Goal: Answer question/provide support: Share knowledge or assist other users

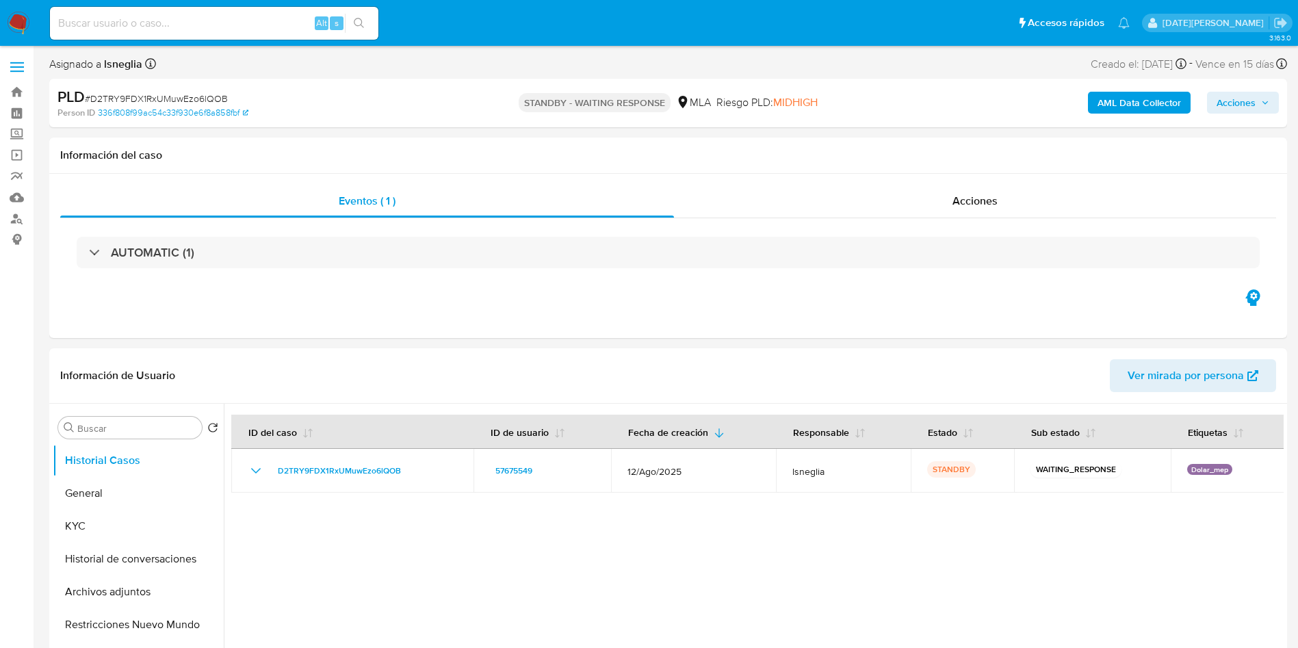
select select "10"
click at [969, 520] on div at bounding box center [754, 579] width 1060 height 350
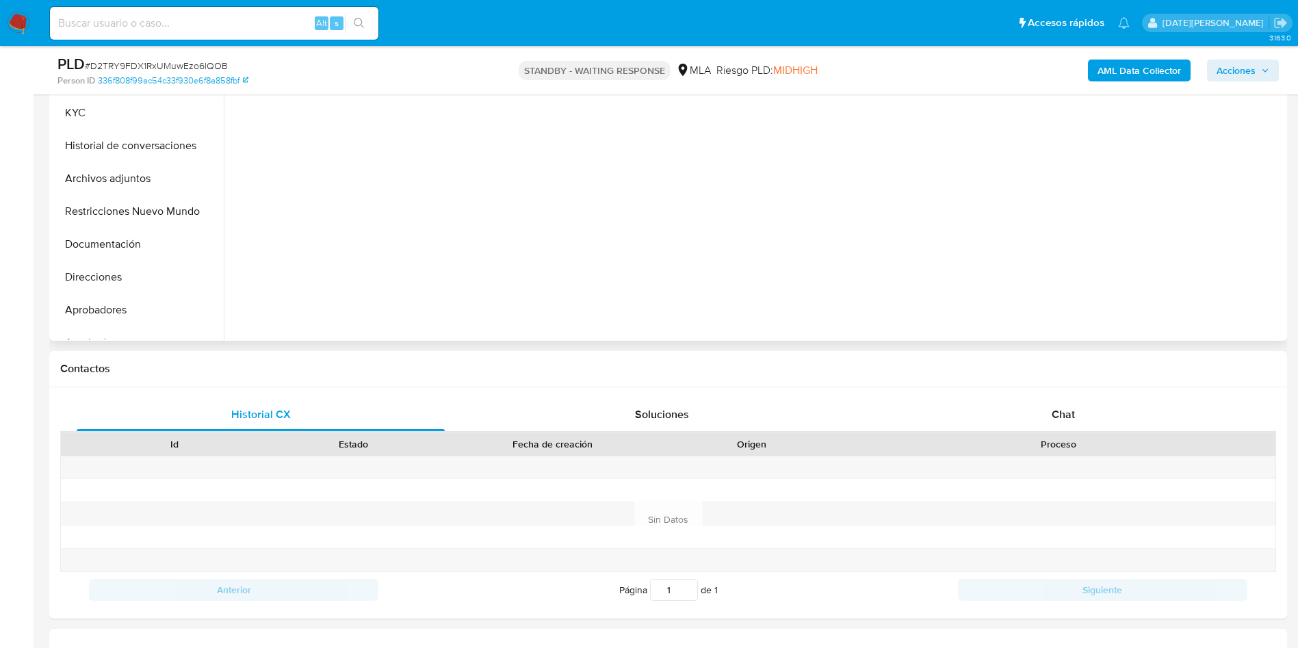
scroll to position [411, 0]
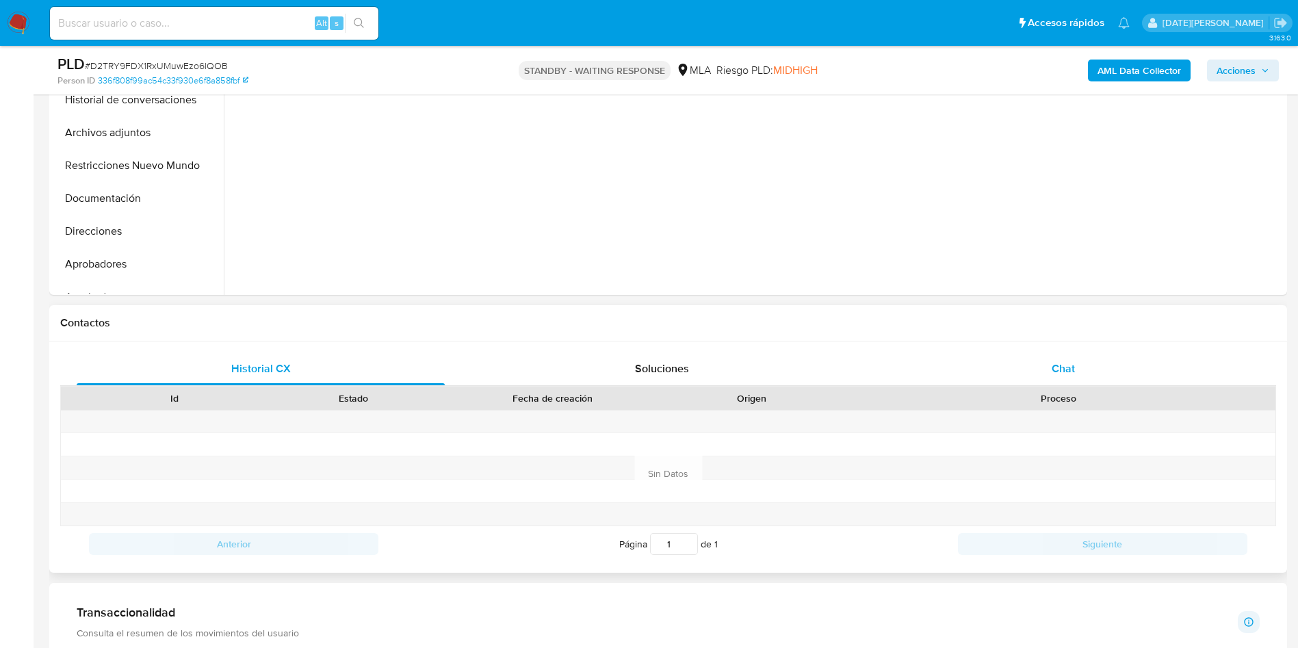
click at [1057, 359] on div "Chat" at bounding box center [1063, 368] width 368 height 33
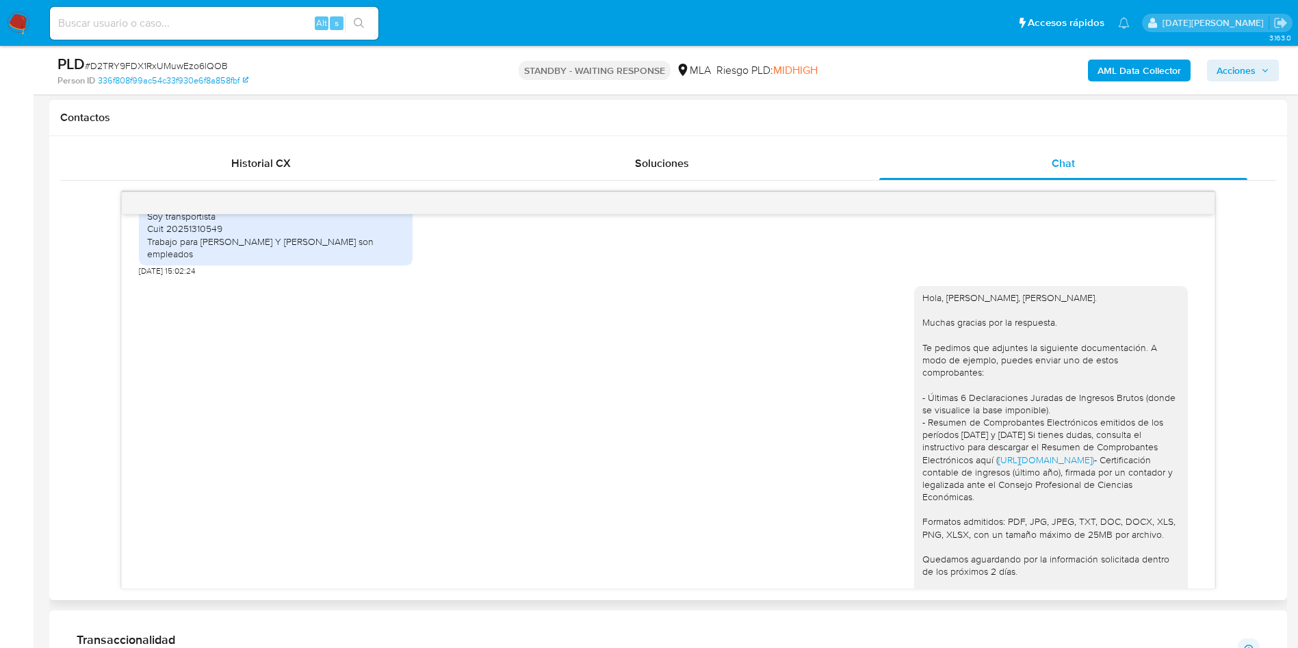
scroll to position [2916, 0]
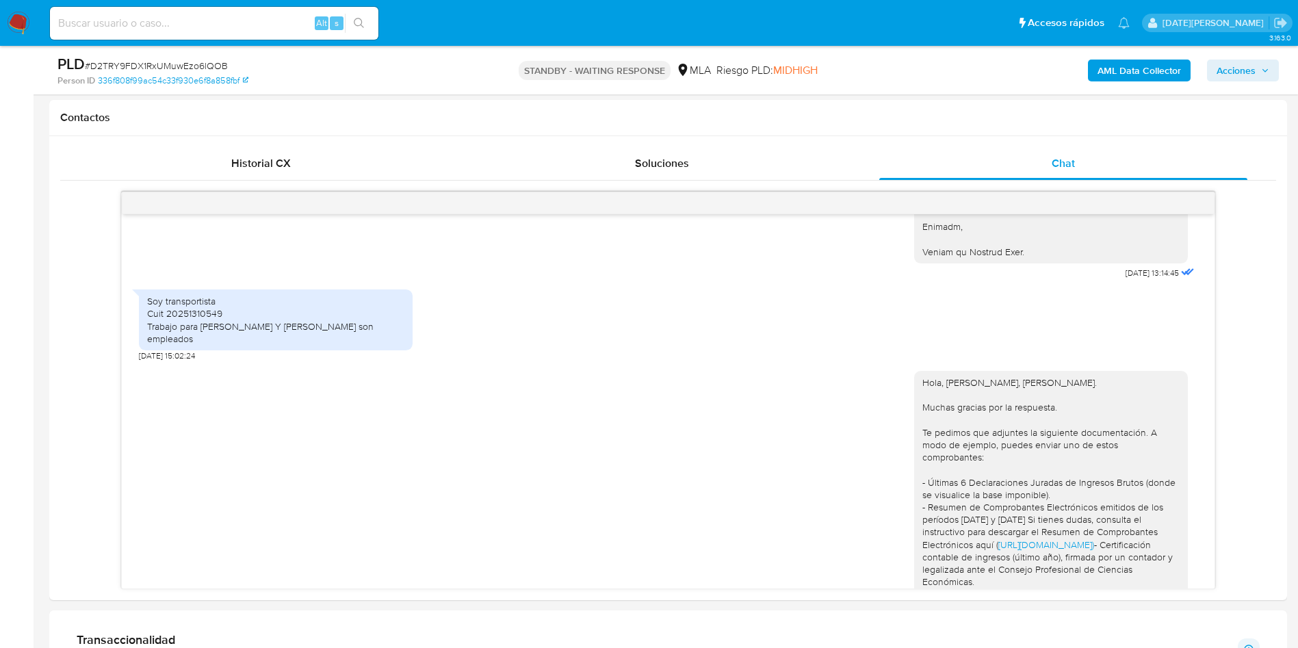
click at [139, 21] on input at bounding box center [214, 23] width 328 height 18
paste input "m5WRxvCqSoQoOFhxv4yMi4hd"
type input "m5WRxvCqSoQoOFhxv4yMi4hd"
click at [366, 17] on button "search-icon" at bounding box center [359, 23] width 28 height 19
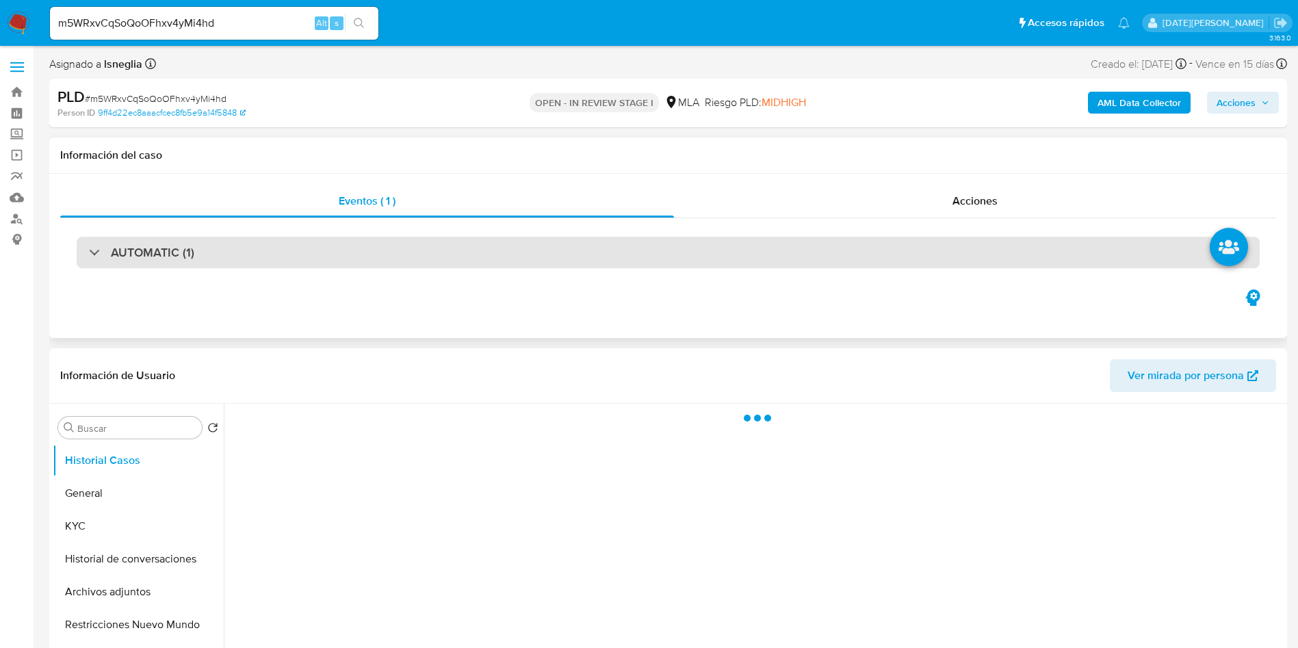
select select "10"
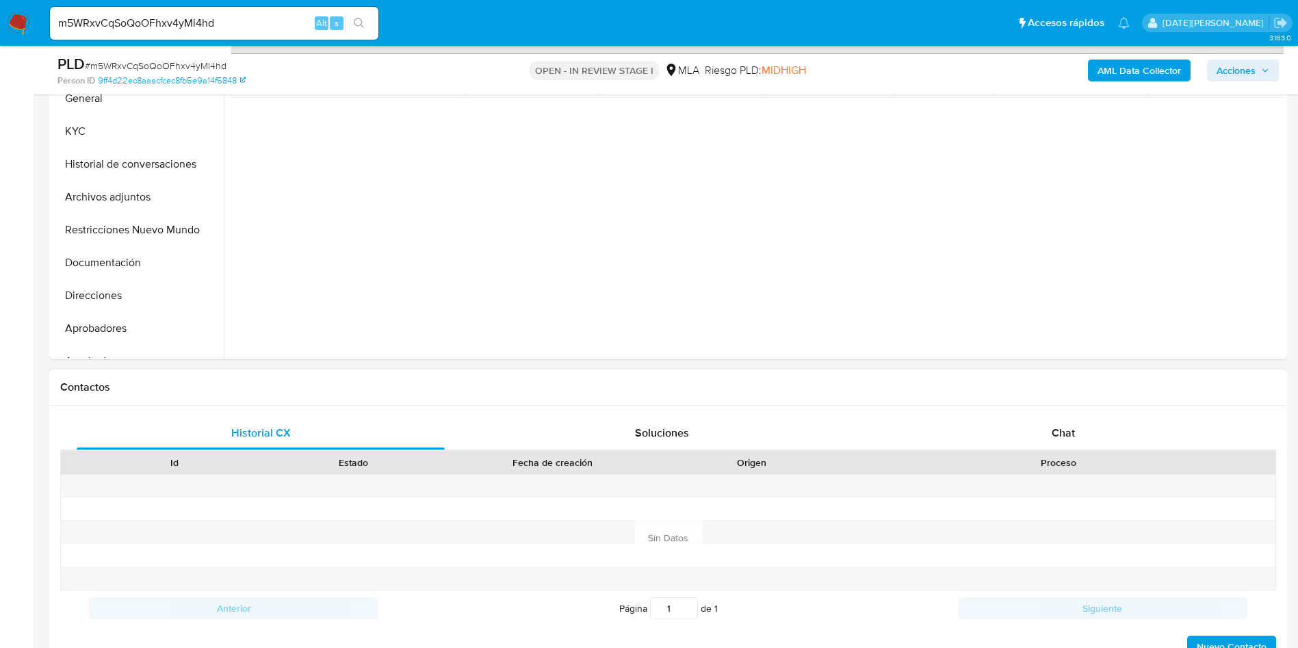
scroll to position [411, 0]
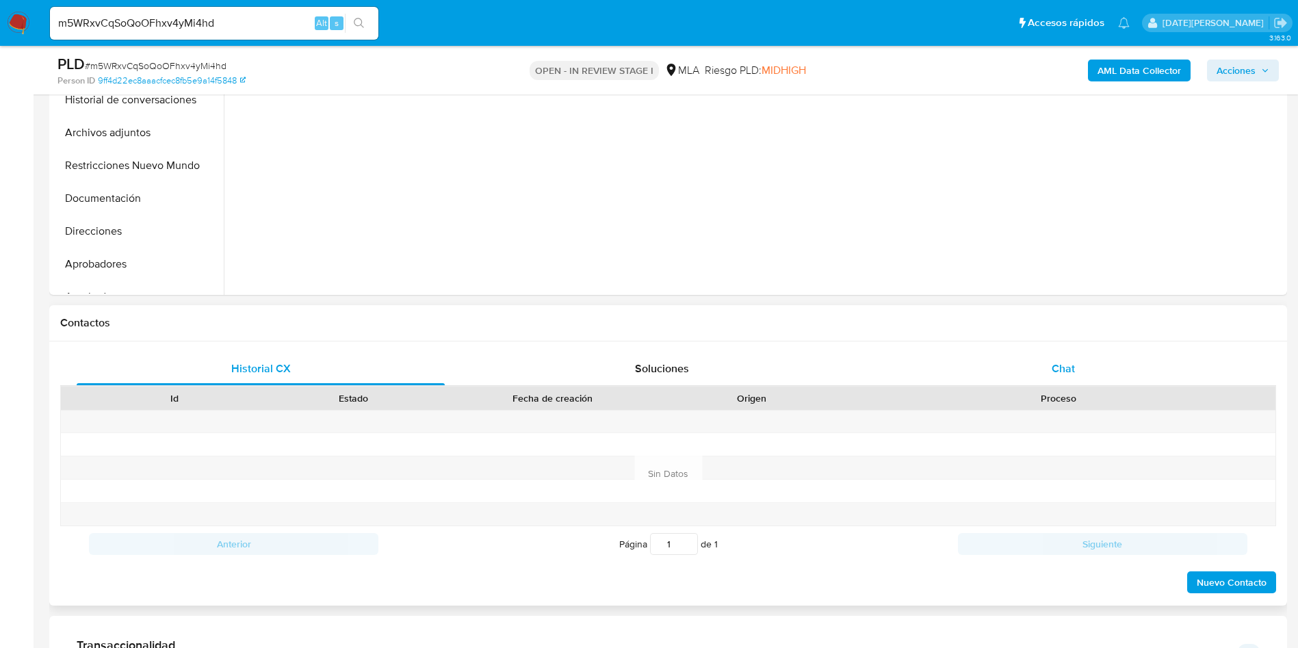
click at [1059, 371] on span "Chat" at bounding box center [1063, 369] width 23 height 16
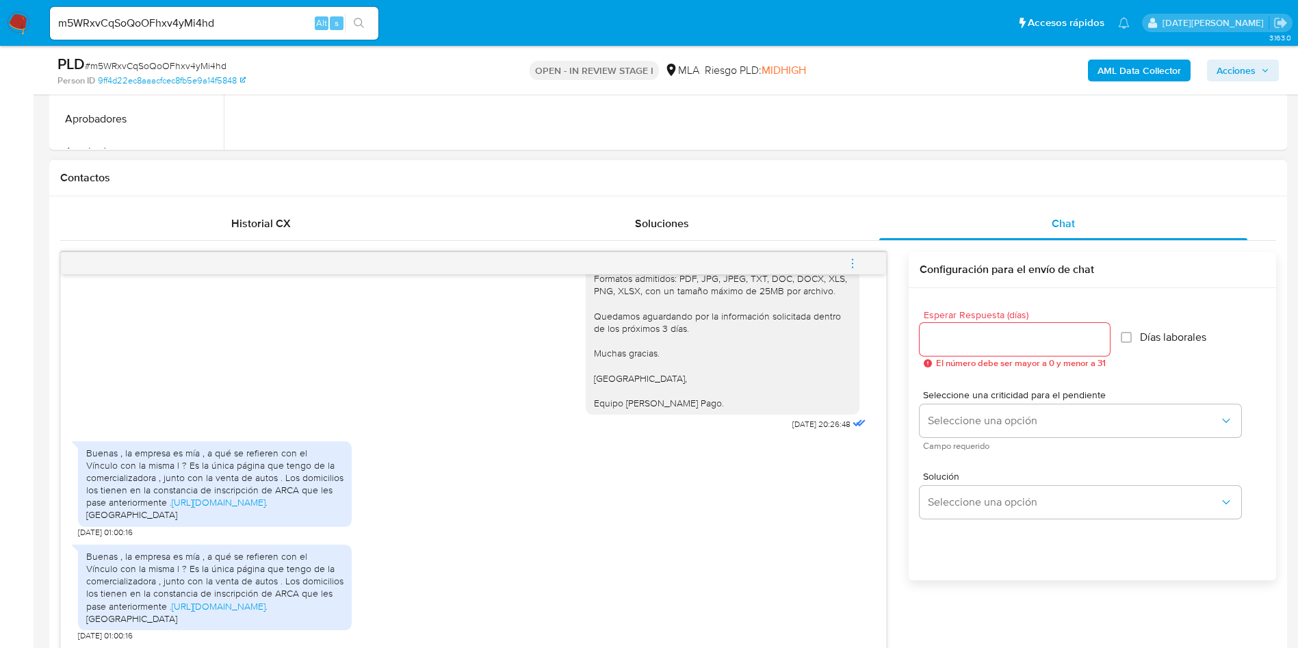
scroll to position [616, 0]
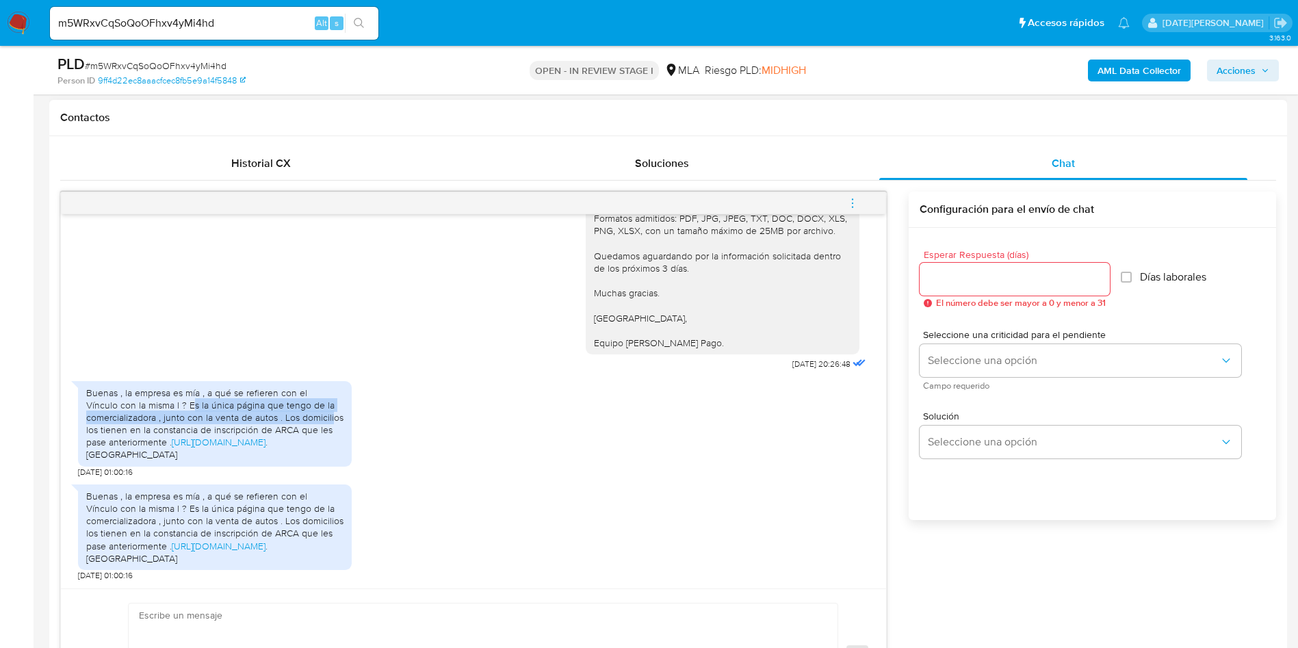
drag, startPoint x: 194, startPoint y: 326, endPoint x: 333, endPoint y: 339, distance: 139.6
click at [333, 387] on div "Buenas , la empresa es mía , a qué se refieren con el Vínculo con la misma l ? …" at bounding box center [214, 424] width 257 height 75
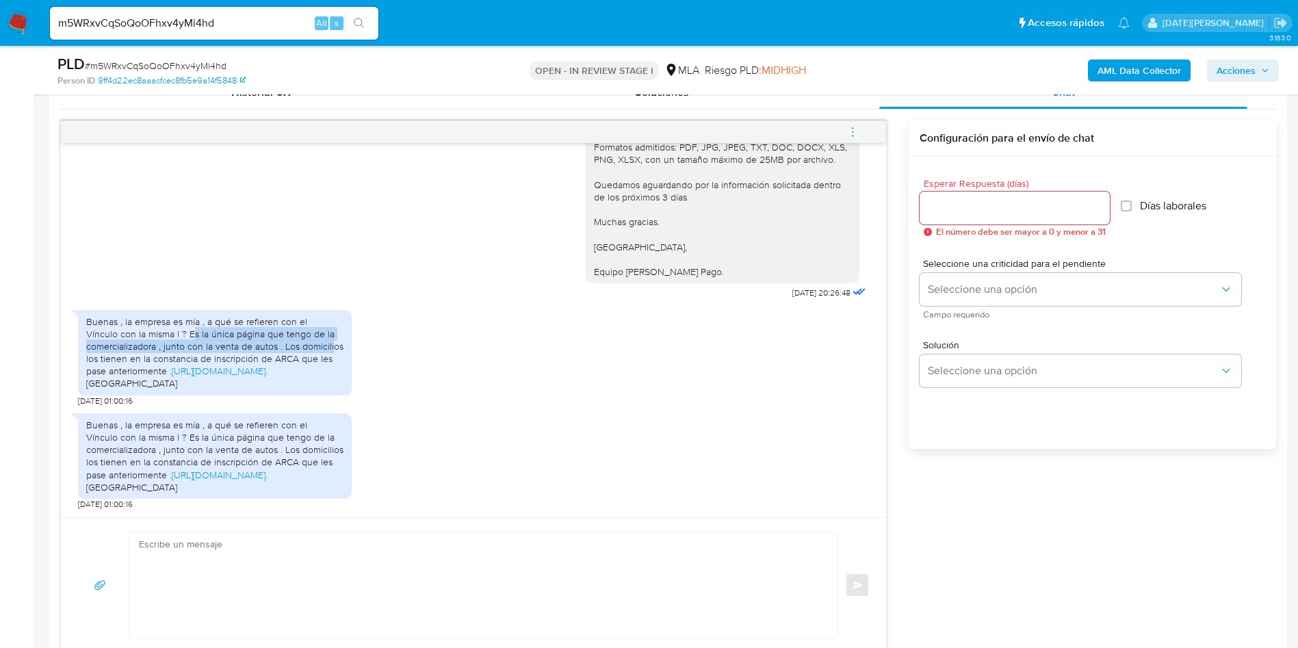
scroll to position [718, 0]
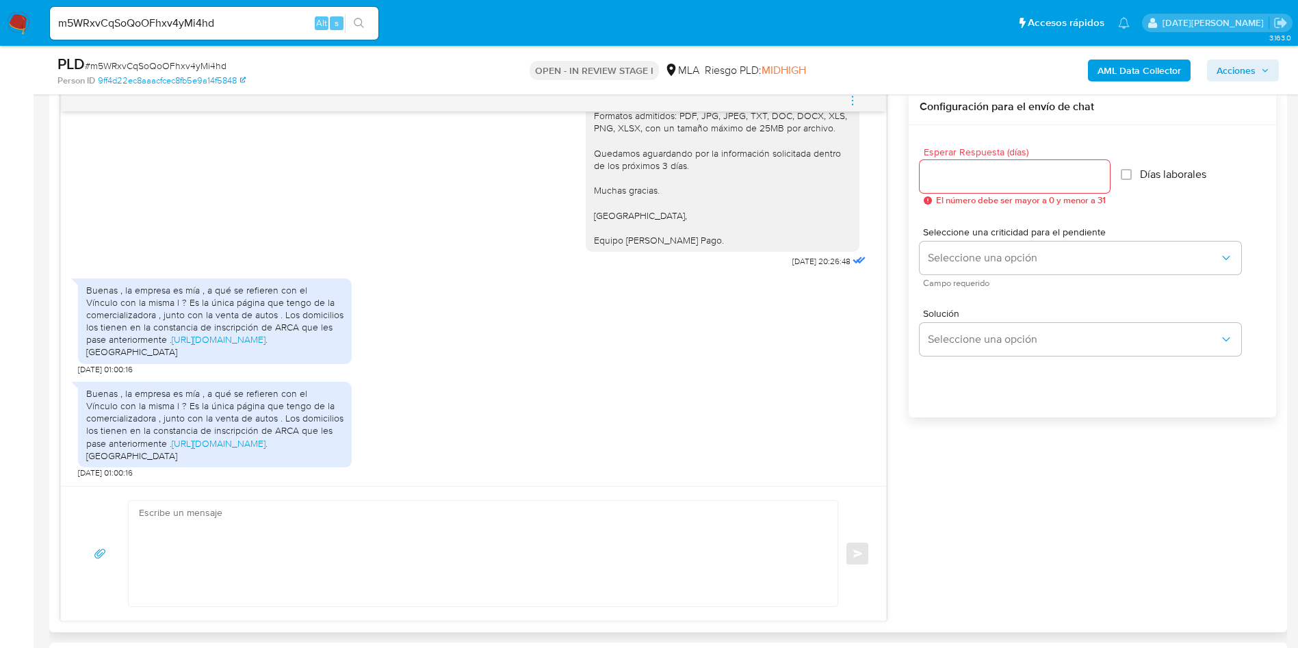
click at [260, 527] on textarea at bounding box center [480, 553] width 682 height 105
click at [194, 524] on textarea at bounding box center [480, 553] width 682 height 105
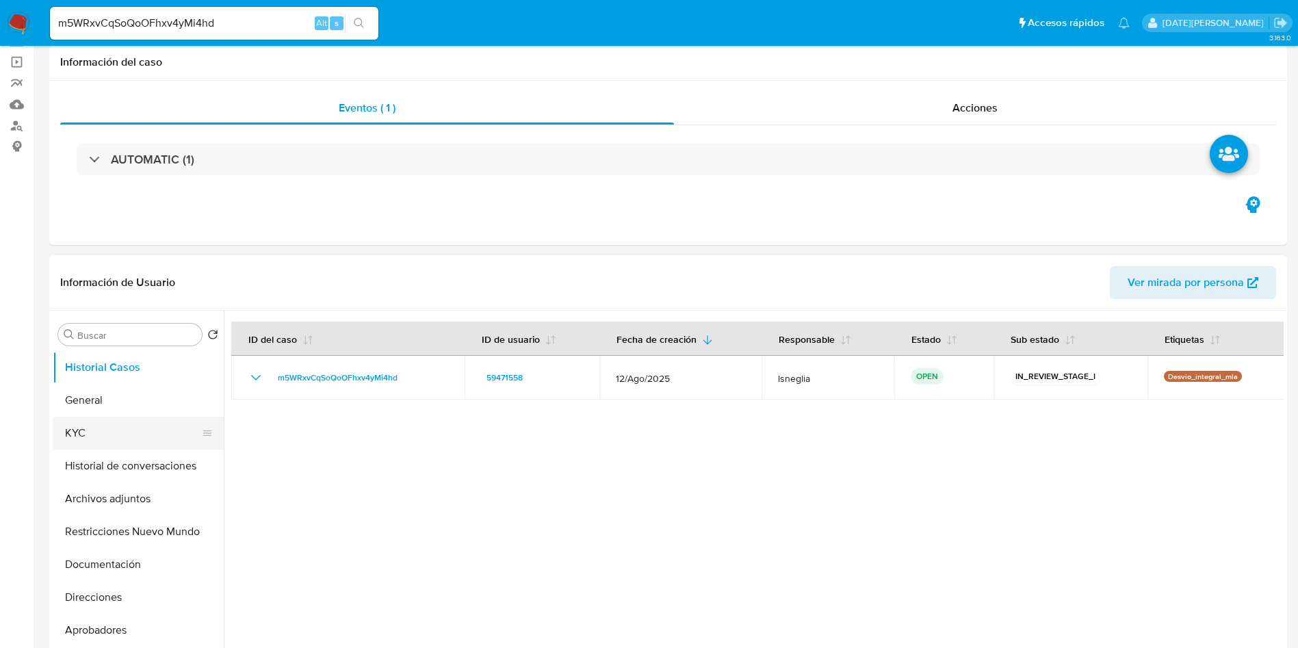
scroll to position [103, 0]
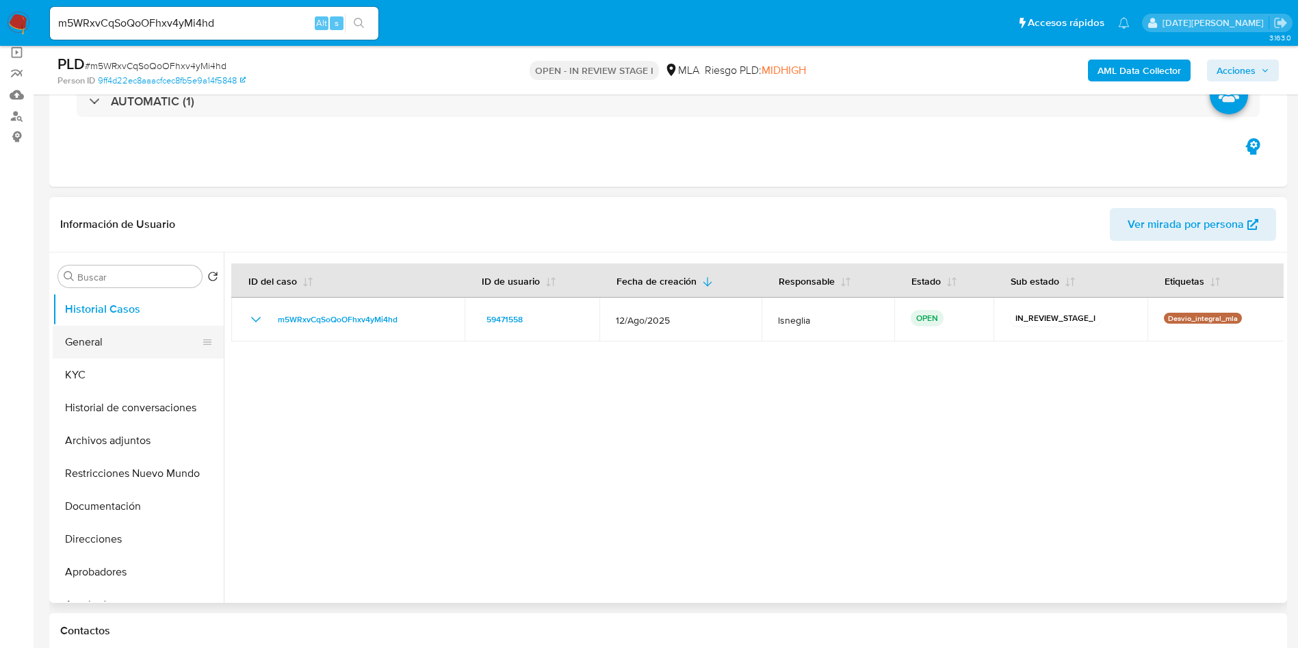
click at [88, 341] on button "General" at bounding box center [133, 342] width 160 height 33
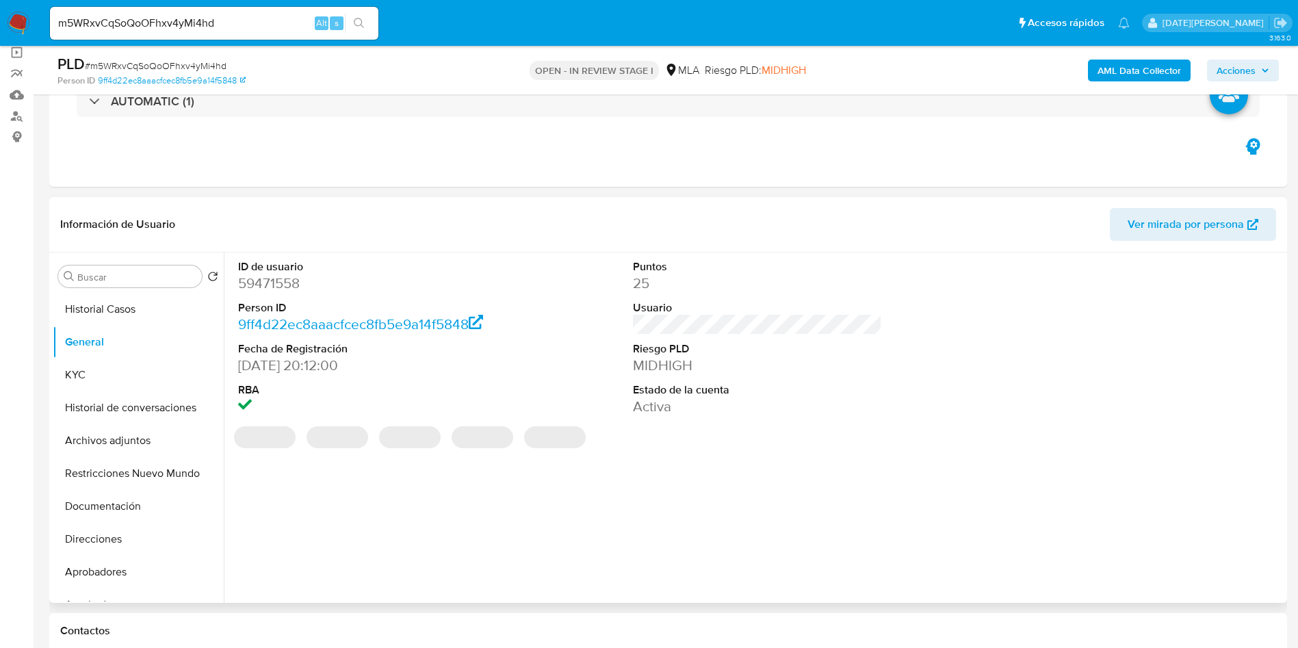
click at [279, 282] on dd "59471558" at bounding box center [363, 283] width 250 height 19
copy dd "59471558"
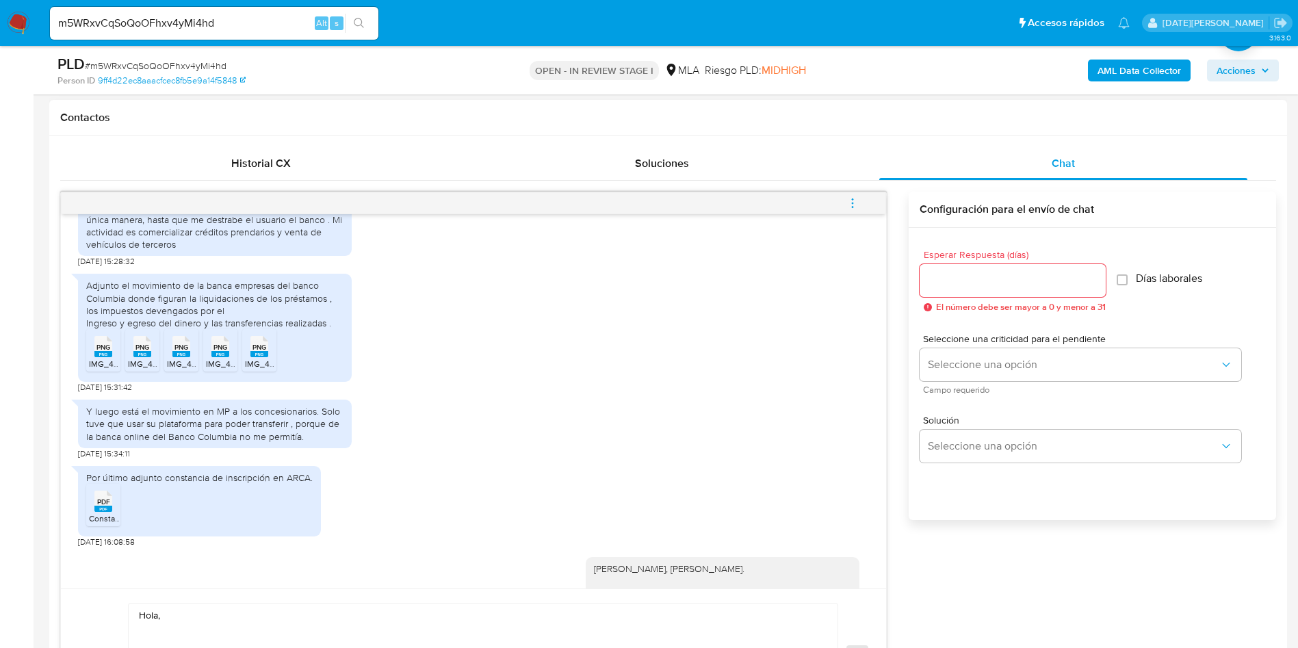
scroll to position [821, 0]
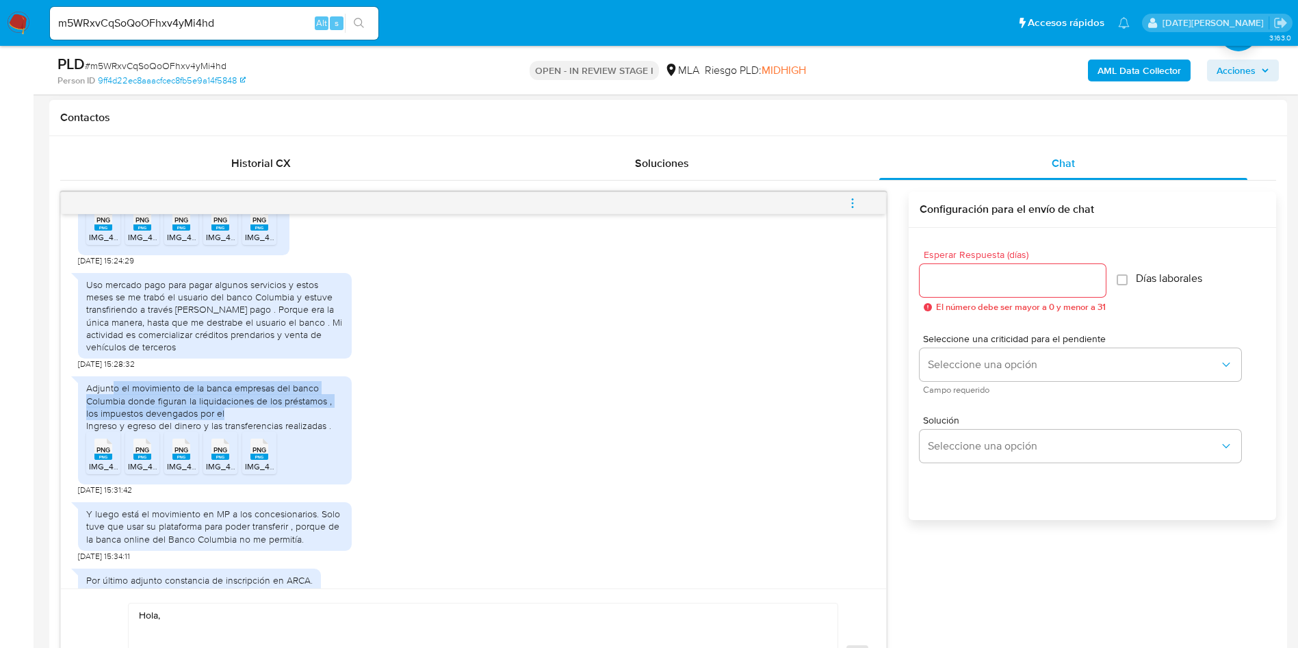
drag, startPoint x: 114, startPoint y: 413, endPoint x: 306, endPoint y: 441, distance: 194.3
click at [305, 432] on div "Adjunto el movimiento de la banca empresas del banco Columbia donde figuran la …" at bounding box center [214, 407] width 257 height 50
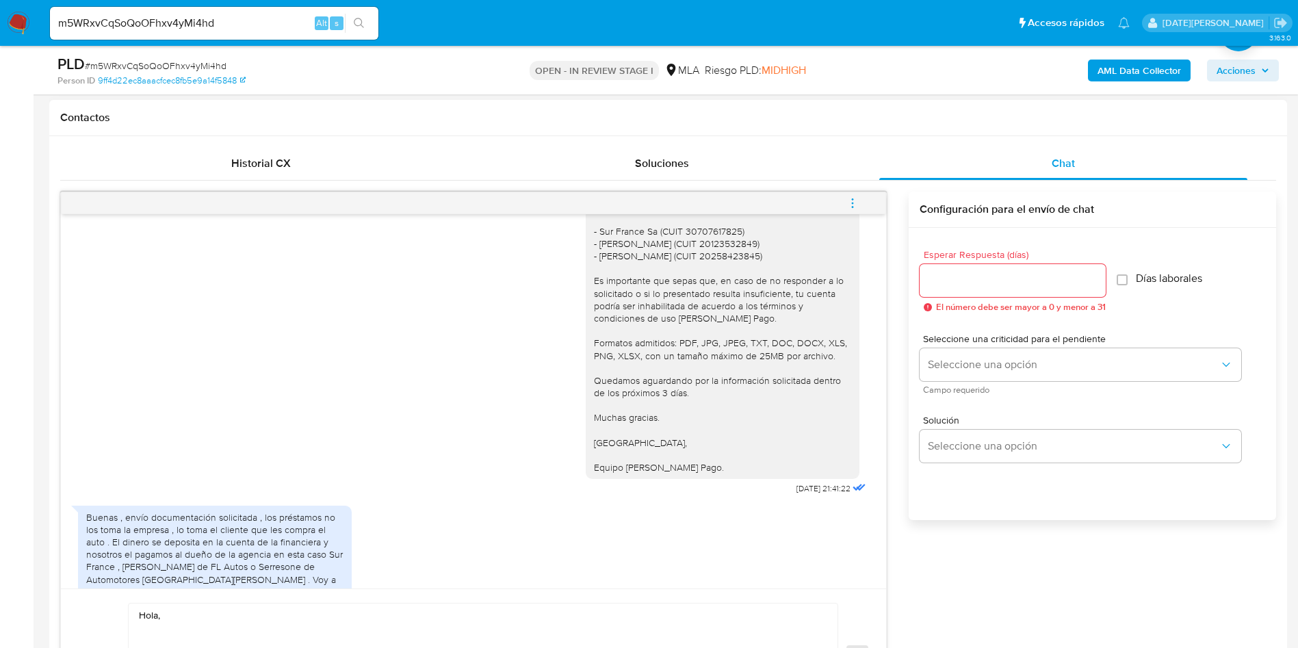
scroll to position [1540, 0]
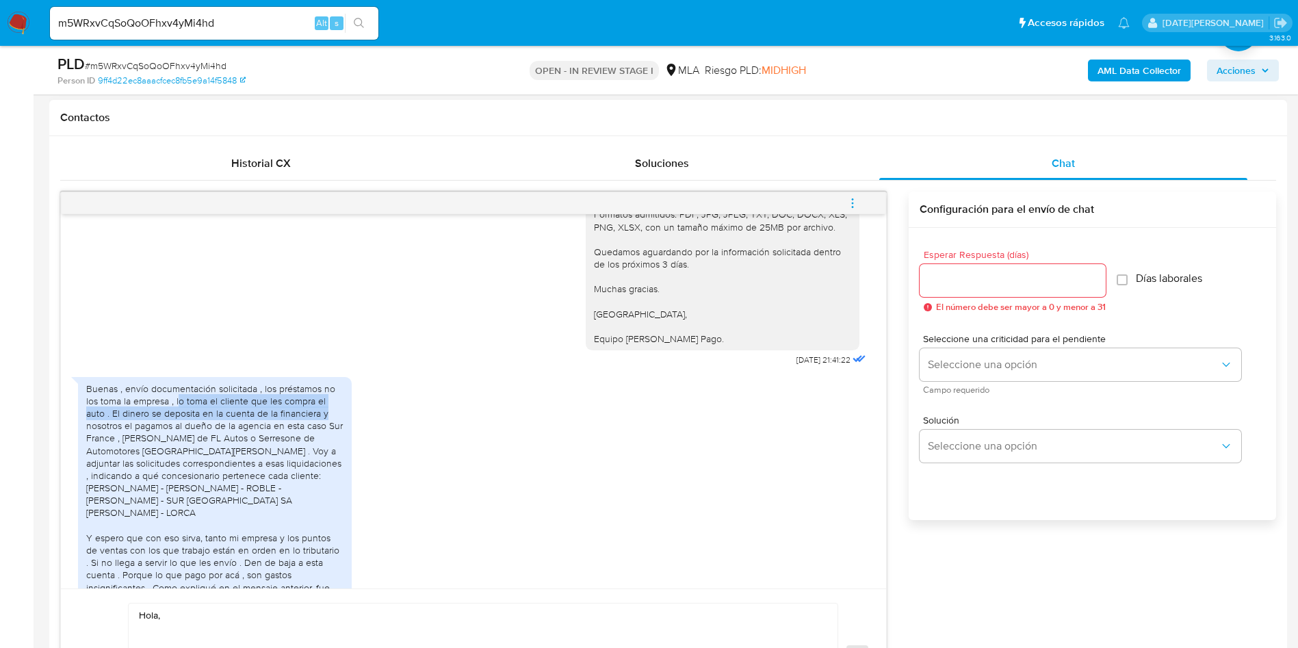
drag, startPoint x: 179, startPoint y: 458, endPoint x: 324, endPoint y: 478, distance: 147.1
click at [324, 478] on div "Buenas , envío documentación solicitada , los préstamos no los toma la empresa …" at bounding box center [214, 501] width 257 height 237
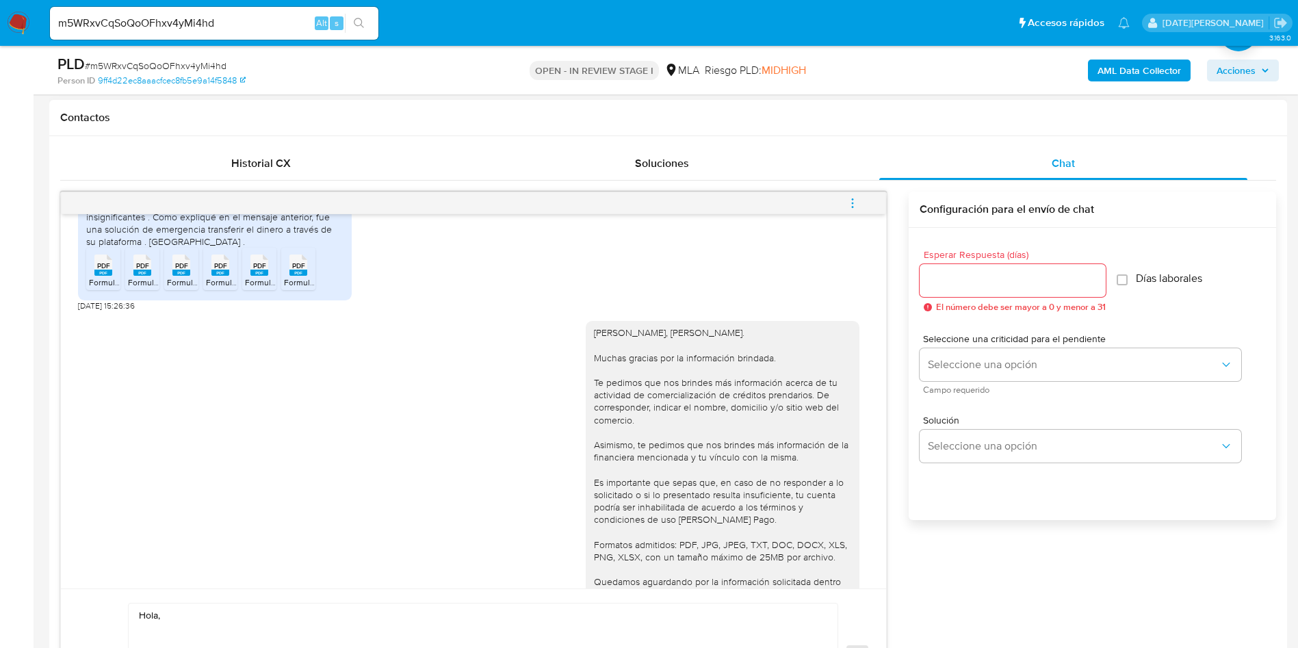
scroll to position [1950, 0]
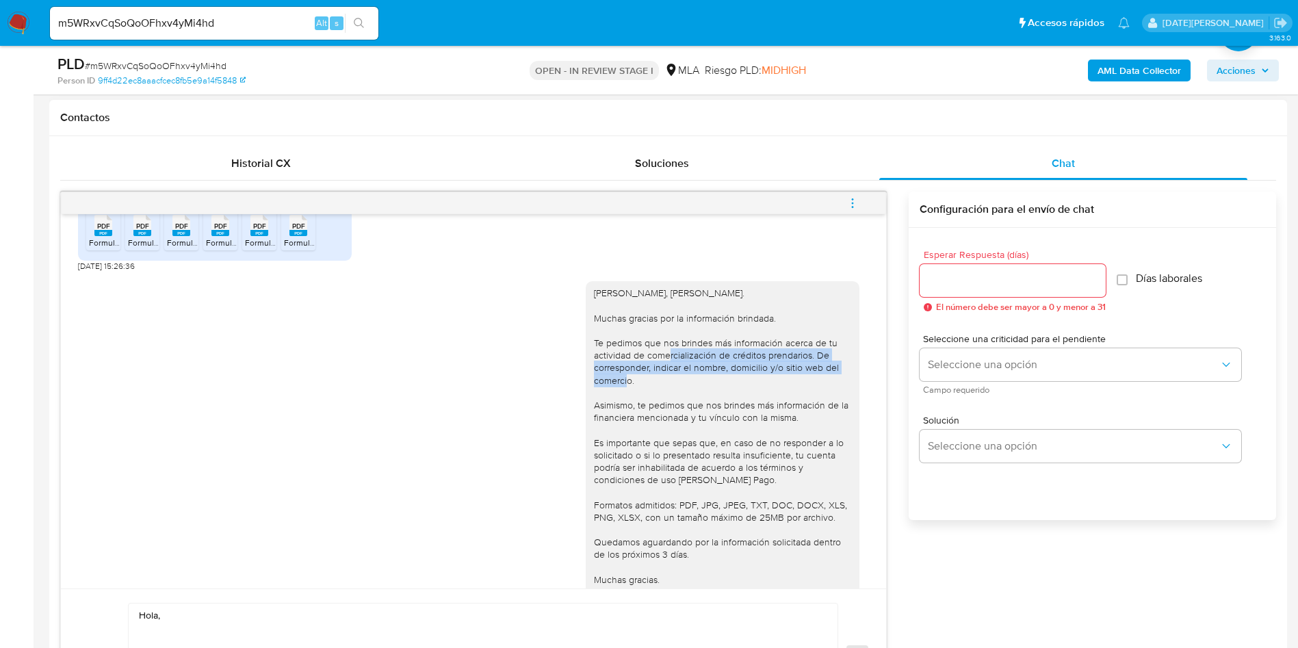
drag, startPoint x: 662, startPoint y: 415, endPoint x: 779, endPoint y: 440, distance: 118.9
click at [779, 440] on div "Hola, Damian Ivo Dominguez. Muchas gracias por la información brindada. Te pedi…" at bounding box center [722, 461] width 257 height 348
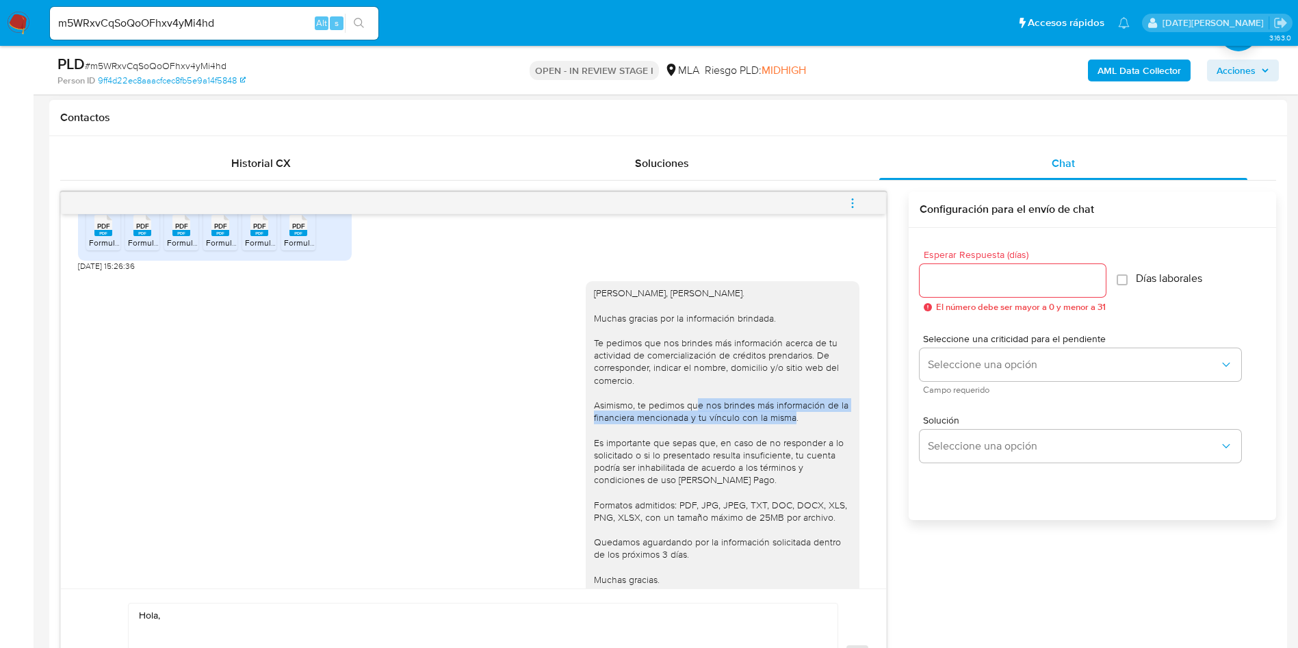
drag, startPoint x: 690, startPoint y: 462, endPoint x: 752, endPoint y: 487, distance: 66.6
click at [752, 487] on div "Hola, Damian Ivo Dominguez. Muchas gracias por la información brindada. Te pedi…" at bounding box center [722, 461] width 257 height 348
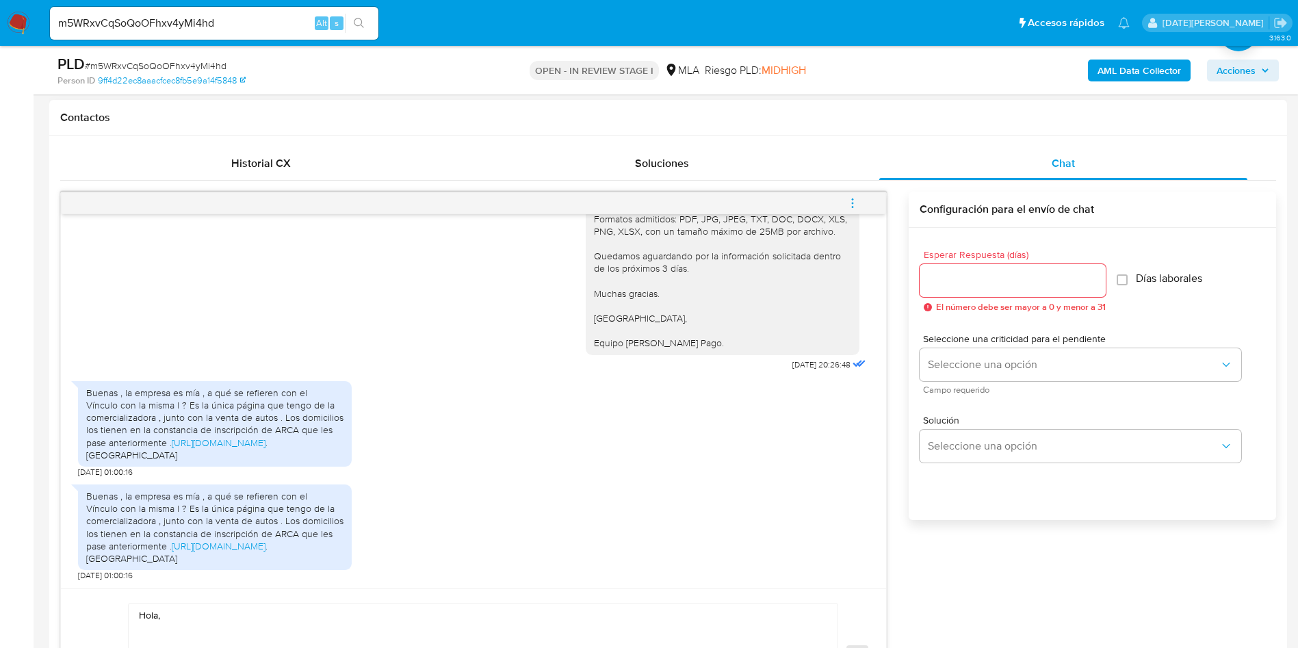
scroll to position [2361, 0]
drag, startPoint x: 197, startPoint y: 377, endPoint x: 337, endPoint y: 395, distance: 141.4
click at [337, 395] on div "Buenas , la empresa es mía , a qué se refieren con el Vínculo con la misma l ? …" at bounding box center [214, 424] width 257 height 75
drag, startPoint x: 125, startPoint y: 404, endPoint x: 313, endPoint y: 415, distance: 188.5
click at [313, 415] on div "Buenas , la empresa es mía , a qué se refieren con el Vínculo con la misma l ? …" at bounding box center [214, 424] width 257 height 75
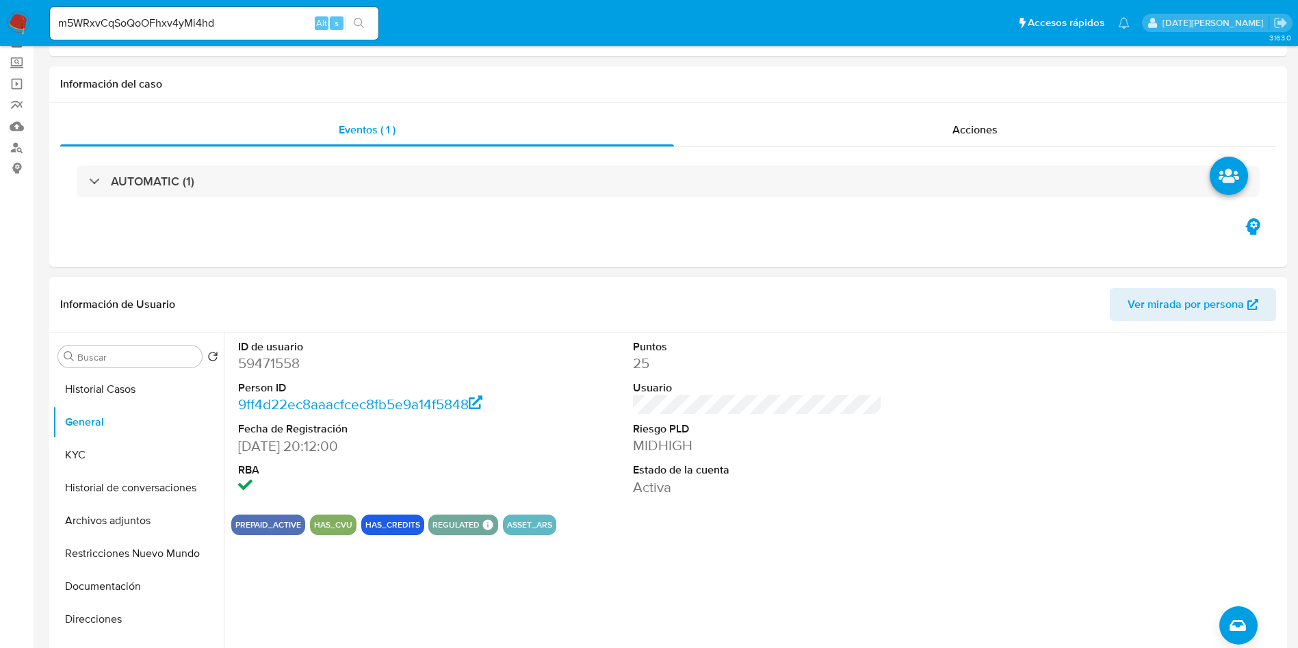
scroll to position [103, 0]
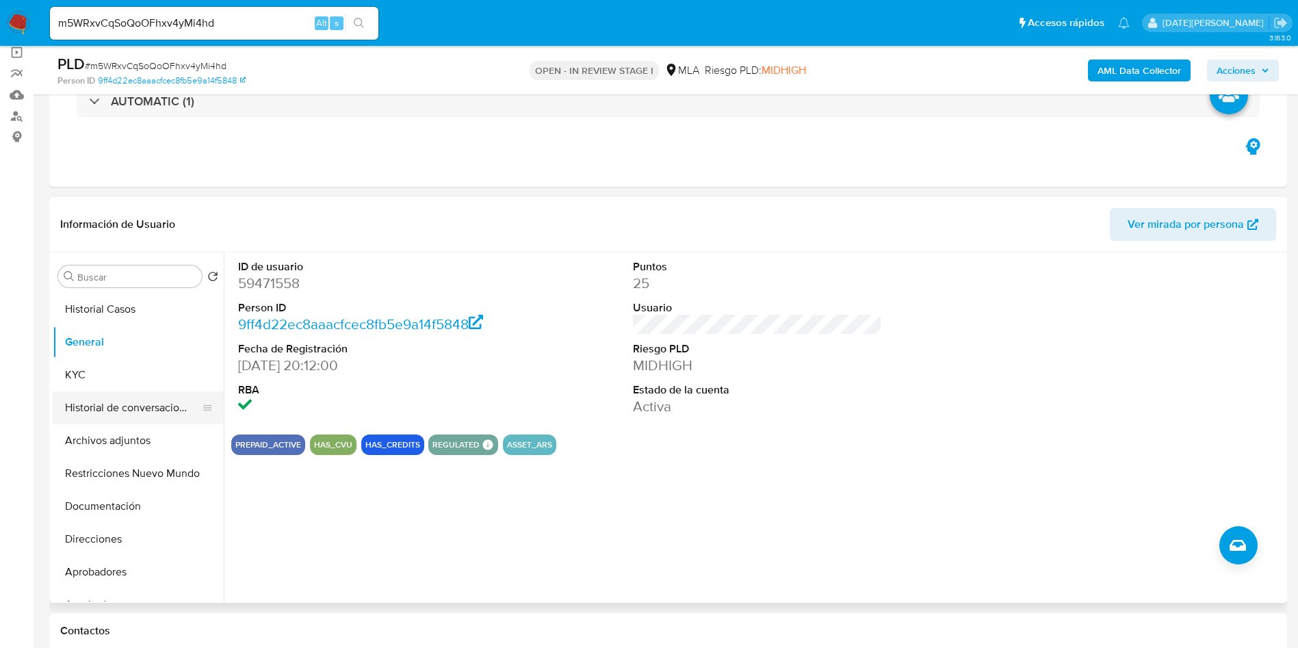
click at [70, 392] on button "Historial de conversaciones" at bounding box center [133, 407] width 160 height 33
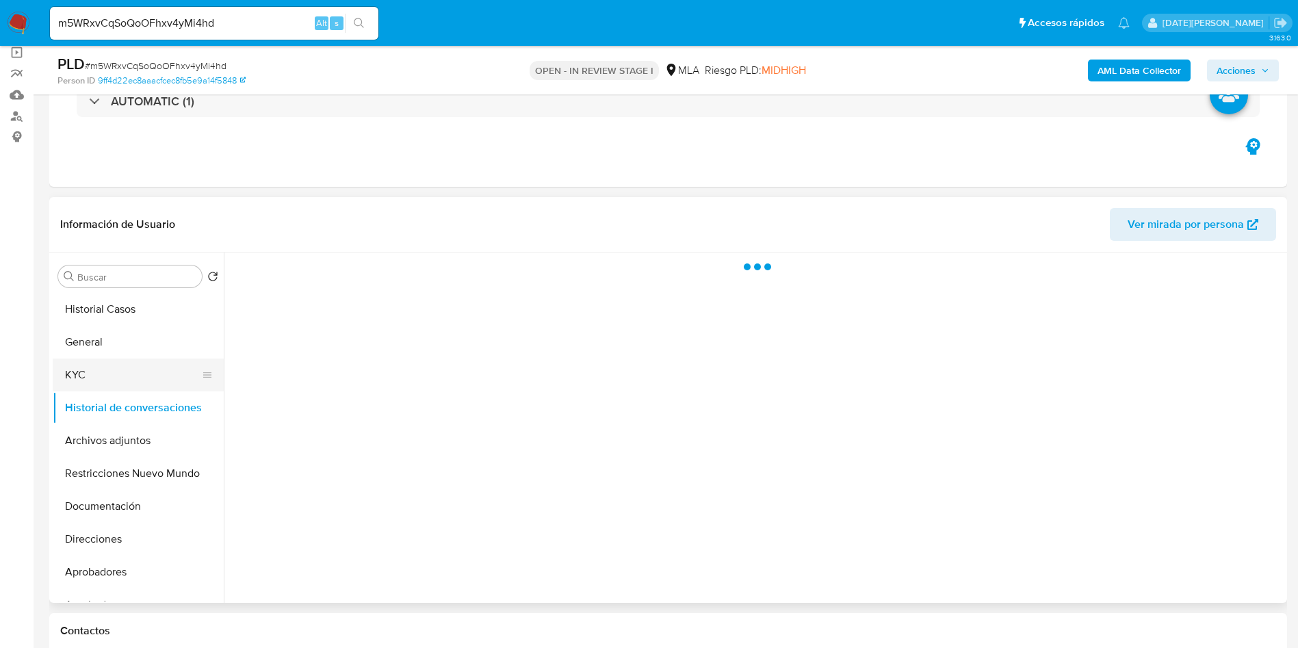
click at [87, 380] on button "KYC" at bounding box center [133, 375] width 160 height 33
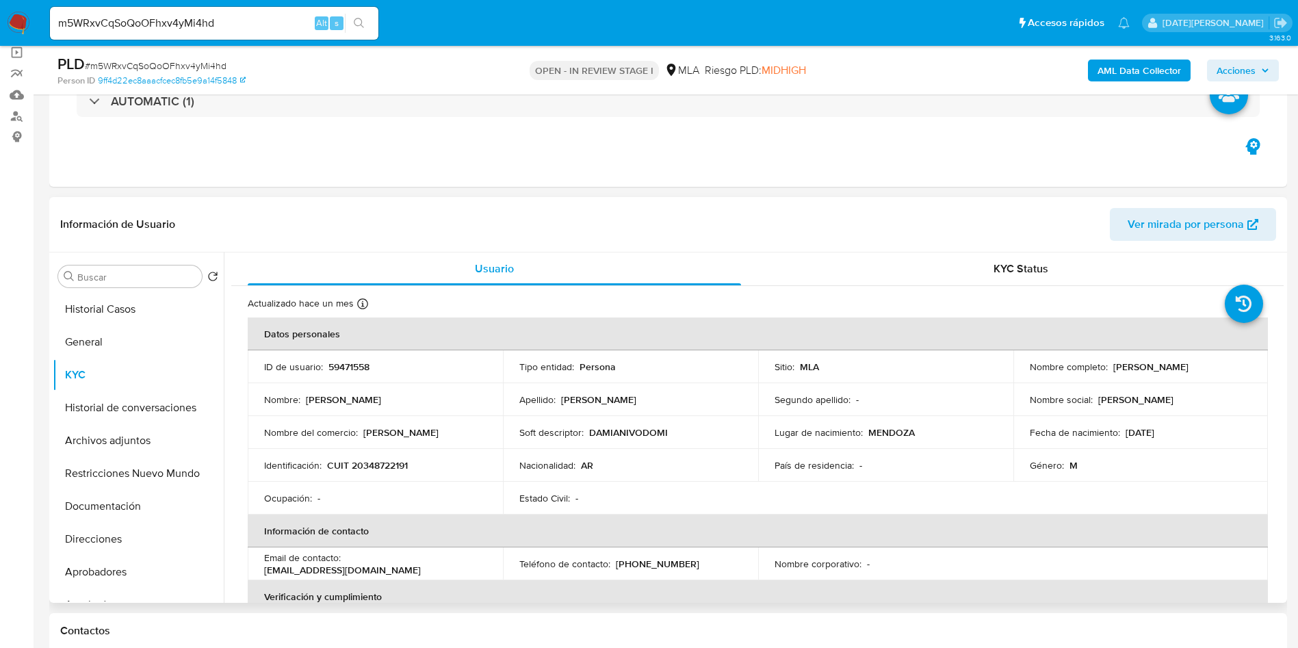
drag, startPoint x: 1107, startPoint y: 363, endPoint x: 1232, endPoint y: 366, distance: 124.6
click at [1232, 366] on div "Nombre completo : Damian Ivo Dominguez" at bounding box center [1141, 367] width 222 height 12
copy div "Damian Ivo Dominguez"
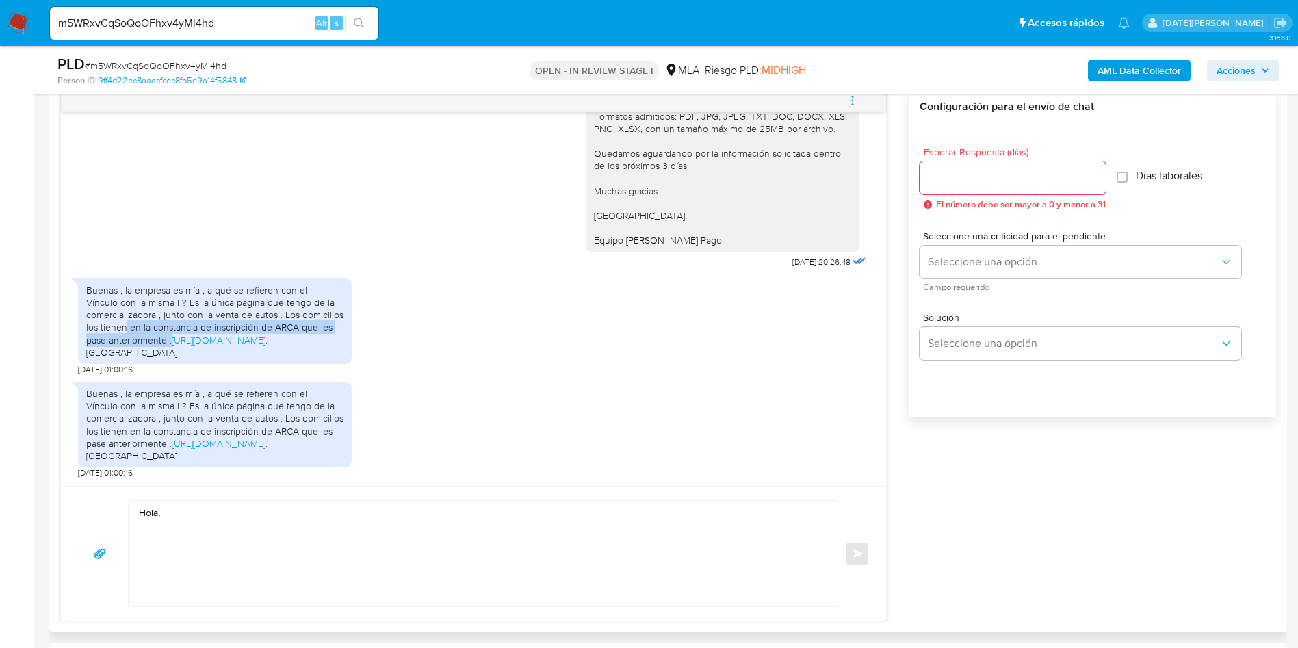
scroll to position [2307, 0]
click at [278, 513] on textarea "Hola," at bounding box center [480, 553] width 682 height 105
paste textarea "Damian Ivo Dominguez"
click at [217, 558] on textarea "Hola, Damian Ivo Dominguez." at bounding box center [480, 553] width 682 height 105
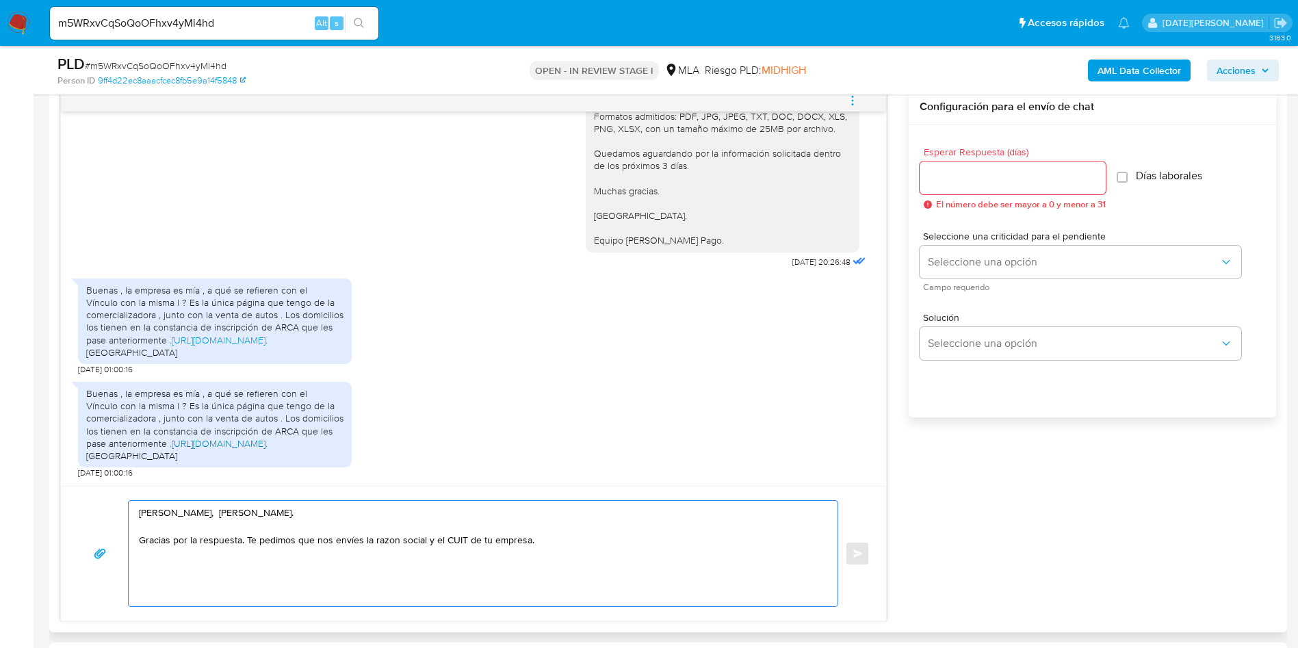
click at [196, 437] on link "https://www.instagram.com/andesgroup_mdz?igsh=MTVxdXpjOWd3MWJnMw==" at bounding box center [219, 444] width 94 height 14
click at [391, 538] on textarea "Hola, Damian Ivo Dominguez. Gracias por la respuesta. Te pedimos que nos envíes…" at bounding box center [480, 553] width 682 height 105
click at [0, 0] on lt-span "razón" at bounding box center [0, 0] width 0 height 0
click at [507, 541] on textarea "Hola, Damian Ivo Dominguez. Gracias por la respuesta. Te pedimos que nos envíes…" at bounding box center [480, 553] width 682 height 105
click at [555, 543] on textarea "Hola, Damian Ivo Dominguez. Gracias por la respuesta. Te pedimos que nos envíes…" at bounding box center [480, 553] width 682 height 105
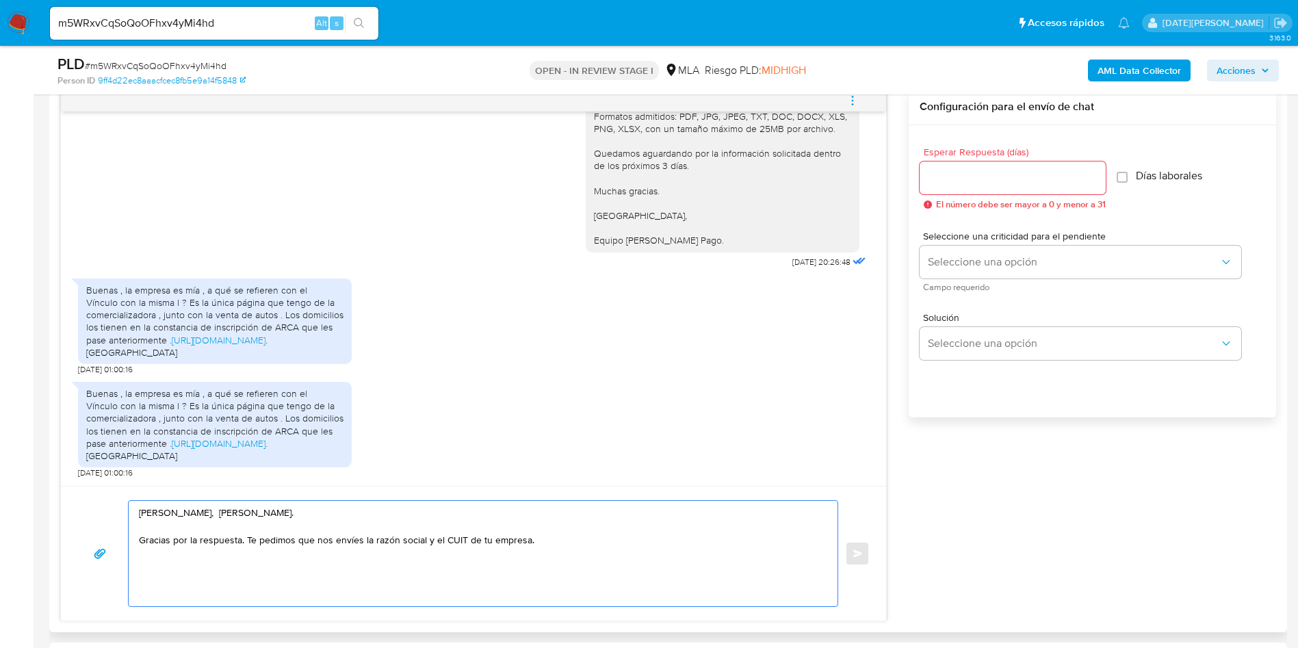
click at [554, 543] on textarea "Hola, Damian Ivo Dominguez. Gracias por la respuesta. Te pedimos que nos envíes…" at bounding box center [480, 553] width 682 height 105
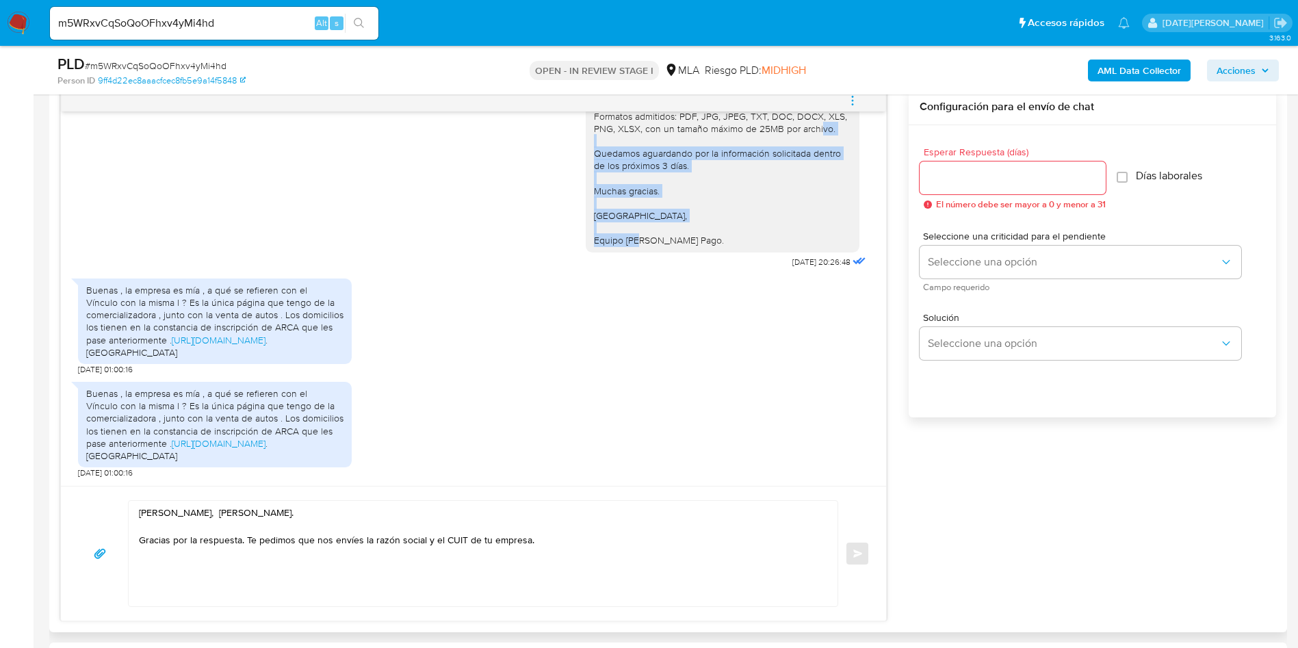
drag, startPoint x: 578, startPoint y: 144, endPoint x: 716, endPoint y: 254, distance: 176.3
click at [716, 246] on div "Hola, Damian Ivo Dominguez. Muchas gracias por la información brindada. Te pedi…" at bounding box center [722, 72] width 257 height 348
copy div "Quedamos aguardando por la información solicitada dentro de los próximos 3 días…"
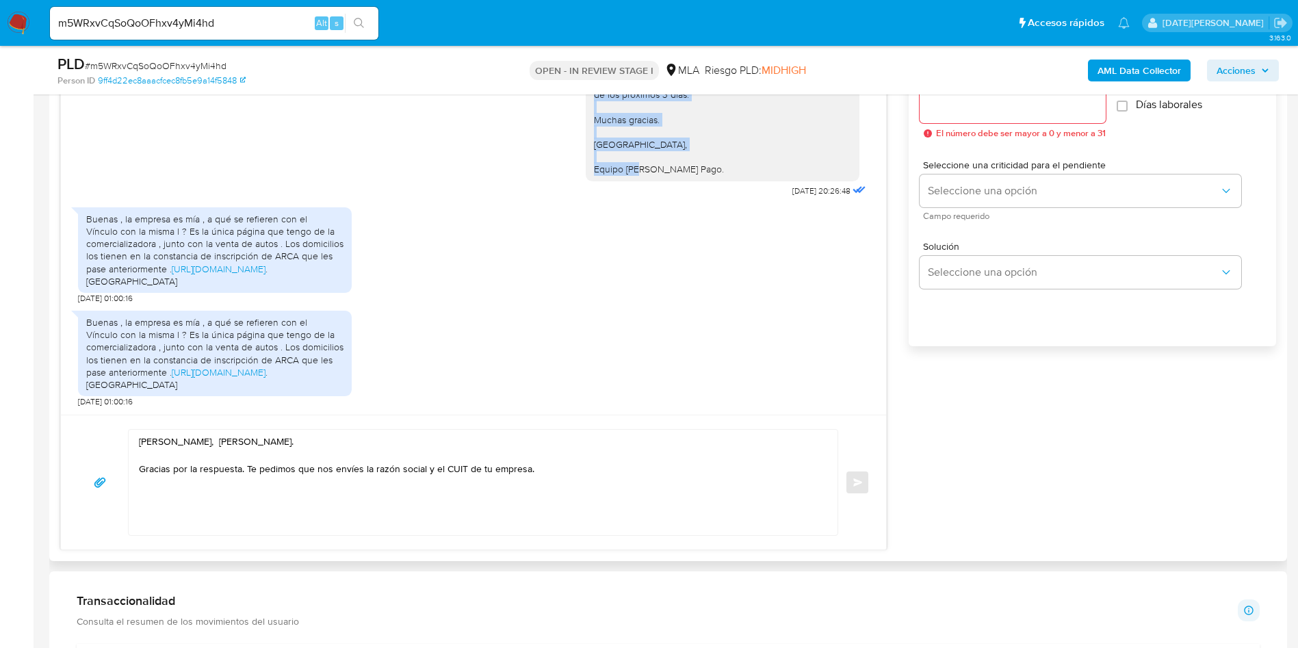
scroll to position [821, 0]
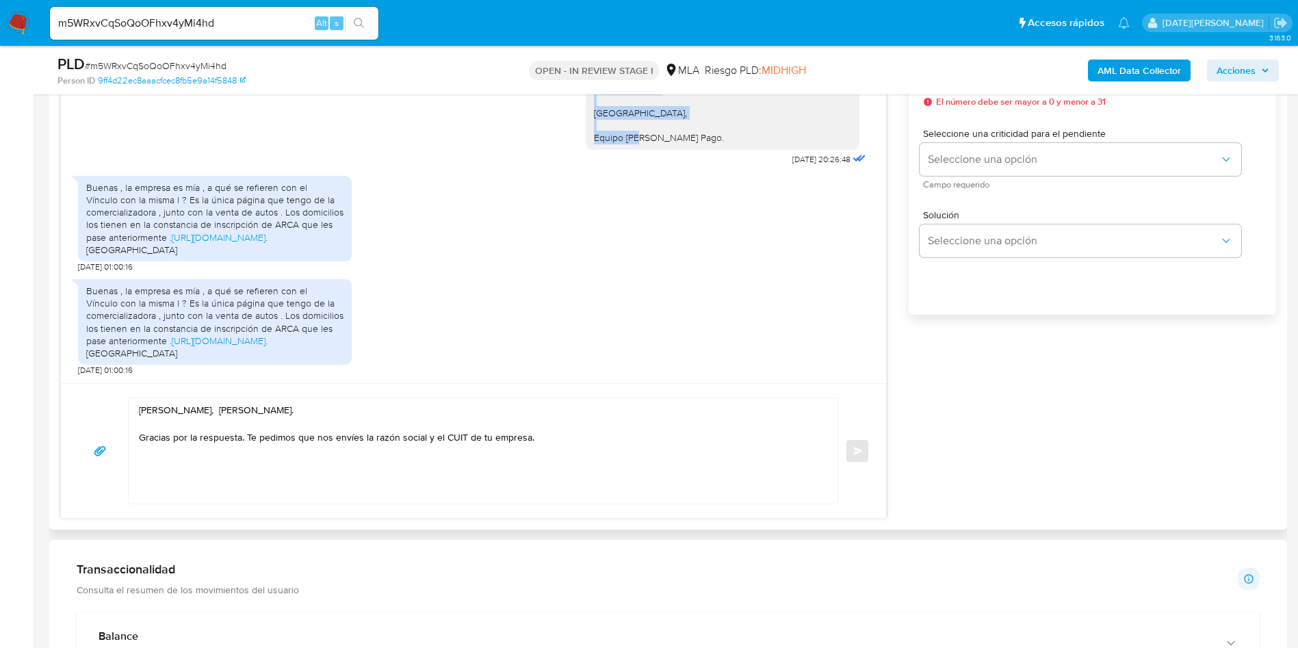
click at [159, 471] on textarea "Hola, Damian Ivo Dominguez. Gracias por la respuesta. Te pedimos que nos envíes…" at bounding box center [480, 450] width 682 height 105
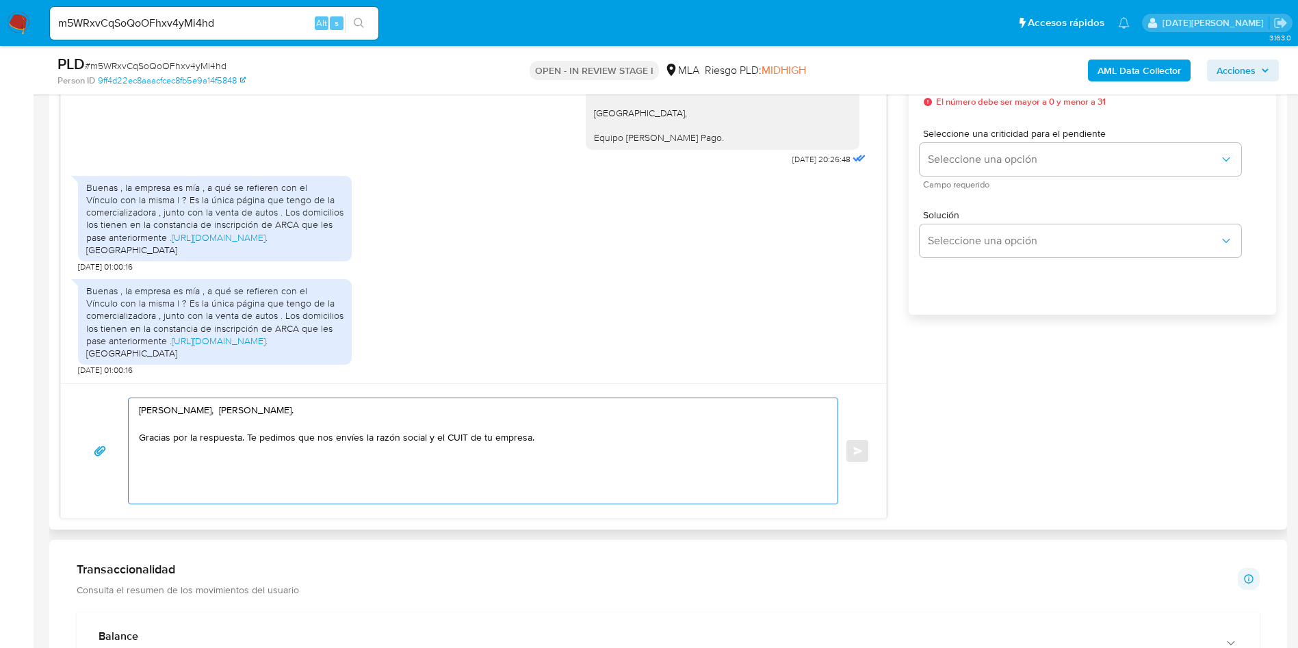
paste textarea "Quedamos aguardando por la información solicitada dentro de los próximos 3 días…"
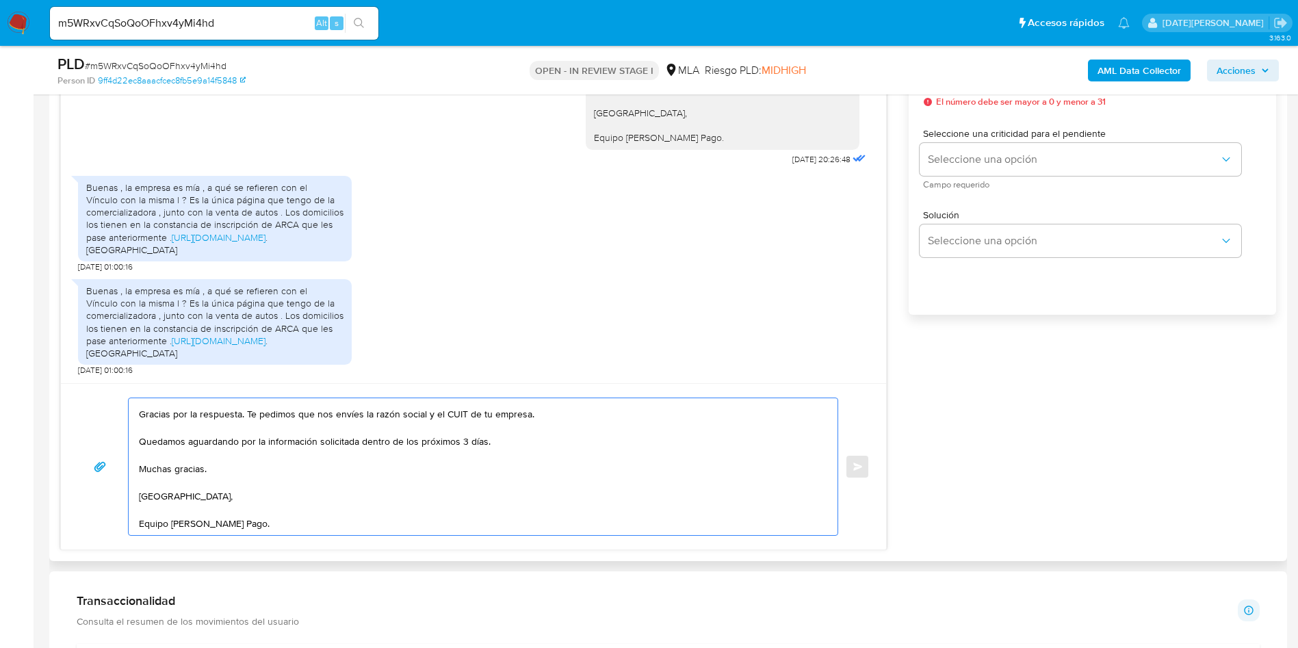
scroll to position [0, 0]
click at [573, 435] on textarea "Hola, Damian Ivo Dominguez. Gracias por la respuesta. Te pedimos que nos envíes…" at bounding box center [480, 466] width 682 height 137
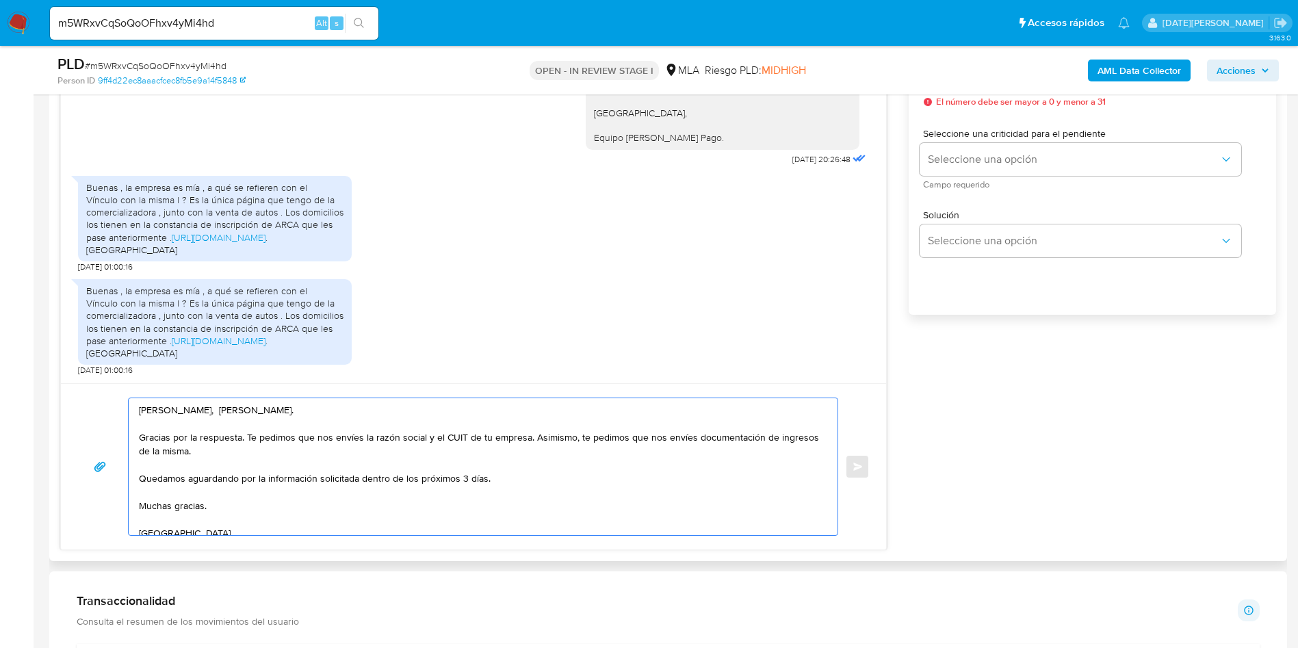
click at [584, 417] on textarea "Hola, Damian Ivo Dominguez. Gracias por la respuesta. Te pedimos que nos envíes…" at bounding box center [480, 466] width 682 height 137
drag, startPoint x: 362, startPoint y: 480, endPoint x: 515, endPoint y: 479, distance: 153.3
click at [515, 479] on textarea "Hola, Damian Ivo Dominguez. Gracias por la respuesta. Te pedimos que nos envíes…" at bounding box center [480, 466] width 682 height 137
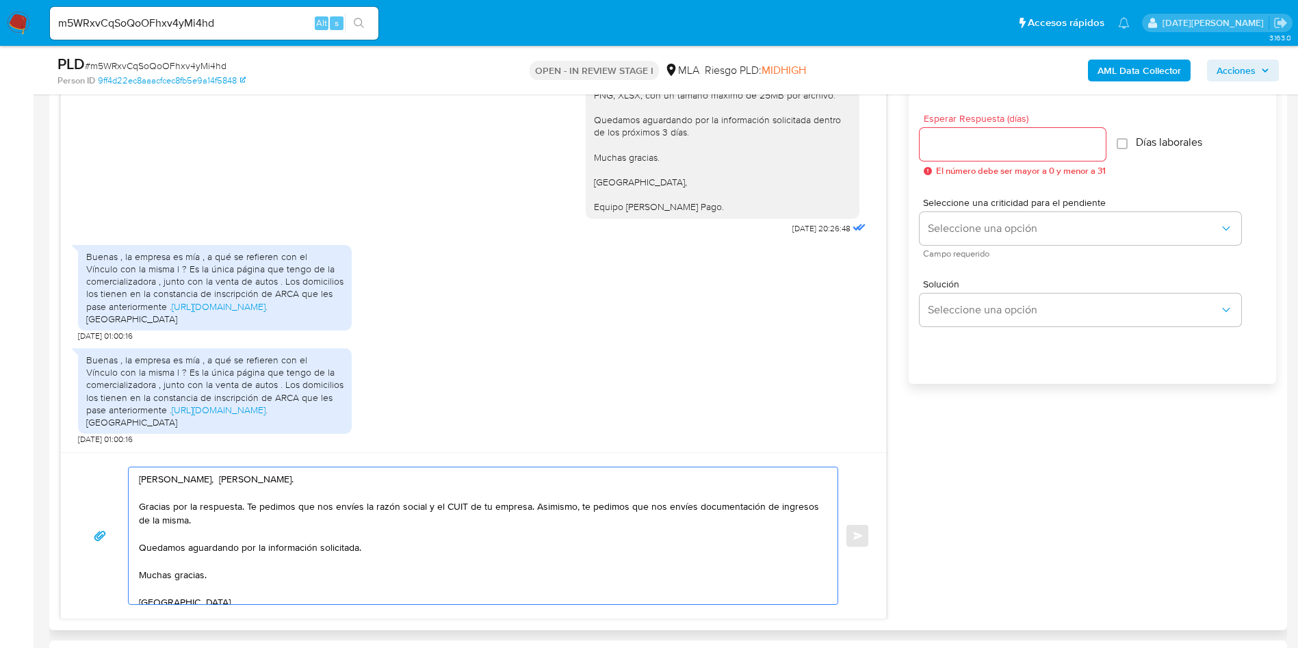
scroll to position [616, 0]
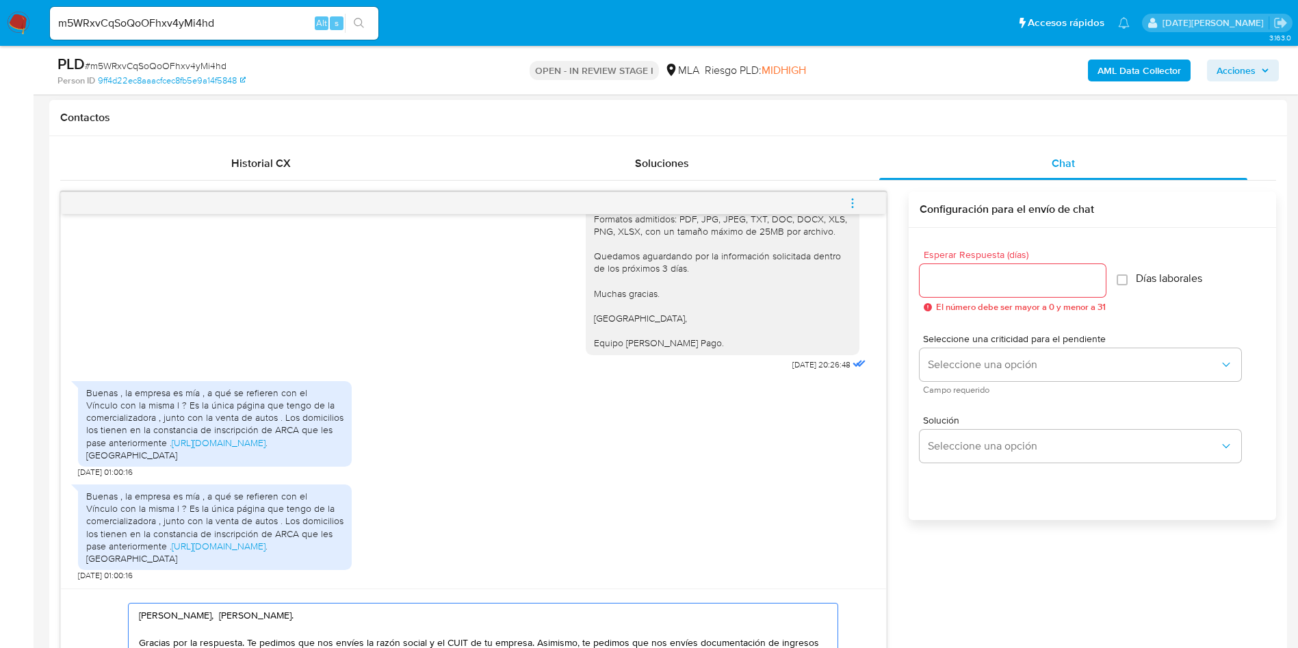
type textarea "Hola, Damian Ivo Dominguez. Gracias por la respuesta. Te pedimos que nos envíes…"
click at [998, 265] on div at bounding box center [1013, 280] width 186 height 33
click at [999, 278] on input "Esperar Respuesta (días)" at bounding box center [1013, 281] width 186 height 18
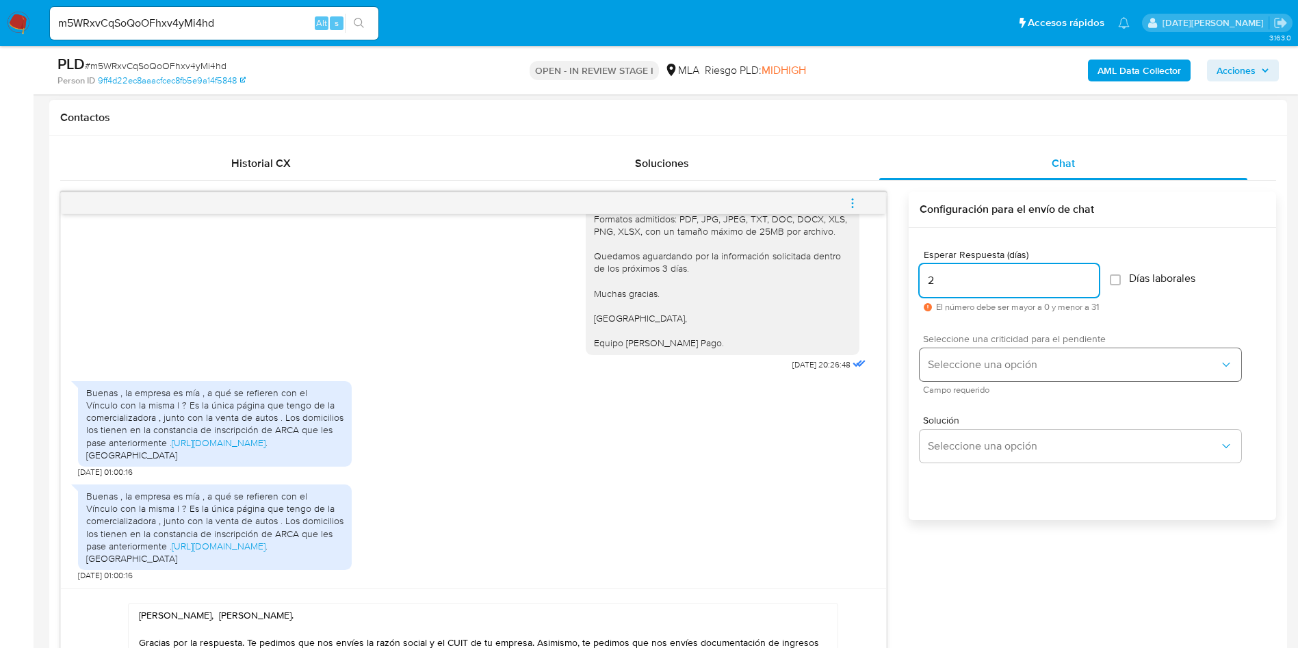
type input "2"
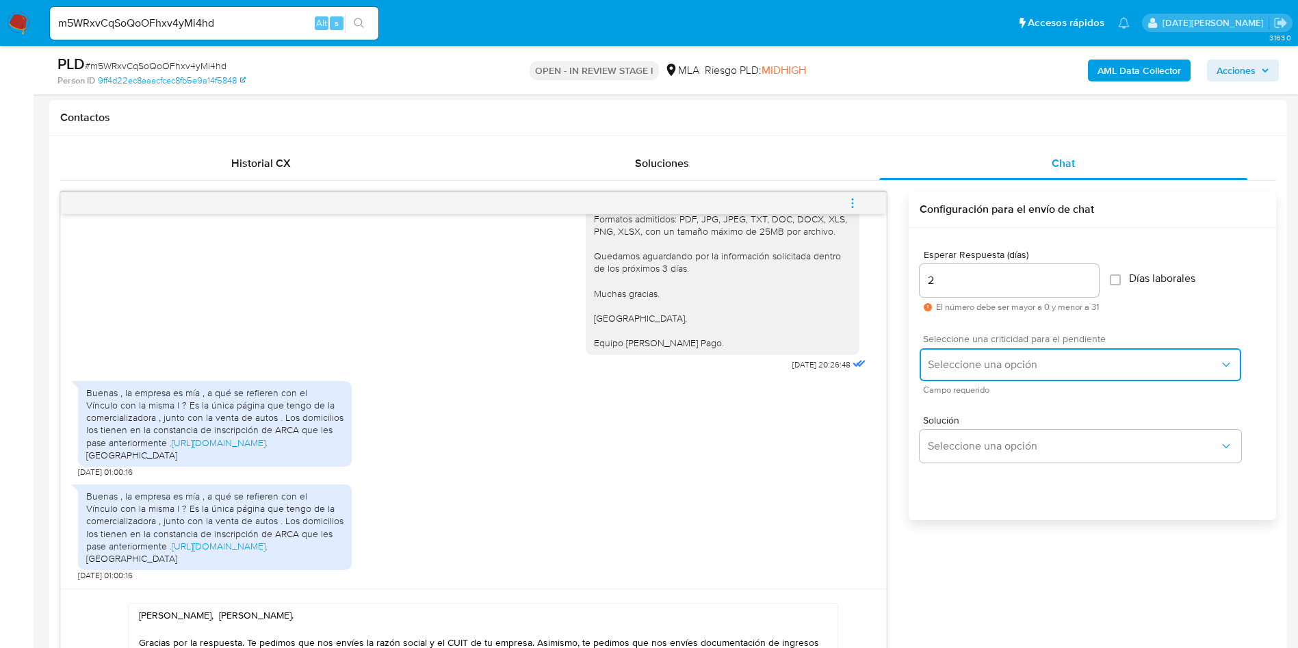
click at [1057, 369] on span "Seleccione una opción" at bounding box center [1074, 365] width 292 height 14
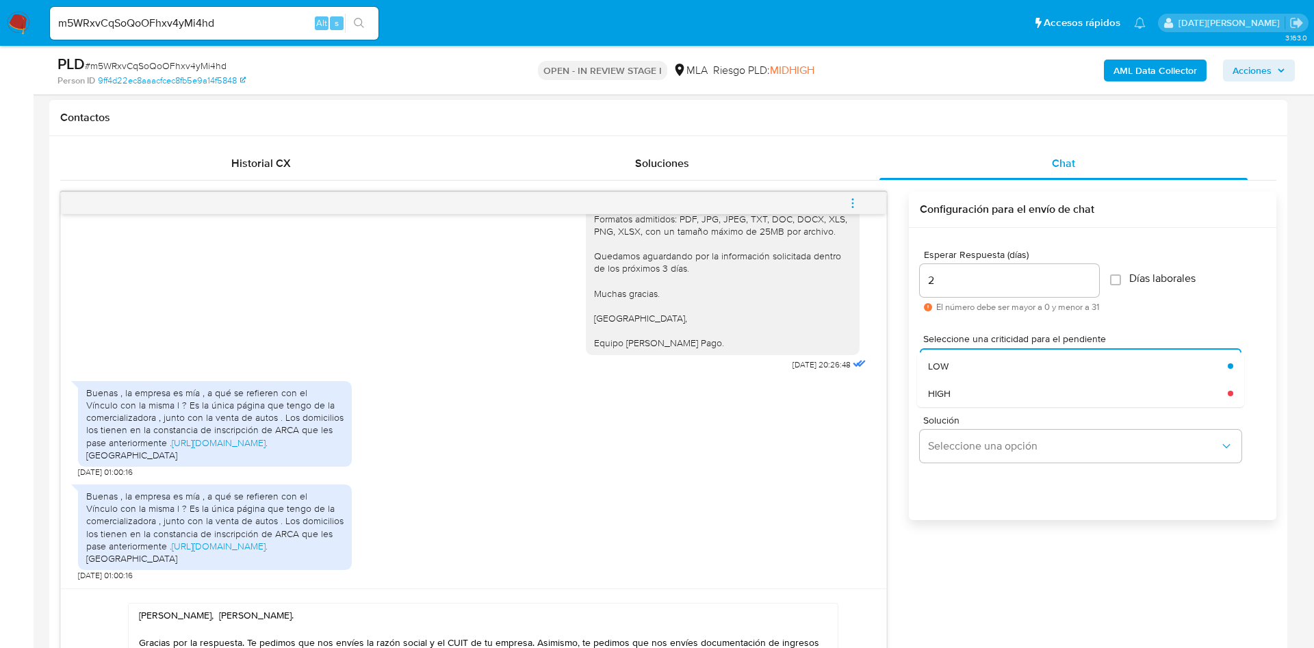
click at [996, 393] on div "HIGH" at bounding box center [1078, 393] width 300 height 27
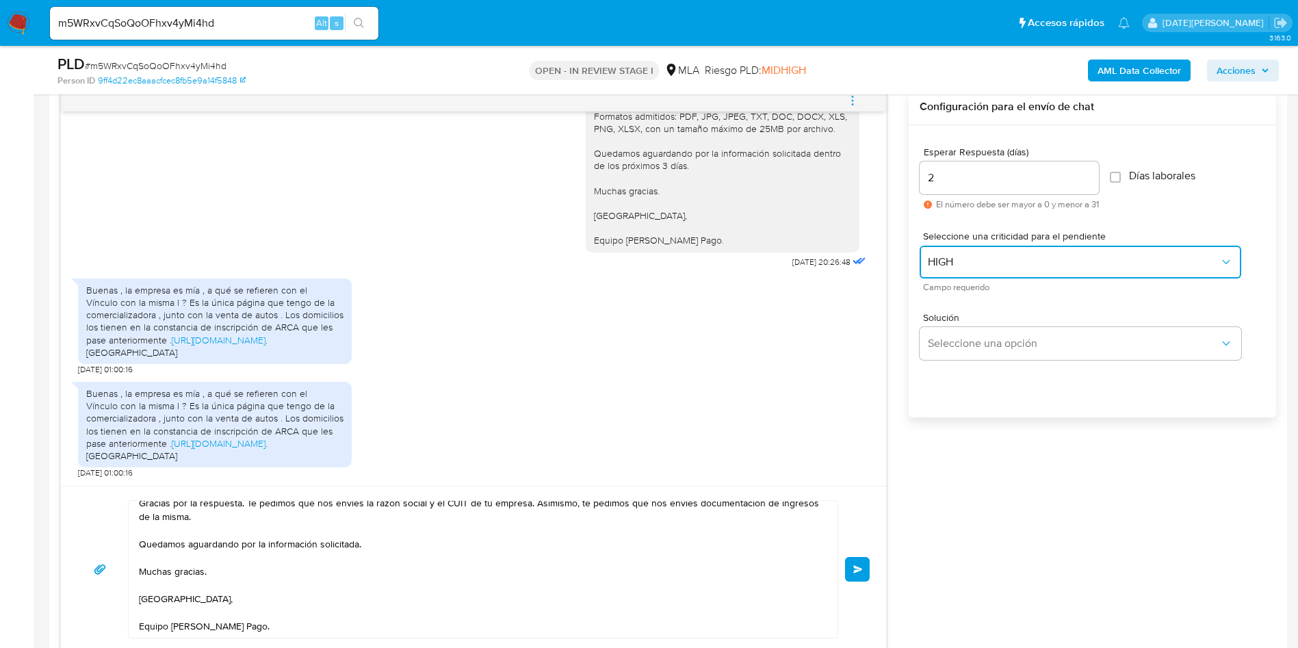
scroll to position [64, 0]
click at [850, 575] on button "Enviar" at bounding box center [857, 569] width 25 height 25
click at [859, 566] on span "Enviar" at bounding box center [858, 569] width 10 height 8
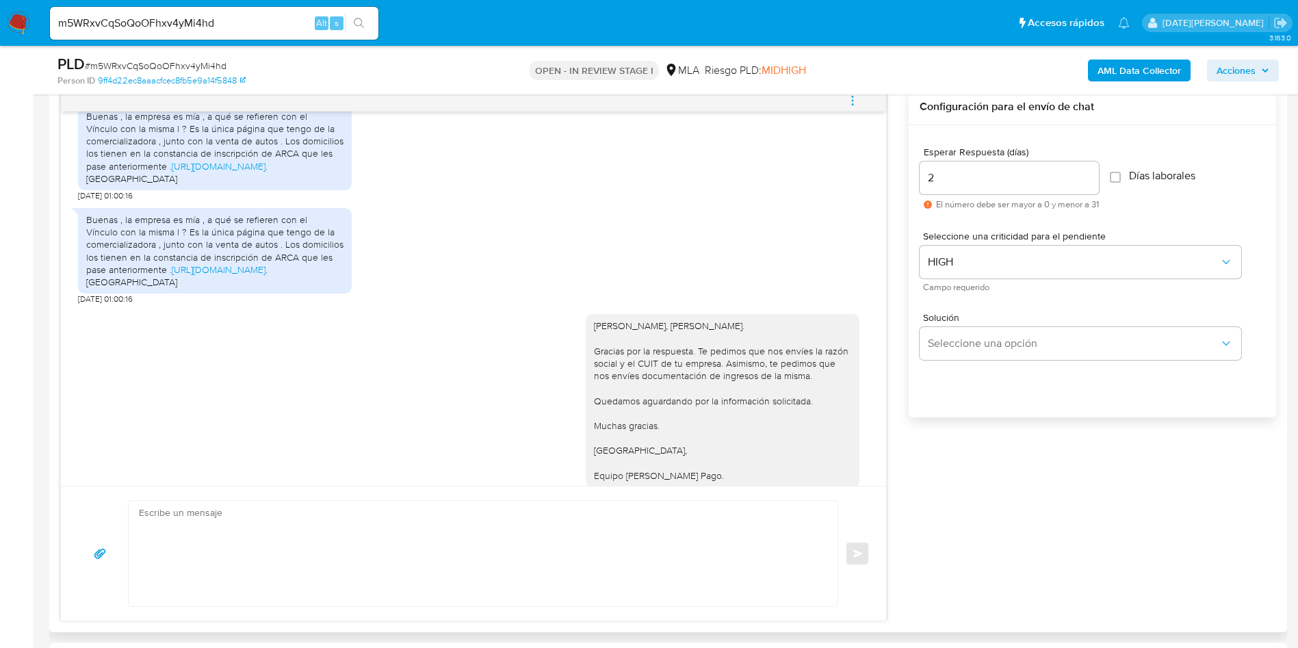
scroll to position [0, 0]
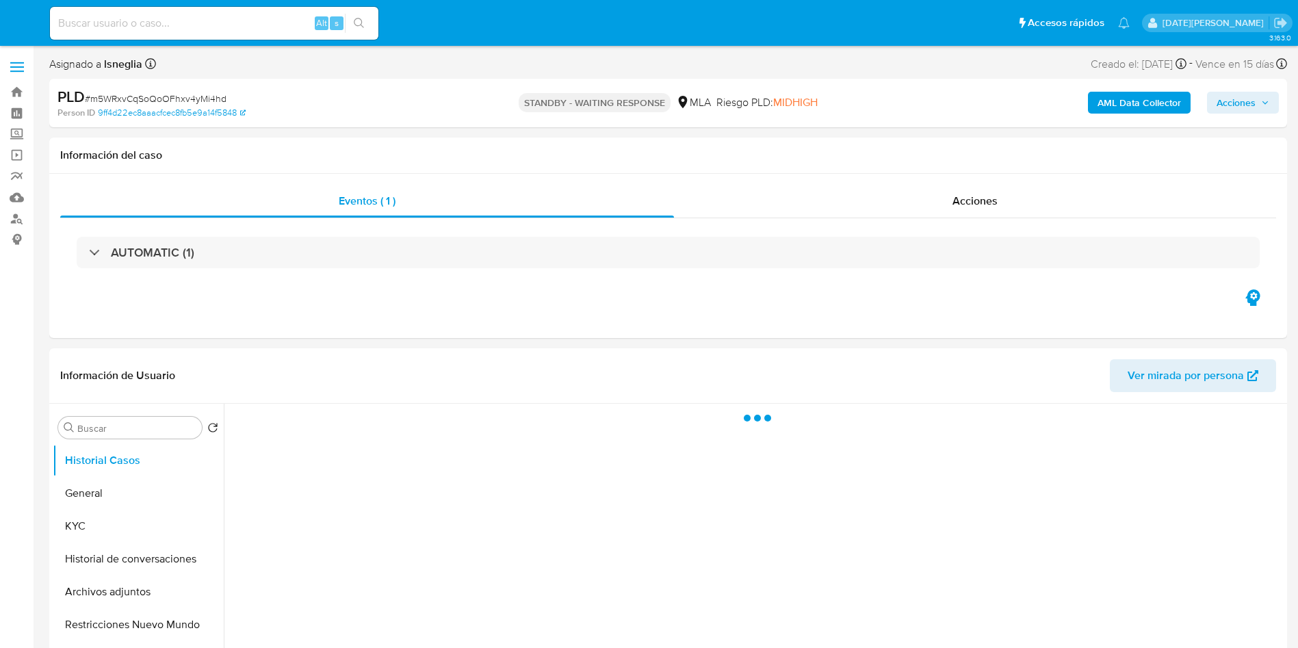
select select "10"
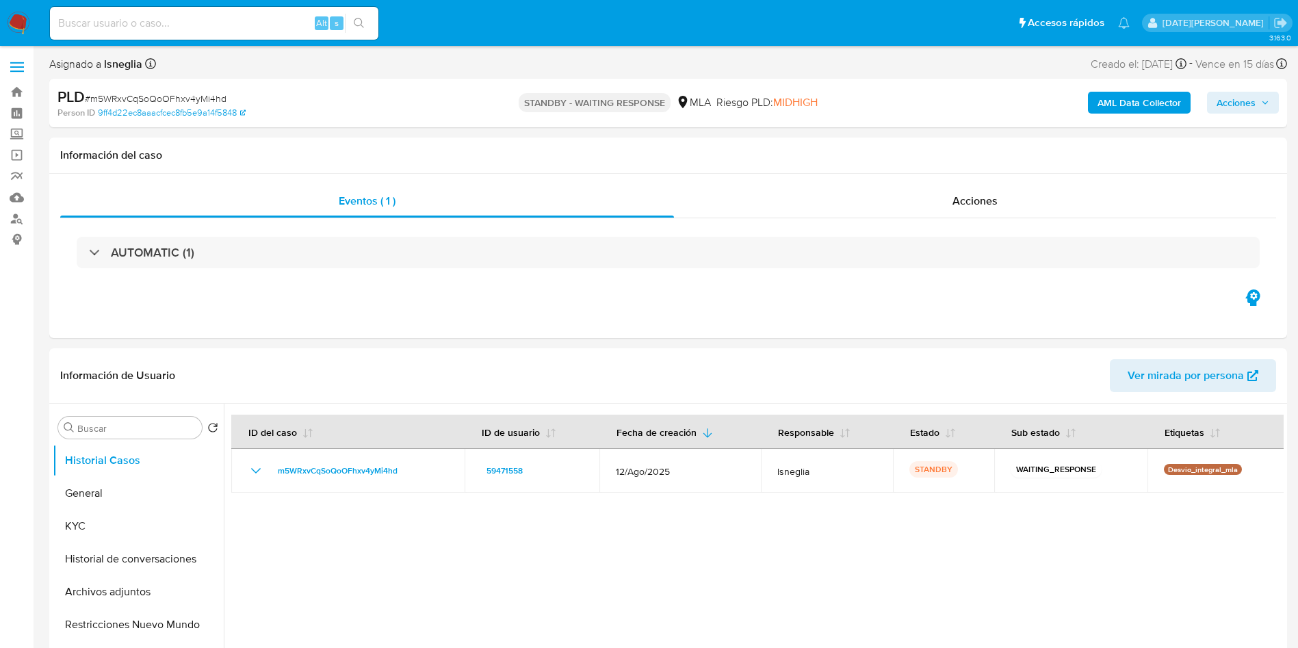
click at [160, 21] on input at bounding box center [214, 23] width 328 height 18
paste input "t5XX9ipORwY2hHO3GRLD37y2"
type input "t5XX9ipORwY2hHO3GRLD37y2"
click at [360, 16] on button "search-icon" at bounding box center [359, 23] width 28 height 19
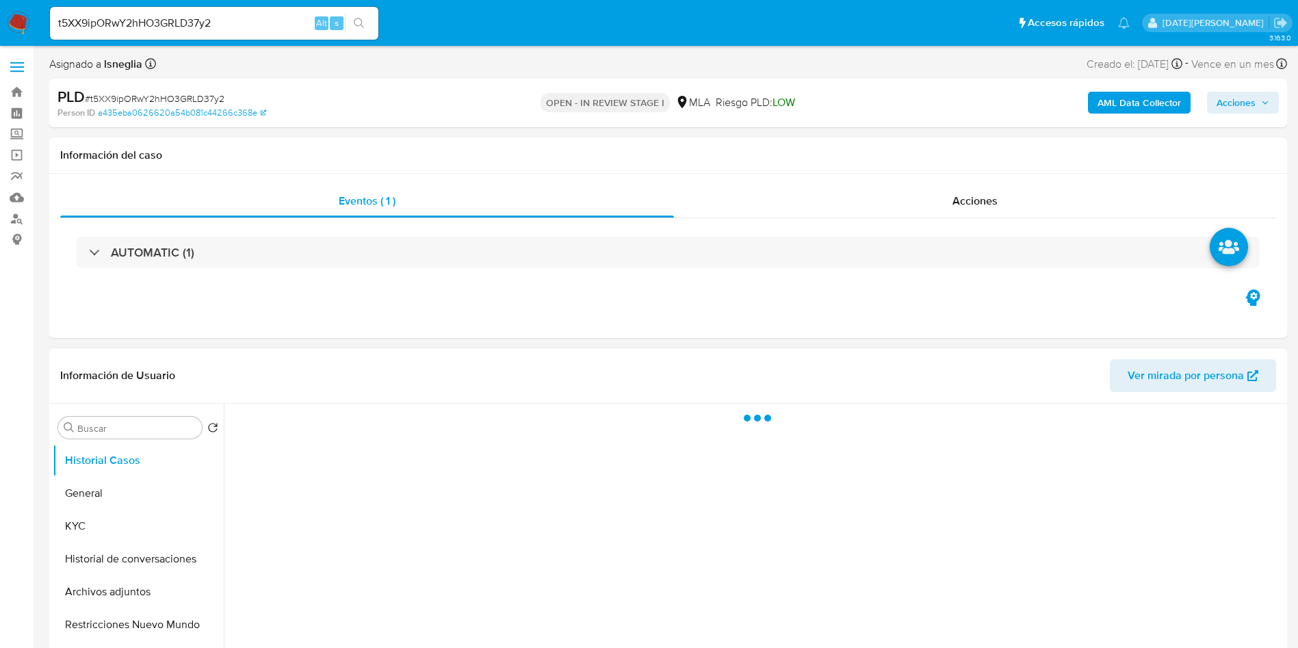
select select "10"
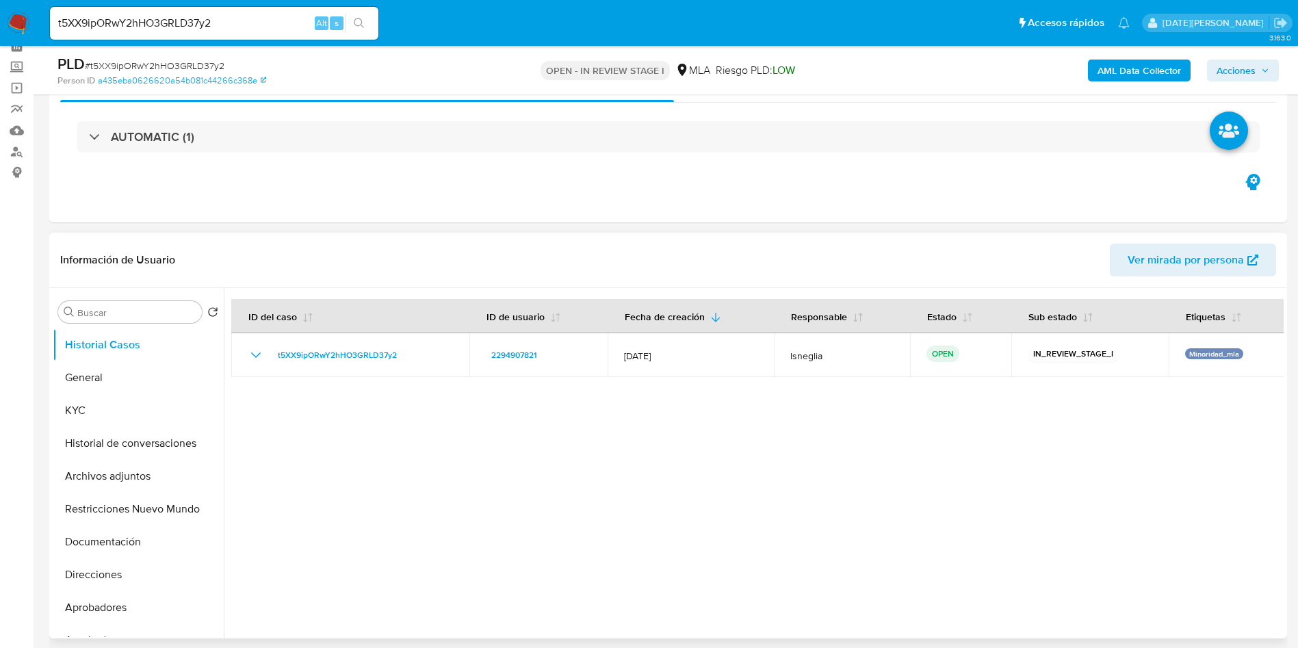
scroll to position [308, 0]
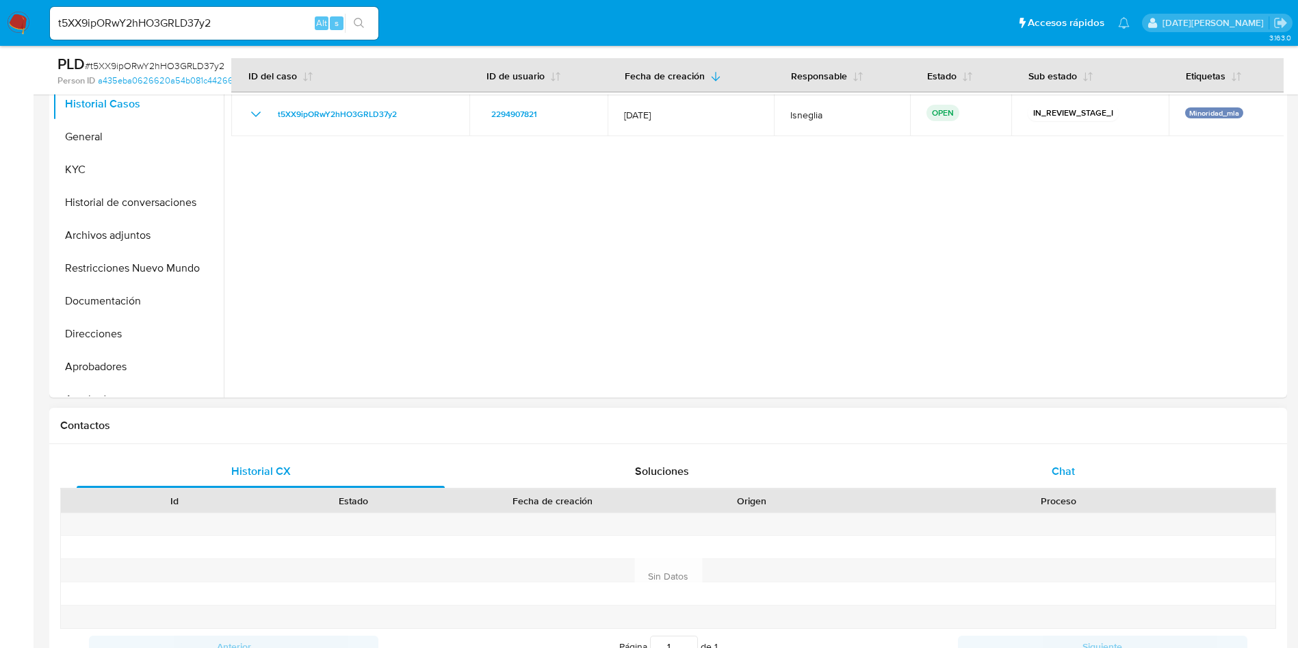
click at [1064, 463] on span "Chat" at bounding box center [1063, 471] width 23 height 16
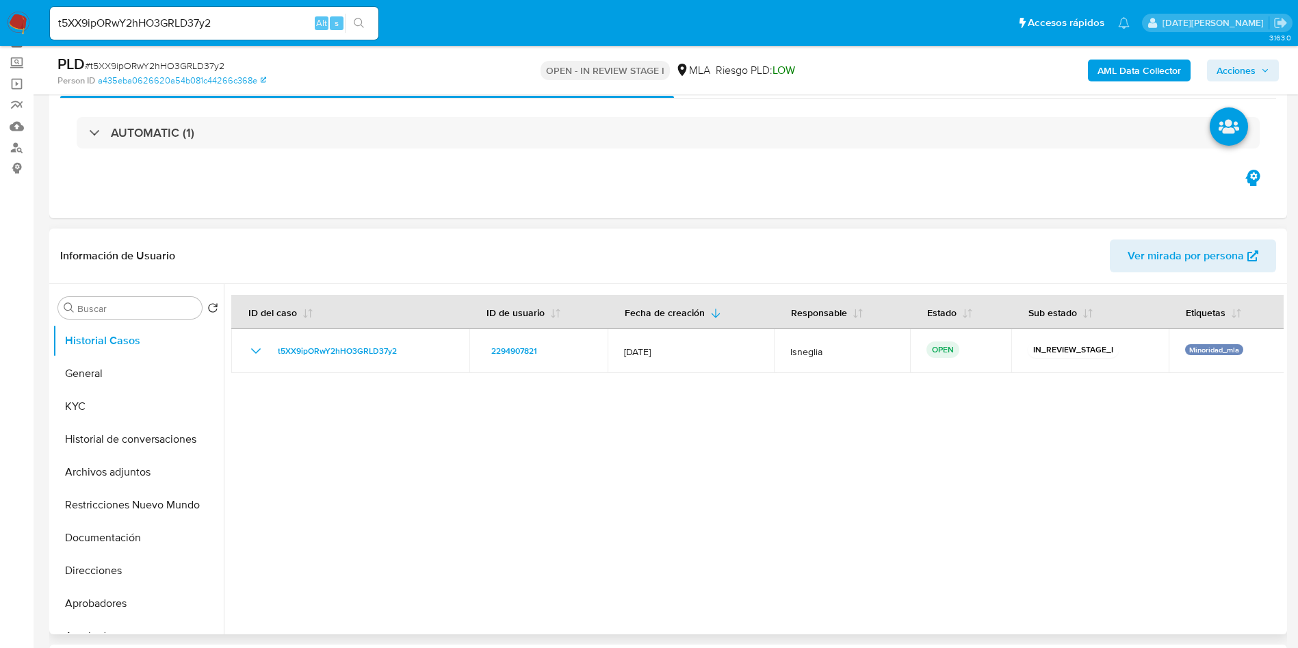
scroll to position [103, 0]
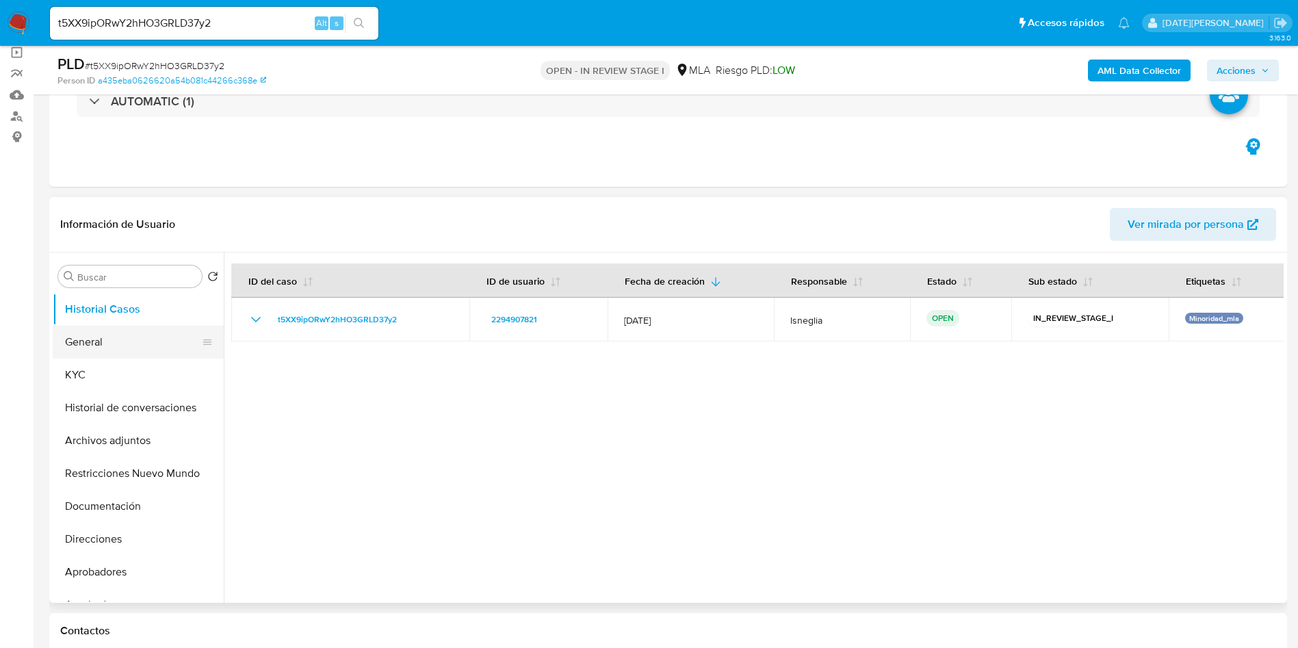
click at [103, 339] on button "General" at bounding box center [133, 342] width 160 height 33
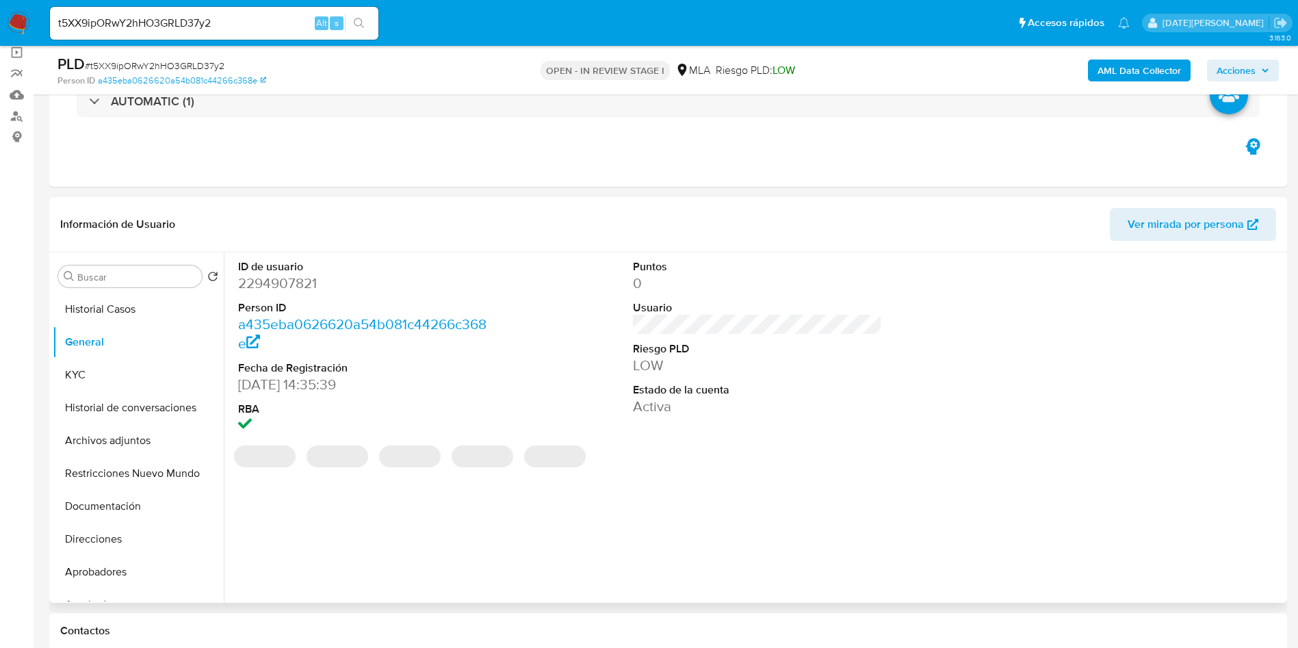
click at [287, 287] on dd "2294907821" at bounding box center [363, 283] width 250 height 19
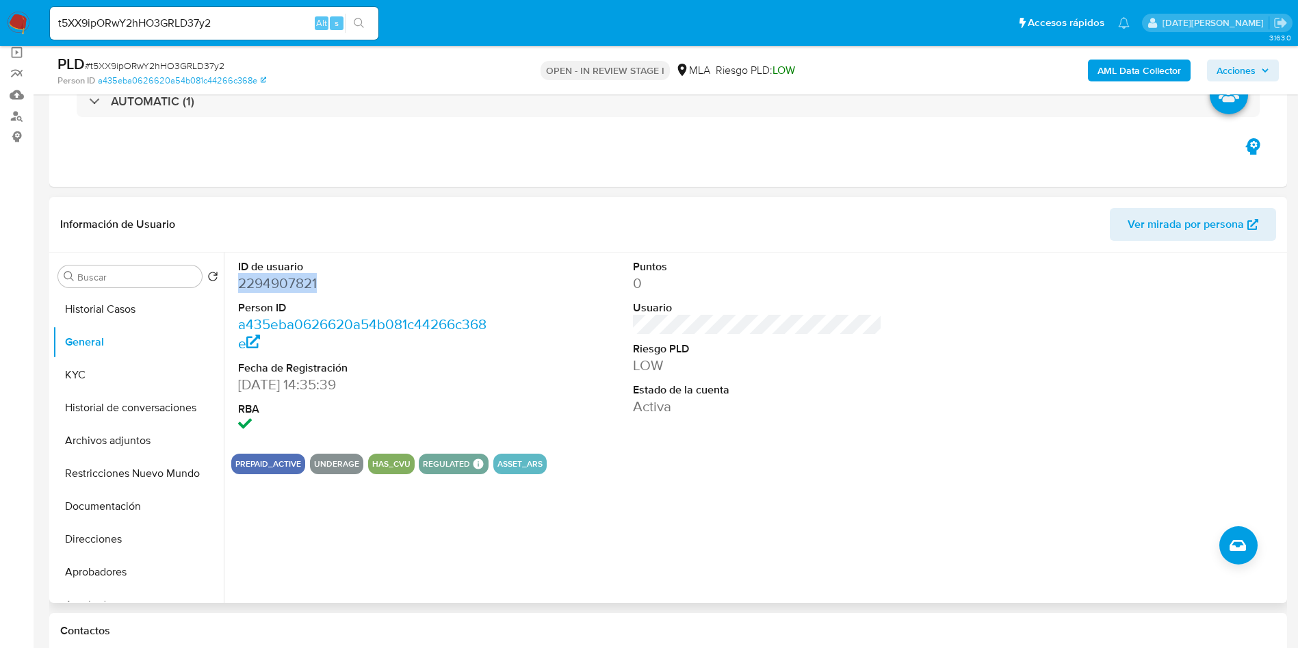
copy dd "2294907821"
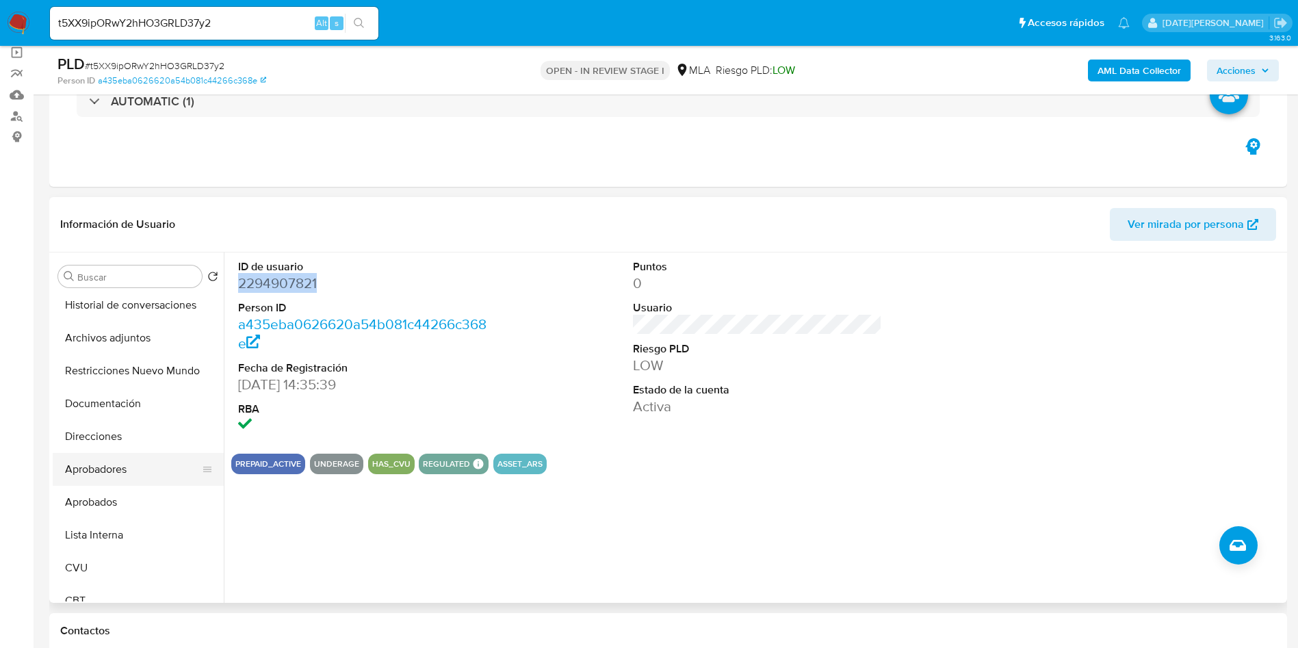
click at [115, 465] on button "Aprobadores" at bounding box center [133, 469] width 160 height 33
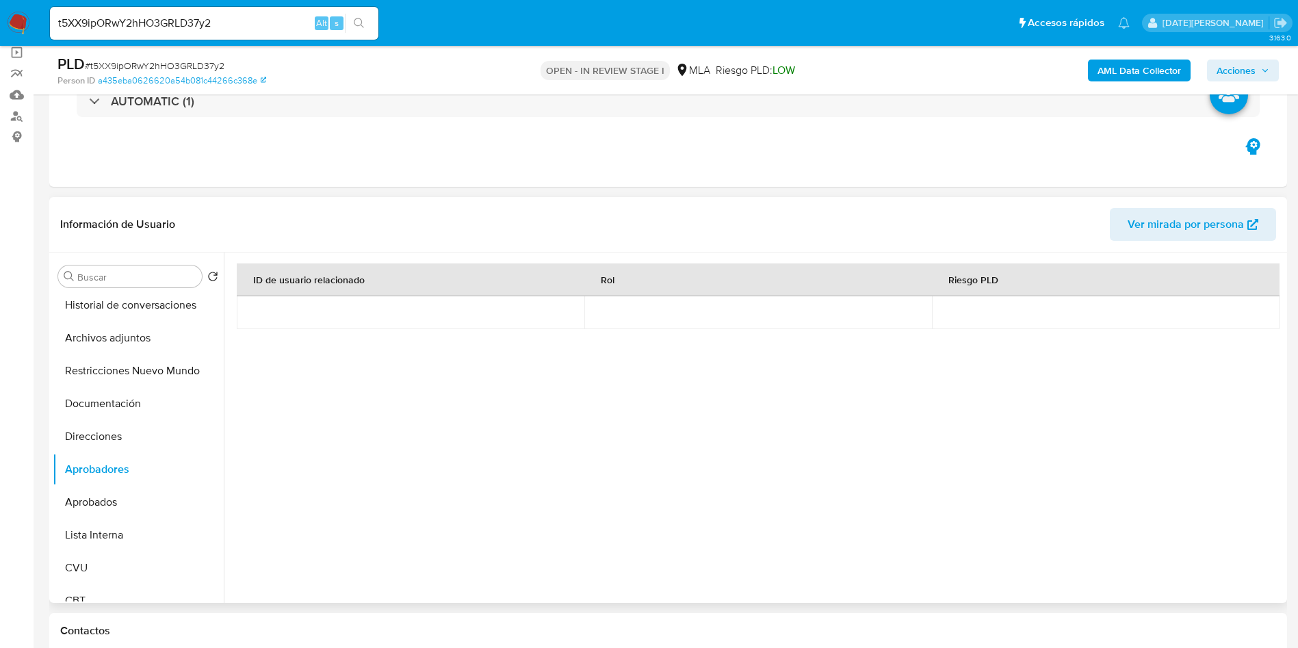
click at [906, 476] on div "ID de usuario relacionado Rol Riesgo PLD" at bounding box center [757, 393] width 1041 height 260
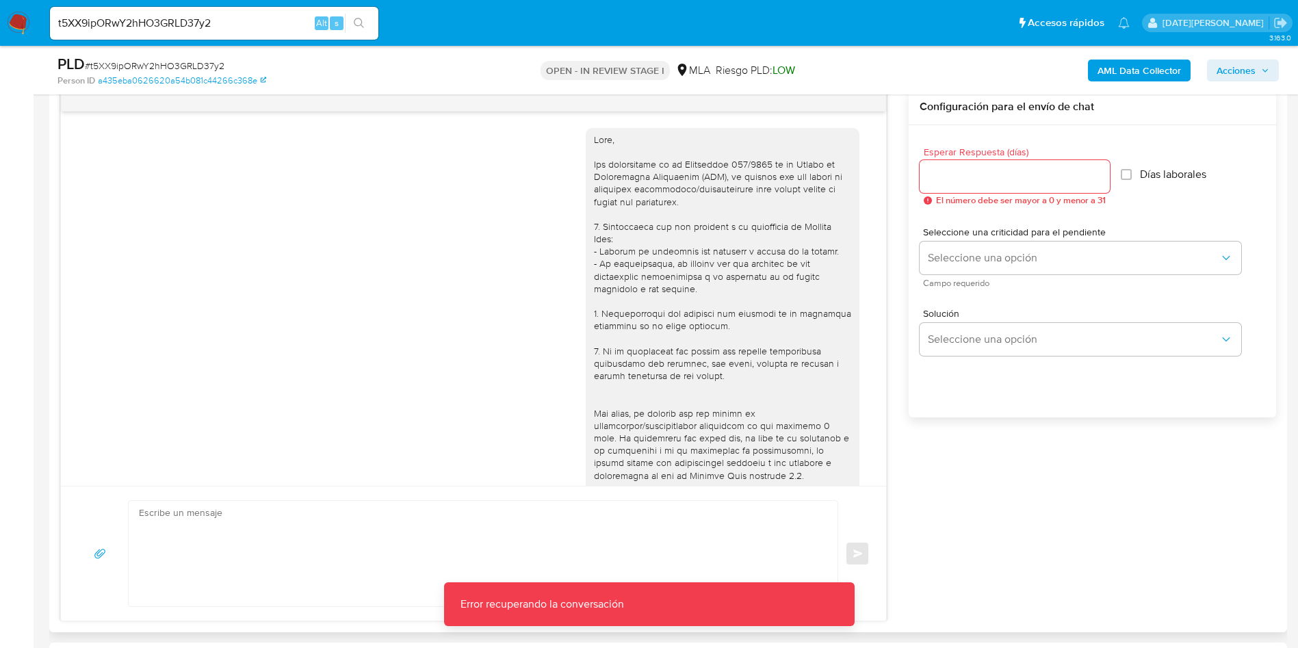
scroll to position [411, 0]
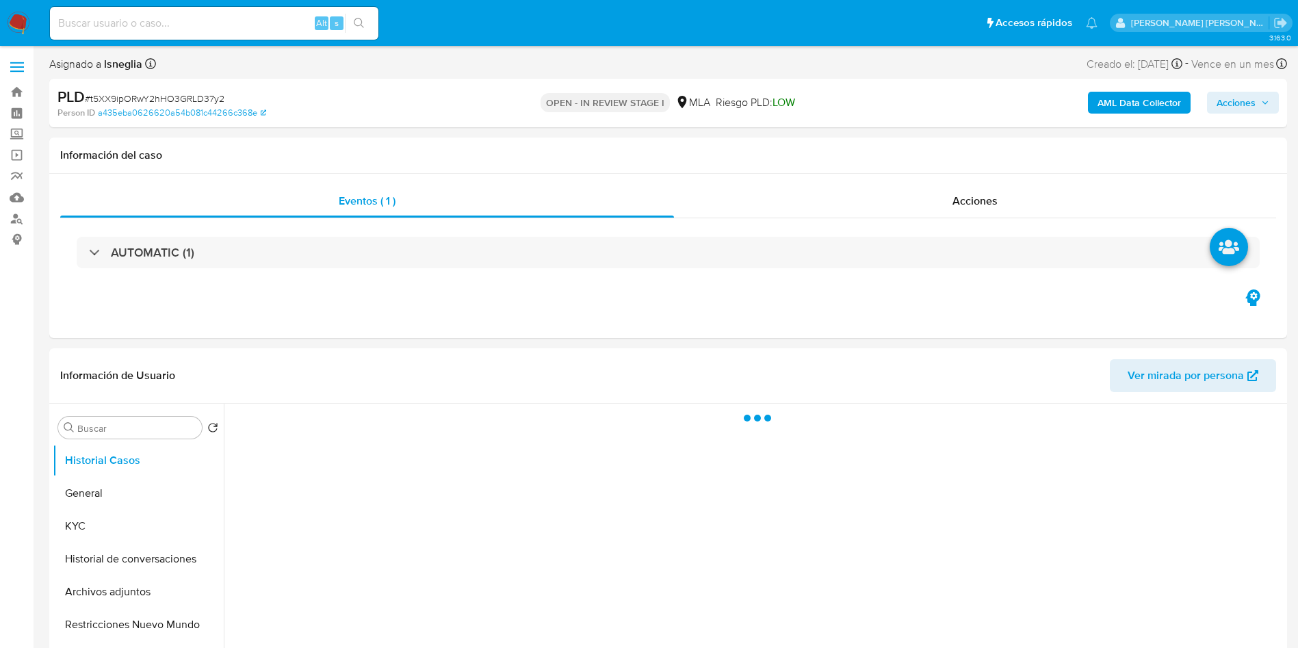
select select "10"
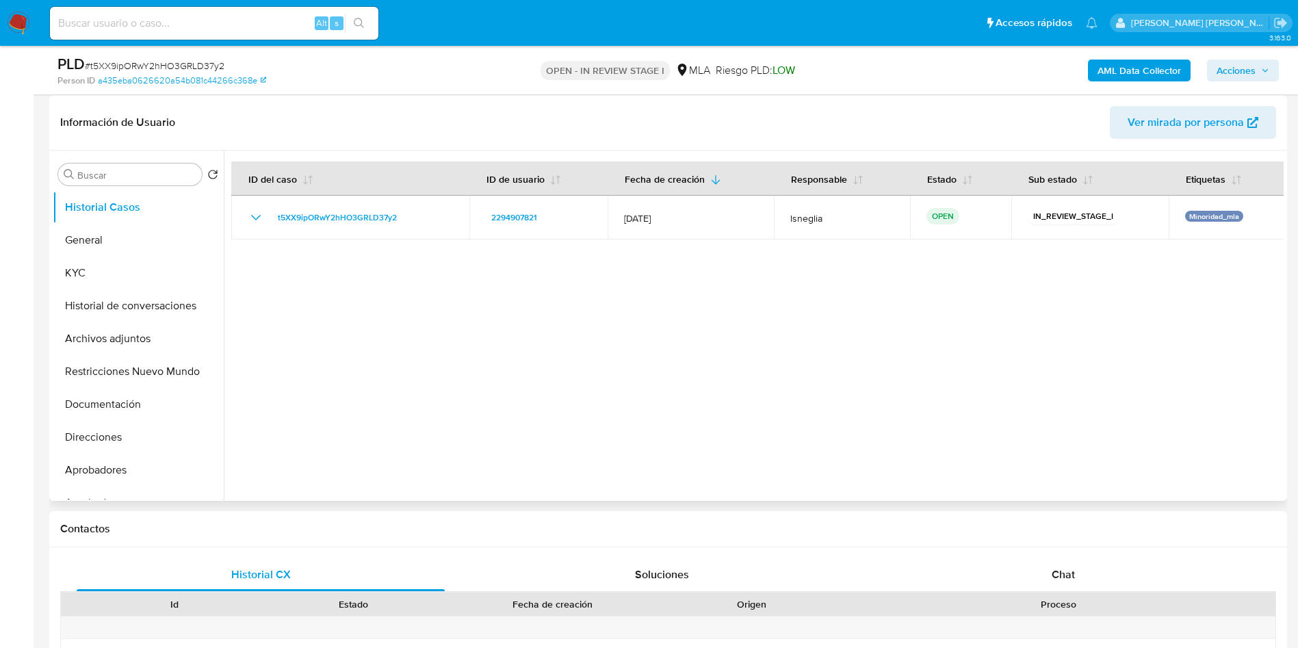
scroll to position [205, 0]
click at [1065, 571] on span "Chat" at bounding box center [1063, 574] width 23 height 16
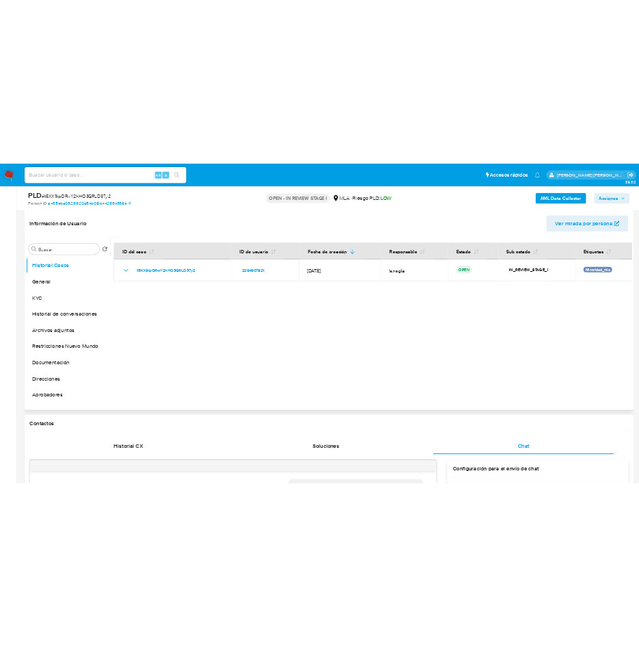
scroll to position [0, 0]
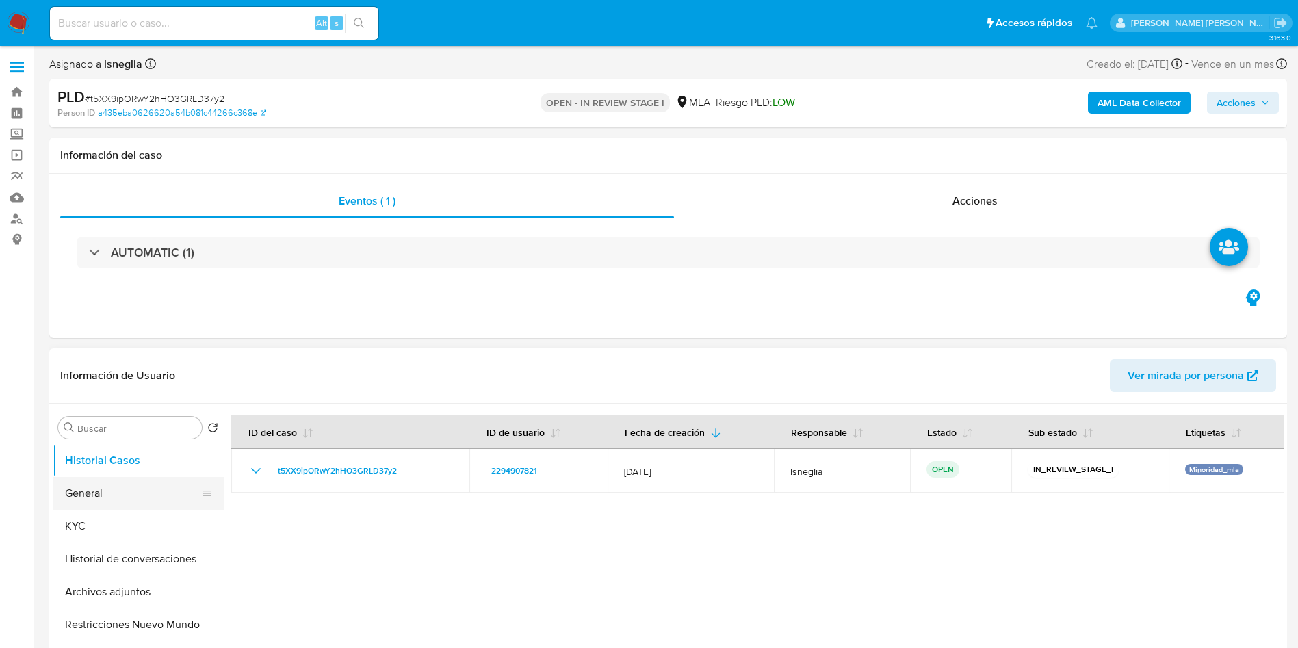
click at [110, 500] on button "General" at bounding box center [133, 493] width 160 height 33
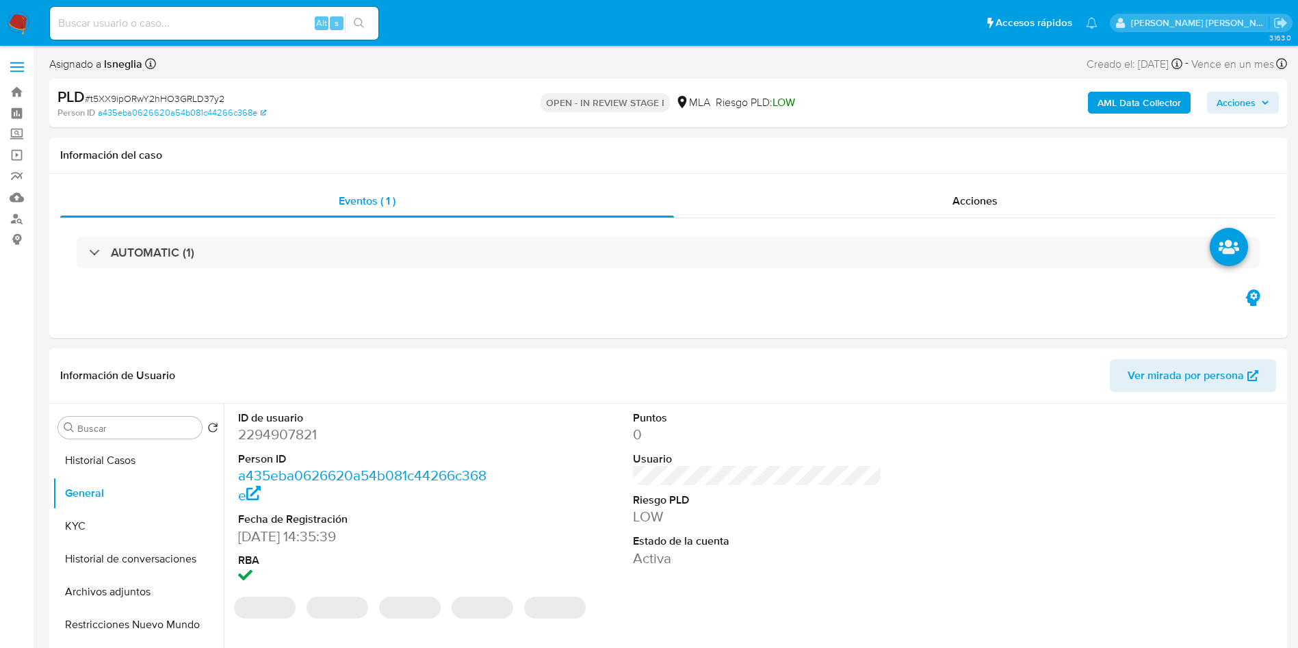
click at [285, 425] on dd "2294907821" at bounding box center [363, 434] width 250 height 19
click at [285, 434] on dd "2294907821" at bounding box center [363, 434] width 250 height 19
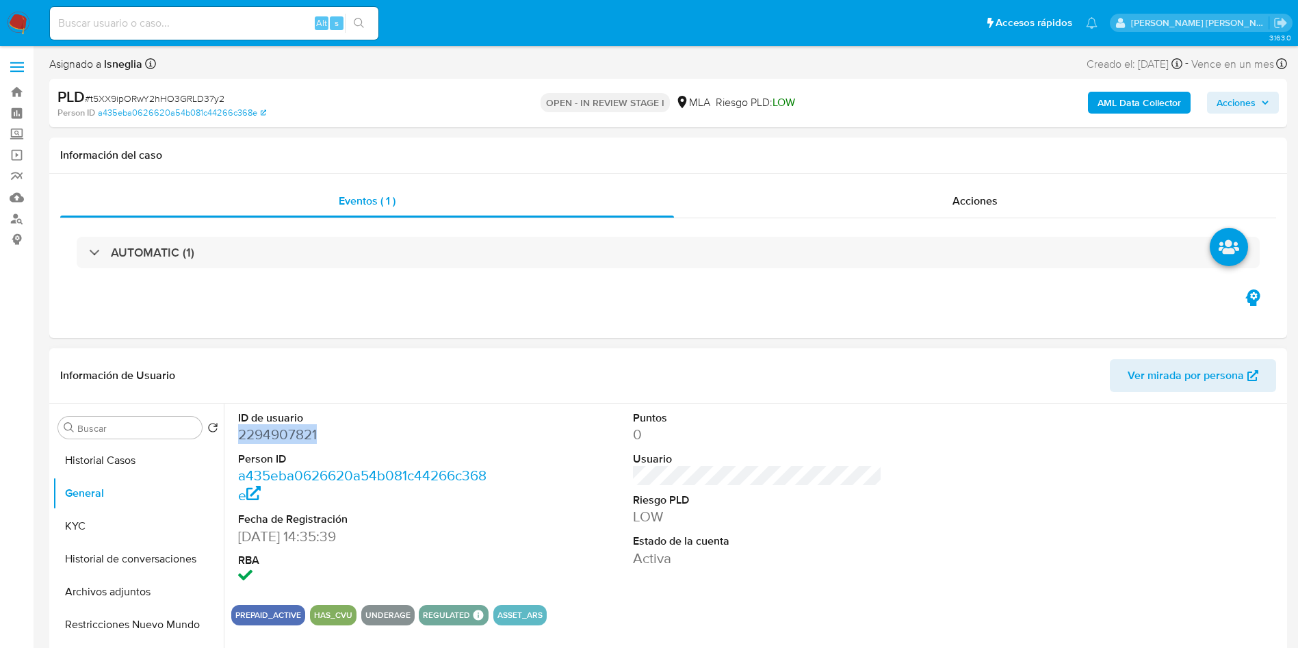
copy dd "2294907821"
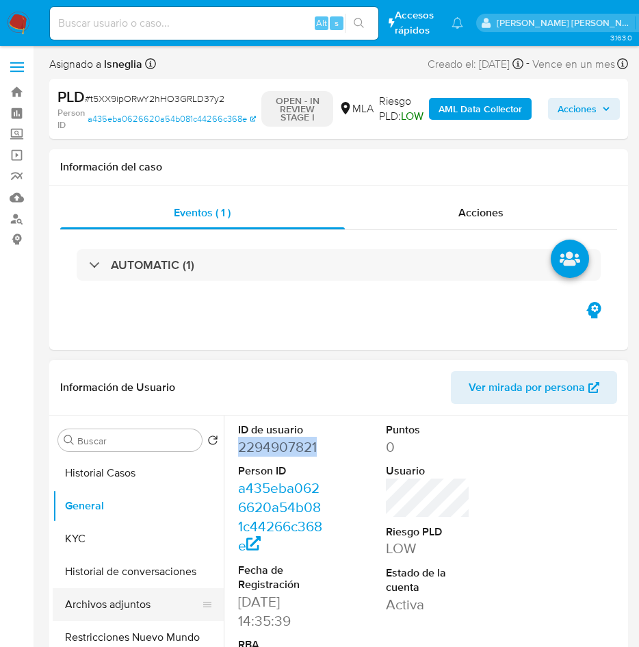
click at [118, 610] on button "Archivos adjuntos" at bounding box center [133, 604] width 160 height 33
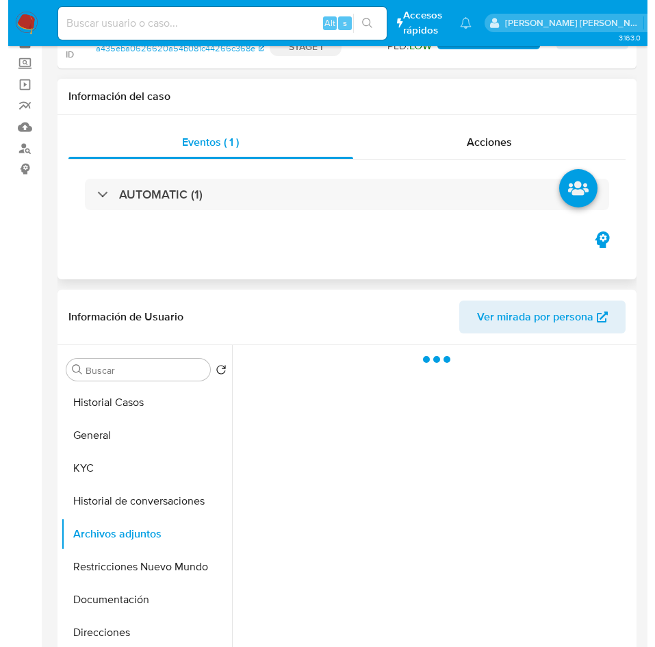
scroll to position [103, 0]
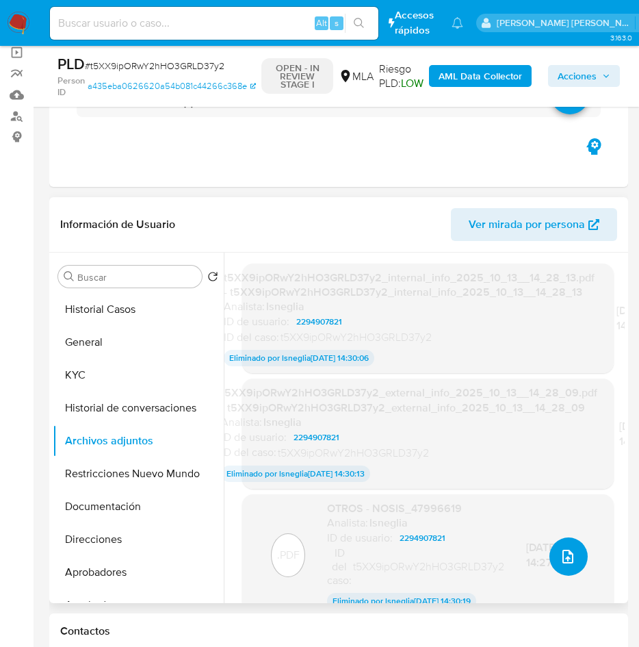
click at [567, 554] on icon "upload-file" at bounding box center [567, 556] width 11 height 14
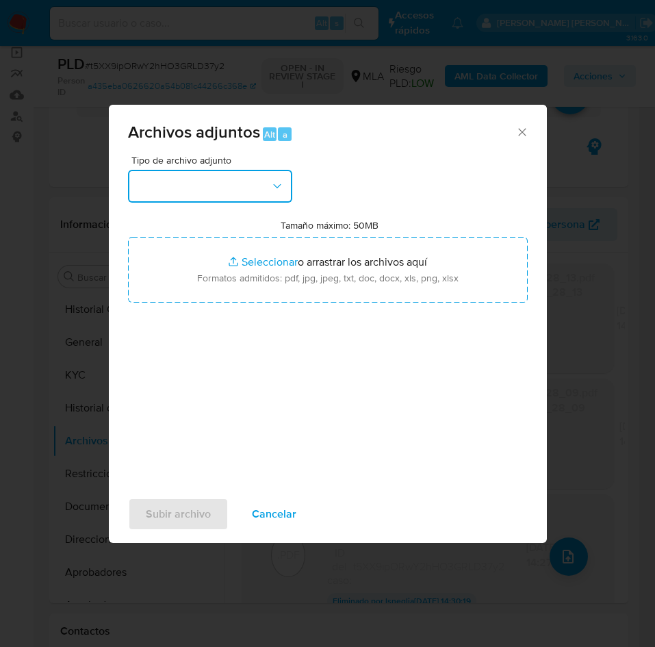
click at [177, 175] on button "button" at bounding box center [210, 186] width 164 height 33
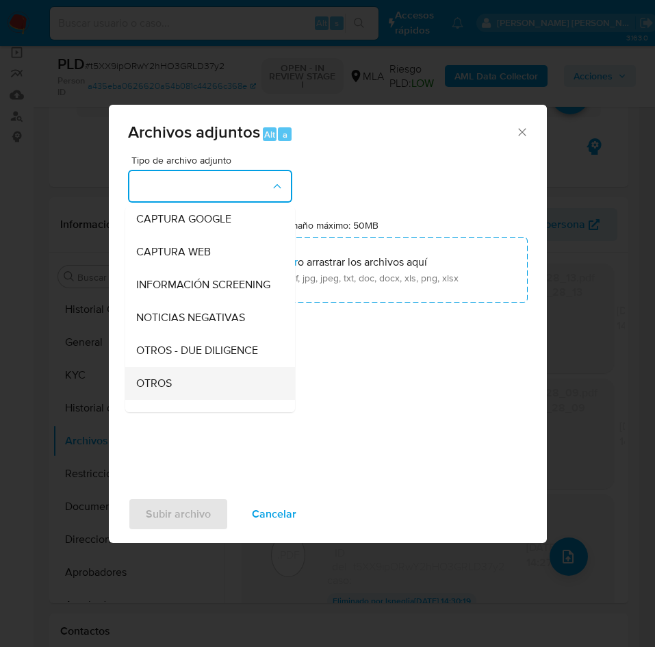
click at [166, 390] on span "OTROS" at bounding box center [154, 383] width 36 height 14
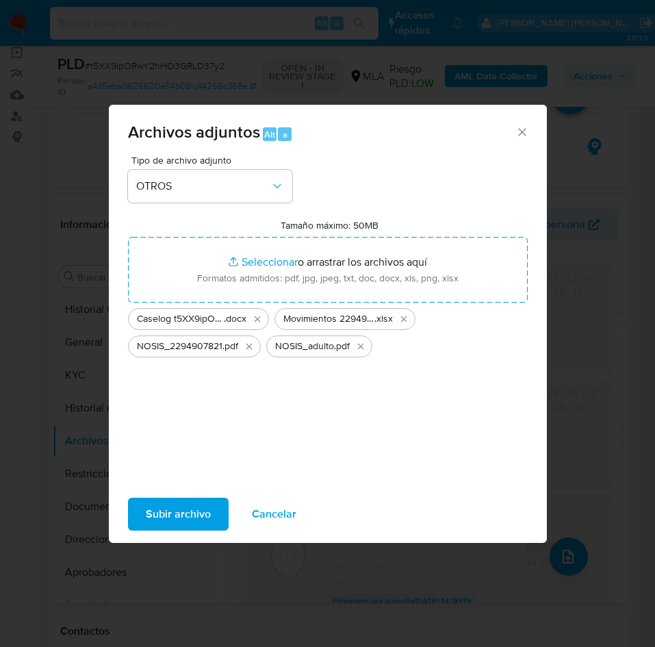
click at [196, 509] on span "Subir archivo" at bounding box center [178, 514] width 65 height 30
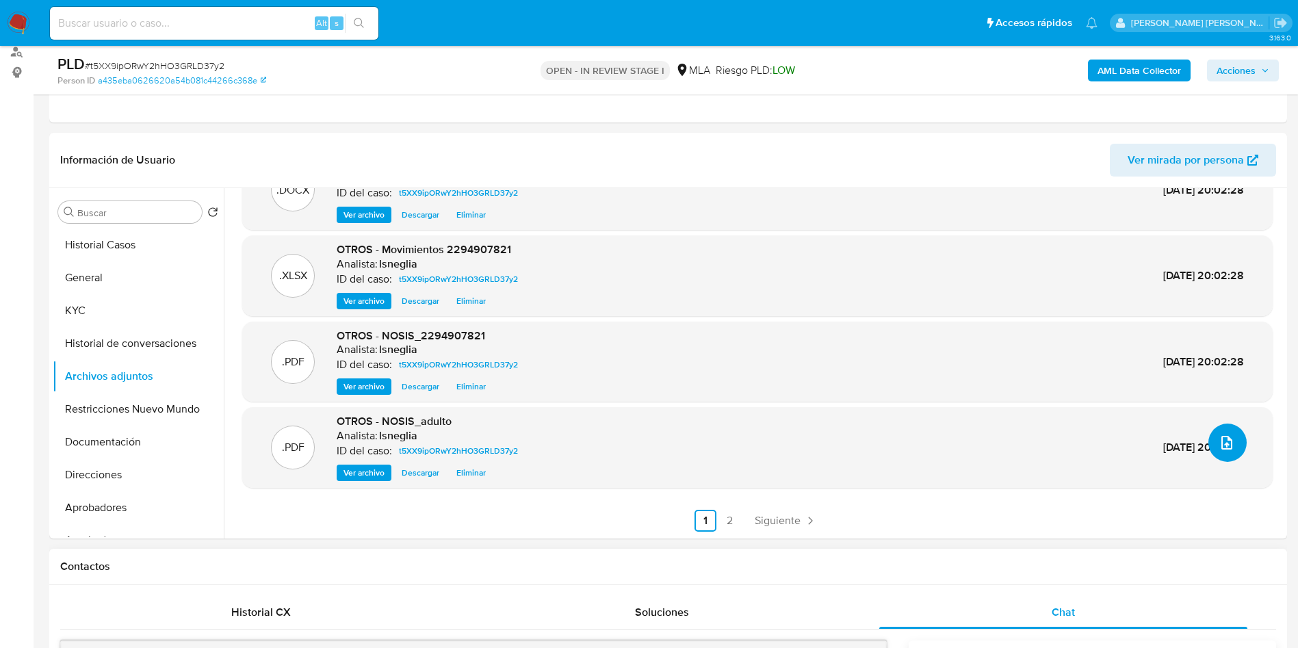
scroll to position [308, 0]
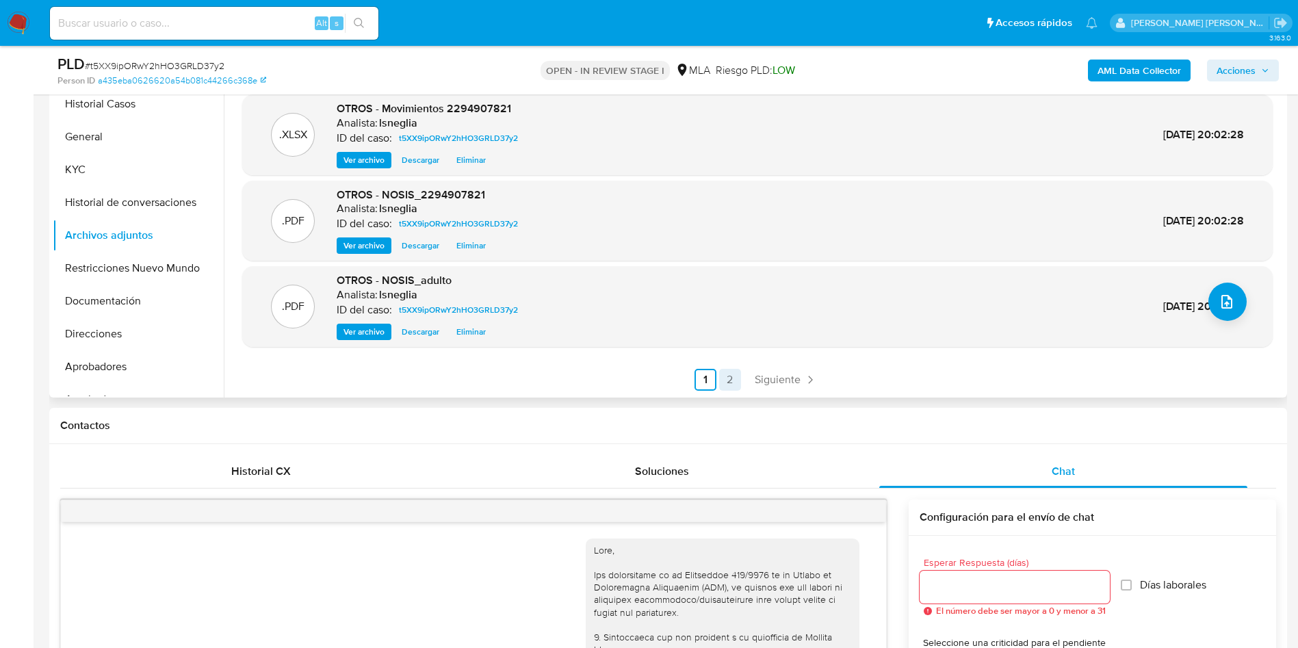
click at [723, 381] on link "2" at bounding box center [730, 380] width 22 height 22
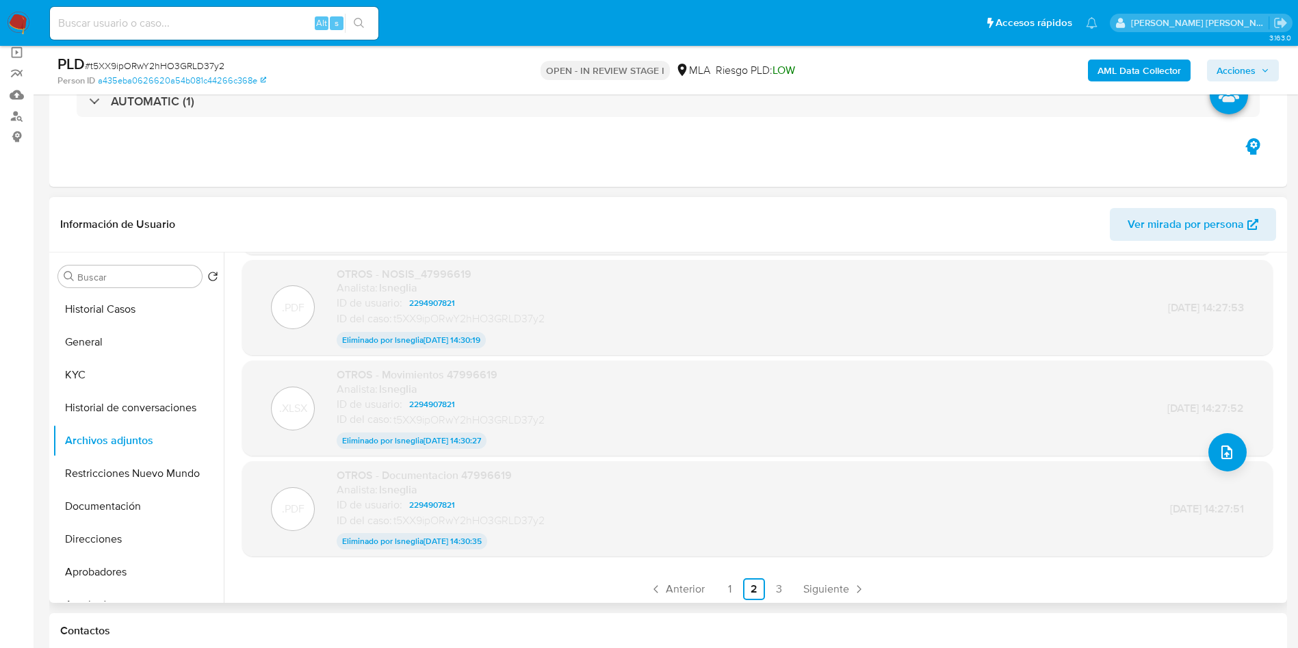
scroll to position [108, 0]
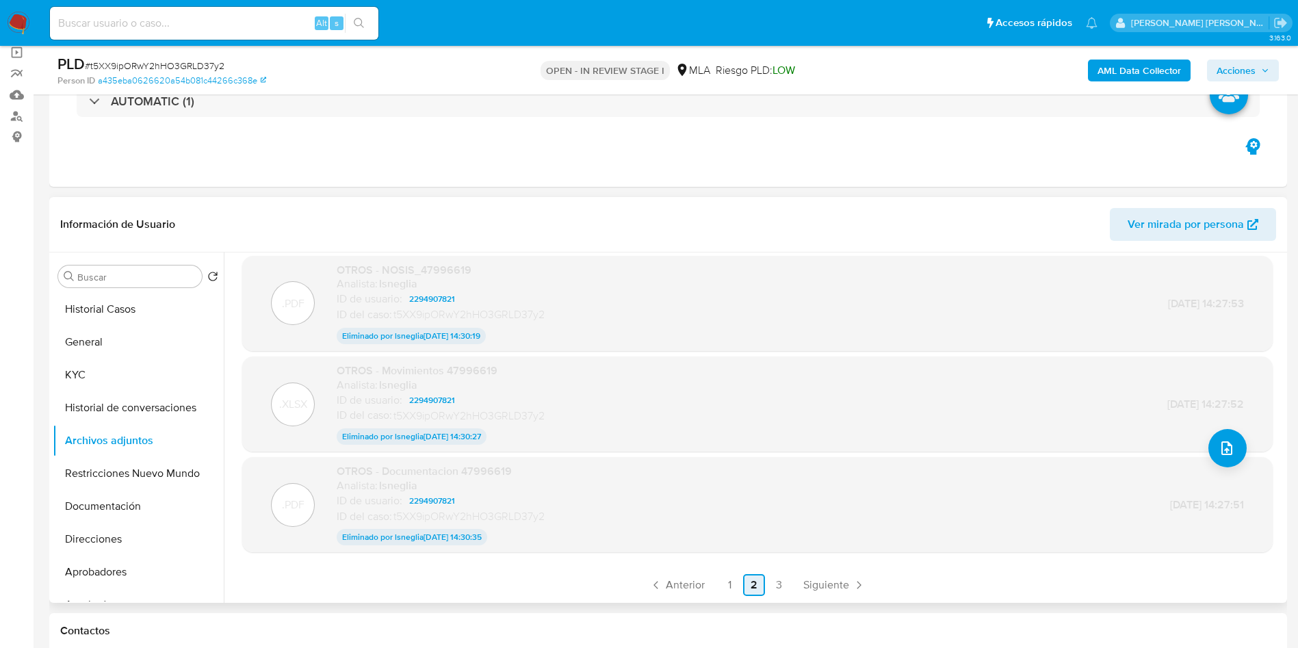
click at [722, 578] on link "1" at bounding box center [729, 585] width 22 height 22
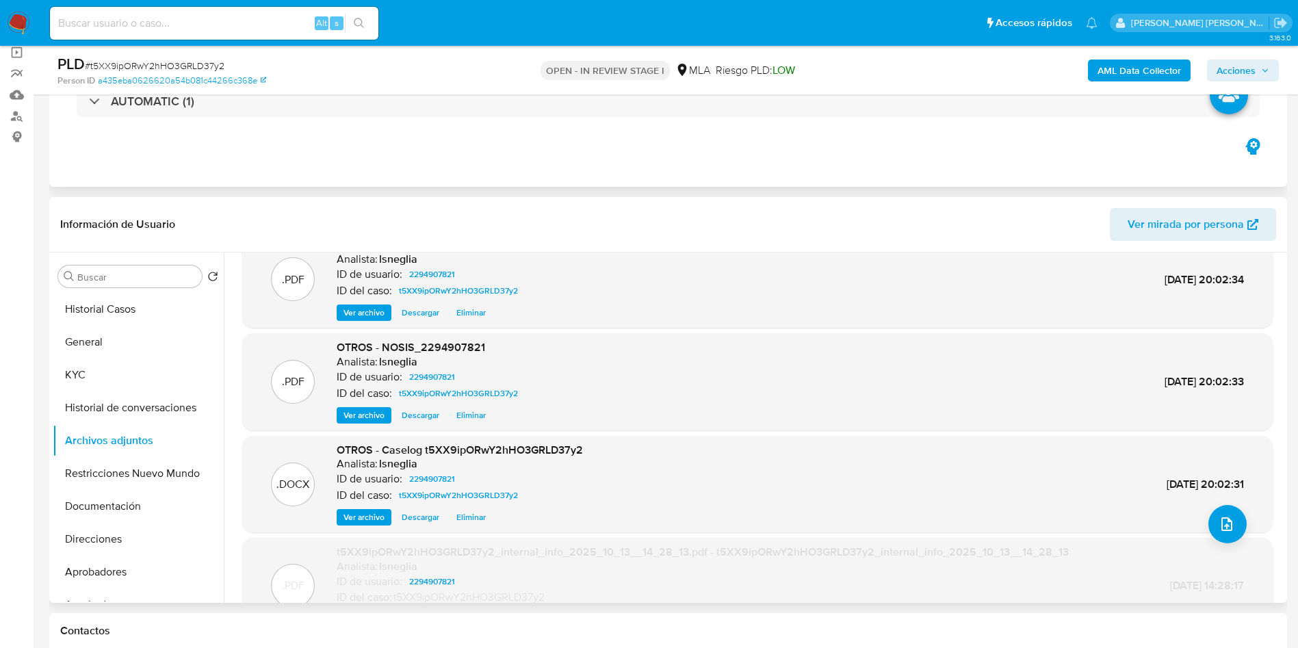
scroll to position [0, 0]
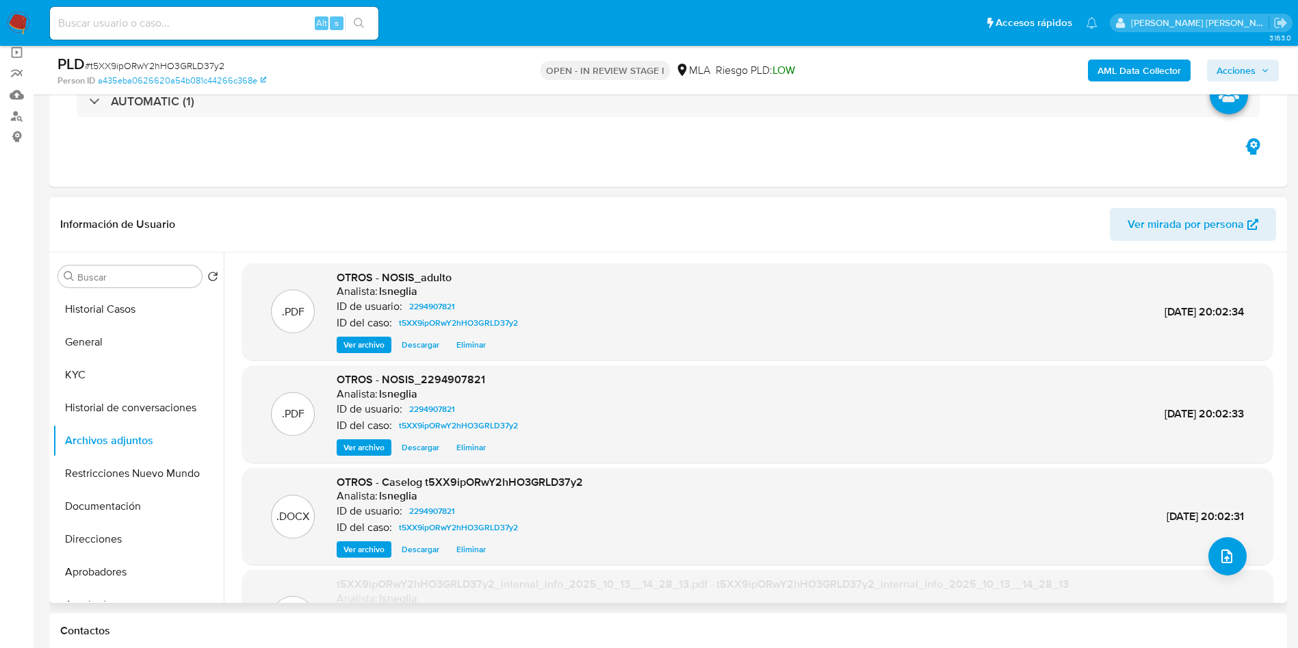
click at [1132, 72] on b "AML Data Collector" at bounding box center [1139, 71] width 83 height 22
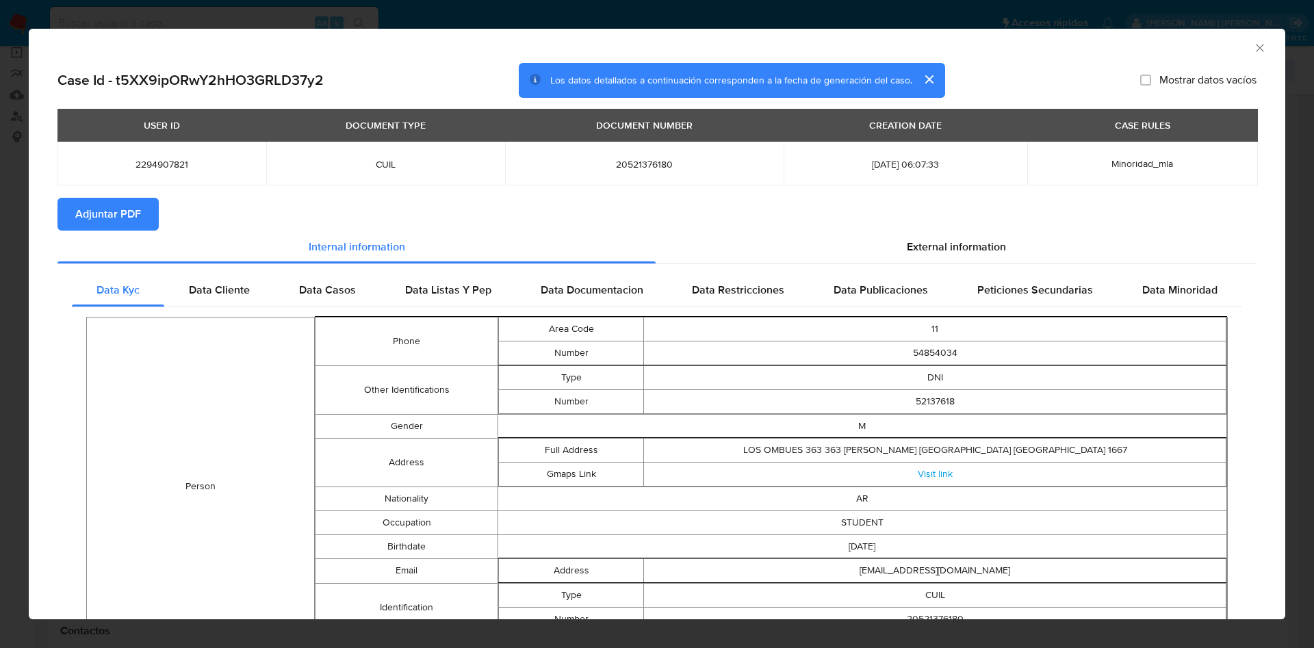
click at [137, 218] on span "Adjuntar PDF" at bounding box center [108, 214] width 66 height 30
click at [231, 292] on span "Data Cliente" at bounding box center [219, 290] width 61 height 16
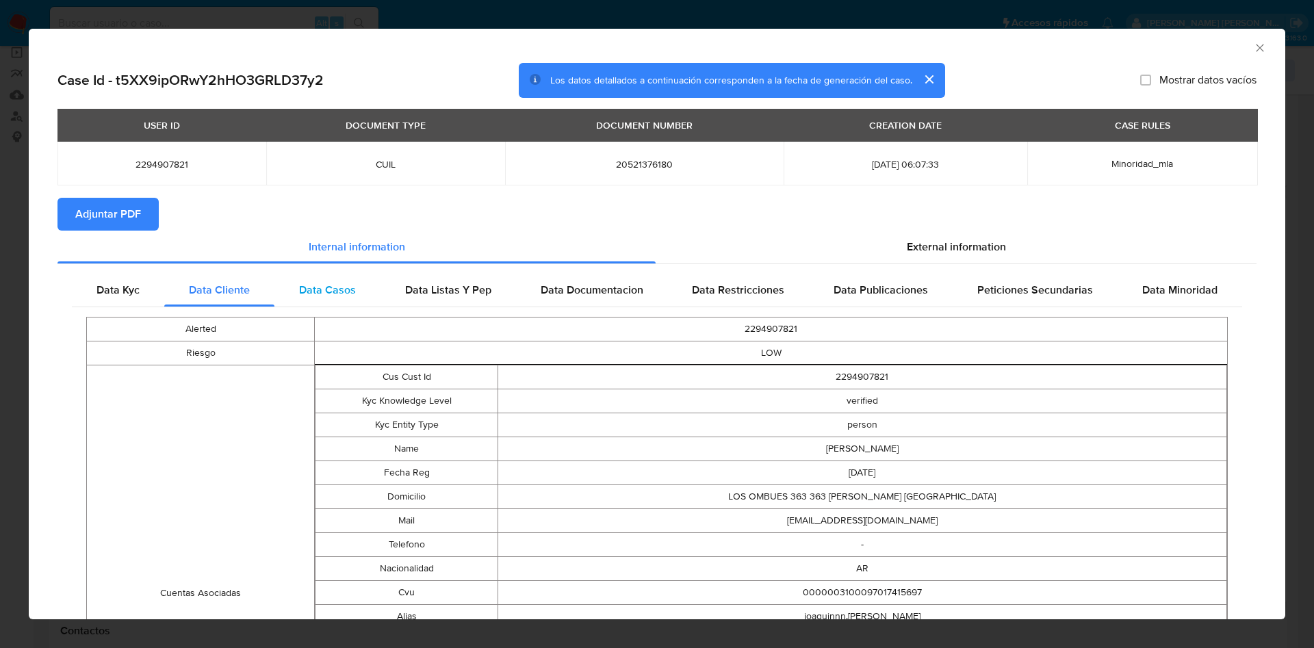
click at [299, 283] on span "Data Casos" at bounding box center [327, 290] width 57 height 16
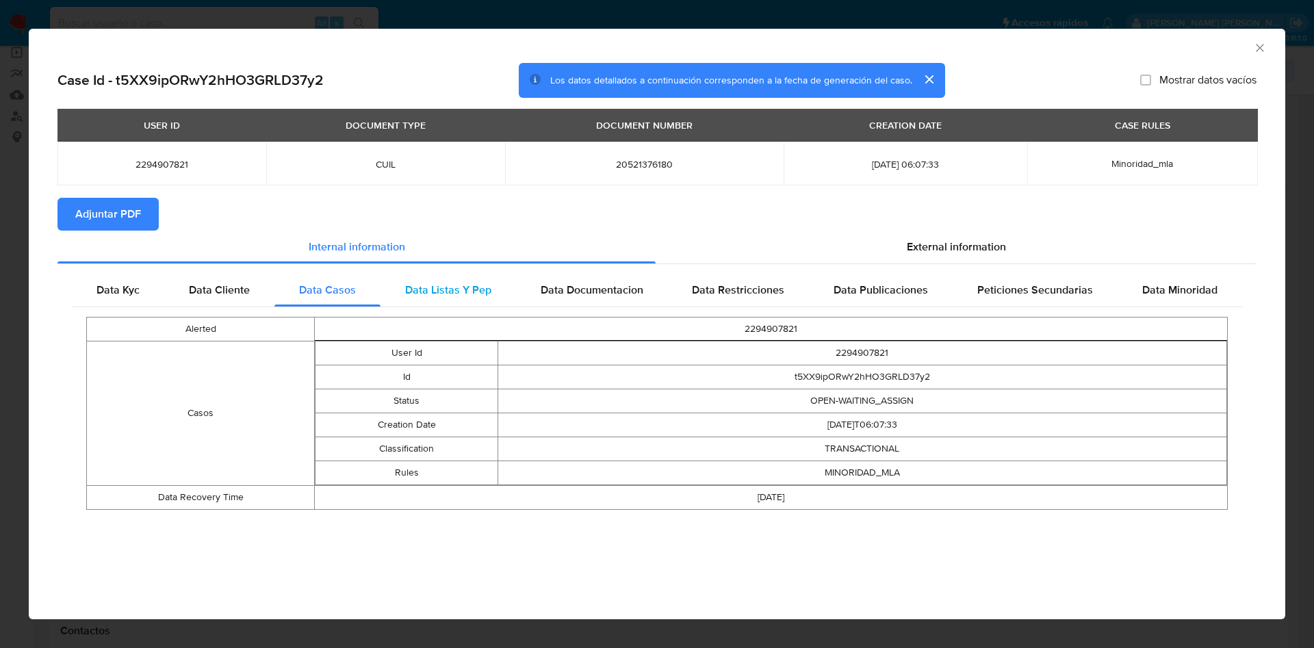
click at [428, 285] on span "Data Listas Y Pep" at bounding box center [448, 290] width 86 height 16
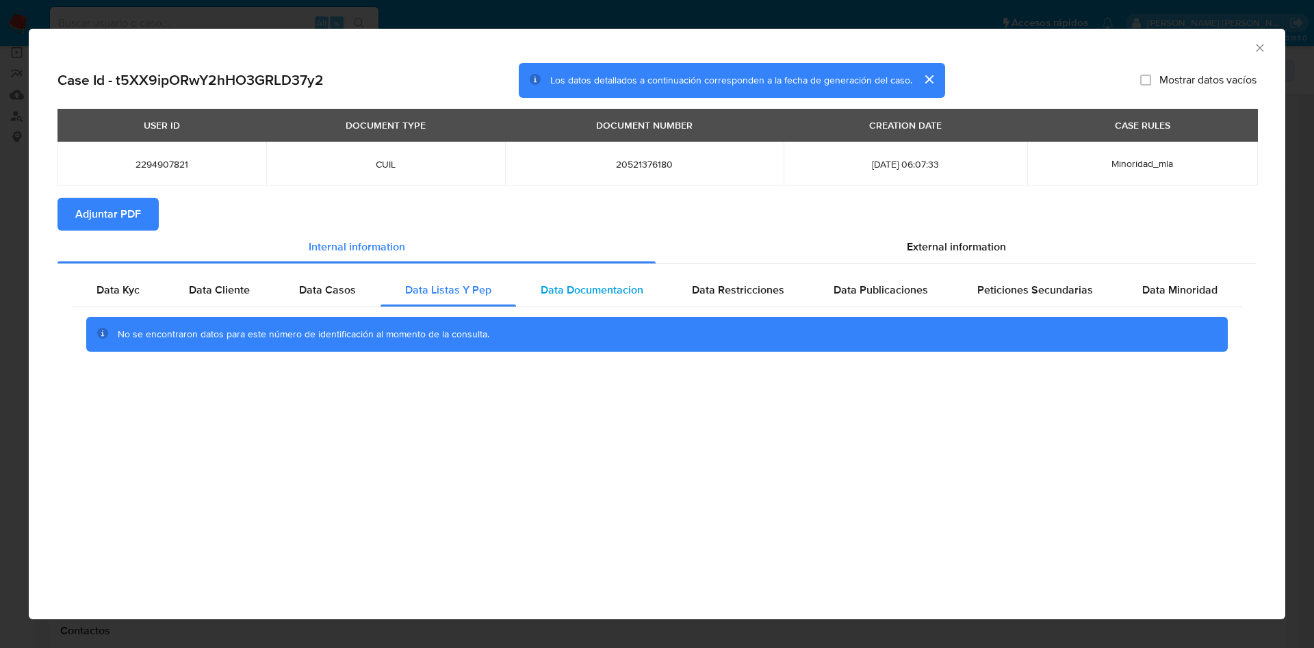
click at [575, 285] on span "Data Documentacion" at bounding box center [592, 290] width 103 height 16
click at [743, 289] on span "Data Restricciones" at bounding box center [738, 290] width 92 height 16
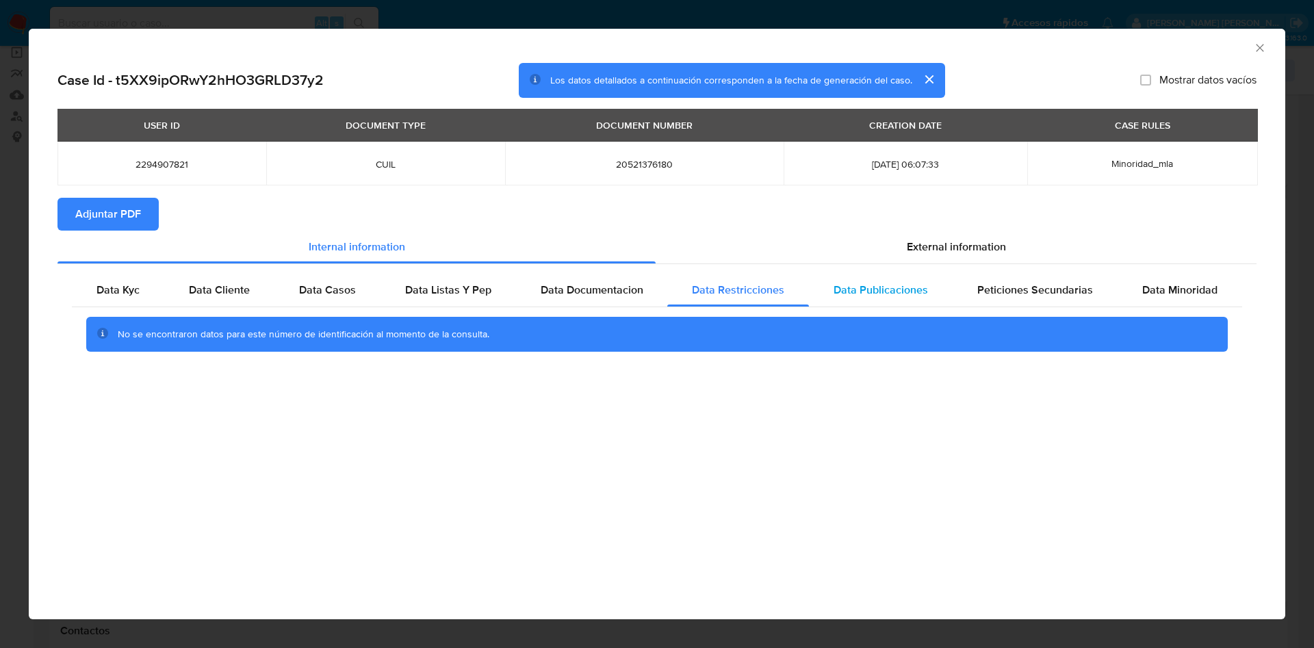
drag, startPoint x: 850, startPoint y: 282, endPoint x: 863, endPoint y: 288, distance: 14.4
click at [851, 283] on span "Data Publicaciones" at bounding box center [880, 290] width 94 height 16
click at [989, 289] on span "Peticiones Secundarias" at bounding box center [1035, 290] width 116 height 16
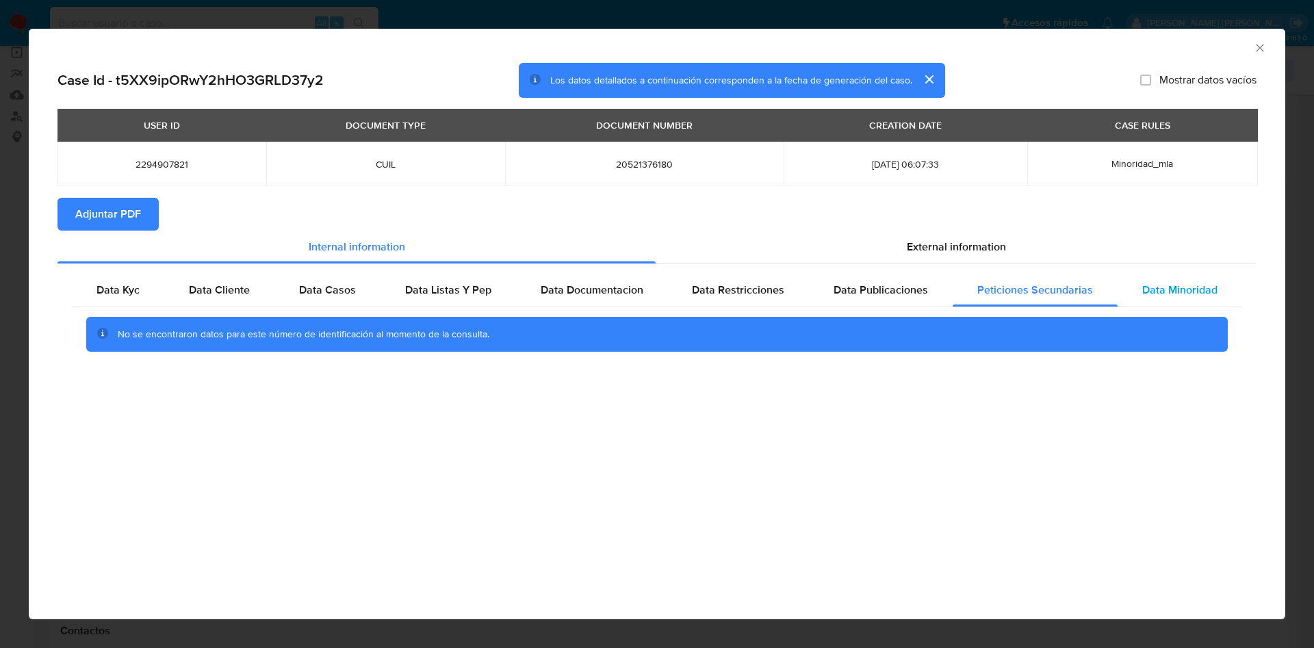
click at [1165, 285] on span "Data Minoridad" at bounding box center [1179, 290] width 75 height 16
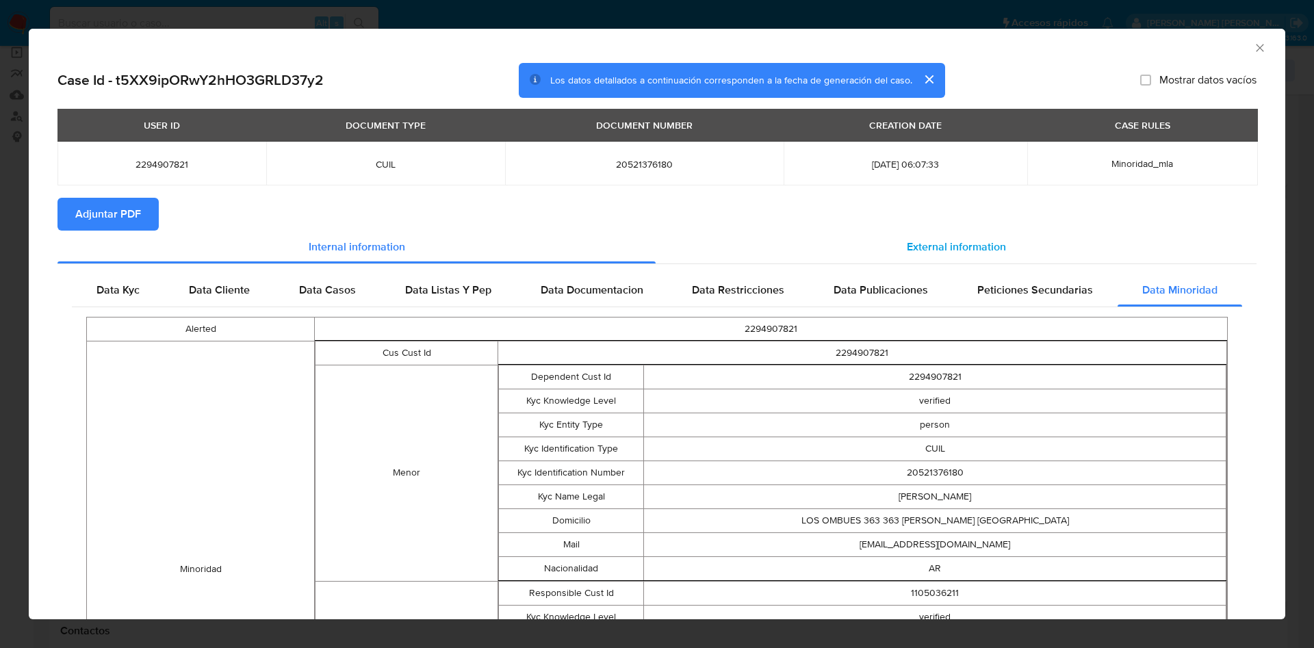
click at [935, 245] on span "External information" at bounding box center [956, 247] width 99 height 16
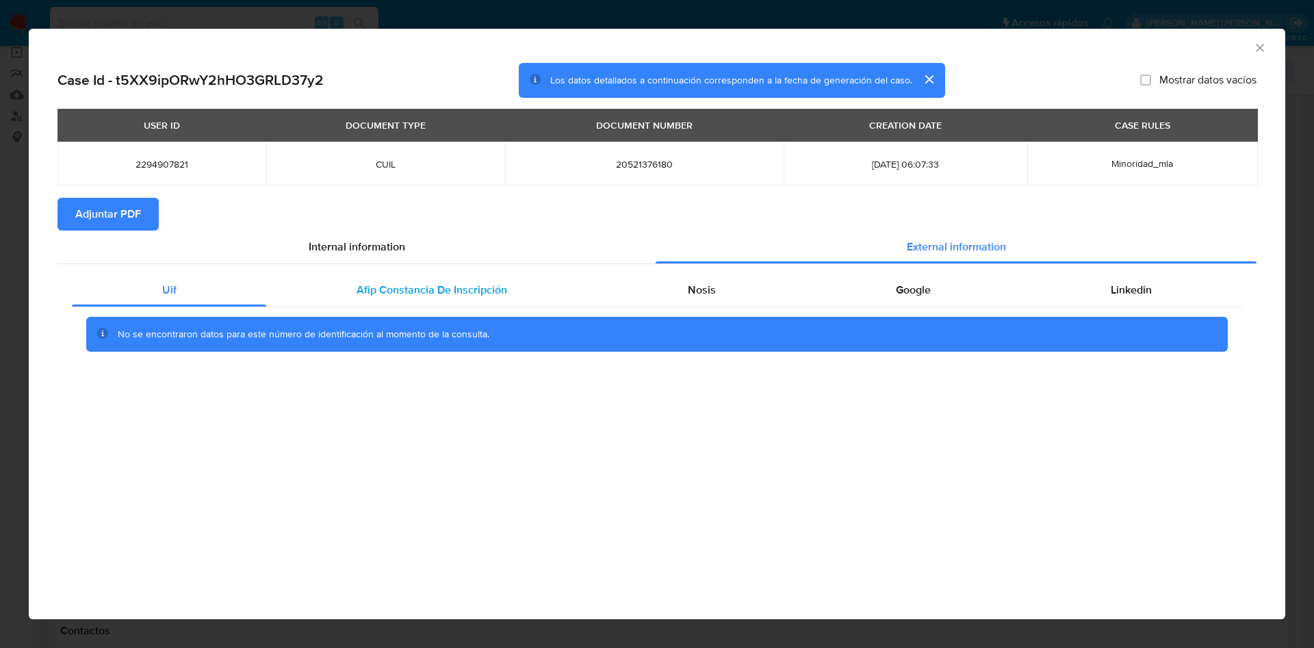
click at [473, 298] on div "Afip Constancia De Inscripción" at bounding box center [431, 290] width 331 height 33
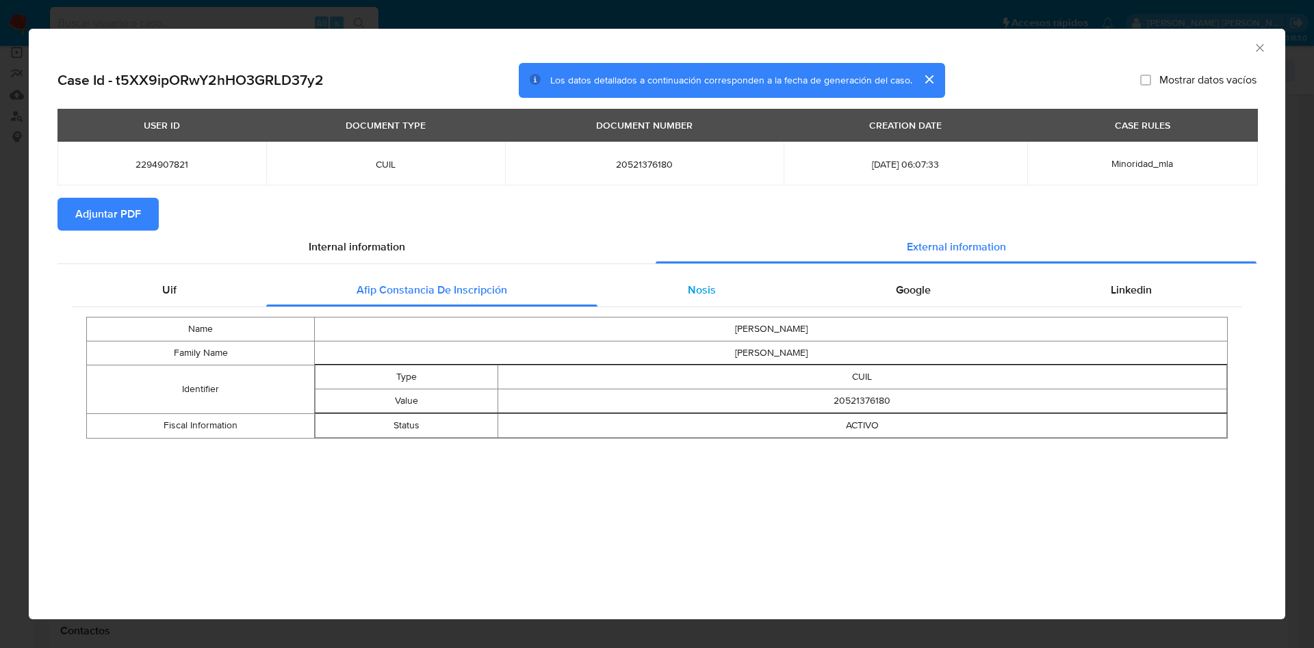
click at [702, 300] on div "Nosis" at bounding box center [701, 290] width 208 height 33
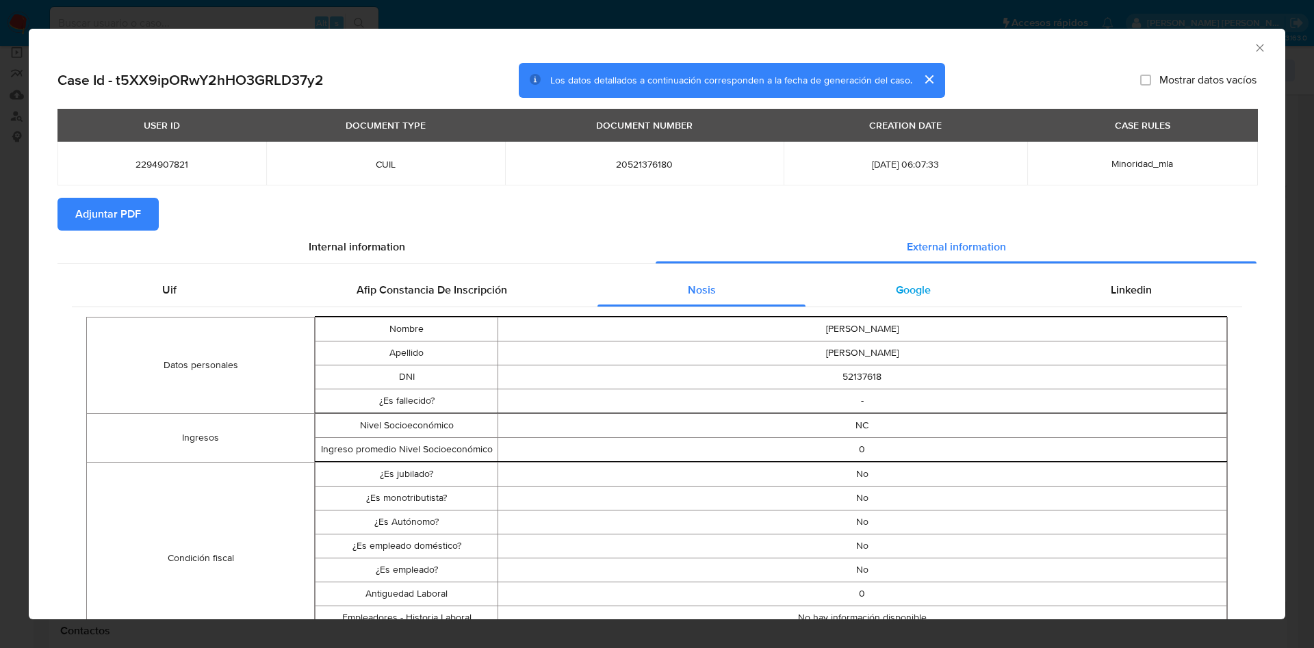
click at [879, 296] on div "Google" at bounding box center [912, 290] width 215 height 33
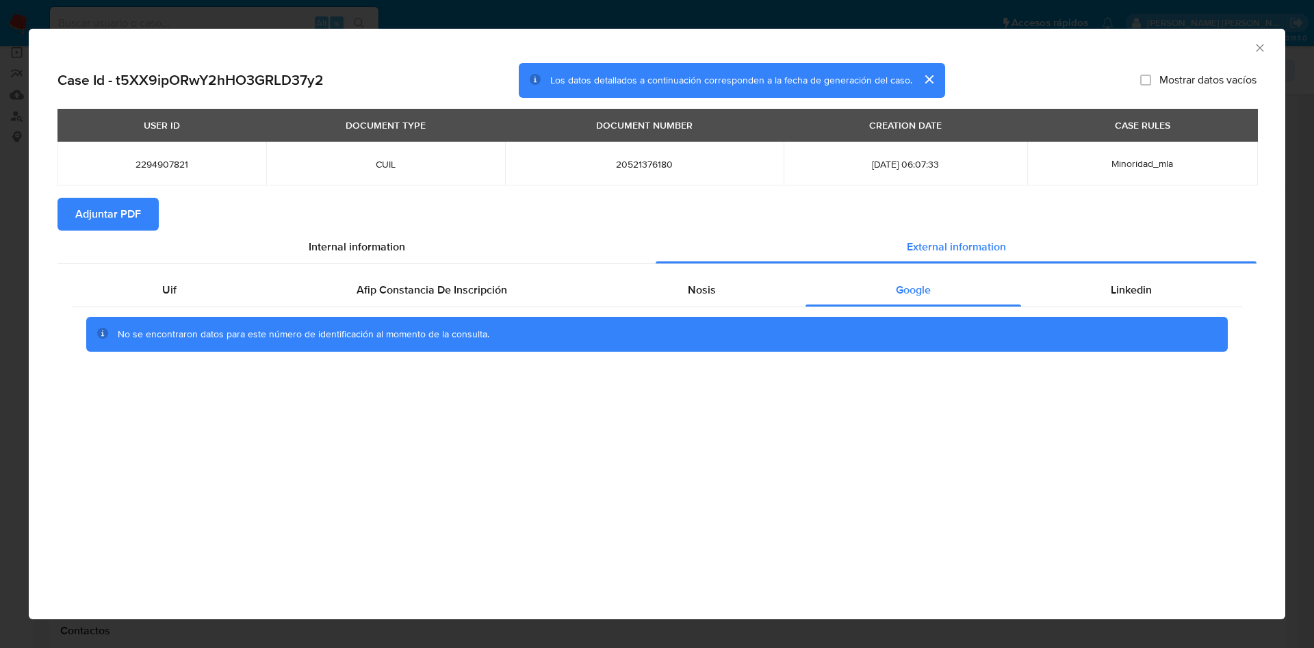
click at [1130, 269] on div "Uif Afip Constancia De Inscripción Nosis Google Linkedin No se encontraron dato…" at bounding box center [656, 317] width 1199 height 107
click at [1132, 279] on div "Linkedin" at bounding box center [1131, 290] width 221 height 33
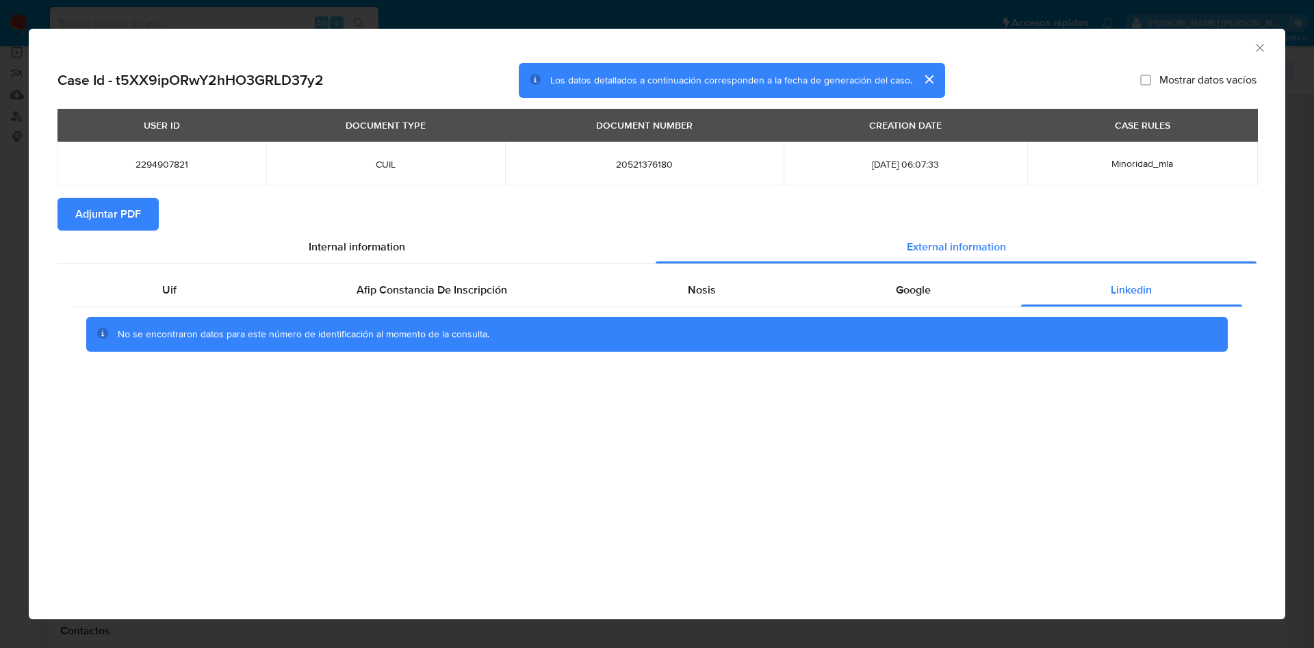
click at [1256, 44] on icon "Cerrar ventana" at bounding box center [1260, 48] width 14 height 14
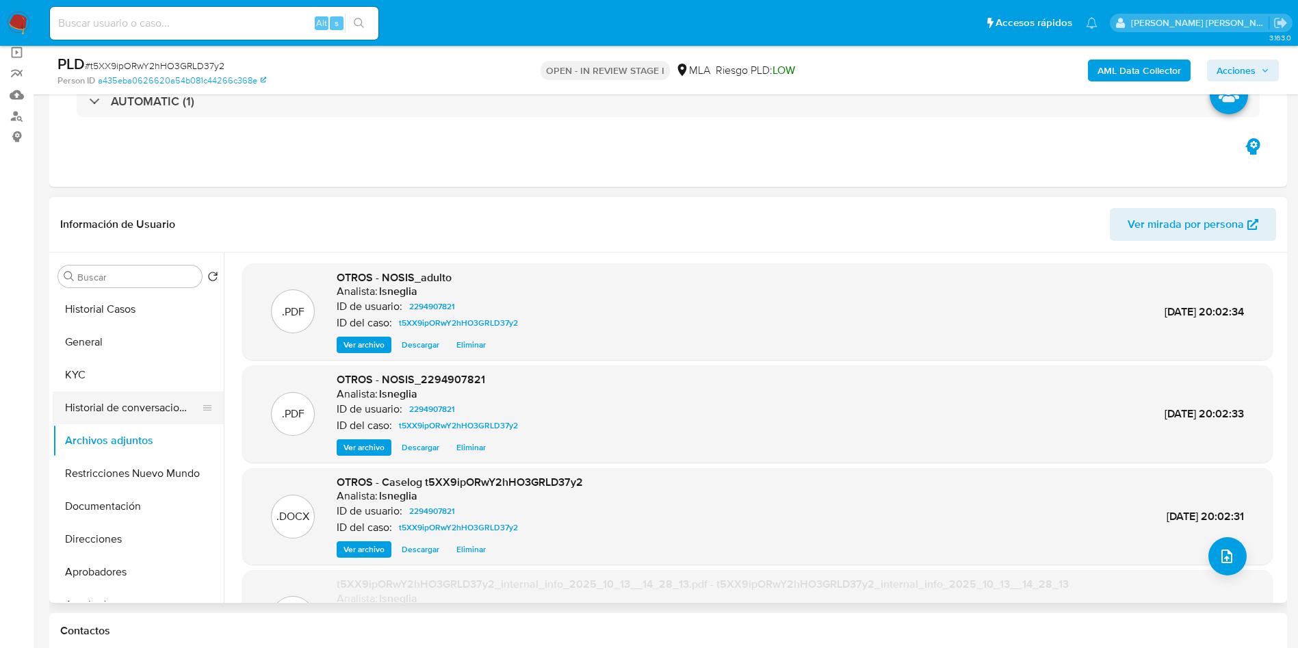
click at [111, 404] on button "Historial de conversaciones" at bounding box center [133, 407] width 160 height 33
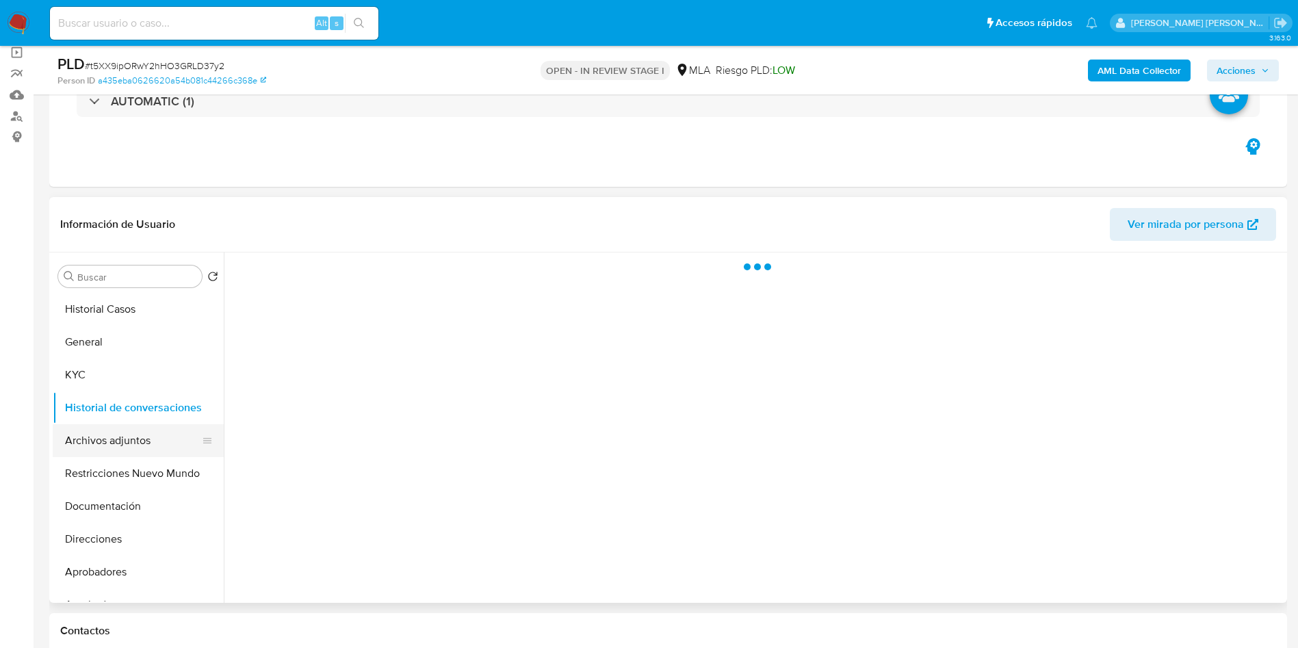
click at [118, 426] on button "Archivos adjuntos" at bounding box center [133, 440] width 160 height 33
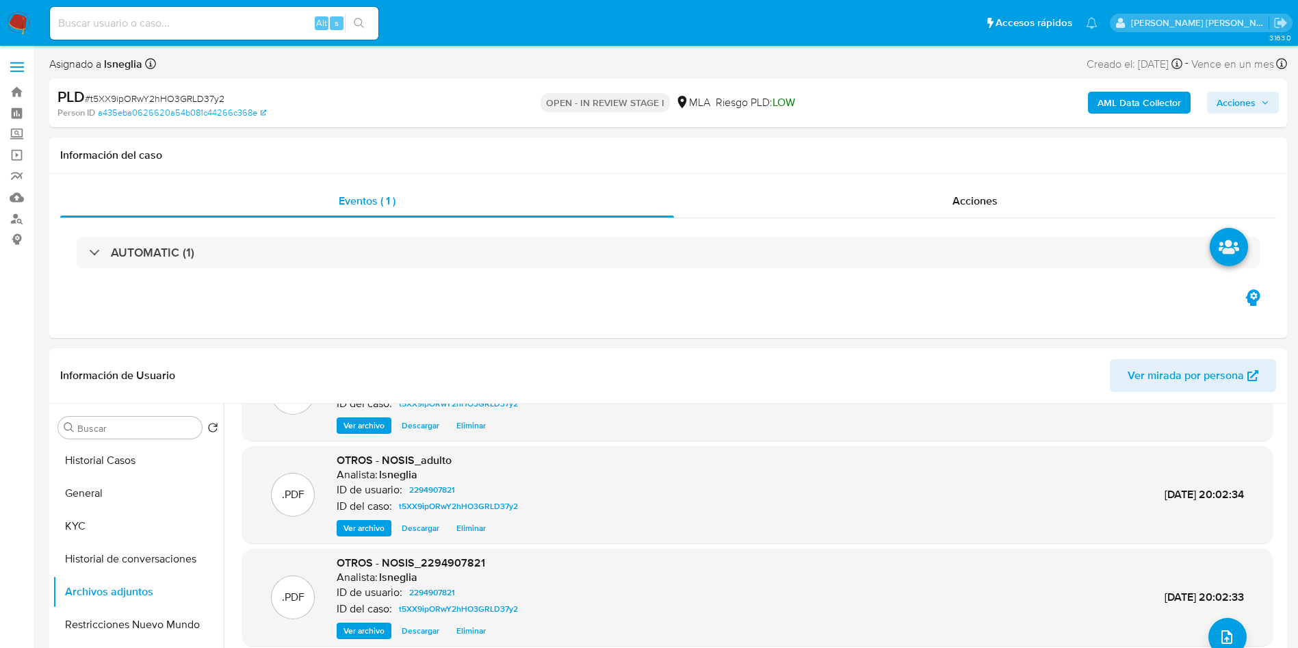
scroll to position [103, 0]
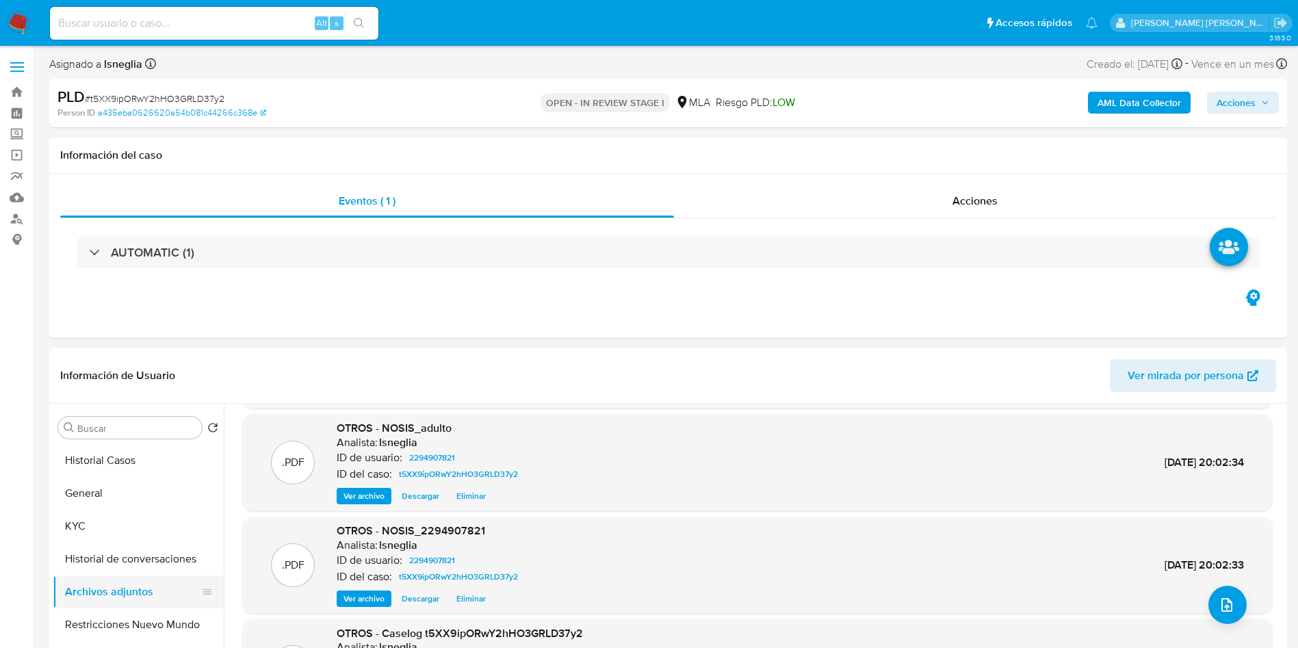
click at [107, 569] on button "Historial de conversaciones" at bounding box center [138, 559] width 171 height 33
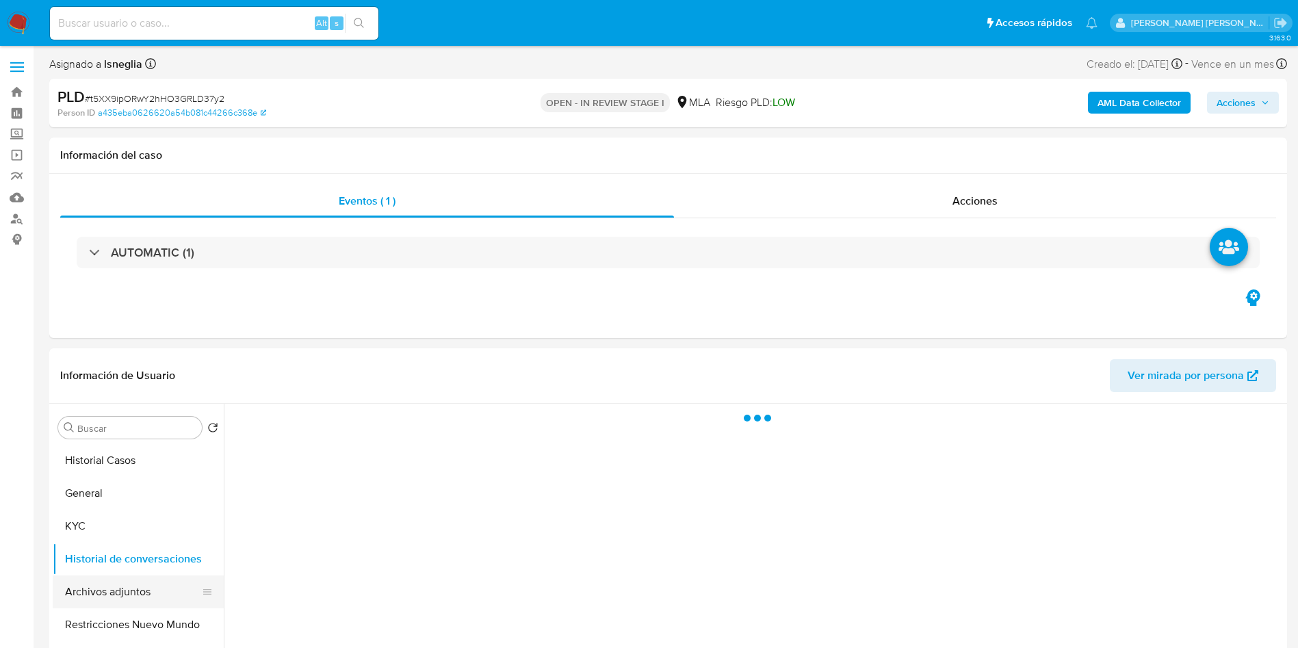
scroll to position [0, 0]
click at [114, 604] on button "Archivos adjuntos" at bounding box center [133, 591] width 160 height 33
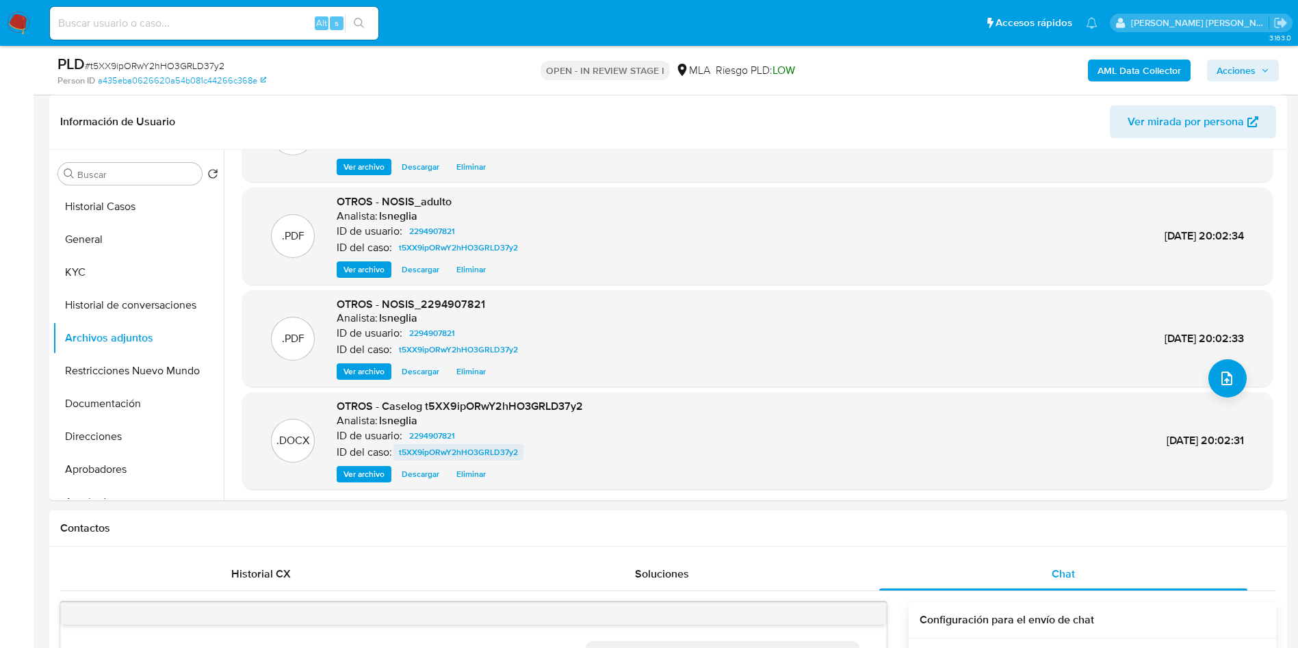
scroll to position [103, 0]
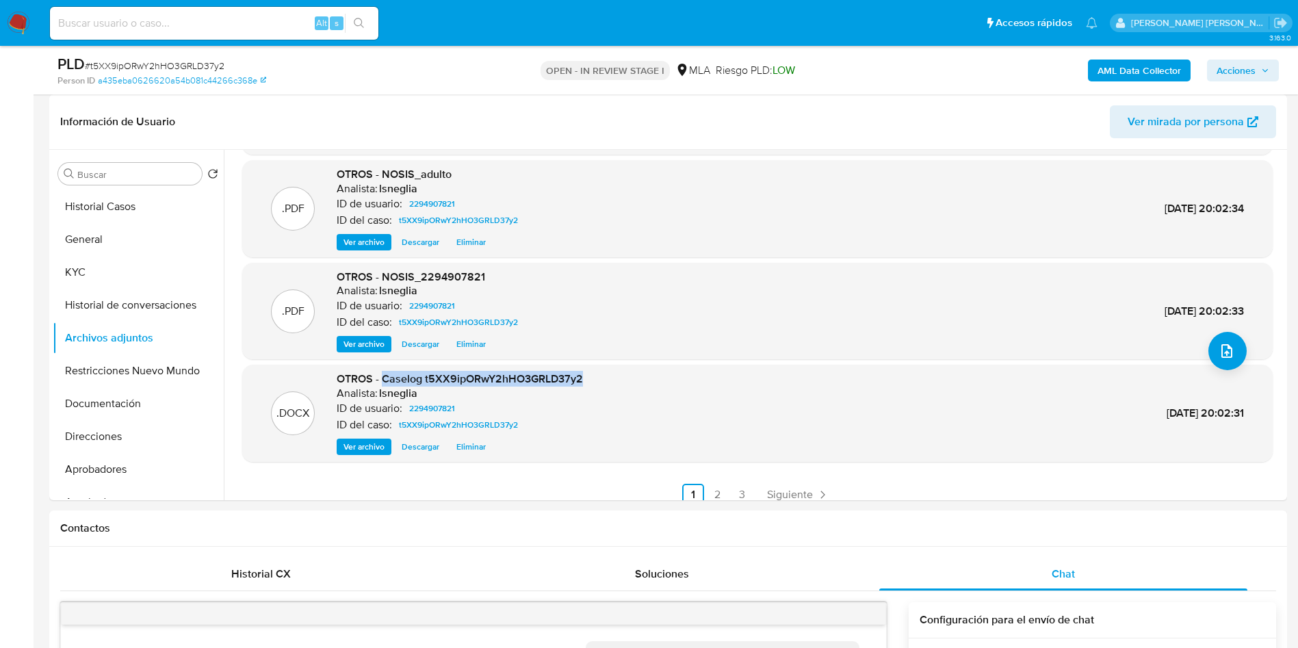
drag, startPoint x: 381, startPoint y: 380, endPoint x: 586, endPoint y: 382, distance: 205.3
click at [586, 382] on div ".DOCX OTROS - Caselog t5XX9ipORwY2hHO3GRLD37y2 Analista: lsneglia ID de usuario…" at bounding box center [757, 413] width 1017 height 83
copy span "Caselog t5XX9ipORwY2hHO3GRLD37y2"
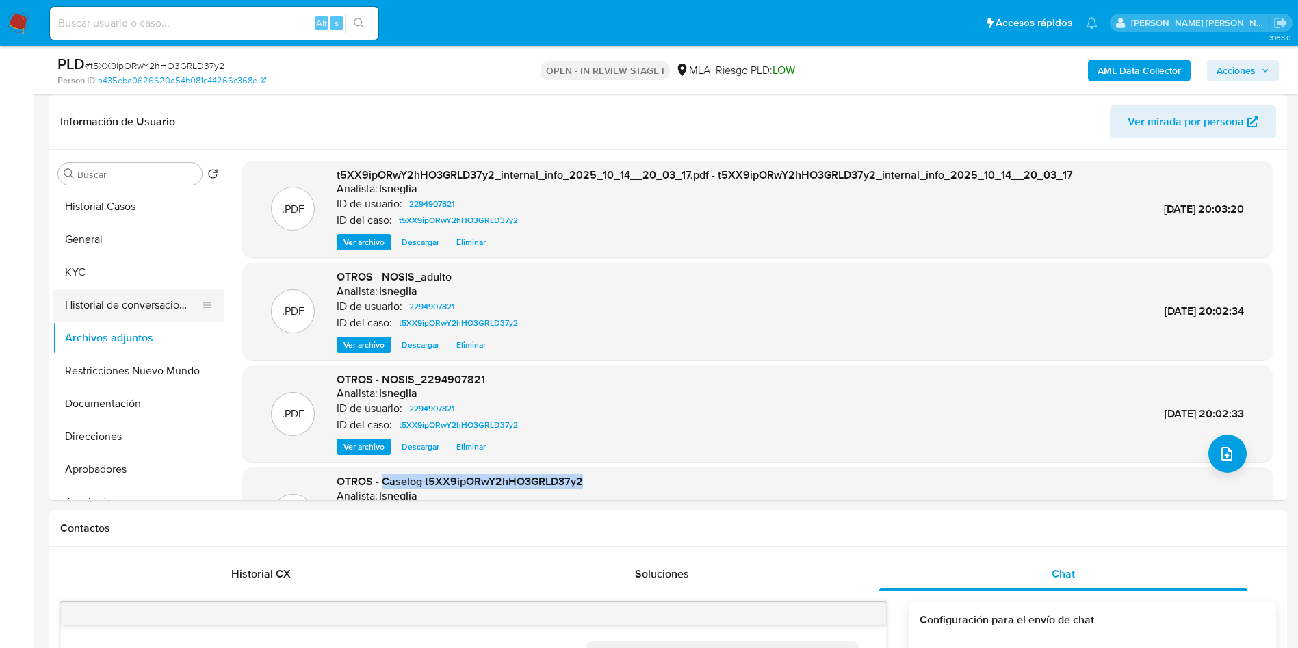
click at [123, 307] on button "Historial de conversaciones" at bounding box center [133, 305] width 160 height 33
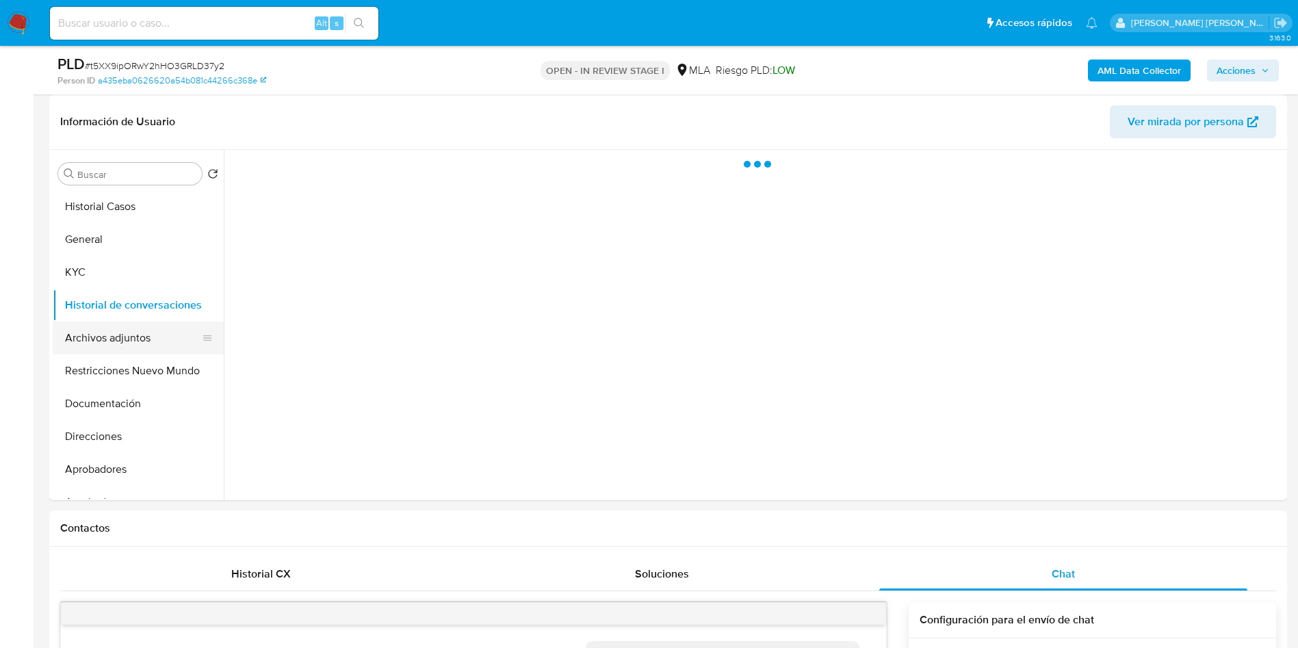
click at [125, 336] on button "Archivos adjuntos" at bounding box center [133, 338] width 160 height 33
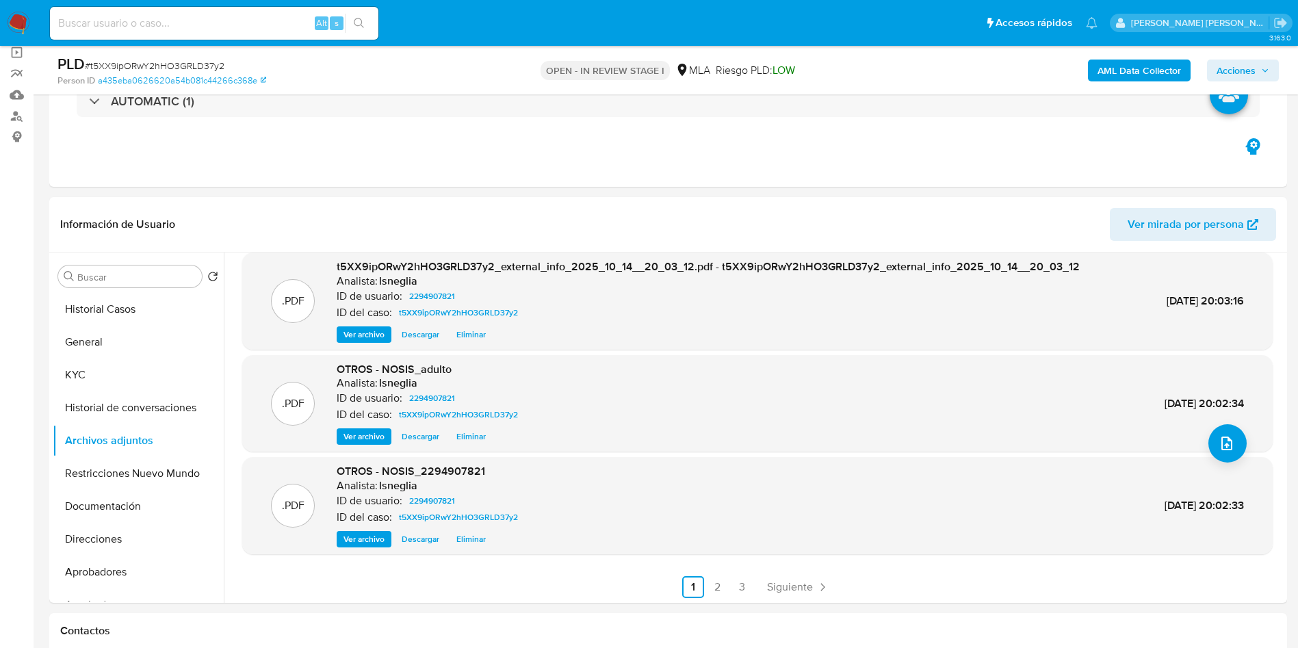
scroll to position [115, 0]
drag, startPoint x: 118, startPoint y: 402, endPoint x: 115, endPoint y: 422, distance: 20.0
click at [118, 402] on button "Historial de conversaciones" at bounding box center [133, 407] width 160 height 33
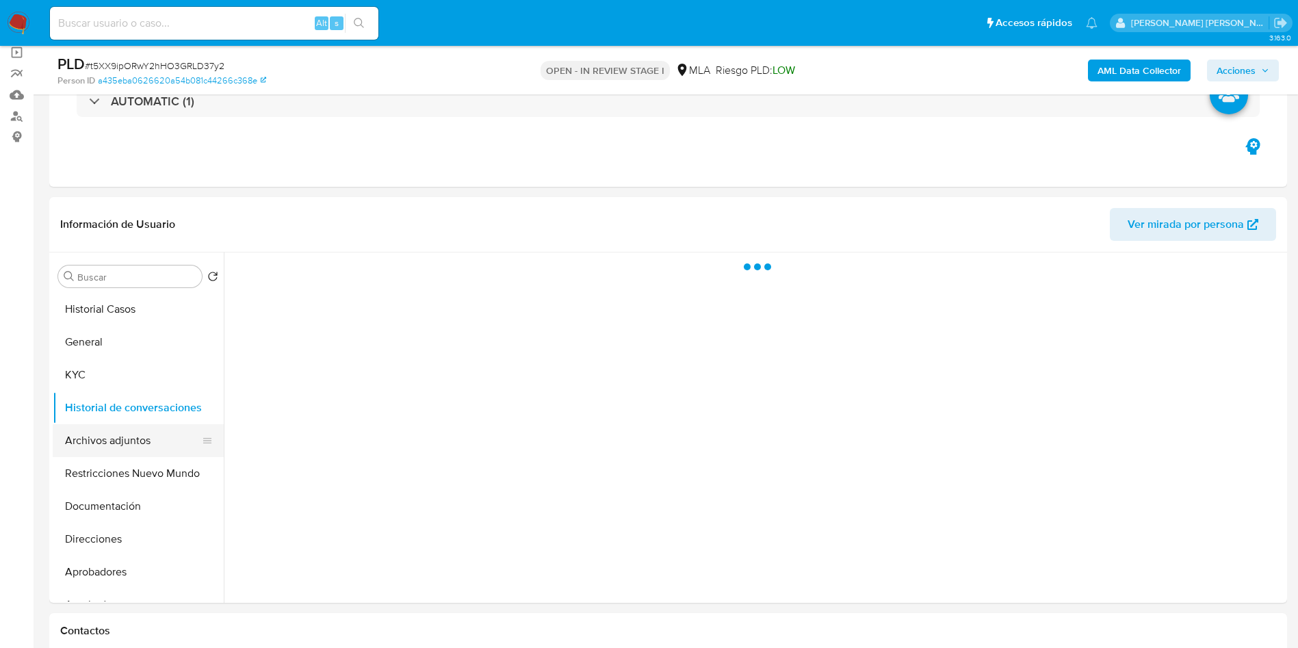
scroll to position [0, 0]
click at [108, 454] on button "Archivos adjuntos" at bounding box center [133, 440] width 160 height 33
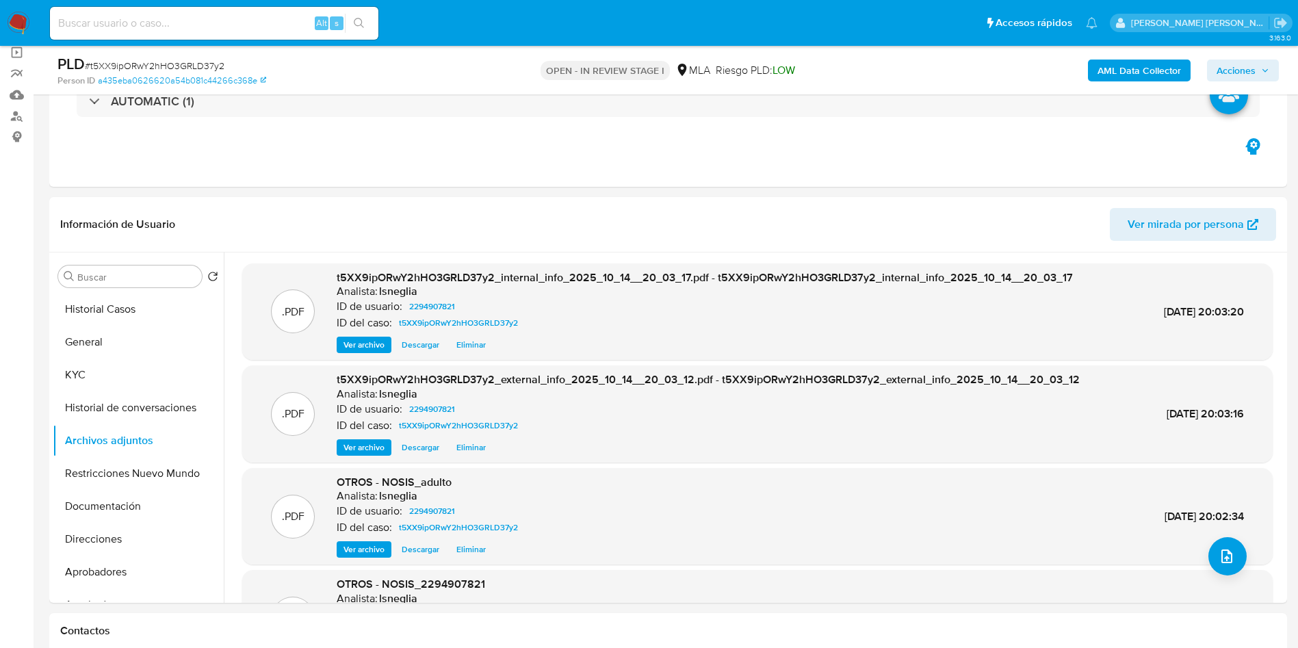
scroll to position [103, 0]
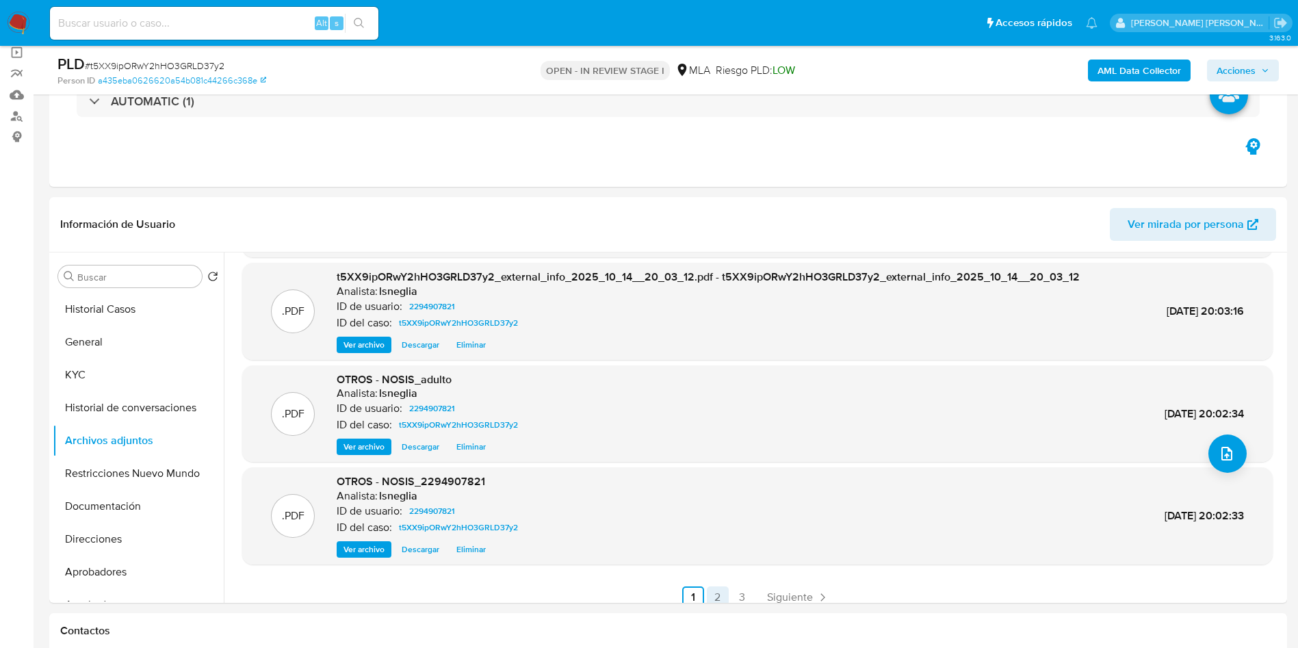
click at [710, 588] on link "2" at bounding box center [718, 597] width 22 height 22
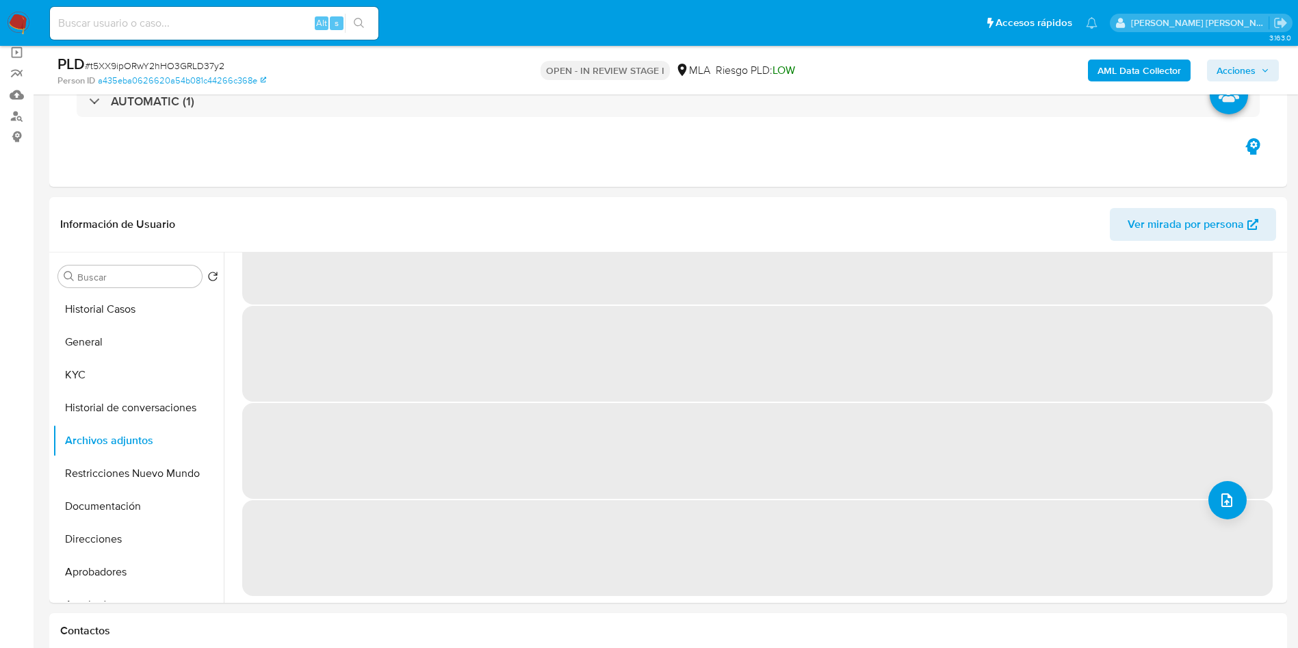
scroll to position [0, 0]
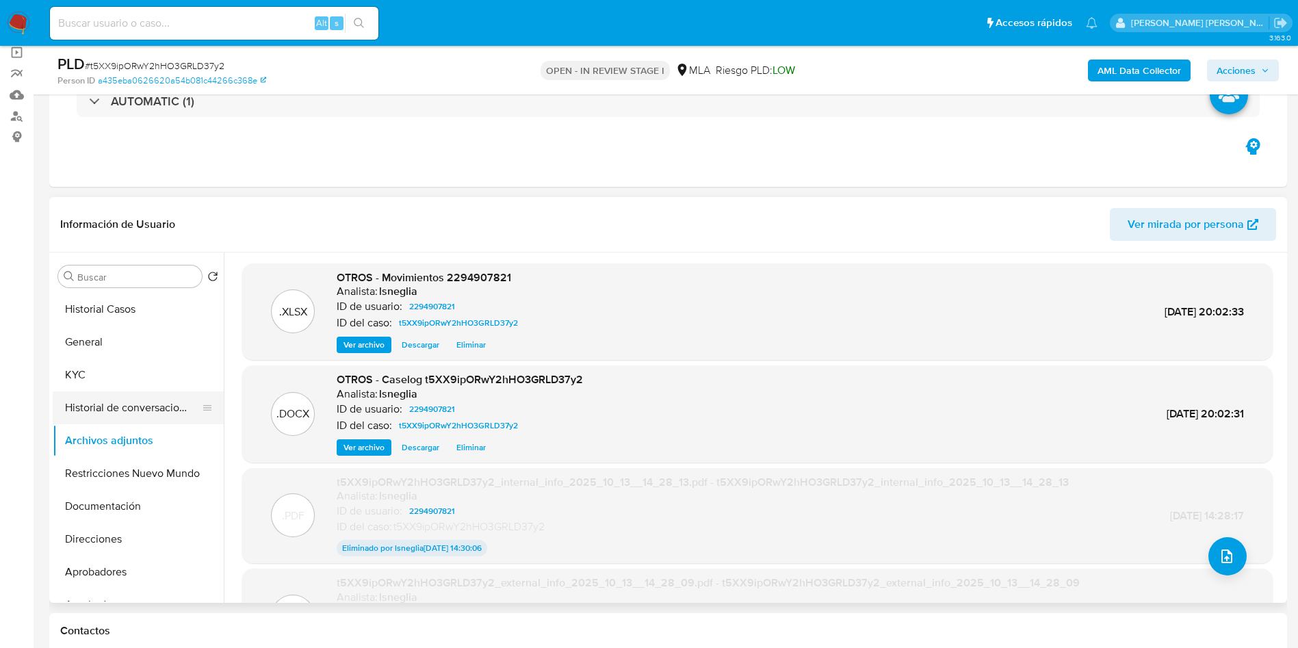
click at [138, 407] on button "Historial de conversaciones" at bounding box center [133, 407] width 160 height 33
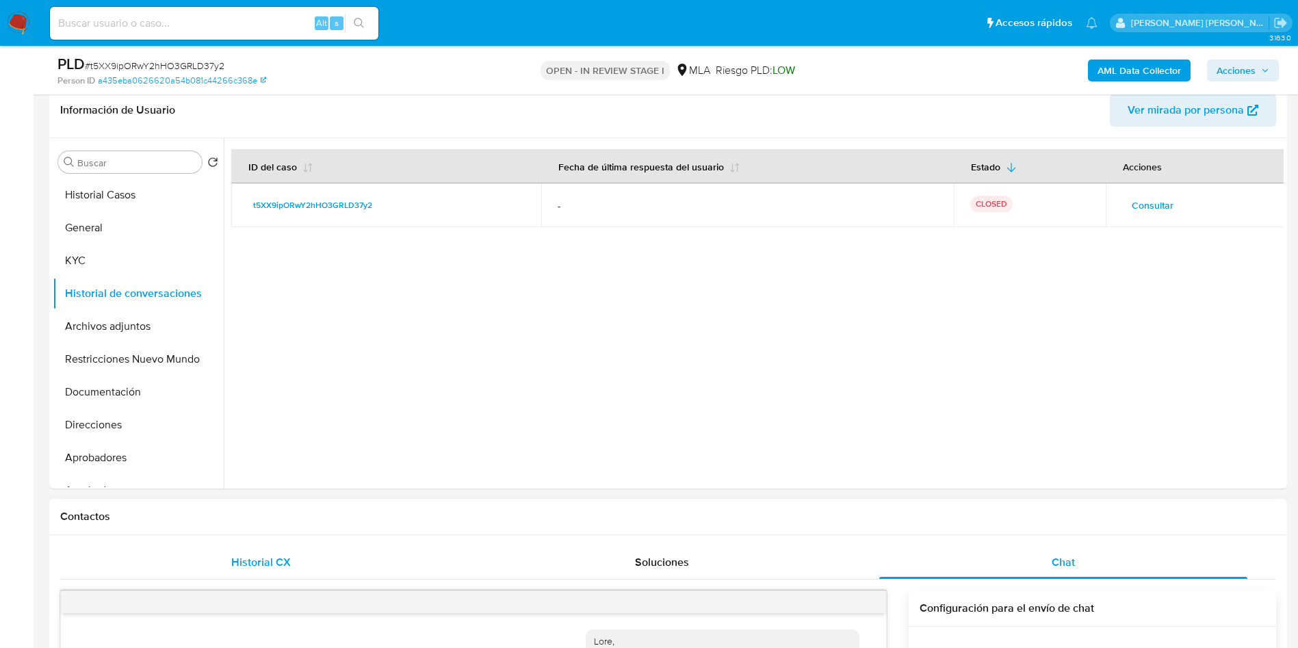
scroll to position [205, 0]
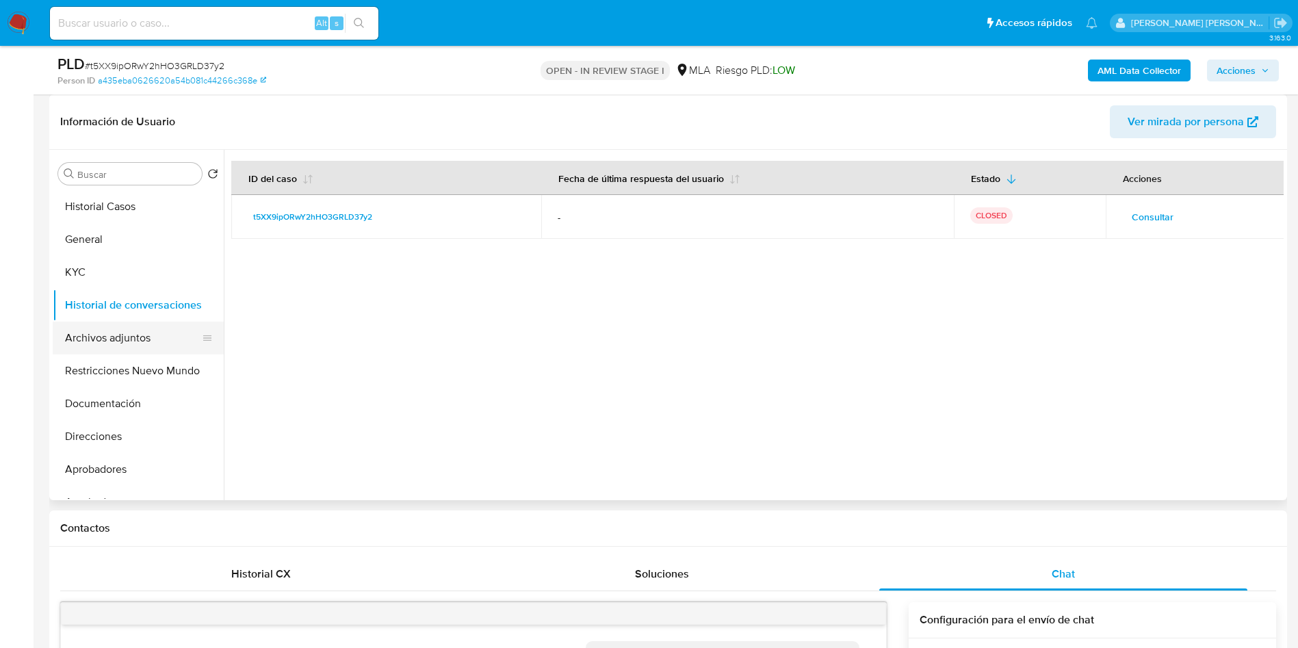
click at [135, 342] on button "Archivos adjuntos" at bounding box center [133, 338] width 160 height 33
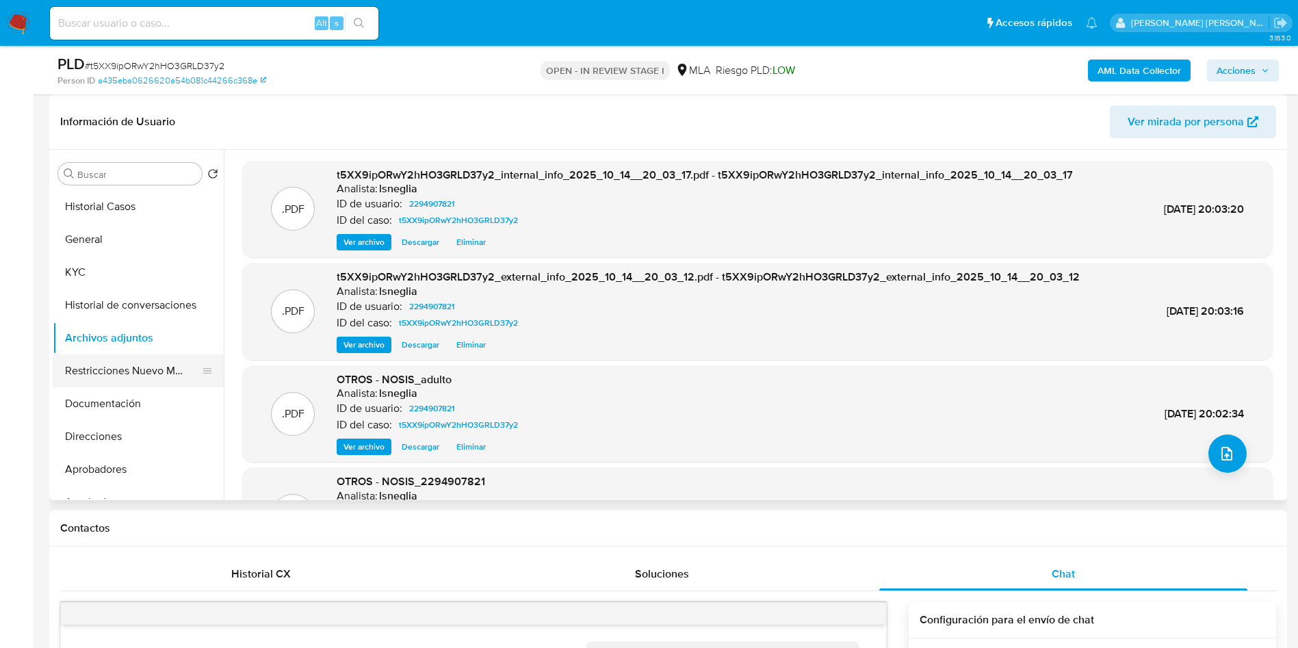
click at [134, 381] on button "Restricciones Nuevo Mundo" at bounding box center [133, 370] width 160 height 33
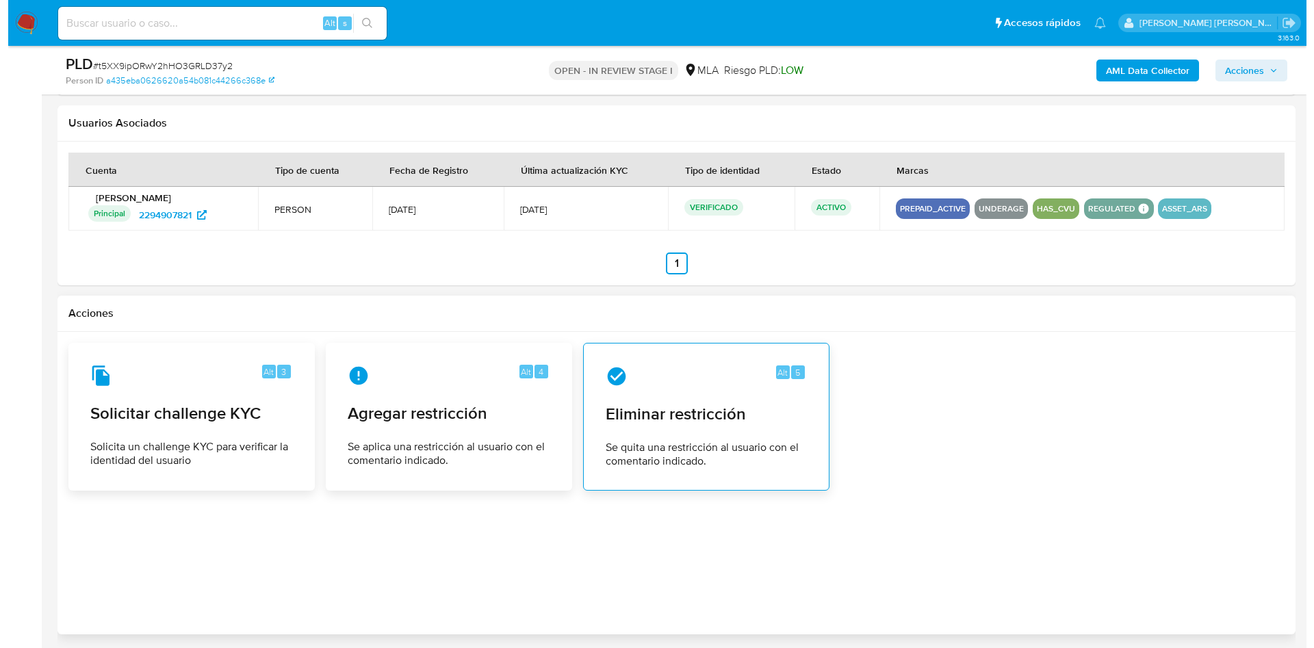
scroll to position [2094, 0]
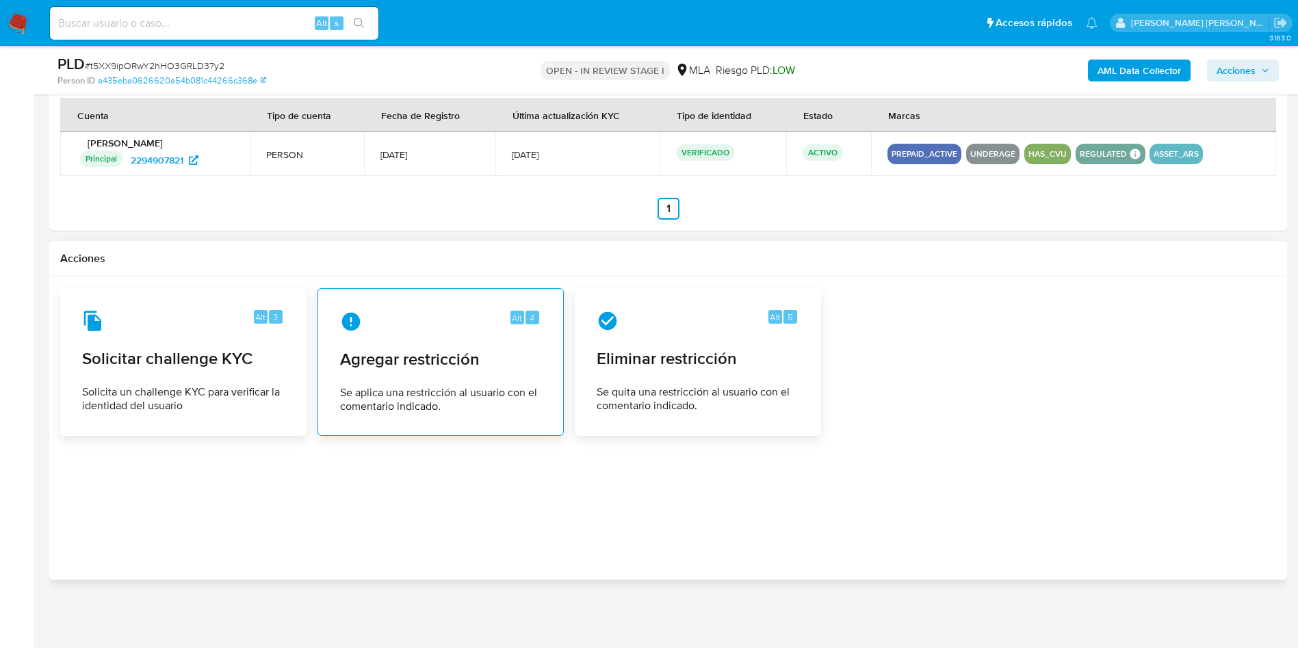
click at [441, 371] on div "Alt 4 Agregar restricción Se aplica una restricción al usuario con el comentari…" at bounding box center [440, 362] width 223 height 125
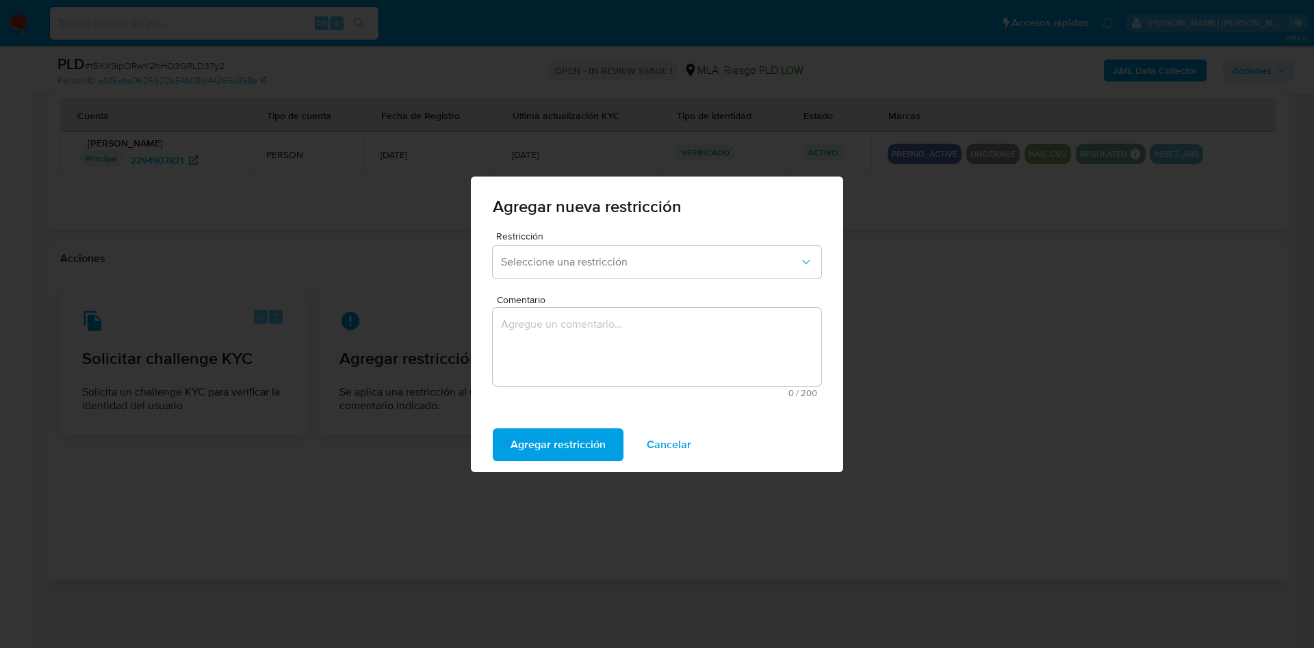
click at [667, 278] on div "Restricción Seleccione una restricción" at bounding box center [657, 257] width 328 height 53
click at [669, 268] on span "Seleccione una restricción" at bounding box center [650, 262] width 298 height 14
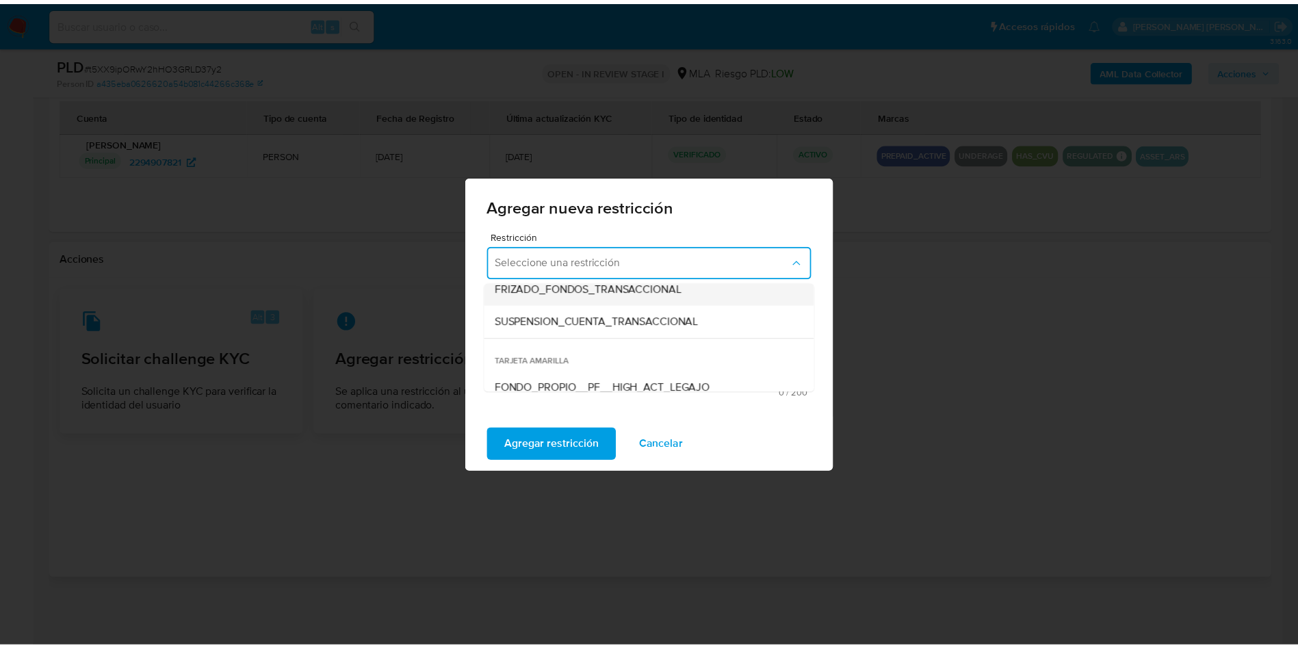
scroll to position [205, 0]
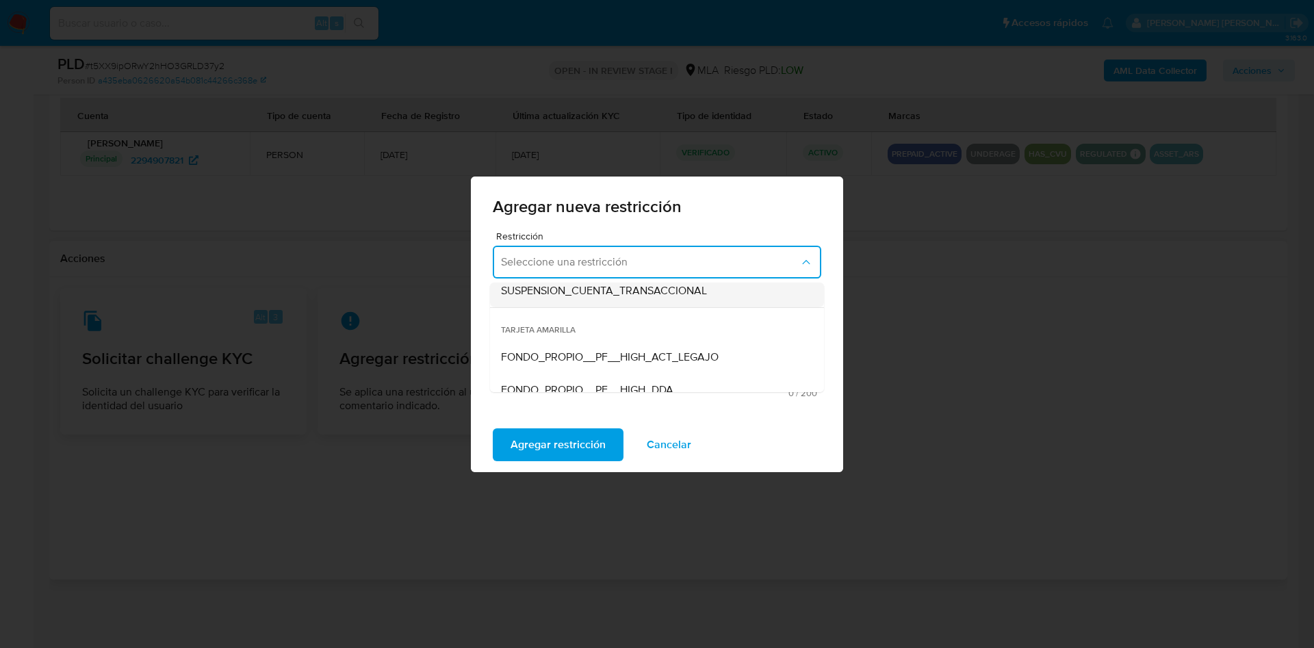
click at [635, 295] on span "SUSPENSION_CUENTA_TRANSACCIONAL" at bounding box center [604, 291] width 206 height 14
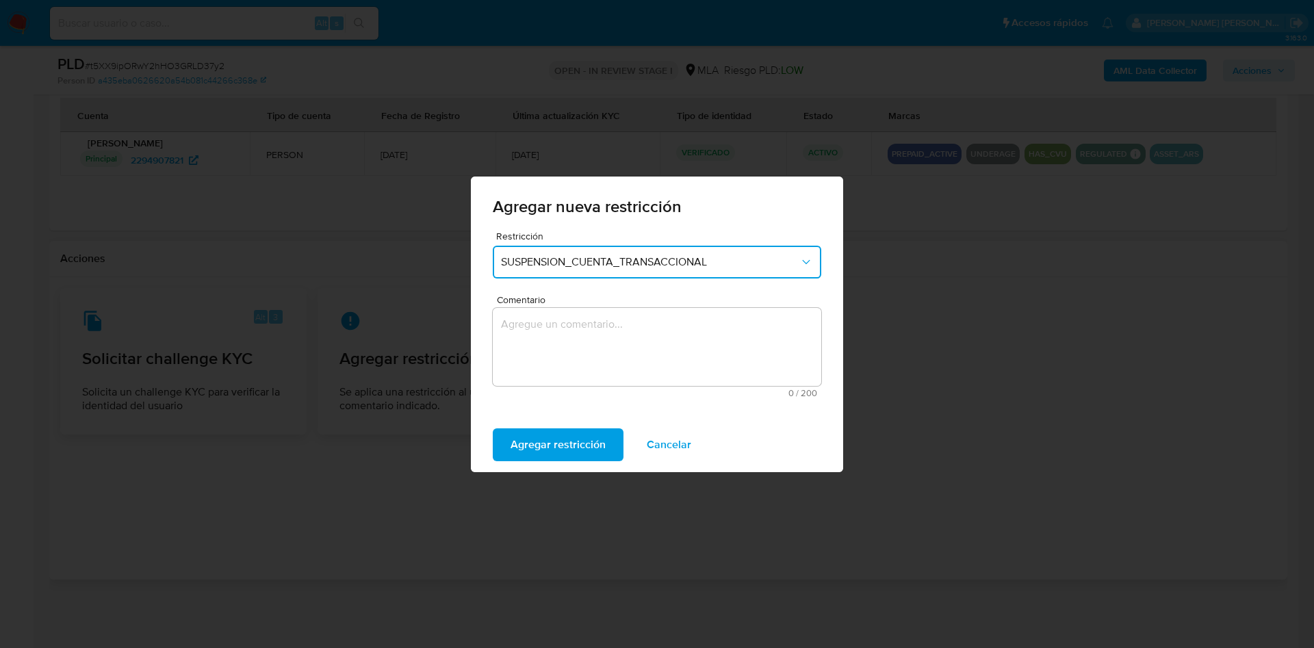
click at [591, 354] on textarea "Comentario" at bounding box center [657, 347] width 328 height 78
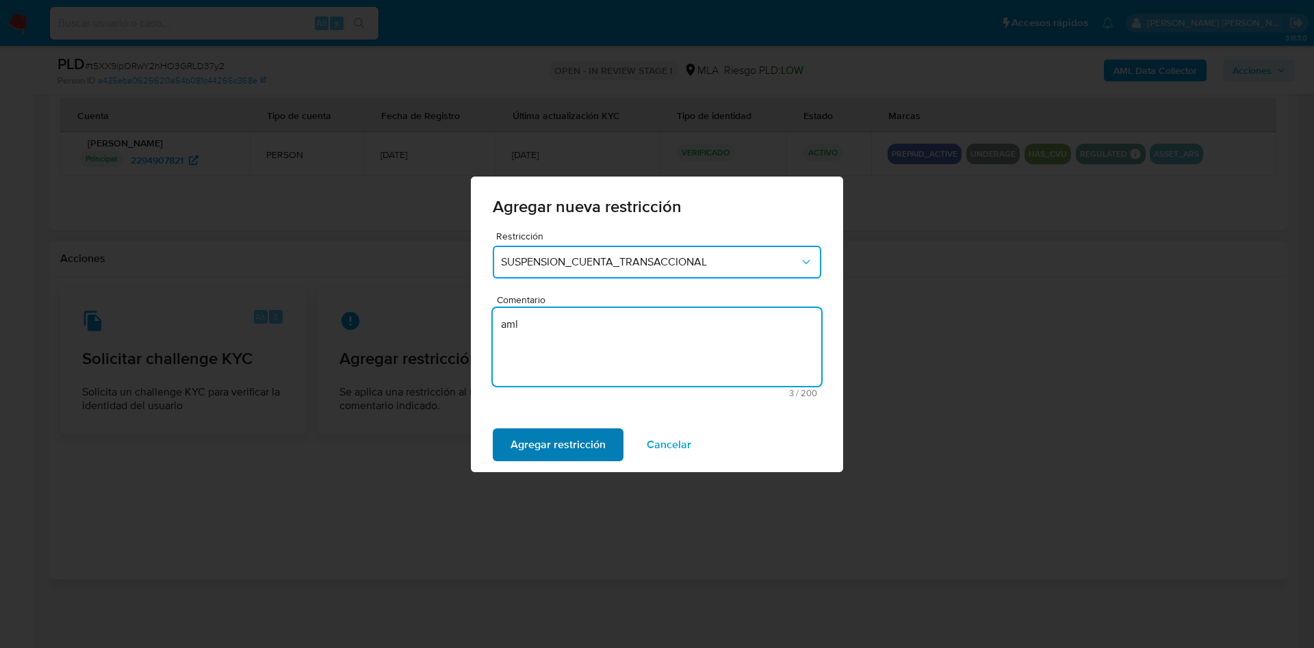
type textarea "aml"
click at [599, 450] on span "Agregar restricción" at bounding box center [557, 445] width 95 height 30
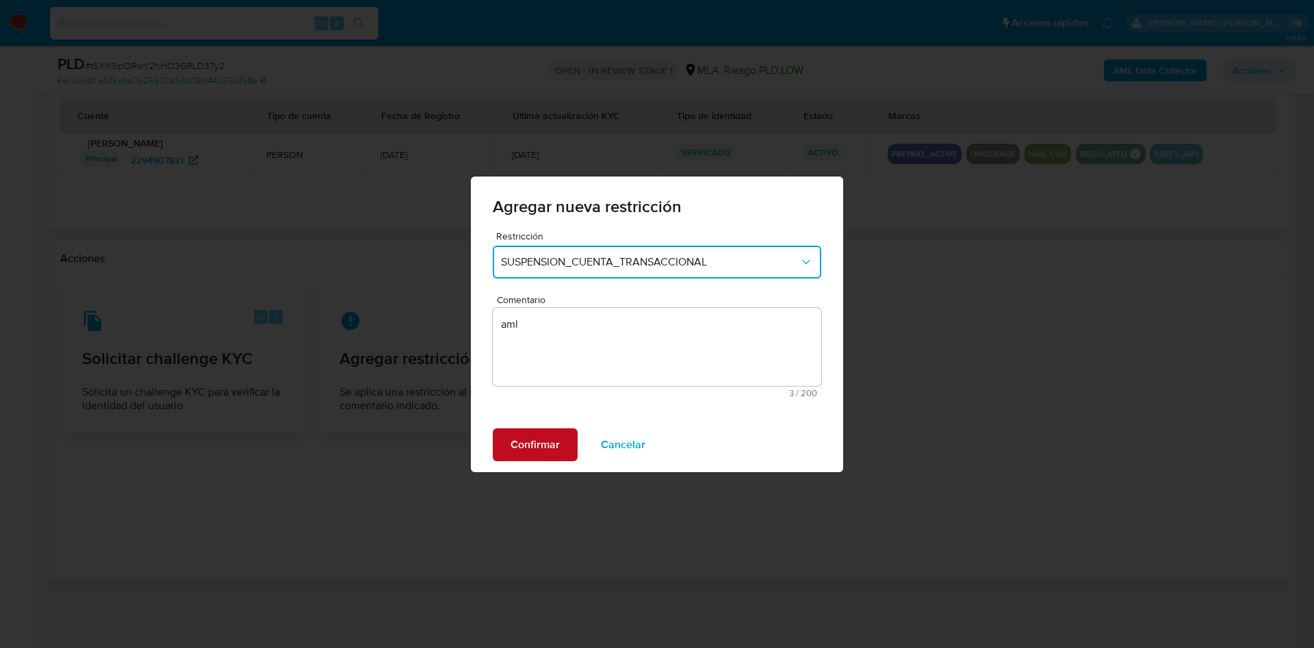
click at [538, 452] on span "Confirmar" at bounding box center [534, 445] width 49 height 30
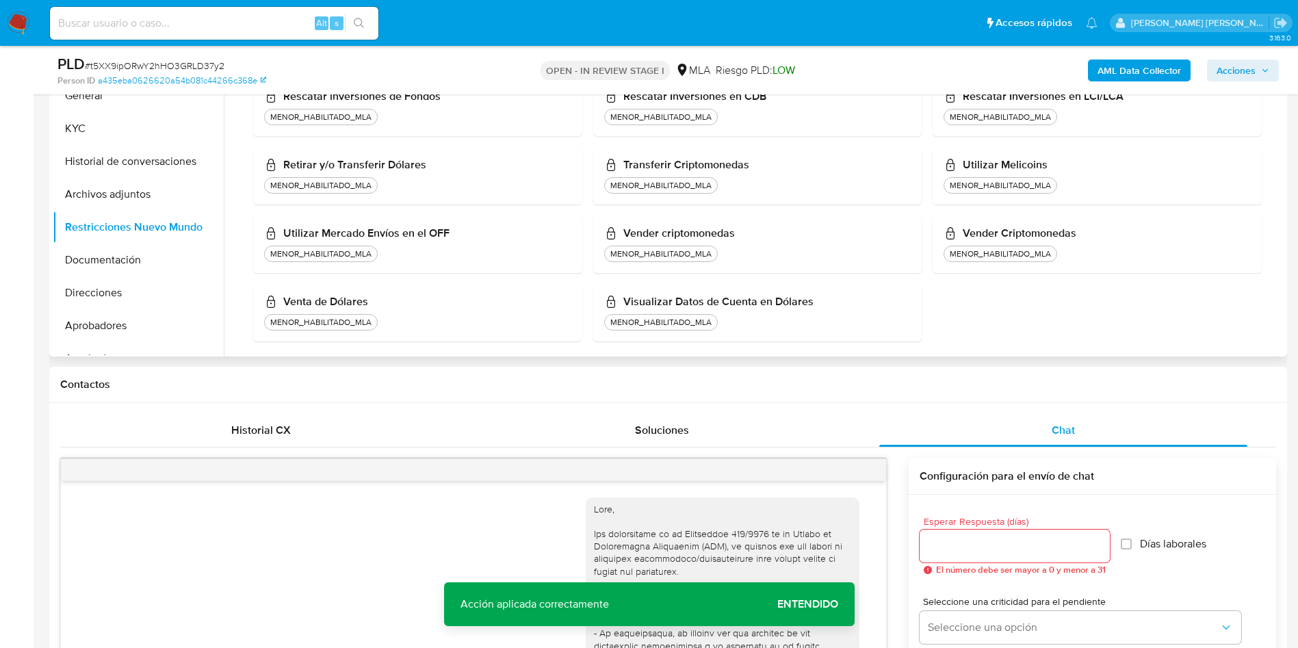
scroll to position [1122, 0]
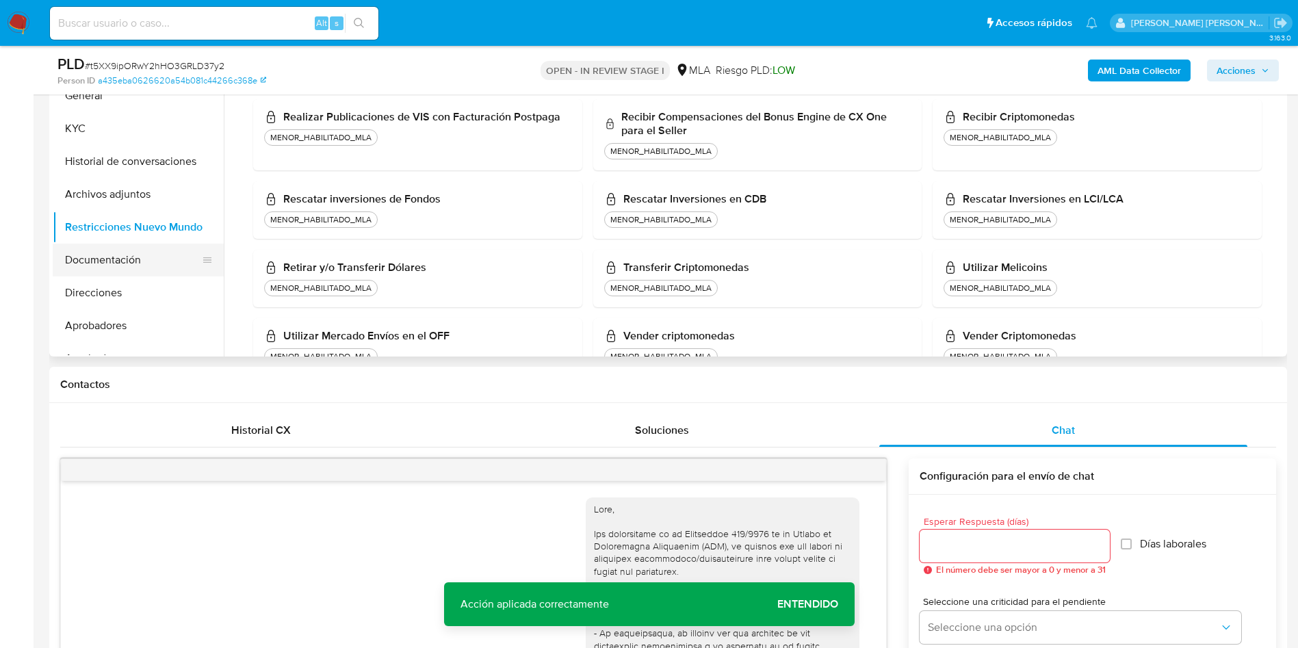
drag, startPoint x: 109, startPoint y: 263, endPoint x: 105, endPoint y: 252, distance: 12.3
click at [109, 263] on button "Documentación" at bounding box center [133, 260] width 160 height 33
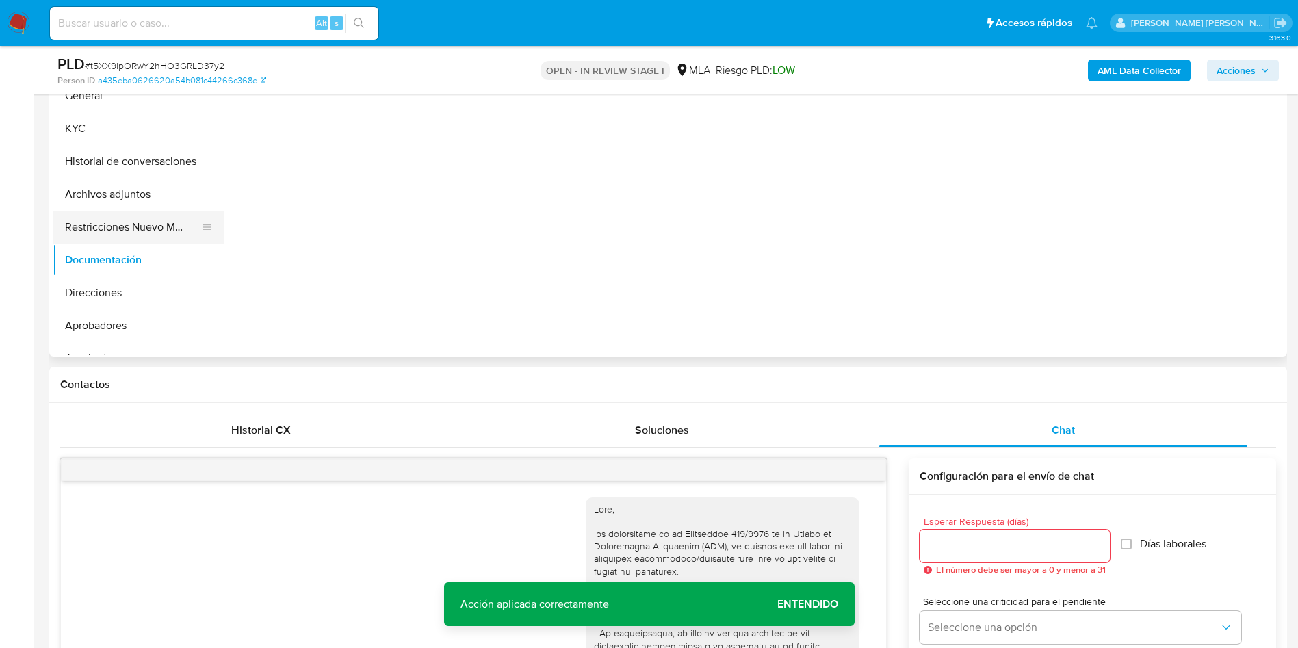
scroll to position [0, 0]
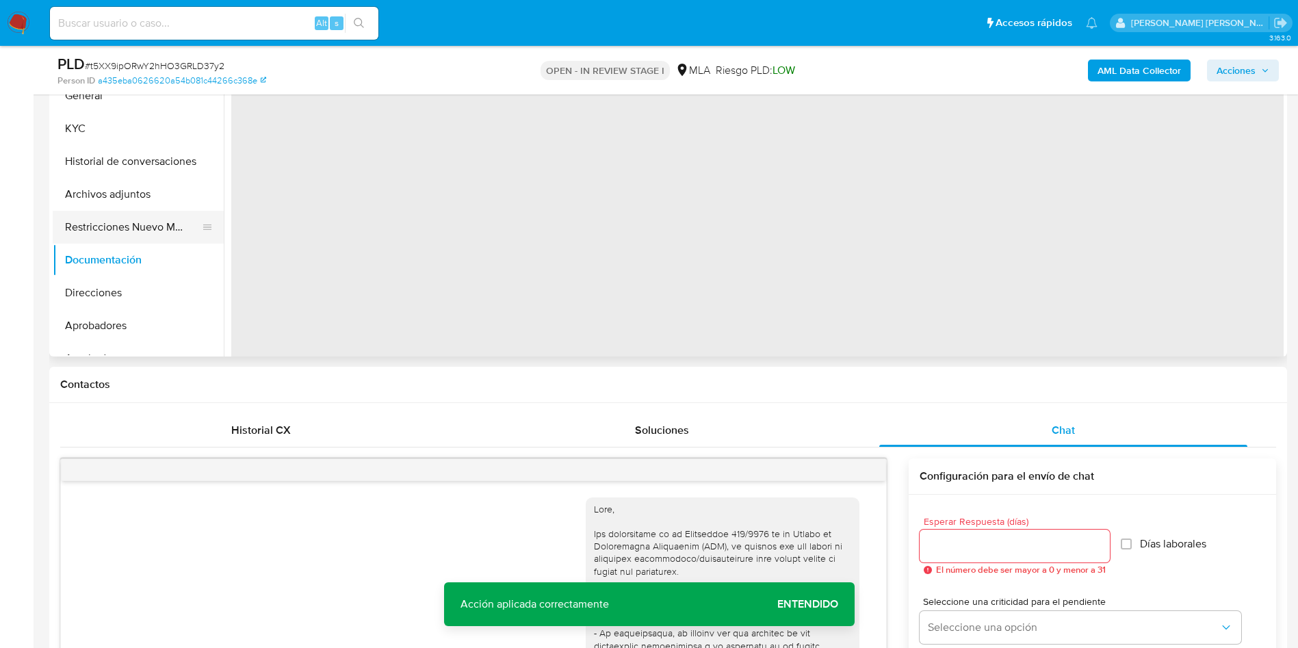
click at [113, 231] on button "Restricciones Nuevo Mundo" at bounding box center [133, 227] width 160 height 33
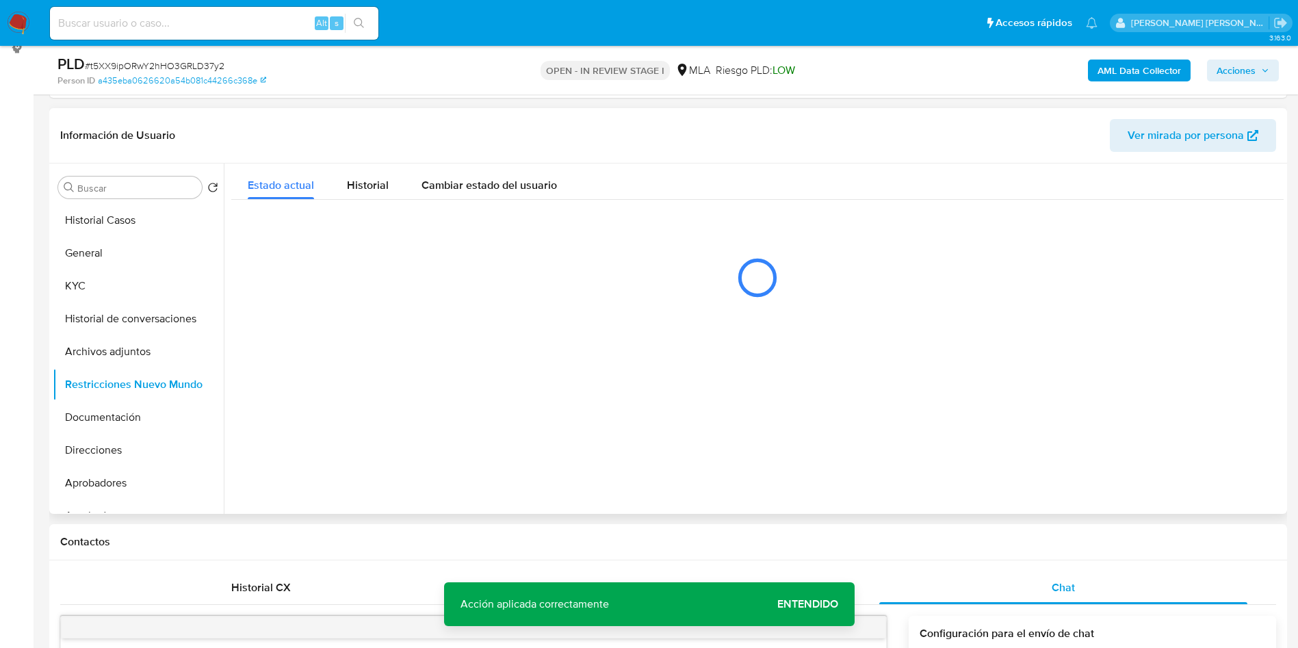
scroll to position [144, 0]
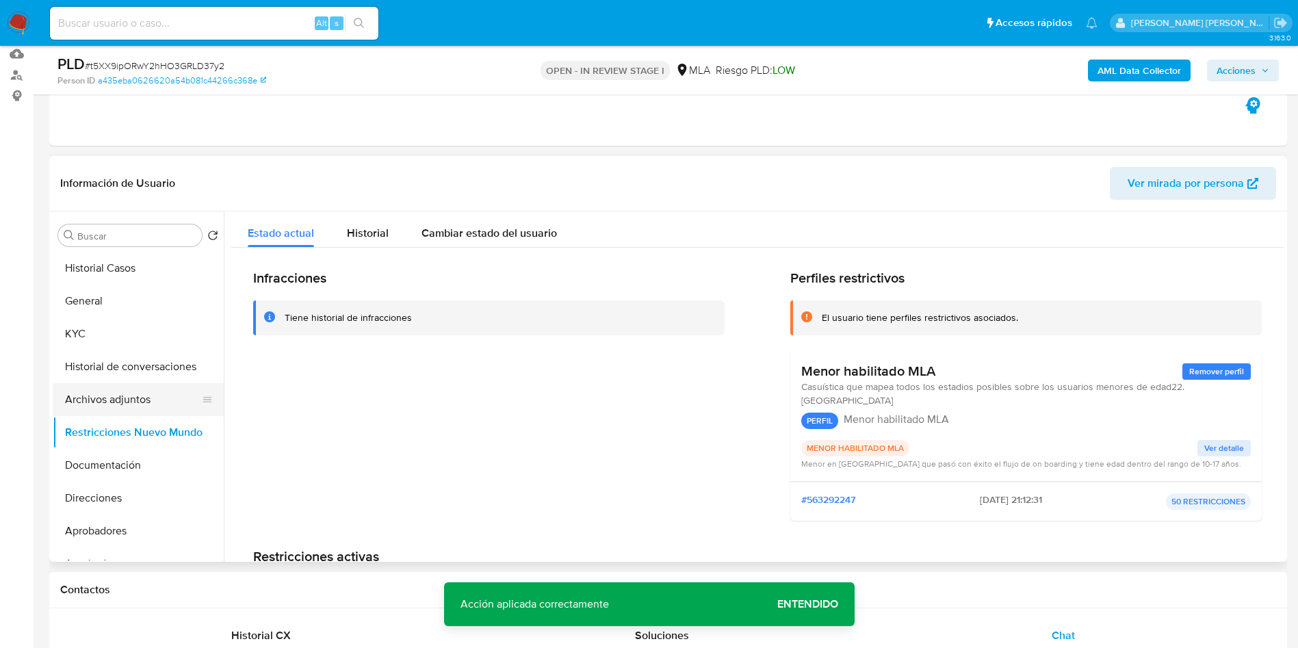
click at [65, 391] on button "Archivos adjuntos" at bounding box center [133, 399] width 160 height 33
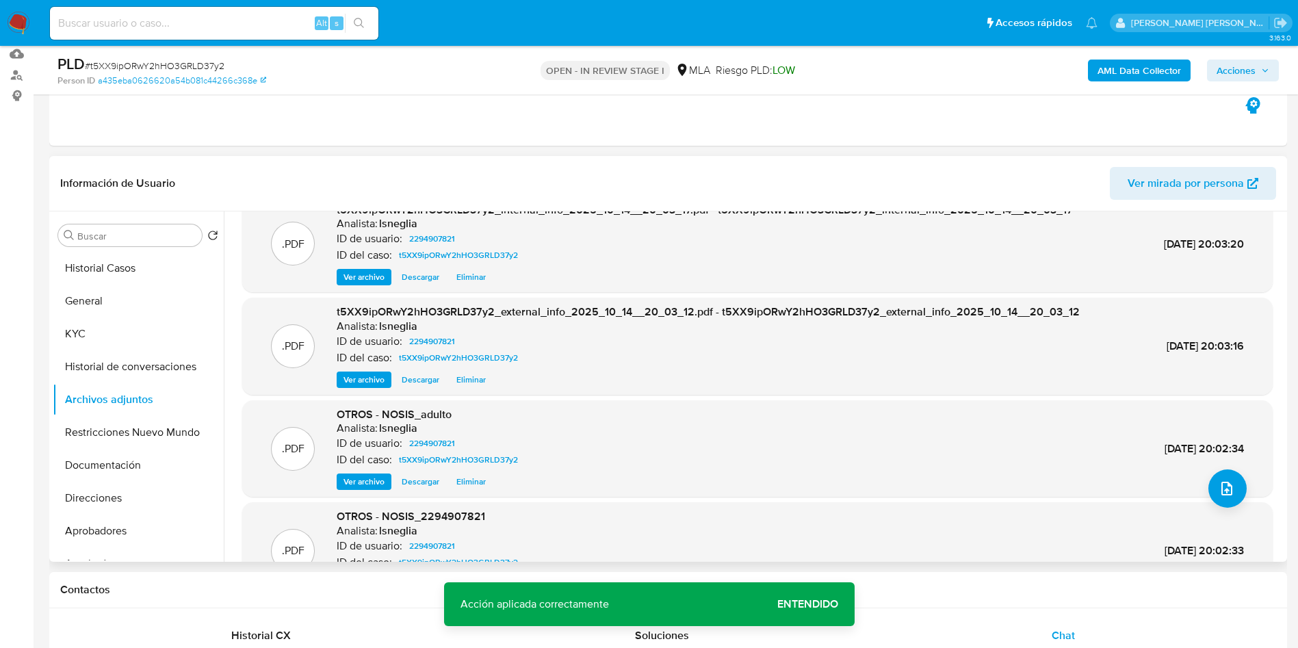
scroll to position [103, 0]
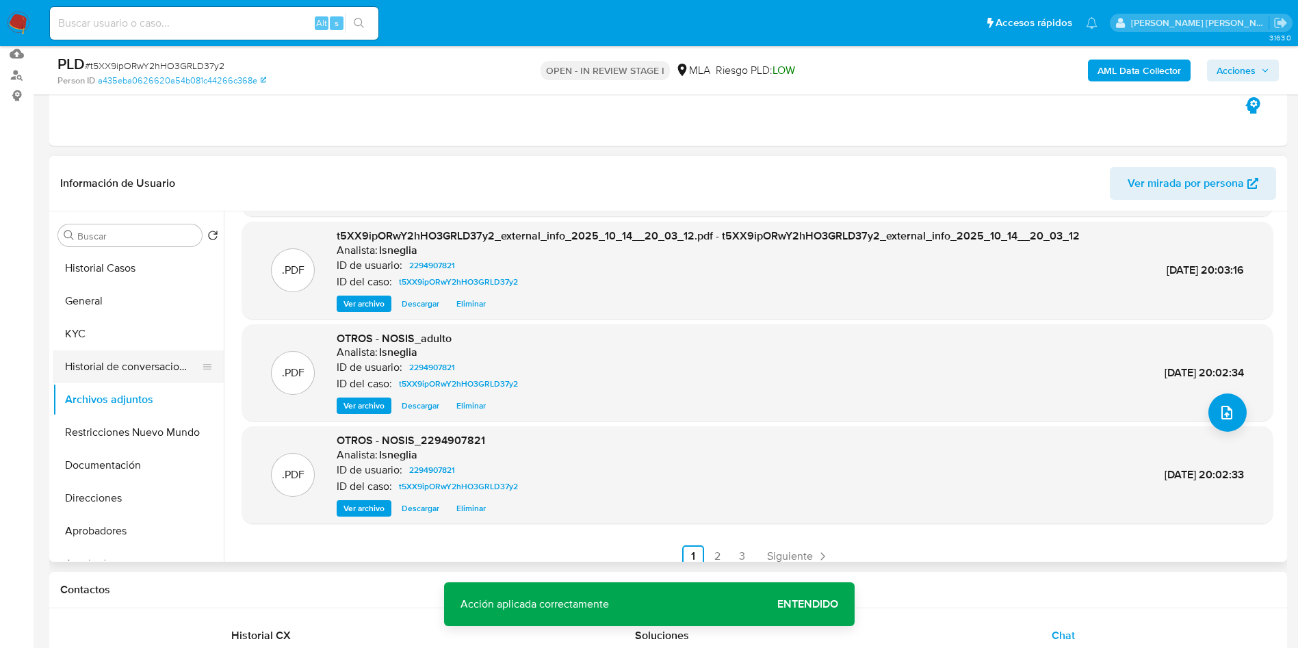
click at [104, 370] on button "Historial de conversaciones" at bounding box center [133, 366] width 160 height 33
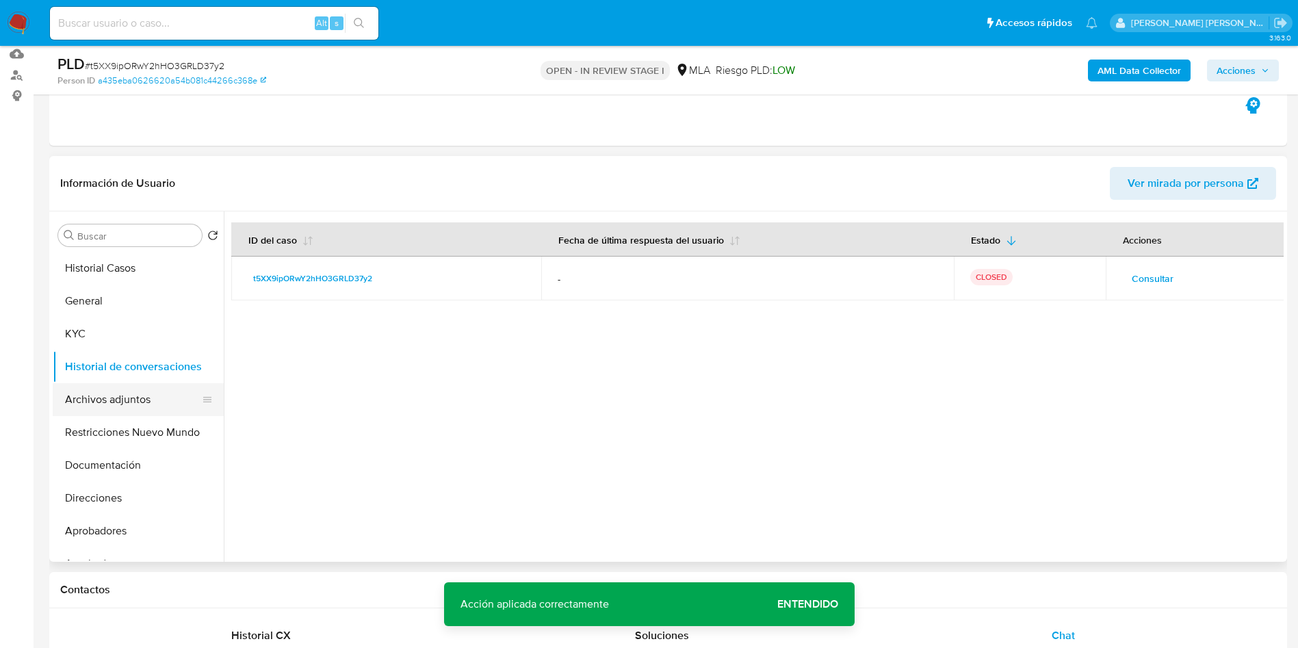
click at [91, 402] on button "Archivos adjuntos" at bounding box center [133, 399] width 160 height 33
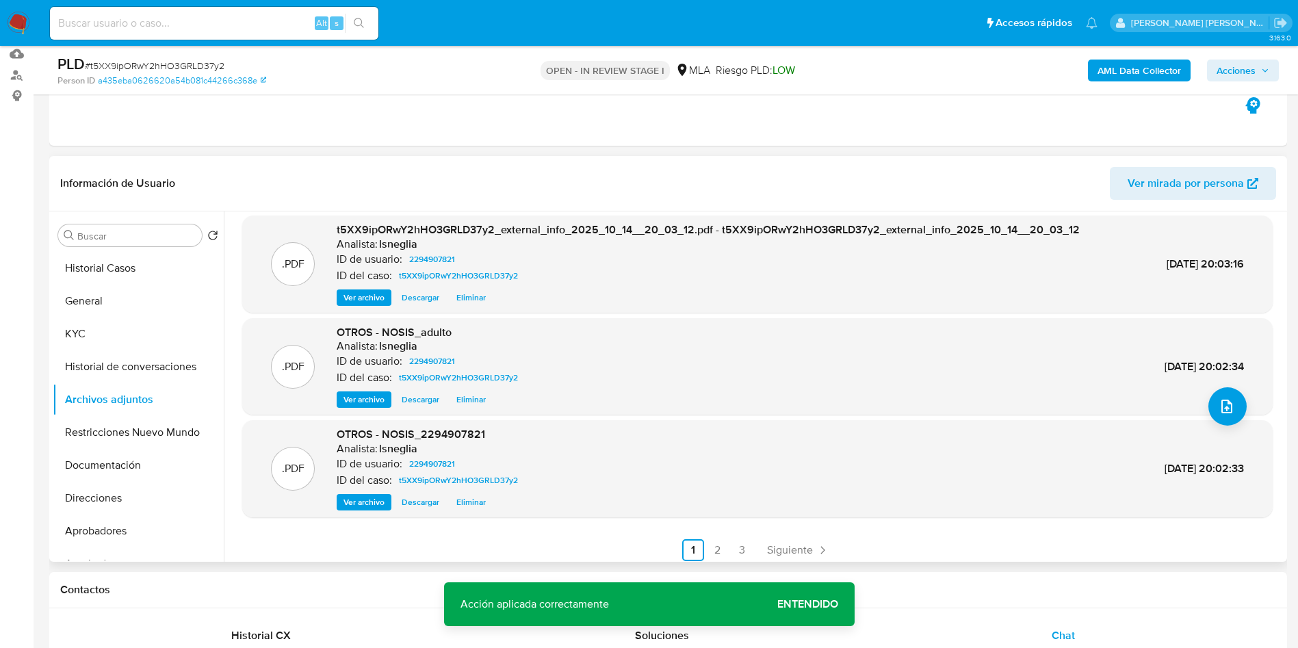
scroll to position [115, 0]
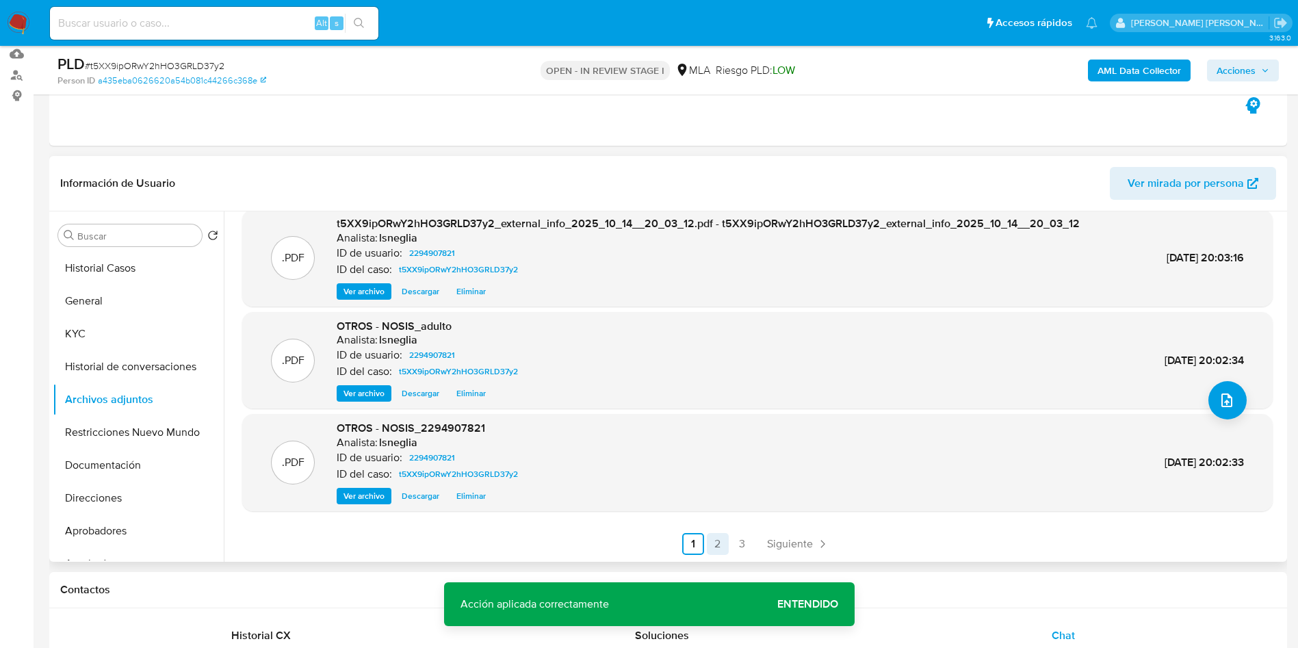
click at [717, 555] on div ".PDF t5XX9ipORwY2hHO3GRLD37y2_internal_info_2025_10_14__20_03_17.pdf - t5XX9ipO…" at bounding box center [754, 386] width 1060 height 350
click at [714, 546] on link "2" at bounding box center [718, 544] width 22 height 22
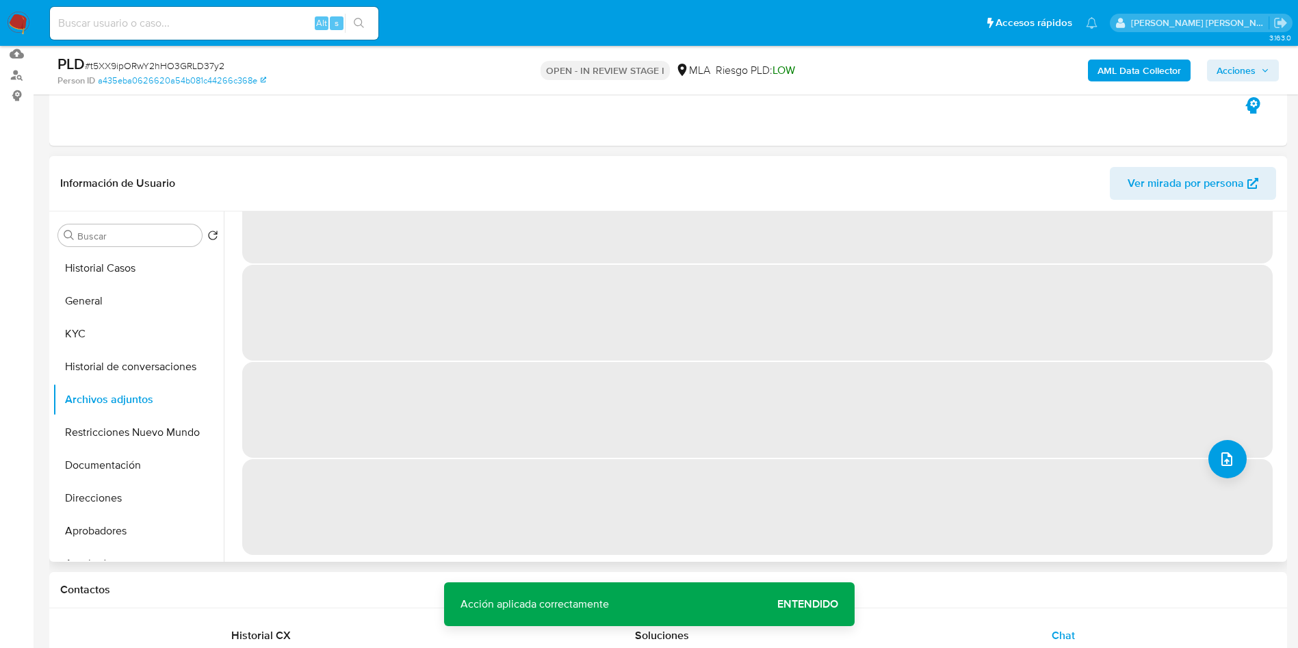
scroll to position [0, 0]
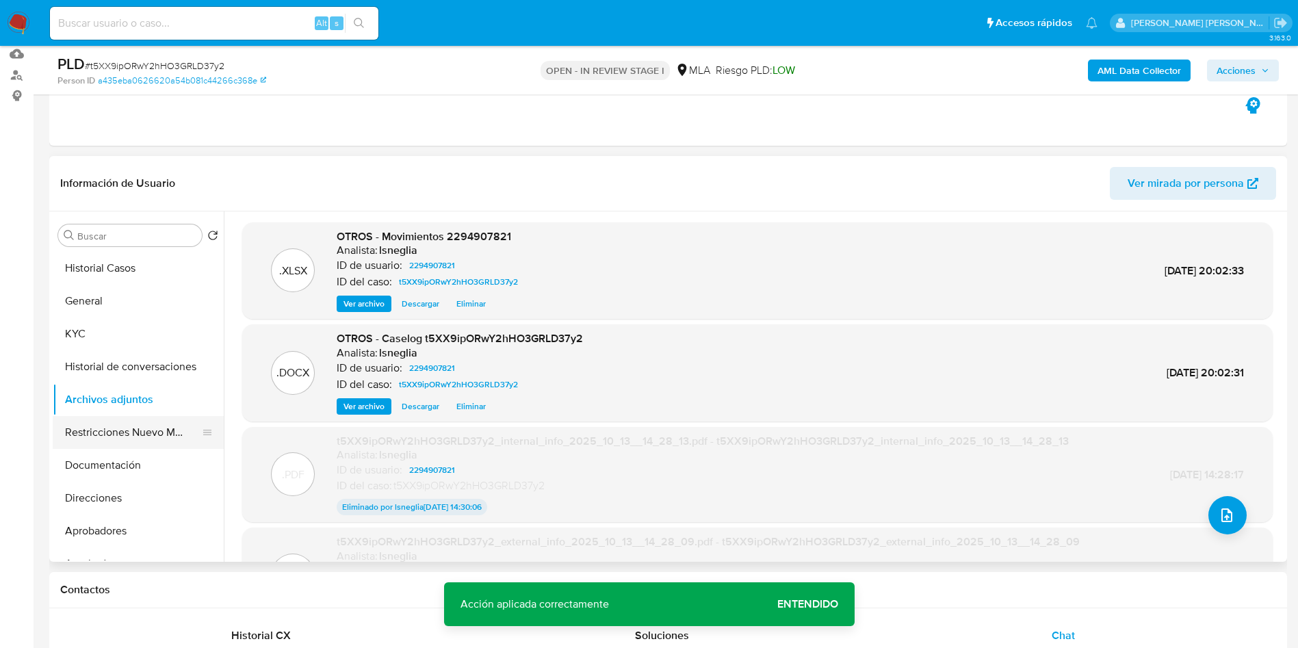
click at [81, 430] on button "Restricciones Nuevo Mundo" at bounding box center [133, 432] width 160 height 33
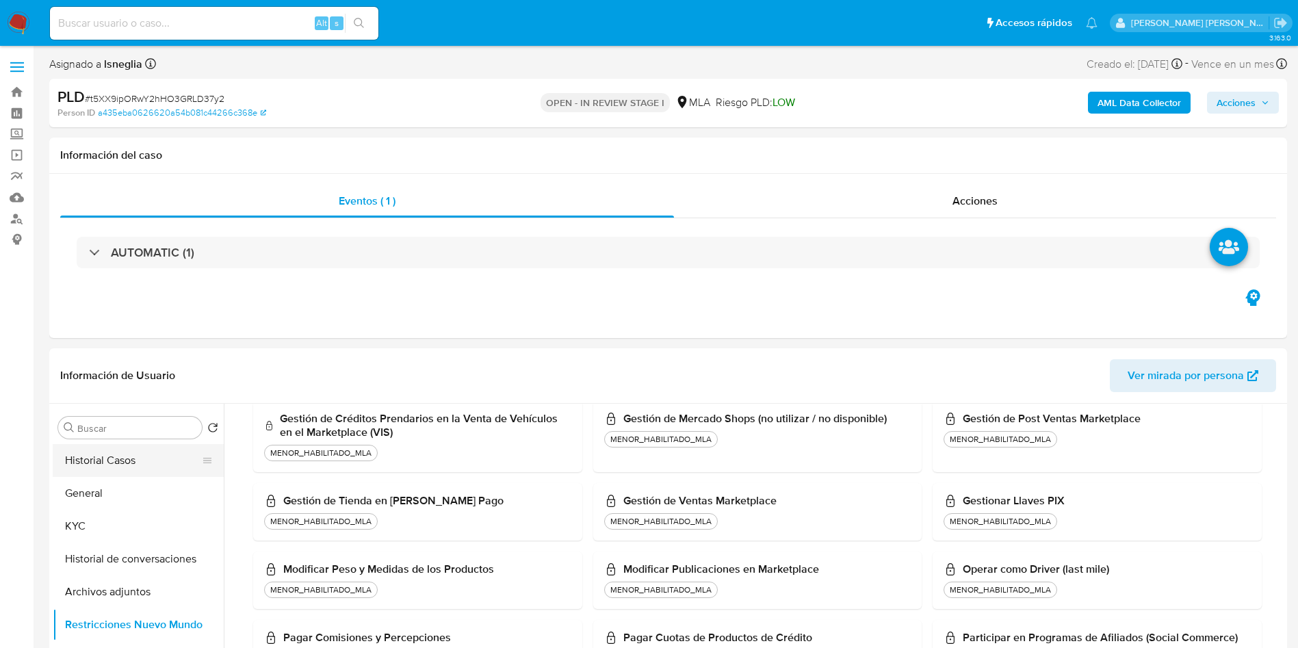
scroll to position [821, 0]
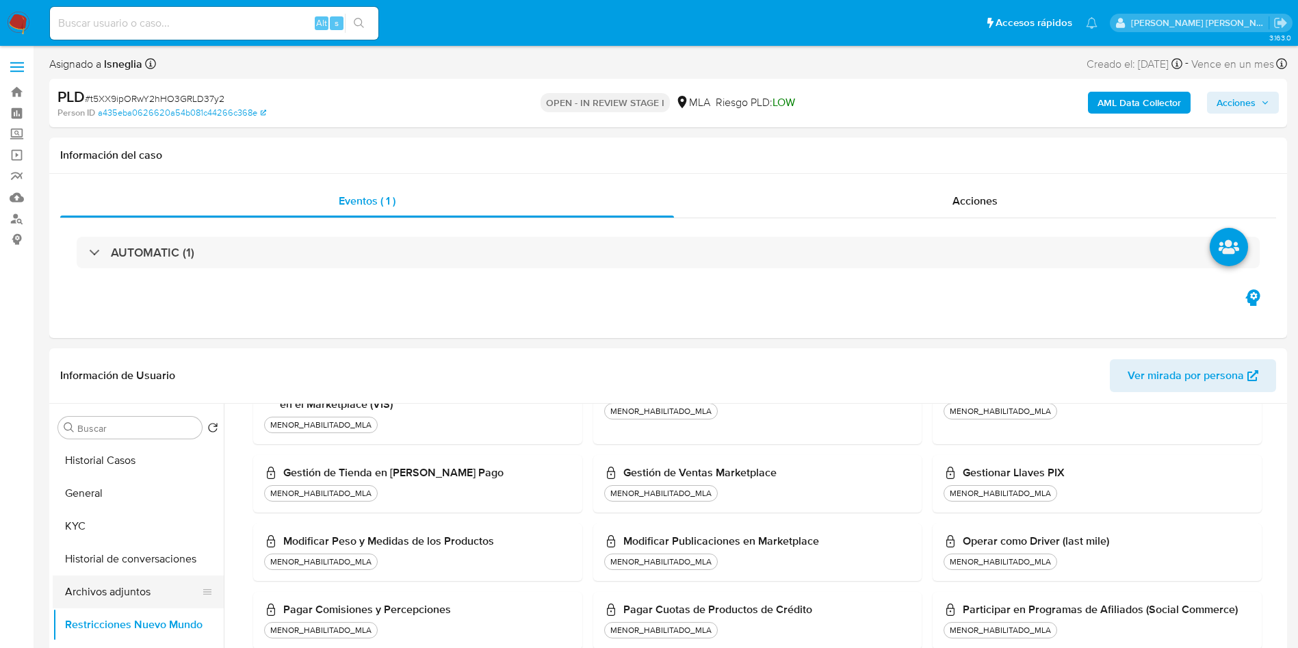
click at [103, 596] on button "Archivos adjuntos" at bounding box center [133, 591] width 160 height 33
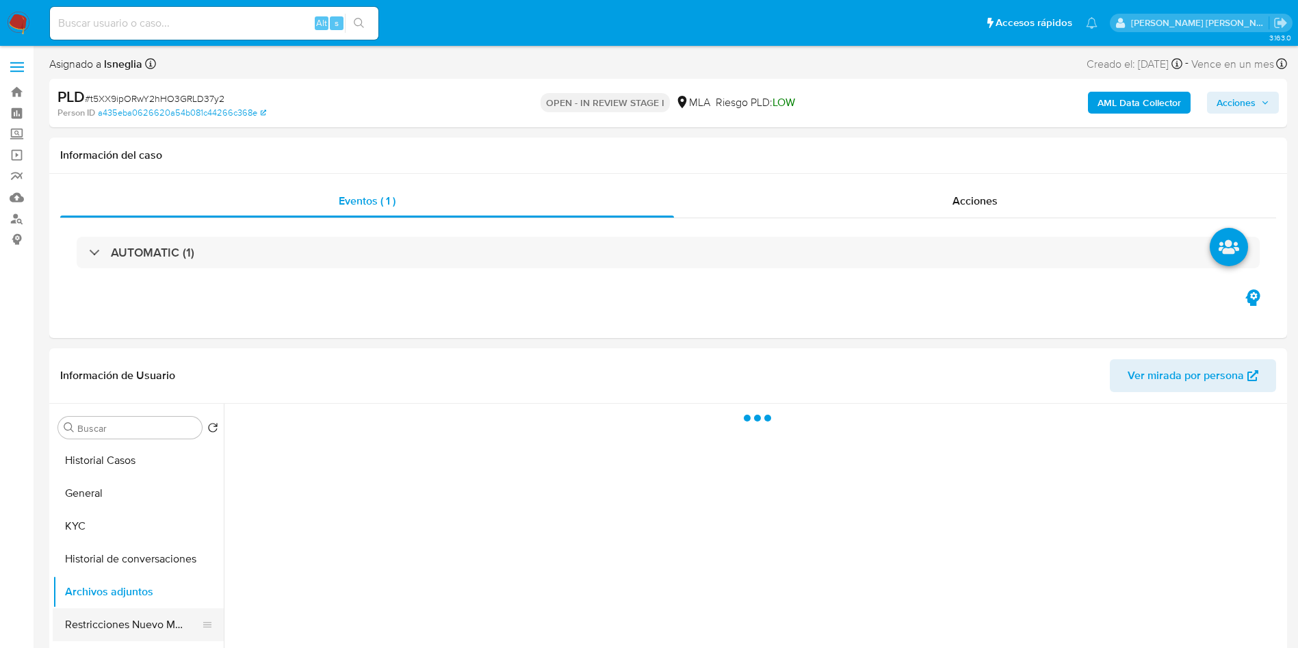
scroll to position [0, 0]
click at [107, 619] on button "Restricciones Nuevo Mundo" at bounding box center [133, 624] width 160 height 33
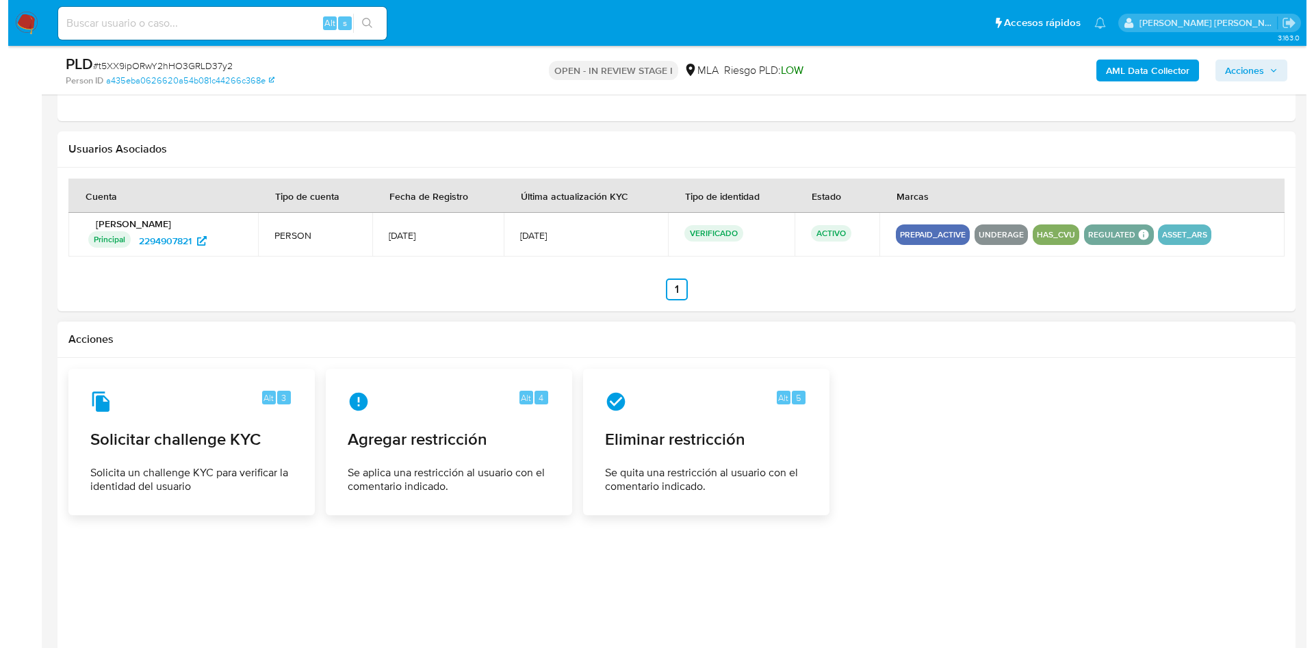
scroll to position [2094, 0]
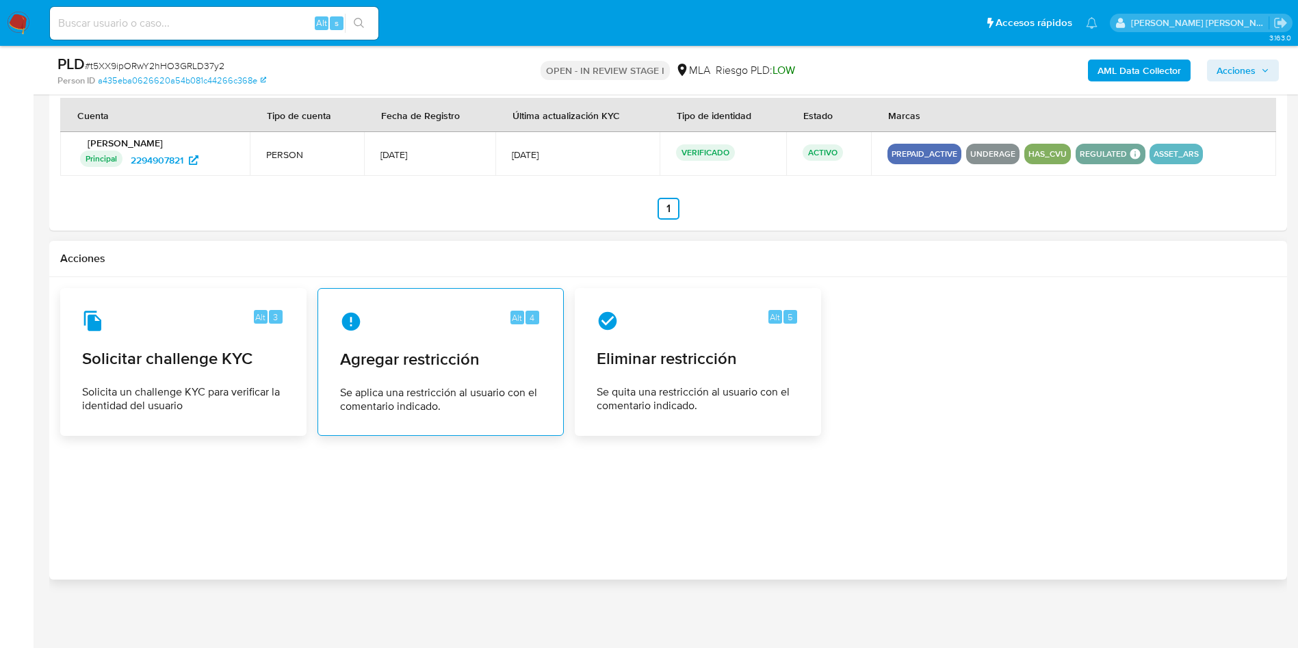
click at [372, 383] on div "Alt 4 Agregar restricción Se aplica una restricción al usuario con el comentari…" at bounding box center [440, 362] width 223 height 125
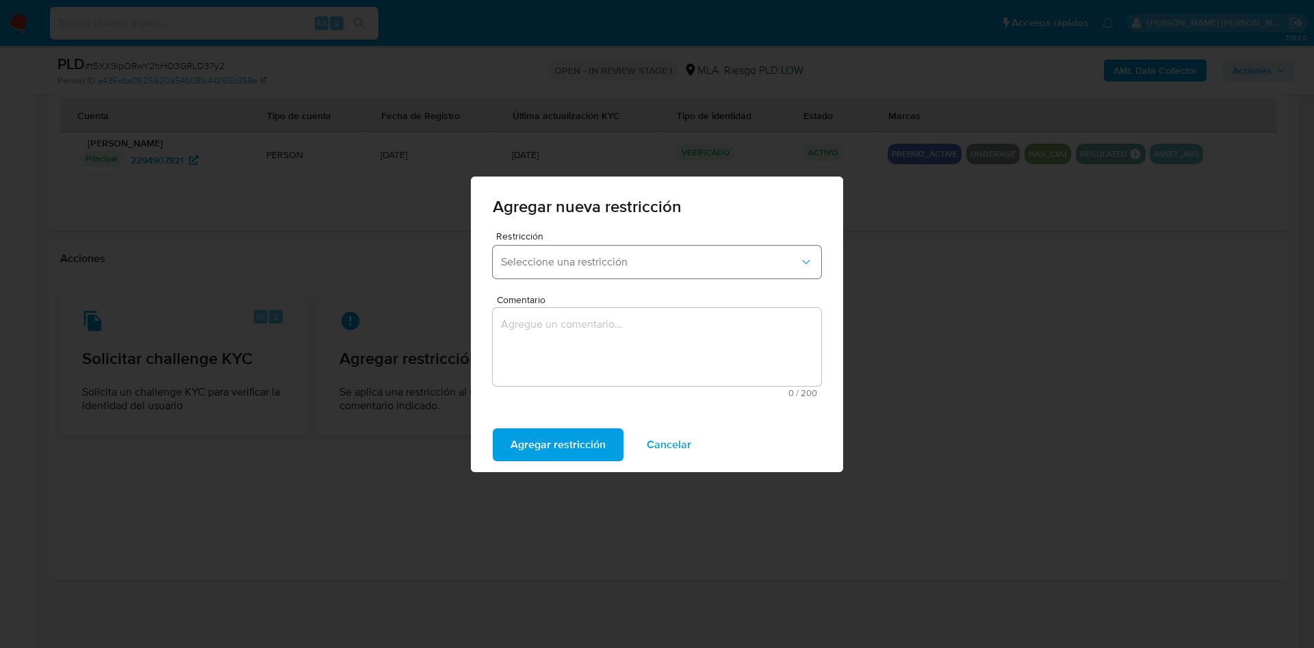
click at [601, 266] on span "Seleccione una restricción" at bounding box center [650, 262] width 298 height 14
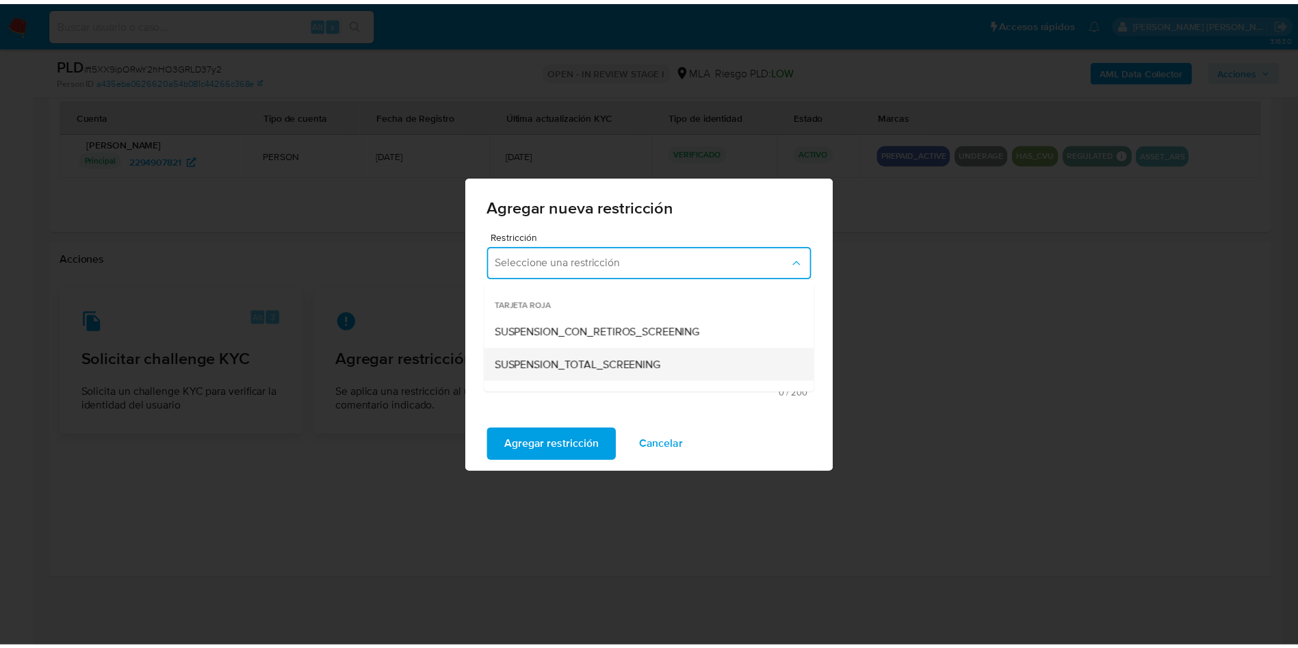
scroll to position [103, 0]
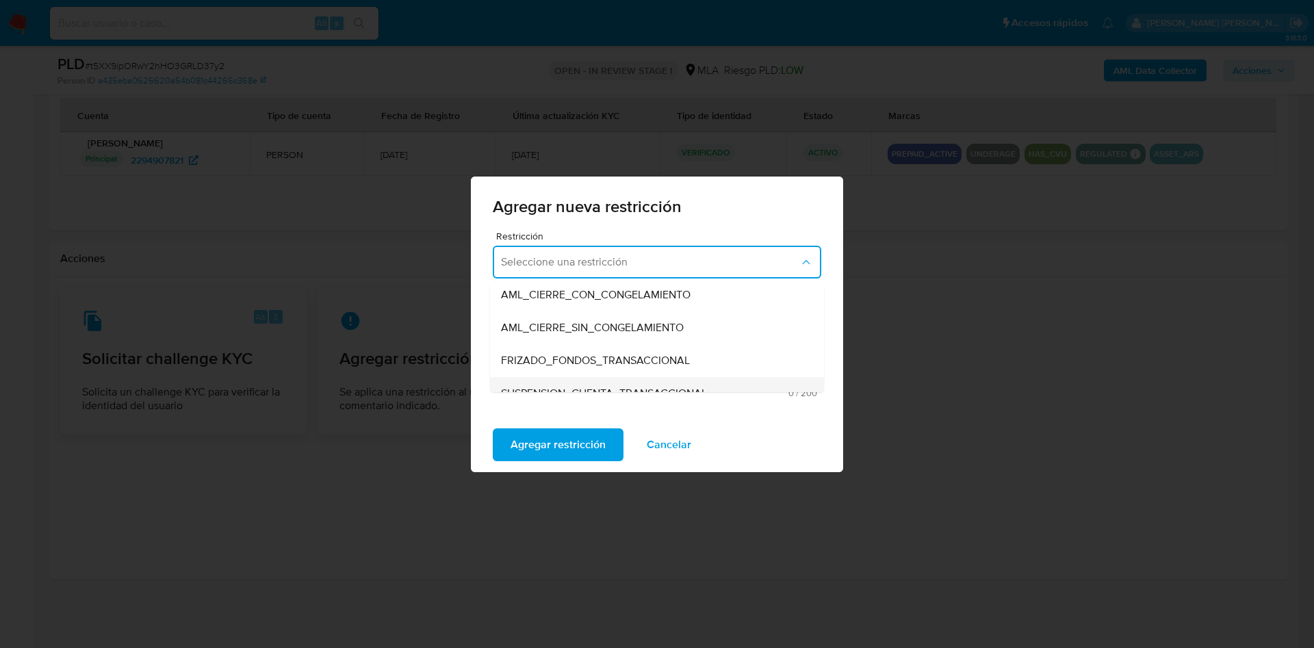
click at [603, 379] on div "SUSPENSION_CUENTA_TRANSACCIONAL" at bounding box center [653, 393] width 304 height 33
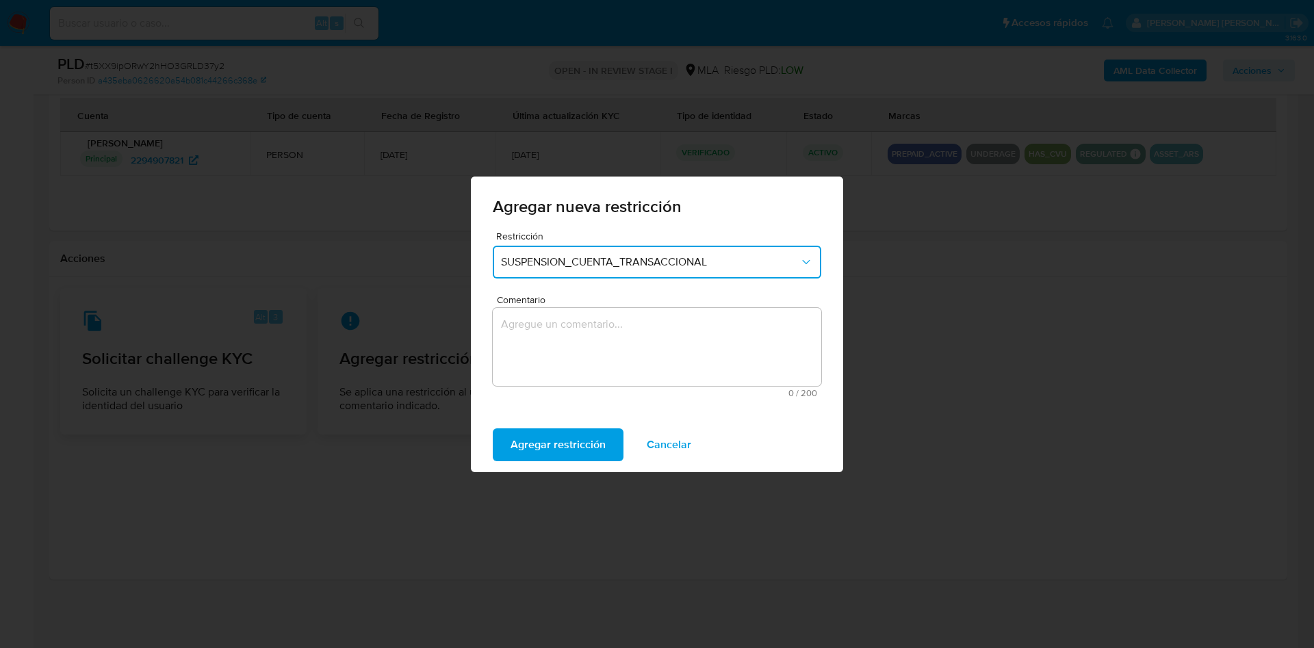
click at [587, 363] on textarea "Comentario" at bounding box center [657, 347] width 328 height 78
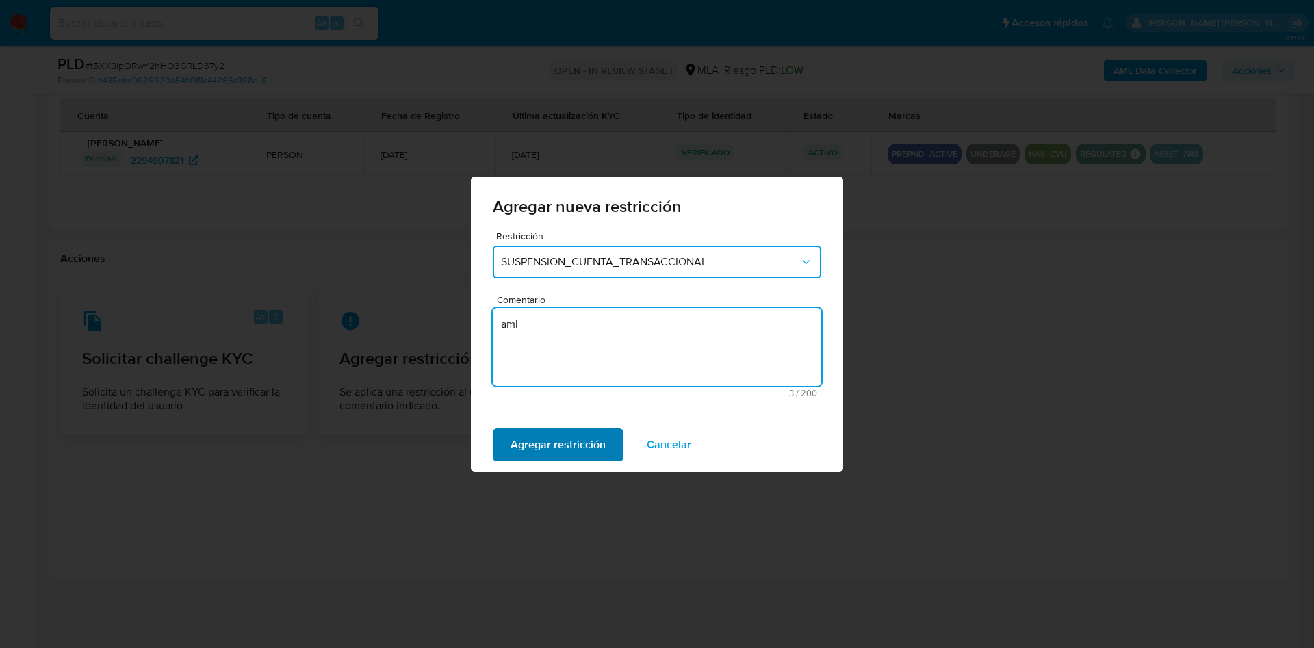
type textarea "aml"
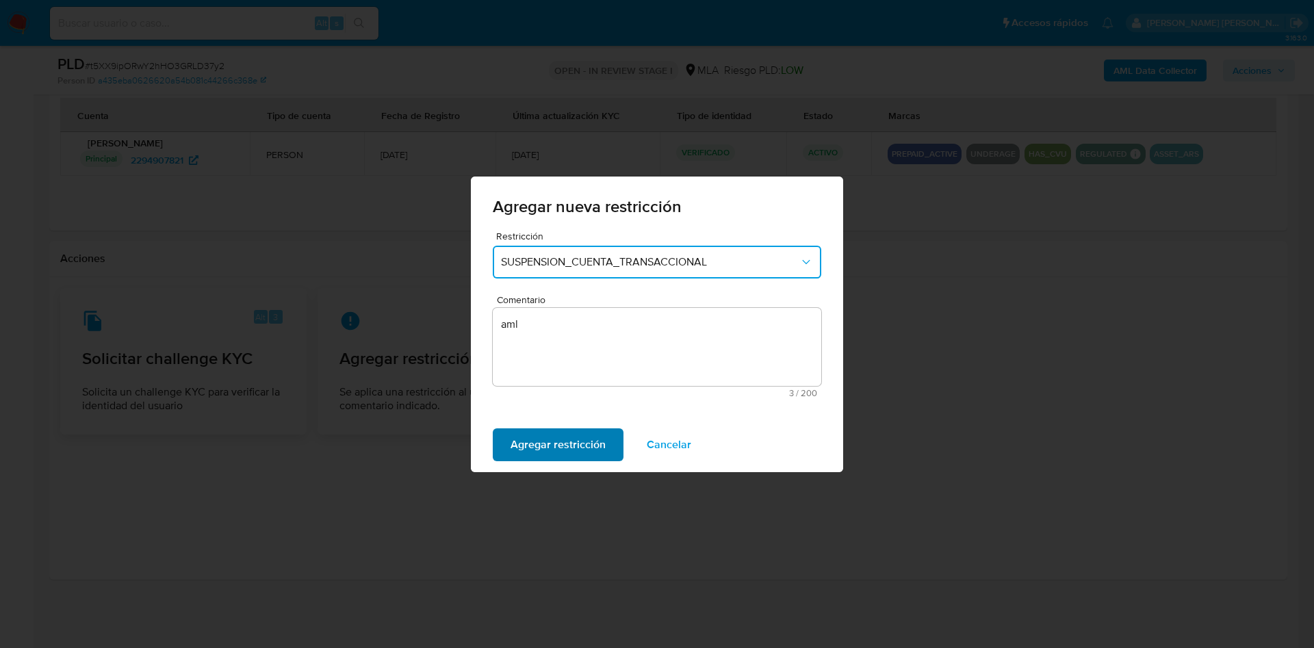
click at [552, 440] on span "Agregar restricción" at bounding box center [557, 445] width 95 height 30
click at [517, 441] on span "Confirmar" at bounding box center [534, 445] width 49 height 30
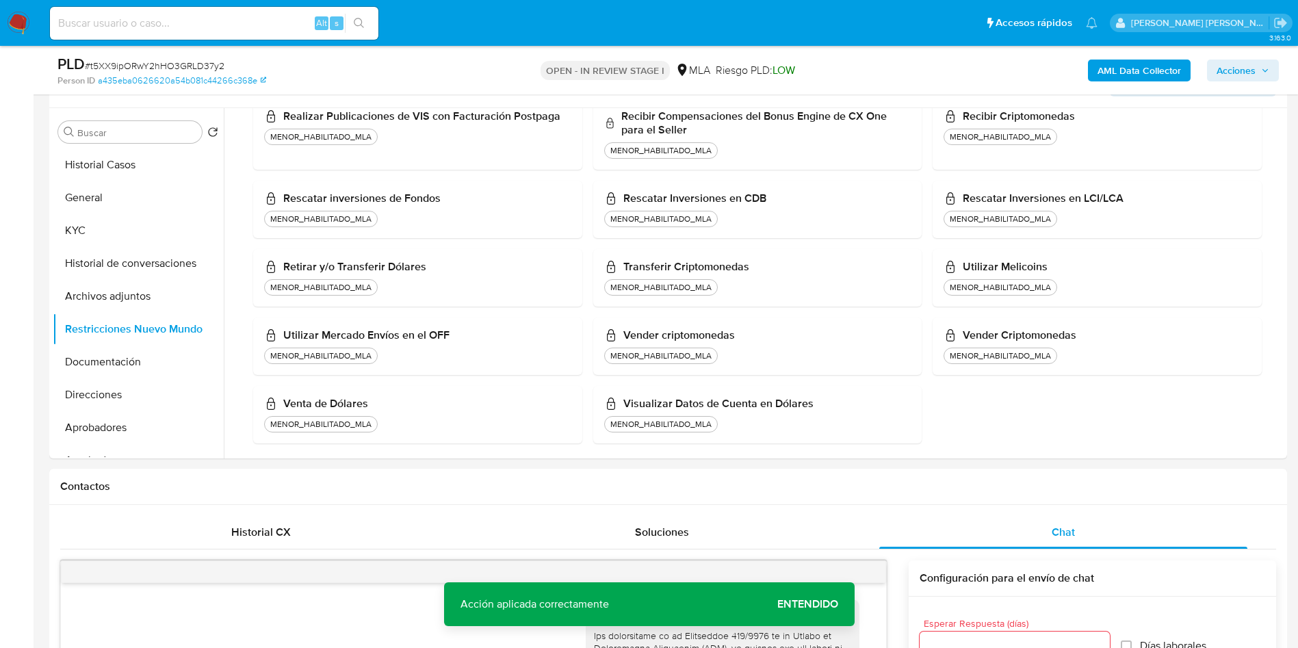
scroll to position [246, 0]
click at [117, 379] on button "Direcciones" at bounding box center [138, 395] width 171 height 33
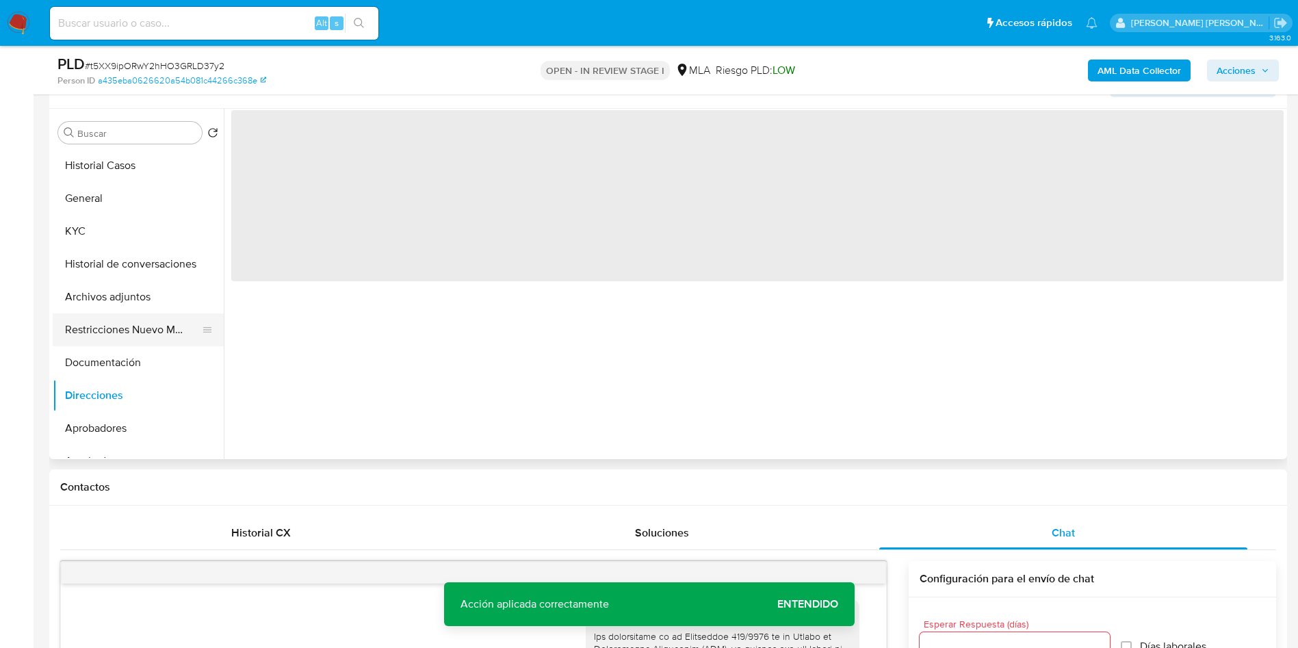
click at [132, 328] on button "Restricciones Nuevo Mundo" at bounding box center [133, 329] width 160 height 33
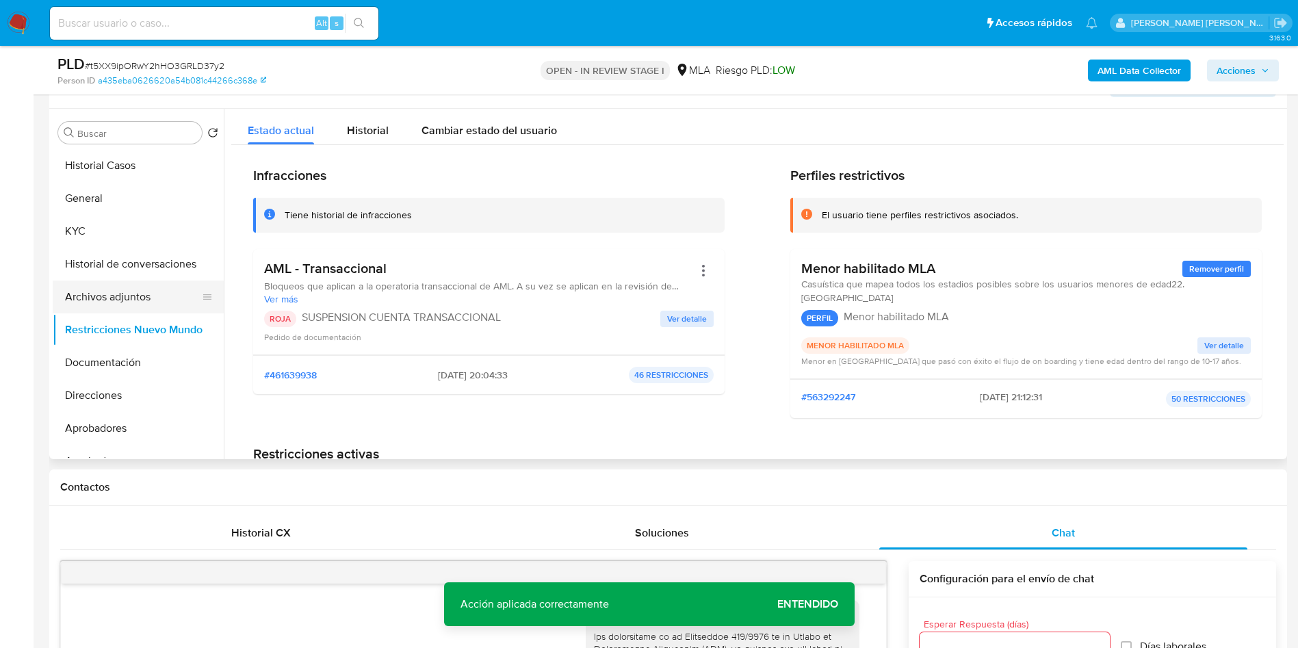
click at [132, 302] on button "Archivos adjuntos" at bounding box center [133, 297] width 160 height 33
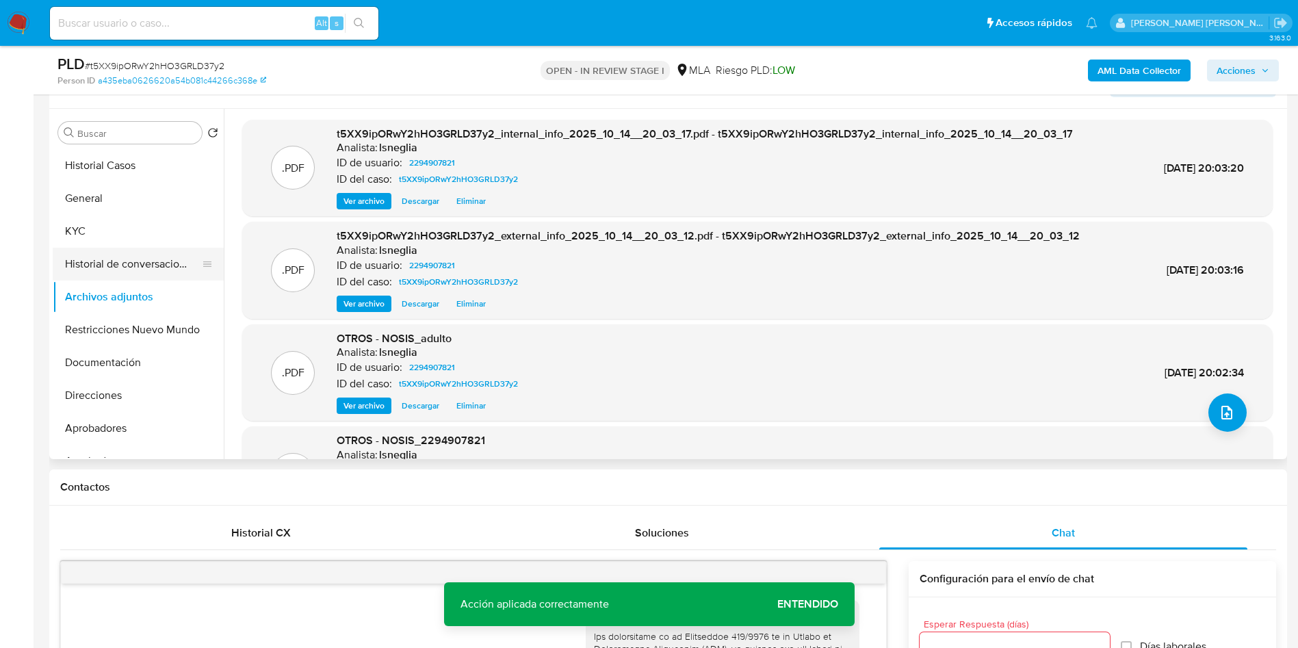
click at [116, 257] on button "Historial de conversaciones" at bounding box center [133, 264] width 160 height 33
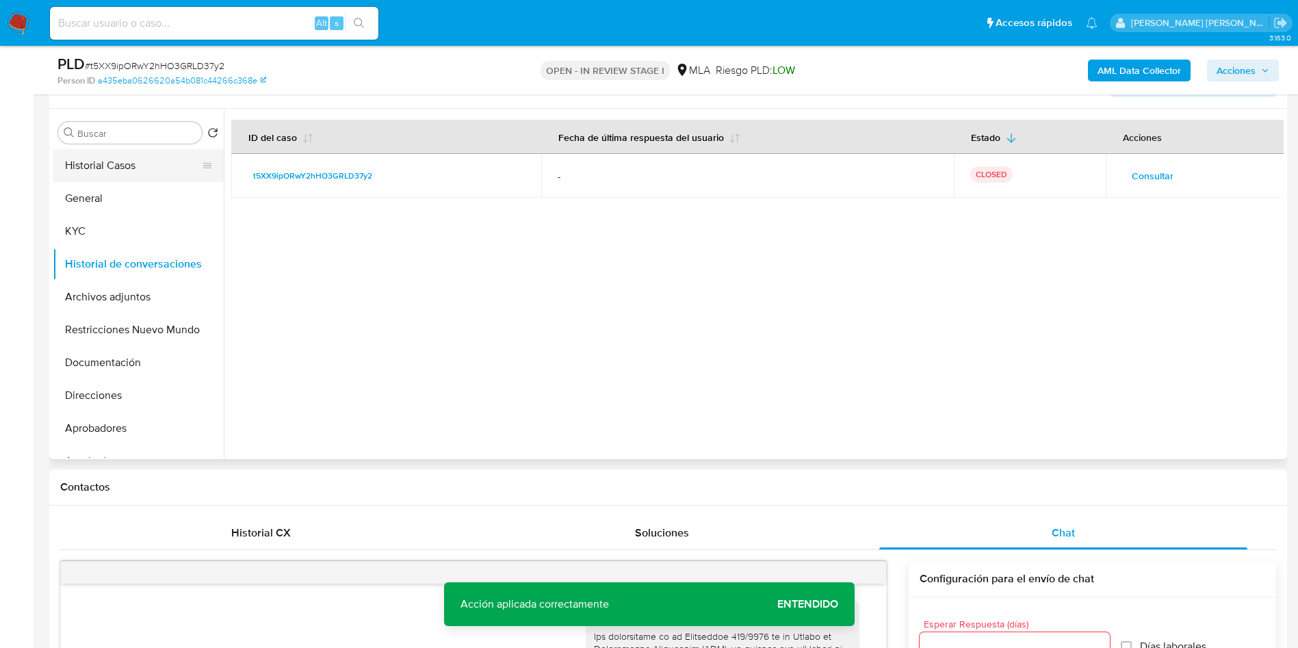
click at [92, 162] on button "Historial Casos" at bounding box center [133, 165] width 160 height 33
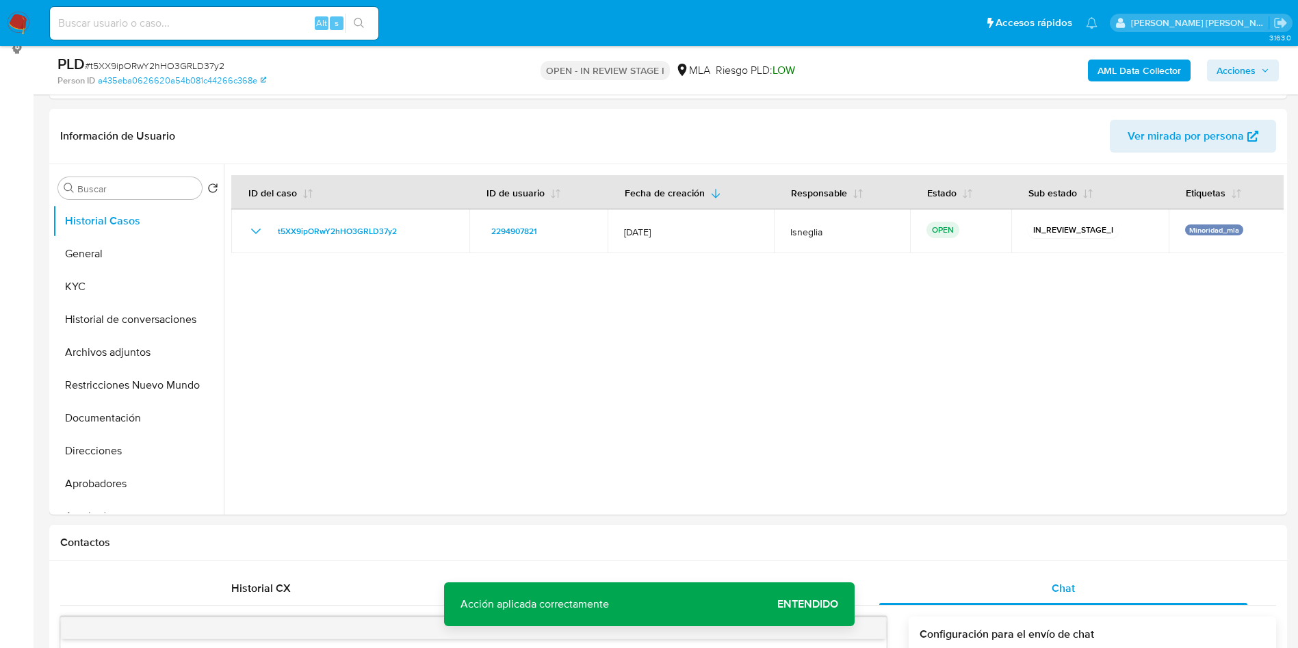
scroll to position [144, 0]
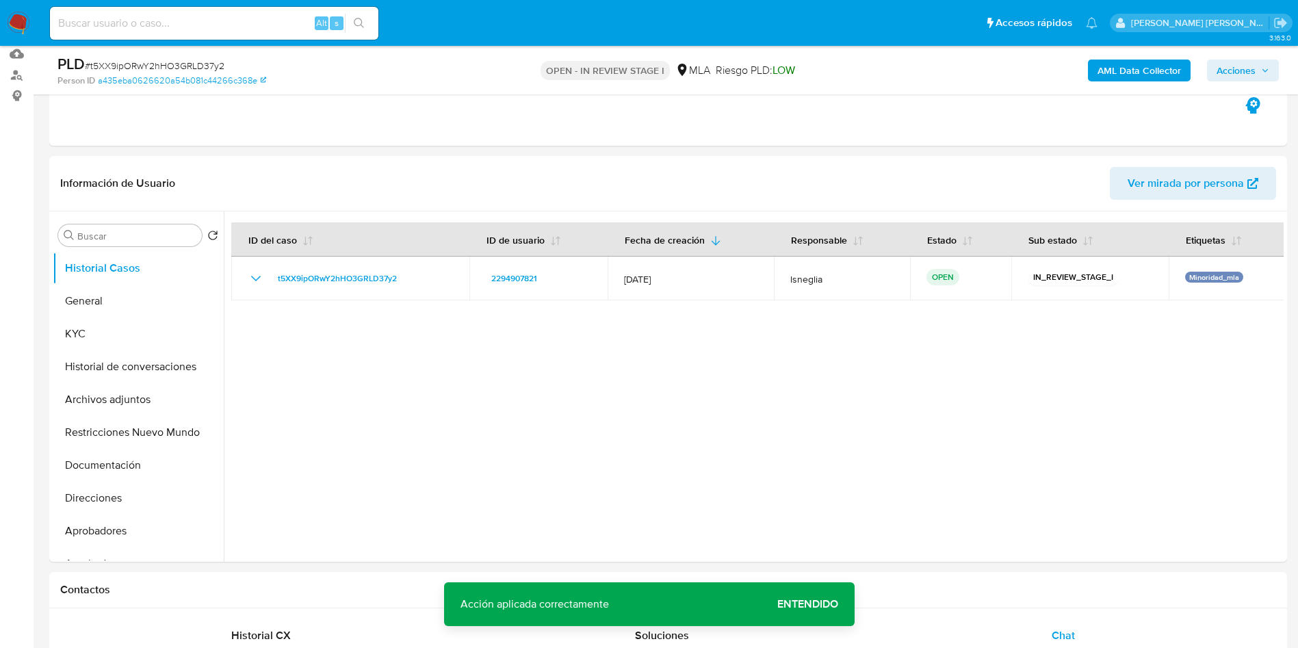
click at [1253, 66] on span "Acciones" at bounding box center [1236, 71] width 39 height 22
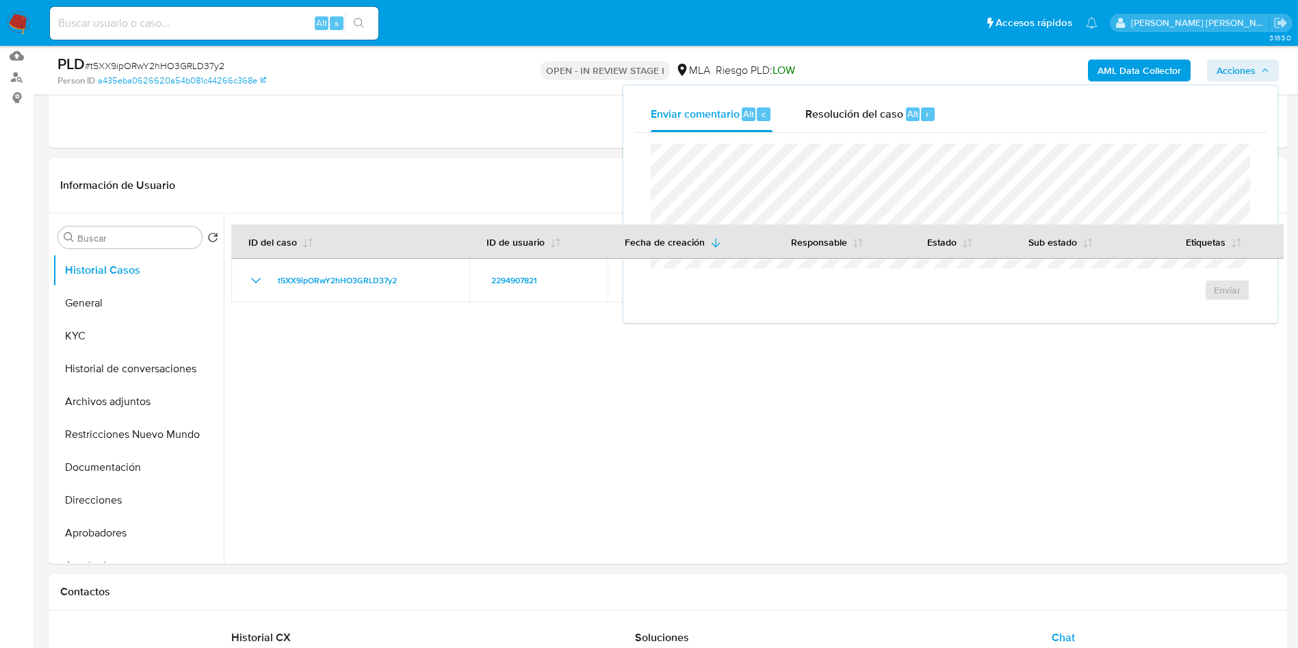
scroll to position [41, 0]
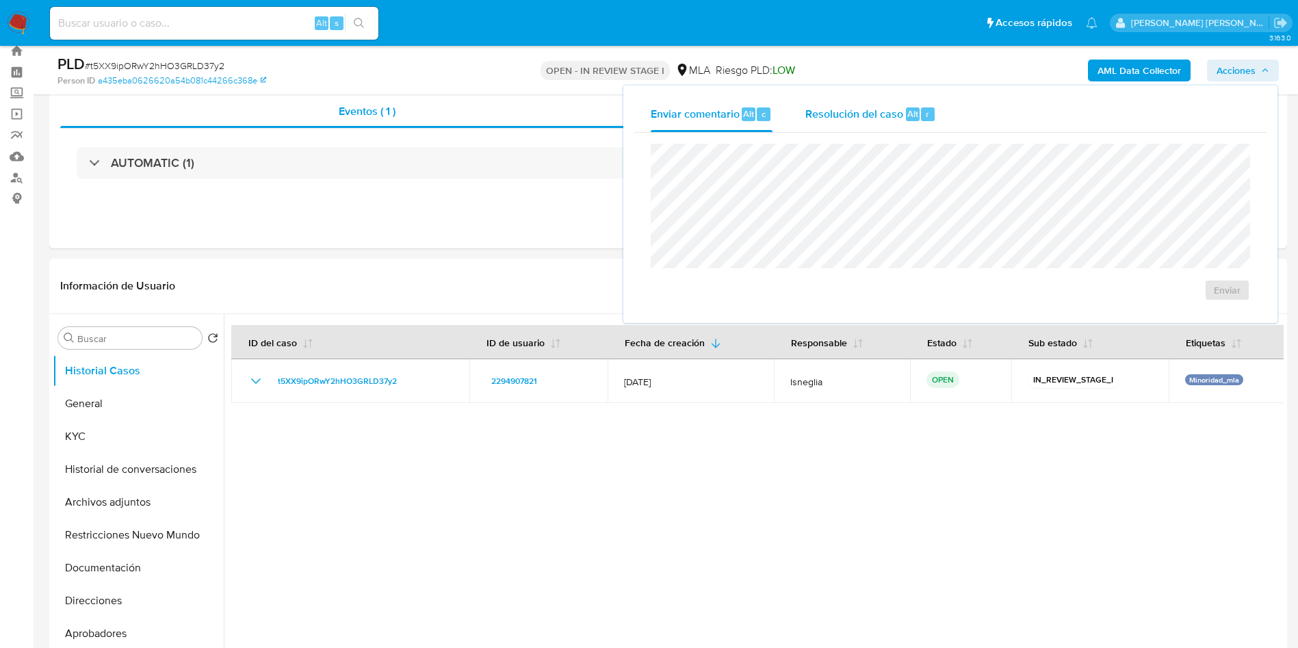
click at [872, 129] on div "Resolución del caso Alt r" at bounding box center [870, 114] width 131 height 36
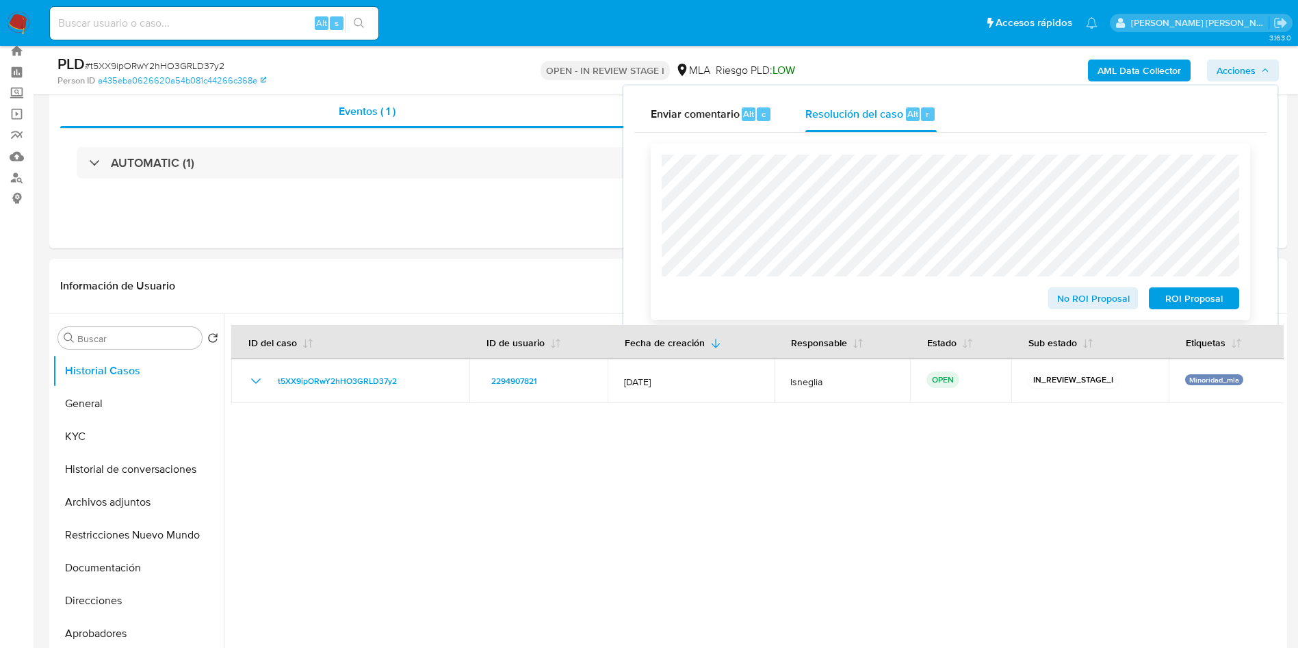
click at [1204, 301] on span "ROI Proposal" at bounding box center [1193, 298] width 71 height 19
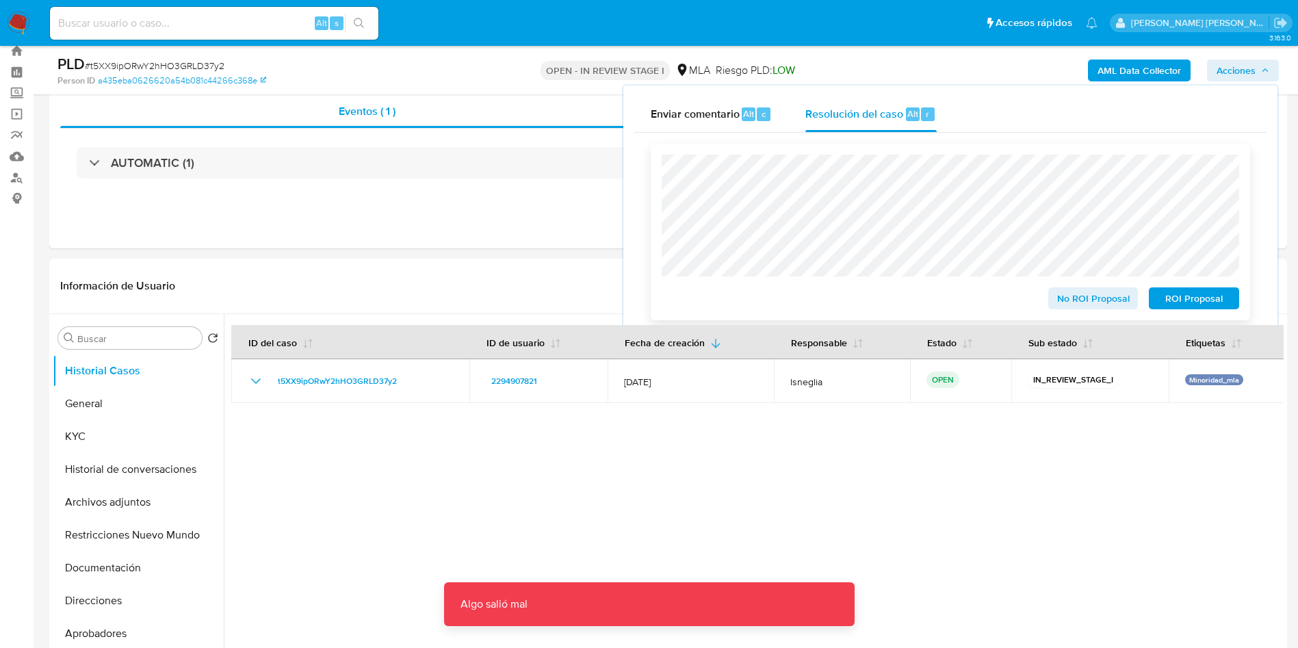
click at [1219, 296] on span "ROI Proposal" at bounding box center [1193, 298] width 71 height 19
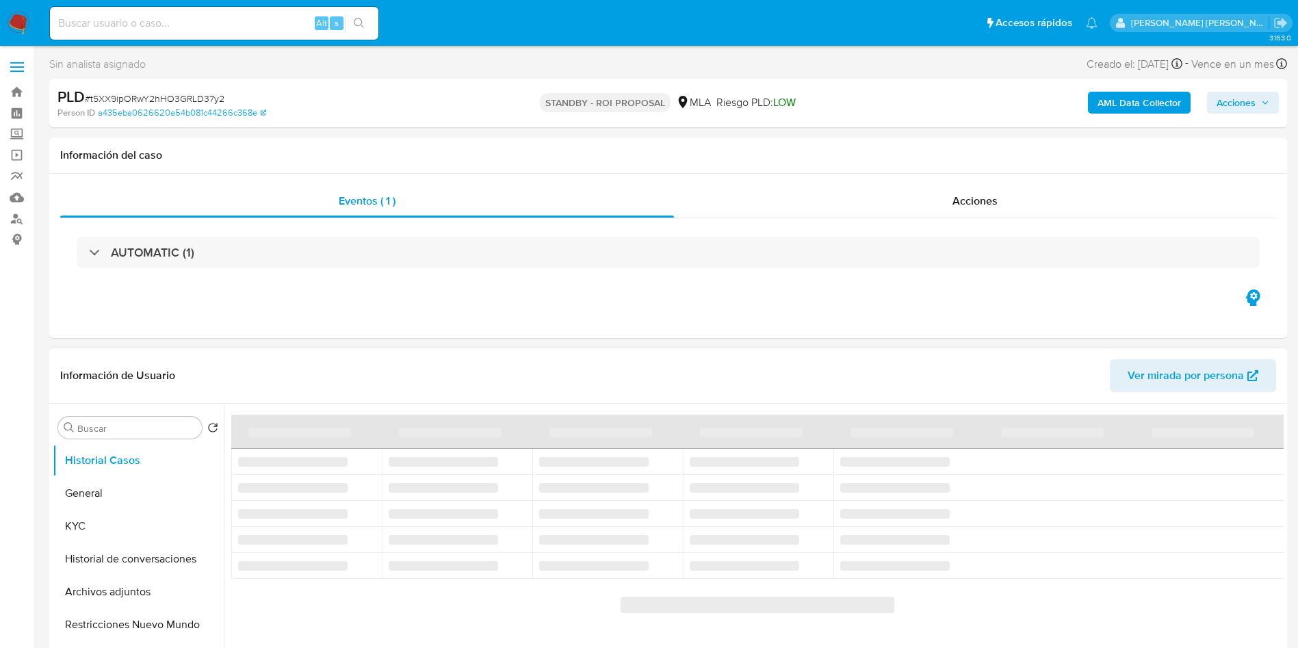
select select "10"
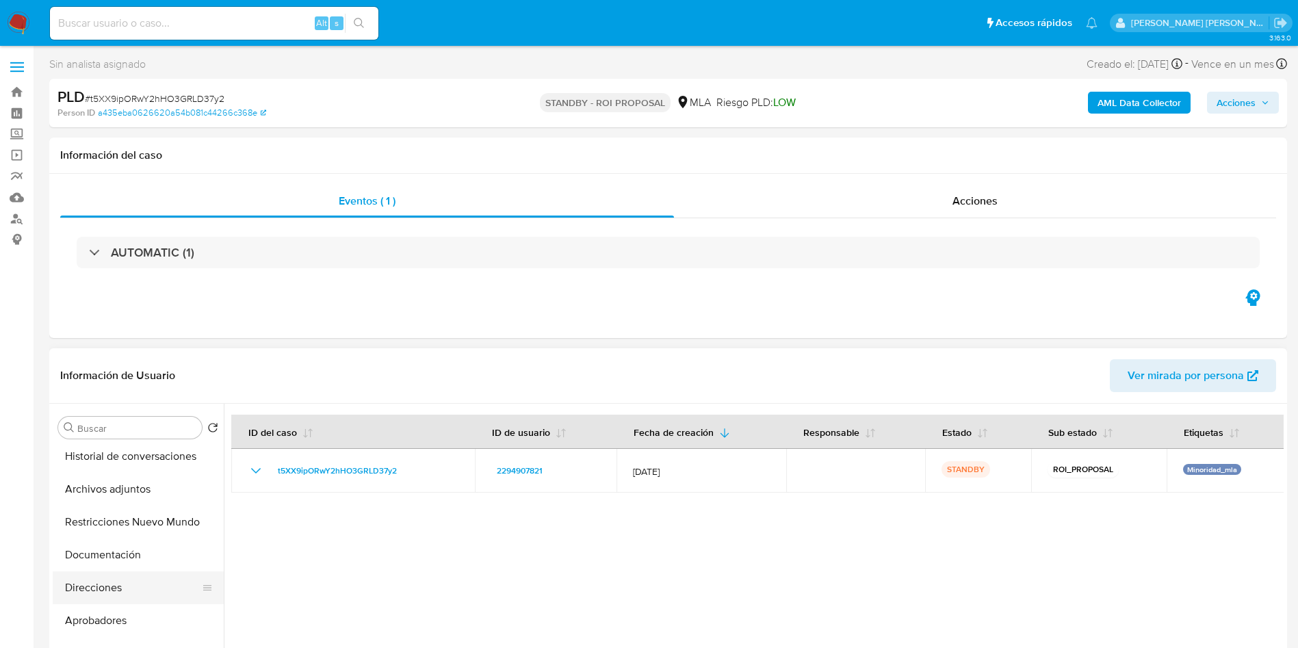
scroll to position [205, 0]
click at [130, 518] on button "Aprobadores" at bounding box center [133, 518] width 160 height 33
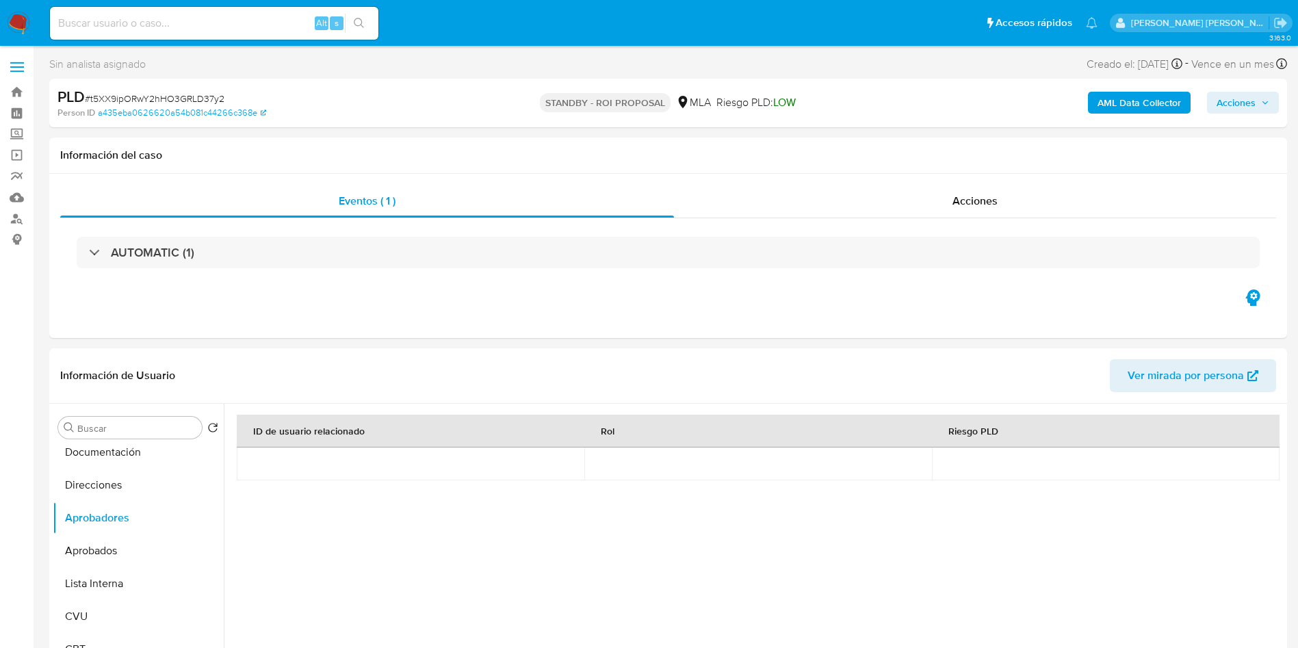
click at [200, 18] on input at bounding box center [214, 23] width 328 height 18
paste input "40QApTeJcJBKtA0cNHXpP0yC"
type input "40QApTeJcJBKtA0cNHXpP0yC"
click at [356, 24] on icon "search-icon" at bounding box center [359, 23] width 10 height 10
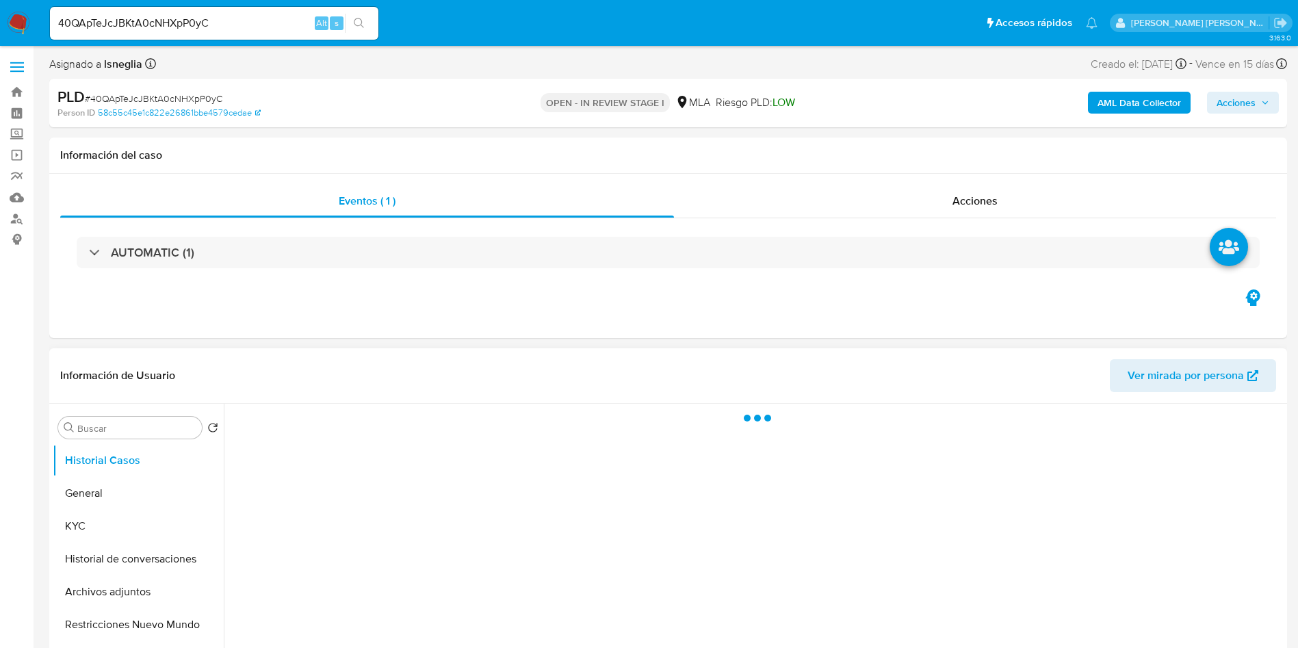
select select "10"
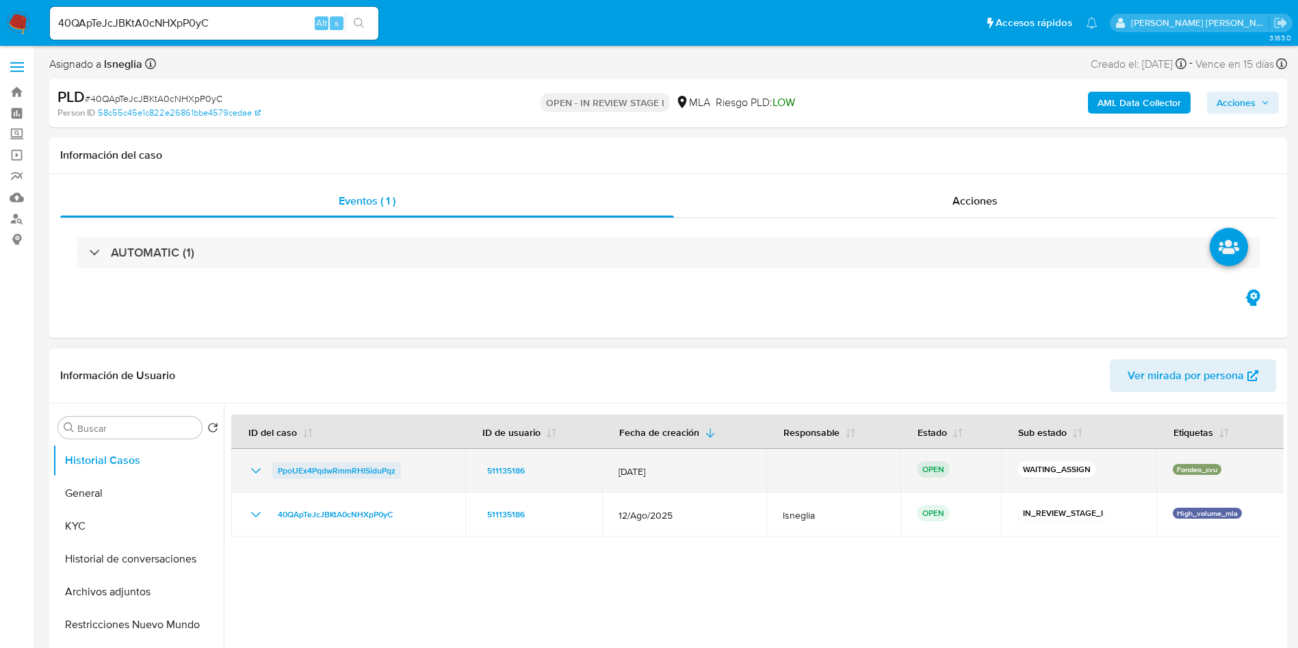
drag, startPoint x: 415, startPoint y: 468, endPoint x: 277, endPoint y: 474, distance: 137.6
click at [277, 474] on div "PpoUEx4PqdwRmmRHISiduPqz" at bounding box center [348, 471] width 201 height 16
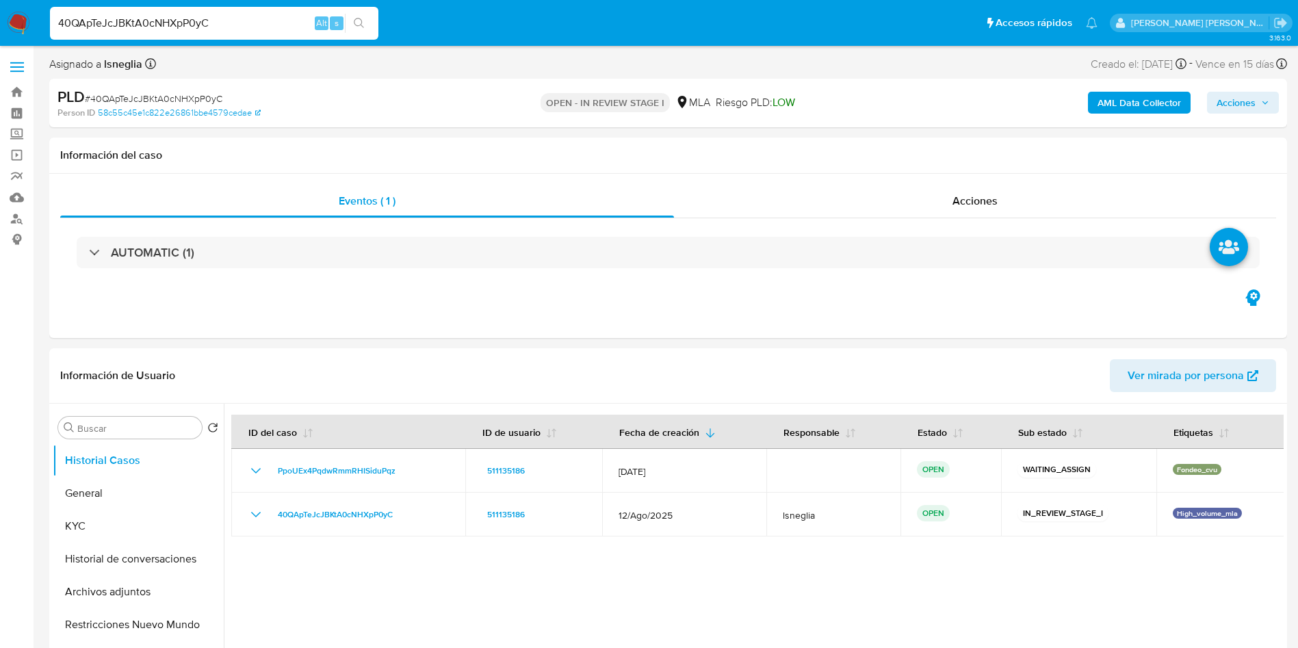
click at [109, 26] on input "40QApTeJcJBKtA0cNHXpP0yC" at bounding box center [214, 23] width 328 height 18
paste input "m5WRxvCqSoQoOFhxv4yMi4hd"
type input "m5WRxvCqSoQoOFhxv4yMi4hd"
click at [357, 12] on div "m5WRxvCqSoQoOFhxv4yMi4hd Alt s" at bounding box center [214, 23] width 328 height 33
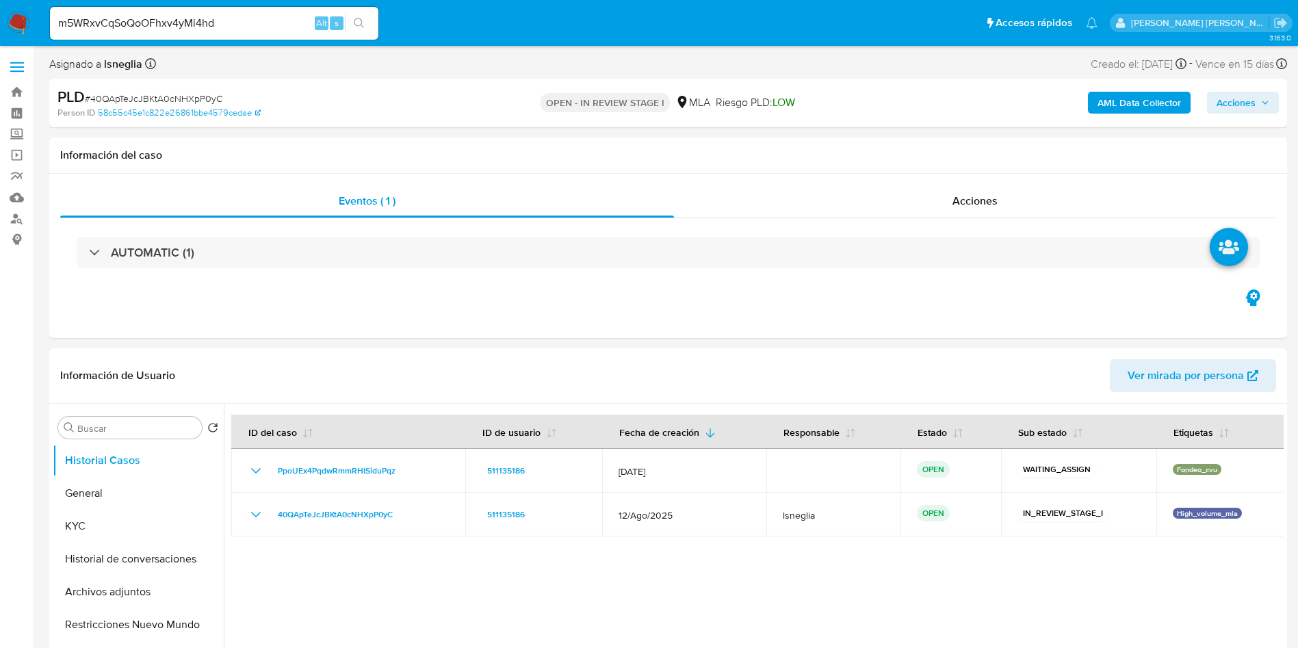
click at [363, 20] on icon "search-icon" at bounding box center [359, 23] width 11 height 11
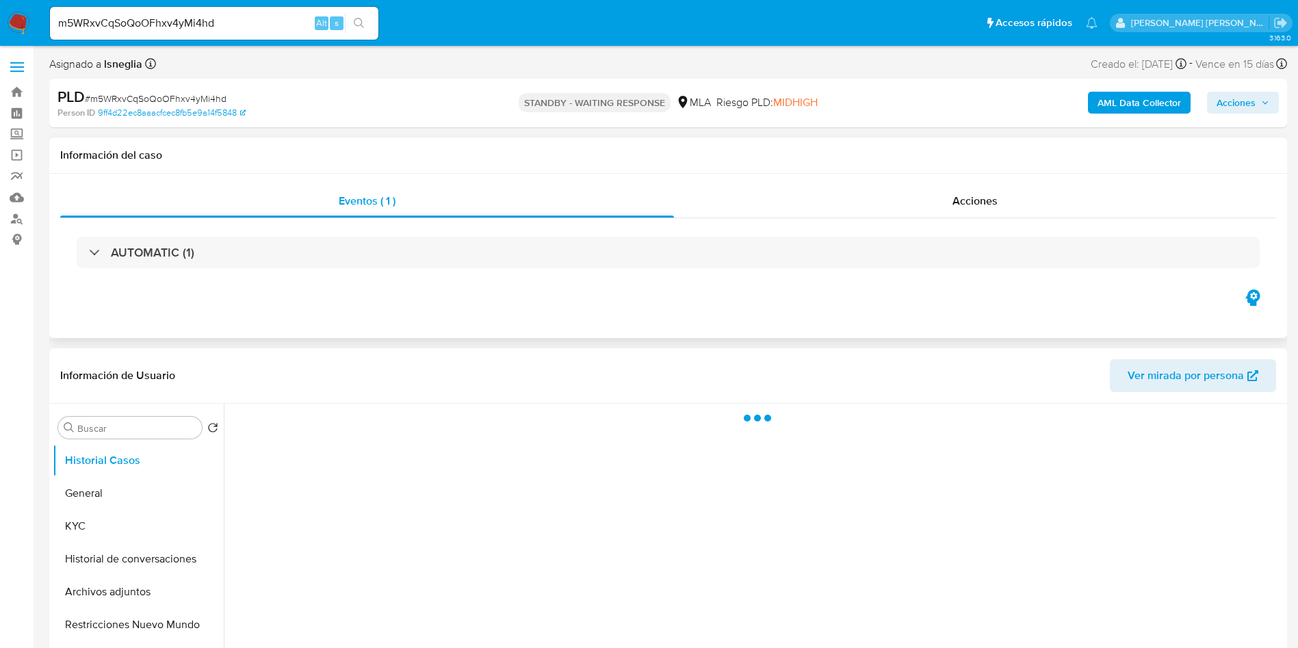
select select "10"
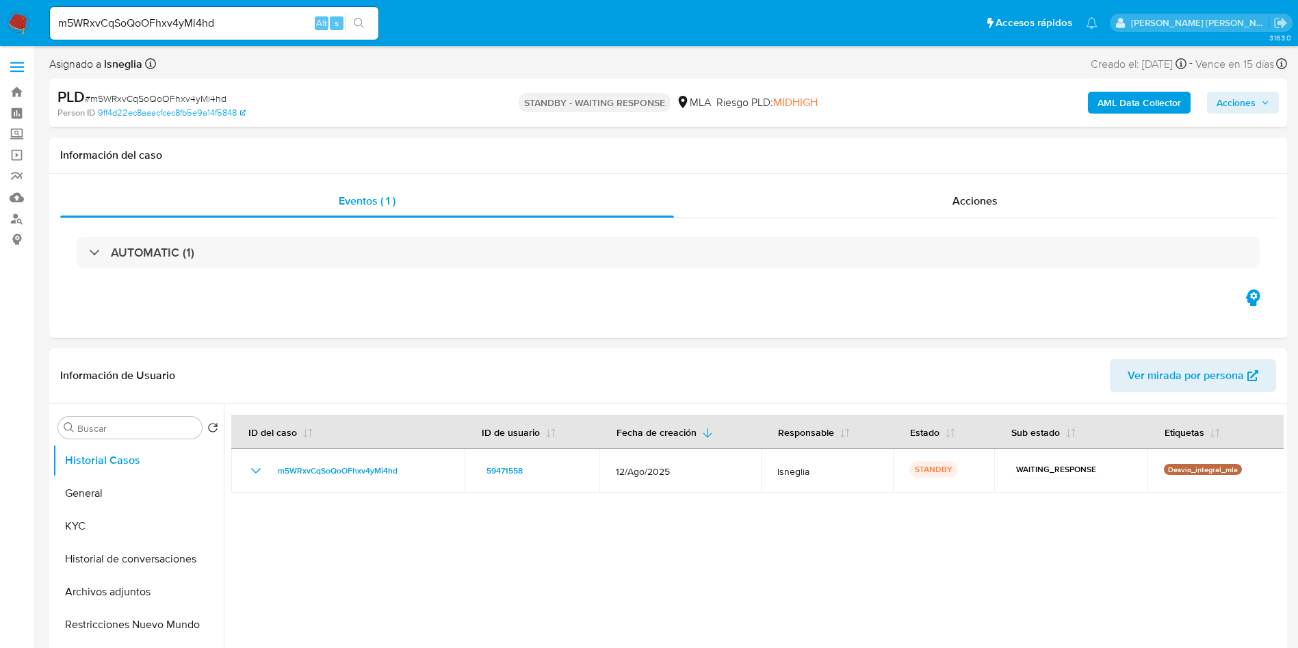
click at [135, 24] on input "m5WRxvCqSoQoOFhxv4yMi4hd" at bounding box center [214, 23] width 328 height 18
paste input "leeLuUyeSa0yYEnYWl3goiAa"
type input "leeLuUyeSa0yYEnYWl3goiAa"
click at [363, 25] on icon "search-icon" at bounding box center [359, 23] width 11 height 11
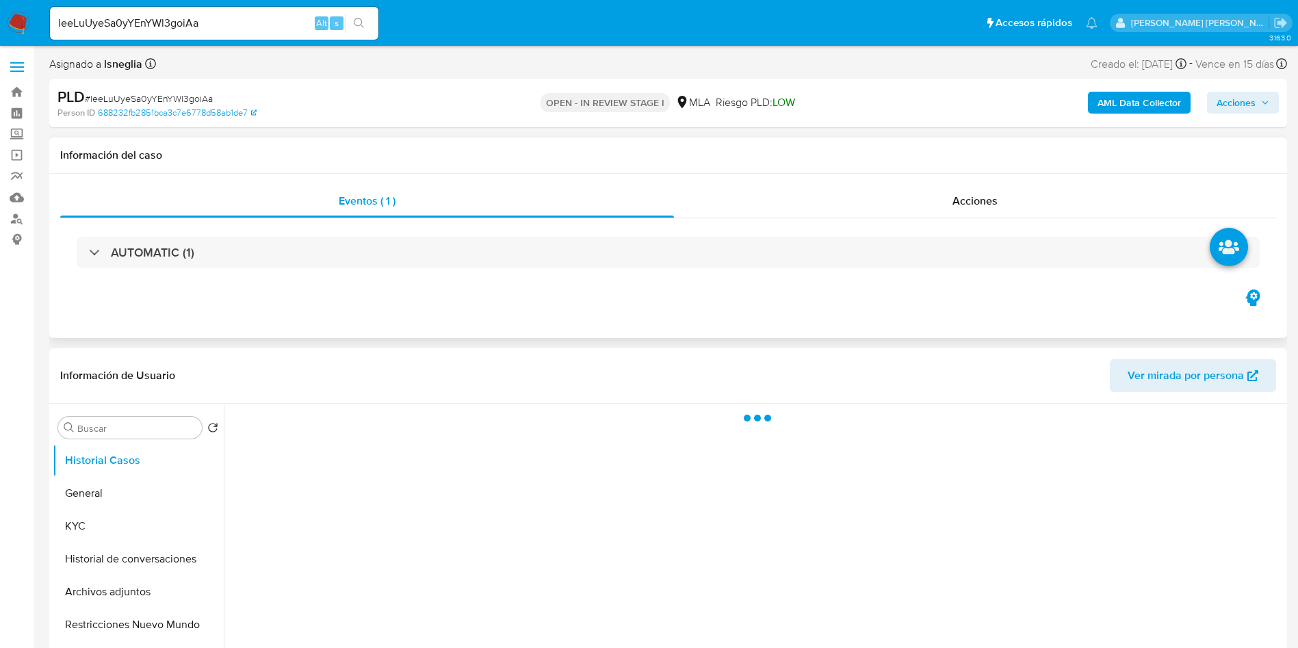
select select "10"
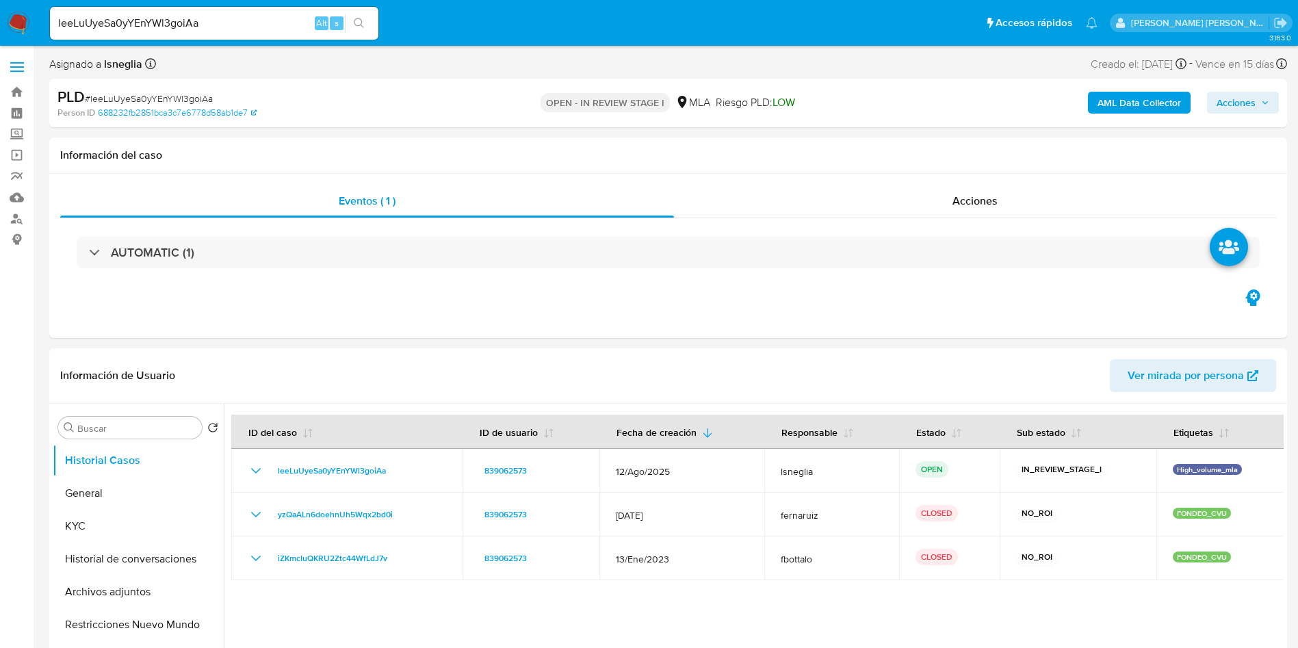
click at [193, 32] on div "leeLuUyeSa0yYEnYWl3goiAa Alt s" at bounding box center [214, 23] width 328 height 33
click at [192, 21] on input "leeLuUyeSa0yYEnYWl3goiAa" at bounding box center [214, 23] width 328 height 18
paste input "DXigYK9yy4ZkApZpJDHlM1Hn"
type input "DXigYK9yy4ZkApZpJDHlM1Hn"
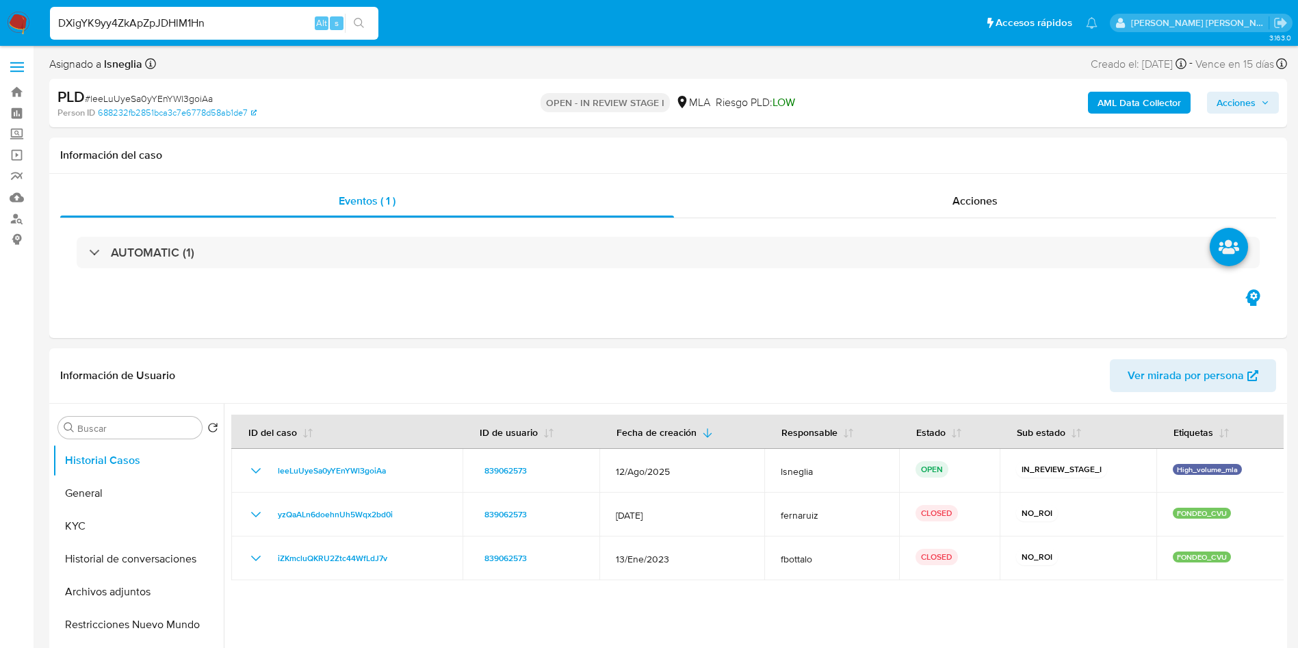
click at [363, 20] on icon "search-icon" at bounding box center [359, 23] width 11 height 11
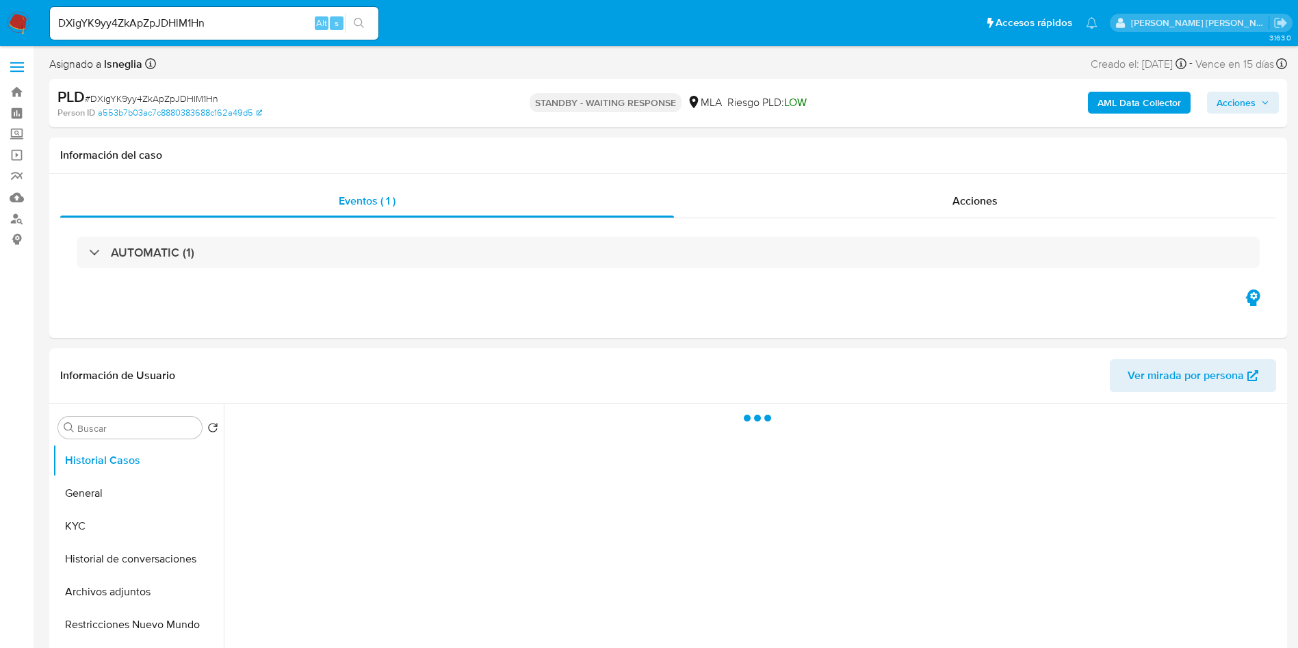
select select "10"
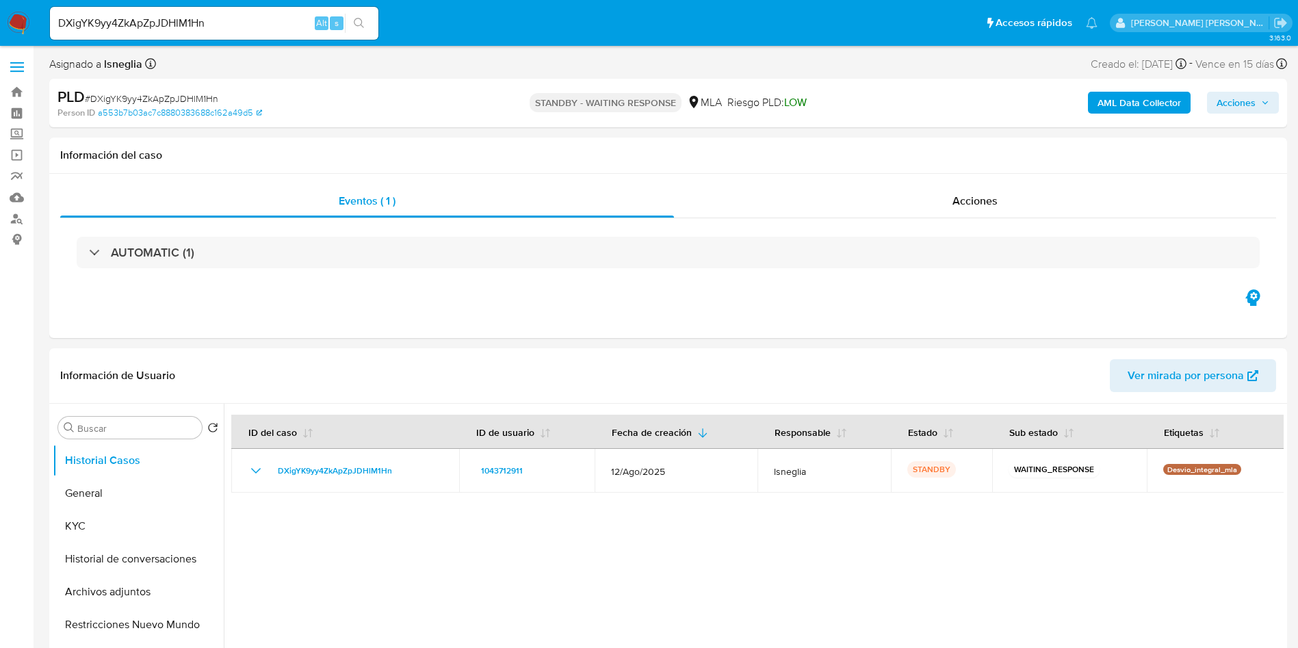
click at [233, 23] on input "DXigYK9yy4ZkApZpJDHlM1Hn" at bounding box center [214, 23] width 328 height 18
paste input "2TRY9FDX1RxUMuwEzo6lQOB"
type input "D2TRY9FDX1RxUMuwEzo6lQOB"
click at [365, 19] on button "search-icon" at bounding box center [359, 23] width 28 height 19
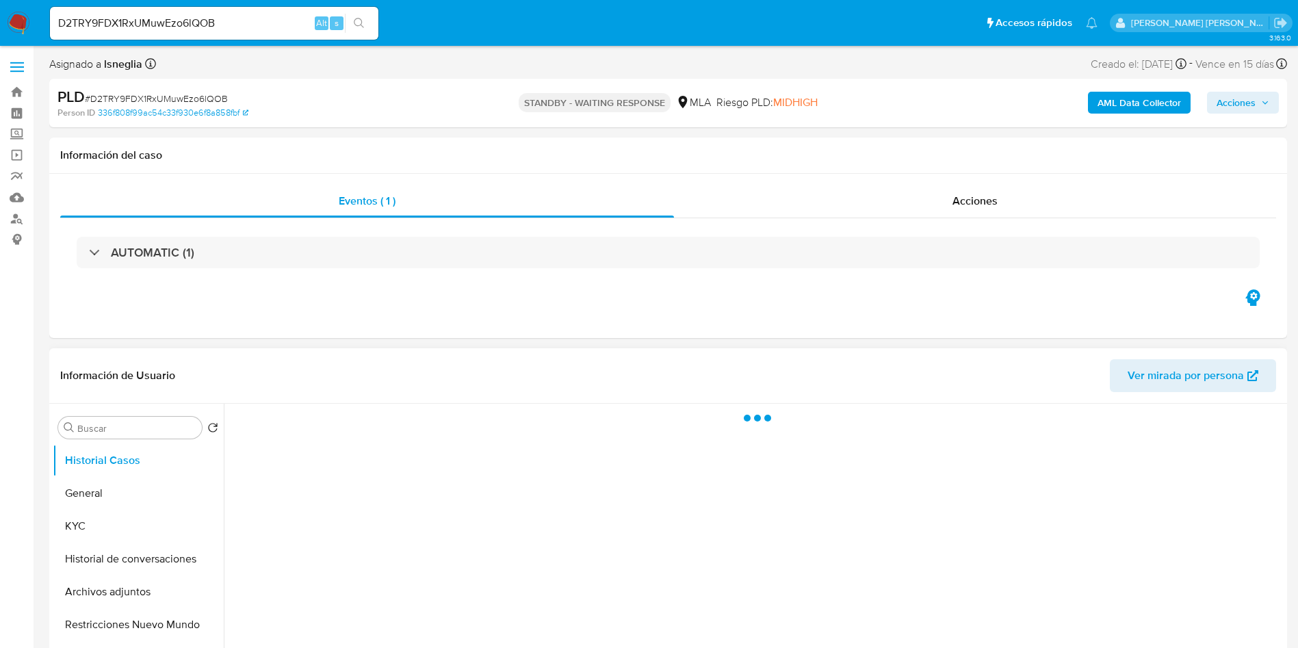
select select "10"
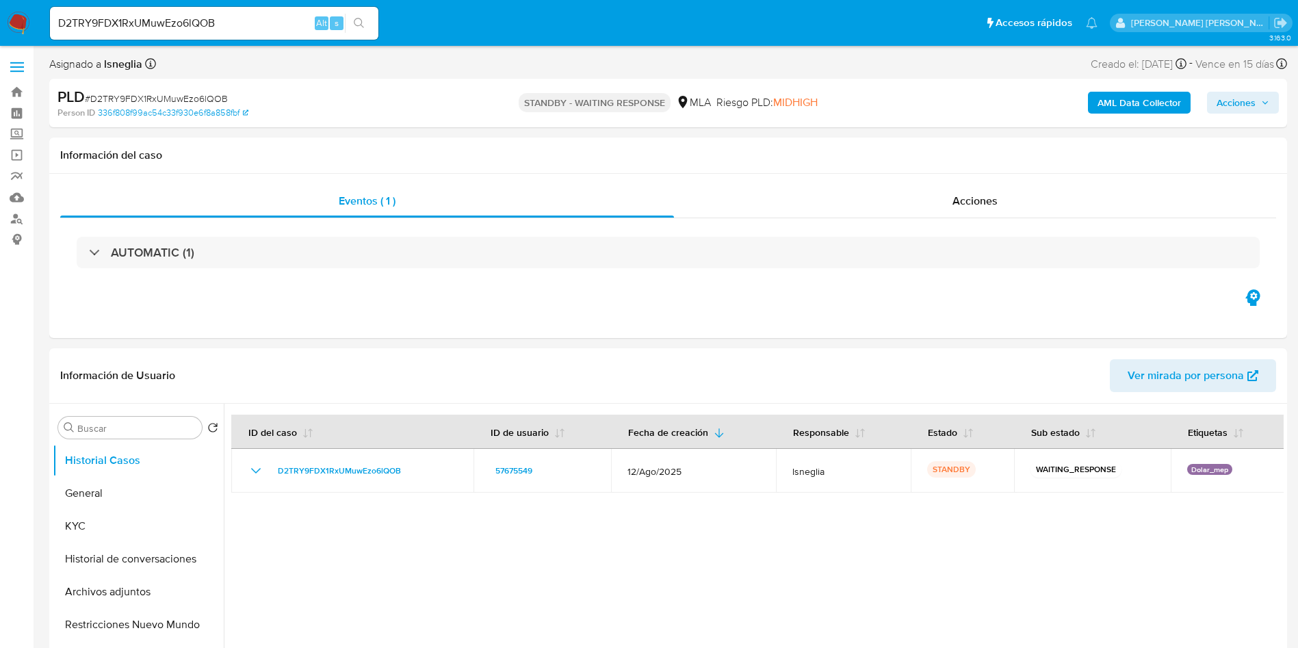
click at [238, 22] on input "D2TRY9FDX1RxUMuwEzo6lQOB" at bounding box center [214, 23] width 328 height 18
click at [238, 21] on input "D2TRY9FDX1RxUMuwEzo6lQOB" at bounding box center [214, 23] width 328 height 18
paste input "Vw3FEinNVhWQHbbR4blaVL6o"
type input "Vw3FEinNVhWQHbbR4blaVL6o"
click at [363, 19] on icon "search-icon" at bounding box center [359, 23] width 11 height 11
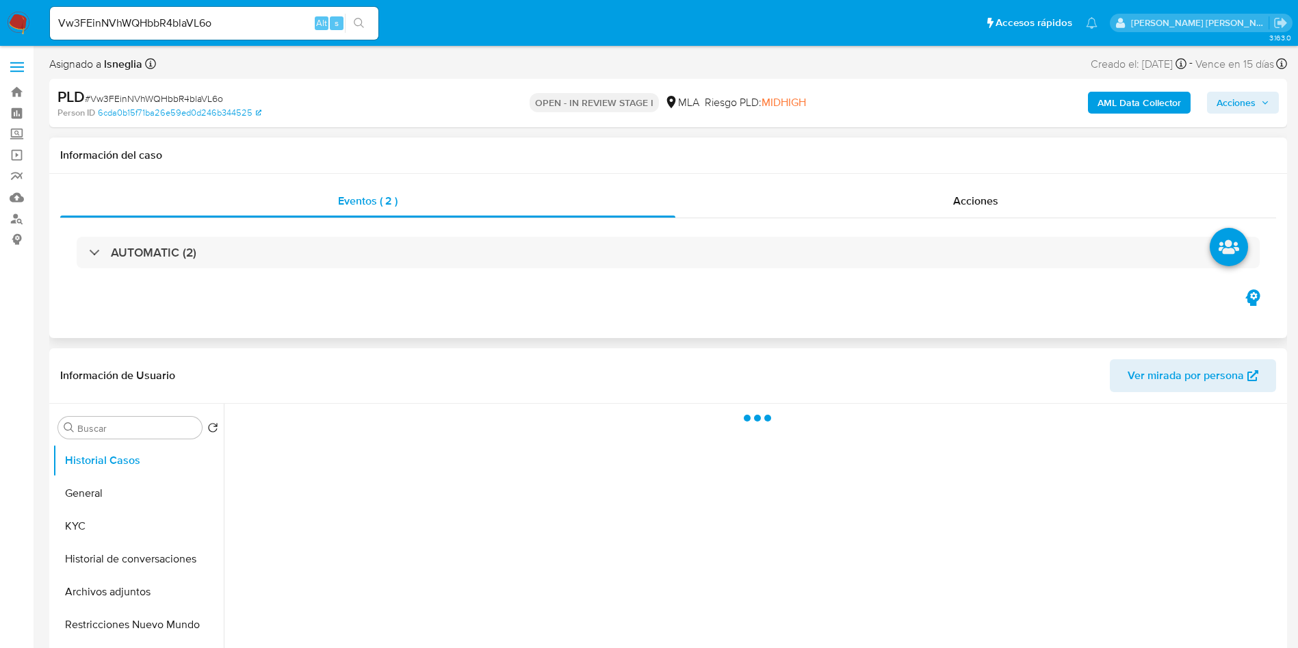
select select "10"
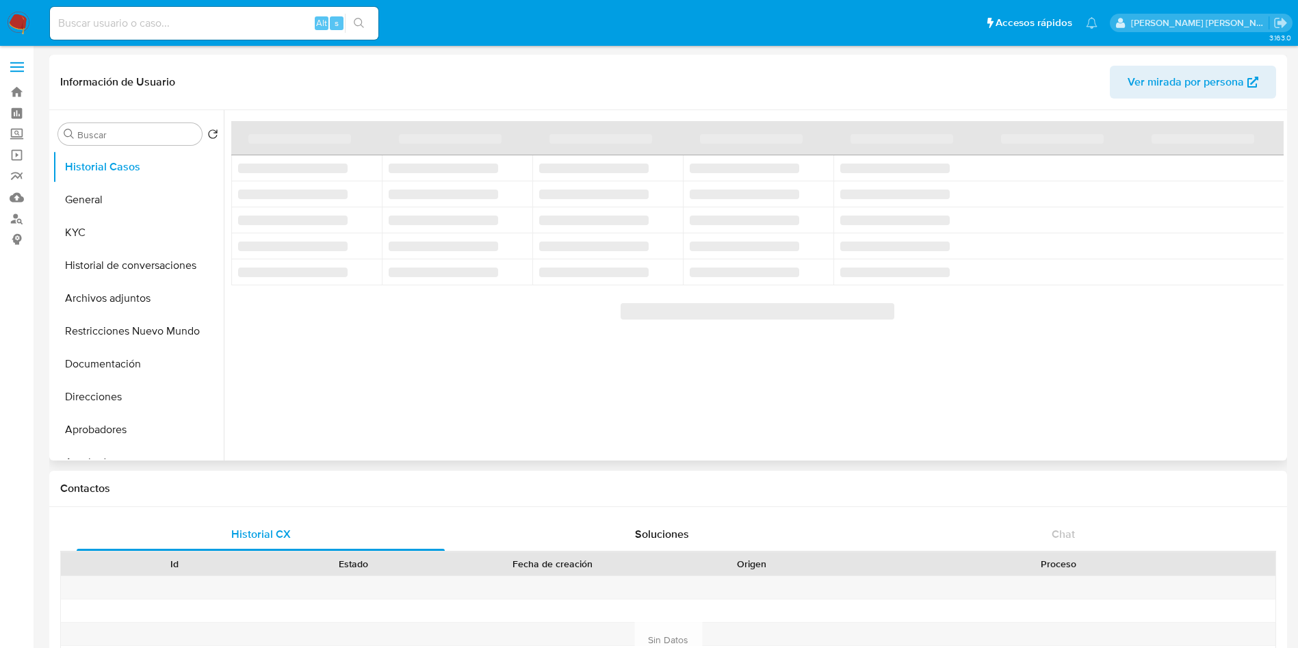
select select "10"
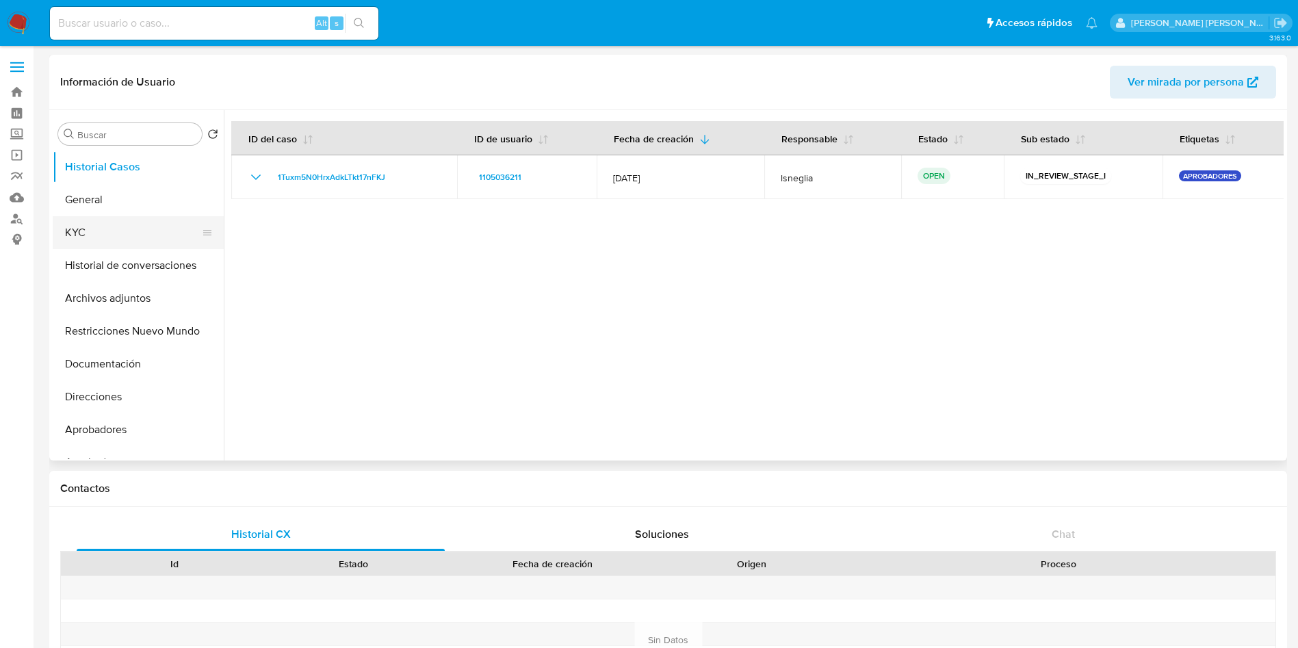
click at [112, 230] on button "KYC" at bounding box center [133, 232] width 160 height 33
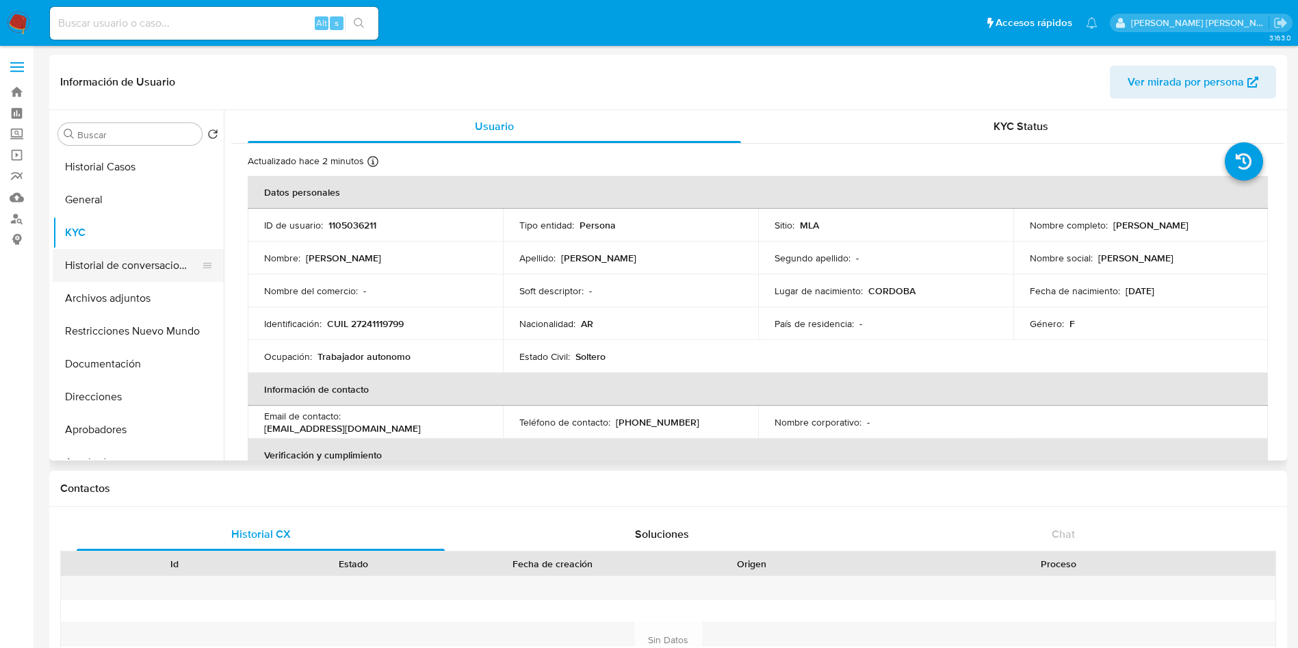
click at [183, 258] on button "Historial de conversaciones" at bounding box center [133, 265] width 160 height 33
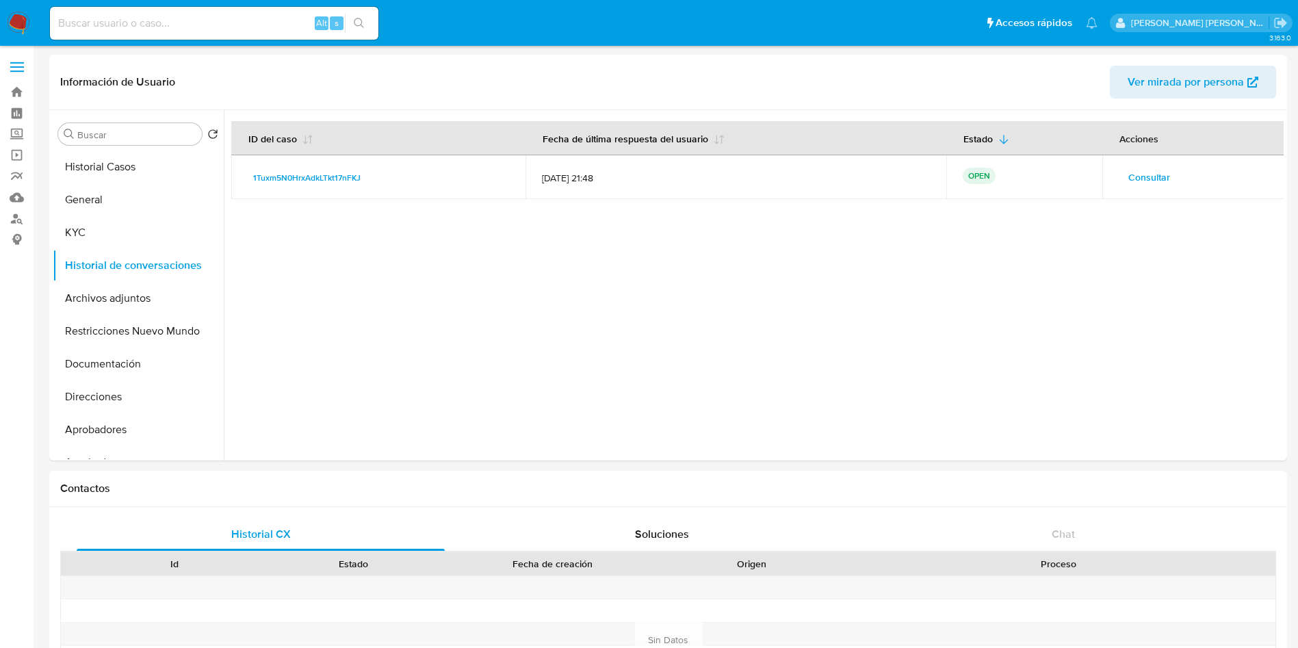
click at [1148, 169] on span "Consultar" at bounding box center [1149, 177] width 42 height 19
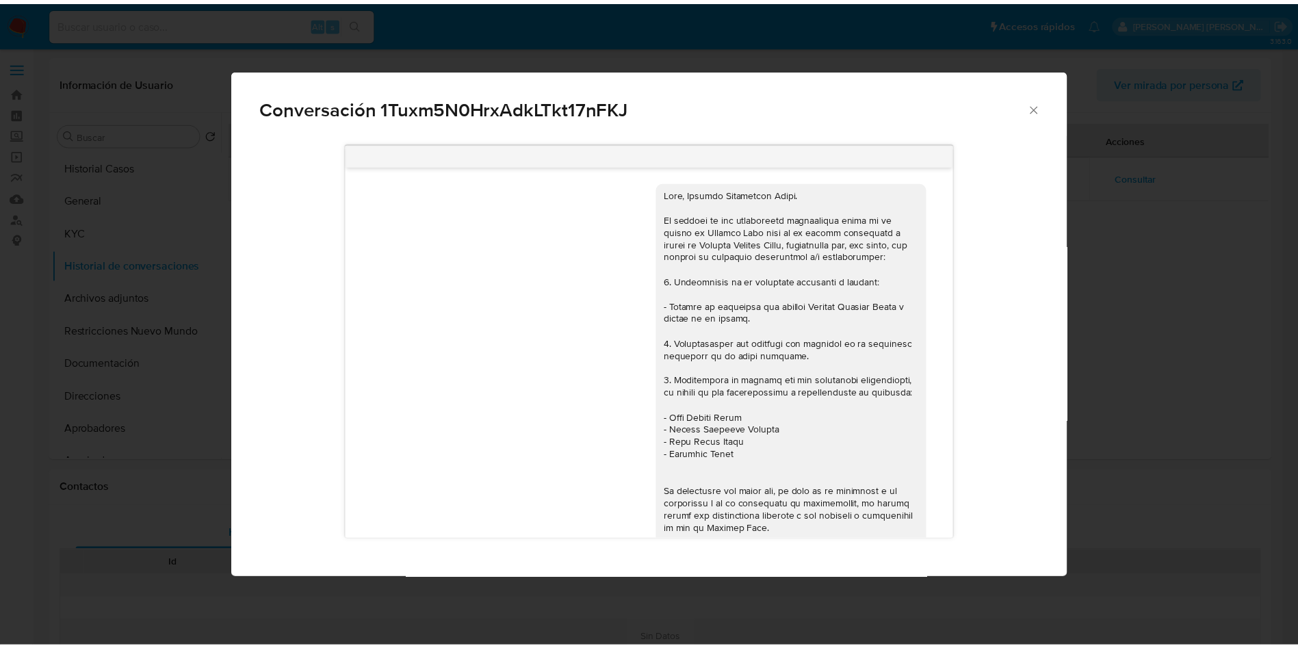
scroll to position [194, 0]
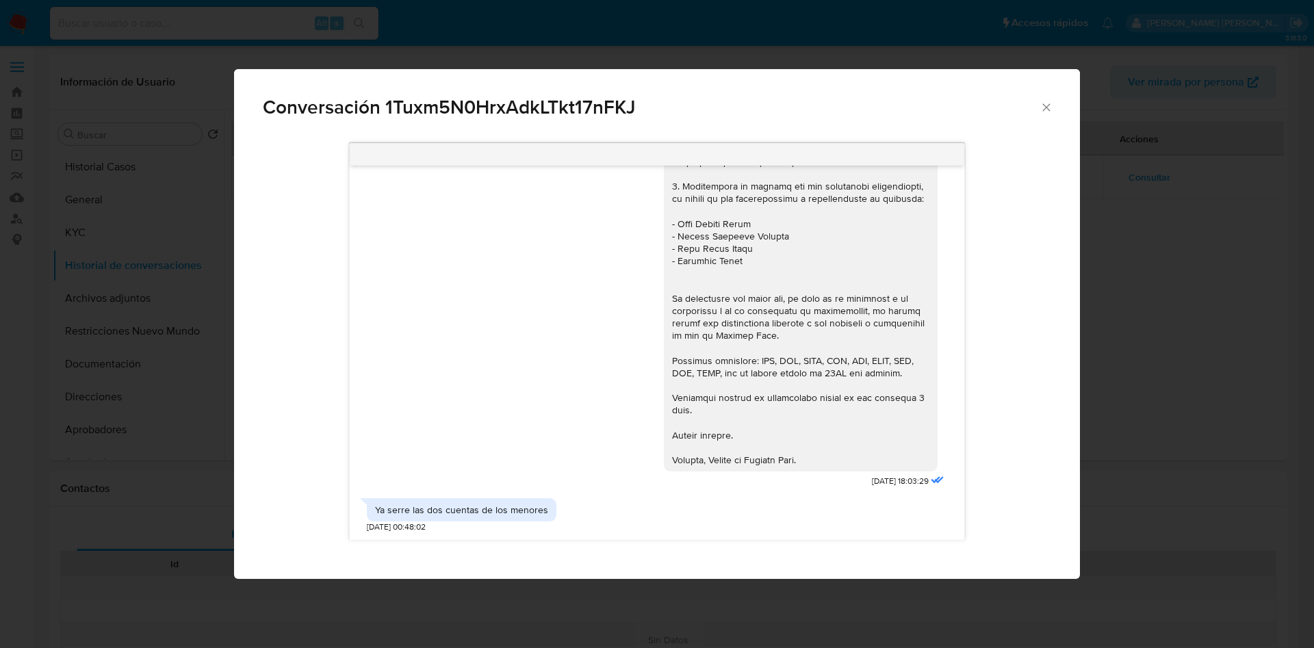
click at [1046, 104] on icon "Cerrar" at bounding box center [1046, 108] width 14 height 14
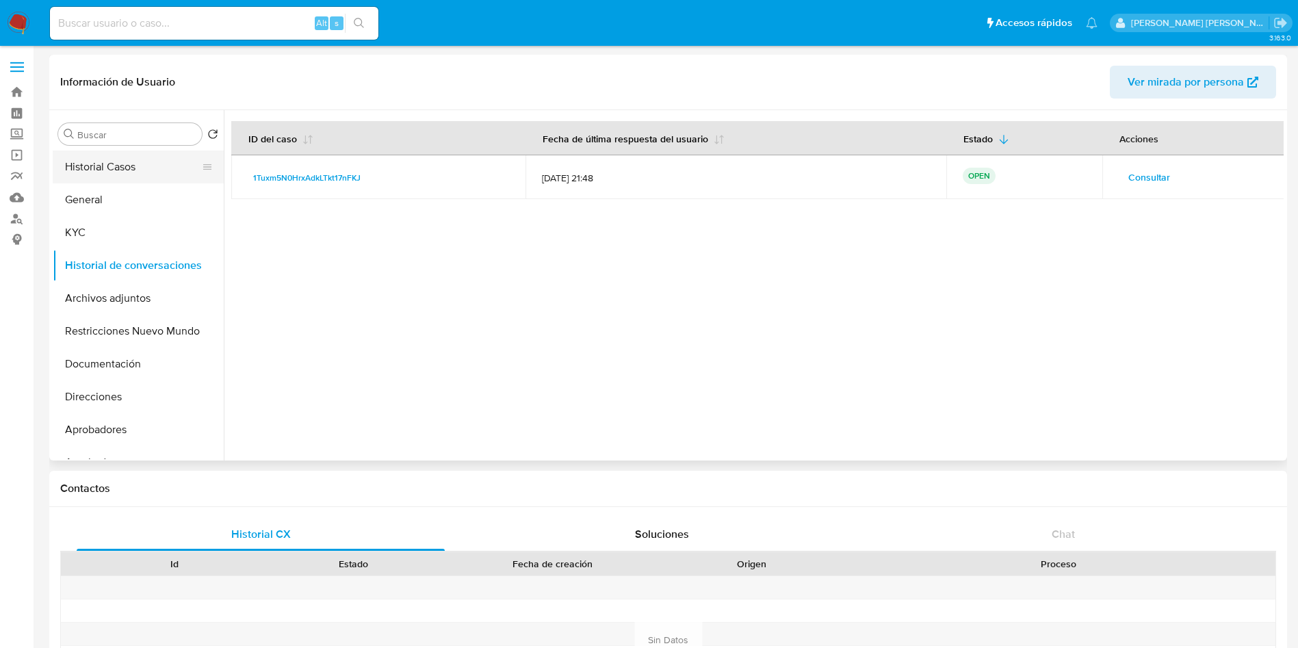
click at [131, 171] on button "Historial Casos" at bounding box center [133, 167] width 160 height 33
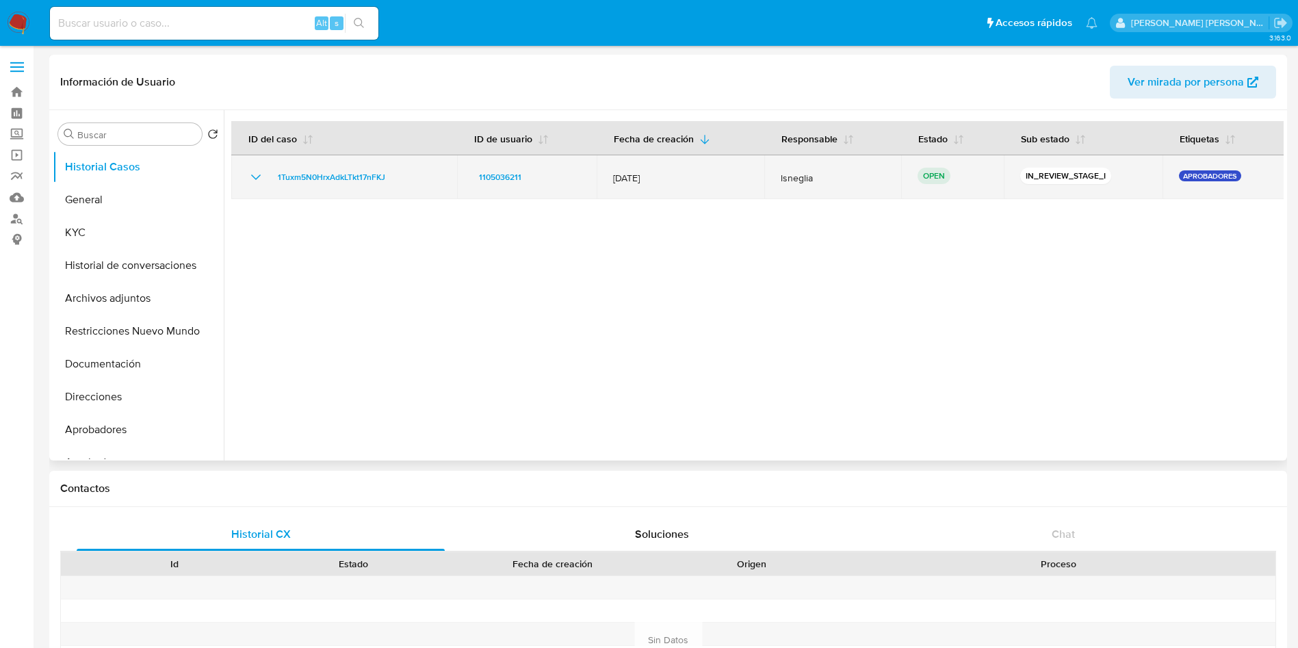
click at [1186, 171] on p "APROBADORES" at bounding box center [1210, 175] width 62 height 11
click at [253, 172] on icon "Mostrar/Ocultar" at bounding box center [256, 177] width 16 height 16
click at [1196, 173] on p "APROBADORES" at bounding box center [1210, 175] width 62 height 11
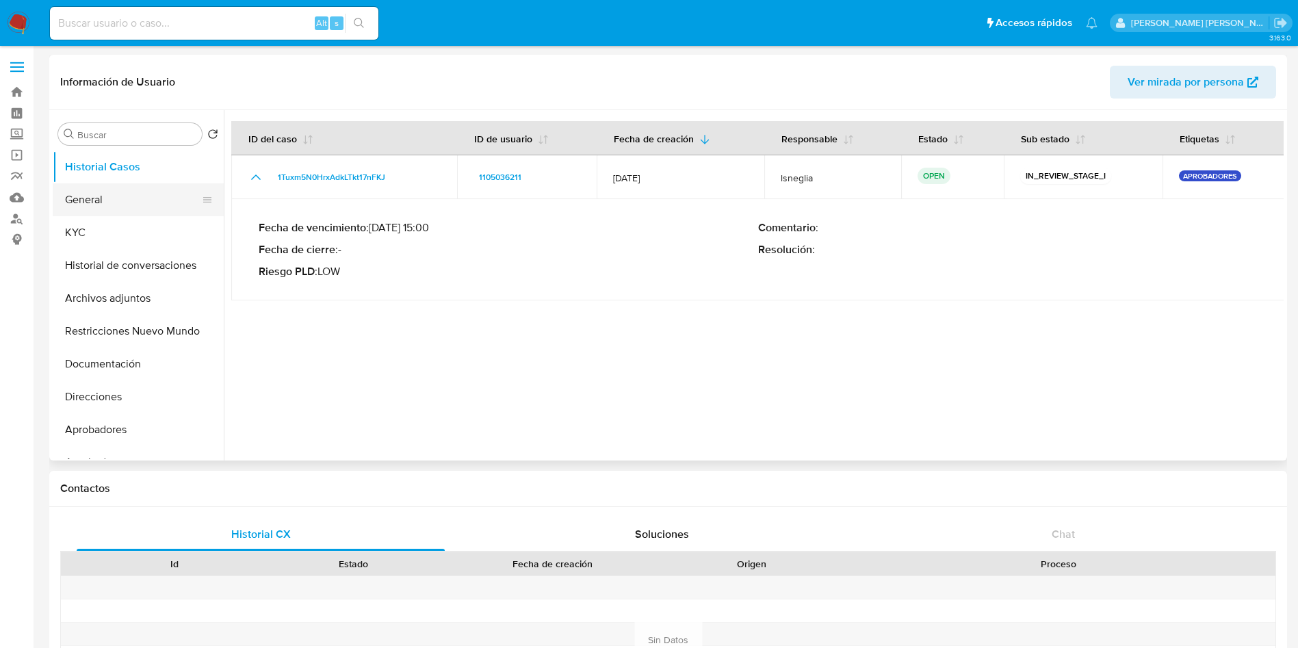
click at [105, 213] on button "General" at bounding box center [133, 199] width 160 height 33
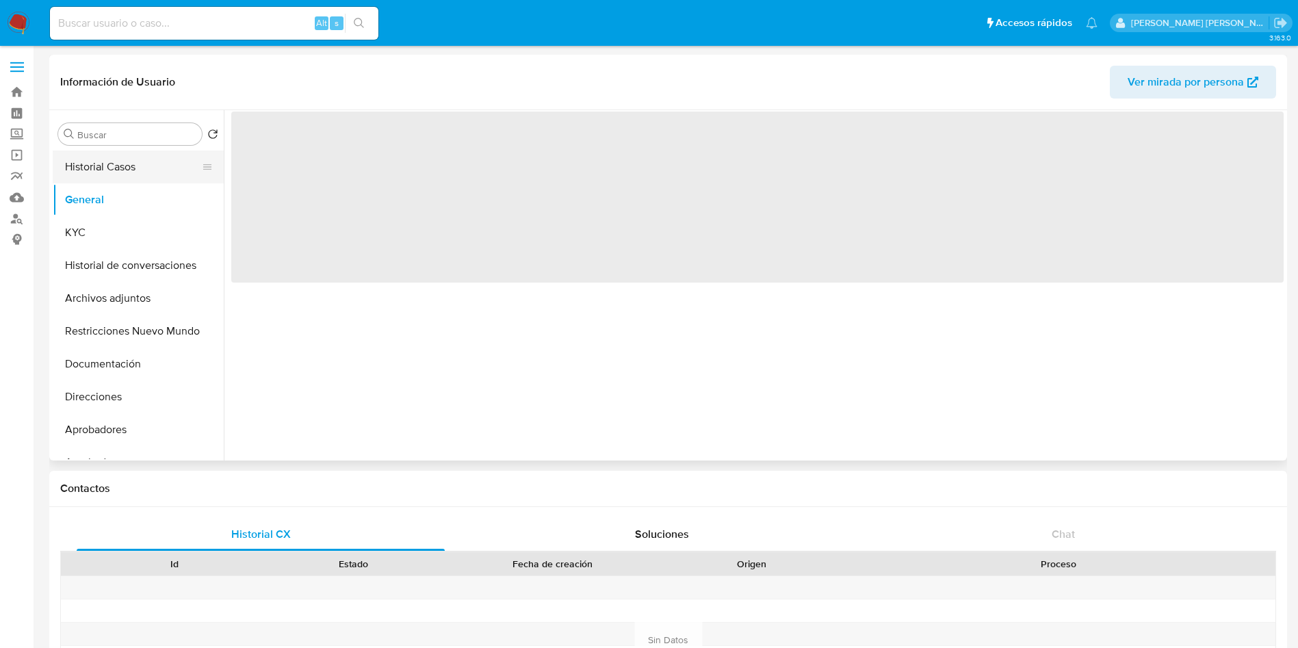
click at [114, 174] on button "Historial Casos" at bounding box center [133, 167] width 160 height 33
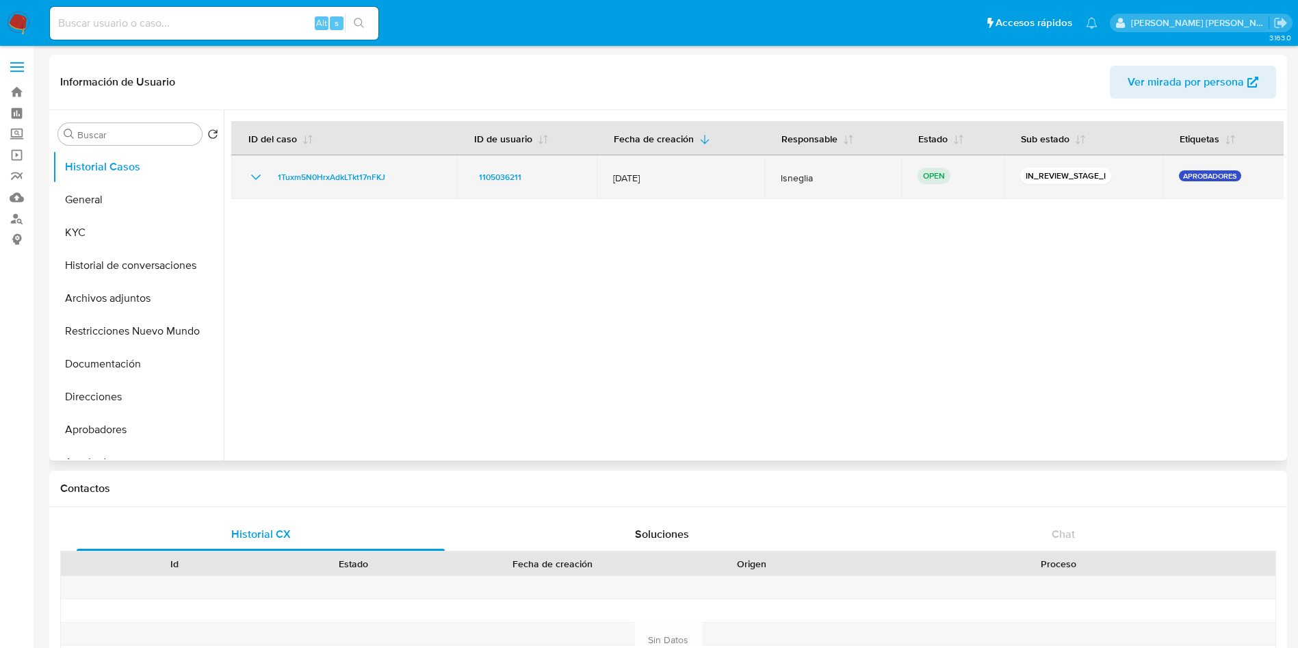
click at [1206, 181] on p "APROBADORES" at bounding box center [1210, 175] width 62 height 11
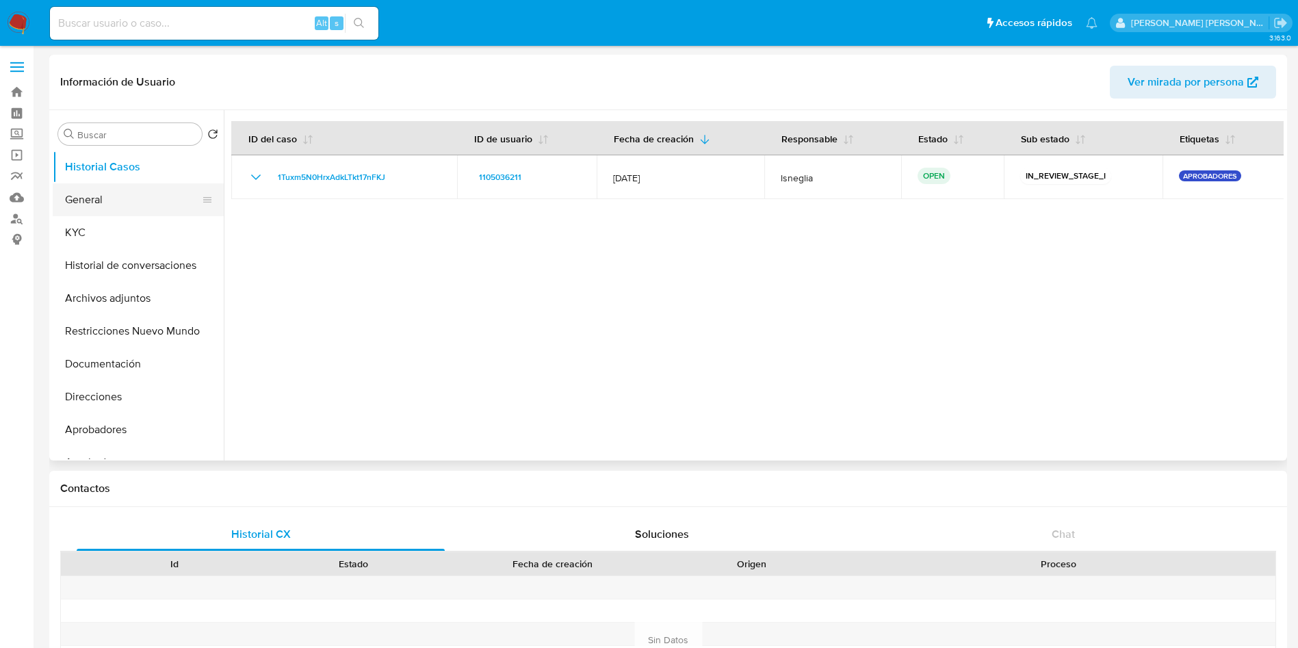
click at [115, 203] on button "General" at bounding box center [133, 199] width 160 height 33
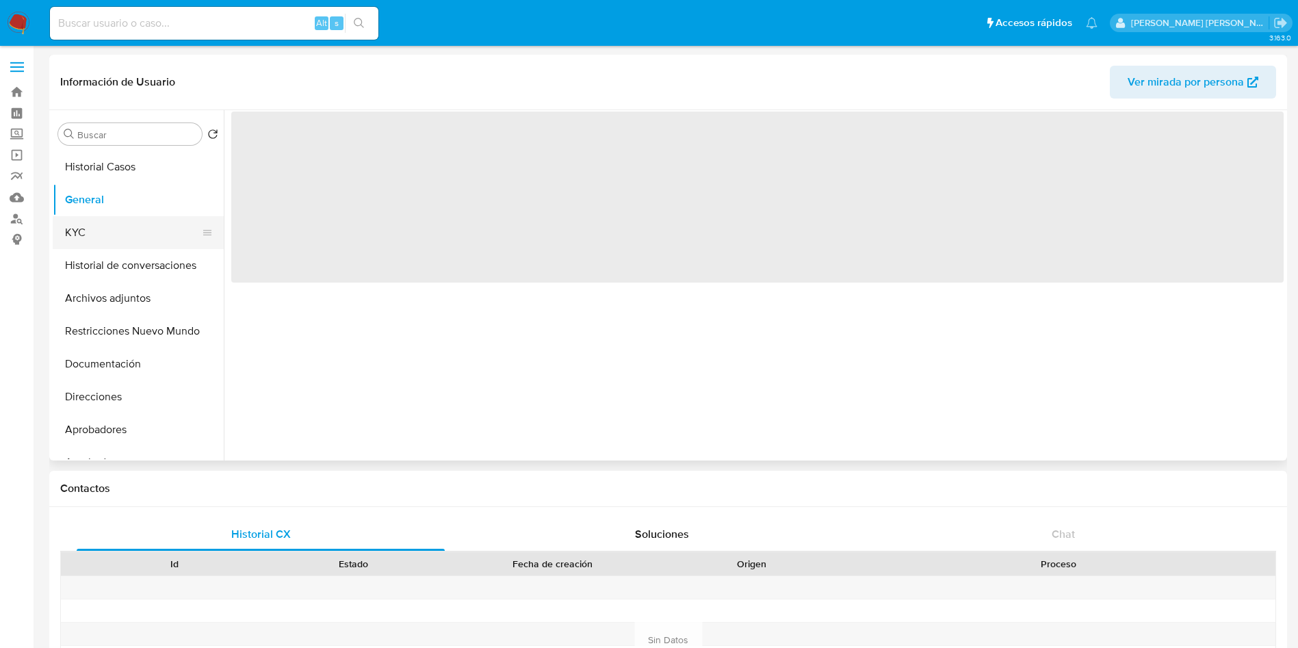
click at [119, 226] on button "KYC" at bounding box center [133, 232] width 160 height 33
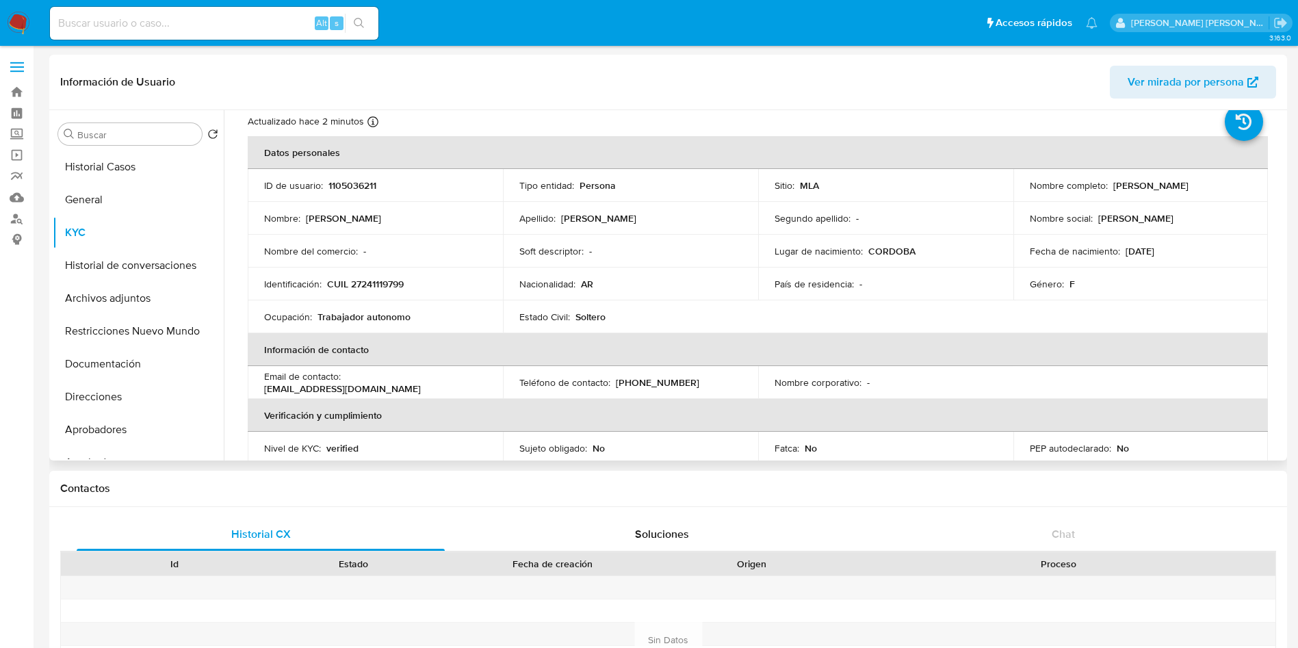
scroll to position [0, 0]
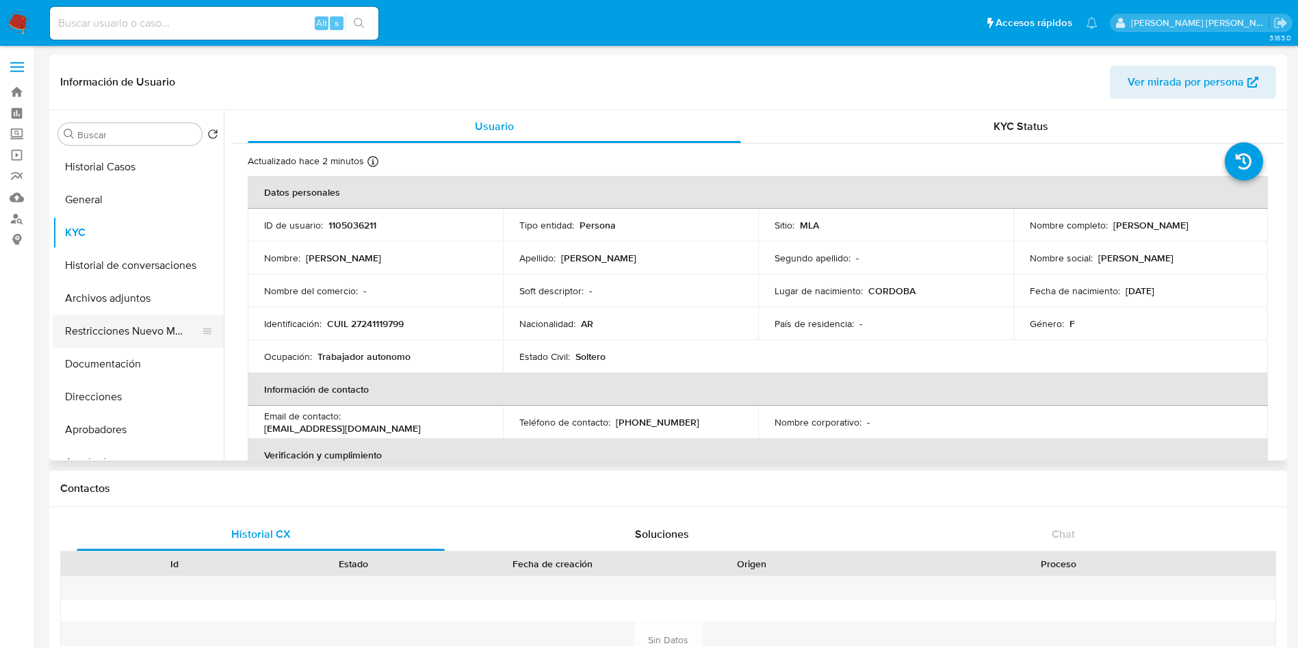
click at [133, 333] on button "Restricciones Nuevo Mundo" at bounding box center [133, 331] width 160 height 33
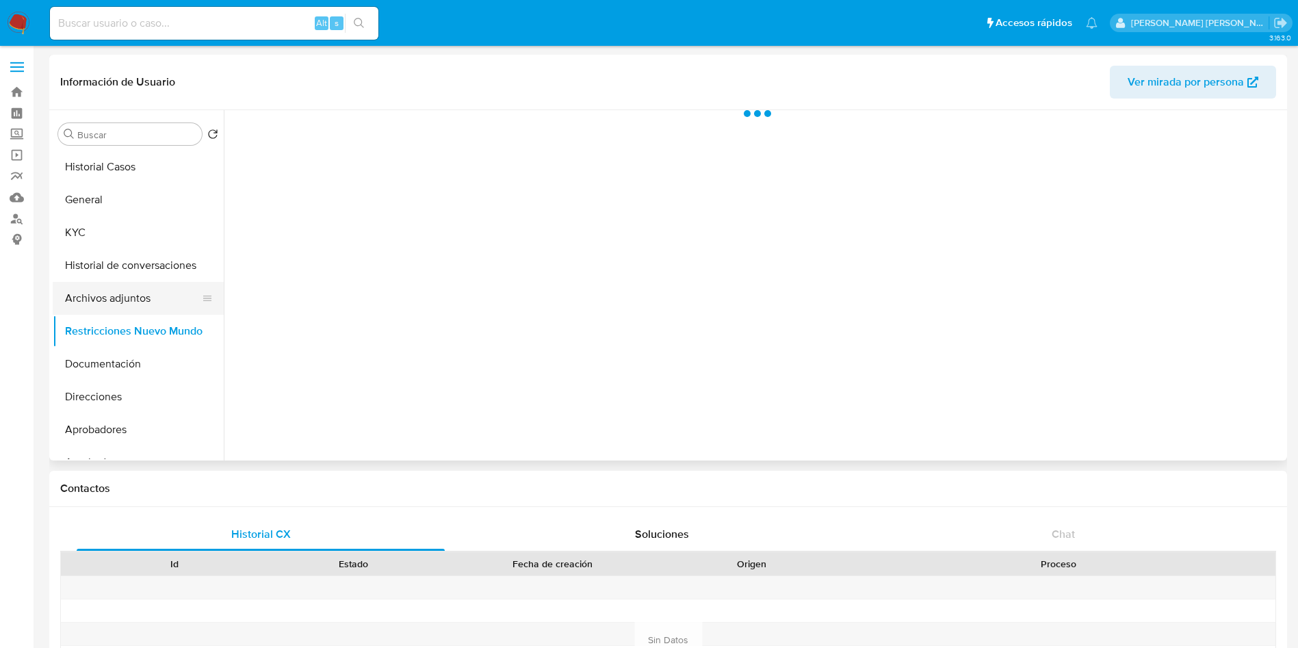
click at [131, 298] on button "Archivos adjuntos" at bounding box center [133, 298] width 160 height 33
click at [146, 268] on button "Historial de conversaciones" at bounding box center [133, 265] width 160 height 33
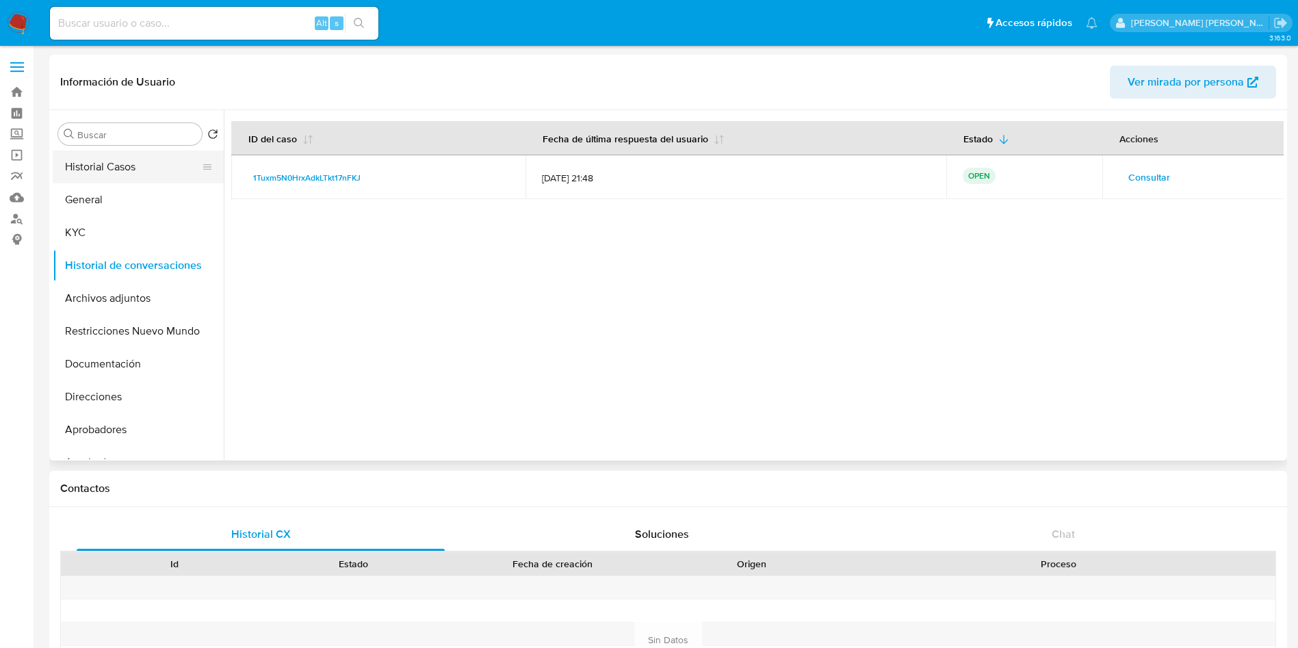
click at [112, 164] on button "Historial Casos" at bounding box center [133, 167] width 160 height 33
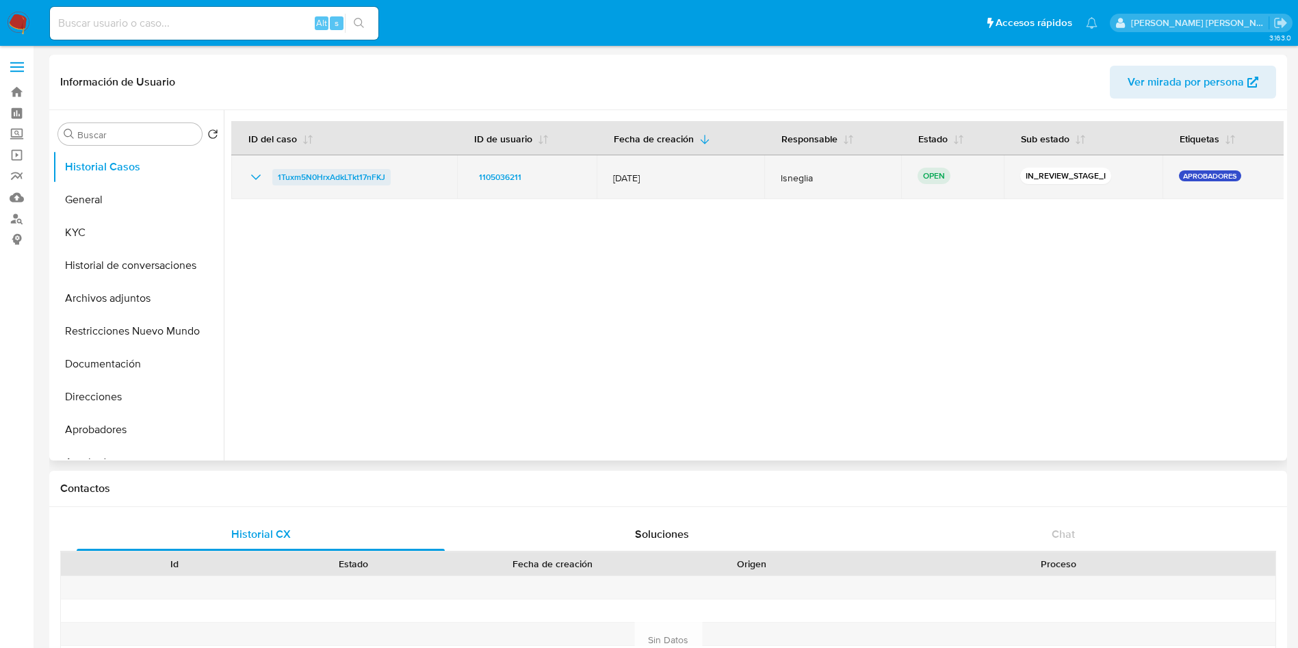
click at [324, 176] on span "1Tuxm5N0HrxAdkLTkt17nFKJ" at bounding box center [331, 177] width 107 height 16
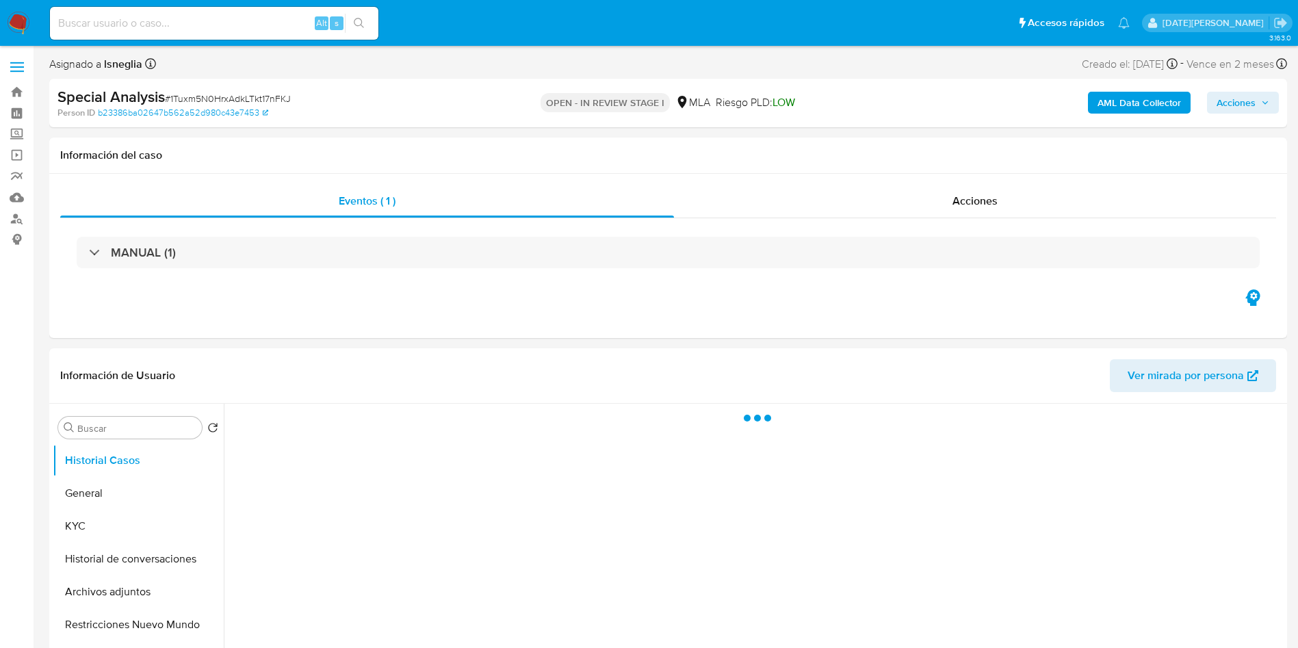
select select "10"
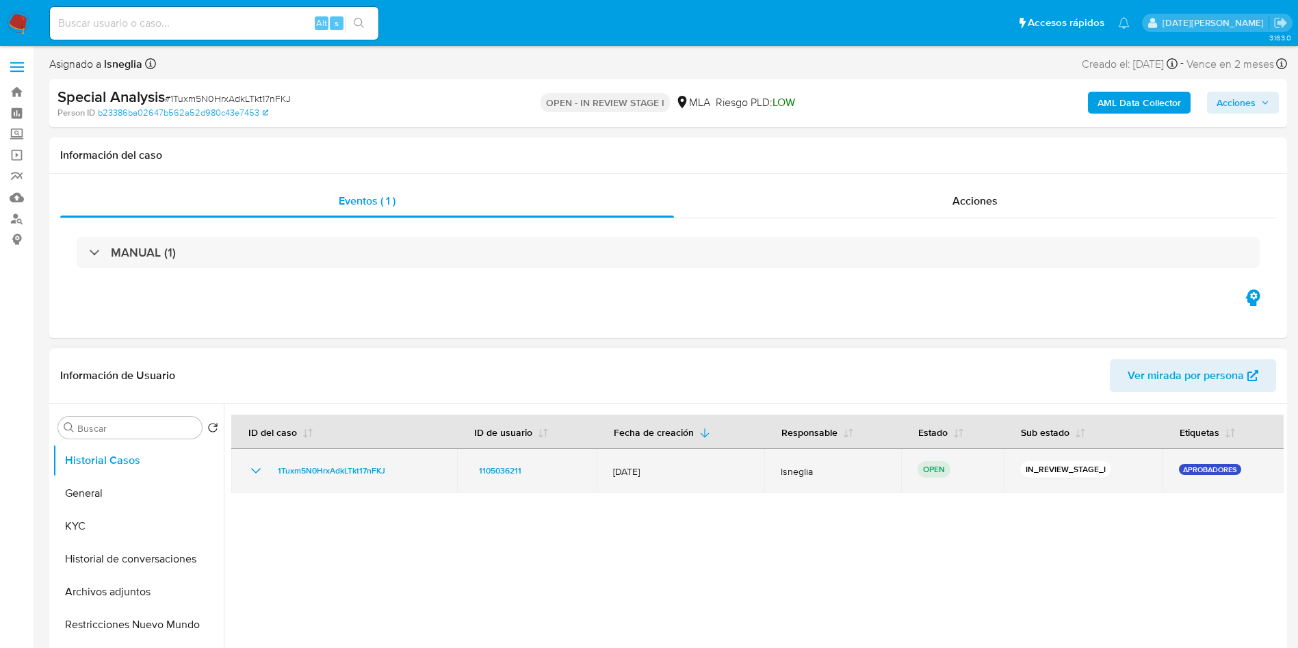
click at [1188, 458] on td "APROBADORES" at bounding box center [1224, 471] width 122 height 44
click at [1198, 465] on p "APROBADORES" at bounding box center [1210, 469] width 62 height 11
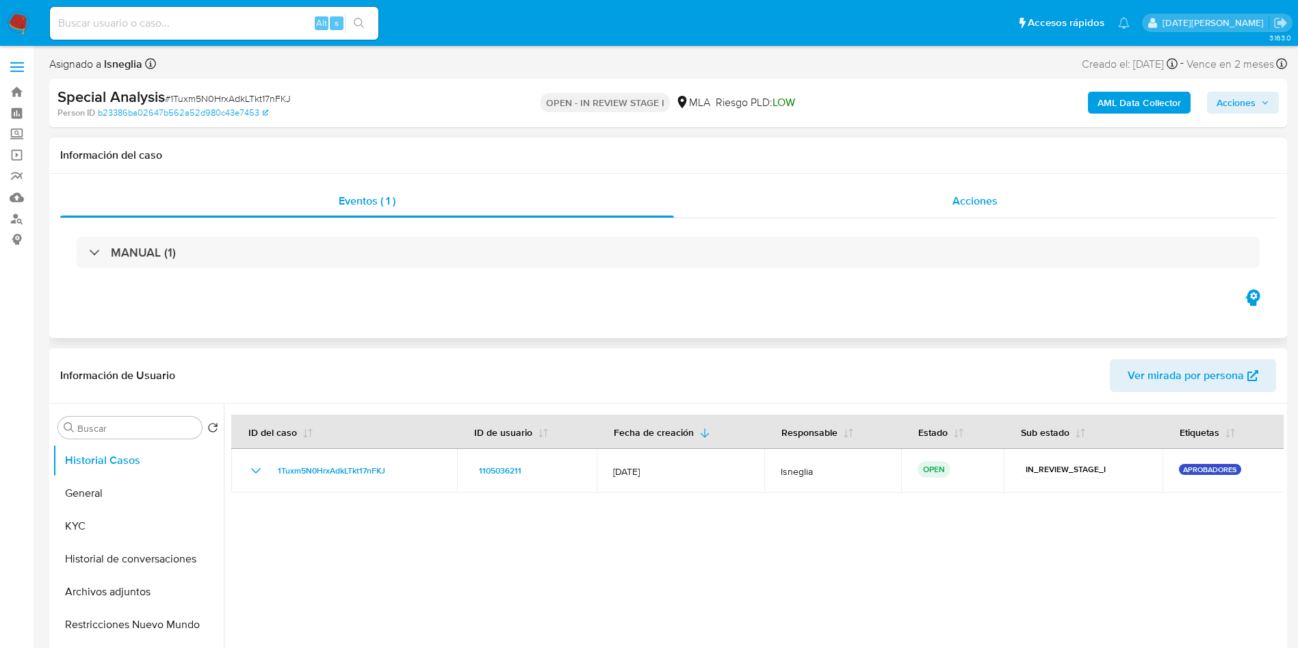
click at [1015, 196] on div "Acciones" at bounding box center [975, 201] width 602 height 33
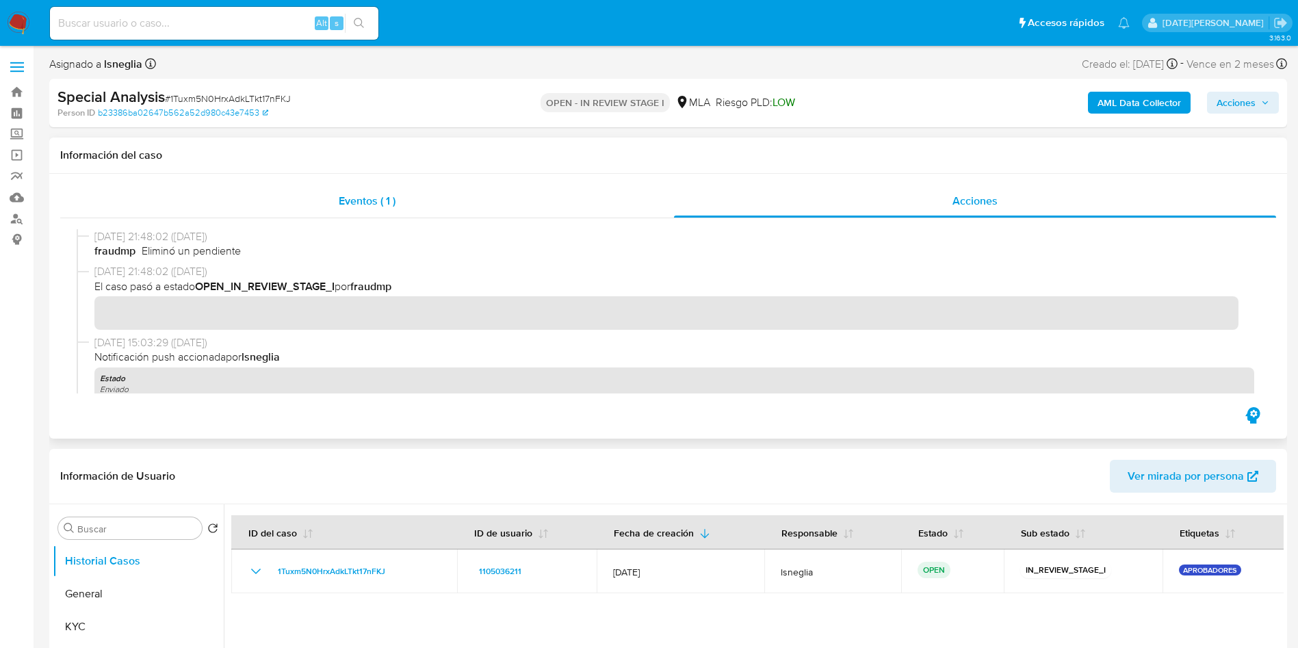
click at [396, 202] on span "Eventos ( 1 )" at bounding box center [367, 201] width 57 height 16
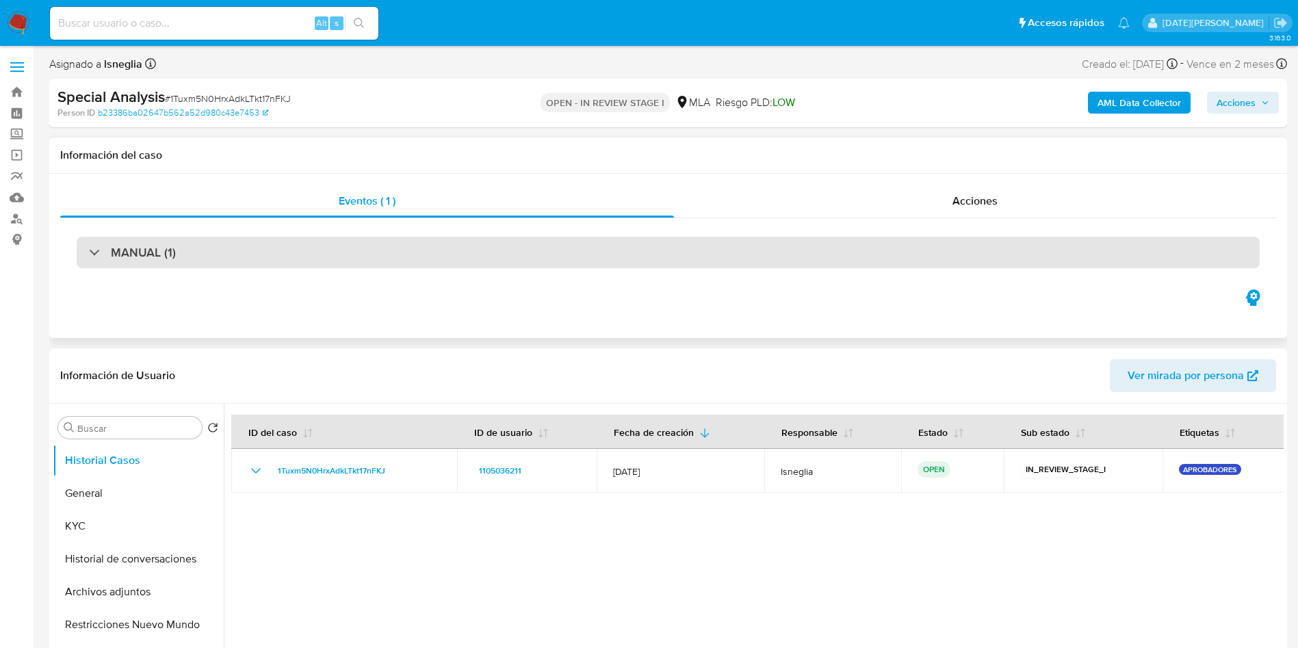
click at [161, 266] on div "MANUAL (1)" at bounding box center [668, 252] width 1183 height 31
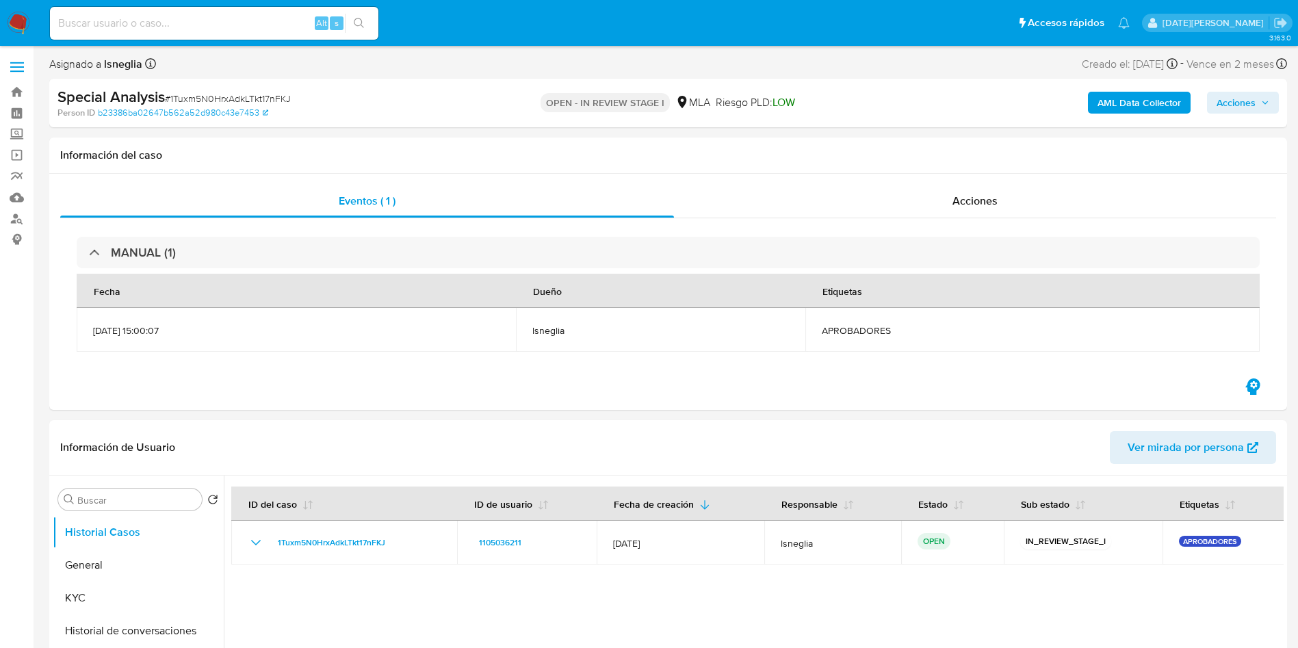
click at [1259, 99] on span "Acciones" at bounding box center [1243, 102] width 53 height 19
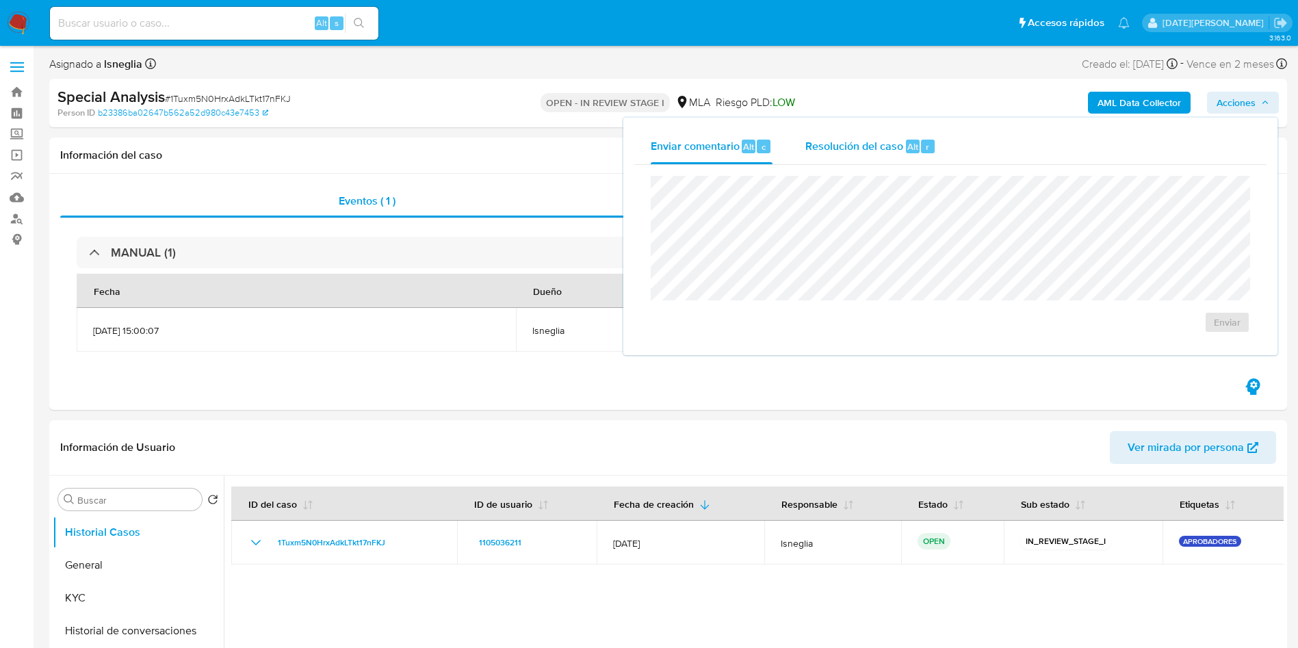
drag, startPoint x: 867, startPoint y: 153, endPoint x: 860, endPoint y: 172, distance: 20.3
click at [865, 153] on span "Resolución del caso" at bounding box center [854, 146] width 98 height 16
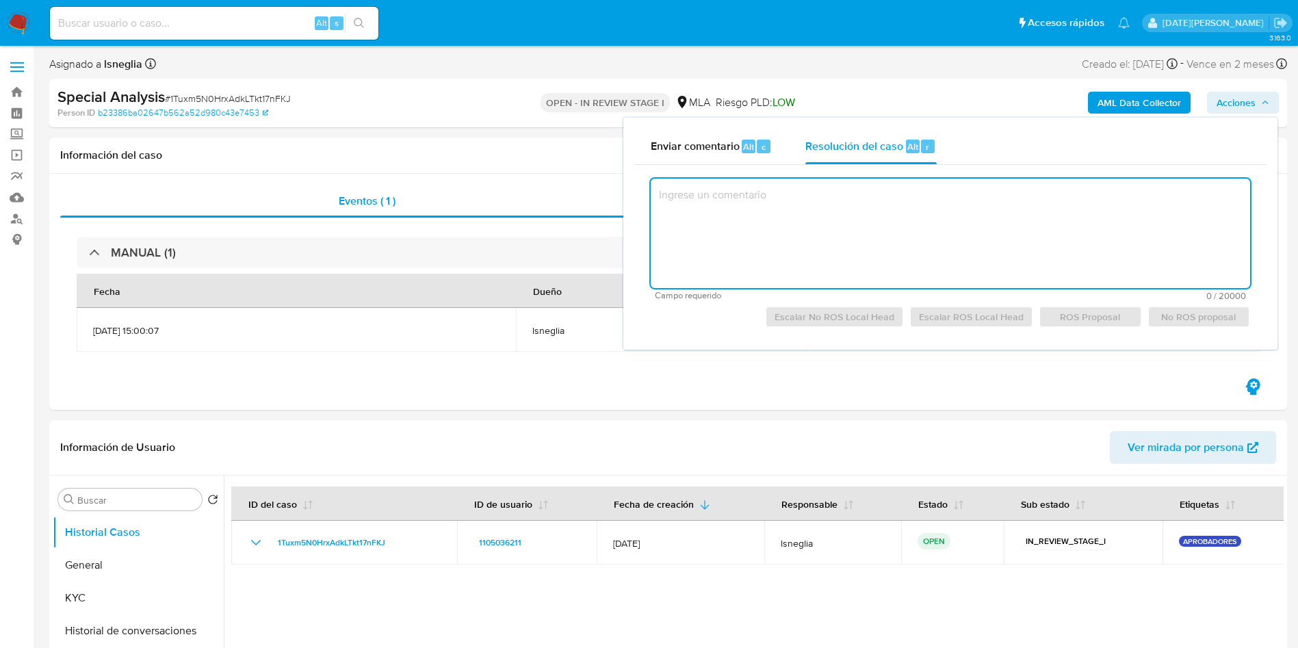
click at [920, 240] on textarea at bounding box center [950, 233] width 599 height 109
click at [891, 271] on textarea at bounding box center [950, 233] width 599 height 109
click at [901, 250] on textarea at bounding box center [950, 233] width 599 height 109
drag, startPoint x: 888, startPoint y: 196, endPoint x: 981, endPoint y: 200, distance: 93.2
click at [981, 200] on textarea "Caso creado para solicitar documentación. La etiquet" at bounding box center [950, 233] width 599 height 109
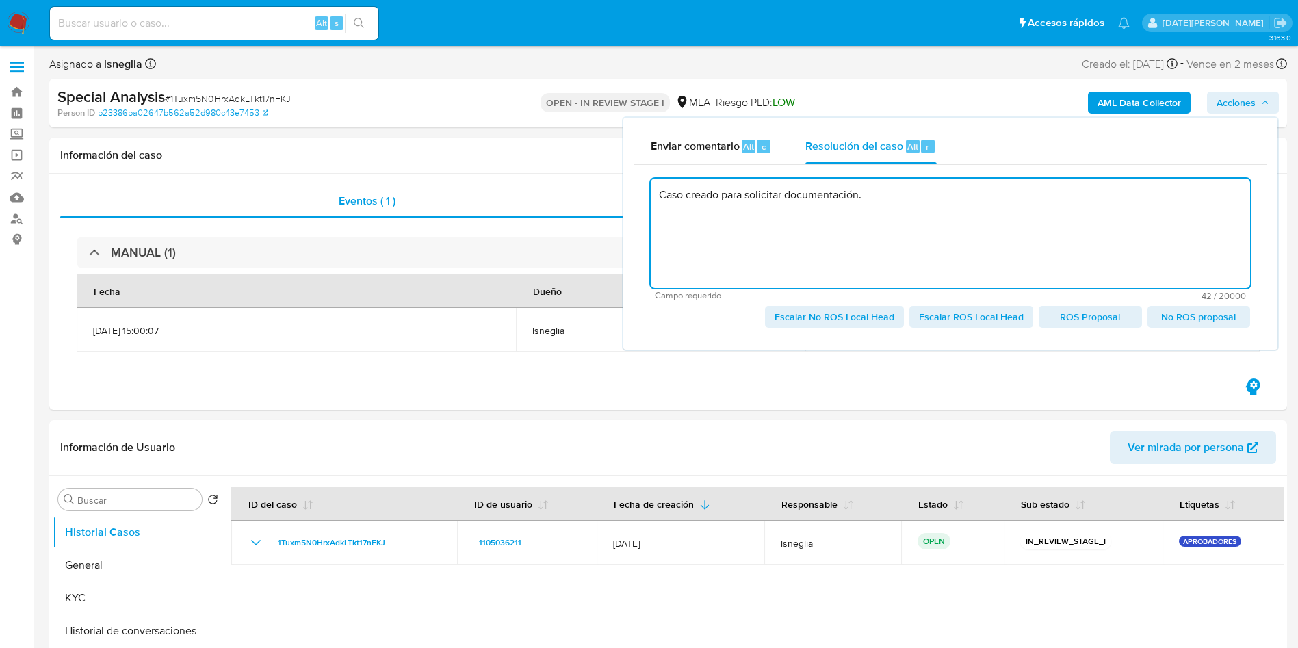
click at [924, 209] on textarea "Caso creado para solicitar documentación." at bounding box center [950, 233] width 599 height 109
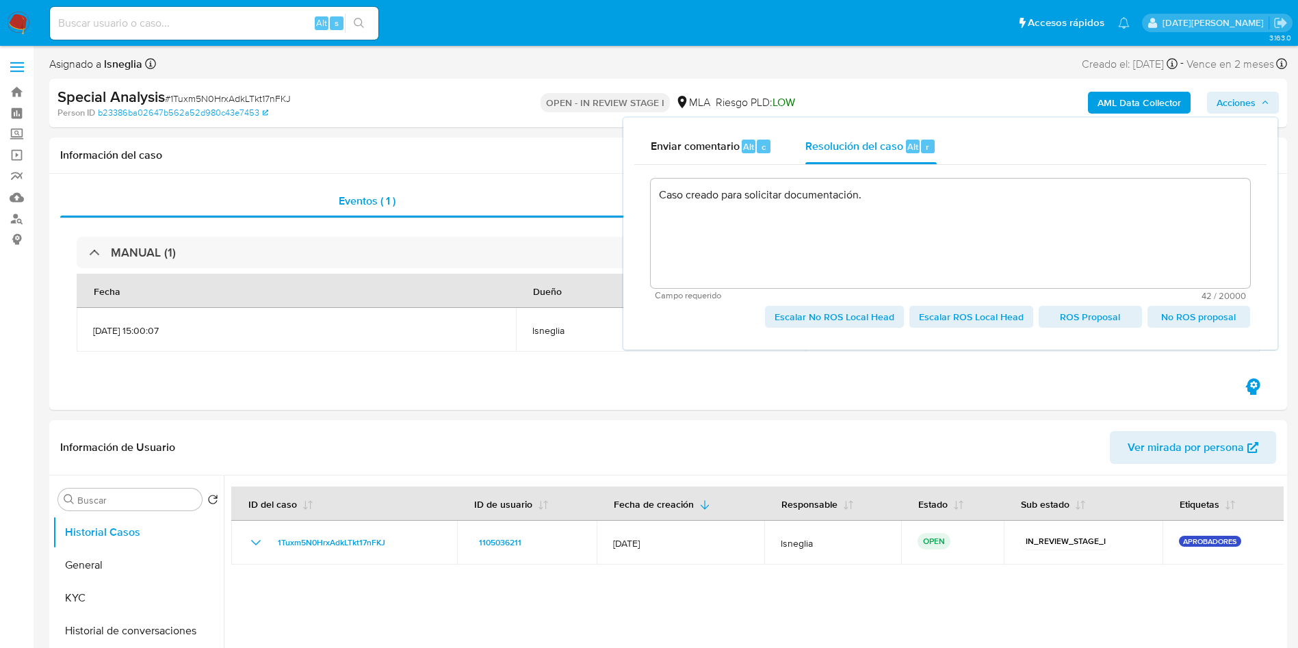
click at [851, 309] on span "Escalar No ROS Local Head" at bounding box center [835, 316] width 120 height 19
type textarea "Caso creado para solicitar documentación."
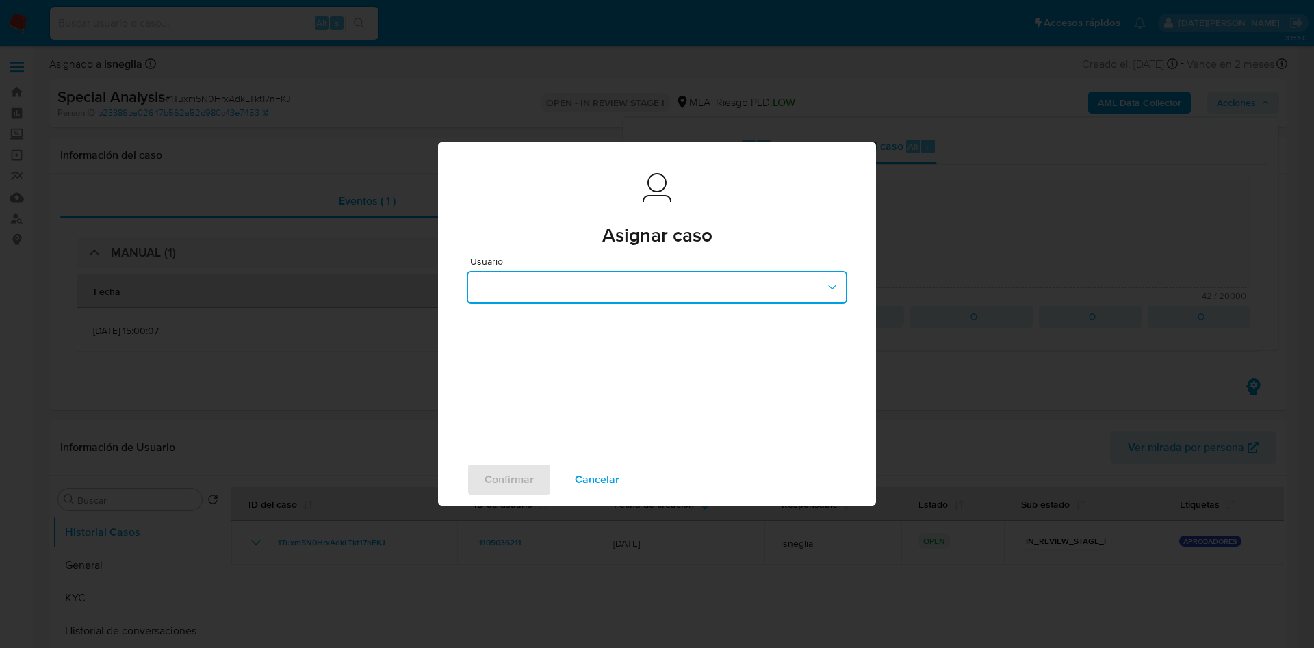
click at [805, 284] on button "button" at bounding box center [657, 287] width 380 height 33
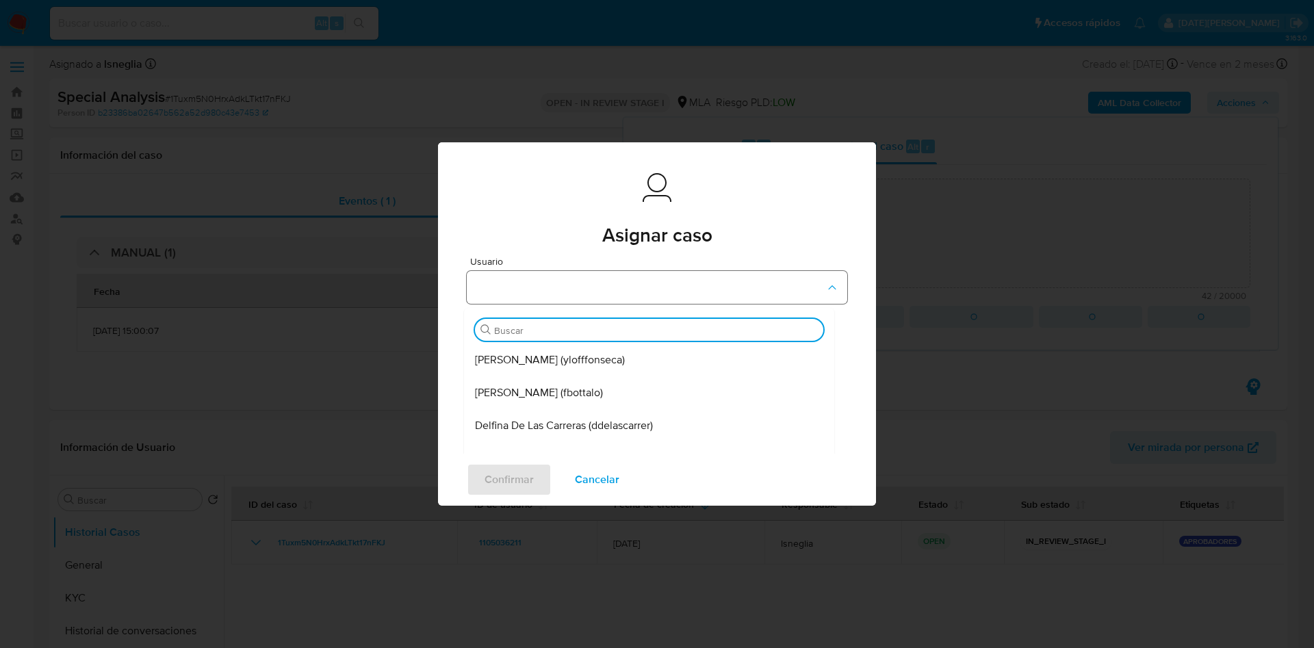
click at [632, 292] on button "button" at bounding box center [657, 287] width 380 height 33
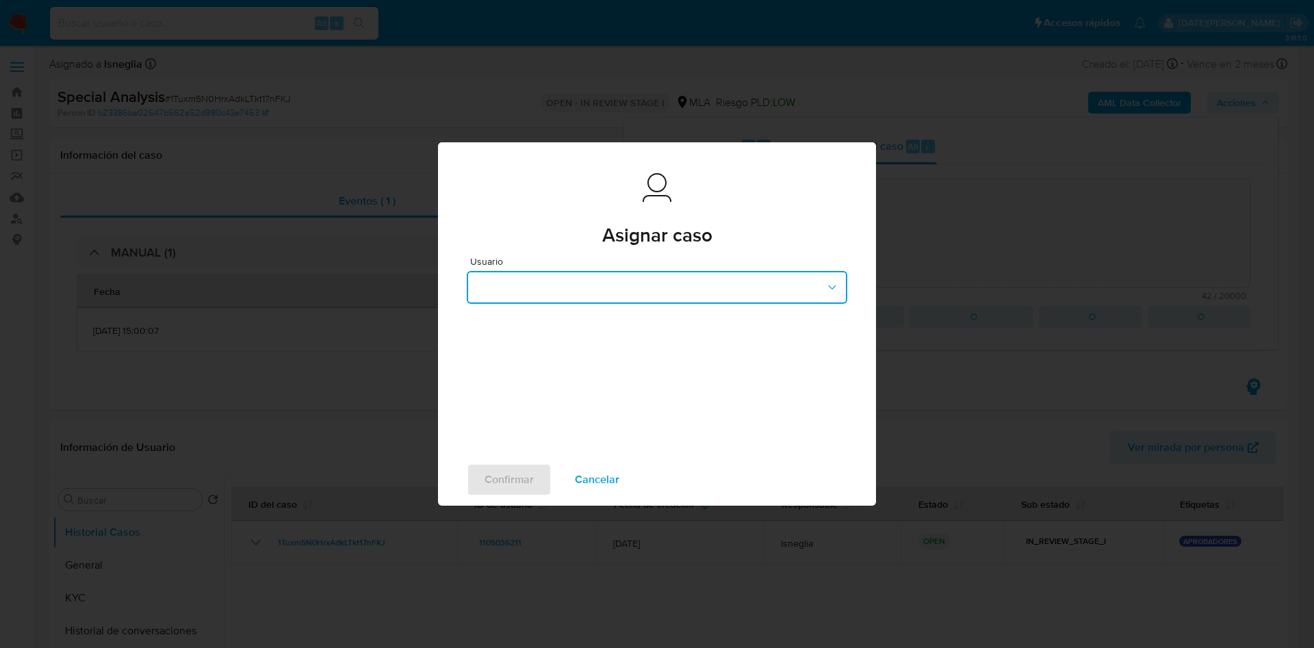
click at [770, 294] on button "button" at bounding box center [657, 287] width 380 height 33
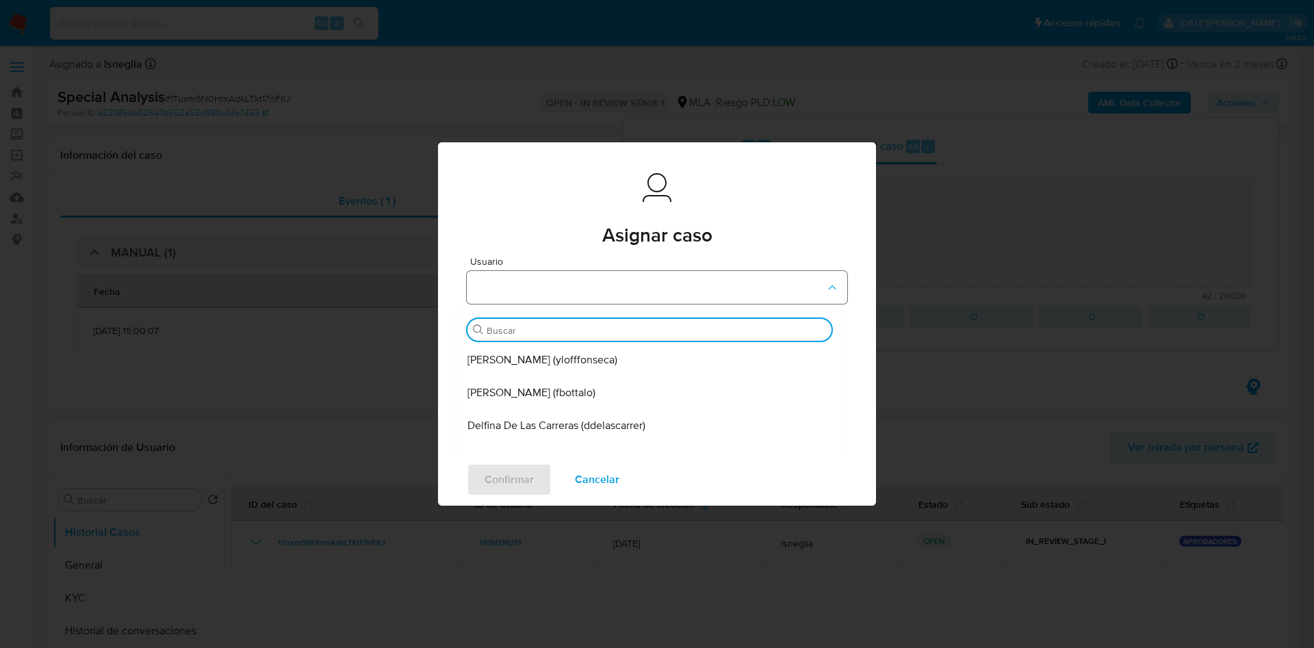
type input "g"
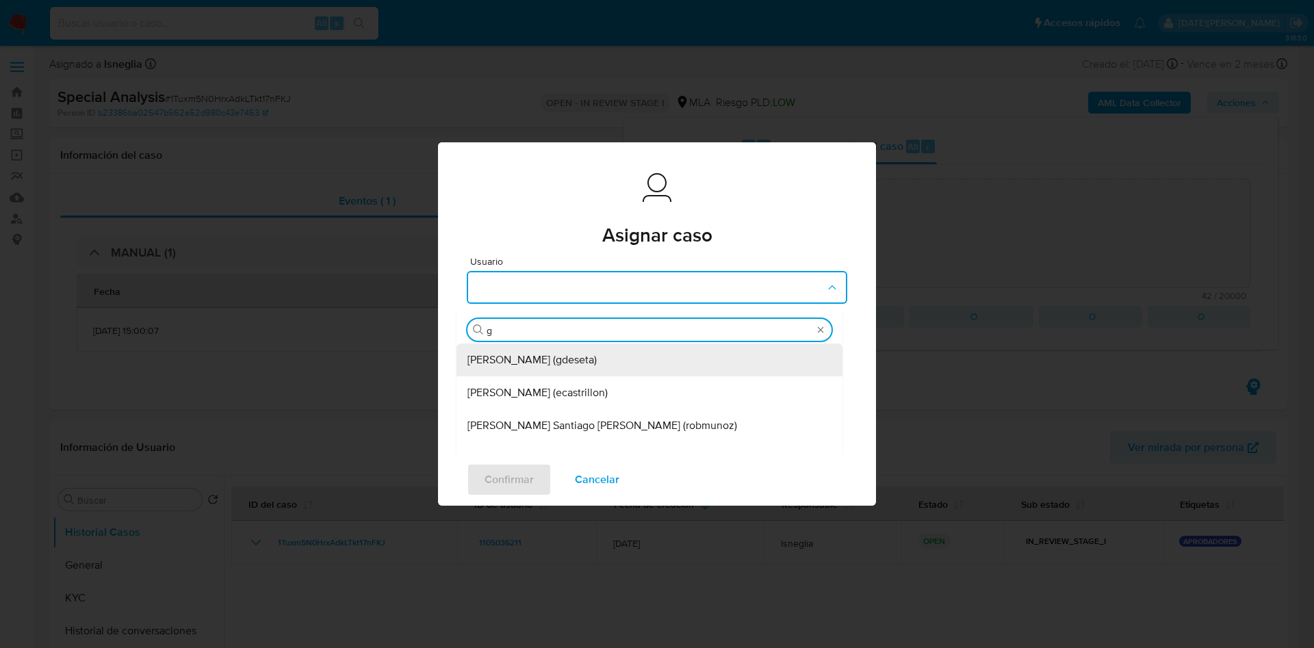
click at [656, 348] on div "Gustavo Andres De Seta (gdeseta)" at bounding box center [645, 360] width 356 height 33
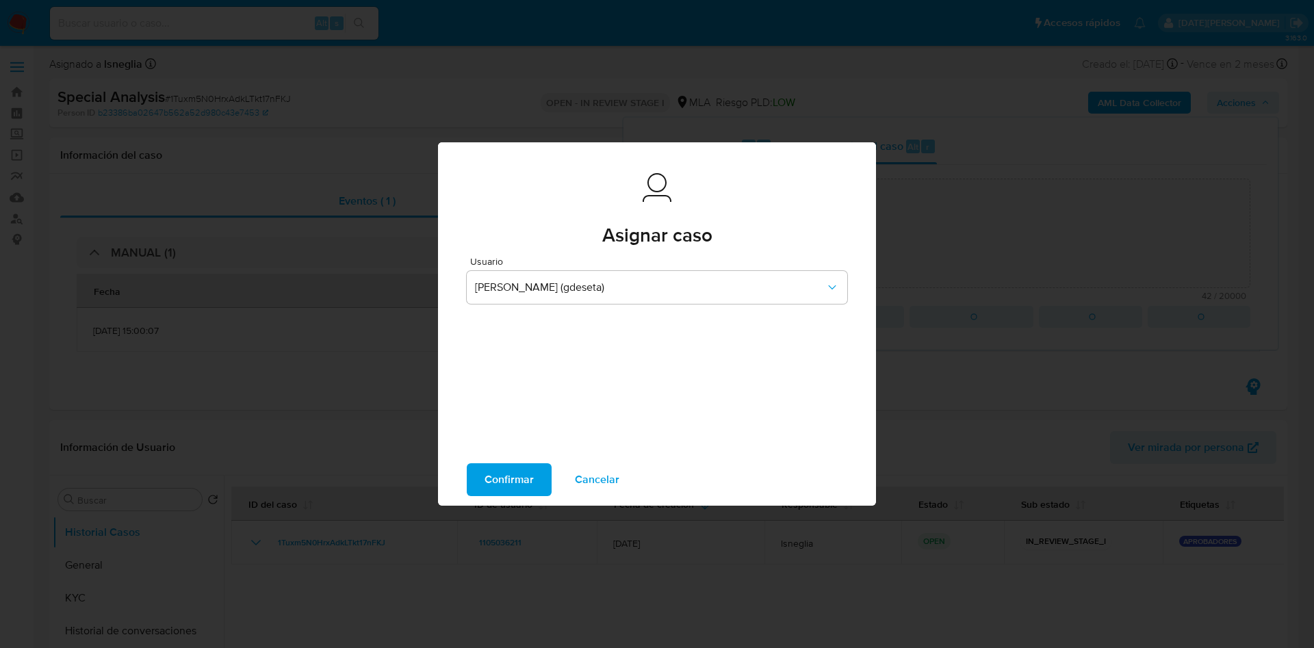
click at [522, 474] on span "Confirmar" at bounding box center [508, 480] width 49 height 30
type textarea "Caso creado para solicitar documentación."
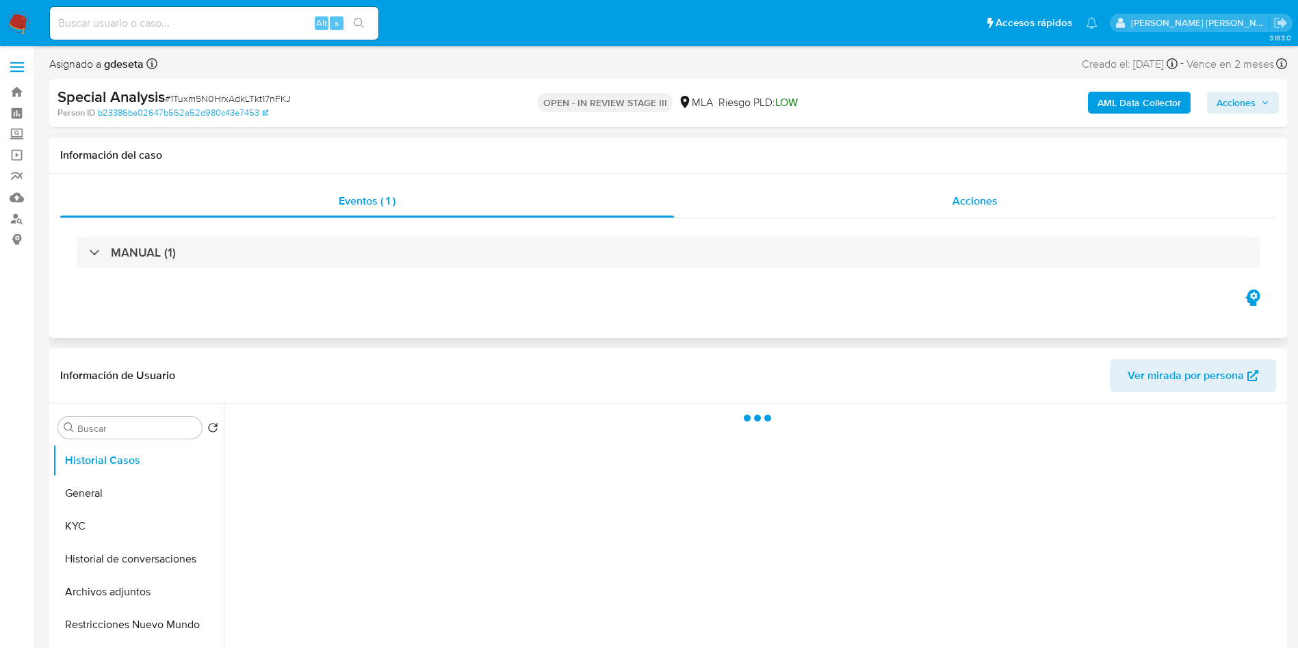
click at [971, 195] on span "Acciones" at bounding box center [975, 201] width 45 height 16
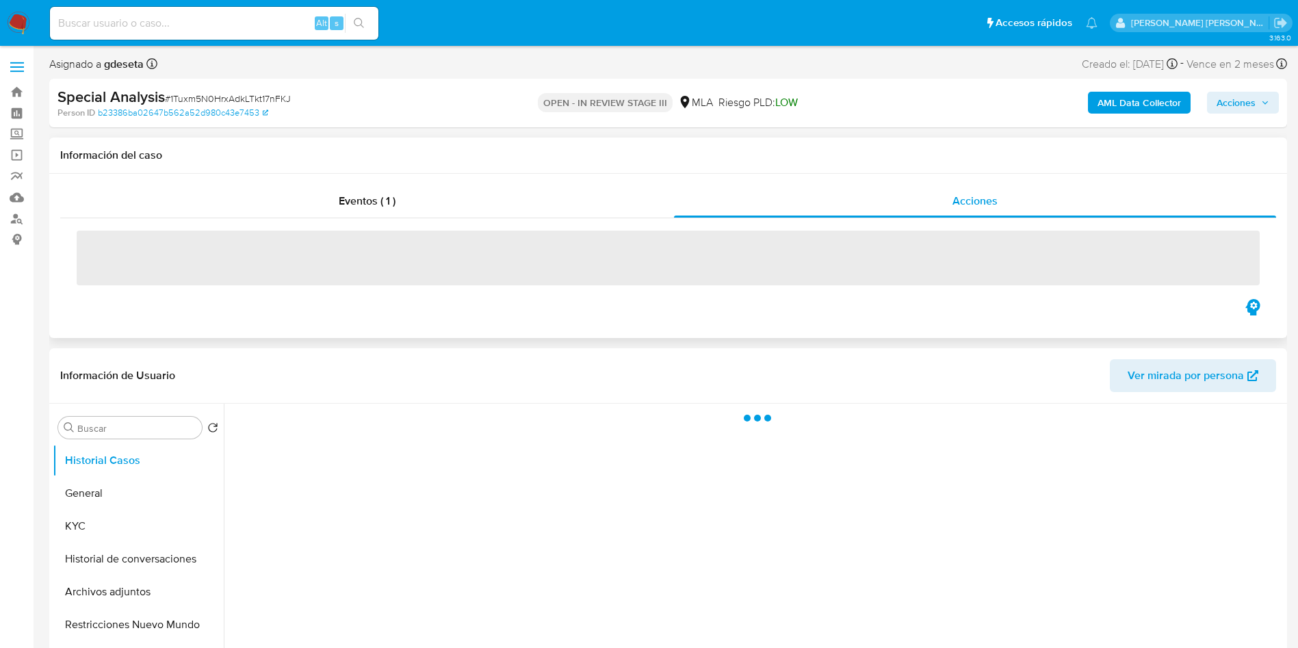
select select "10"
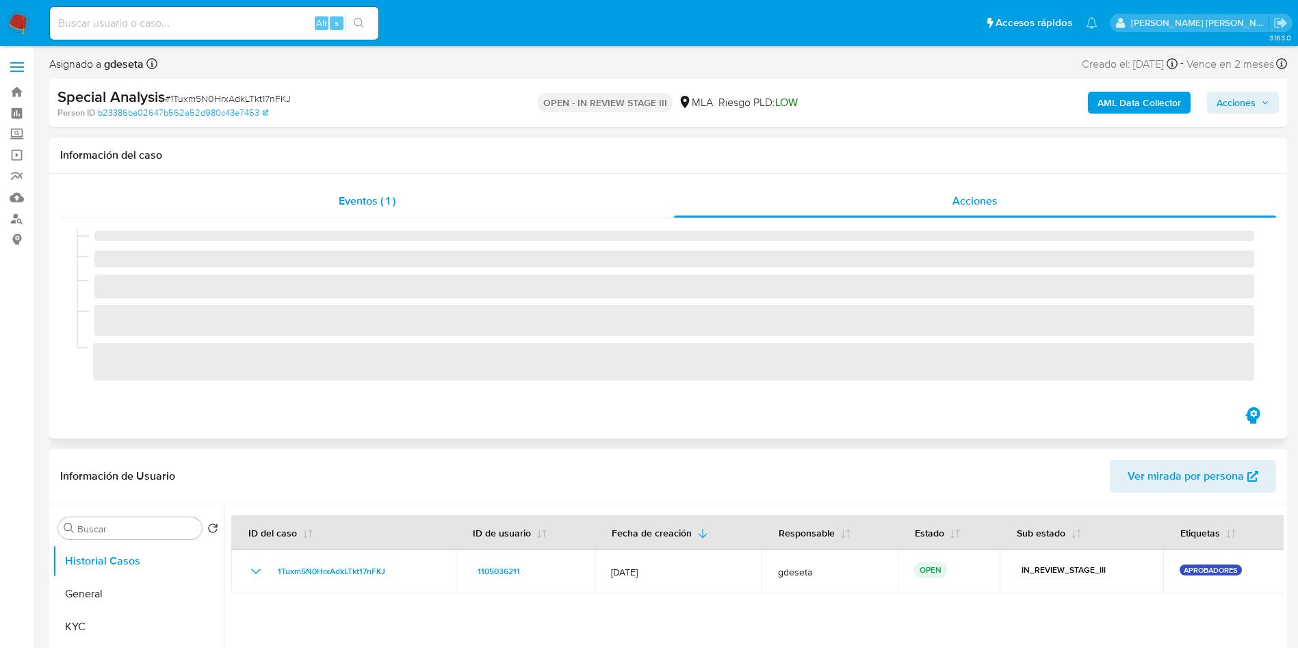
click at [497, 199] on div "Eventos ( 1 )" at bounding box center [367, 201] width 614 height 33
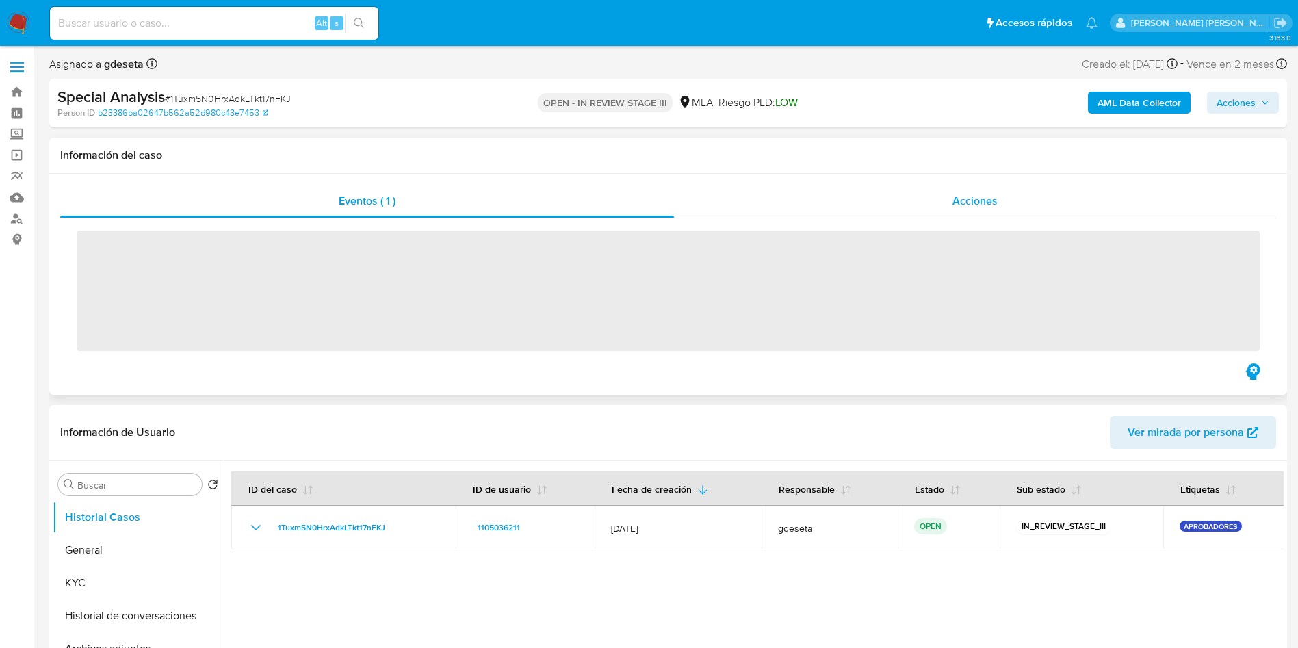
click at [862, 207] on div "Acciones" at bounding box center [975, 201] width 602 height 33
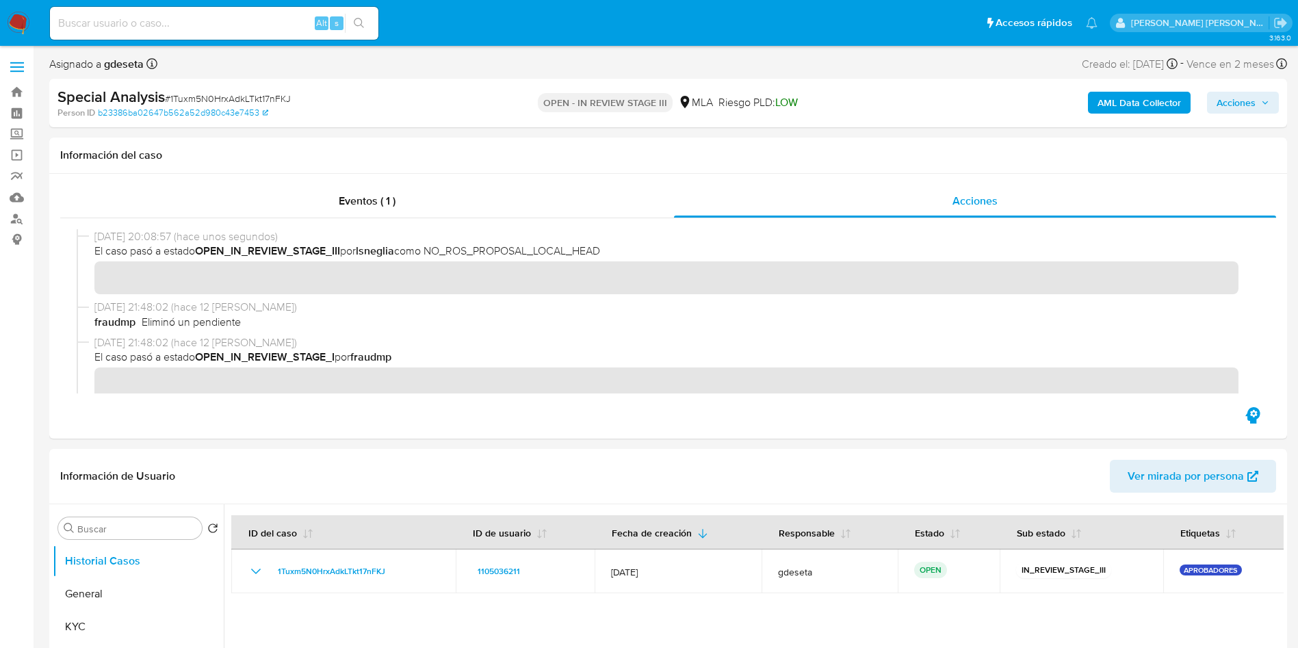
scroll to position [205, 0]
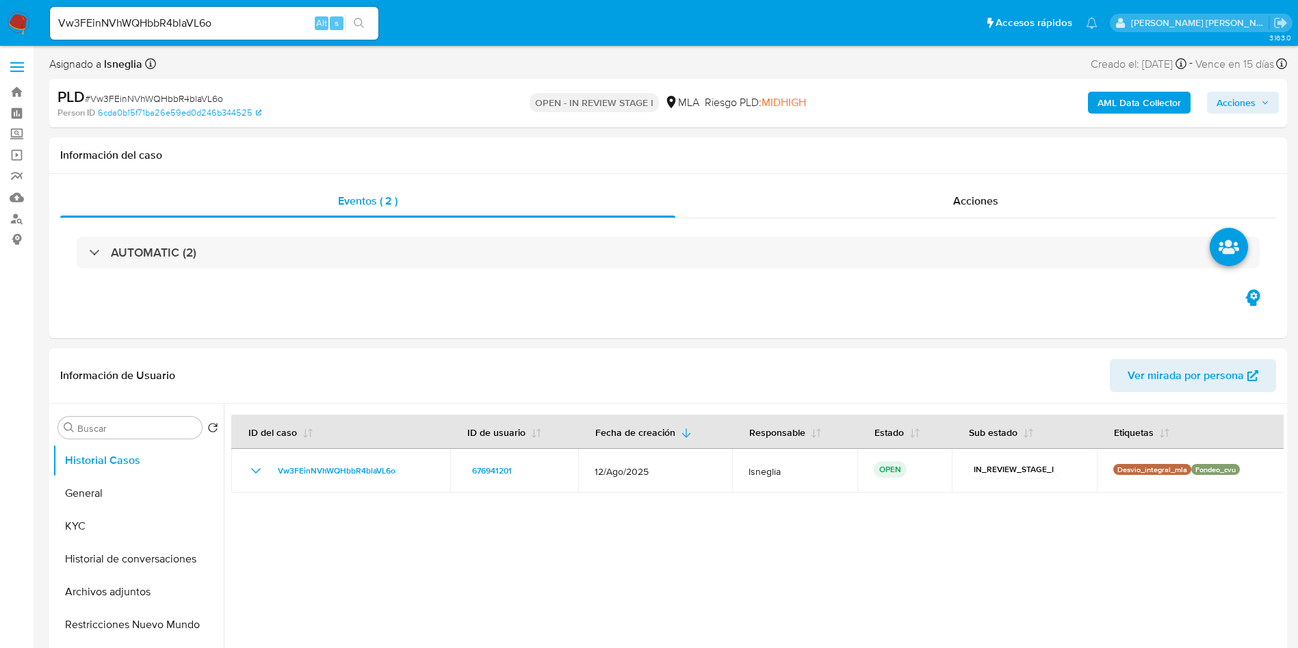
select select "10"
click at [203, 16] on input "Vw3FEinNVhWQHbbR4blaVL6o" at bounding box center [214, 23] width 328 height 18
paste input "l6R9mQlX5rU3nhmXJXY6BueZ"
type input "l6R9mQlX5rU3nhmXJXY6BueZ"
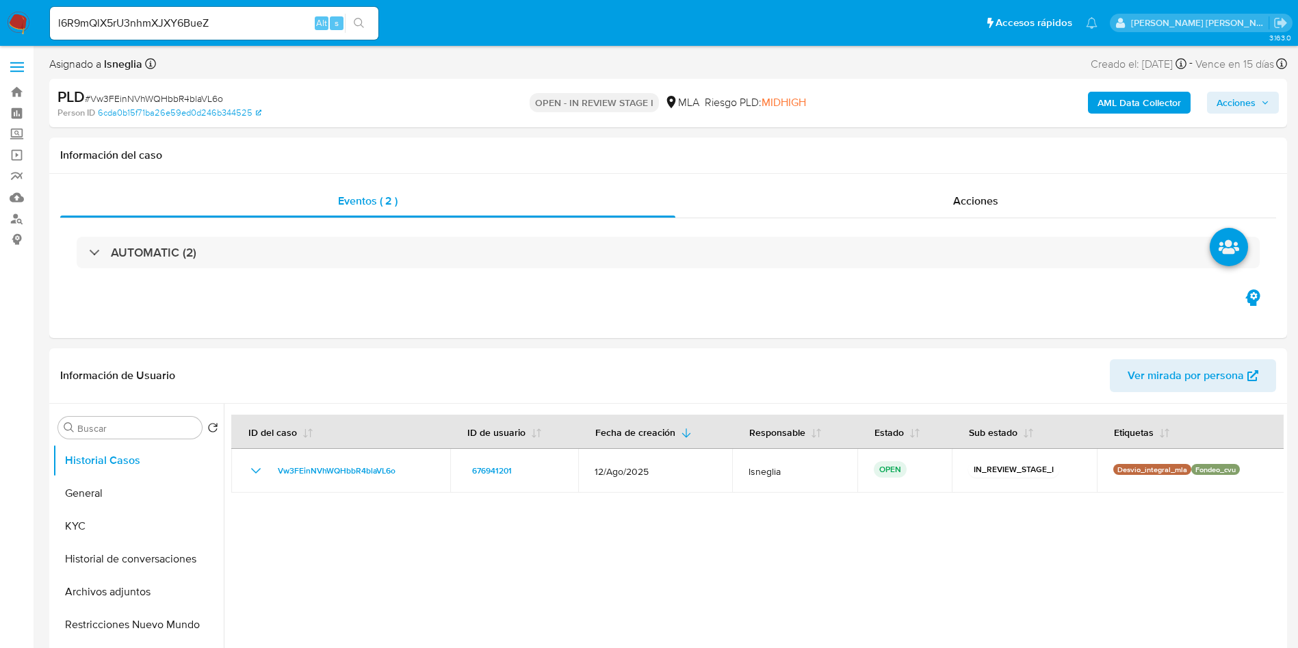
click at [368, 18] on button "search-icon" at bounding box center [359, 23] width 28 height 19
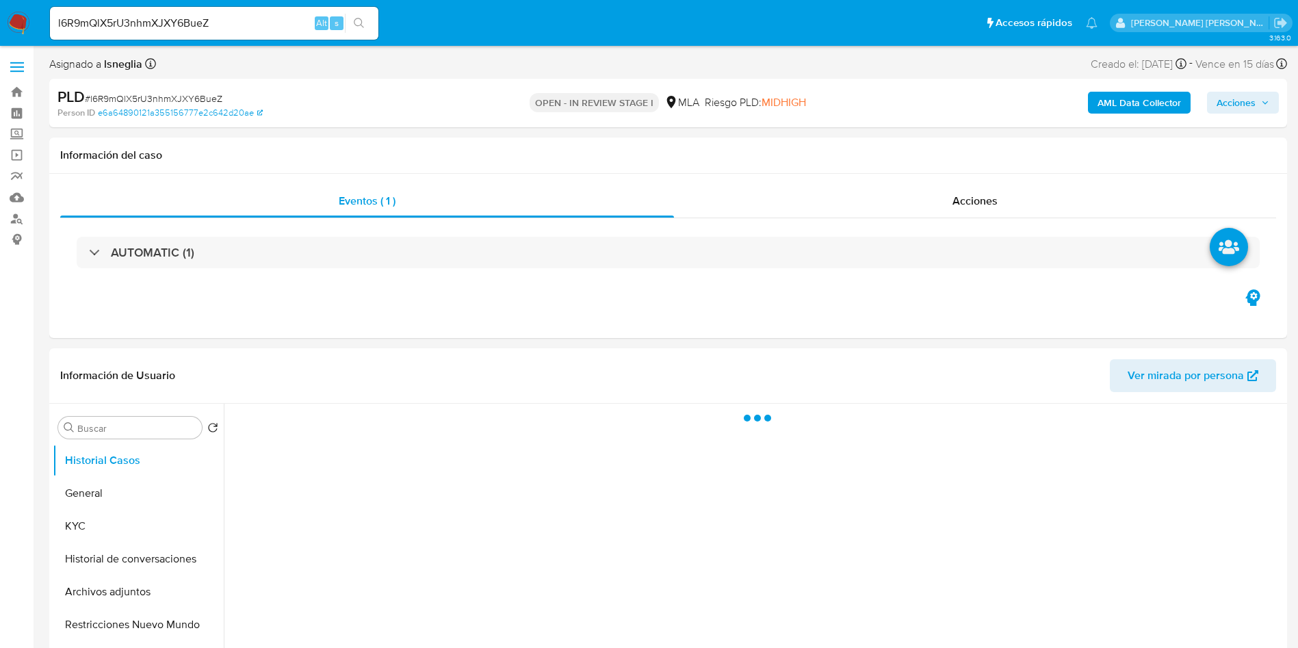
select select "10"
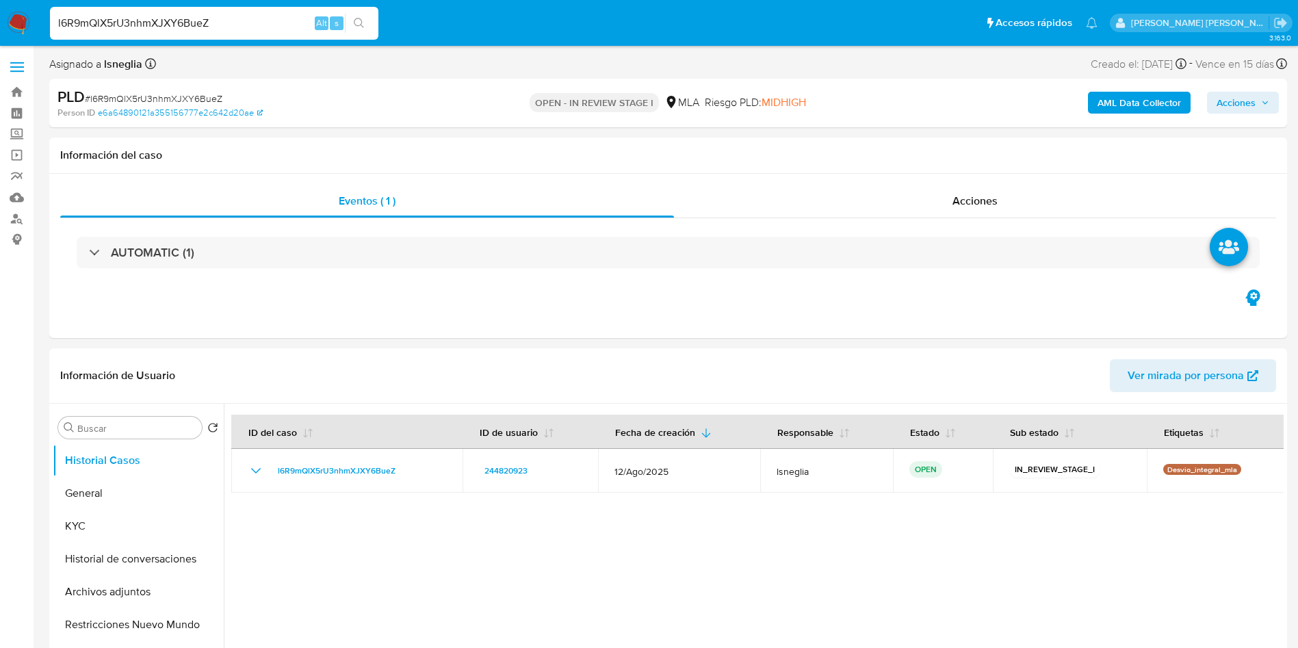
click at [218, 21] on input "l6R9mQlX5rU3nhmXJXY6BueZ" at bounding box center [214, 23] width 328 height 18
paste input "7cyD5859IdpNn23t9xF4mhPz"
type input "7cyD5859IdpNn23t9xF4mhPz"
click at [359, 24] on icon "search-icon" at bounding box center [359, 23] width 11 height 11
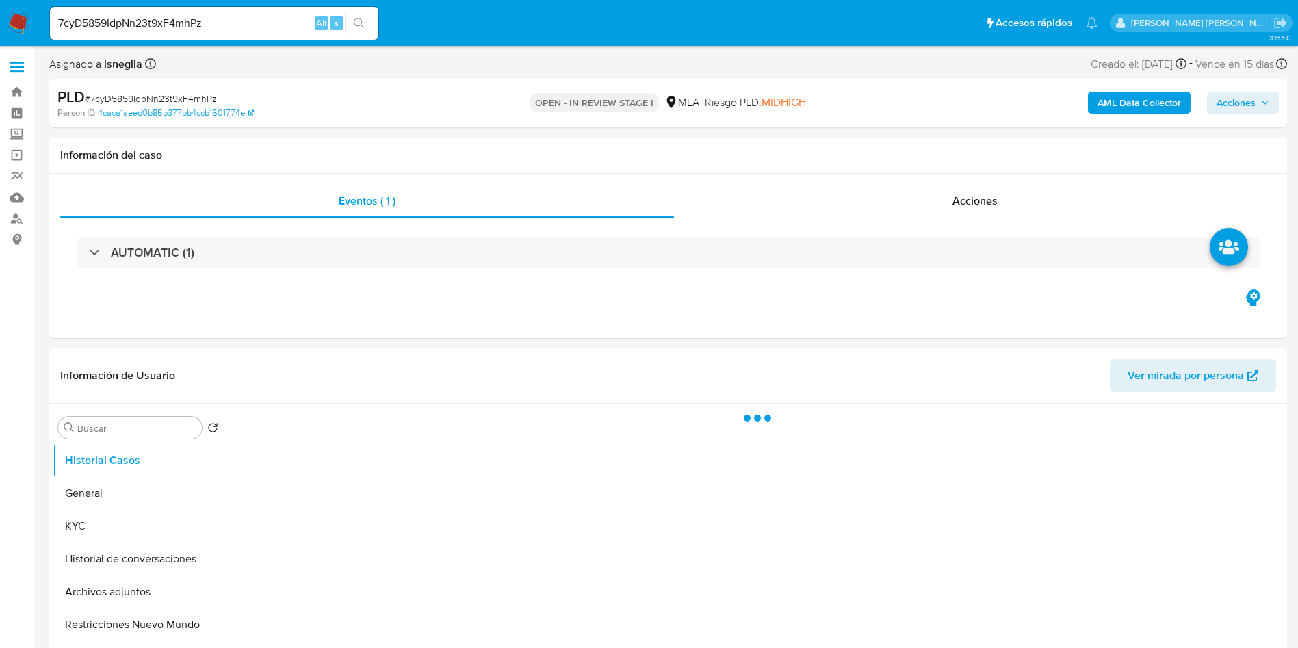
select select "10"
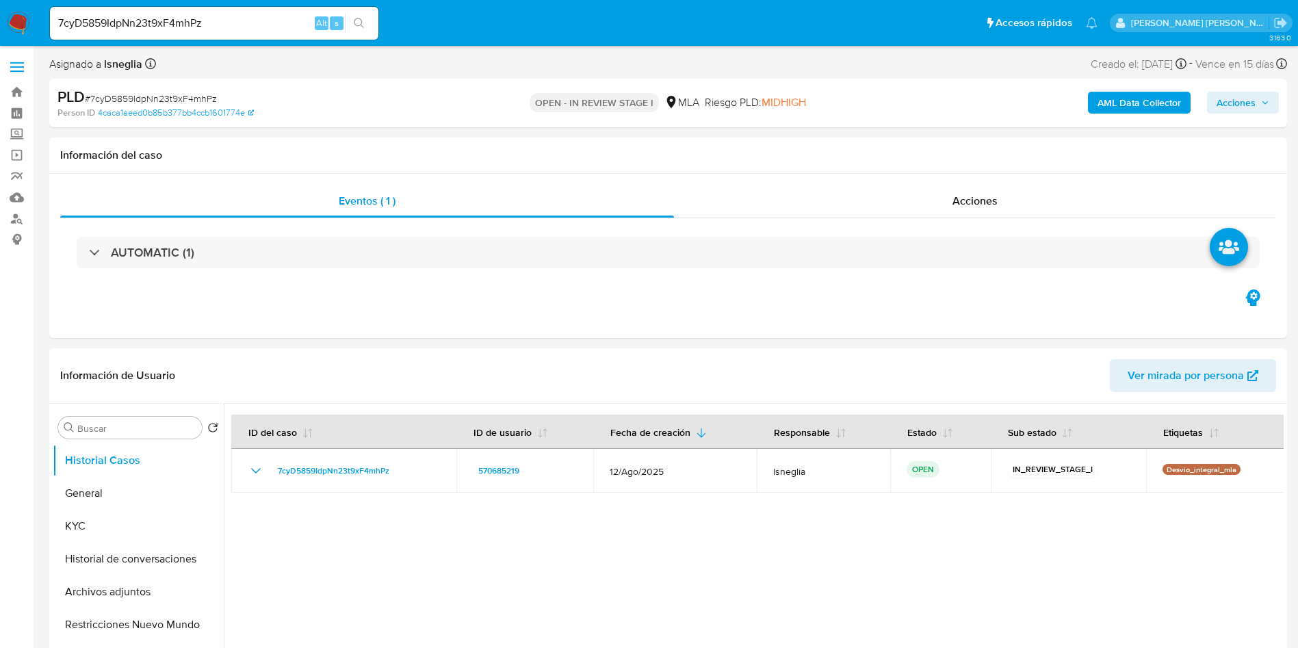
click at [239, 20] on input "7cyD5859IdpNn23t9xF4mhPz" at bounding box center [214, 23] width 328 height 18
paste input "TNQCKeUv6VyFYu5PQz5DkZ1Y"
type input "TNQCKeUv6VyFYu5PQz5DkZ1Y"
click at [355, 25] on icon "search-icon" at bounding box center [359, 23] width 11 height 11
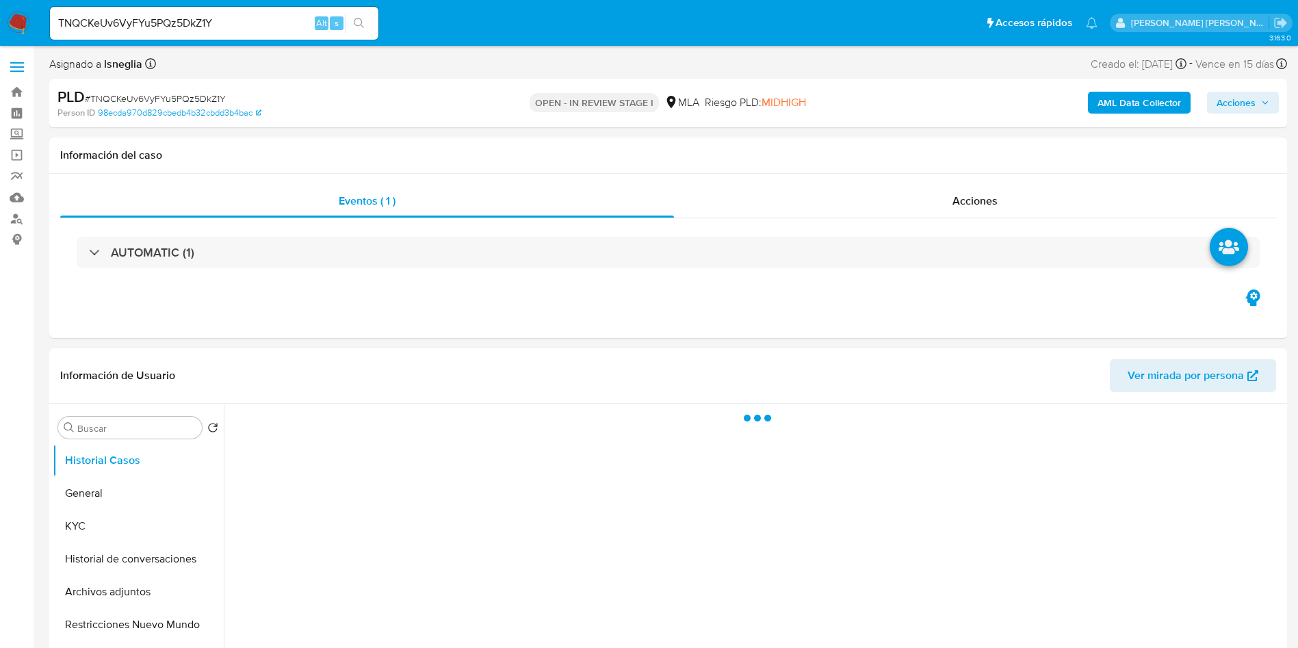
select select "10"
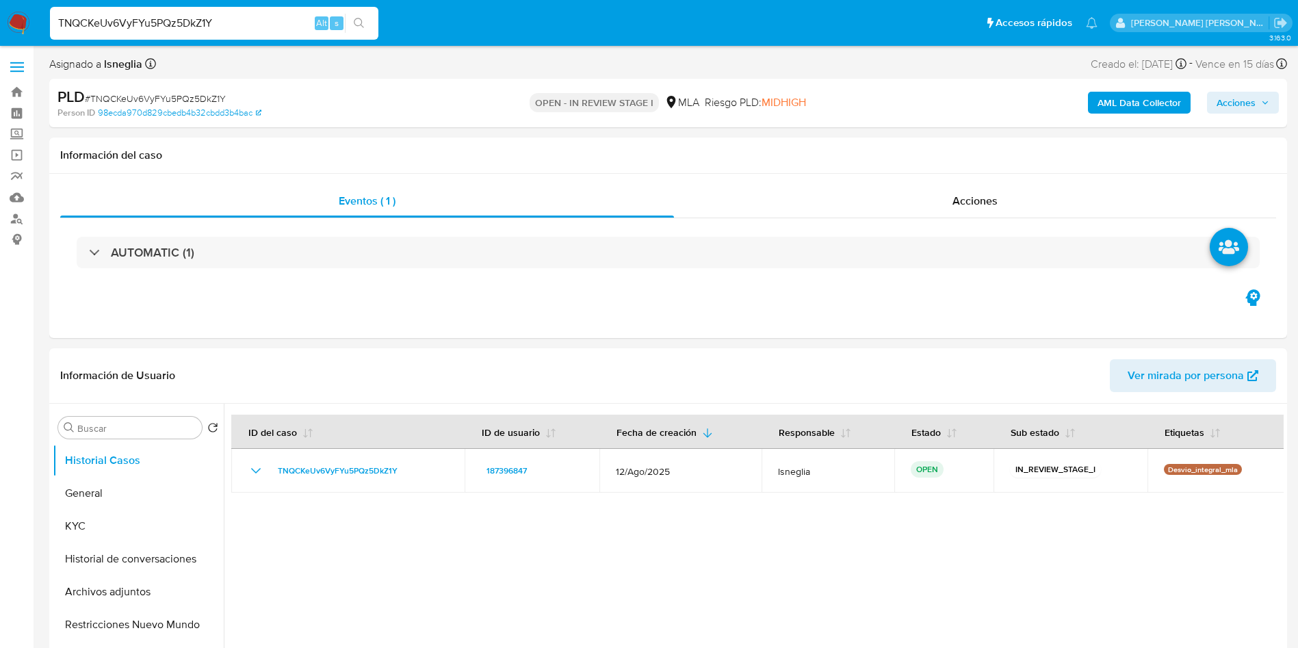
click at [227, 17] on input "TNQCKeUv6VyFYu5PQz5DkZ1Y" at bounding box center [214, 23] width 328 height 18
paste input "uAQCxakGmM8ODzaChOyWxV0R"
type input "uAQCxakGmM8ODzaChOyWxV0R"
click at [361, 18] on icon "search-icon" at bounding box center [359, 23] width 11 height 11
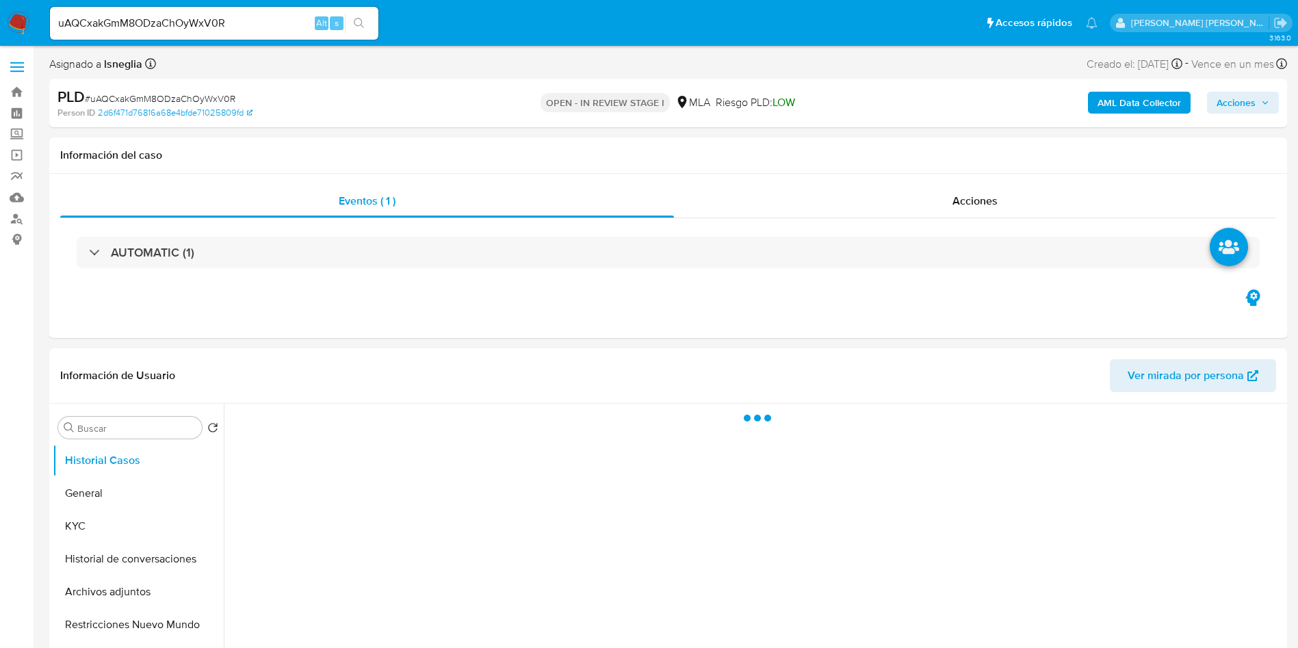
select select "10"
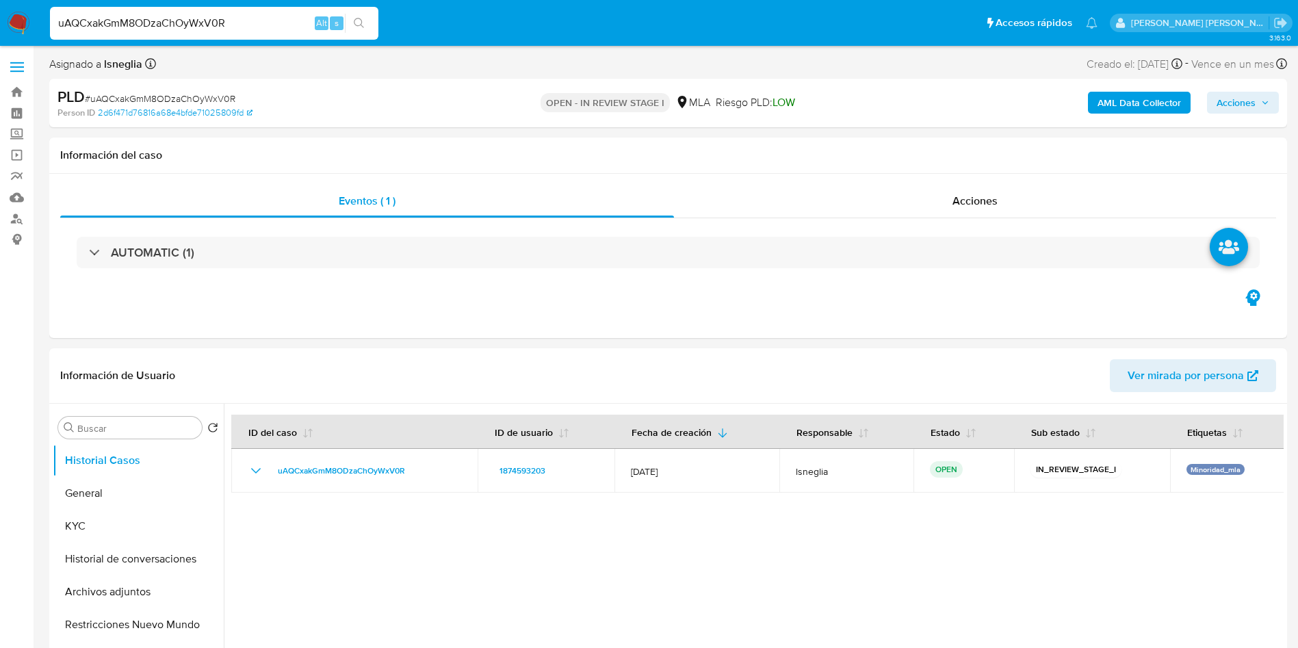
click at [262, 23] on input "uAQCxakGmM8ODzaChOyWxV0R" at bounding box center [214, 23] width 328 height 18
paste input "wnATjgtUKceeQ2bNgGr6zl5d"
type input "wnATjgtUKceeQ2bNgGr6zl5d"
click at [361, 26] on icon "search-icon" at bounding box center [359, 23] width 11 height 11
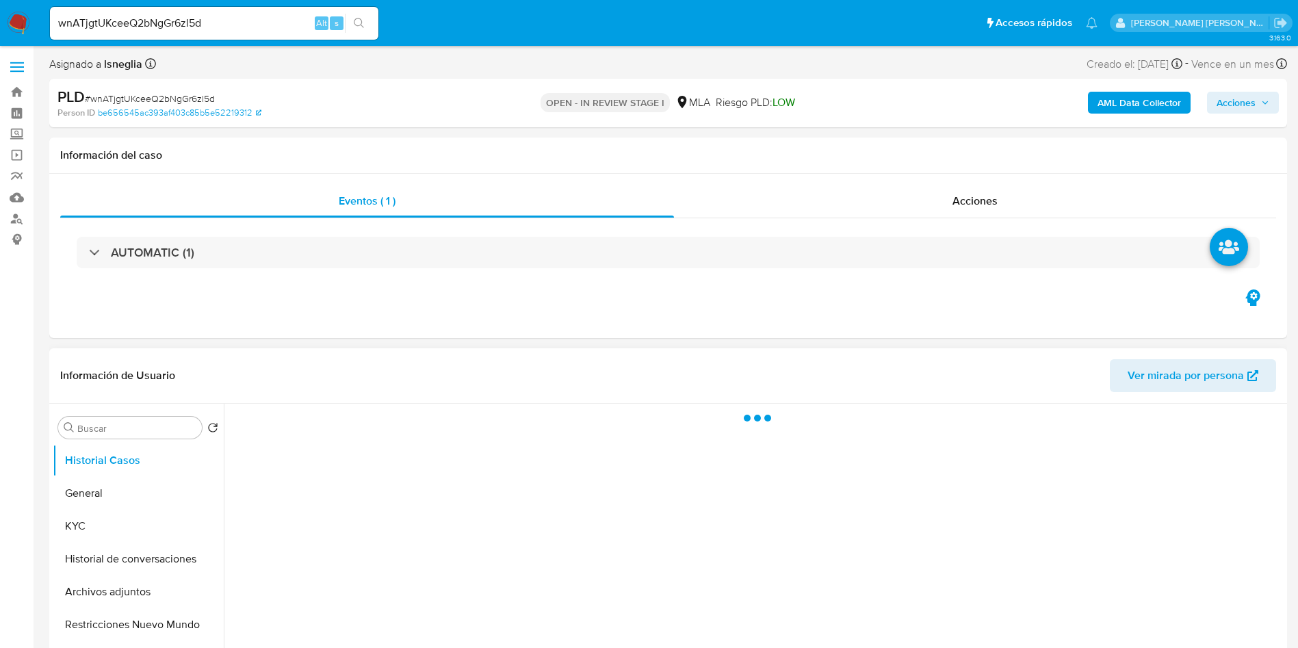
select select "10"
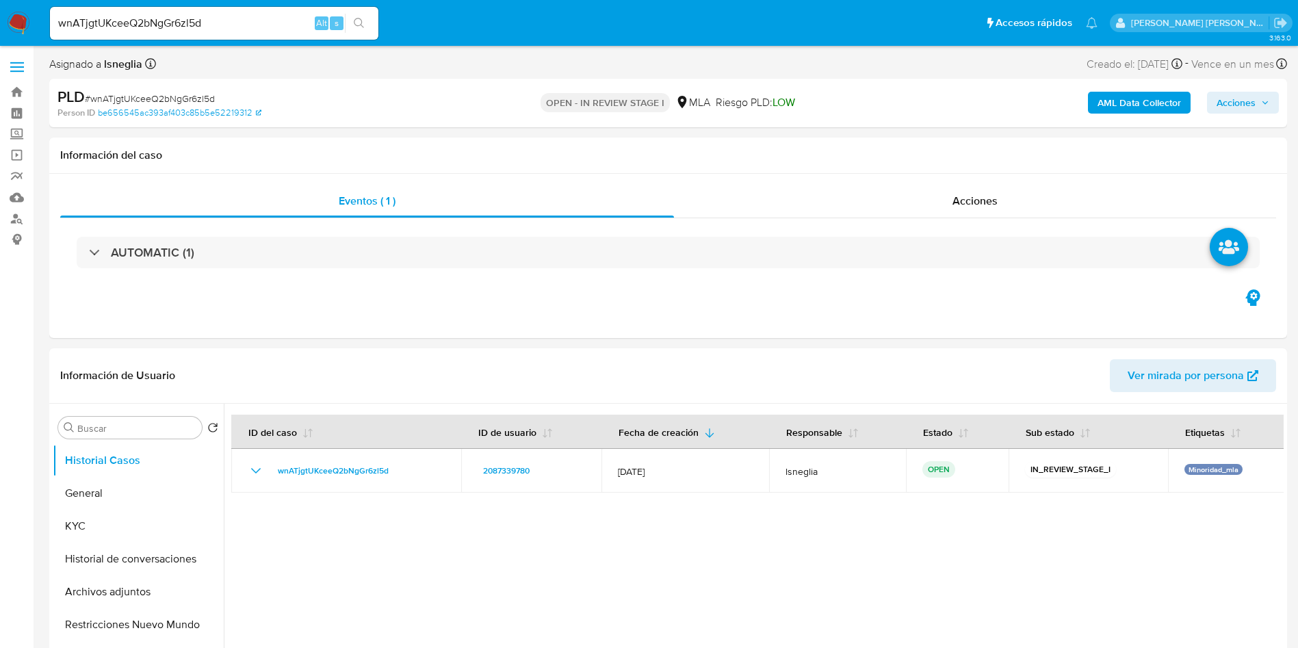
click at [224, 22] on input "wnATjgtUKceeQ2bNgGr6zl5d" at bounding box center [214, 23] width 328 height 18
paste input "Facj1fZ1VeKKBIwyYjUAs2Gs"
type input "Facj1fZ1VeKKBIwyYjUAs2Gs"
click at [357, 22] on icon "search-icon" at bounding box center [359, 23] width 11 height 11
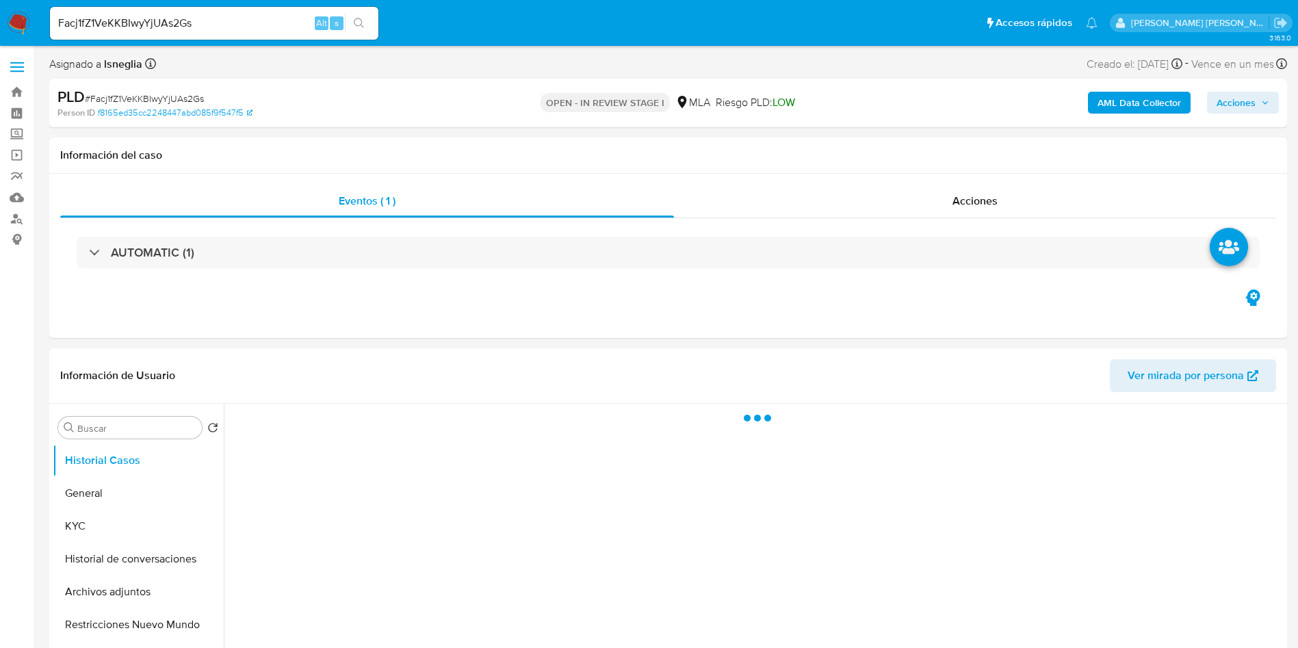
select select "10"
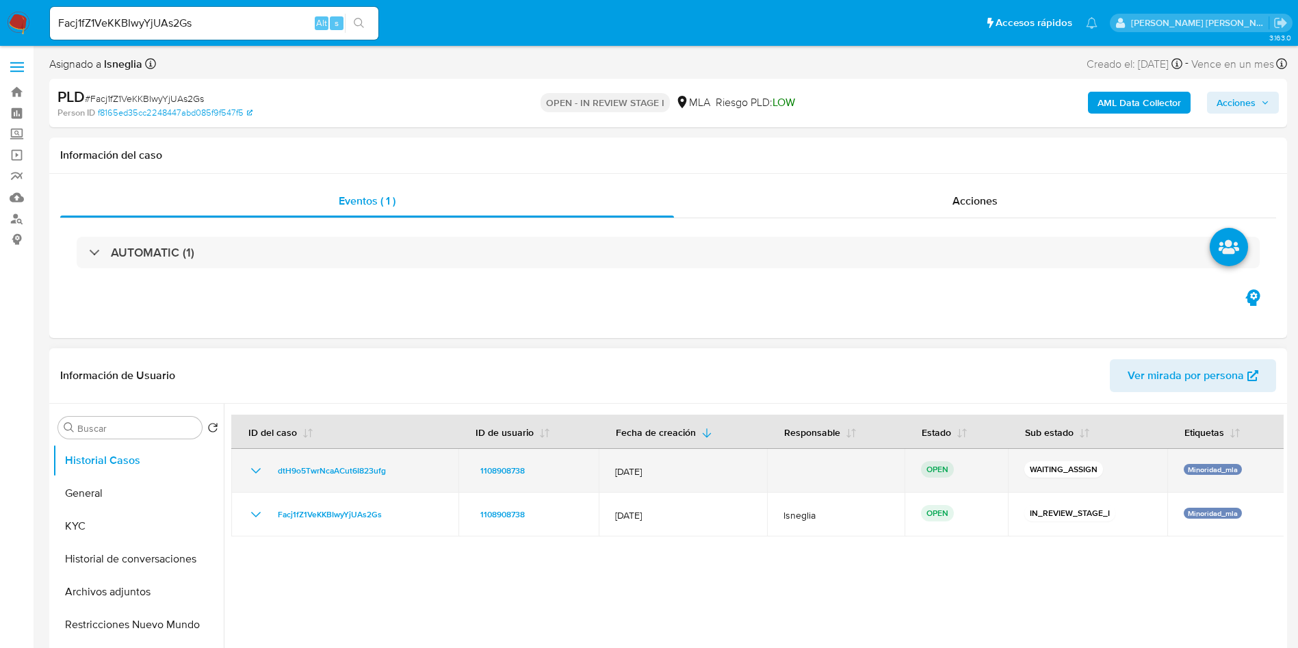
drag, startPoint x: 270, startPoint y: 469, endPoint x: 391, endPoint y: 470, distance: 120.4
click at [391, 470] on div "dtH9o5TwrNcaACut6I823ufg" at bounding box center [345, 471] width 194 height 16
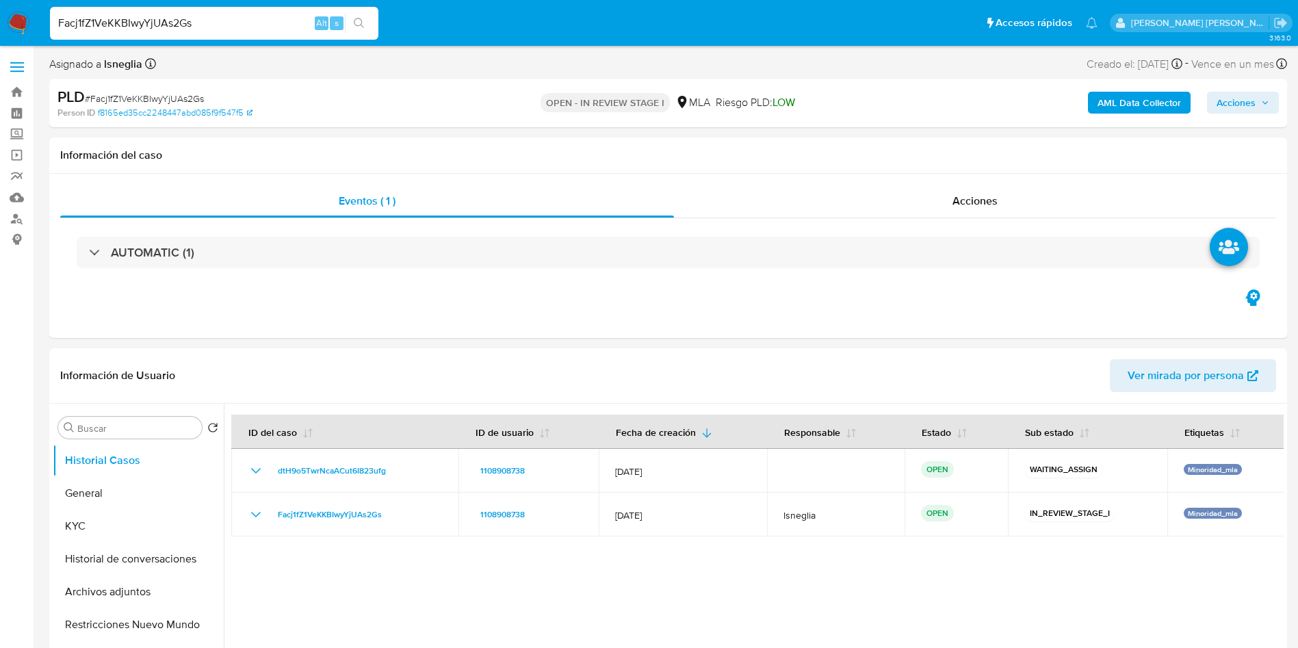
click at [218, 20] on input "Facj1fZ1VeKKBIwyYjUAs2Gs" at bounding box center [214, 23] width 328 height 18
click at [218, 19] on input "Facj1fZ1VeKKBIwyYjUAs2Gs" at bounding box center [214, 23] width 328 height 18
paste input "euEr7ucNWNCw5hmNynfVA49d"
type input "euEr7ucNWNCw5hmNynfVA49d"
click at [360, 18] on icon "search-icon" at bounding box center [359, 23] width 10 height 10
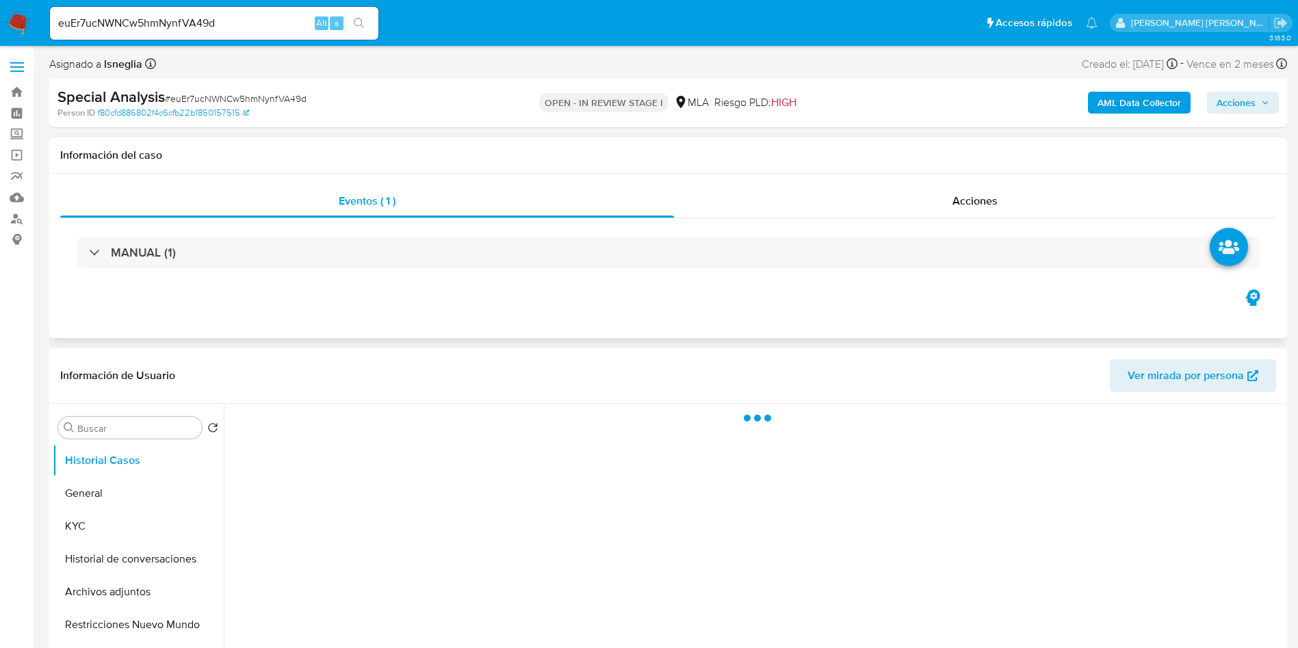
select select "10"
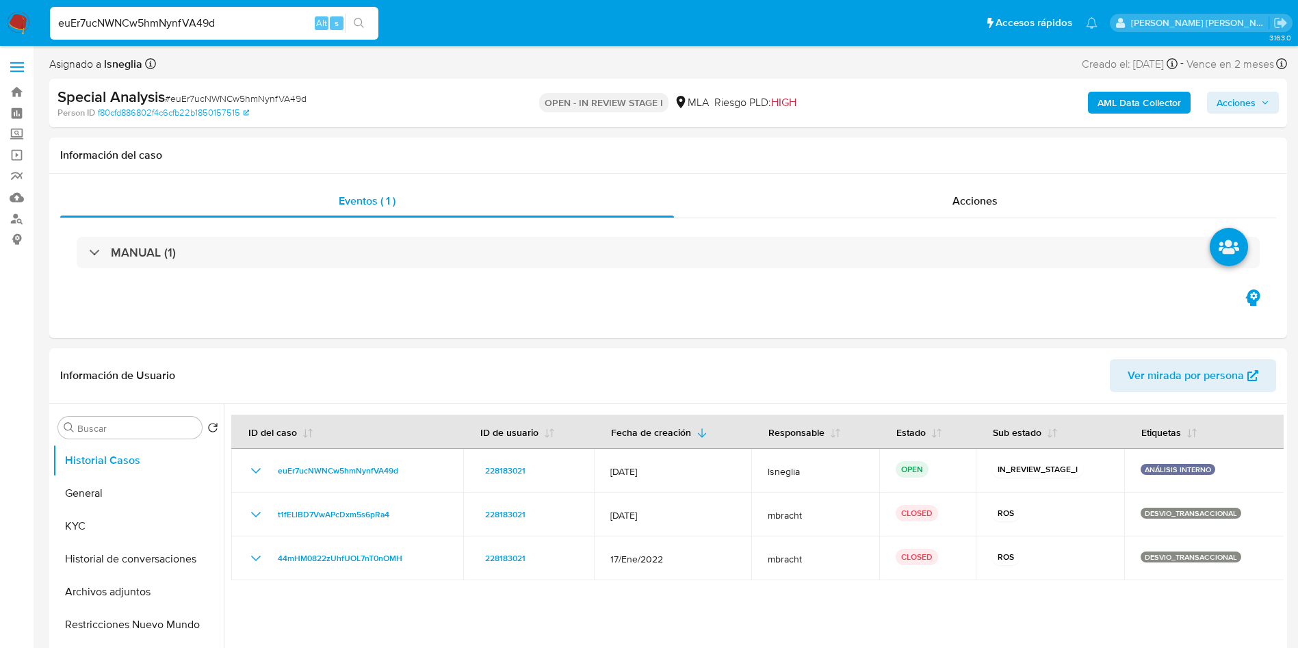
click at [196, 27] on input "euEr7ucNWNCw5hmNynfVA49d" at bounding box center [214, 23] width 328 height 18
paste input "VaF8wljmSWXejCKtETP9CZCb"
type input "VaF8wljmSWXejCKtETP9CZCb"
click at [365, 16] on button "search-icon" at bounding box center [359, 23] width 28 height 19
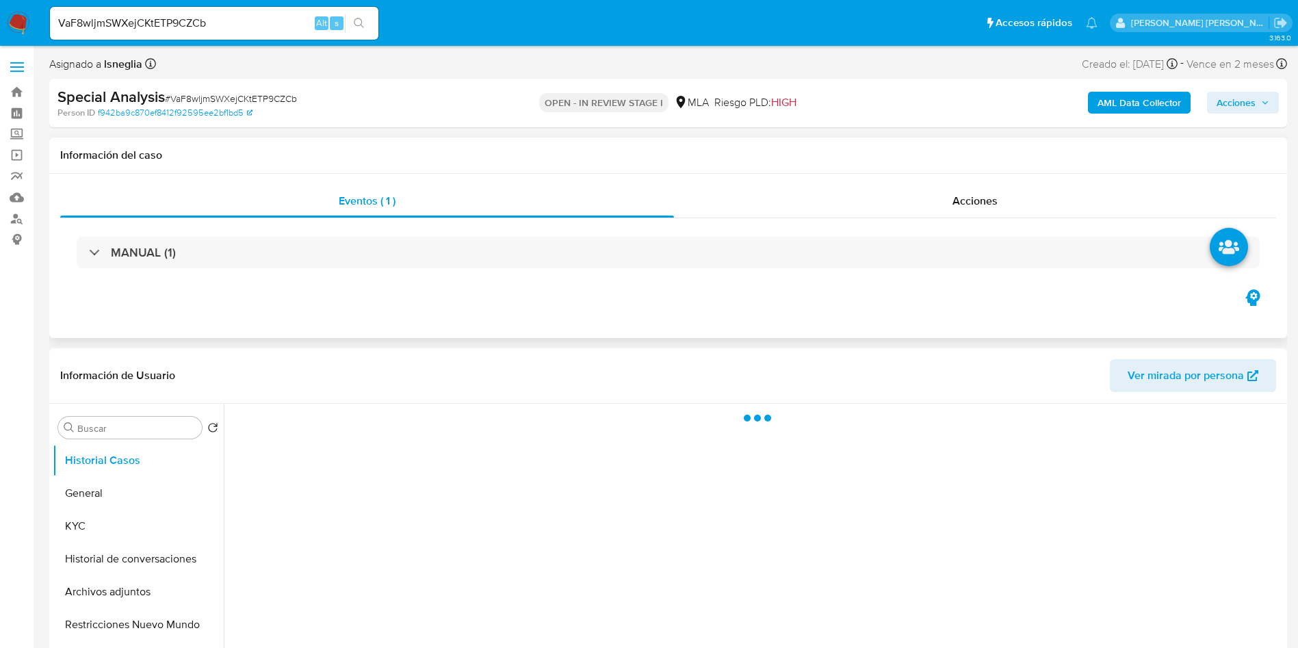
select select "10"
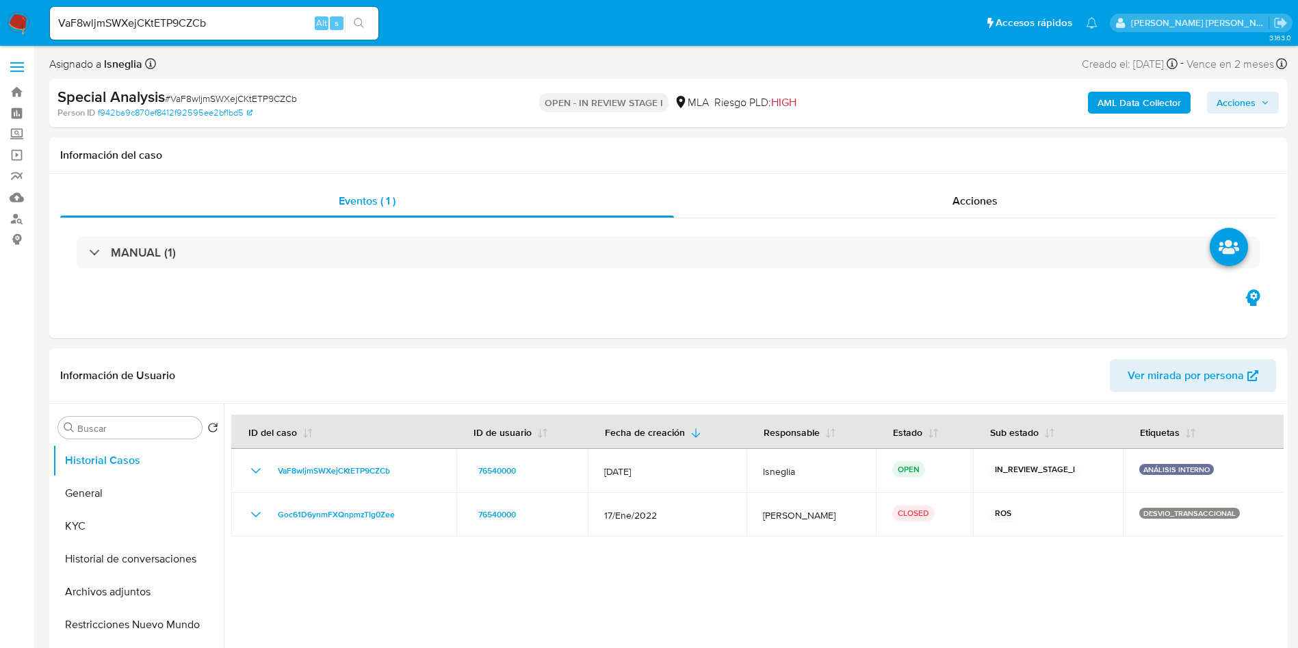
click at [205, 27] on input "VaF8wljmSWXejCKtETP9CZCb" at bounding box center [214, 23] width 328 height 18
paste input "mzQ1VBYvdOCwKWVRrlRpNzh8"
type input "mzQ1VBYvdOCwKWVRrlRpNzh8"
click at [363, 18] on icon "search-icon" at bounding box center [359, 23] width 11 height 11
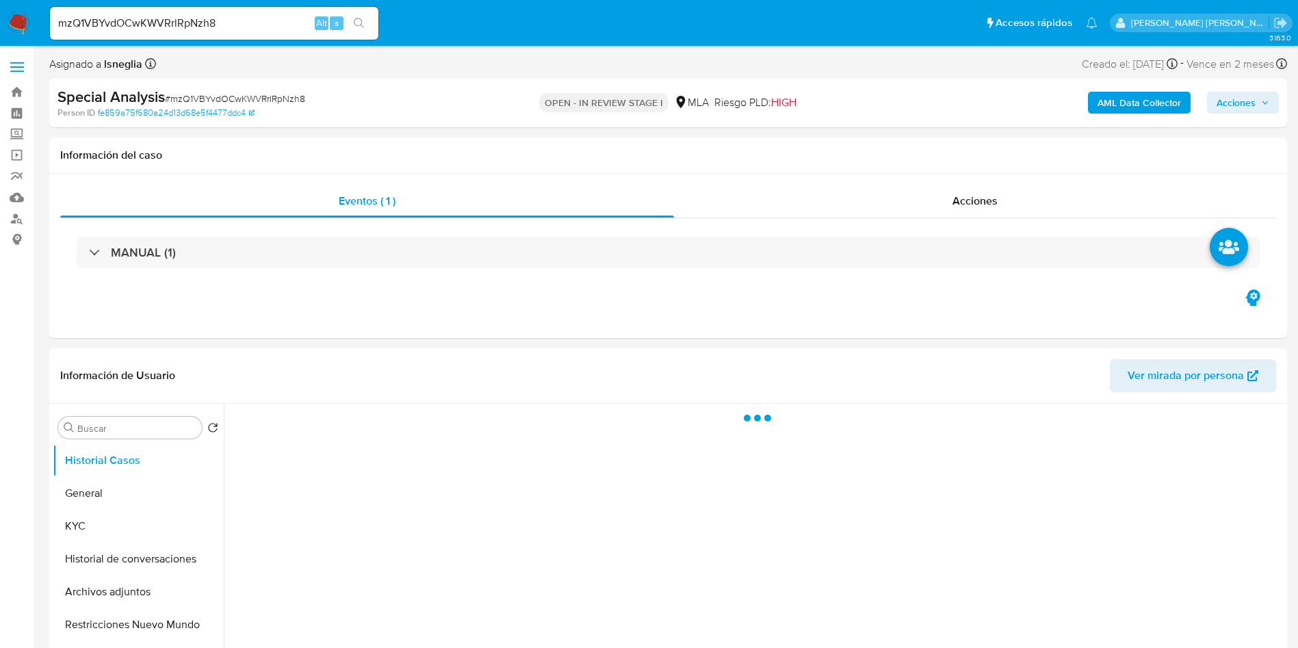
select select "10"
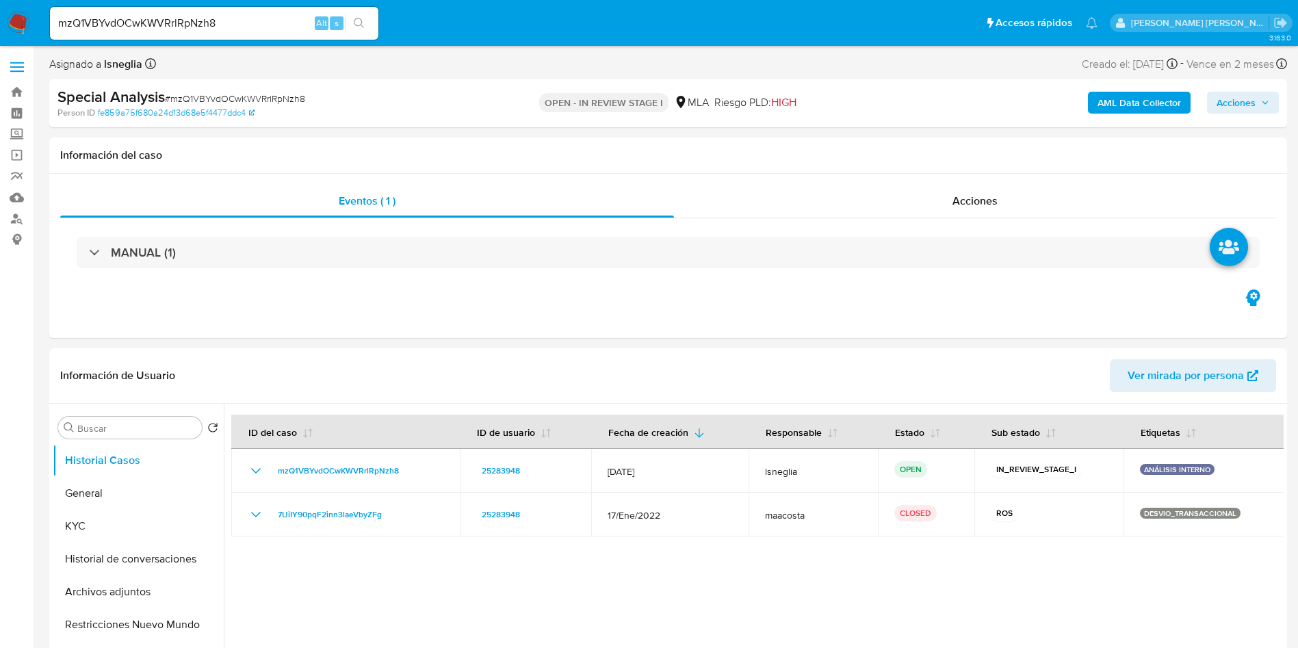
click at [192, 16] on input "mzQ1VBYvdOCwKWVRrlRpNzh8" at bounding box center [214, 23] width 328 height 18
paste input "whj6vWlg2OysFlApnLlVusYu"
type input "whj6vWlg2OysFlApnLlVusYu"
click at [367, 17] on button "search-icon" at bounding box center [359, 23] width 28 height 19
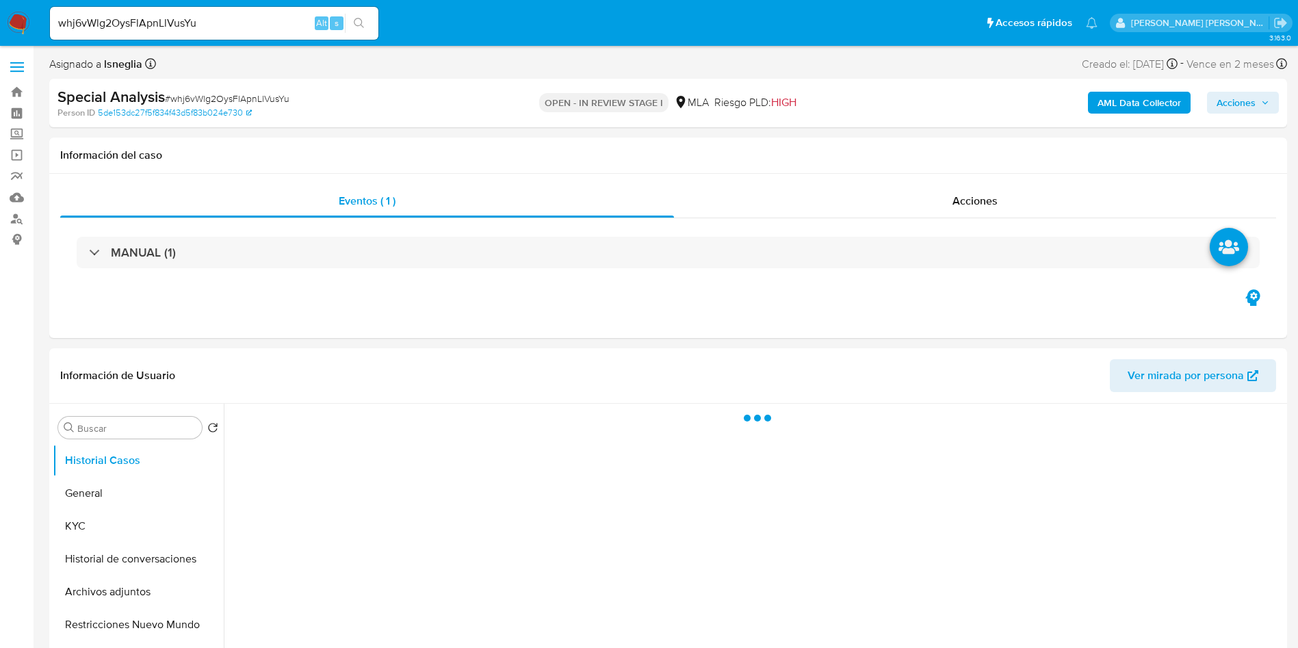
select select "10"
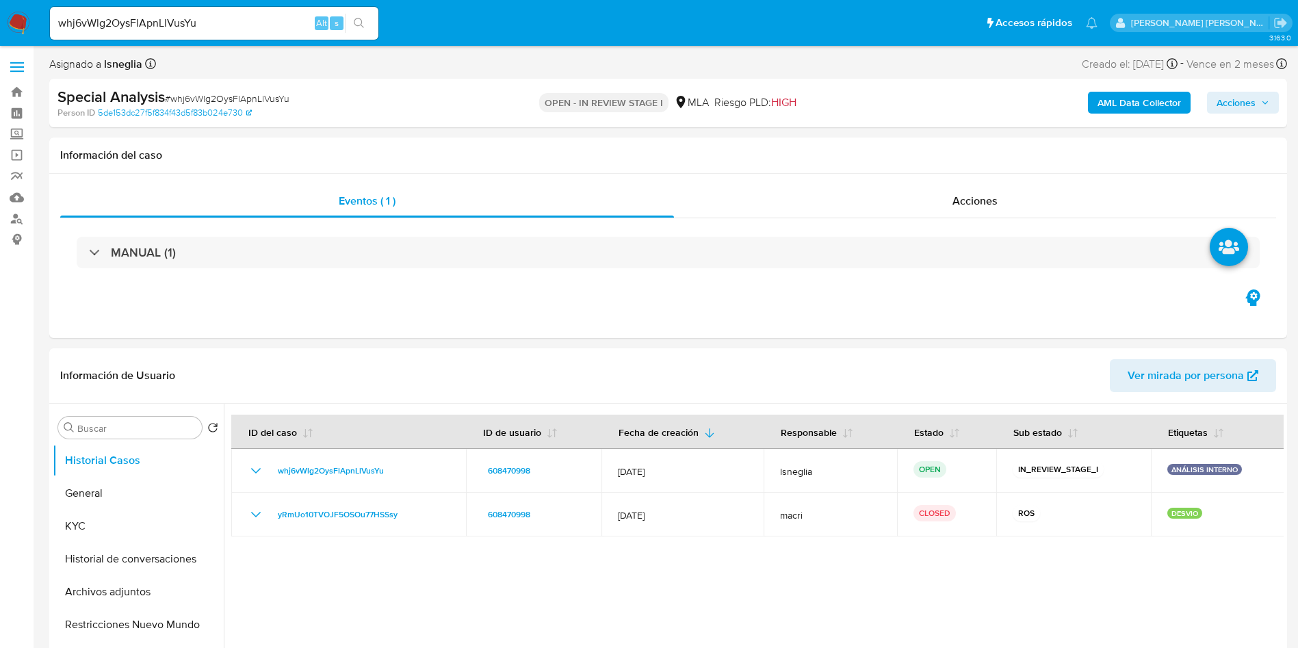
click at [216, 16] on input "whj6vWlg2OysFlApnLlVusYu" at bounding box center [214, 23] width 328 height 18
click at [215, 16] on input "whj6vWlg2OysFlApnLlVusYu" at bounding box center [214, 23] width 328 height 18
paste input "8NK0rVTjasDGZn1lNbvcxHUb"
type input "8NK0rVTjasDGZn1lNbvcxHUb"
click at [362, 20] on icon "search-icon" at bounding box center [359, 23] width 11 height 11
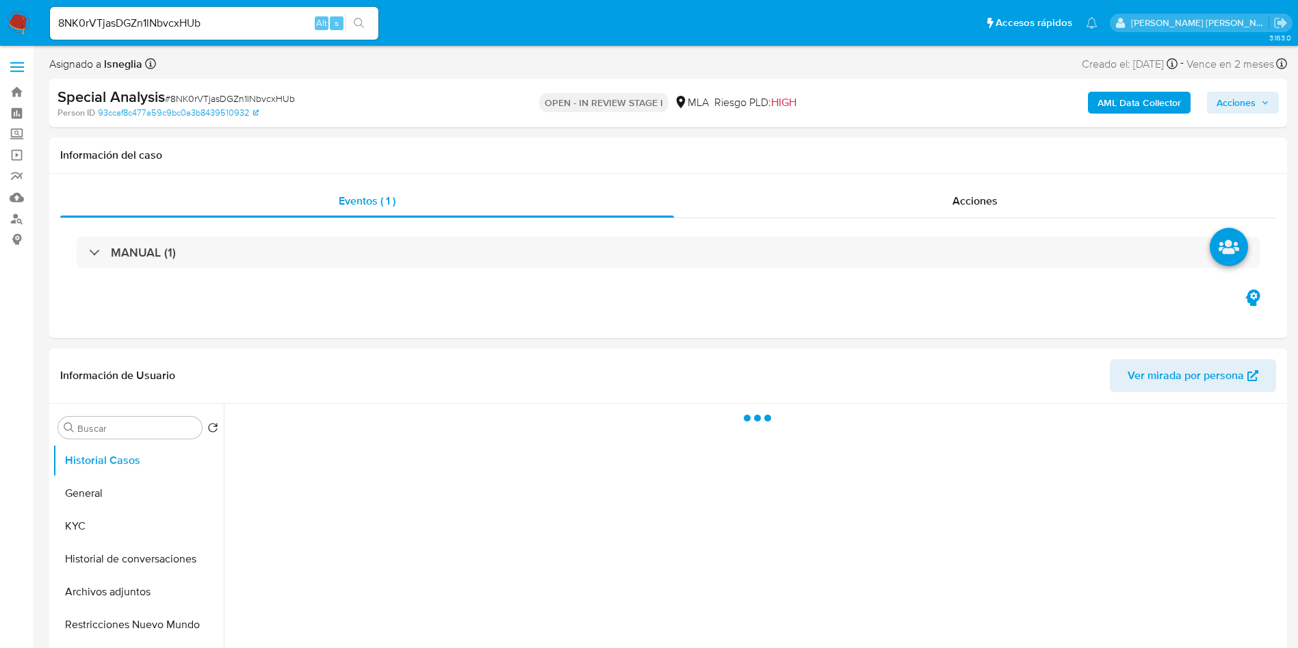
select select "10"
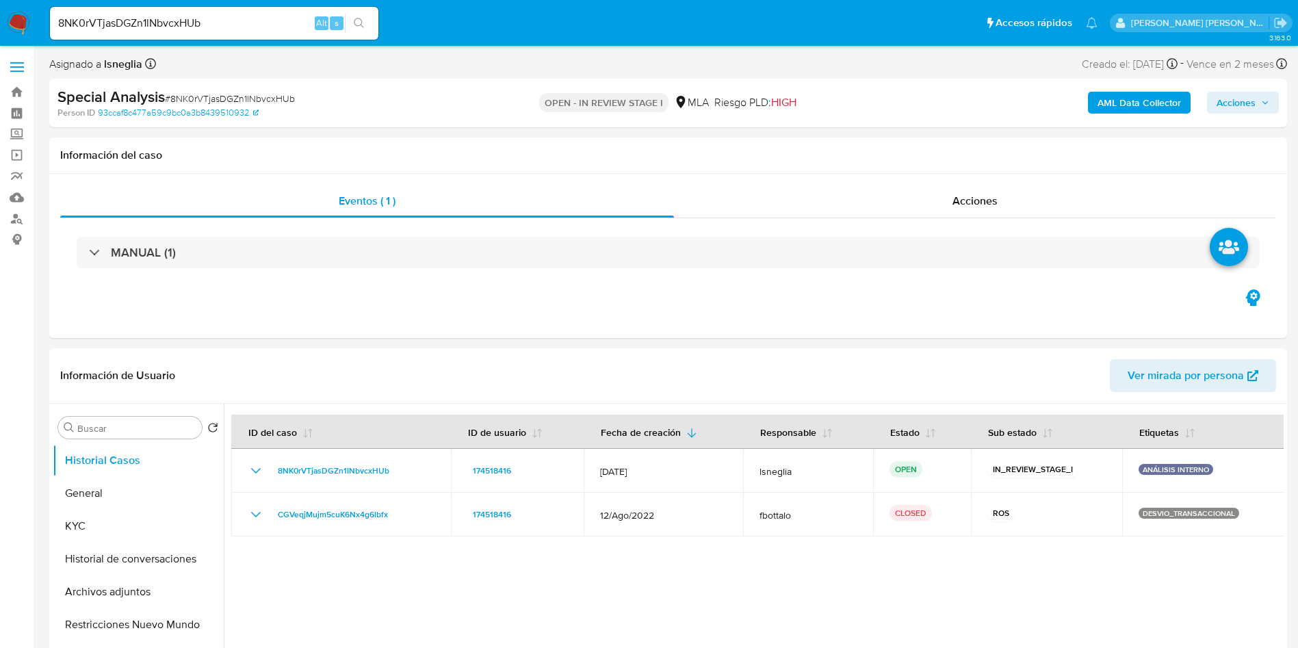
click at [195, 20] on input "8NK0rVTjasDGZn1lNbvcxHUb" at bounding box center [214, 23] width 328 height 18
paste input "J8NeasPT2Yq5np5w1JFuMZkr"
type input "J8NeasPT2Yq5np5w1JFuMZkr"
click at [367, 17] on button "search-icon" at bounding box center [359, 23] width 28 height 19
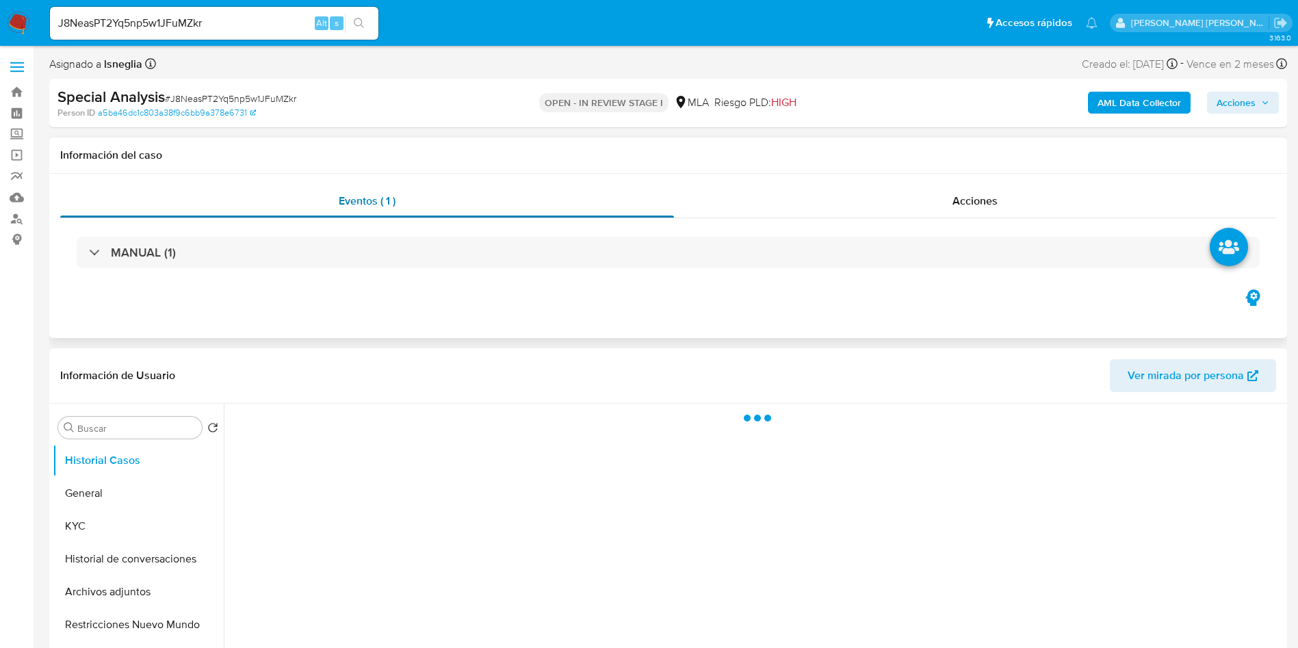
select select "10"
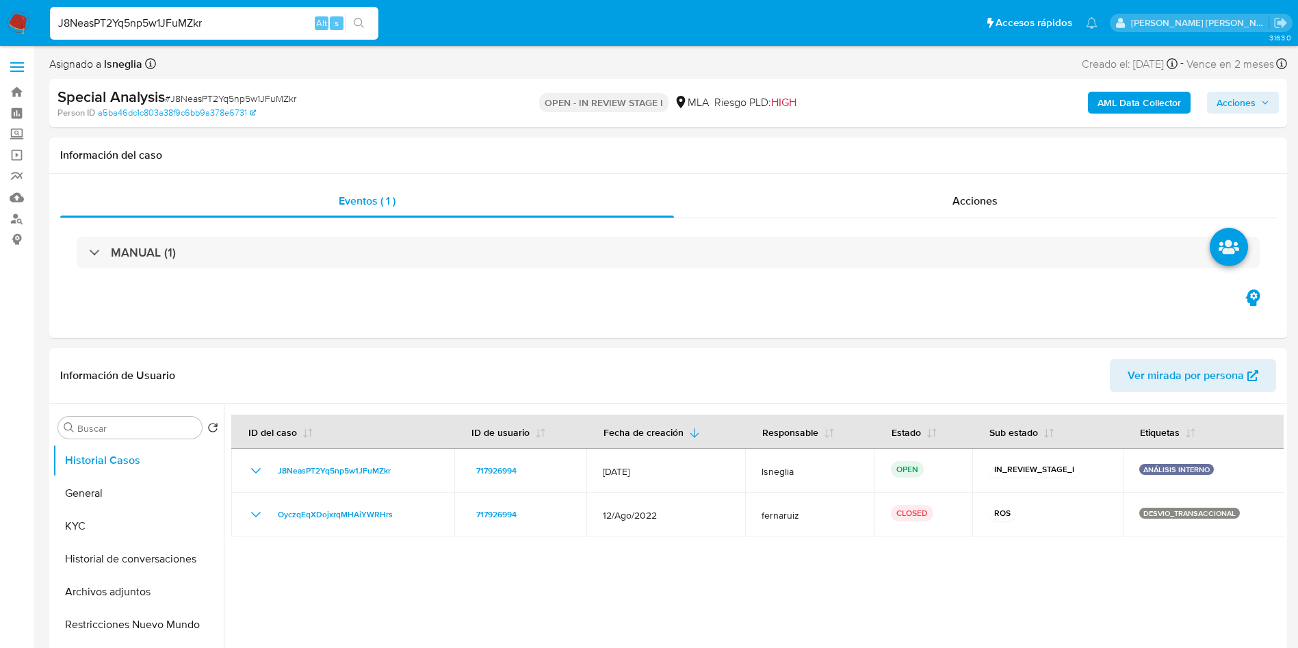
click at [187, 29] on input "J8NeasPT2Yq5np5w1JFuMZkr" at bounding box center [214, 23] width 328 height 18
paste input "NtGauz6qWdGOPUALhQ57EaJb"
type input "NtGauz6qWdGOPUALhQ57EaJb"
select select "10"
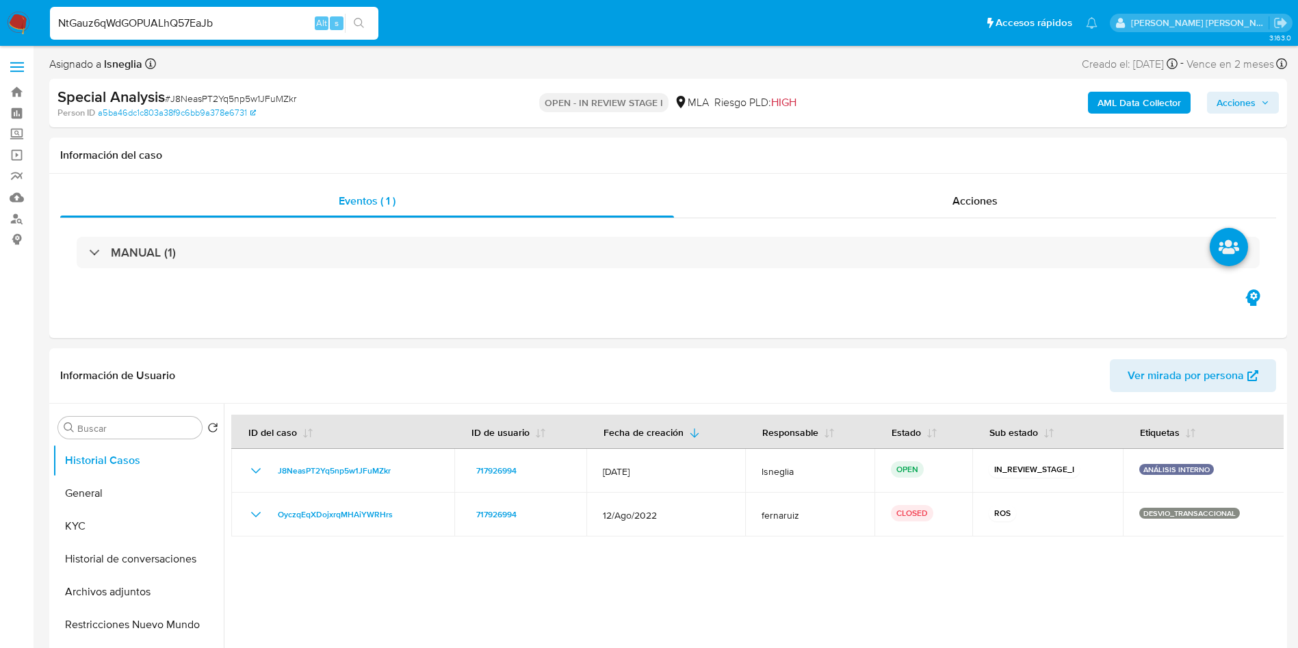
type input "NtGauz6qWdGOPUALhQ57EaJb"
click at [357, 20] on icon "search-icon" at bounding box center [359, 23] width 11 height 11
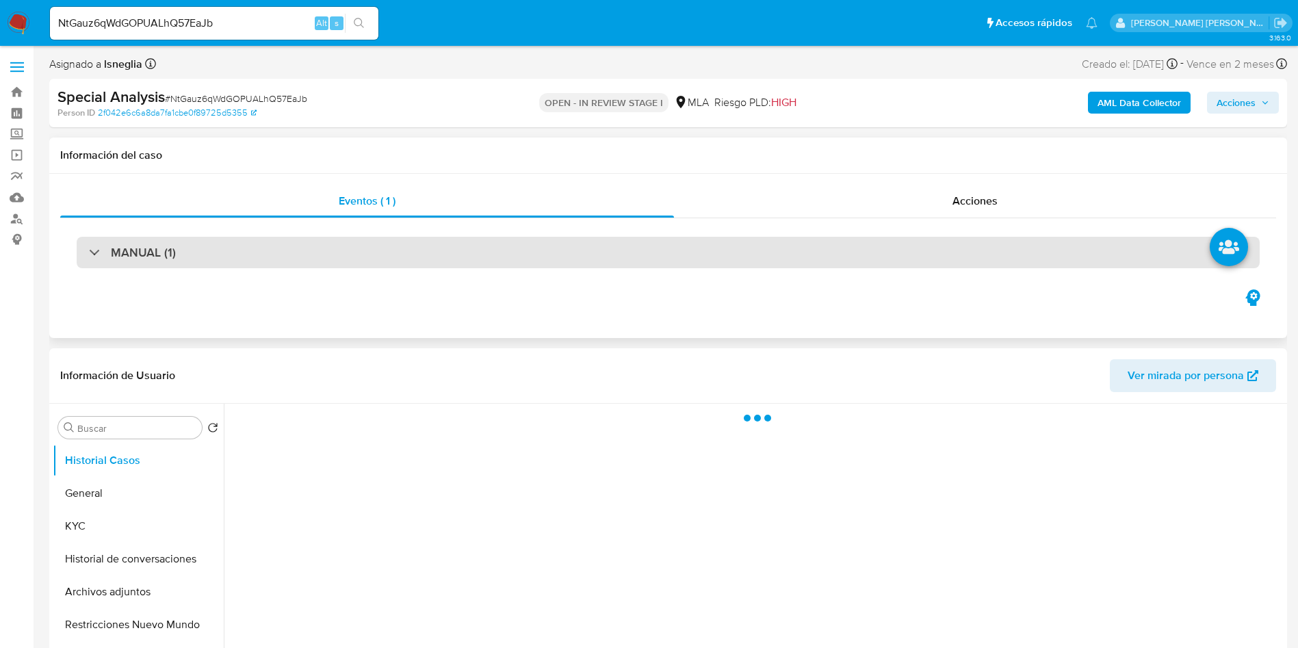
select select "10"
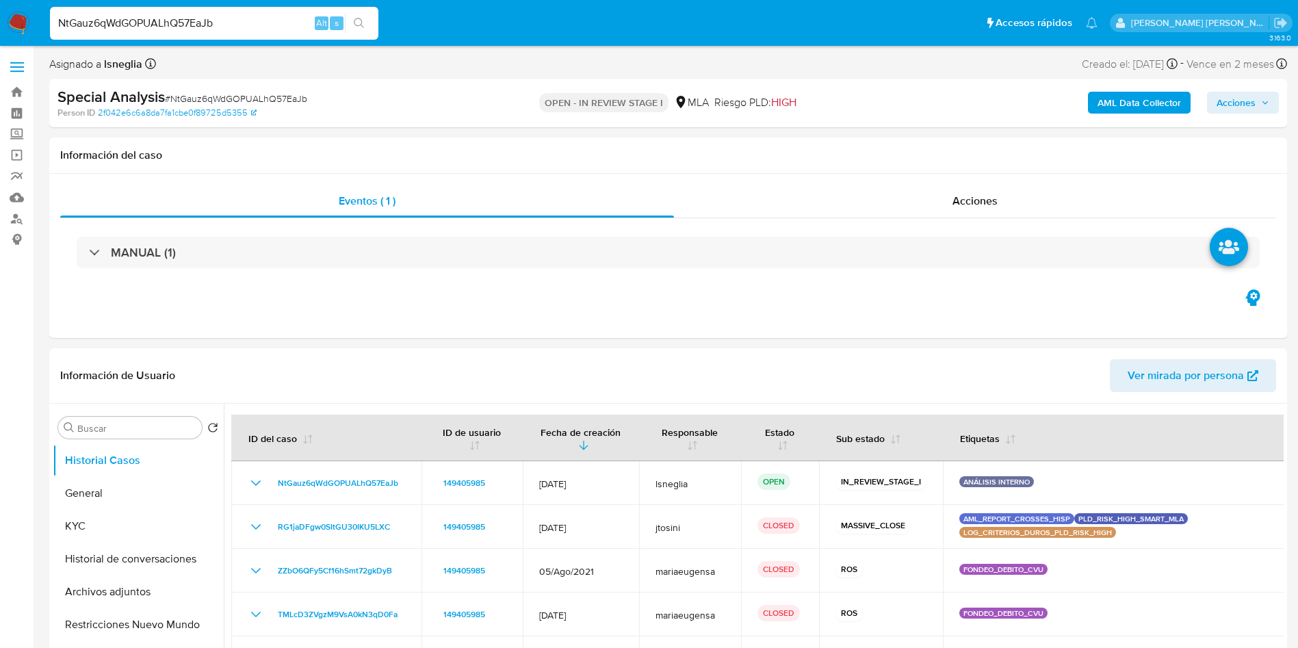
click at [190, 20] on input "NtGauz6qWdGOPUALhQ57EaJb" at bounding box center [214, 23] width 328 height 18
paste input "r5gwYW6JhPD3xQq7Z8tGZDL7"
type input "r5gwYW6JhPD3xQq7Z8tGZDL7"
click at [363, 19] on icon "search-icon" at bounding box center [359, 23] width 11 height 11
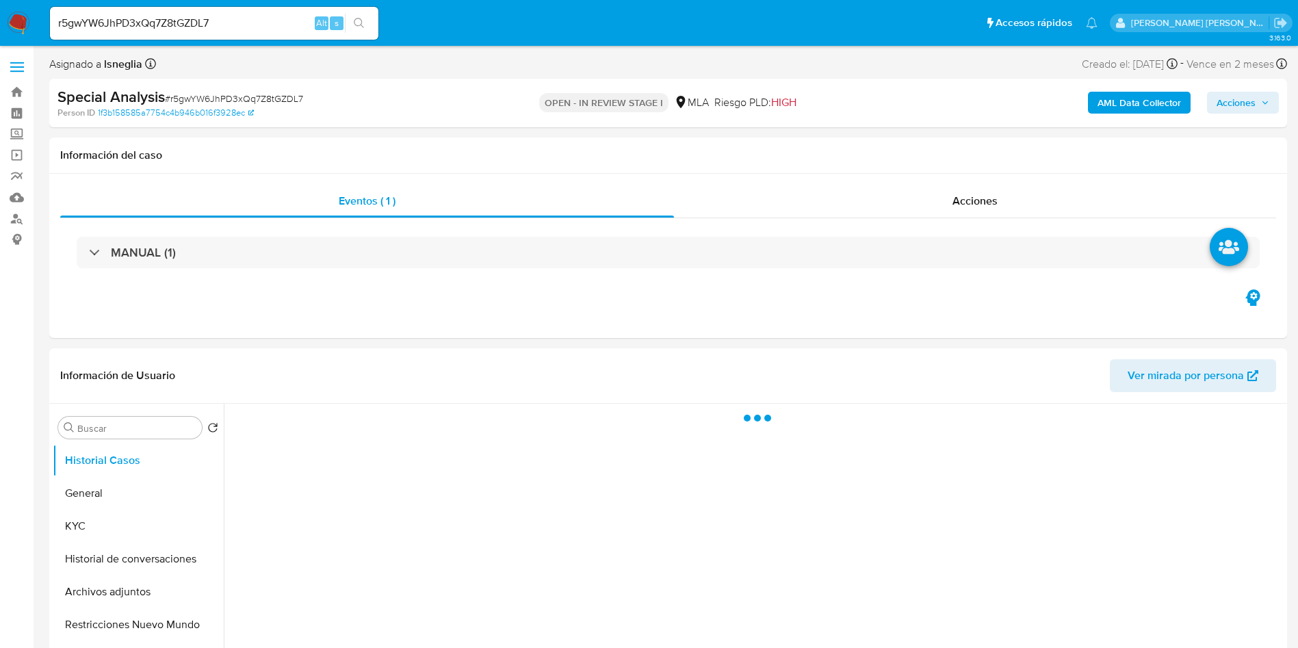
select select "10"
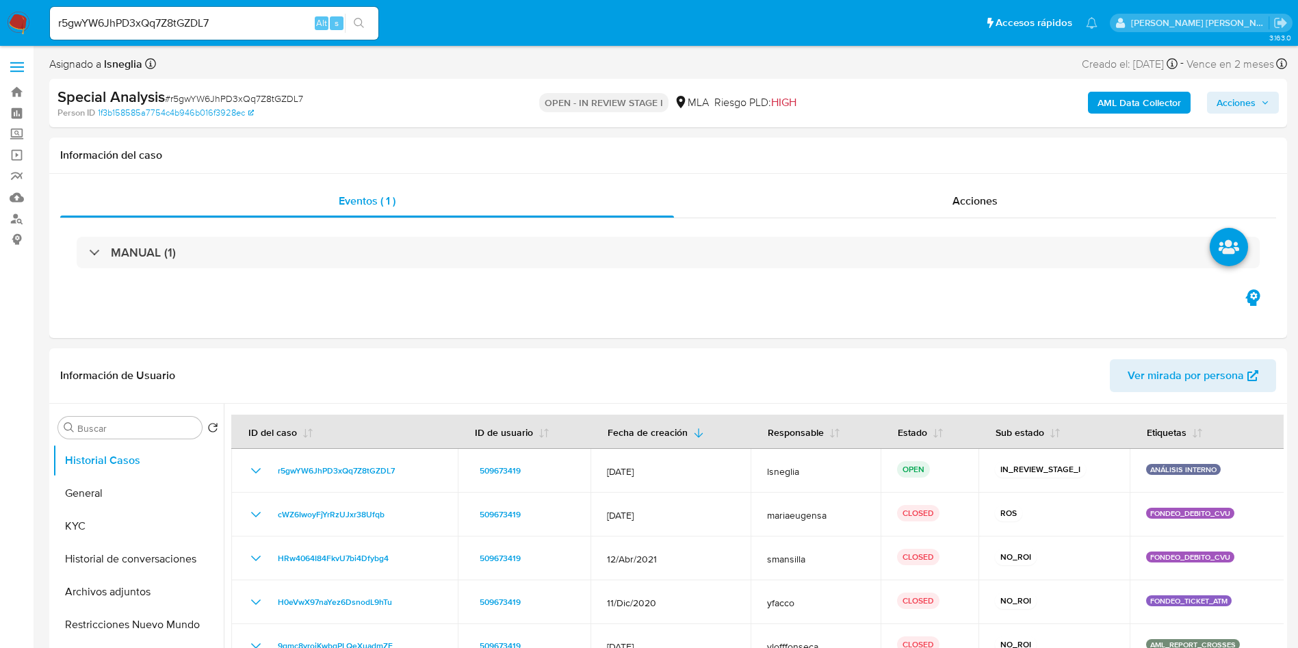
click at [236, 29] on input "r5gwYW6JhPD3xQq7Z8tGZDL7" at bounding box center [214, 23] width 328 height 18
paste input "c4y4L03dP8zwPtRefcPYve1b"
type input "c4y4L03dP8zwPtRefcPYve1b"
click at [364, 25] on icon "search-icon" at bounding box center [359, 23] width 11 height 11
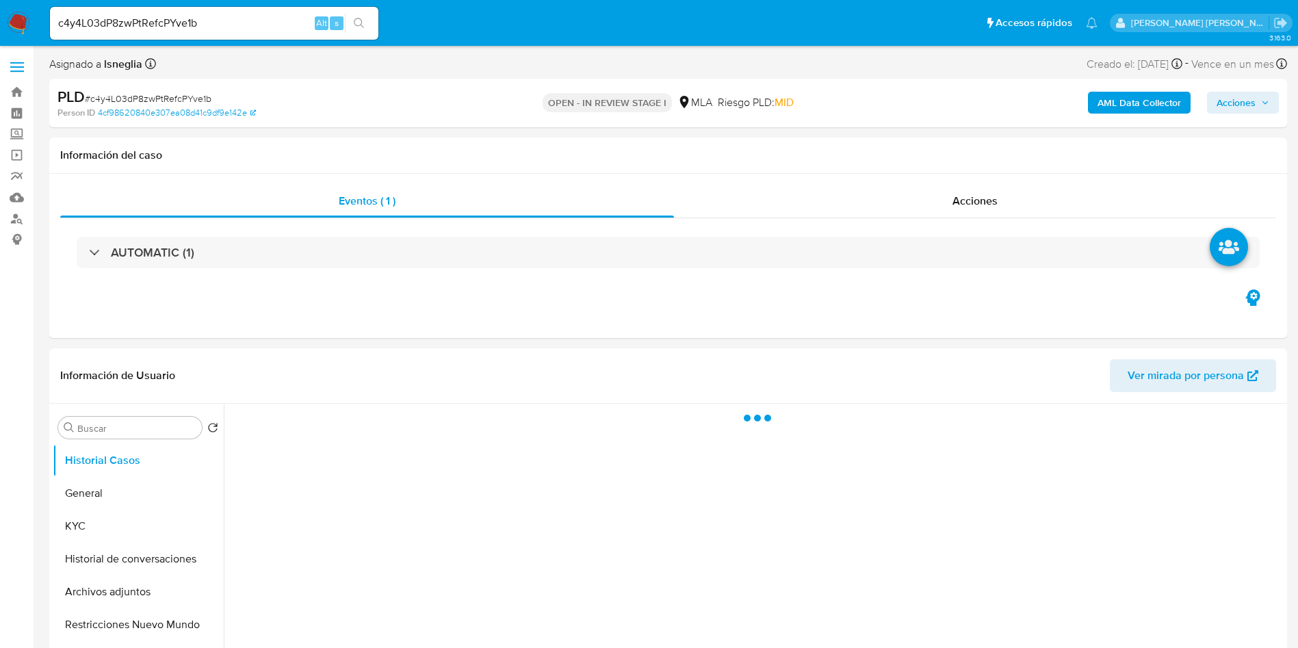
select select "10"
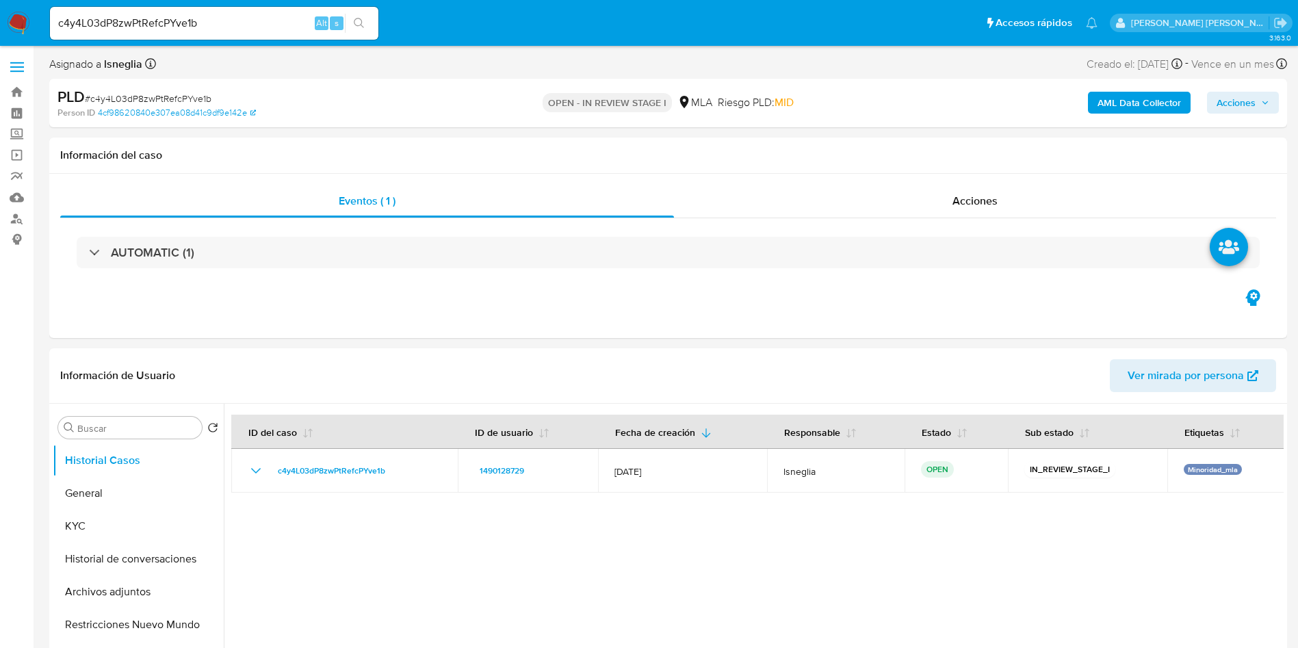
click at [165, 24] on input "c4y4L03dP8zwPtRefcPYve1b" at bounding box center [214, 23] width 328 height 18
paste input "u6McxNnwAhXDOYVVYOei9o9I"
type input "u6McxNnwAhXDOYVVYOei9o9I"
click at [366, 21] on button "search-icon" at bounding box center [359, 23] width 28 height 19
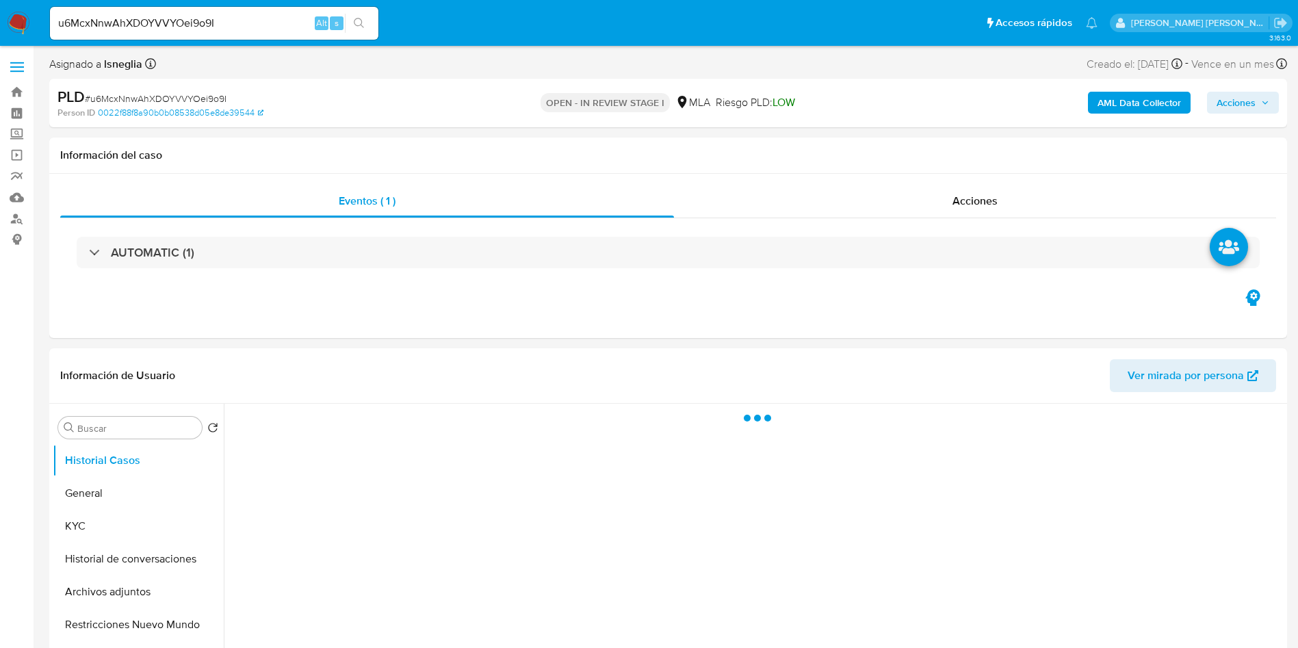
select select "10"
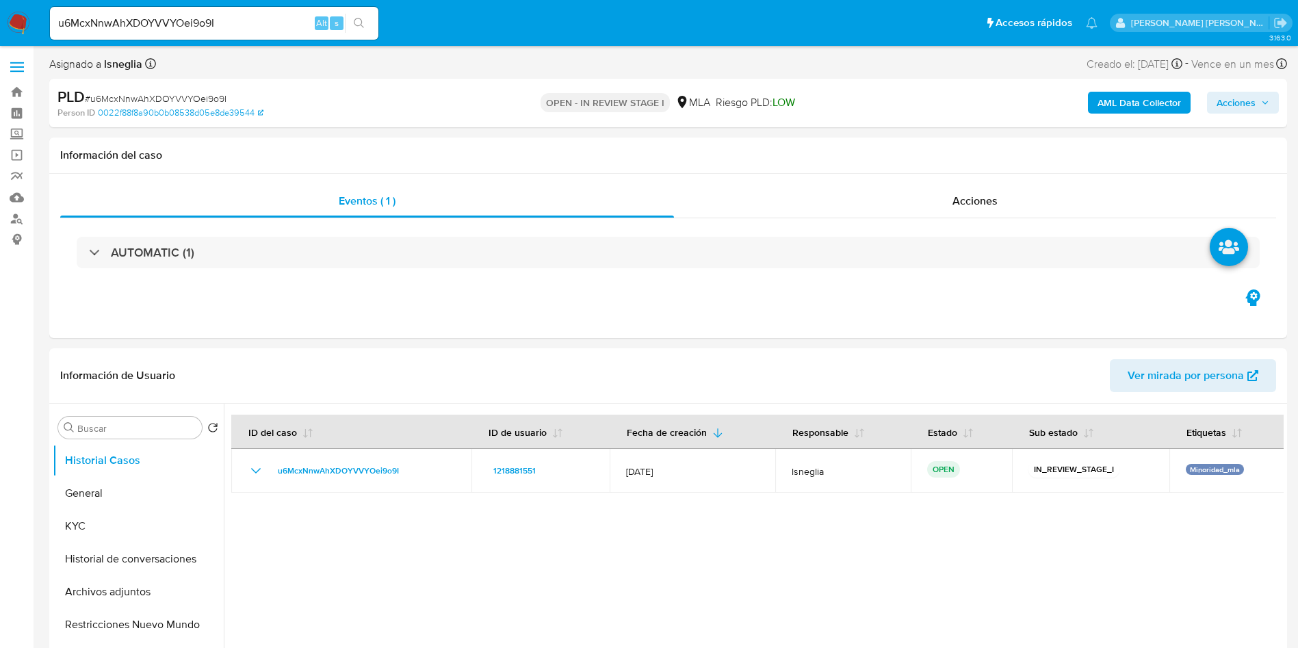
click at [181, 16] on input "u6McxNnwAhXDOYVVYOei9o9I" at bounding box center [214, 23] width 328 height 18
click at [185, 25] on input "u6McxNnwAhXDOYVVYOei9o9I" at bounding box center [214, 23] width 328 height 18
paste input "lkA91ND7SogAvMurJych6mcv"
type input "lkA91ND7SogAvMurJych6mcv"
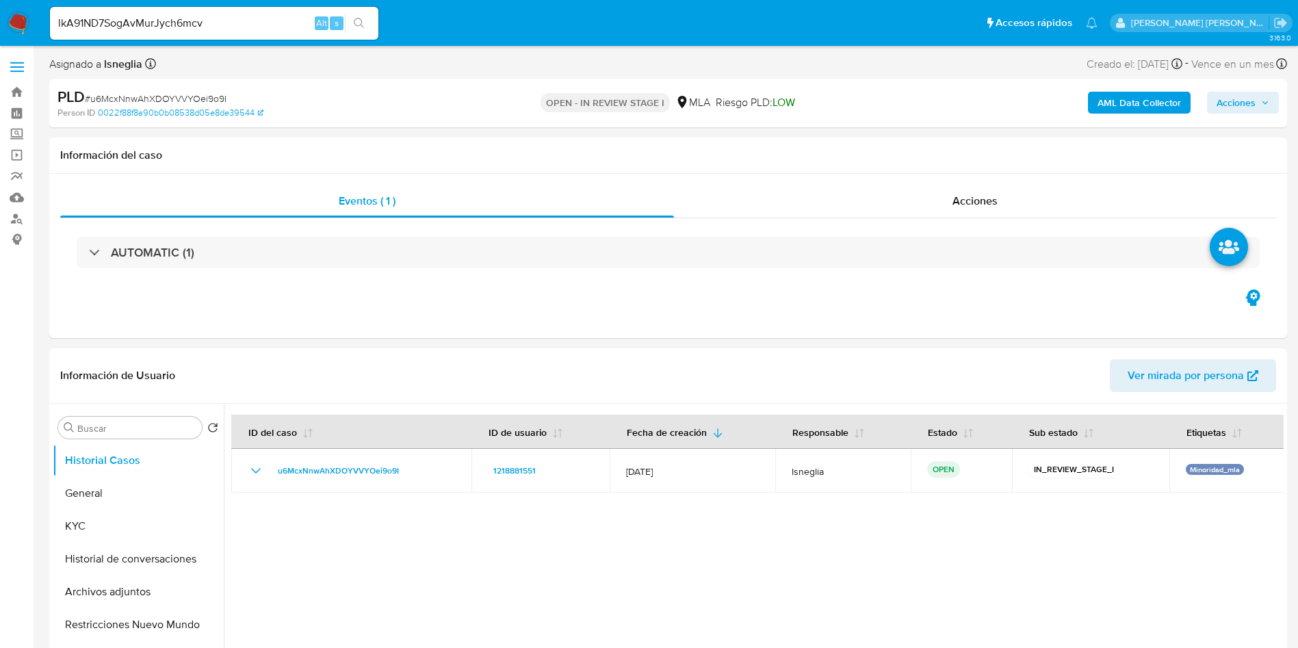
click at [358, 23] on icon "search-icon" at bounding box center [359, 23] width 11 height 11
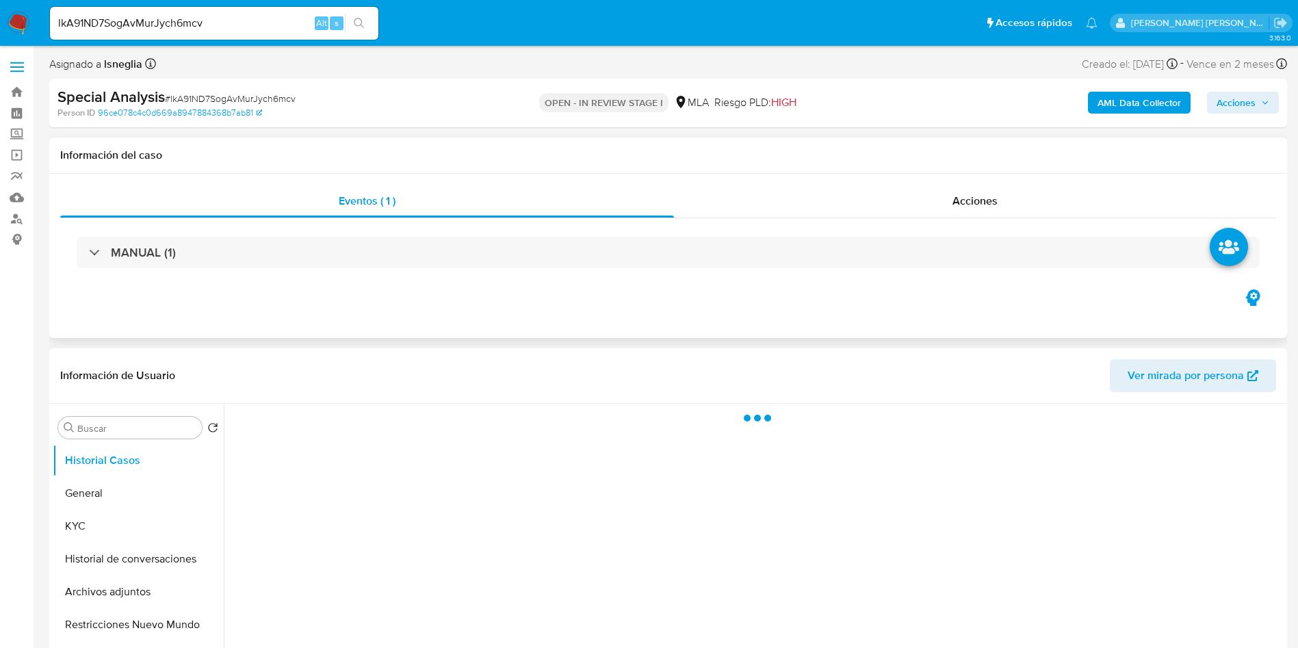
select select "10"
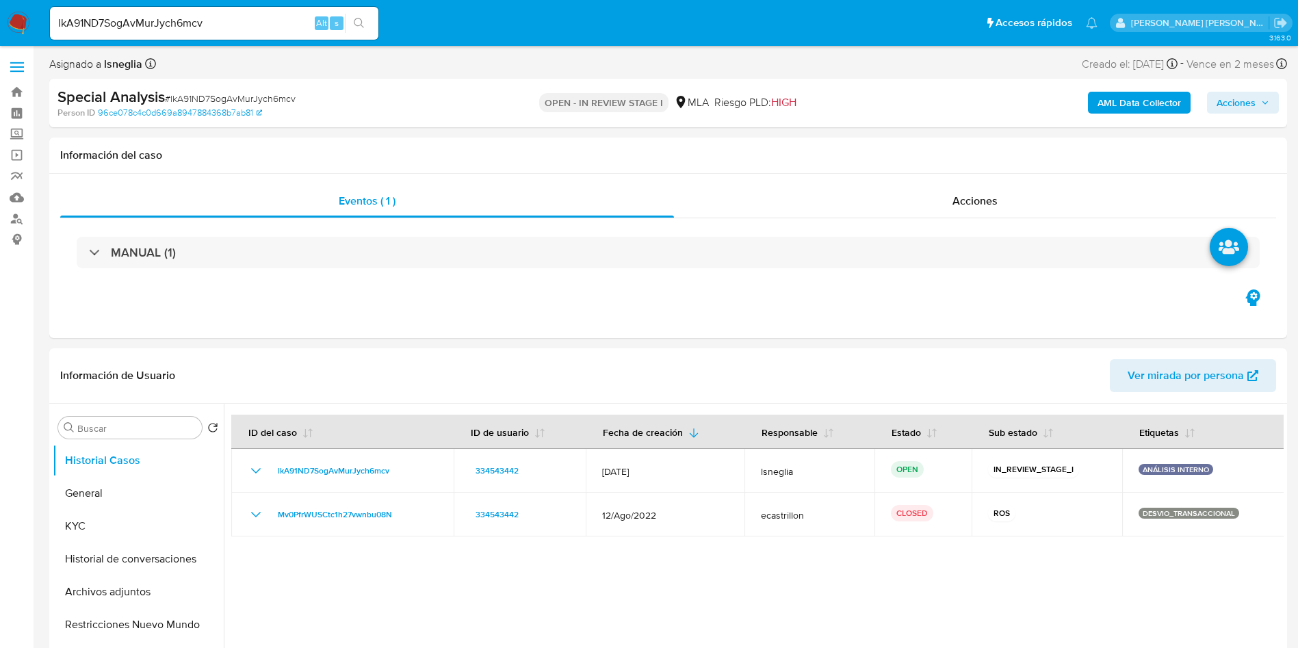
click at [192, 16] on input "lkA91ND7SogAvMurJych6mcv" at bounding box center [214, 23] width 328 height 18
paste input "IGpksHb4kErWuY68hxJ8Y7cU"
type input "IGpksHb4kErWuY68hxJ8Y7cU"
click at [355, 18] on icon "search-icon" at bounding box center [359, 23] width 11 height 11
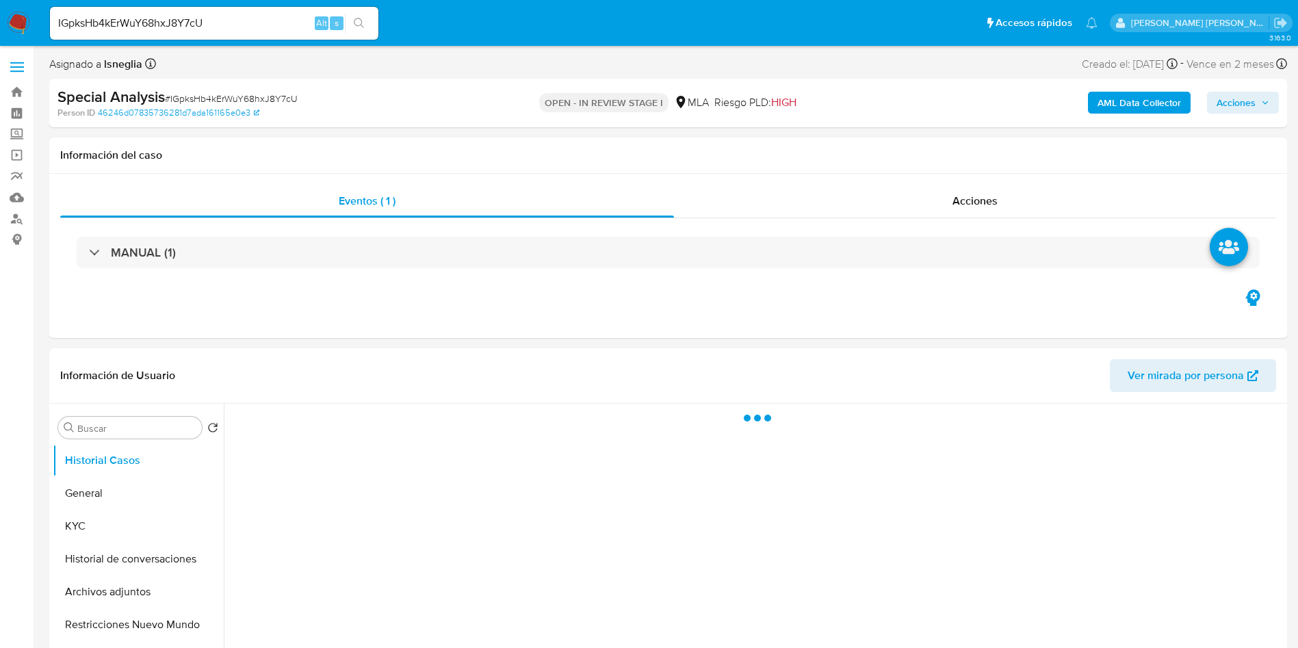
select select "10"
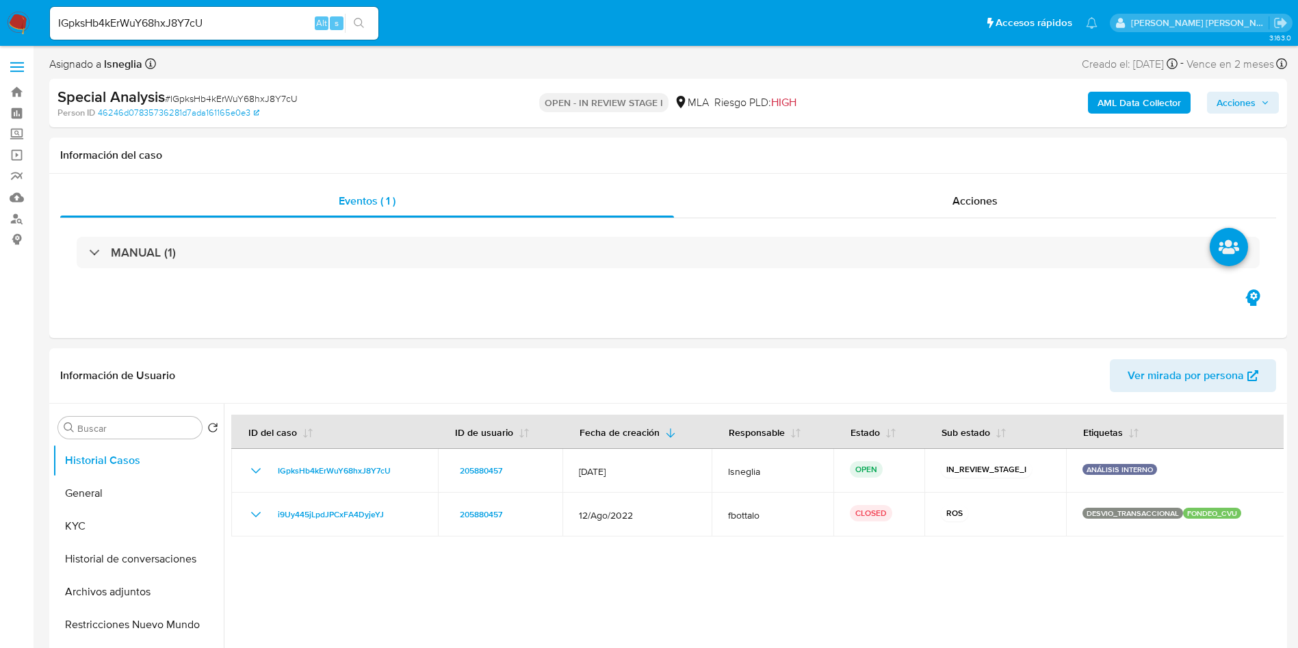
select select "10"
click at [286, 21] on input "IGpksHb4kErWuY68hxJ8Y7cU" at bounding box center [214, 23] width 328 height 18
paste input "oTLya4U4cfgy9sAJkTzfGYkT"
type input "oTLya4U4cfgy9sAJkTzfGYkT"
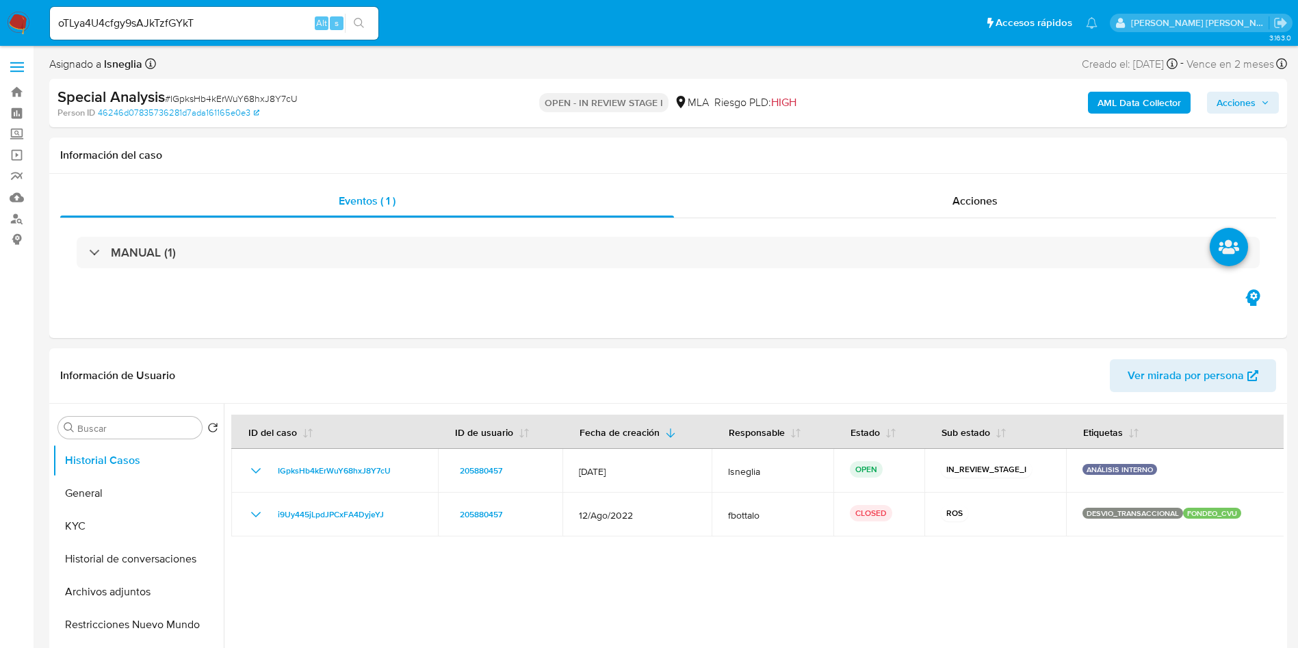
click at [363, 24] on icon "search-icon" at bounding box center [359, 23] width 11 height 11
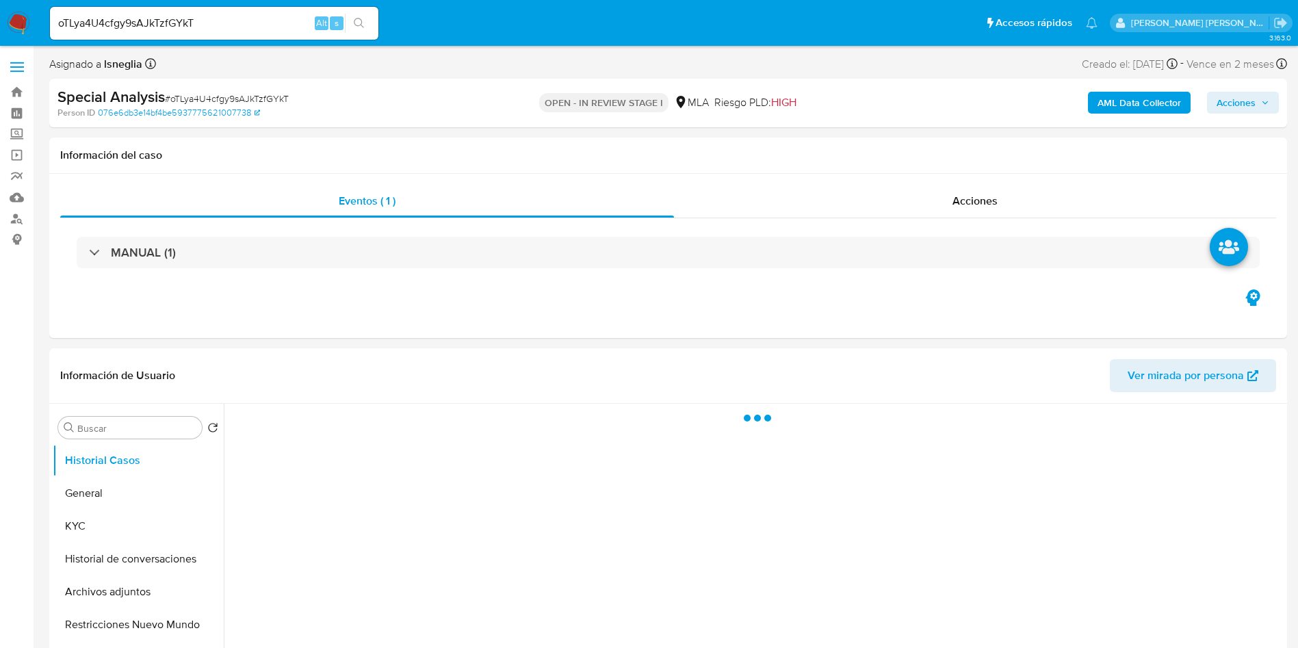
select select "10"
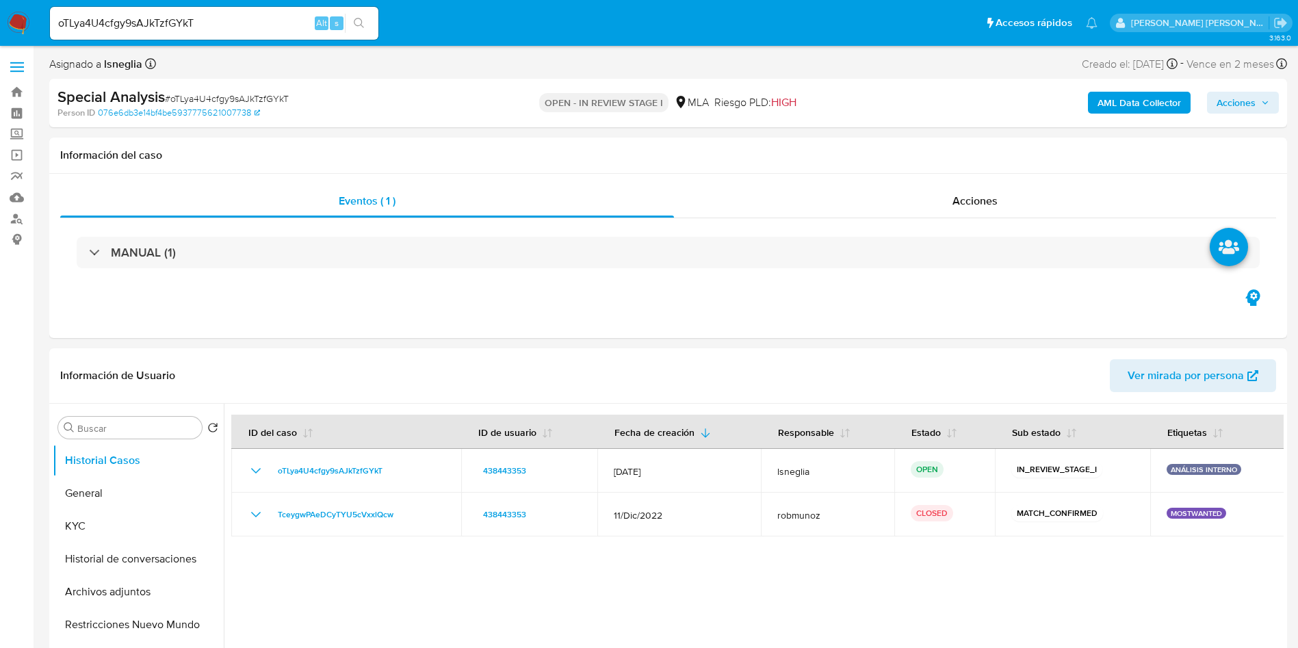
click at [199, 24] on input "oTLya4U4cfgy9sAJkTzfGYkT" at bounding box center [214, 23] width 328 height 18
paste input "m80s5yHkdK43EQ78DEeIWTQ7"
type input "m80s5yHkdK43EQ78DEeIWTQ7"
click at [365, 24] on button "search-icon" at bounding box center [359, 23] width 28 height 19
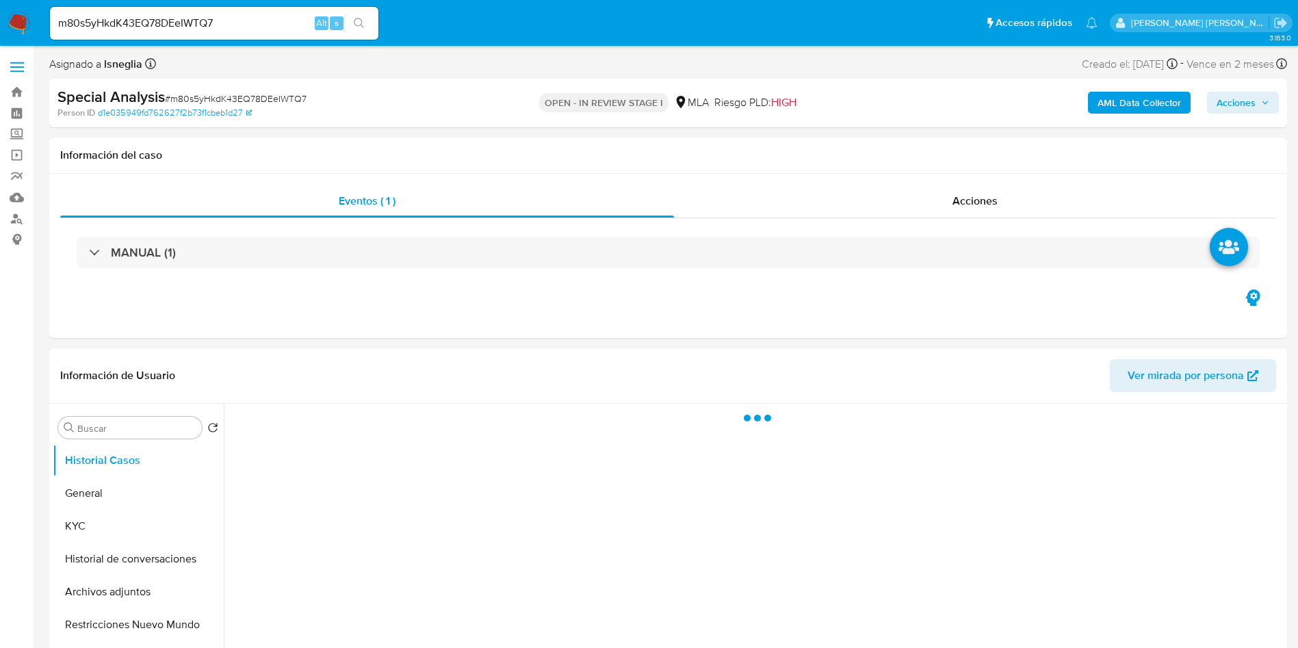
select select "10"
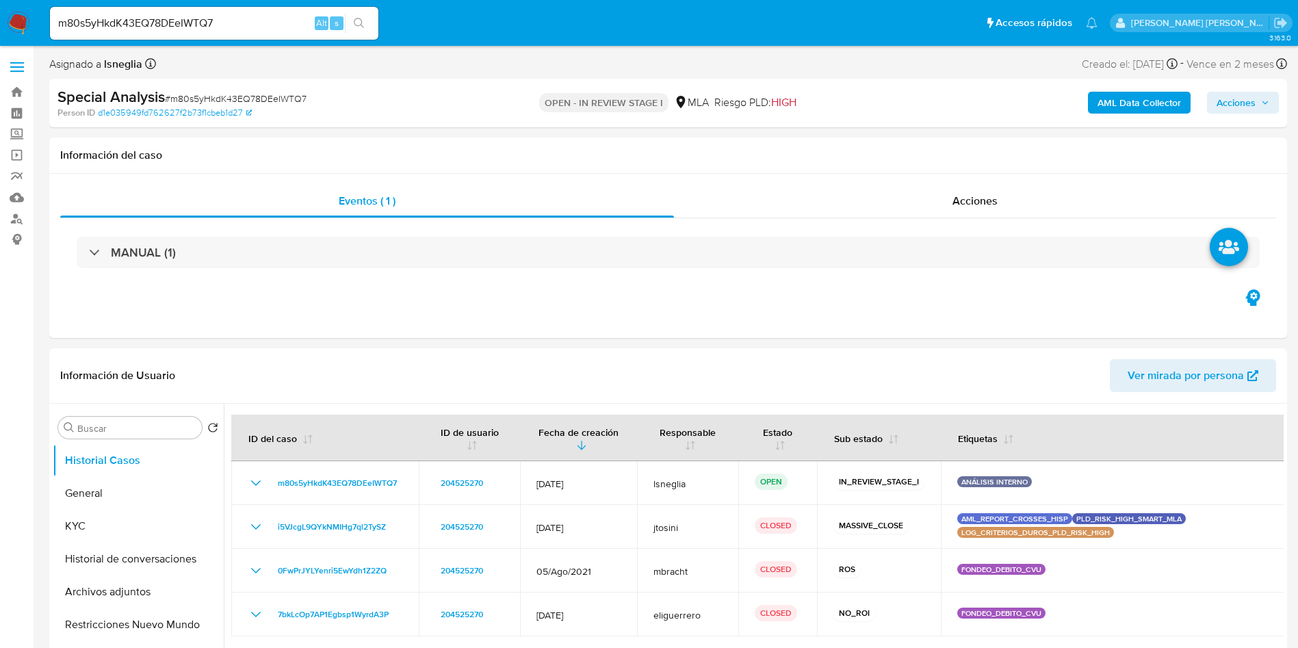
click at [170, 21] on input "m80s5yHkdK43EQ78DEeIWTQ7" at bounding box center [214, 23] width 328 height 18
paste input "hUobBO4ZYXhWU6zh3u2wXNo"
type input "mhUobBO4ZYXhWU6zh3u2wXNo"
click at [356, 18] on icon "search-icon" at bounding box center [359, 23] width 11 height 11
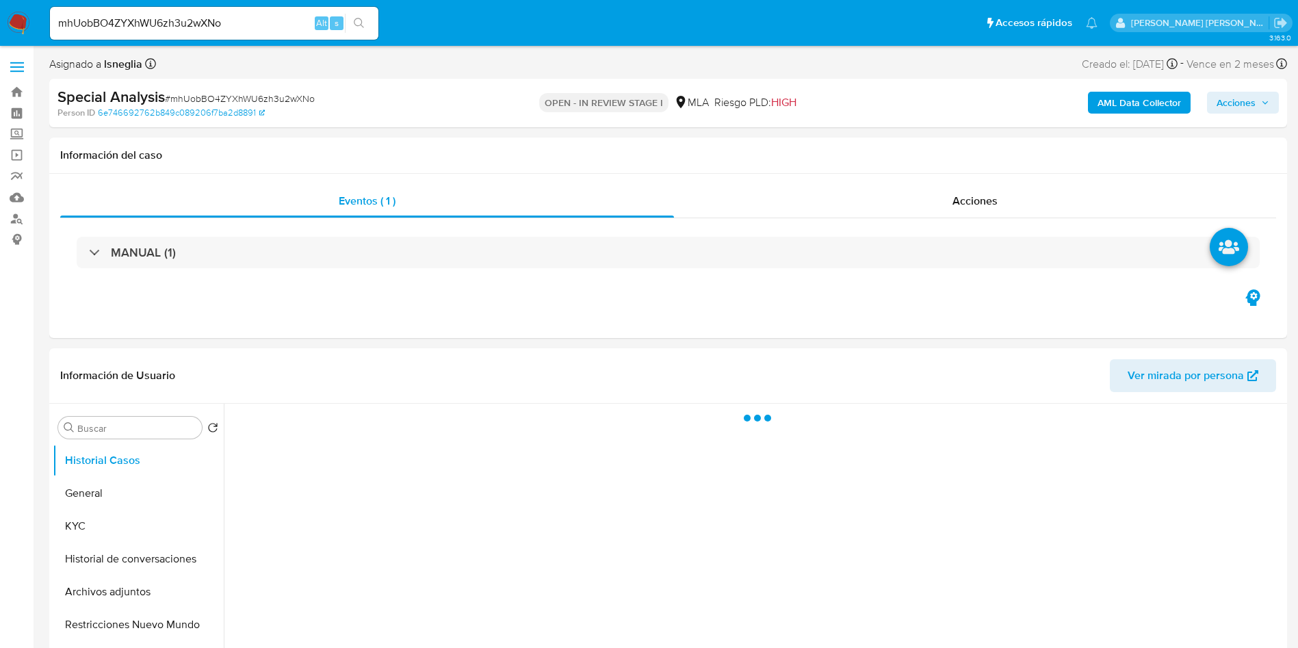
select select "10"
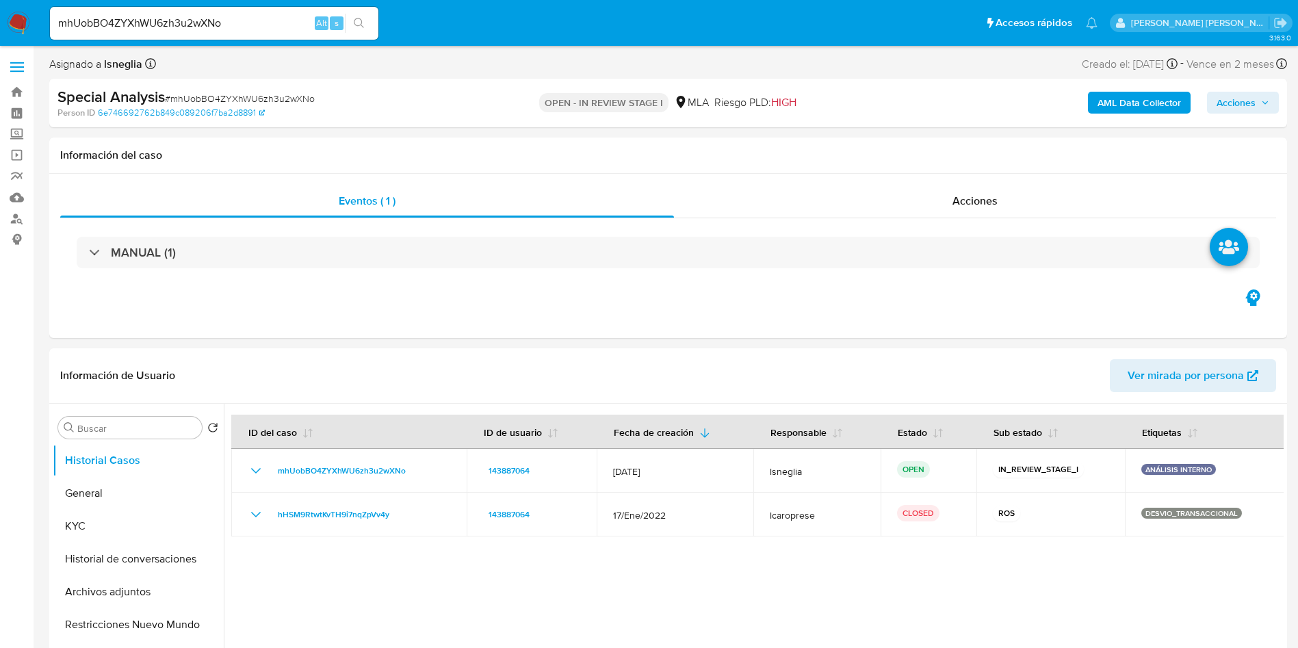
click at [188, 14] on input "mhUobBO4ZYXhWU6zh3u2wXNo" at bounding box center [214, 23] width 328 height 18
click at [187, 21] on input "mhUobBO4ZYXhWU6zh3u2wXNo" at bounding box center [214, 23] width 328 height 18
click at [218, 21] on input "mhUobBO4ZYXhWU6zh3u2wXNo" at bounding box center [214, 23] width 328 height 18
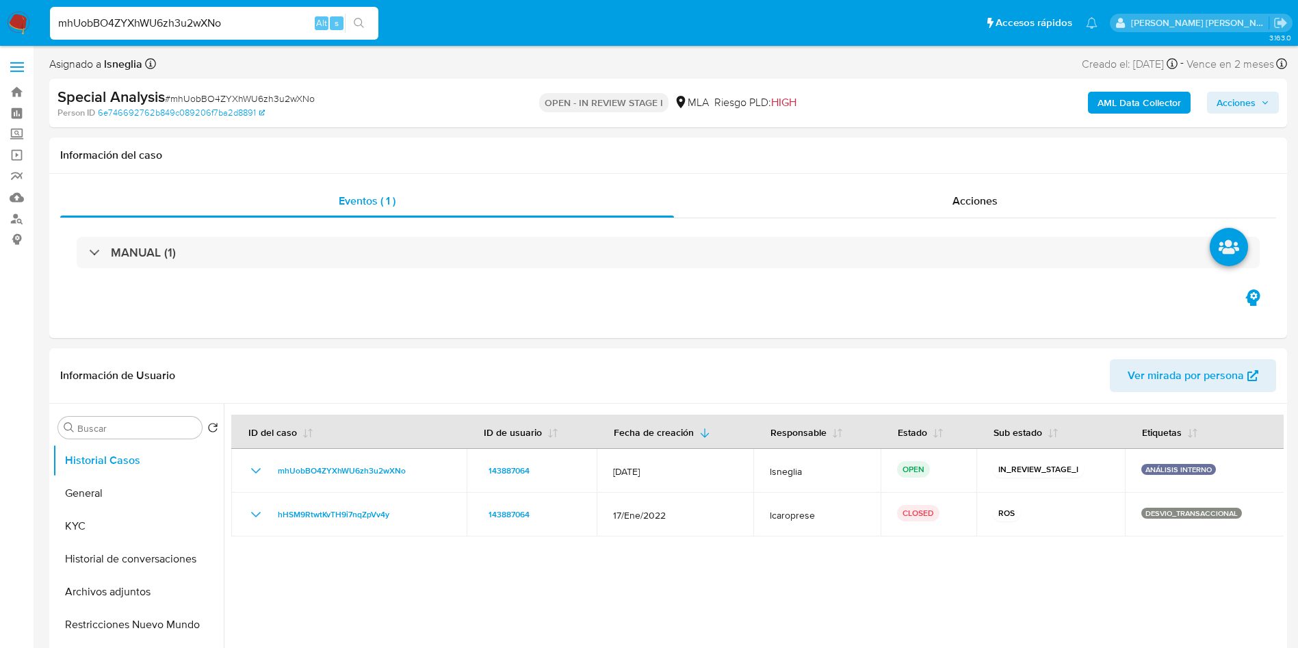
paste input "7jRexBvTIEhfC9ktInc5y4ht"
type input "7jRexBvTIEhfC9ktInc5y4ht"
click at [369, 27] on button "search-icon" at bounding box center [359, 23] width 28 height 19
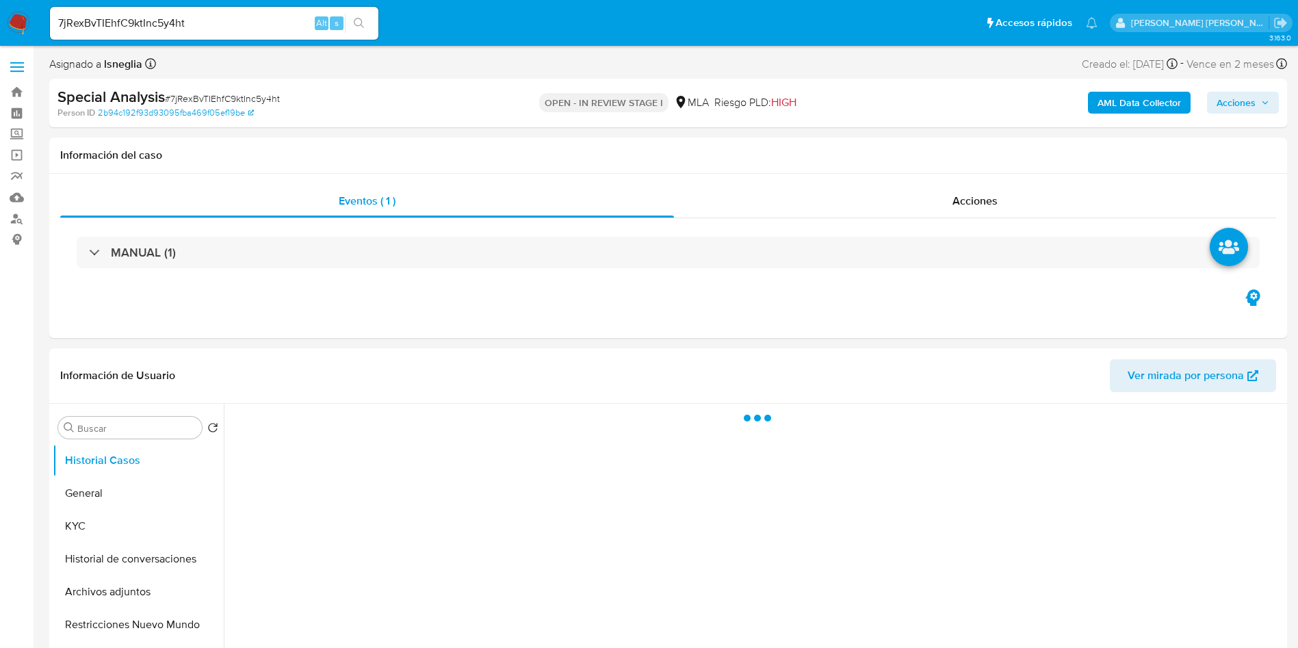
select select "10"
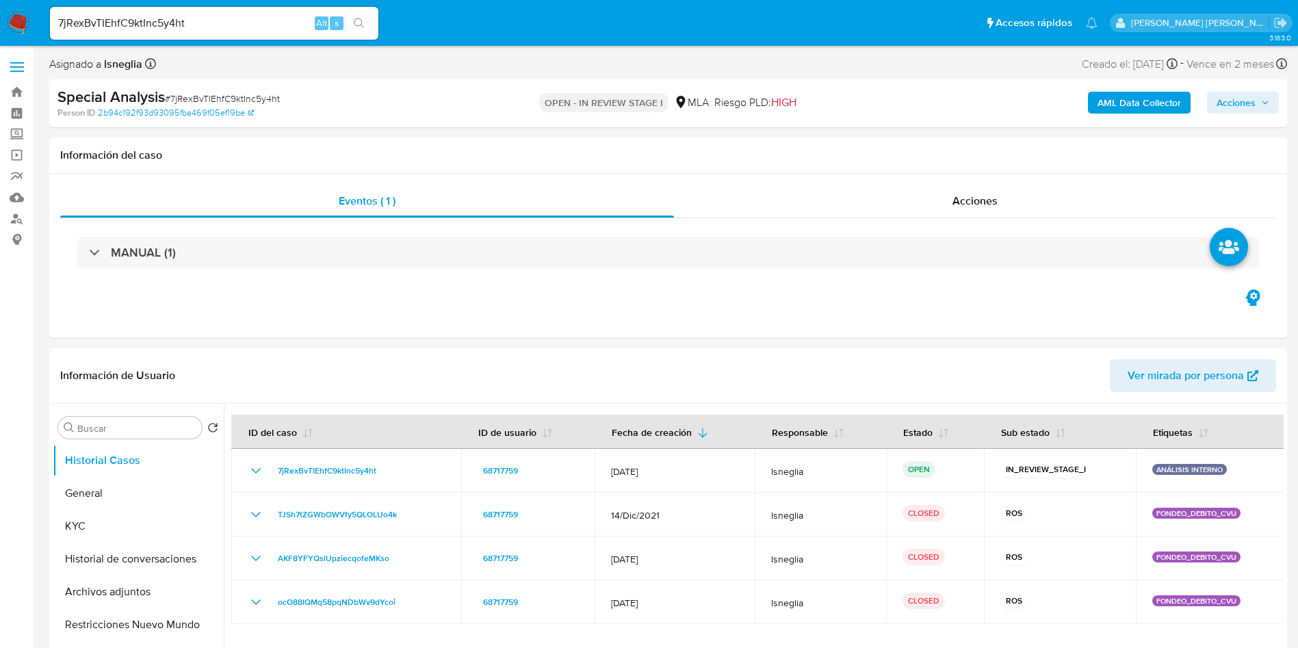
click at [168, 40] on div "7jRexBvTIEhfC9ktInc5y4ht Alt s" at bounding box center [214, 23] width 328 height 38
click at [169, 20] on input "7jRexBvTIEhfC9ktInc5y4ht" at bounding box center [214, 23] width 328 height 18
paste input "0liJ5qDrqaRYJAHwvuS8jMgj"
type input "0liJ5qDrqaRYJAHwvuS8jMgj"
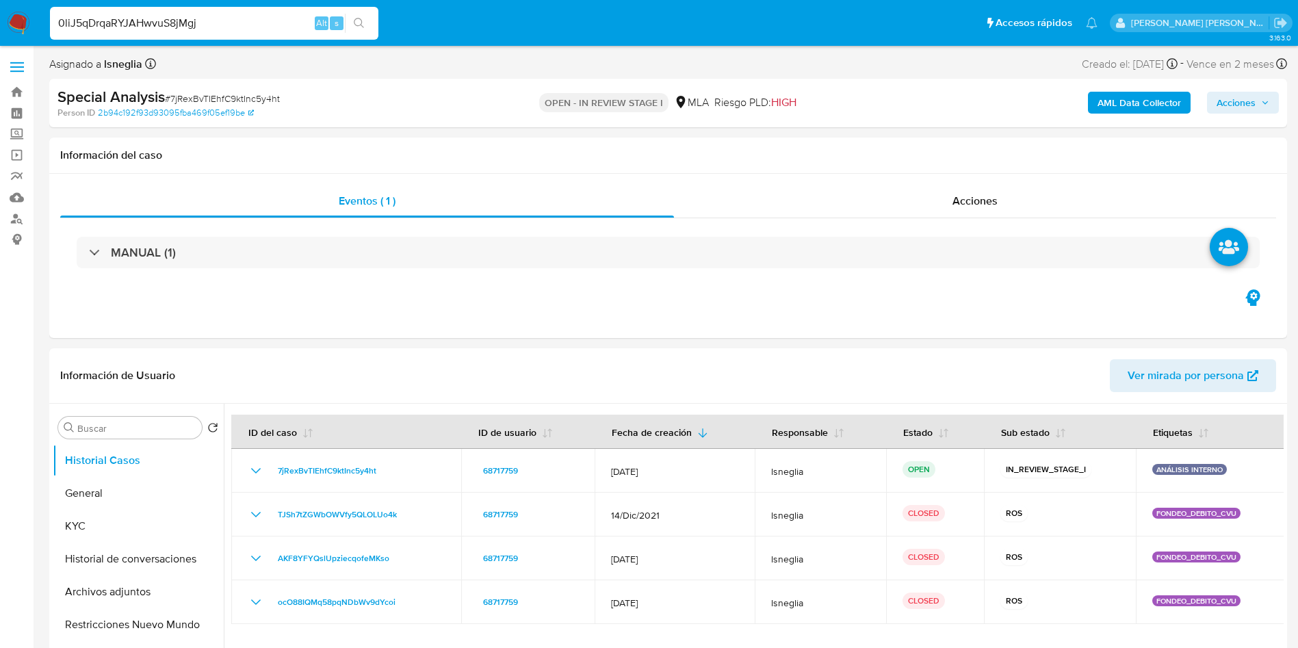
click at [355, 19] on icon "search-icon" at bounding box center [359, 23] width 10 height 10
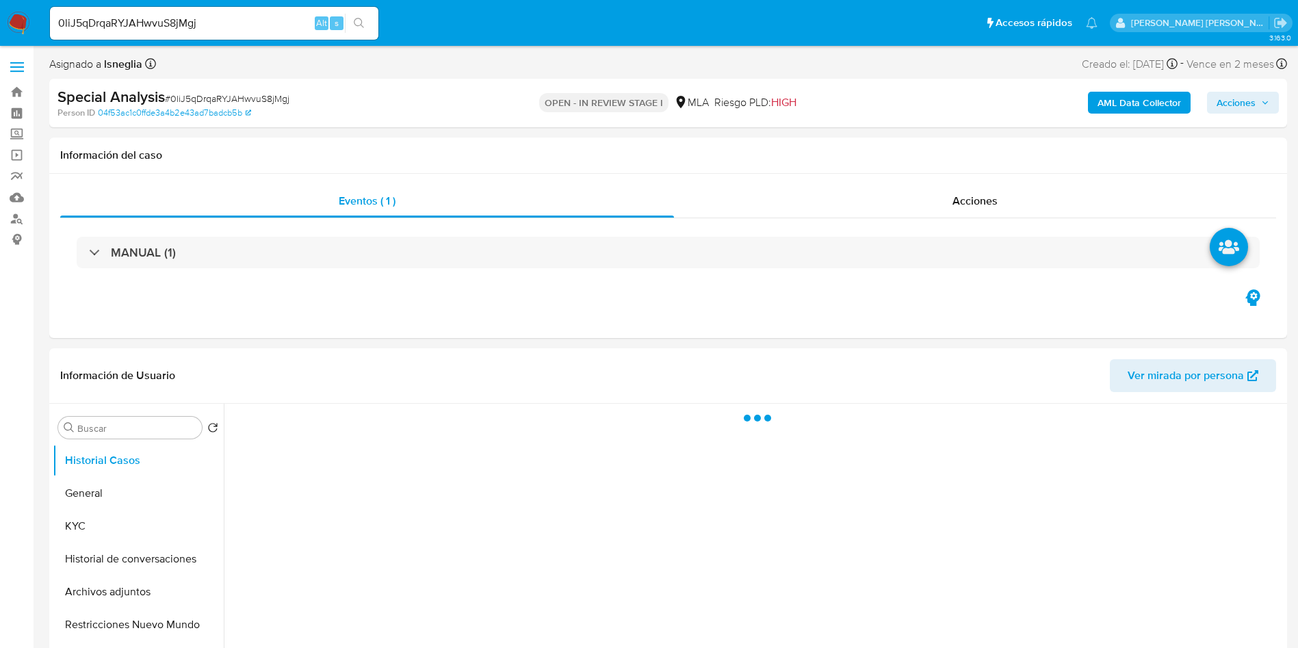
select select "10"
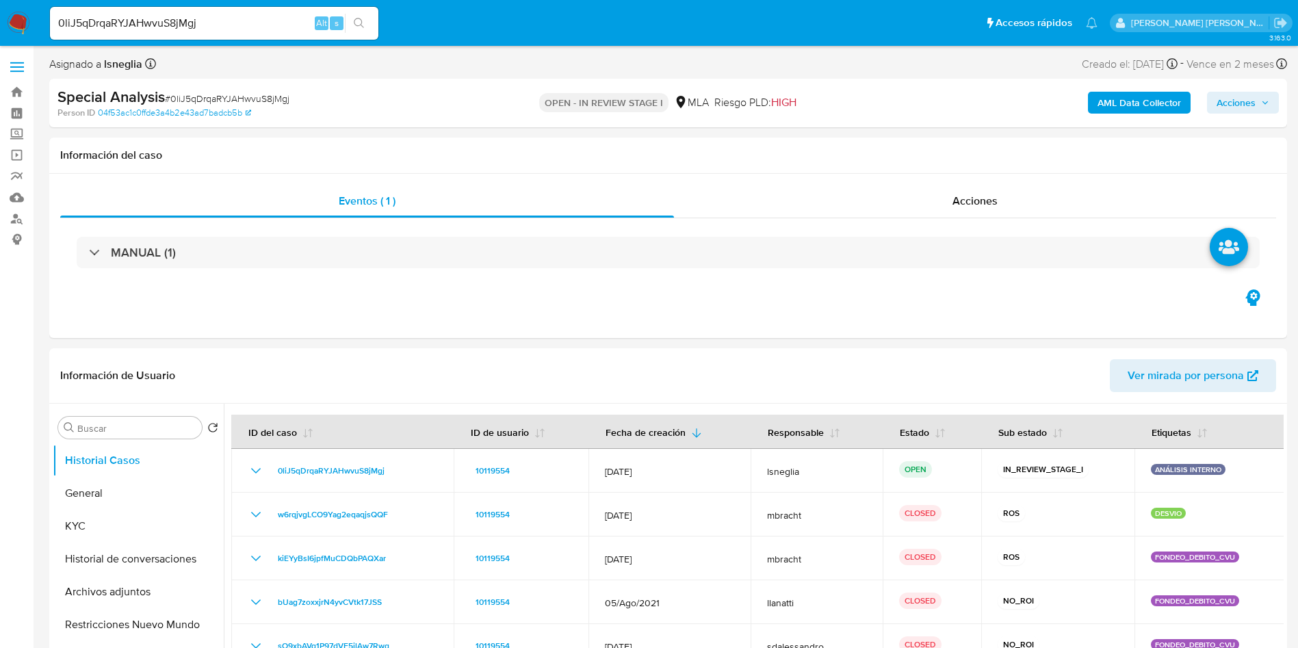
select select "10"
click at [157, 31] on input "0liJ5qDrqaRYJAHwvuS8jMgj" at bounding box center [214, 23] width 328 height 18
paste input "66msg9k9BZx5UfP3bO1JzVRQ"
type input "66msg9k9BZx5UfP3bO1JzVRQ"
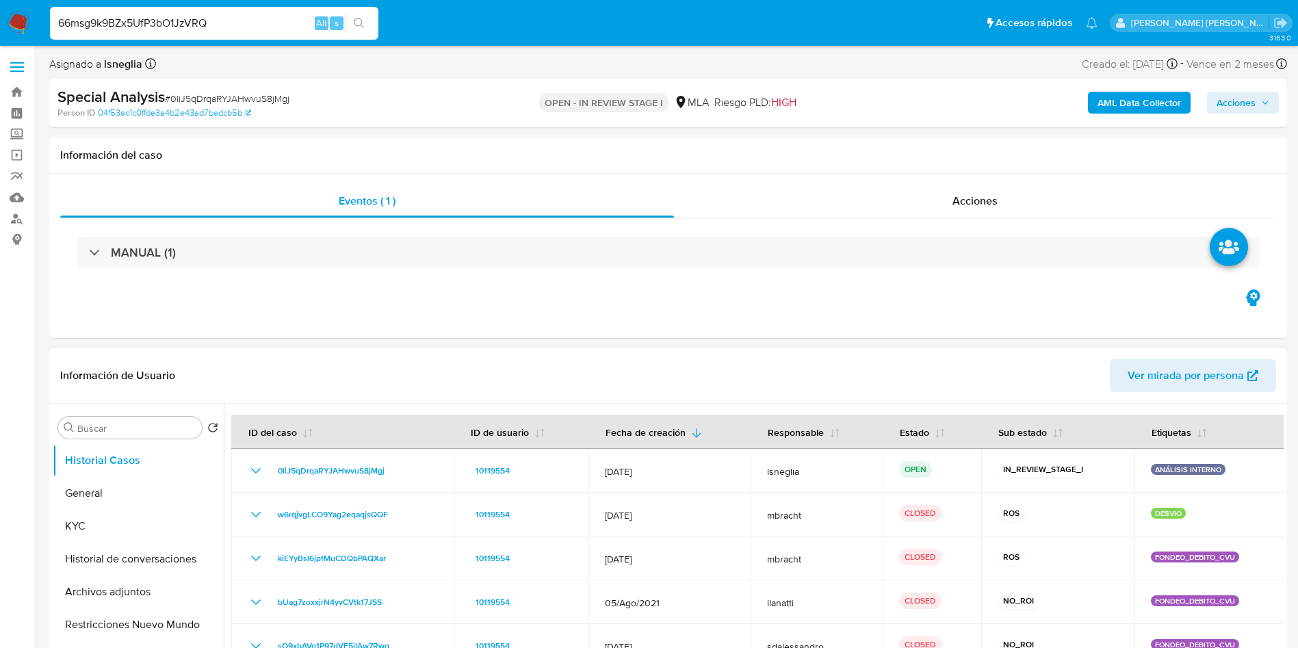
click at [365, 23] on icon "search-icon" at bounding box center [359, 23] width 11 height 11
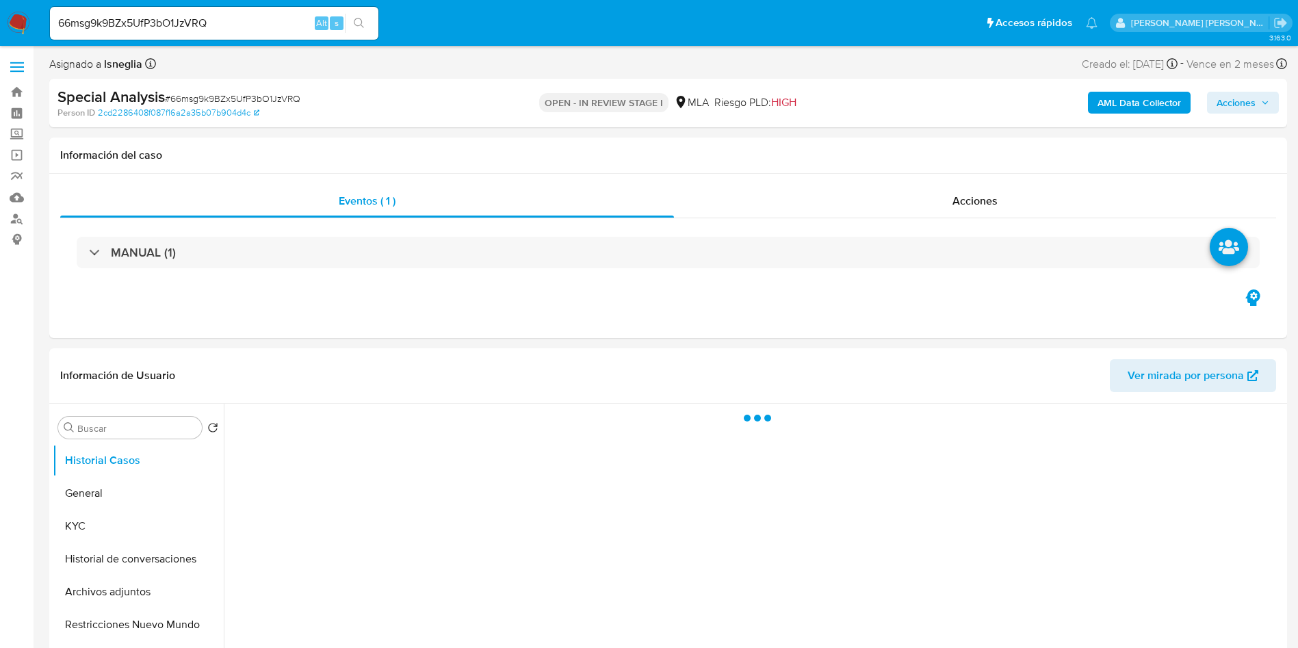
select select "10"
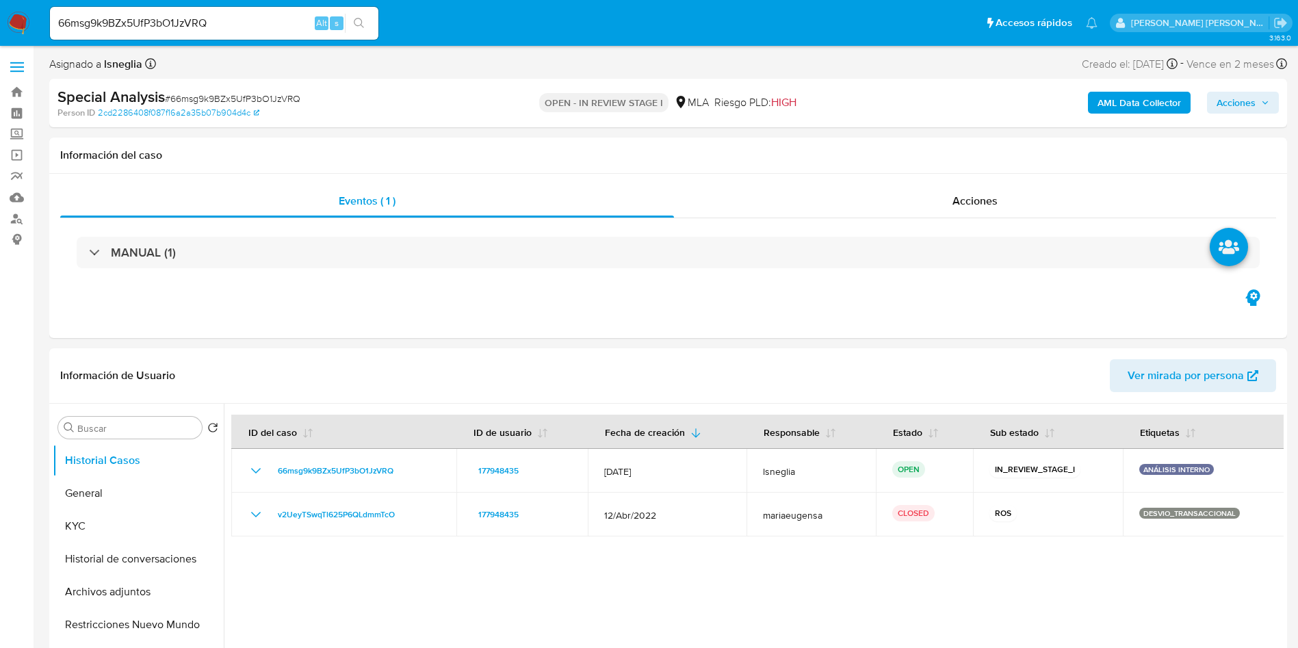
click at [196, 27] on input "66msg9k9BZx5UfP3bO1JzVRQ" at bounding box center [214, 23] width 328 height 18
click at [196, 26] on input "66msg9k9BZx5UfP3bO1JzVRQ" at bounding box center [214, 23] width 328 height 18
paste input "gn9uXWr79oQ0ULVjMqKdXpF4"
type input "gn9uXWr79oQ0ULVjMqKdXpF4"
click at [368, 18] on button "search-icon" at bounding box center [359, 23] width 28 height 19
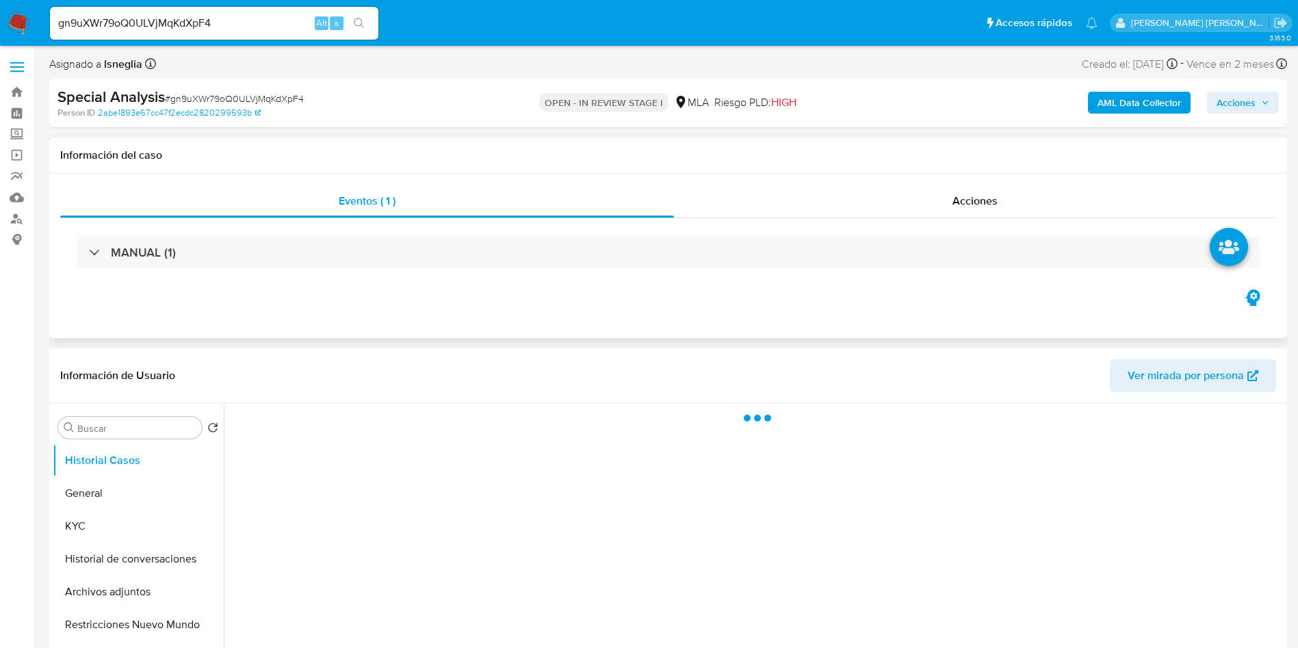
select select "10"
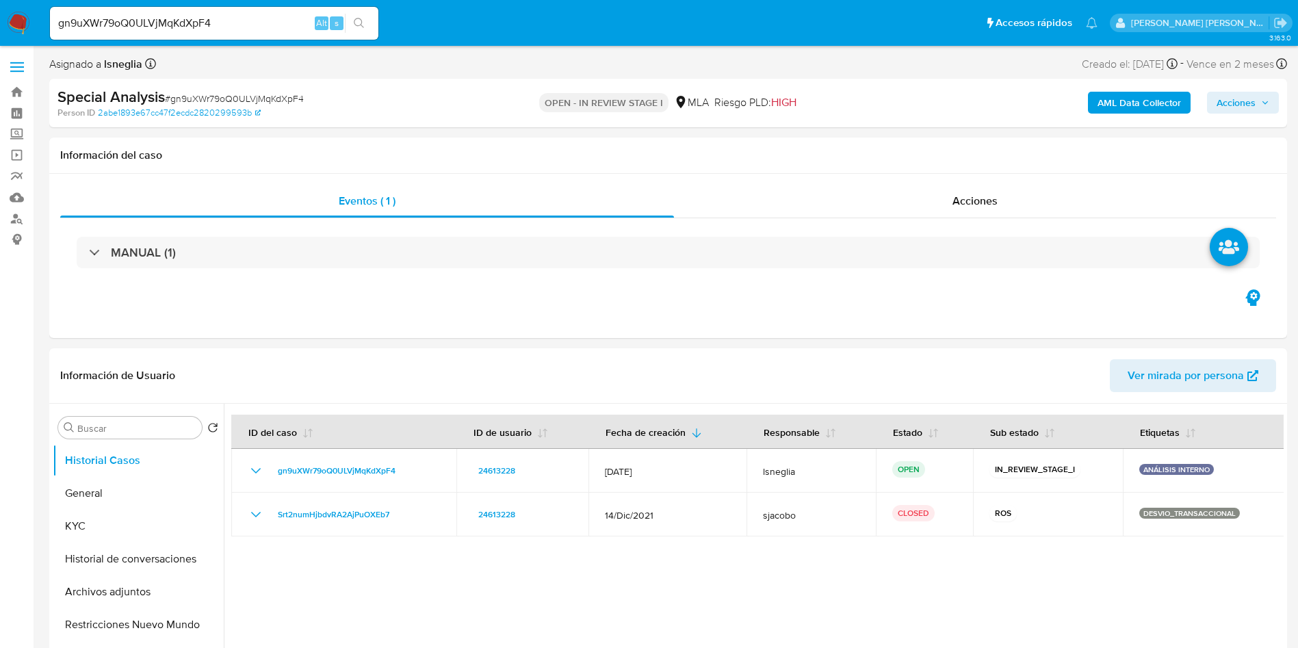
click at [194, 25] on input "gn9uXWr79oQ0ULVjMqKdXpF4" at bounding box center [214, 23] width 328 height 18
paste input "emTy4wqnvna0ypzglzGB4uz"
type input "emTy4wqnvna0ypzglzGB4uz4"
click at [354, 23] on button "search-icon" at bounding box center [359, 23] width 28 height 19
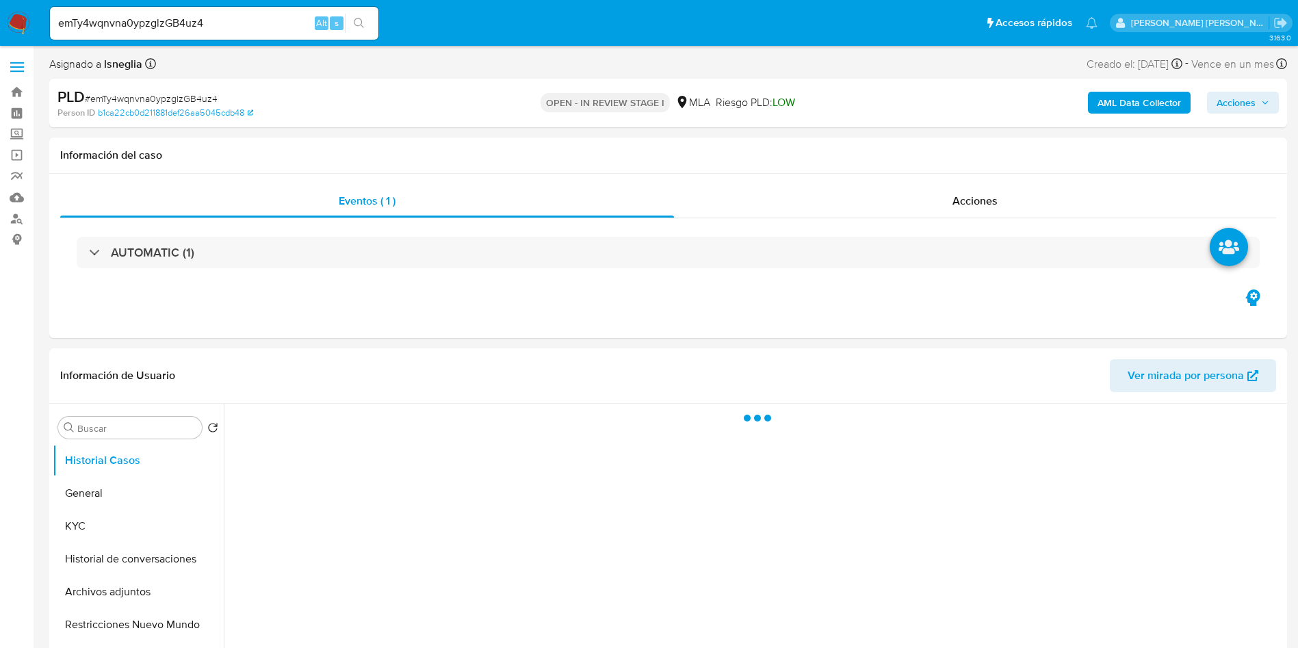
select select "10"
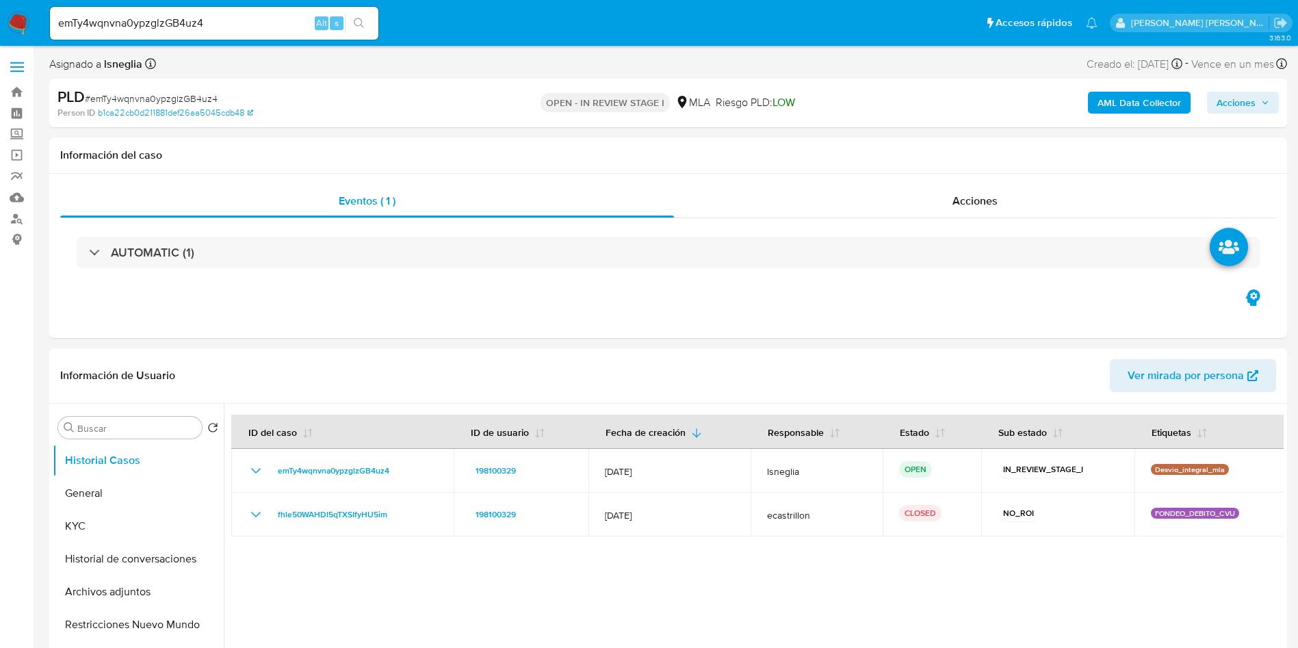
click at [235, 21] on input "emTy4wqnvna0ypzglzGB4uz4" at bounding box center [214, 23] width 328 height 18
paste input "WHkli2EnCKNDesVEdFieNVyw"
type input "WHkli2EnCKNDesVEdFieNVyw"
click at [359, 19] on icon "search-icon" at bounding box center [359, 23] width 11 height 11
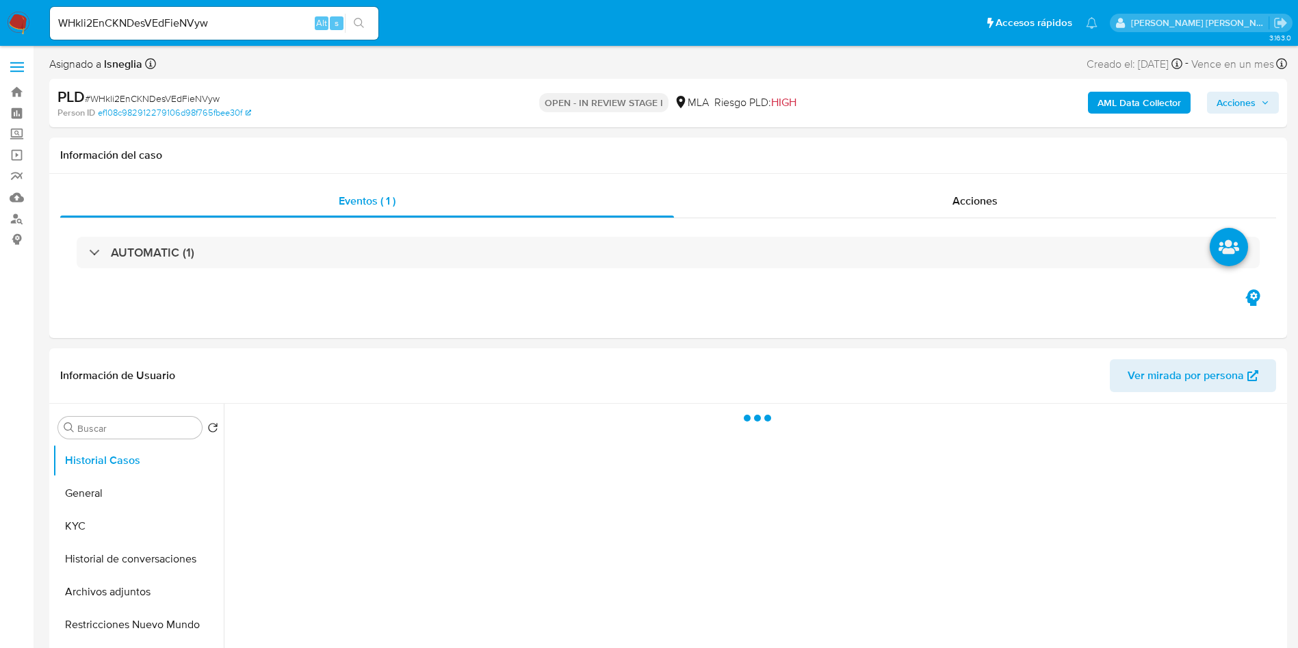
select select "10"
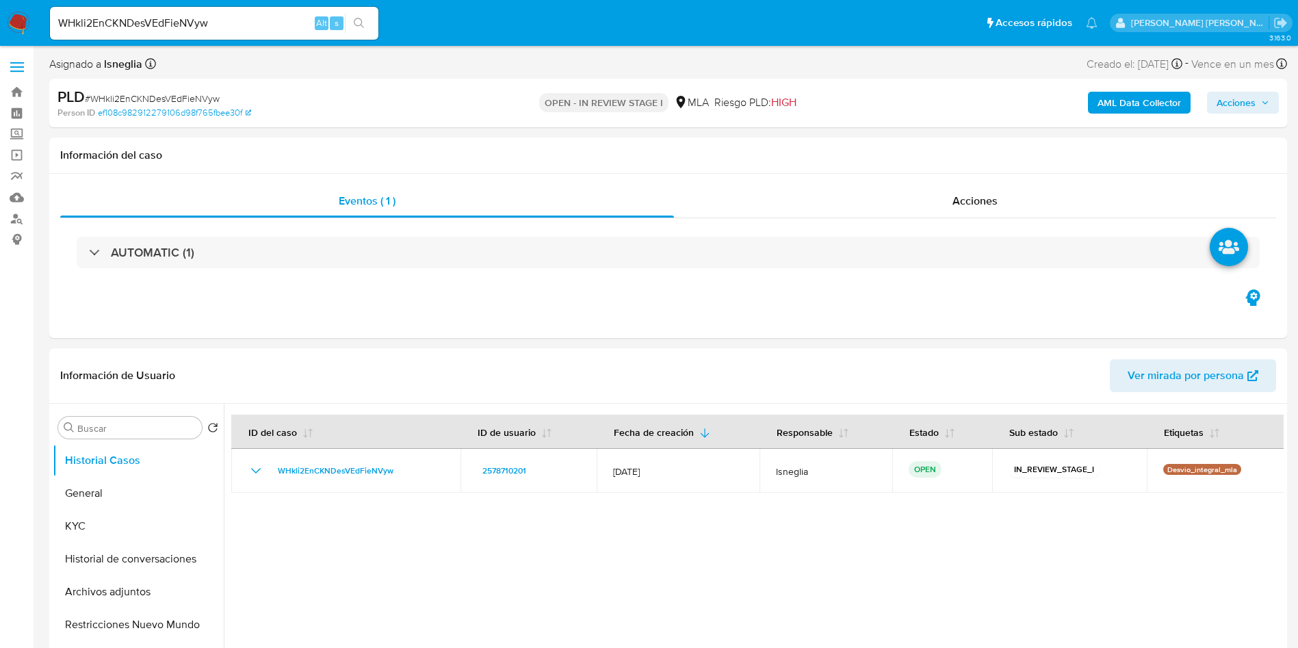
click at [179, 26] on input "WHkli2EnCKNDesVEdFieNVyw" at bounding box center [214, 23] width 328 height 18
paste input "vHXt1yhQDtdSfbVQPglR4pxD"
type input "vHXt1yhQDtdSfbVQPglR4pxD"
click at [368, 23] on button "search-icon" at bounding box center [359, 23] width 28 height 19
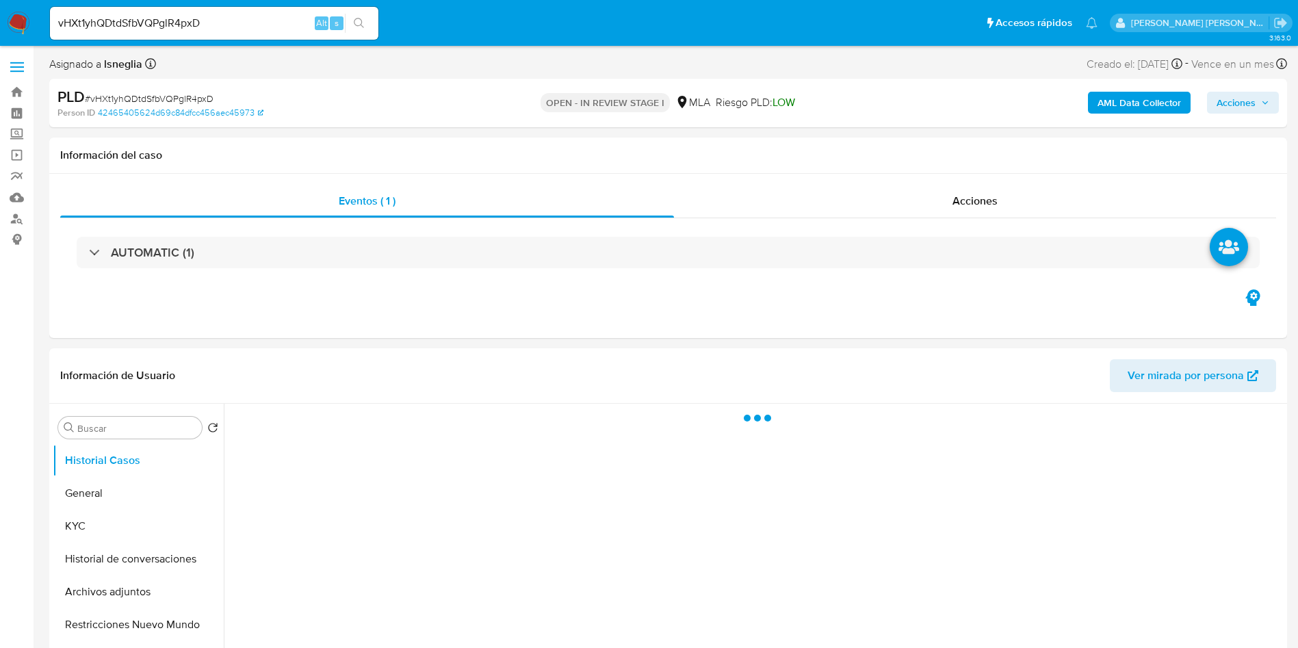
select select "10"
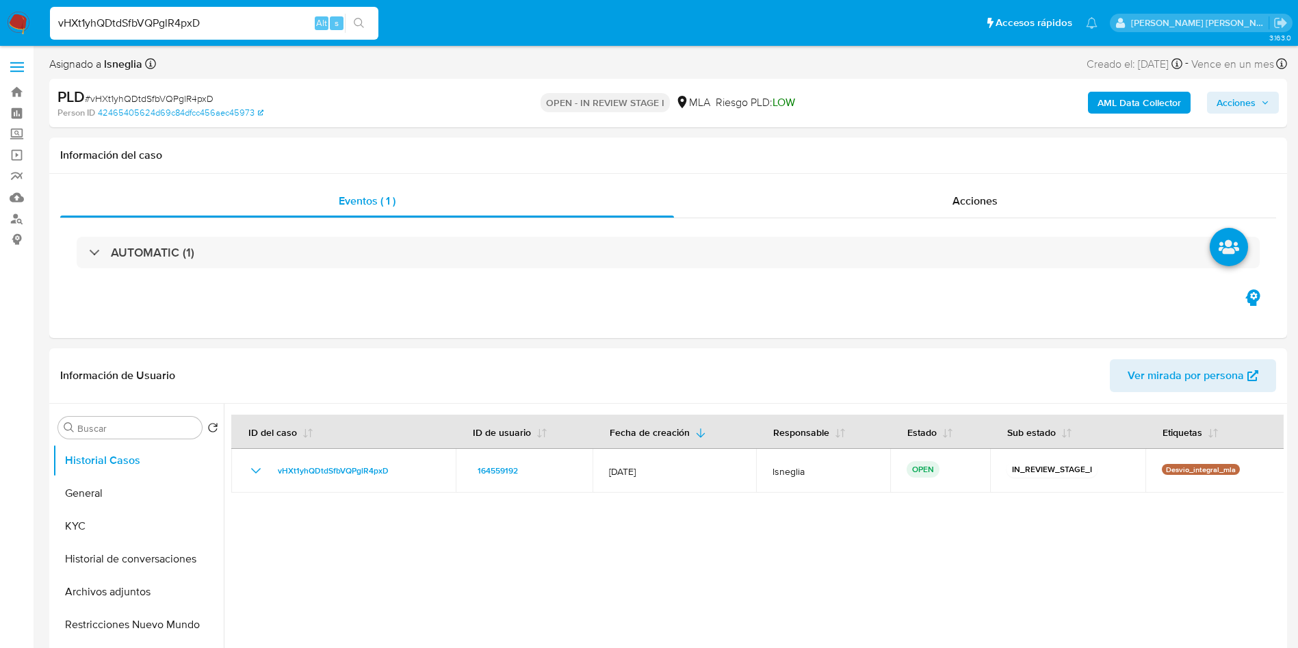
click at [224, 28] on input "vHXt1yhQDtdSfbVQPglR4pxD" at bounding box center [214, 23] width 328 height 18
paste input "ICM3UqphGi7u1f7G7y2nevJ5"
type input "ICM3UqphGi7u1f7G7y2nevJ5"
click at [350, 20] on button "search-icon" at bounding box center [359, 23] width 28 height 19
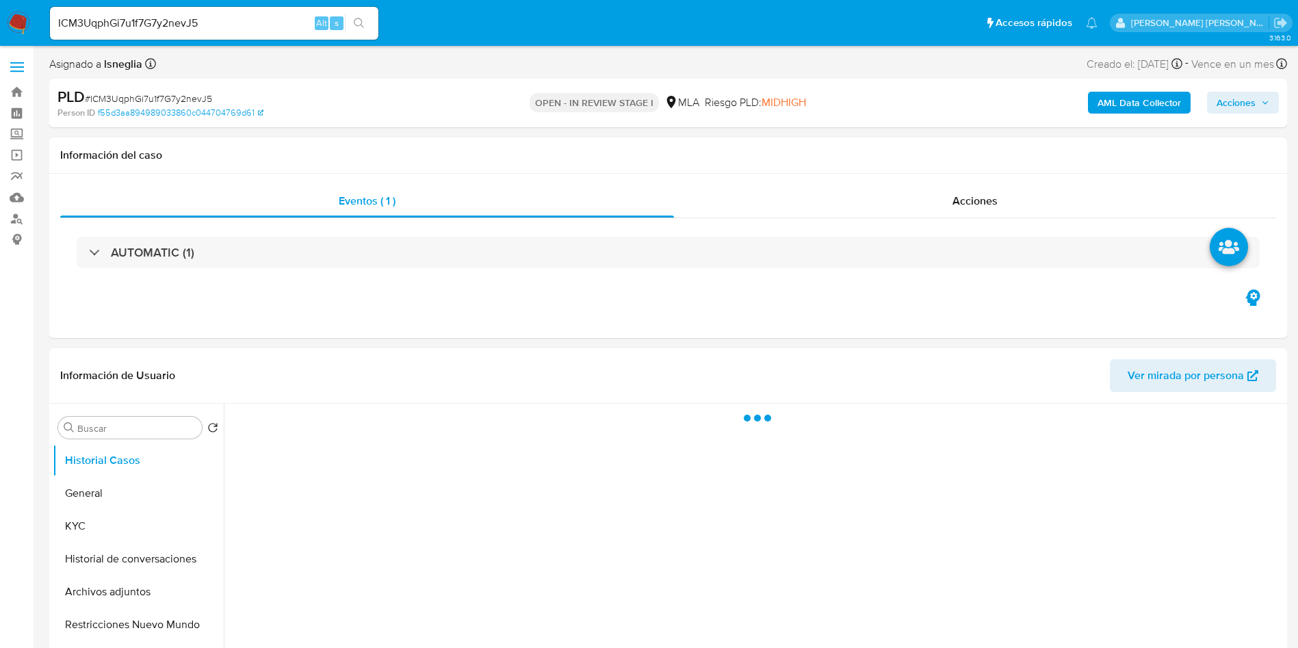
select select "10"
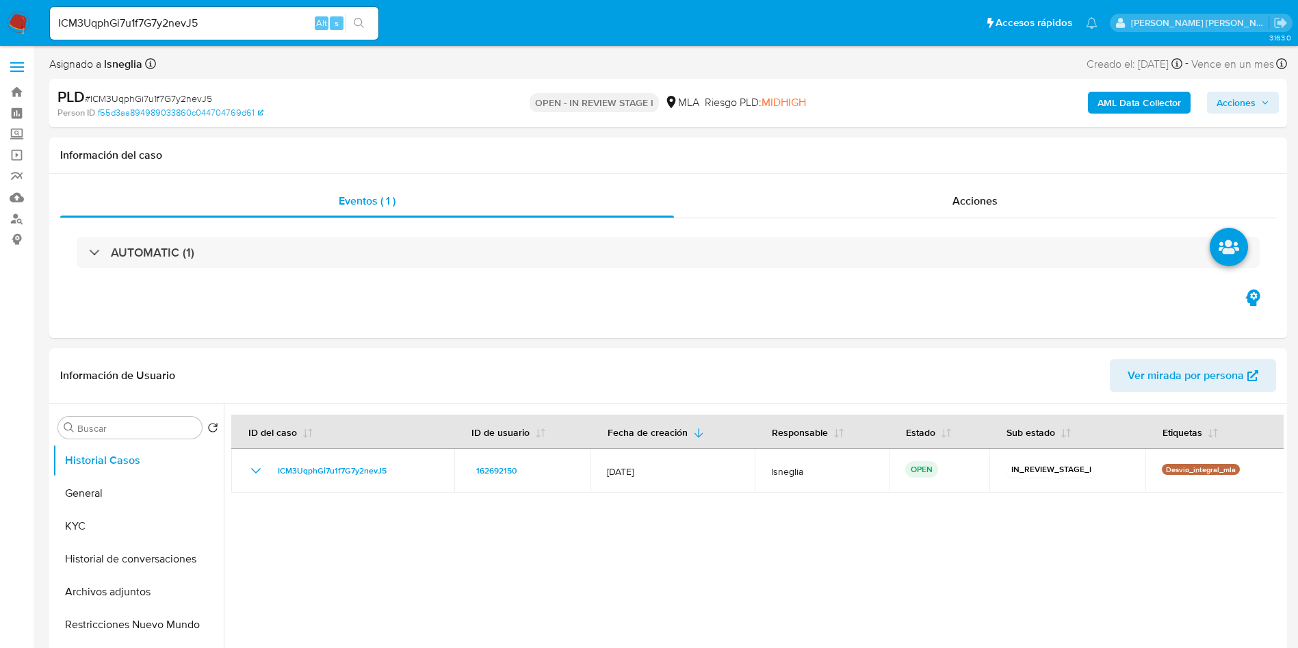
click at [219, 23] on input "ICM3UqphGi7u1f7G7y2nevJ5" at bounding box center [214, 23] width 328 height 18
paste input "1fwHal6nzZNf8x3xABCGpjJT"
type input "1fwHal6nzZNf8x3xABCGpjJT"
click at [360, 14] on button "search-icon" at bounding box center [359, 23] width 28 height 19
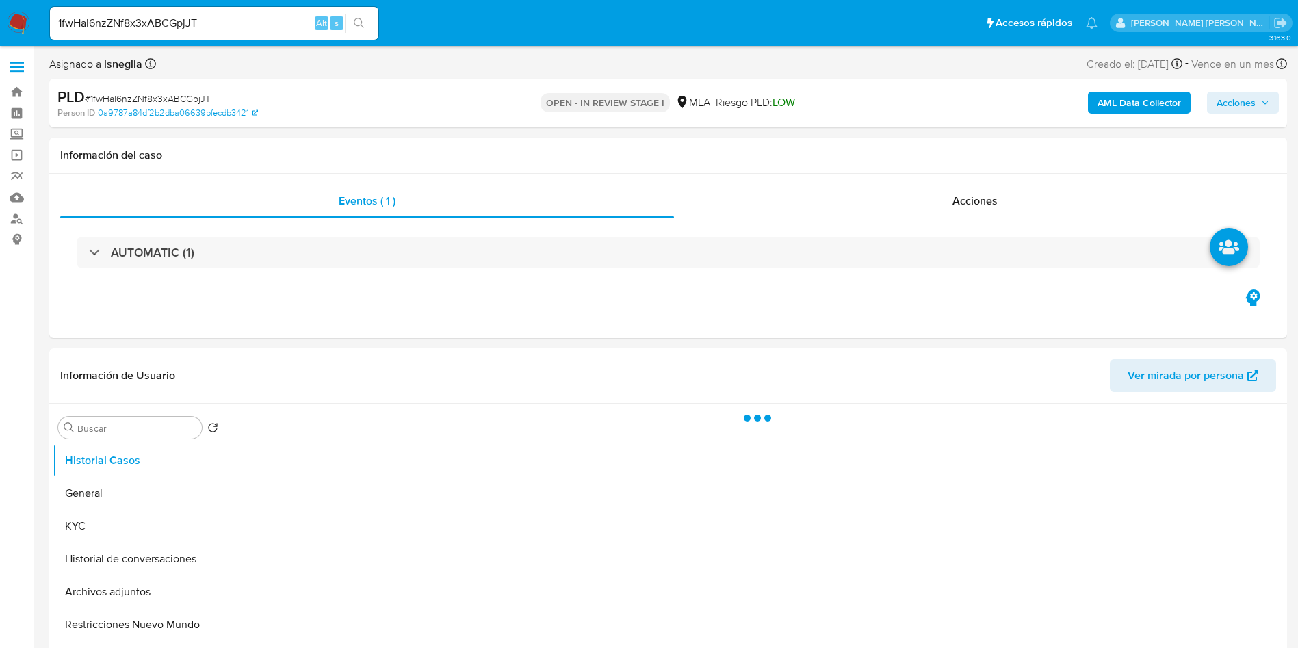
select select "10"
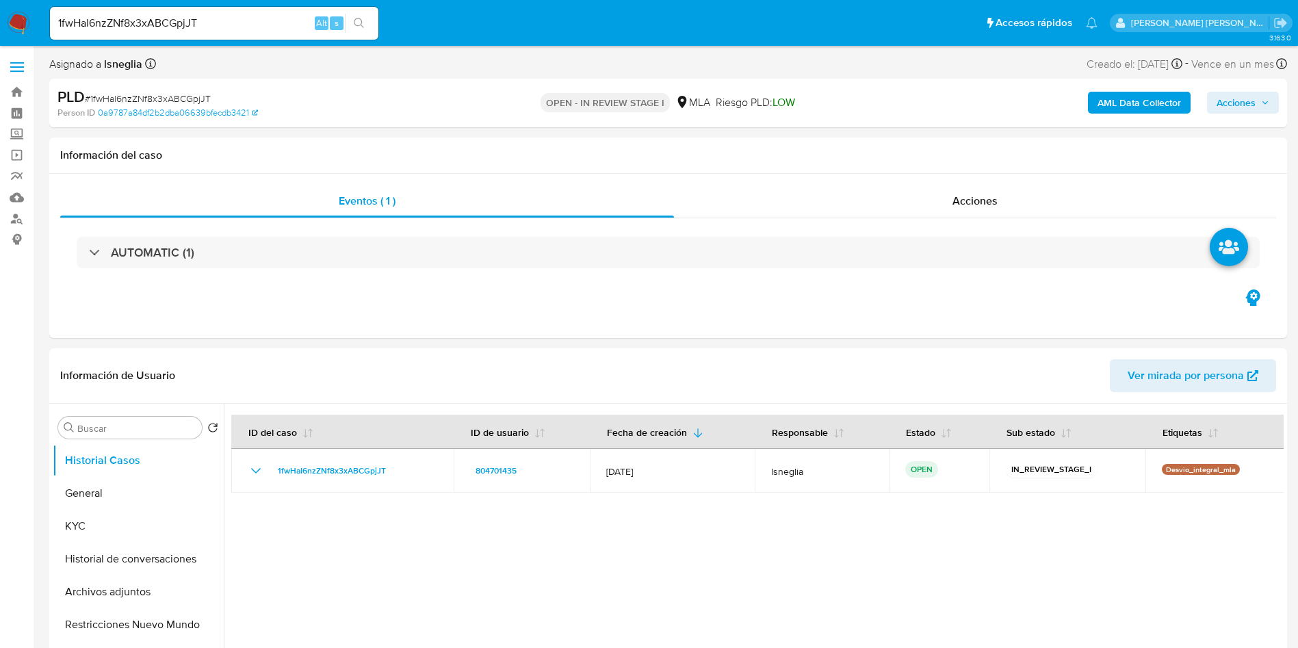
click at [159, 33] on div "1fwHal6nzZNf8x3xABCGpjJT Alt s" at bounding box center [214, 23] width 328 height 33
click at [159, 32] on div "1fwHal6nzZNf8x3xABCGpjJT Alt s" at bounding box center [214, 23] width 328 height 33
click at [162, 19] on input "1fwHal6nzZNf8x3xABCGpjJT" at bounding box center [214, 23] width 328 height 18
paste input "nWrWOcLbHRn3X14Yxyvvb03U"
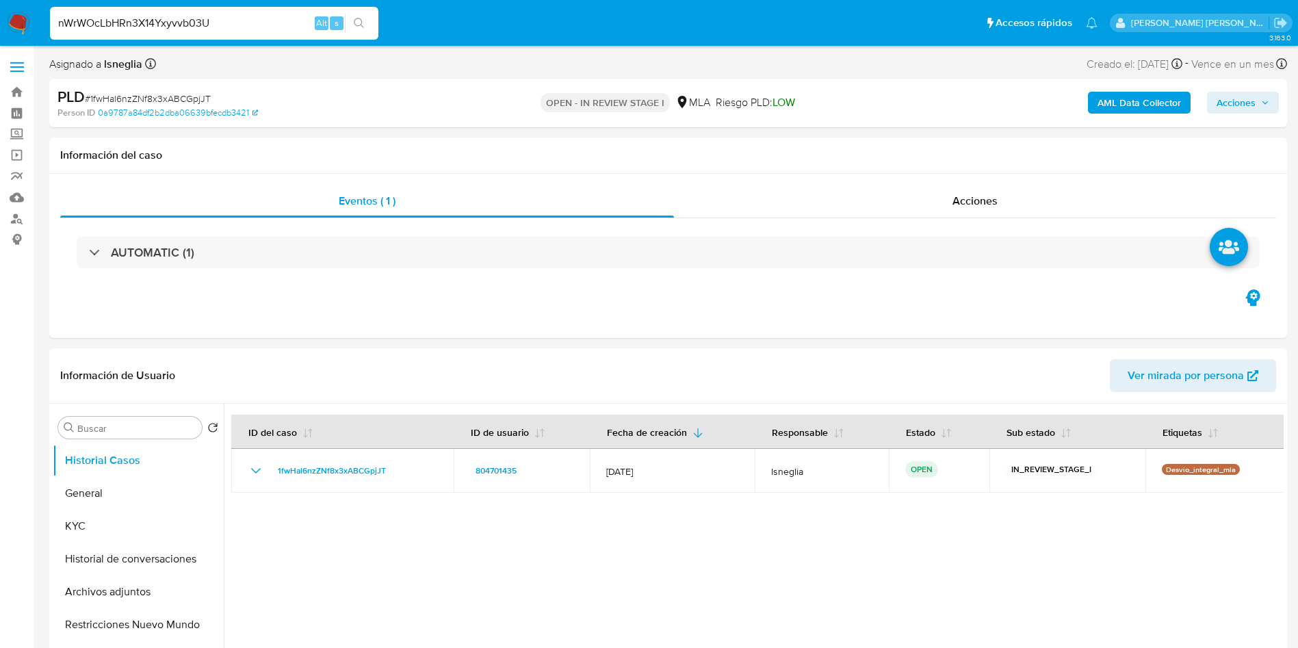
type input "nWrWOcLbHRn3X14Yxyvvb03U"
click at [352, 14] on button "search-icon" at bounding box center [359, 23] width 28 height 19
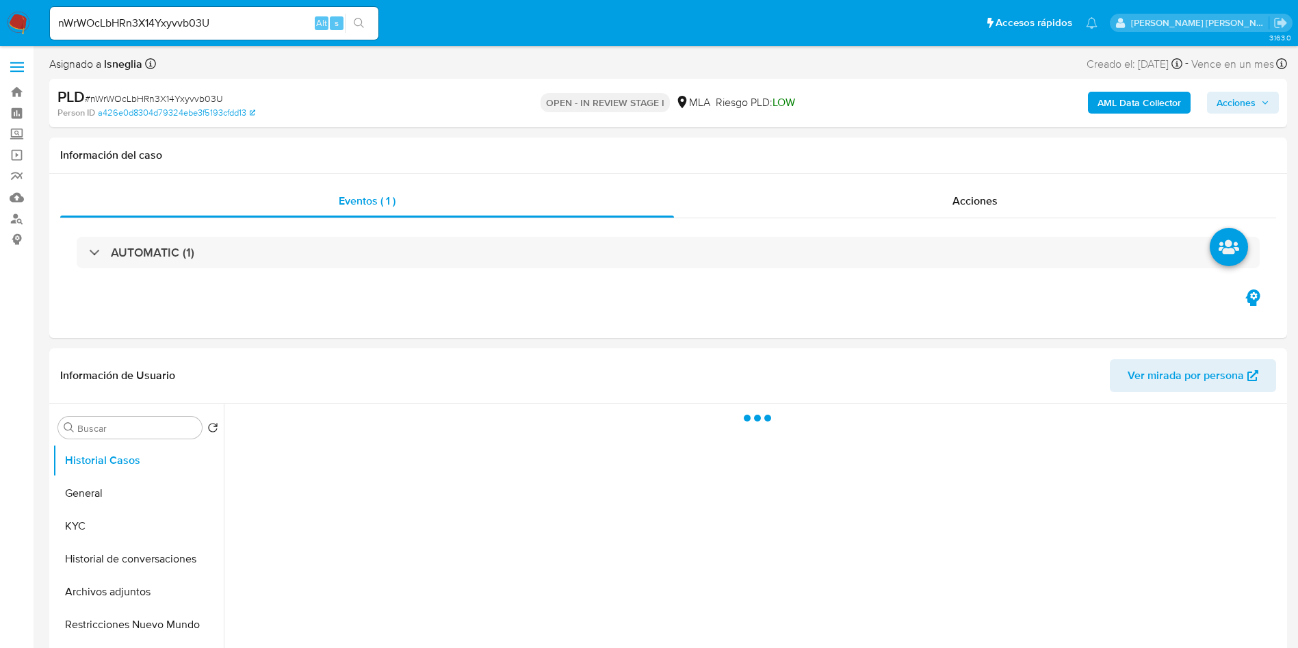
select select "10"
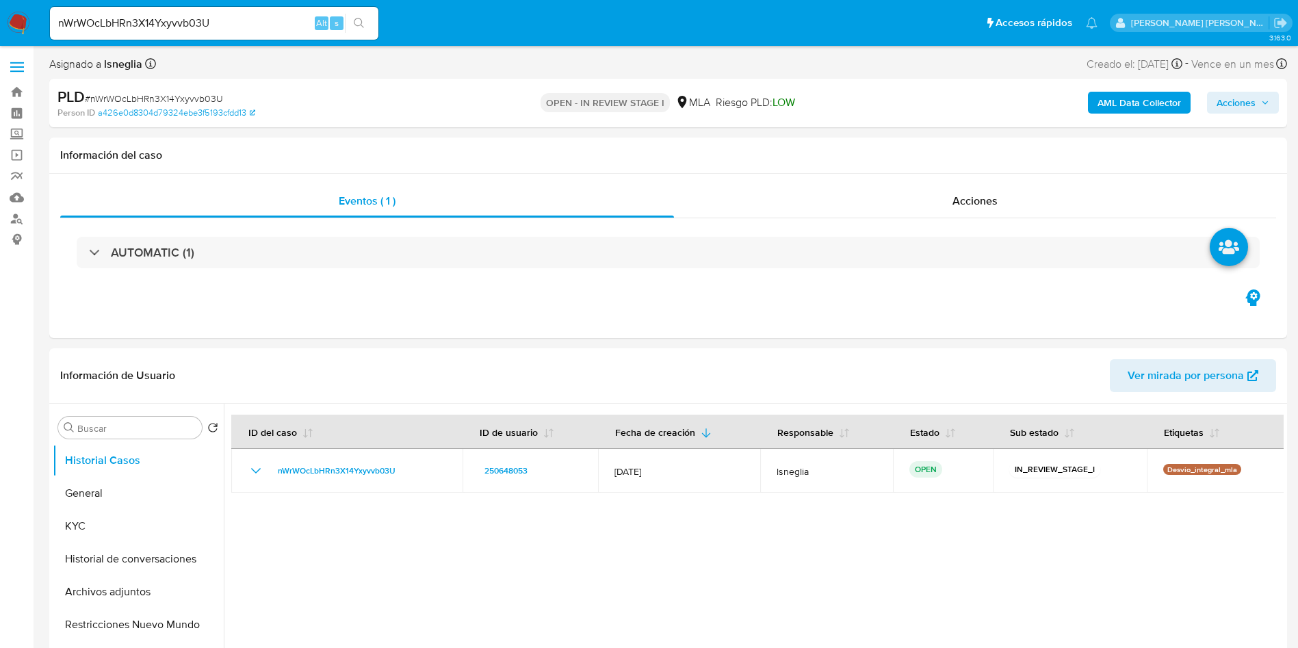
click at [166, 17] on input "nWrWOcLbHRn3X14Yxyvvb03U" at bounding box center [214, 23] width 328 height 18
paste input "G10UB7ZVFi8i0nHDd6jPDGWA"
type input "G10UB7ZVFi8i0nHDd6jPDGWA"
click at [354, 14] on button "search-icon" at bounding box center [359, 23] width 28 height 19
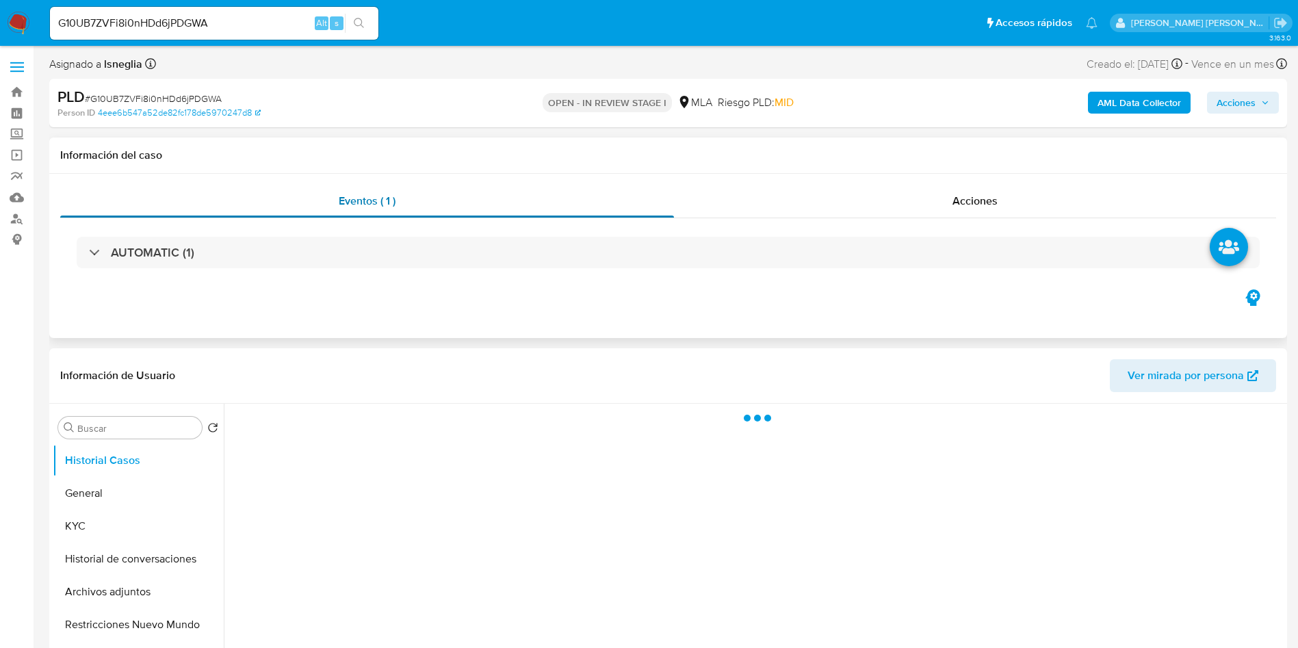
select select "10"
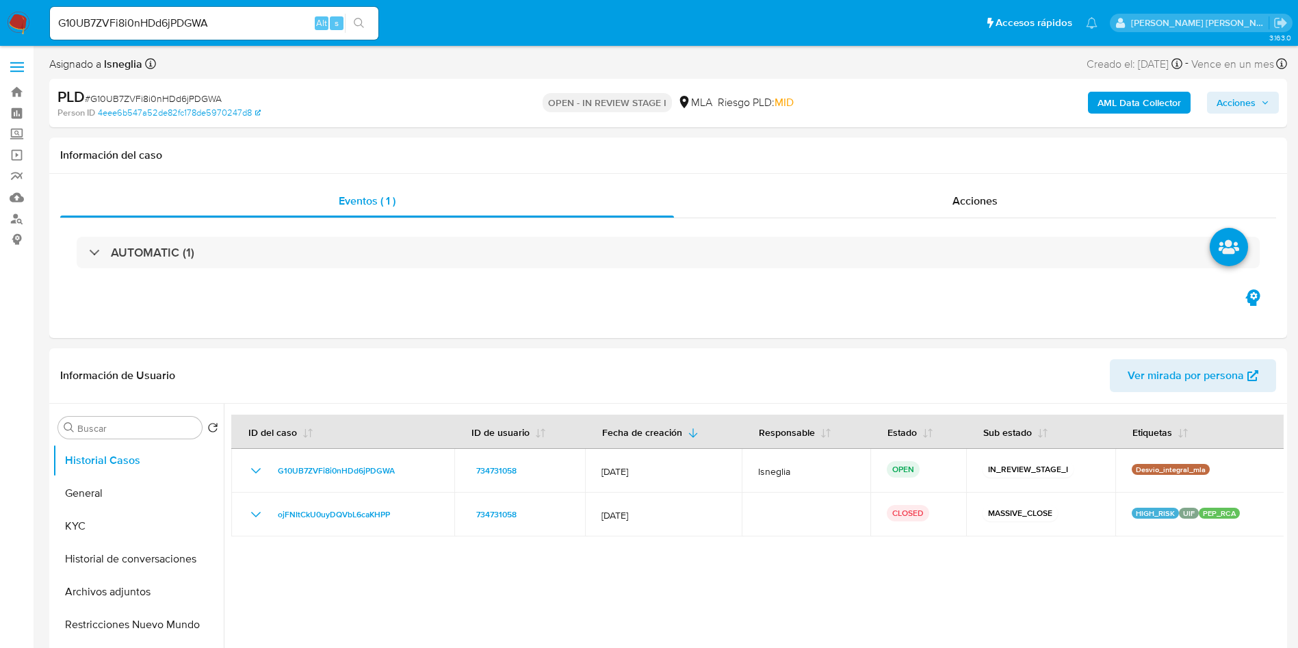
click at [182, 20] on input "G10UB7ZVFi8i0nHDd6jPDGWA" at bounding box center [214, 23] width 328 height 18
click at [181, 20] on input "G10UB7ZVFi8i0nHDd6jPDGWA" at bounding box center [214, 23] width 328 height 18
paste input "AvIGVypm4l4ldCwltt87EfZZ"
type input "AvIGVypm4l4ldCwltt87EfZZ"
click at [367, 21] on button "search-icon" at bounding box center [359, 23] width 28 height 19
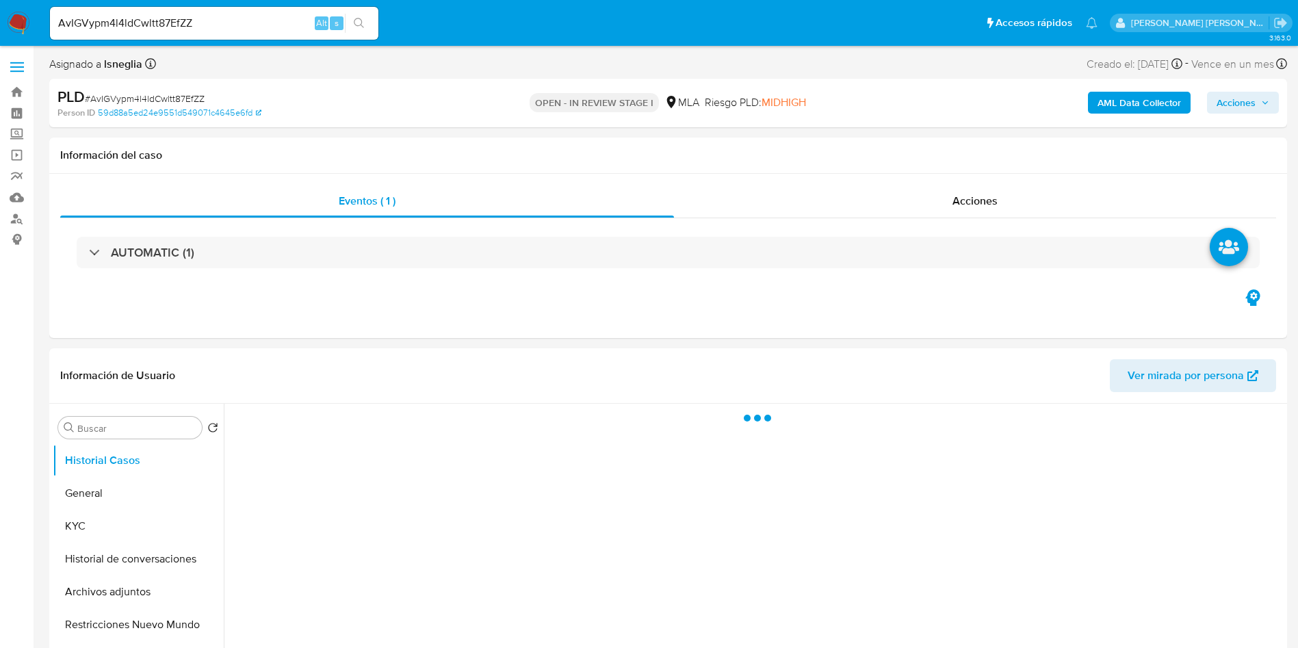
select select "10"
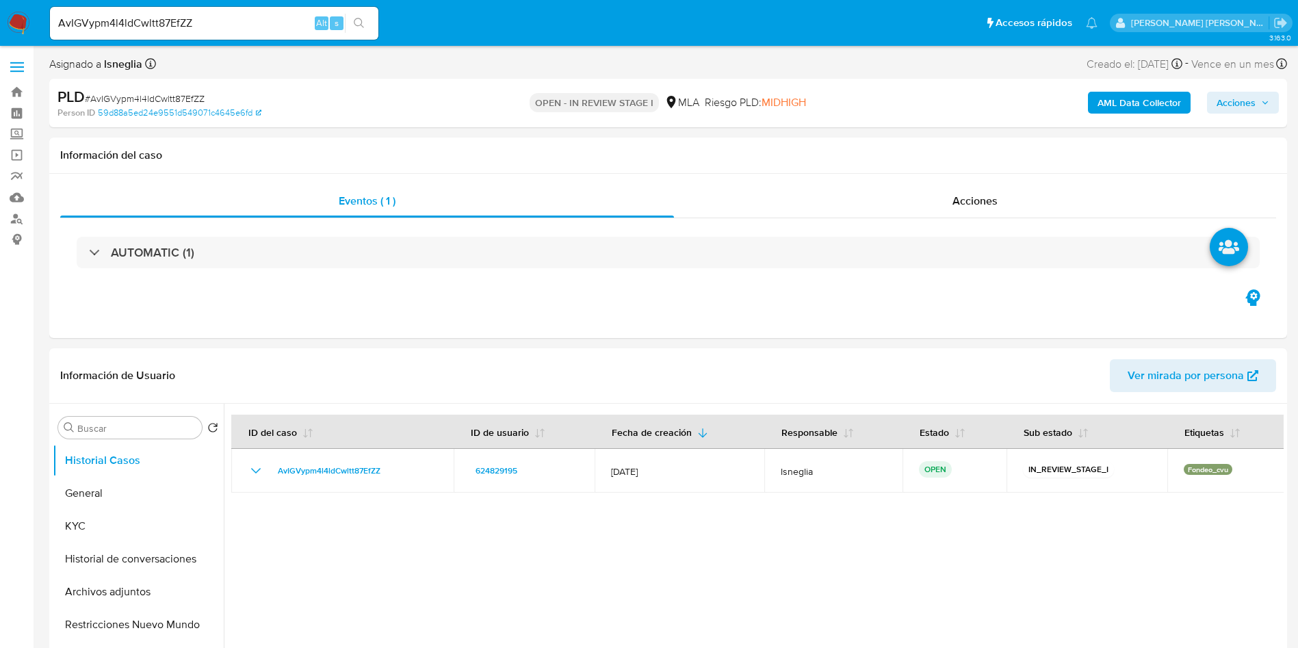
click at [198, 23] on input "AvIGVypm4l4ldCwltt87EfZZ" at bounding box center [214, 23] width 328 height 18
paste input "tnQ3F1tfewAk0dds6huH1aIE"
type input "tnQ3F1tfewAk0dds6huH1aIE"
click at [370, 21] on button "search-icon" at bounding box center [359, 23] width 28 height 19
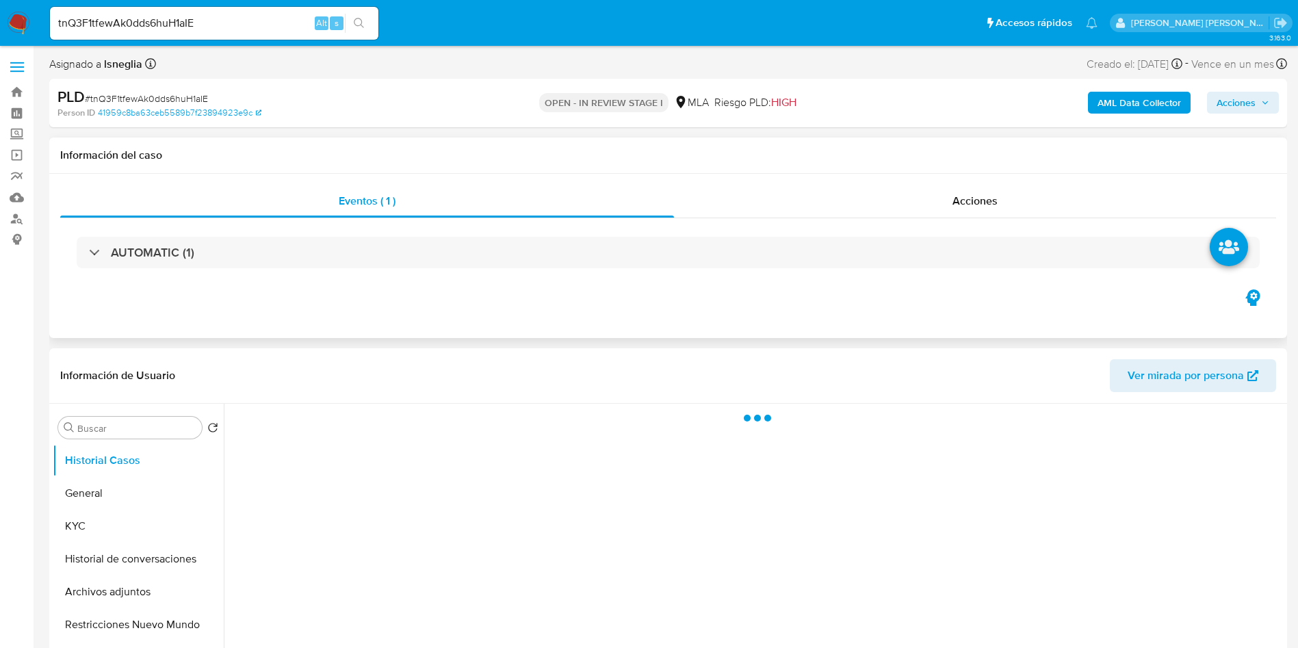
select select "10"
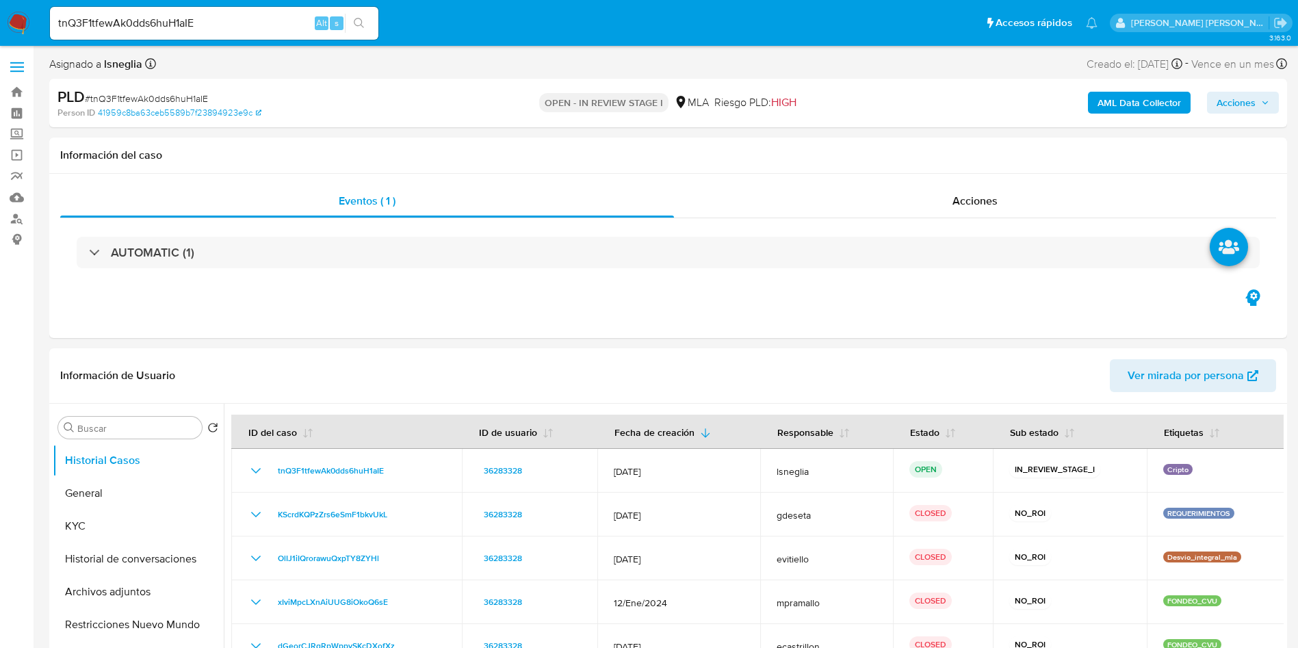
click at [238, 14] on input "tnQ3F1tfewAk0dds6huH1aIE" at bounding box center [214, 23] width 328 height 18
paste input "09S7Ql89LZAnlNXaFSqx1EEU"
type input "09S7Ql89LZAnlNXaFSqx1EEU"
click at [361, 27] on icon "search-icon" at bounding box center [359, 23] width 11 height 11
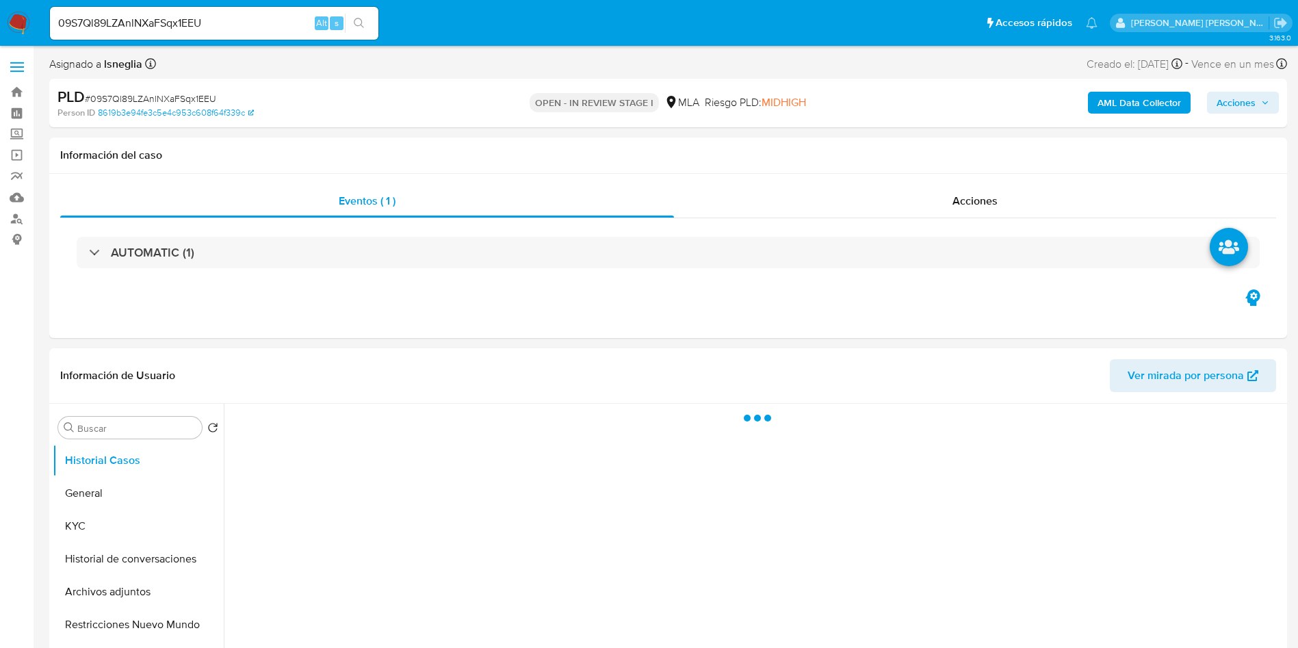
select select "10"
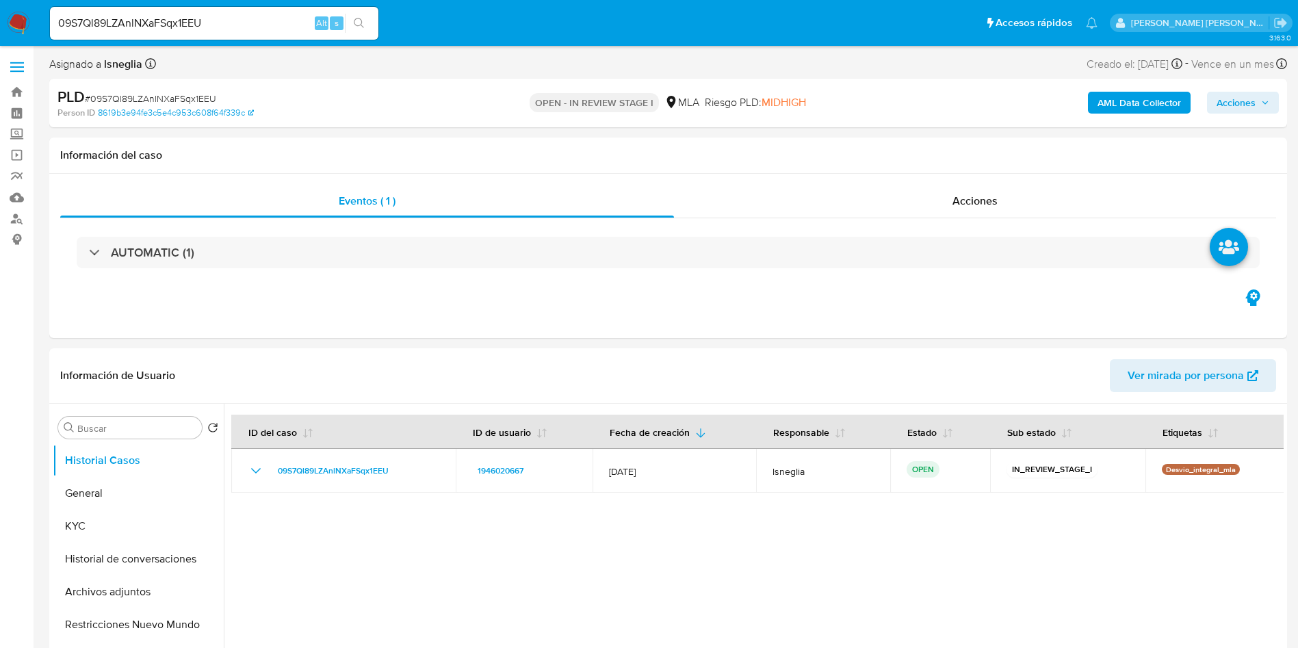
click at [292, 15] on input "09S7Ql89LZAnlNXaFSqx1EEU" at bounding box center [214, 23] width 328 height 18
paste input "n4mssErvfLMEg1jYc1hu4eLi"
type input "n4mssErvfLMEg1jYc1hu4eLi"
click at [365, 21] on icon "search-icon" at bounding box center [359, 23] width 11 height 11
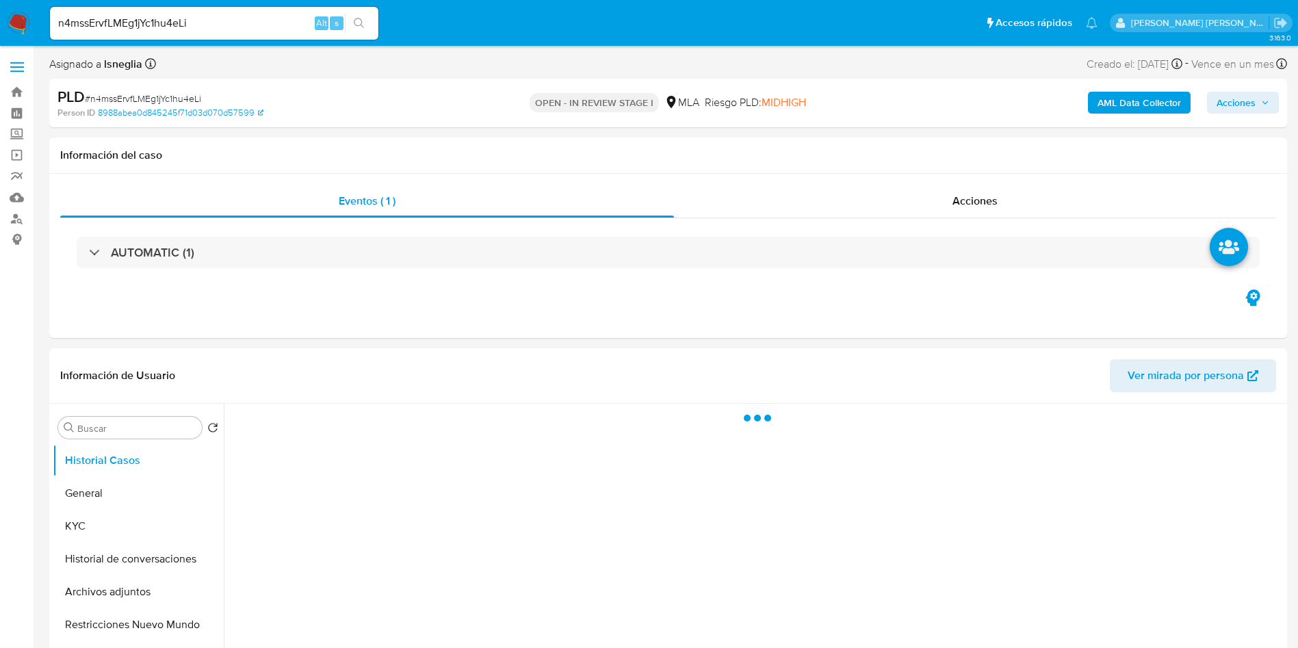
select select "10"
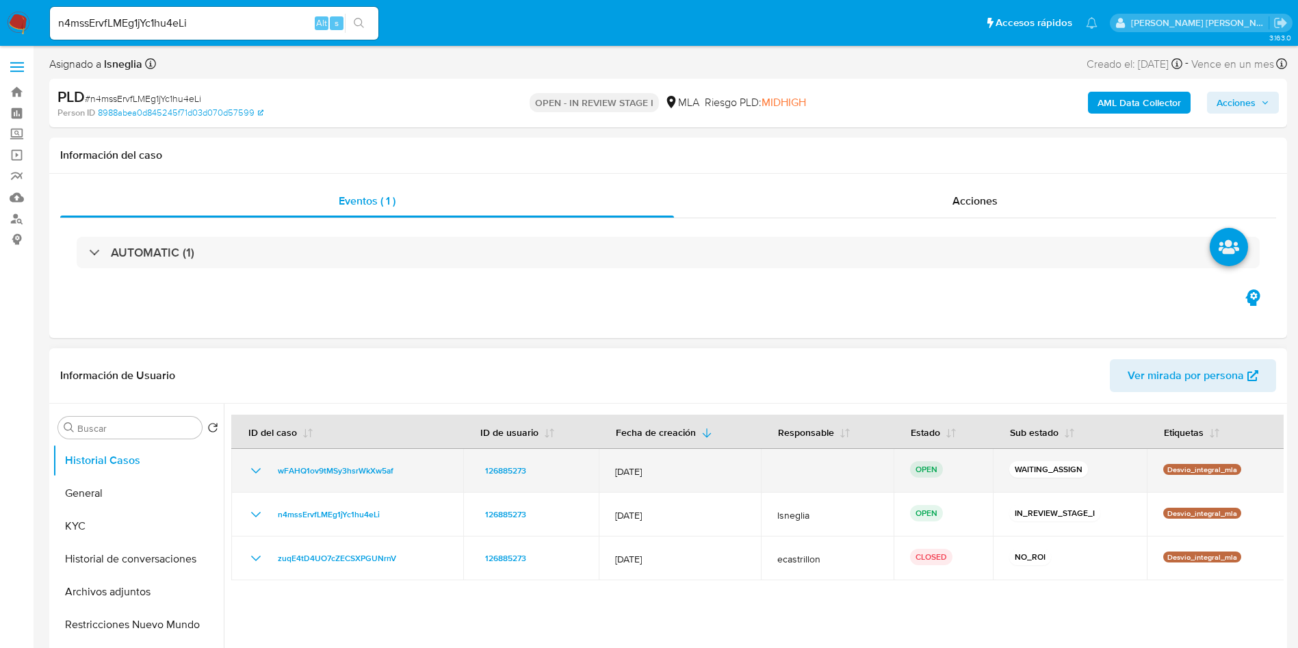
drag, startPoint x: 270, startPoint y: 464, endPoint x: 402, endPoint y: 467, distance: 131.4
click at [403, 468] on div "wFAHQ1ov9tMSy3hsrWkXw5af" at bounding box center [347, 471] width 199 height 16
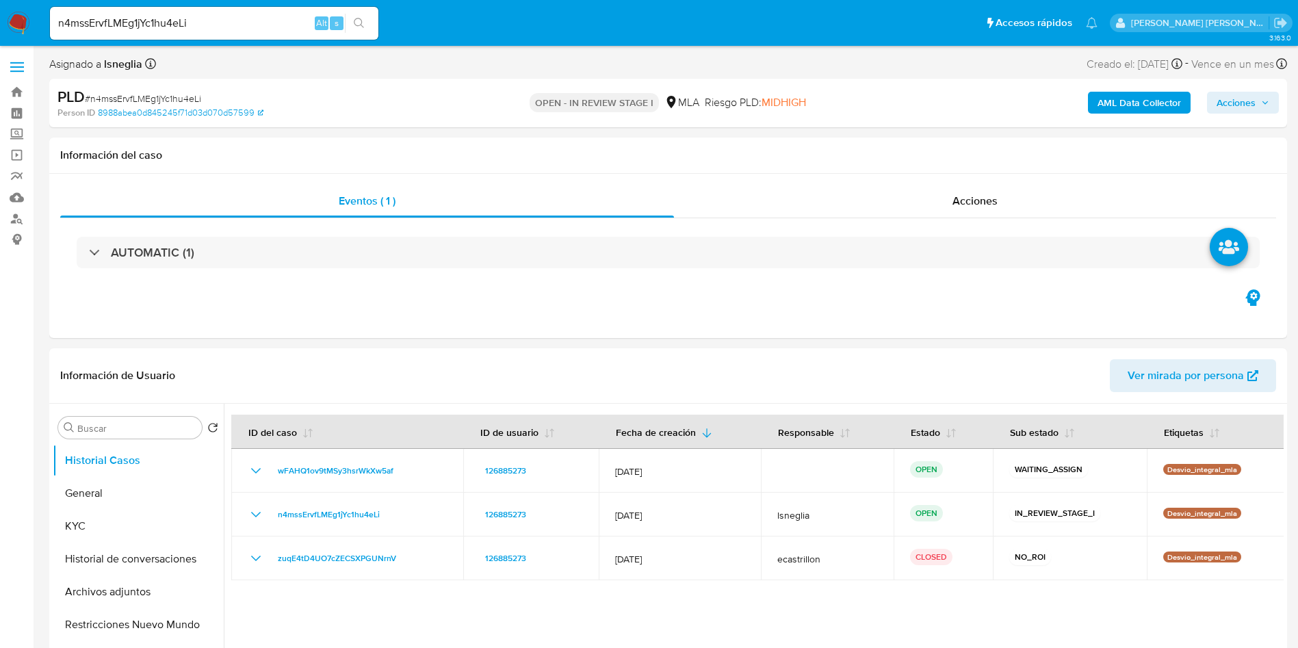
click at [183, 28] on input "n4mssErvfLMEg1jYc1hu4eLi" at bounding box center [214, 23] width 328 height 18
paste input "dy89Yo5km3uOTnAF3xlyv1f"
type input "ndy89Yo5km3uOTnAF3xlyv1f"
click at [367, 25] on button "search-icon" at bounding box center [359, 23] width 28 height 19
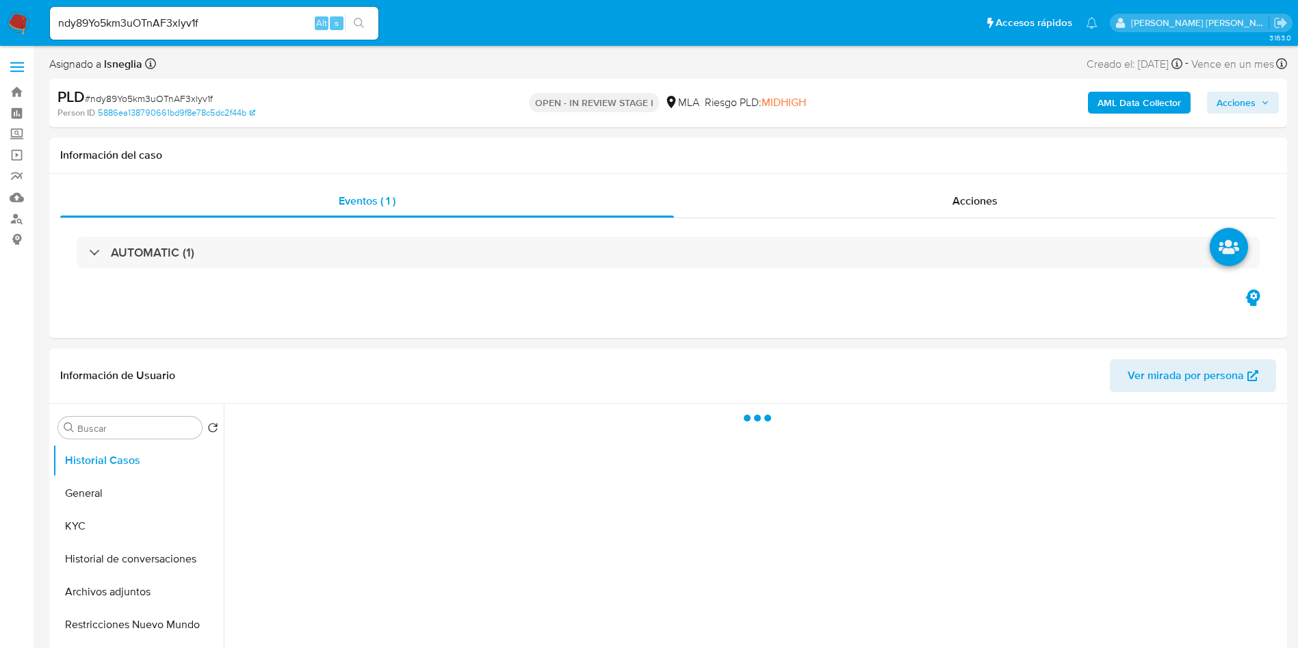
select select "10"
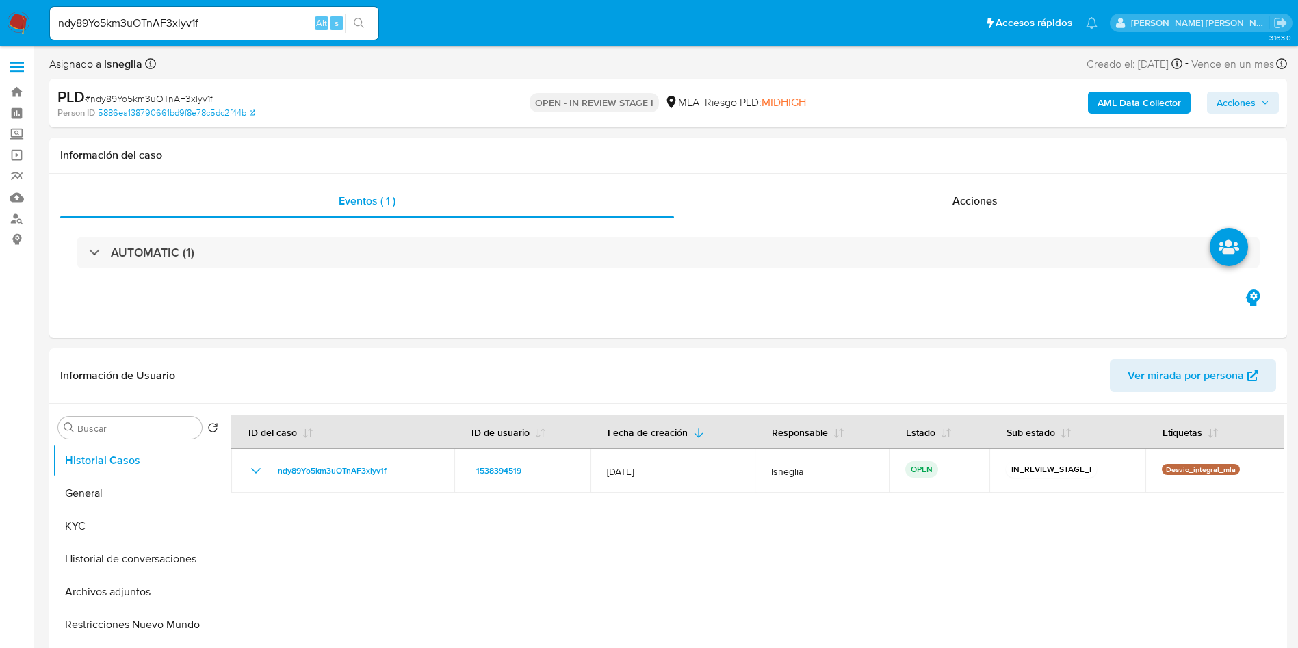
select select "10"
click at [202, 34] on div "ndy89Yo5km3uOTnAF3xlyv1f Alt s" at bounding box center [214, 23] width 328 height 33
click at [203, 22] on input "ndy89Yo5km3uOTnAF3xlyv1f" at bounding box center [214, 23] width 328 height 18
paste input "1UYpqFxjuRqm7MvHPLJB9uHy"
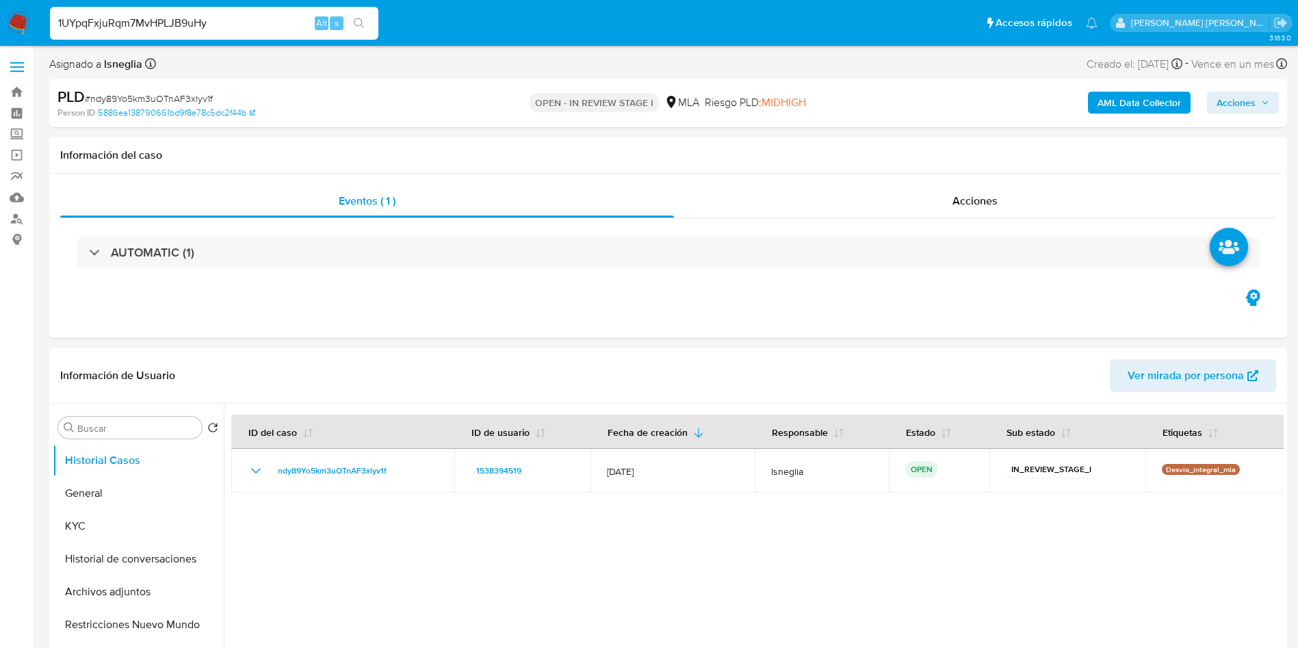
type input "1UYpqFxjuRqm7MvHPLJB9uHy"
click at [363, 24] on icon "search-icon" at bounding box center [359, 23] width 11 height 11
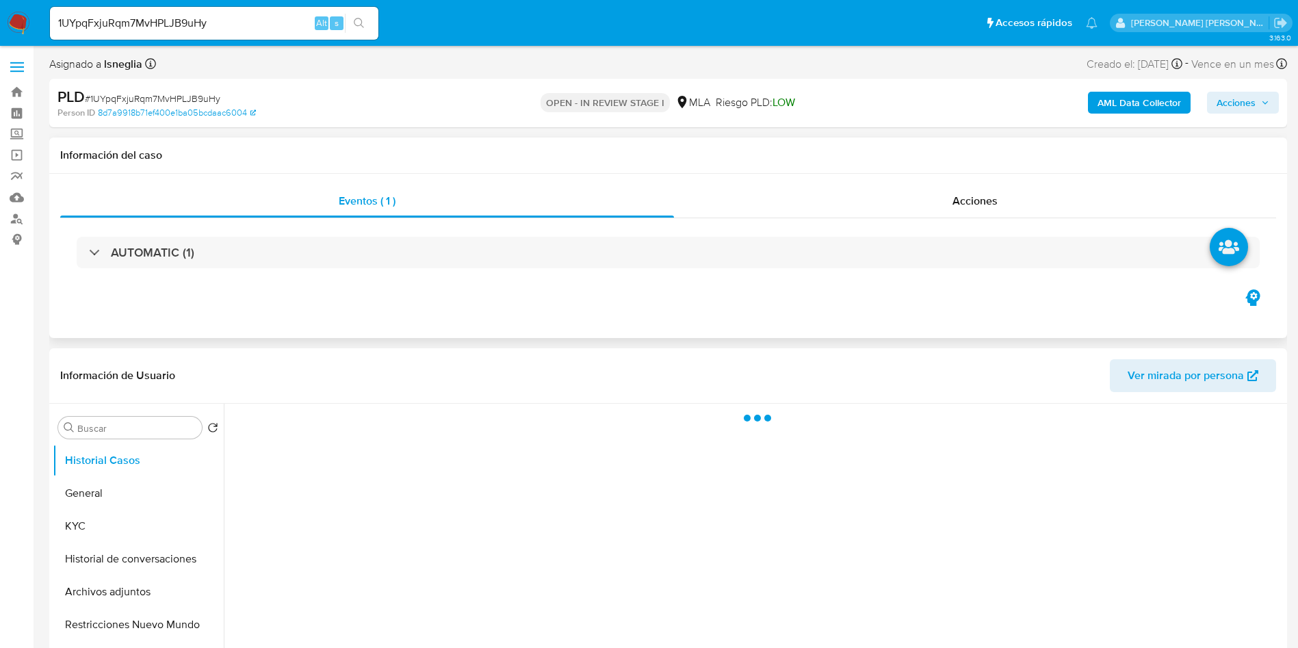
select select "10"
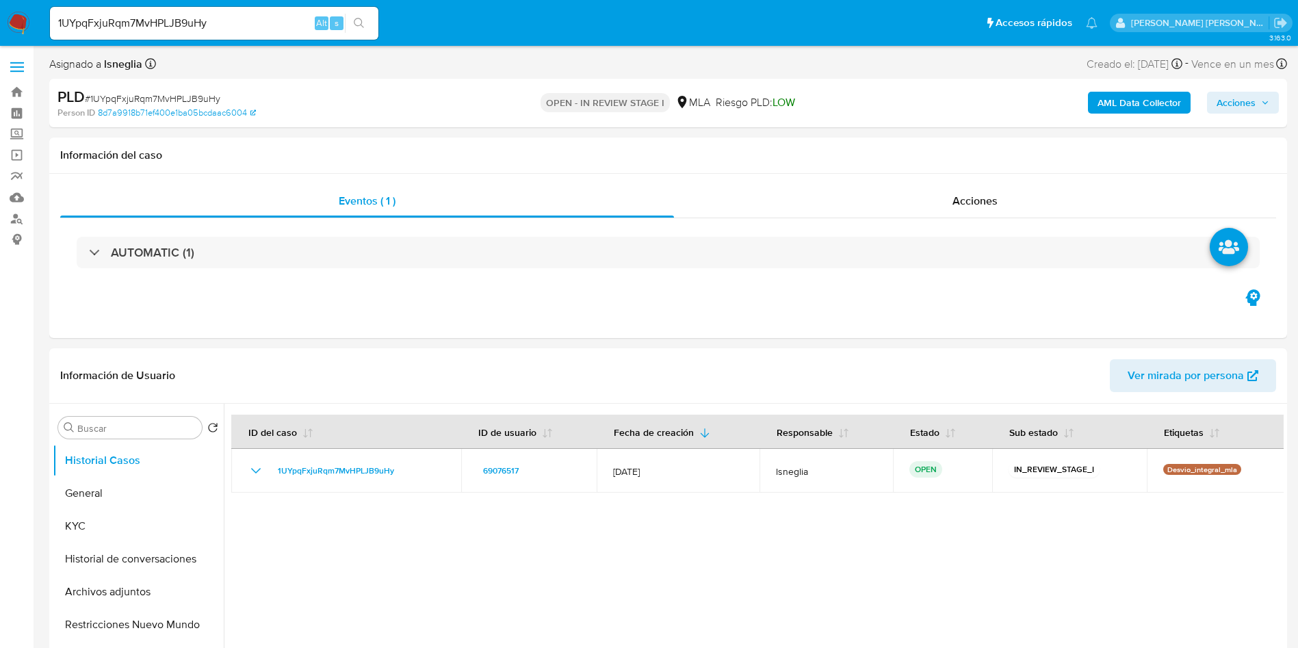
click at [221, 16] on input "1UYpqFxjuRqm7MvHPLJB9uHy" at bounding box center [214, 23] width 328 height 18
paste input "5Ihw0jmlDBhTa7ZIepWyvblv"
type input "5Ihw0jmlDBhTa7ZIepWyvblv"
click at [357, 21] on icon "search-icon" at bounding box center [359, 23] width 11 height 11
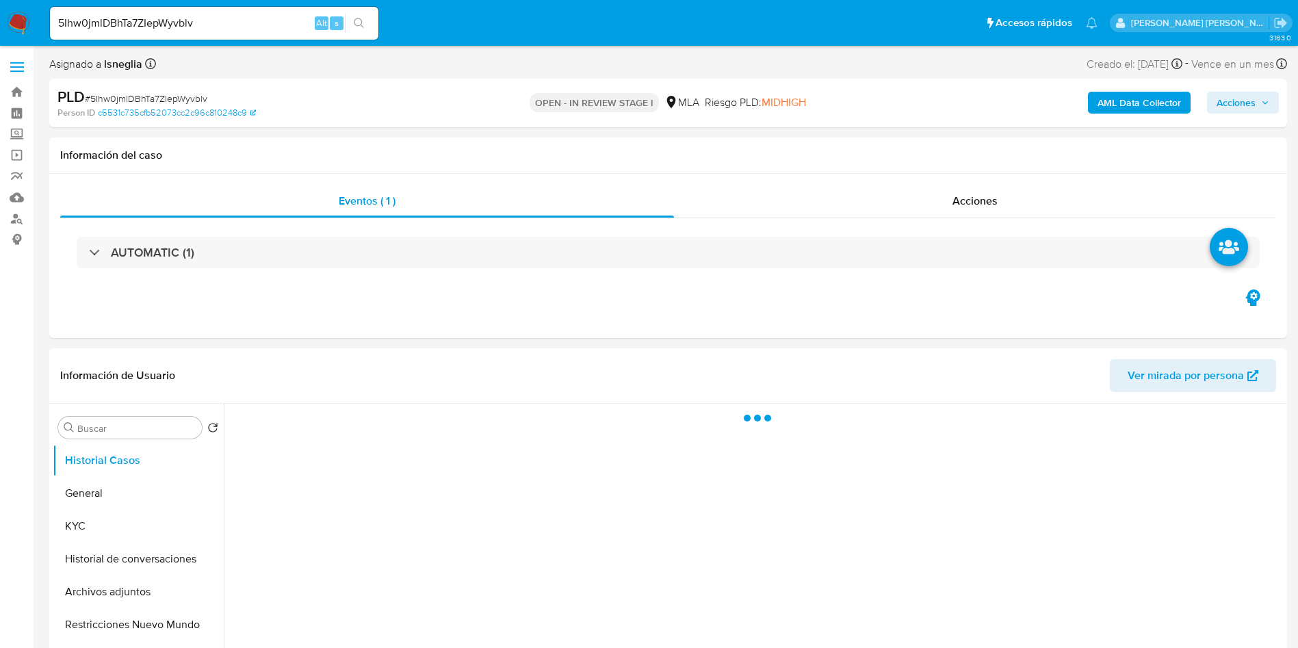
select select "10"
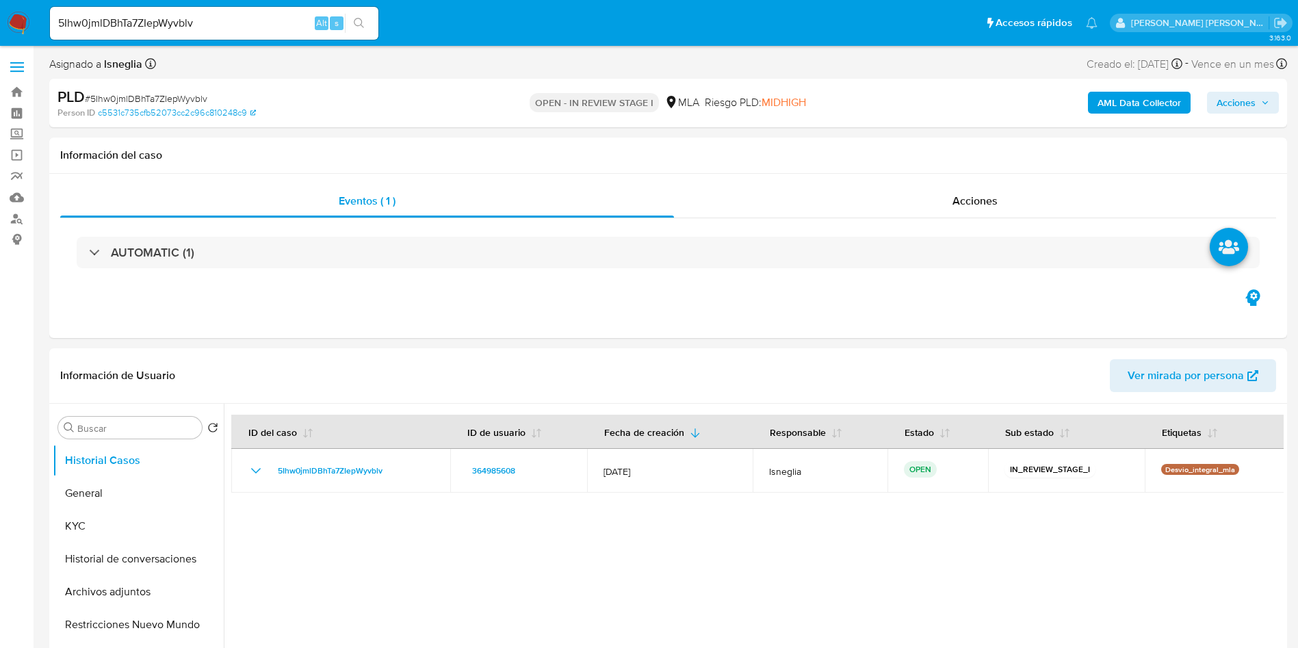
click at [176, 29] on input "5Ihw0jmlDBhTa7ZIepWyvblv" at bounding box center [214, 23] width 328 height 18
paste input "pbt4uK4fSm1JV3FM17MbSJBe"
type input "pbt4uK4fSm1JV3FM17MbSJBe"
click at [362, 16] on button "search-icon" at bounding box center [359, 23] width 28 height 19
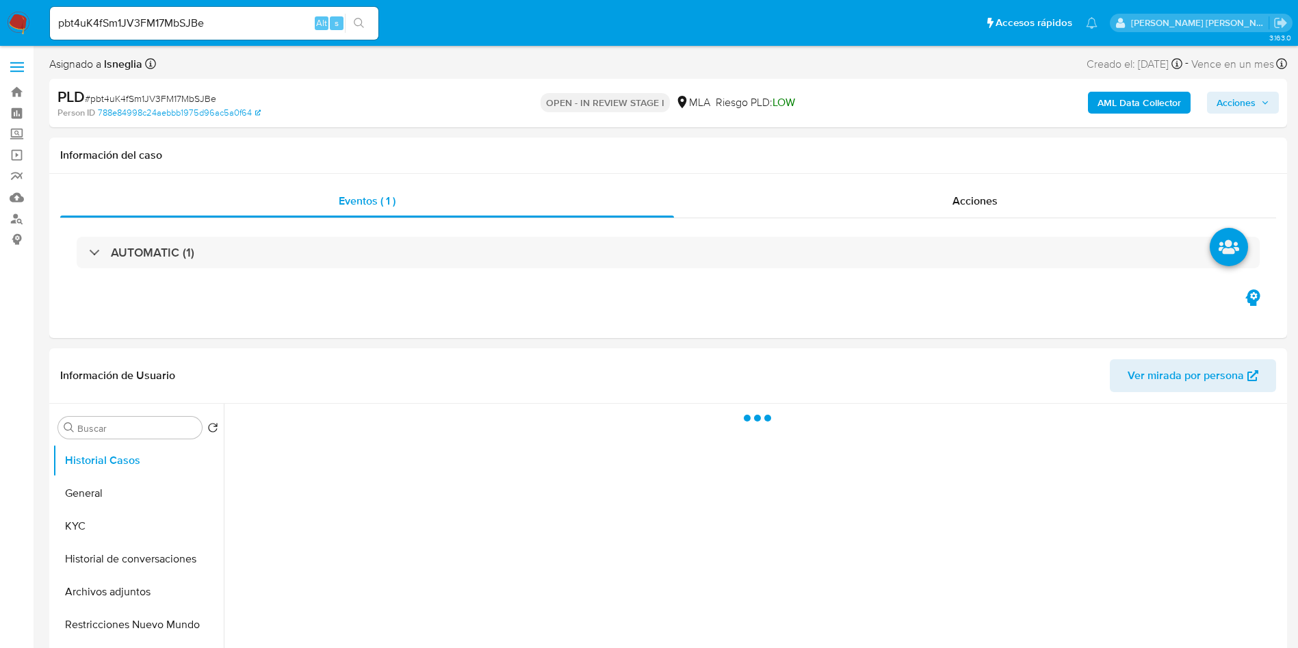
select select "10"
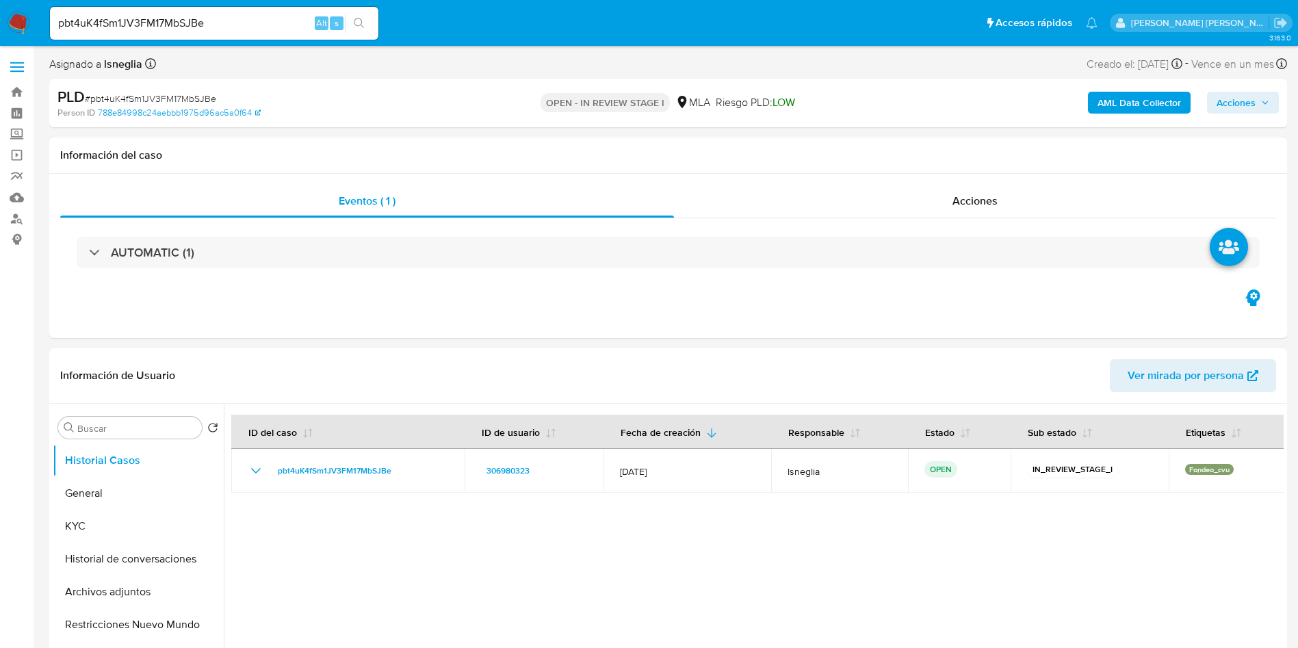
click at [185, 23] on input "pbt4uK4fSm1JV3FM17MbSJBe" at bounding box center [214, 23] width 328 height 18
paste input "Ktu4CJqcUwgGm9cluANXCsDv"
type input "Ktu4CJqcUwgGm9cluANXCsDv"
click at [365, 18] on icon "search-icon" at bounding box center [359, 23] width 11 height 11
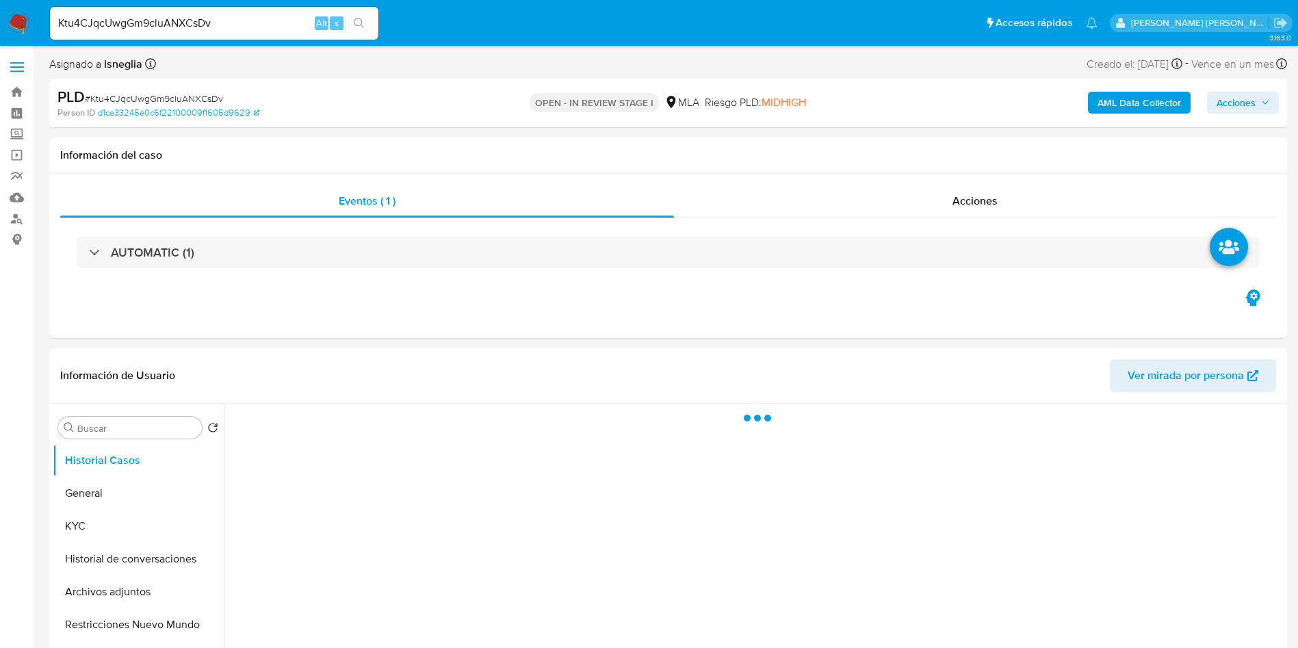
select select "10"
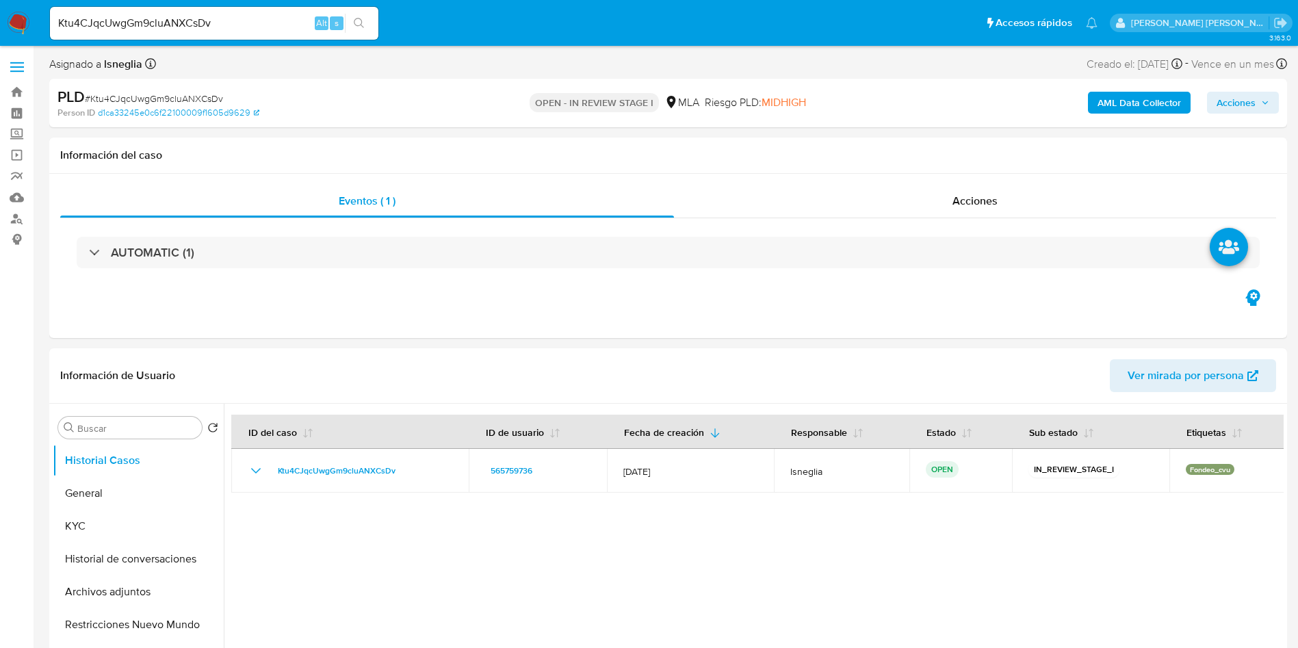
click at [183, 21] on input "Ktu4CJqcUwgGm9cluANXCsDv" at bounding box center [214, 23] width 328 height 18
paste input "ZI0reTiUoivERQ7QJec6KJJf"
type input "ZI0reTiUoivERQ7QJec6KJJf"
click at [362, 15] on button "search-icon" at bounding box center [359, 23] width 28 height 19
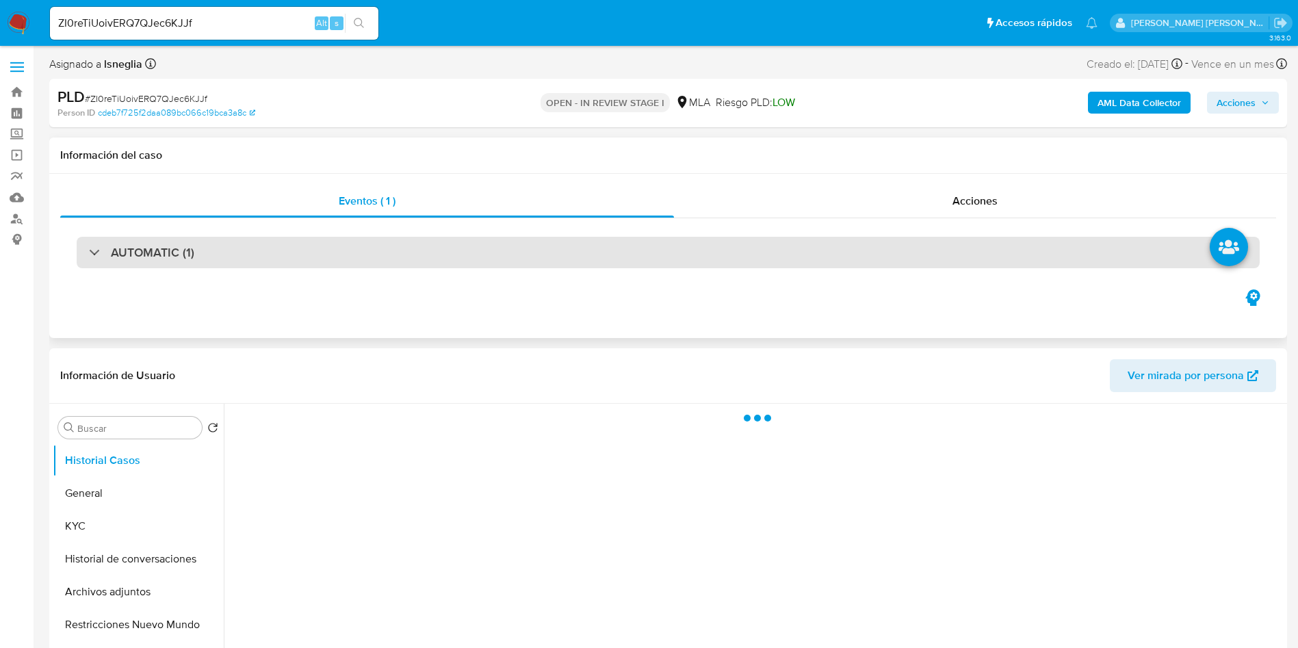
select select "10"
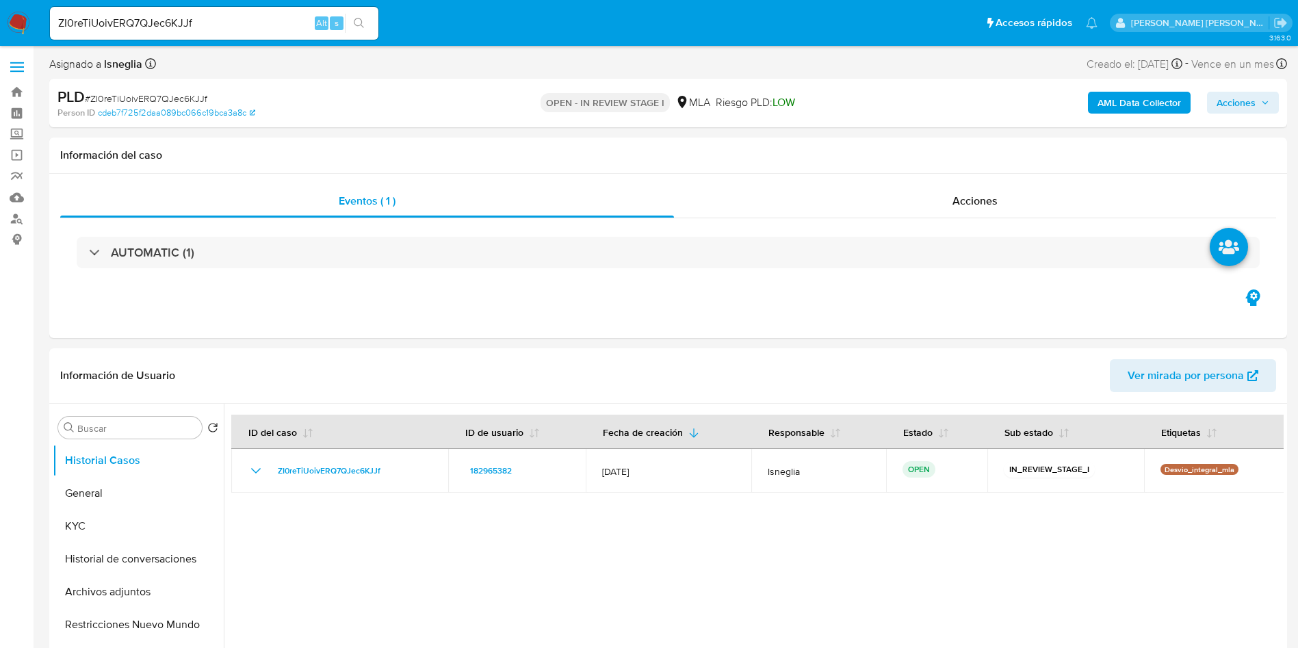
click at [226, 14] on input "ZI0reTiUoivERQ7QJec6KJJf" at bounding box center [214, 23] width 328 height 18
select select "10"
type input "WaHkoZxASta4AZImZ1jJTBvz"
click at [363, 18] on icon "search-icon" at bounding box center [359, 23] width 11 height 11
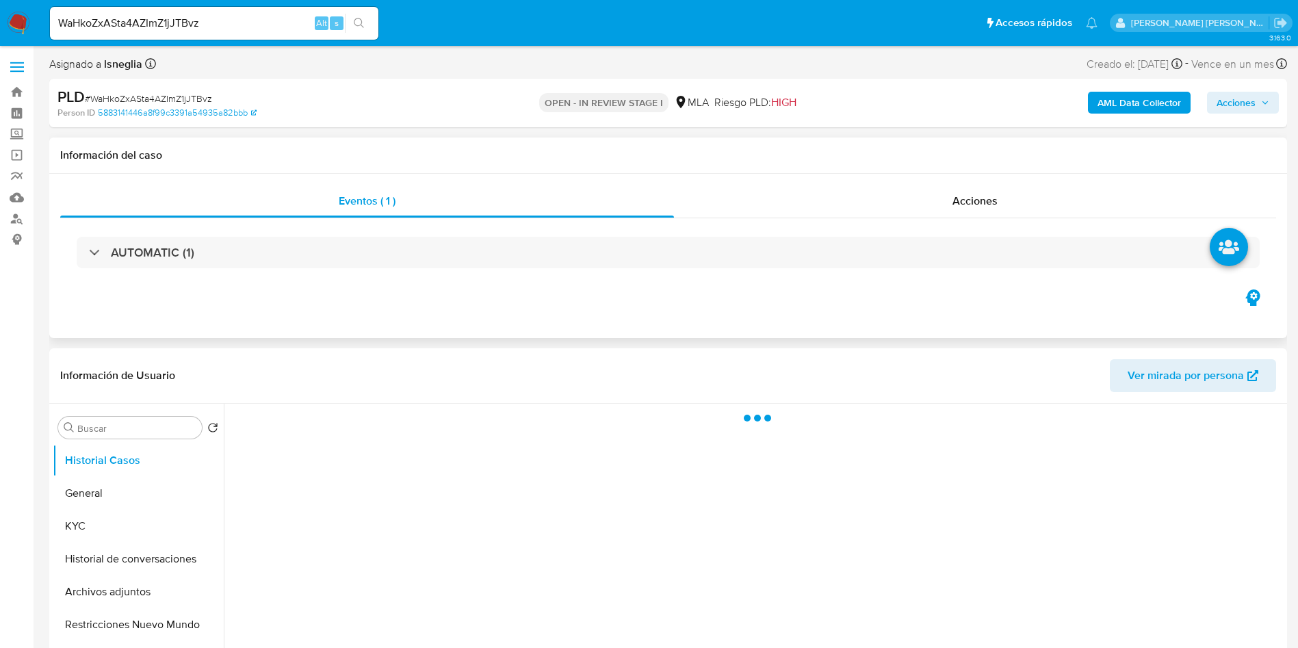
select select "10"
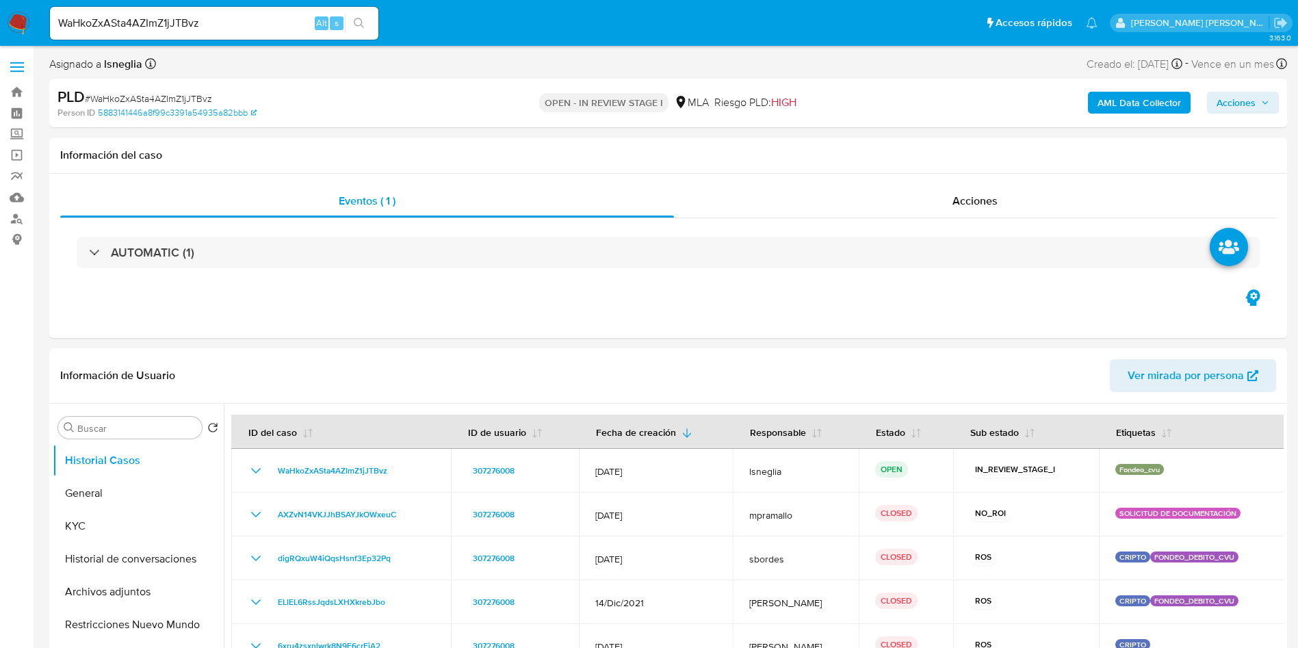
click at [279, 21] on input "WaHkoZxASta4AZImZ1jJTBvz" at bounding box center [214, 23] width 328 height 18
paste input "M5sQFHzbi403EAsq87hcuNRJ"
type input "M5sQFHzbi403EAsq87hcuNRJ"
click at [367, 25] on button "search-icon" at bounding box center [359, 23] width 28 height 19
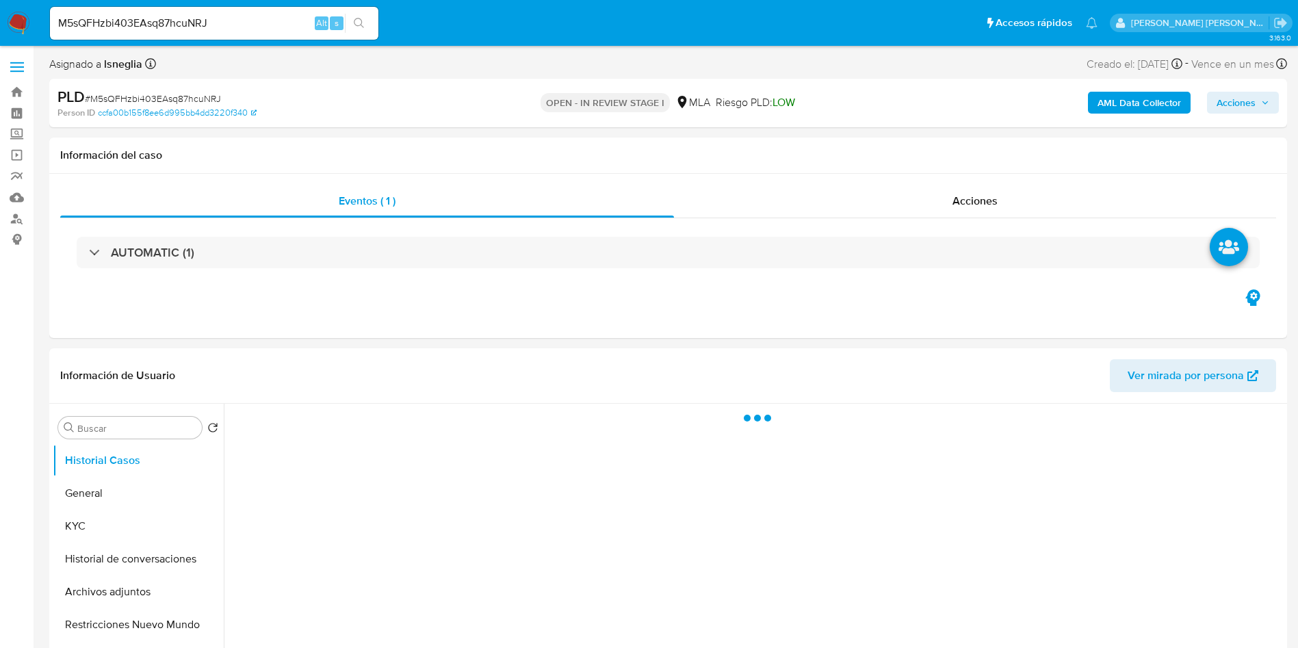
select select "10"
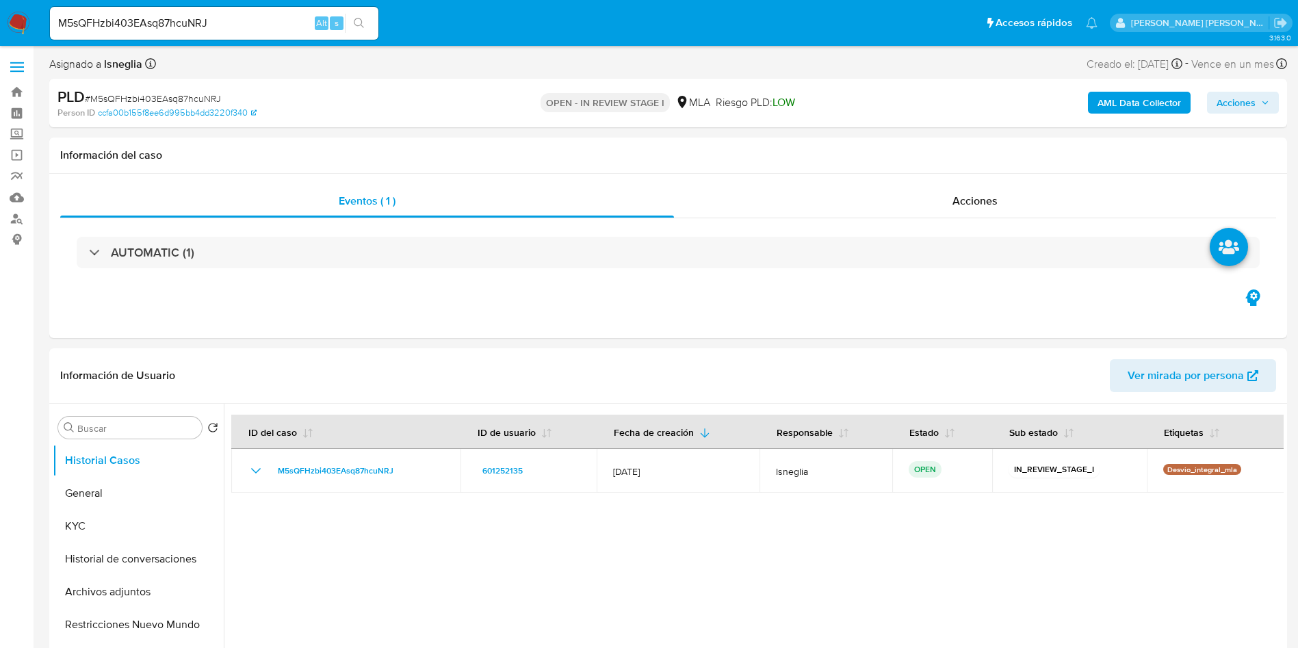
click at [252, 18] on input "M5sQFHzbi403EAsq87hcuNRJ" at bounding box center [214, 23] width 328 height 18
paste input "NBLAtwoWeXUB6r04JiRdp4aE"
type input "NBLAtwoWeXUB6r04JiRdp4aE"
click at [370, 26] on button "search-icon" at bounding box center [359, 23] width 28 height 19
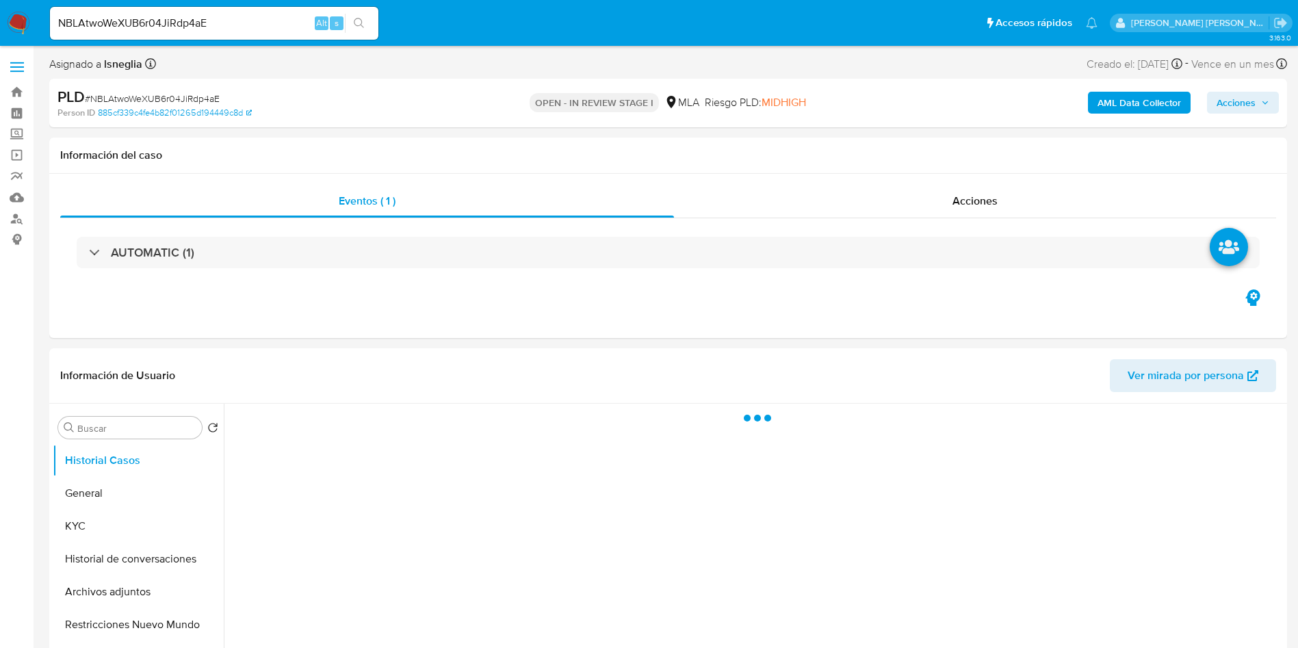
select select "10"
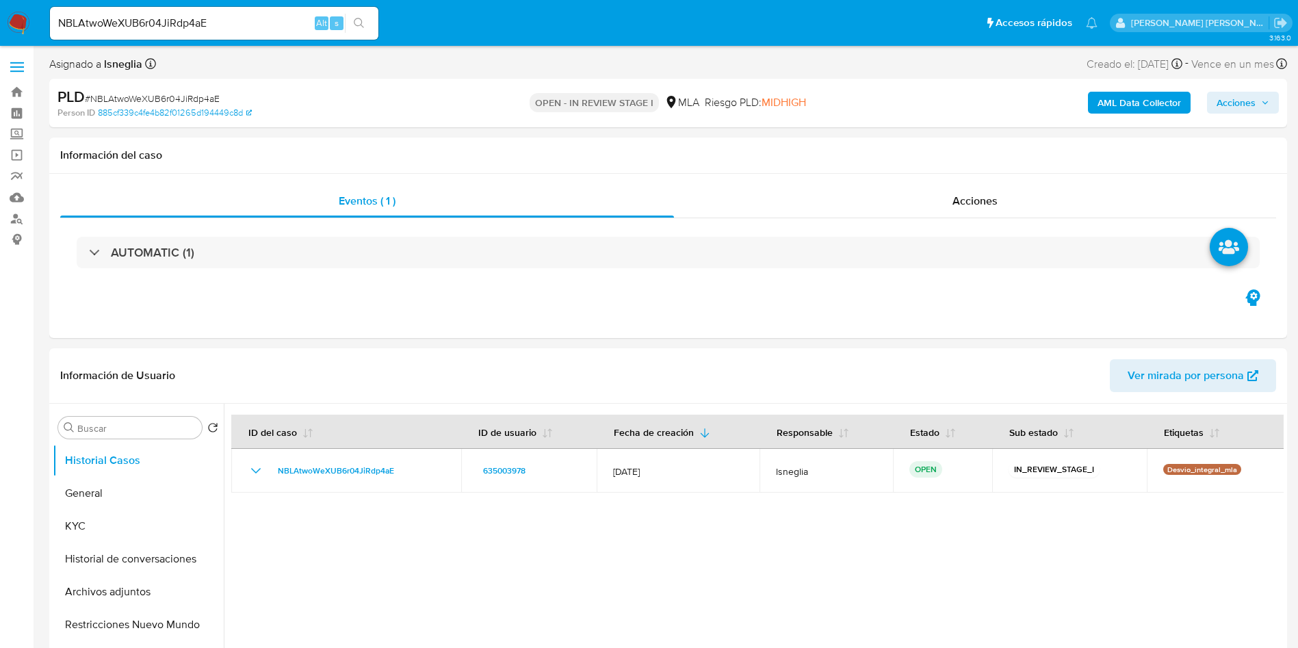
click at [194, 19] on input "NBLAtwoWeXUB6r04JiRdp4aE" at bounding box center [214, 23] width 328 height 18
paste input "iuOaE1W26isJR5459xnKgwgB"
type input "iuOaE1W26isJR5459xnKgwgB"
click at [358, 21] on icon "search-icon" at bounding box center [359, 23] width 11 height 11
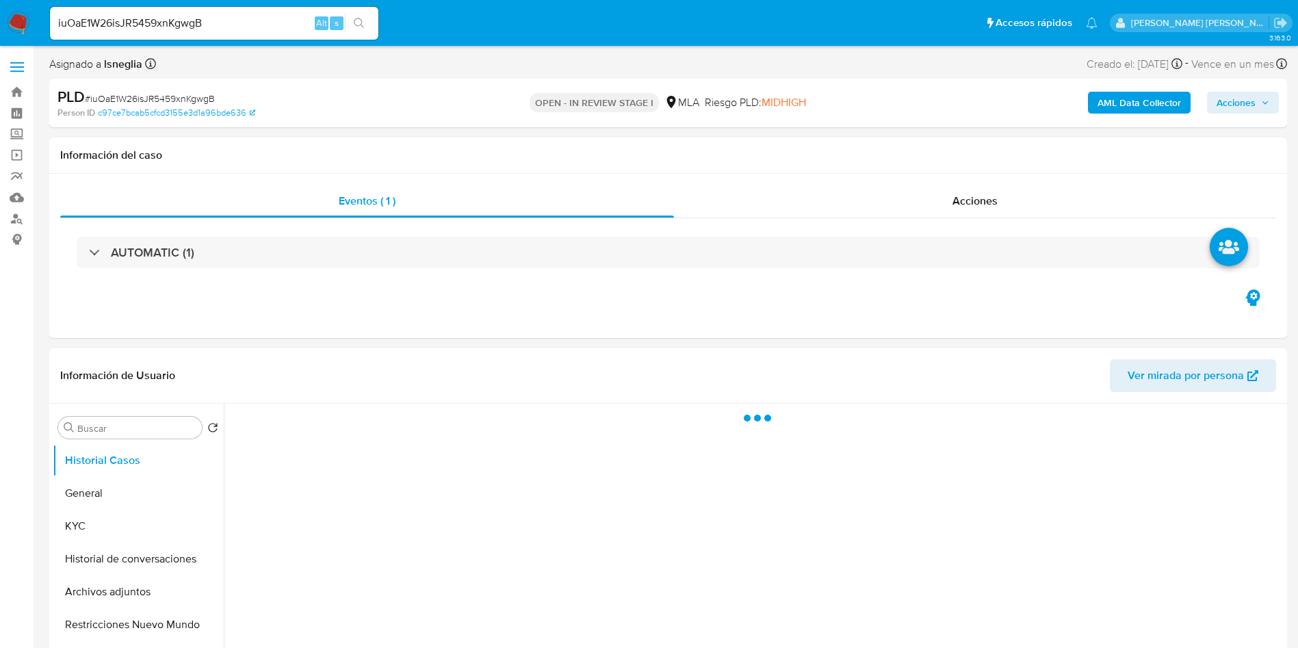
select select "10"
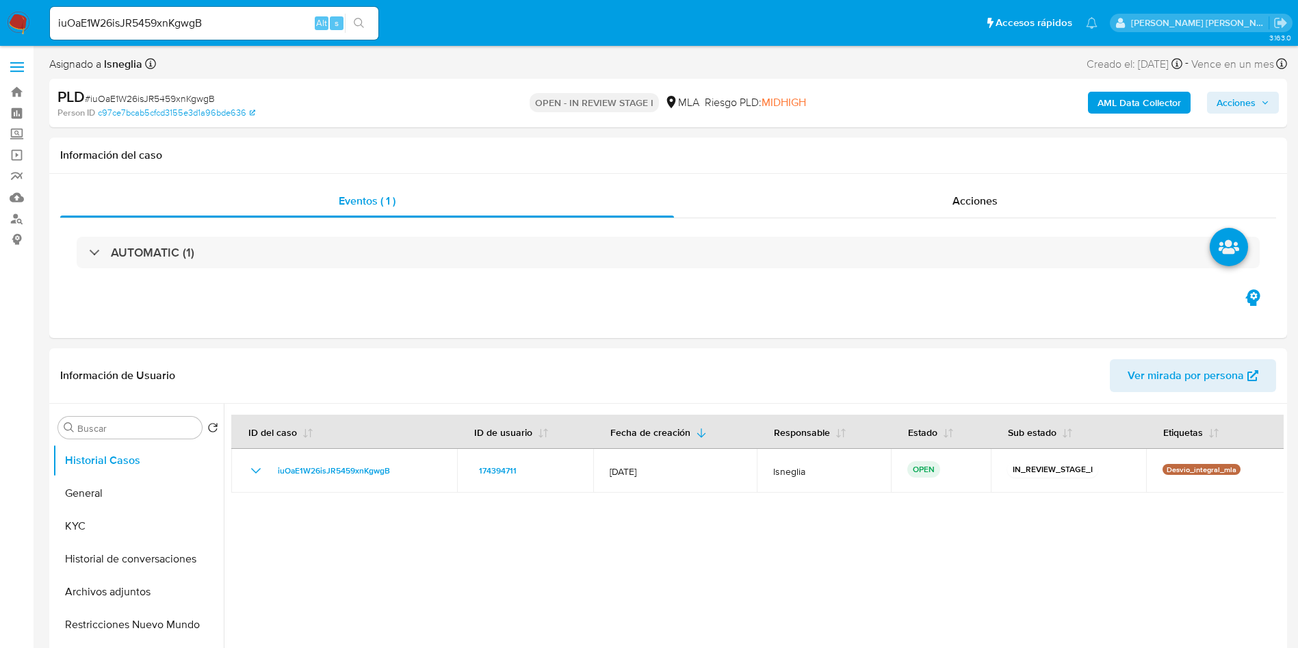
click at [187, 19] on input "iuOaE1W26isJR5459xnKgwgB" at bounding box center [214, 23] width 328 height 18
paste input "3O9yrKhjqwtSLkBHS877CnM2"
type input "3O9yrKhjqwtSLkBHS877CnM2"
click at [360, 16] on button "search-icon" at bounding box center [359, 23] width 28 height 19
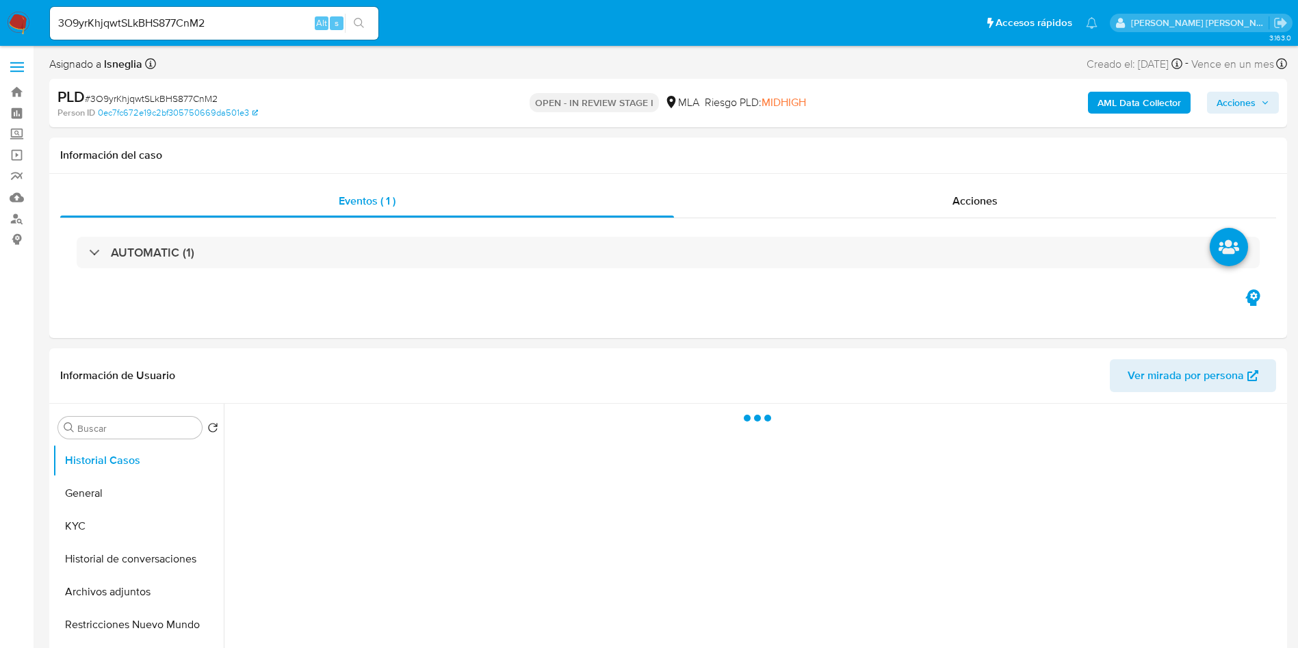
select select "10"
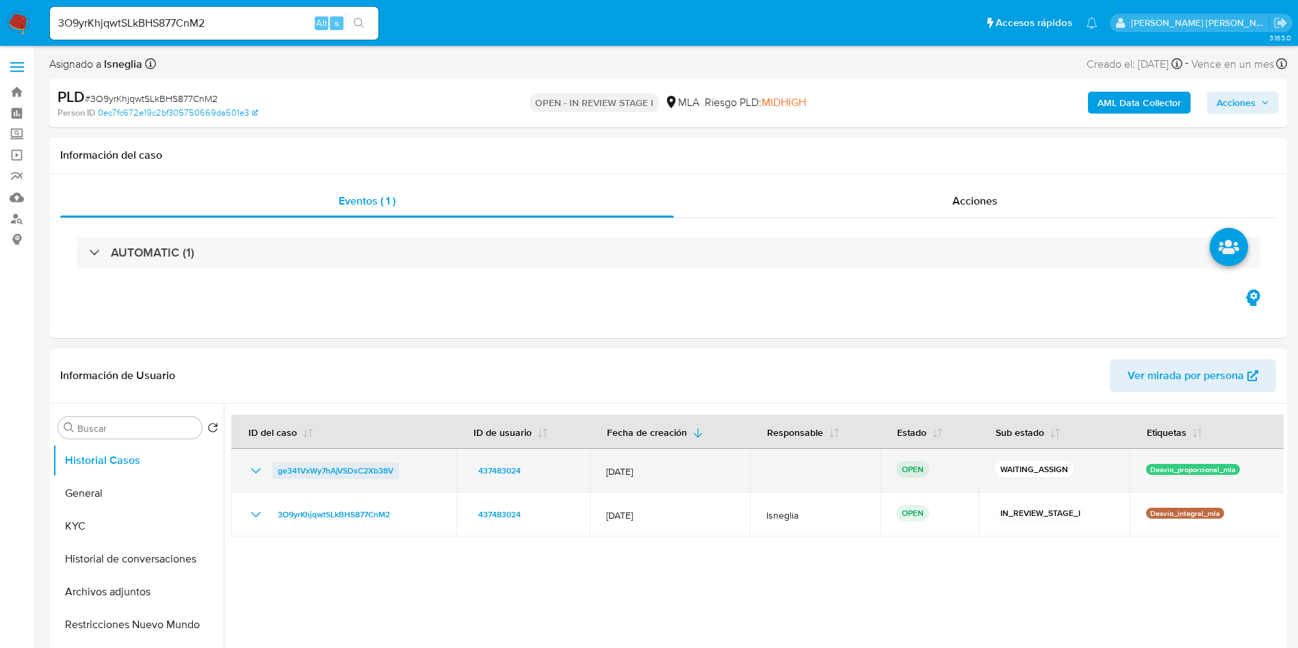
drag, startPoint x: 268, startPoint y: 466, endPoint x: 390, endPoint y: 471, distance: 122.6
click at [390, 471] on div "ge341VxWy7hAjVSDsC2Xb38V" at bounding box center [344, 471] width 192 height 16
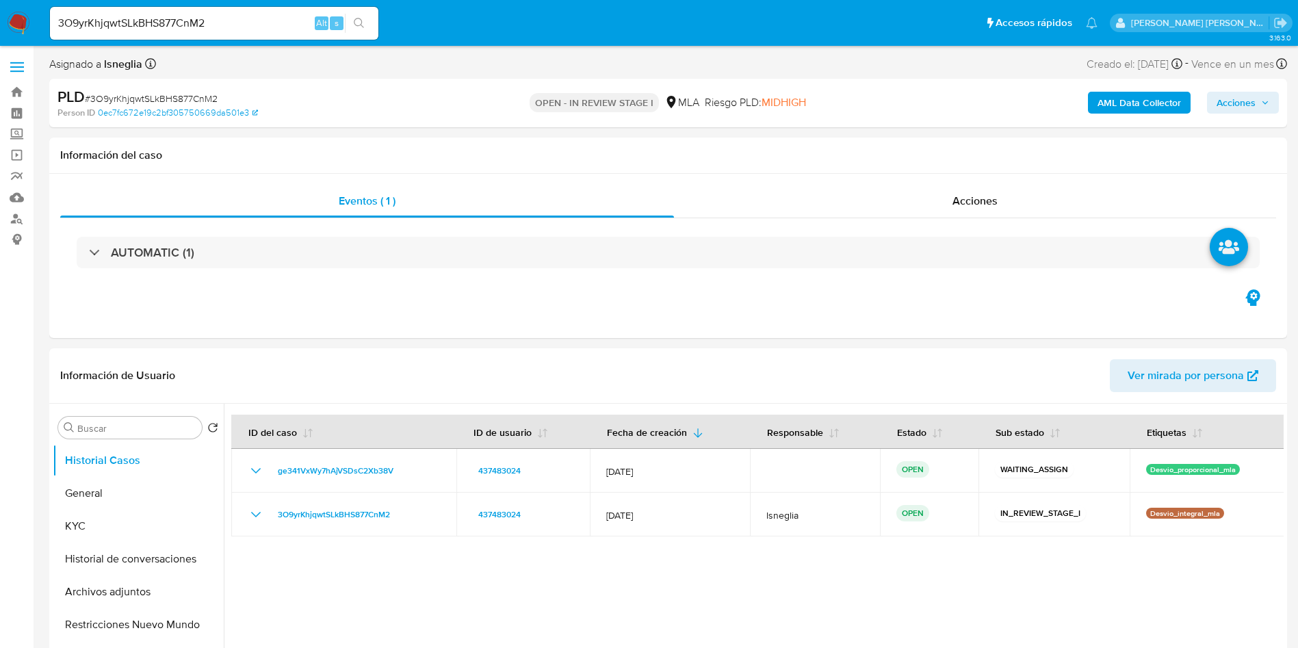
click at [241, 23] on input "3O9yrKhjqwtSLkBHS877CnM2" at bounding box center [214, 23] width 328 height 18
paste input "zeJiCKftsbvMMmjbOP2yX8J3"
type input "zeJiCKftsbvMMmjbOP2yX8J3"
click at [365, 26] on icon "search-icon" at bounding box center [359, 23] width 11 height 11
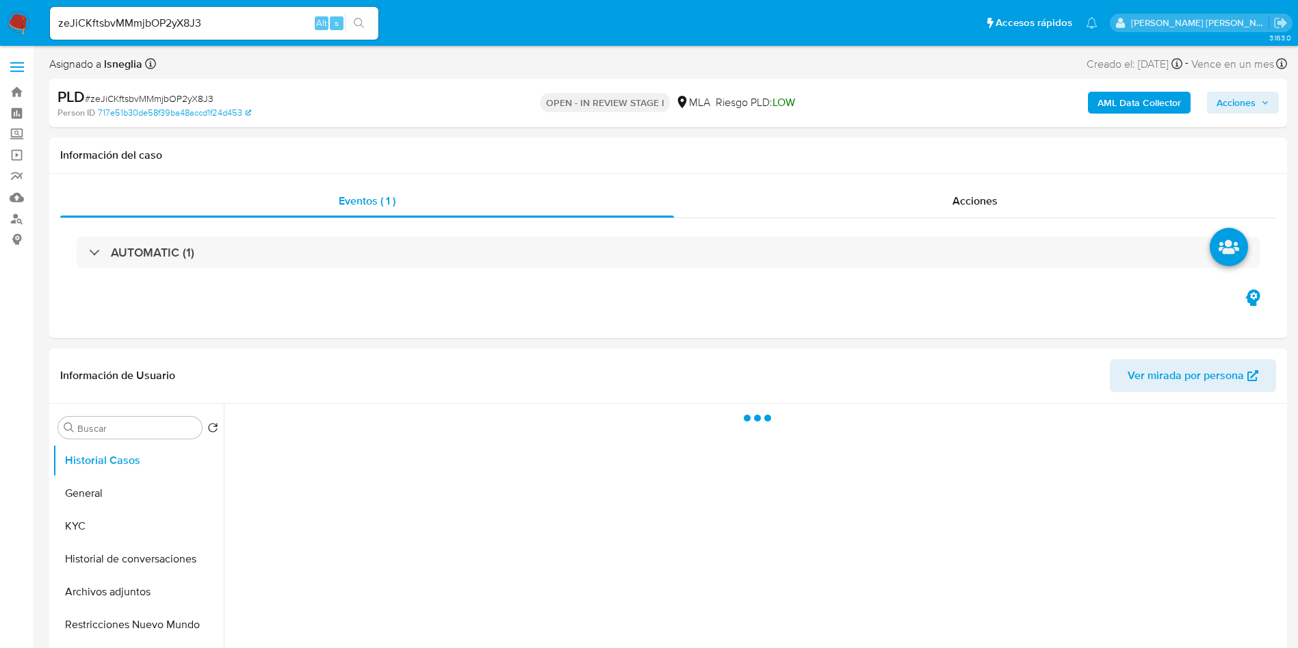
select select "10"
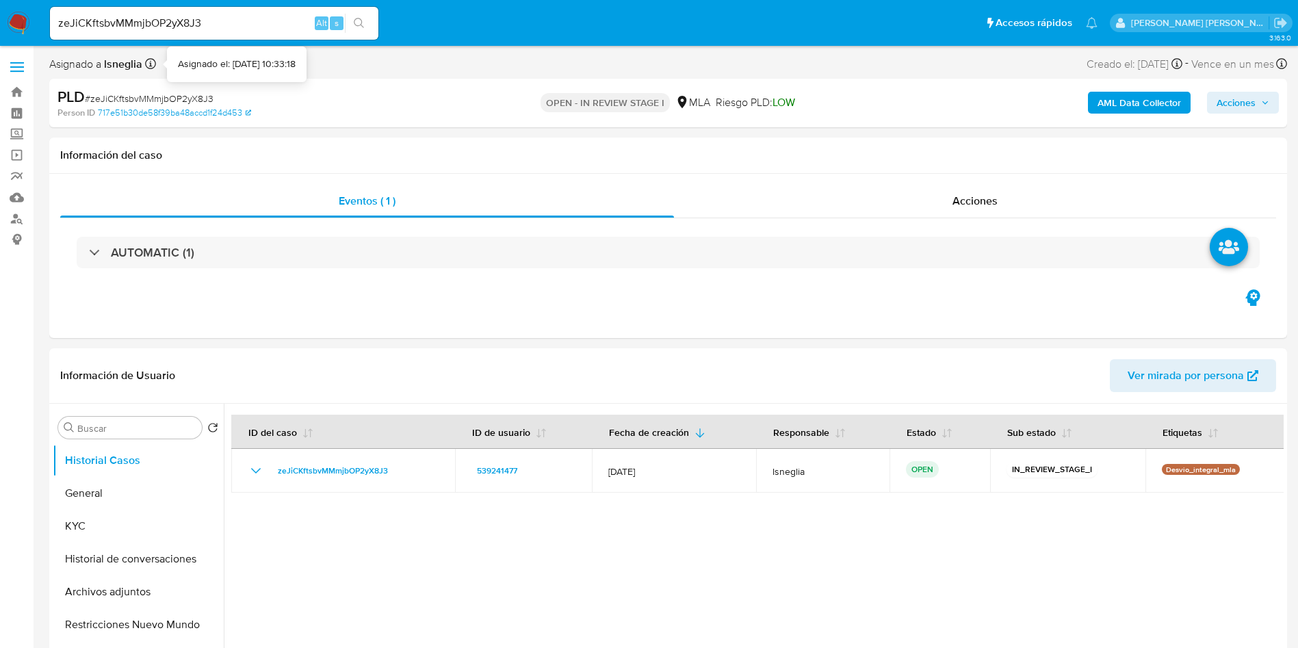
click at [155, 18] on input "zeJiCKftsbvMMmjbOP2yX8J3" at bounding box center [214, 23] width 328 height 18
paste input "N10GytGqLFZV6ZZUjd525Ajd"
type input "N10GytGqLFZV6ZZUjd525Ajd"
click at [363, 18] on icon "search-icon" at bounding box center [359, 23] width 11 height 11
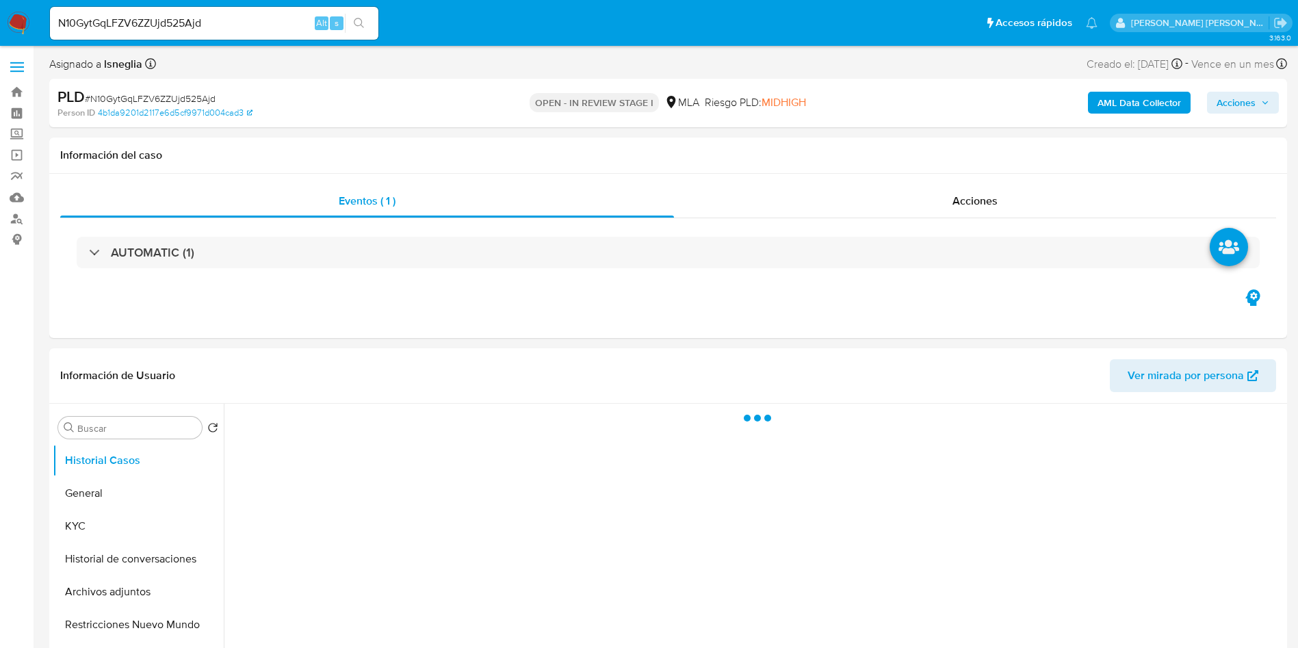
select select "10"
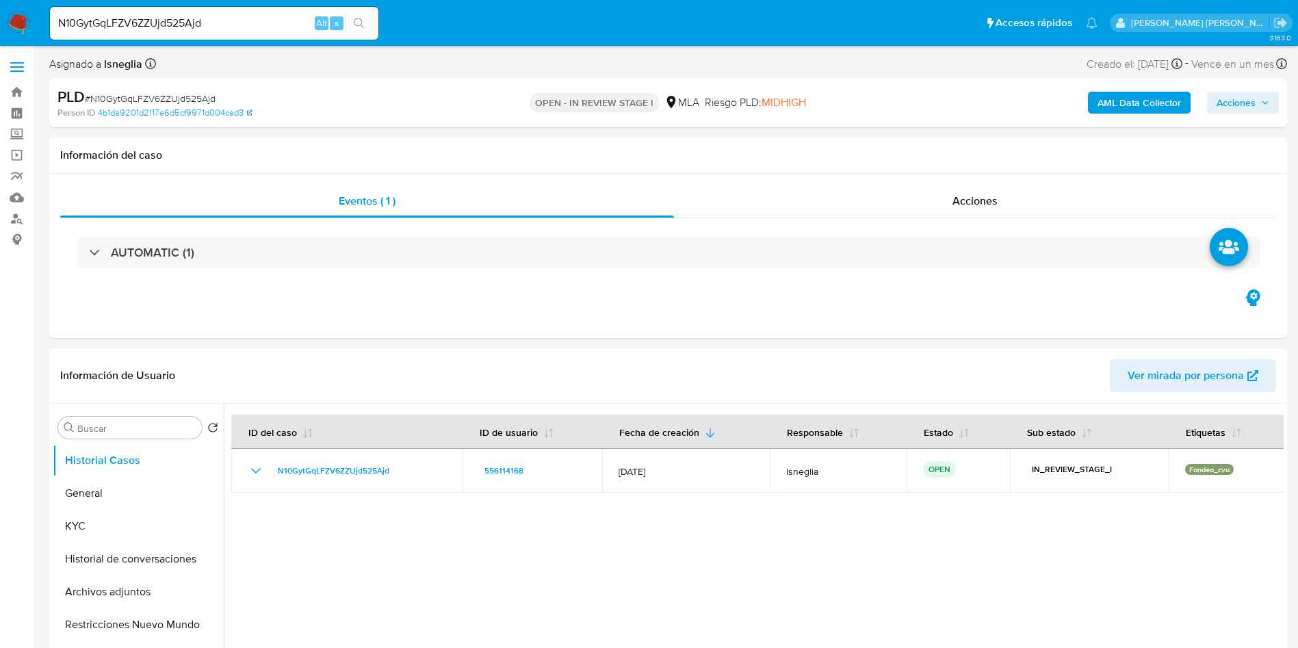
select select "10"
click at [232, 21] on input "N10GytGqLFZV6ZZUjd525Ajd" at bounding box center [214, 23] width 328 height 18
paste input "AmWli6X7lKcwJUYdv9yMt9Dh"
type input "AmWli6X7lKcwJUYdv9yMt9Dh"
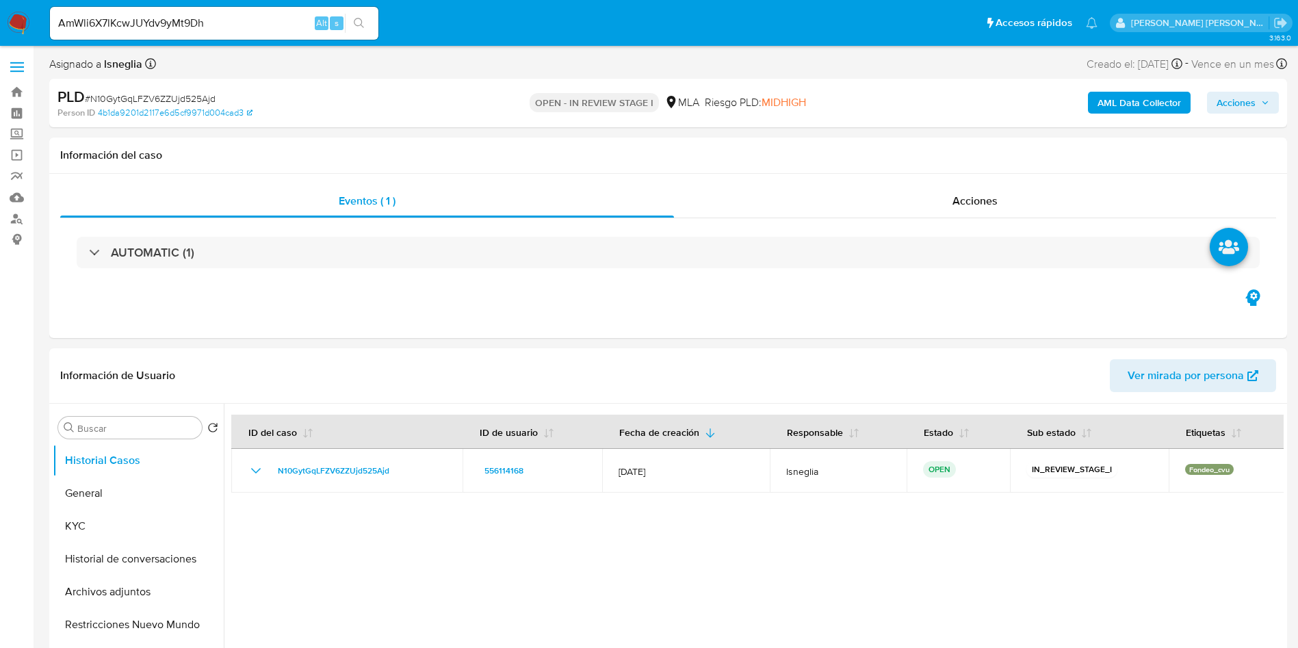
click at [357, 25] on icon "search-icon" at bounding box center [359, 23] width 10 height 10
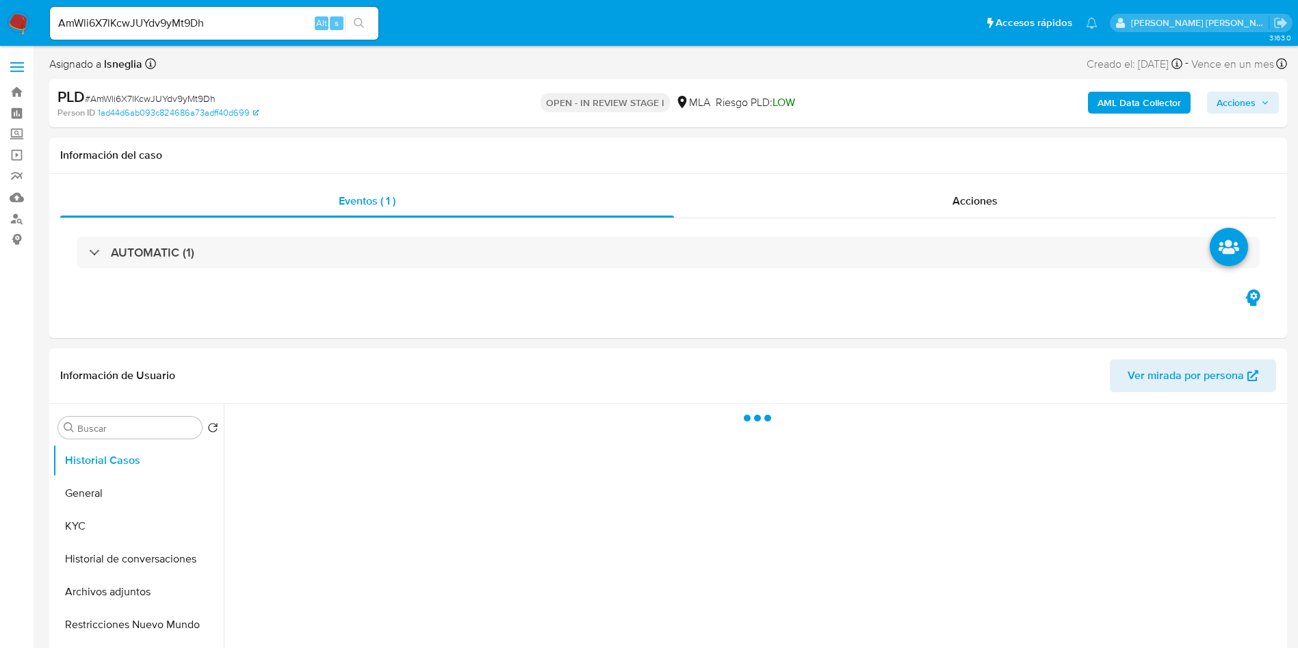
select select "10"
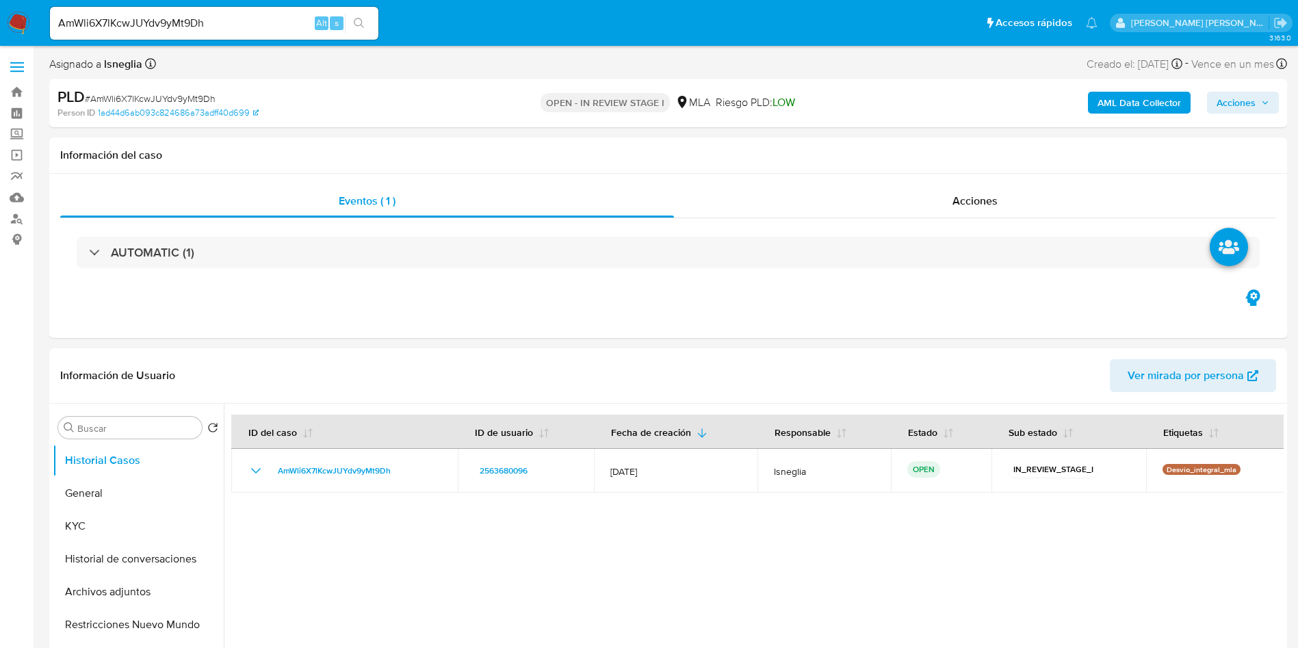
click at [211, 12] on div "AmWli6X7lKcwJUYdv9yMt9Dh Alt s" at bounding box center [214, 23] width 328 height 33
click at [202, 25] on input "AmWli6X7lKcwJUYdv9yMt9Dh" at bounding box center [214, 23] width 328 height 18
click at [203, 25] on input "AmWli6X7lKcwJUYdv9yMt9Dh" at bounding box center [214, 23] width 328 height 18
paste input "daXcUMfDP90pPBMBNmk3TBlZ"
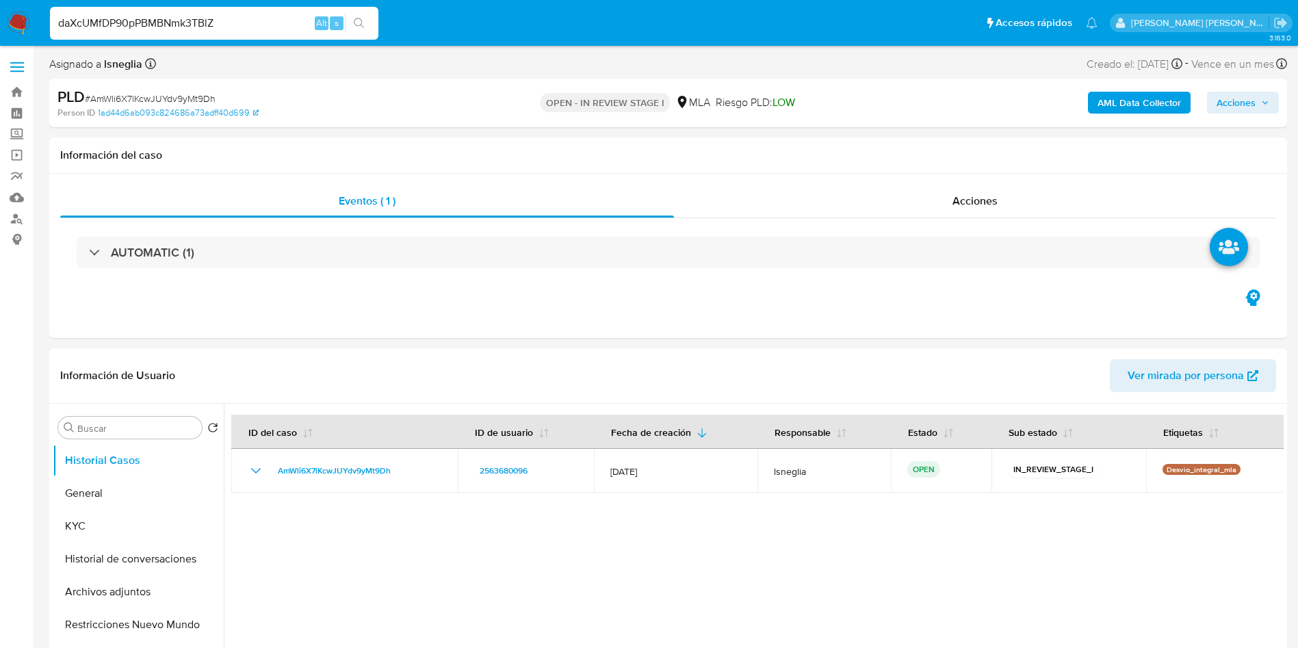
type input "daXcUMfDP90pPBMBNmk3TBlZ"
click at [358, 23] on icon "search-icon" at bounding box center [359, 23] width 11 height 11
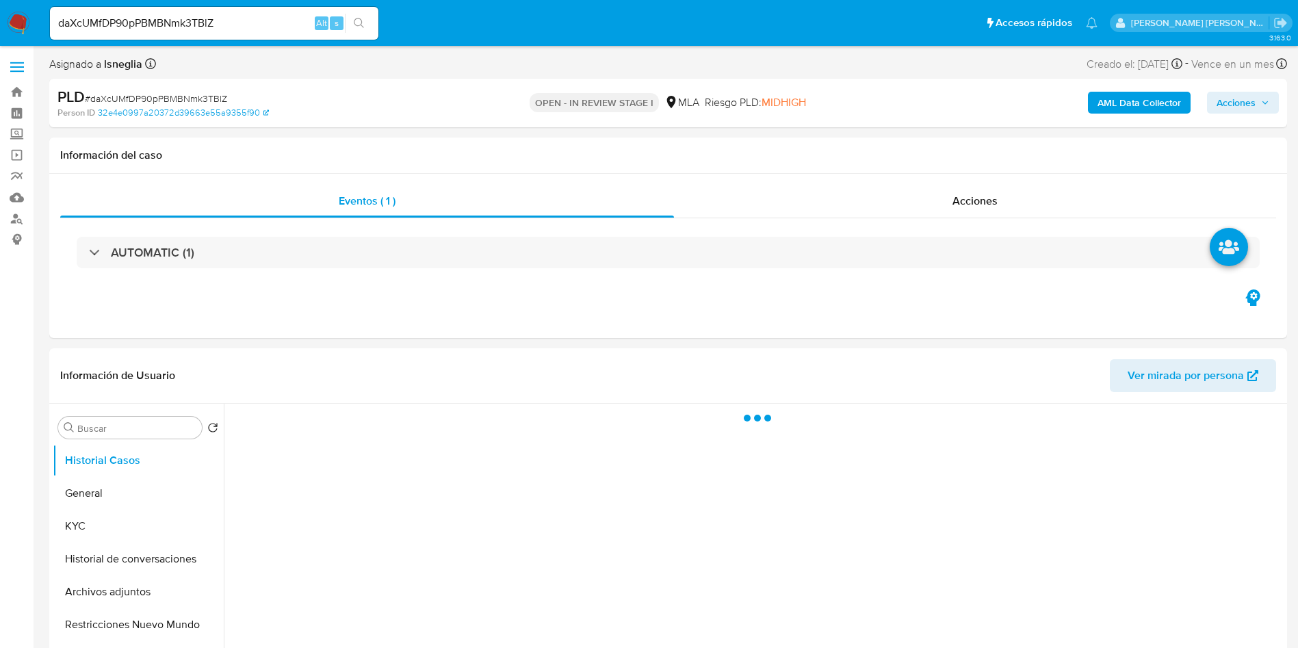
select select "10"
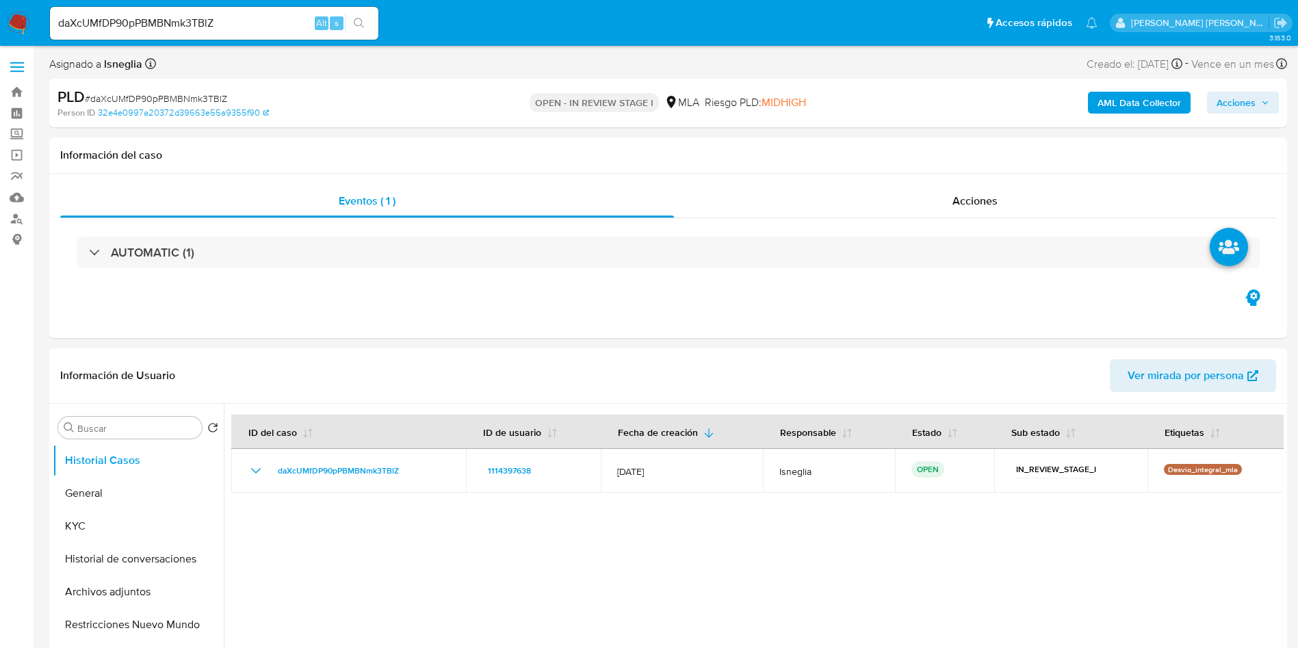
click at [202, 23] on input "daXcUMfDP90pPBMBNmk3TBlZ" at bounding box center [214, 23] width 328 height 18
paste input "LrDxRvtp1Cy18rO8TjegvHsz"
type input "LrDxRvtp1Cy18rO8TjegvHsz"
click at [360, 23] on icon "search-icon" at bounding box center [359, 23] width 11 height 11
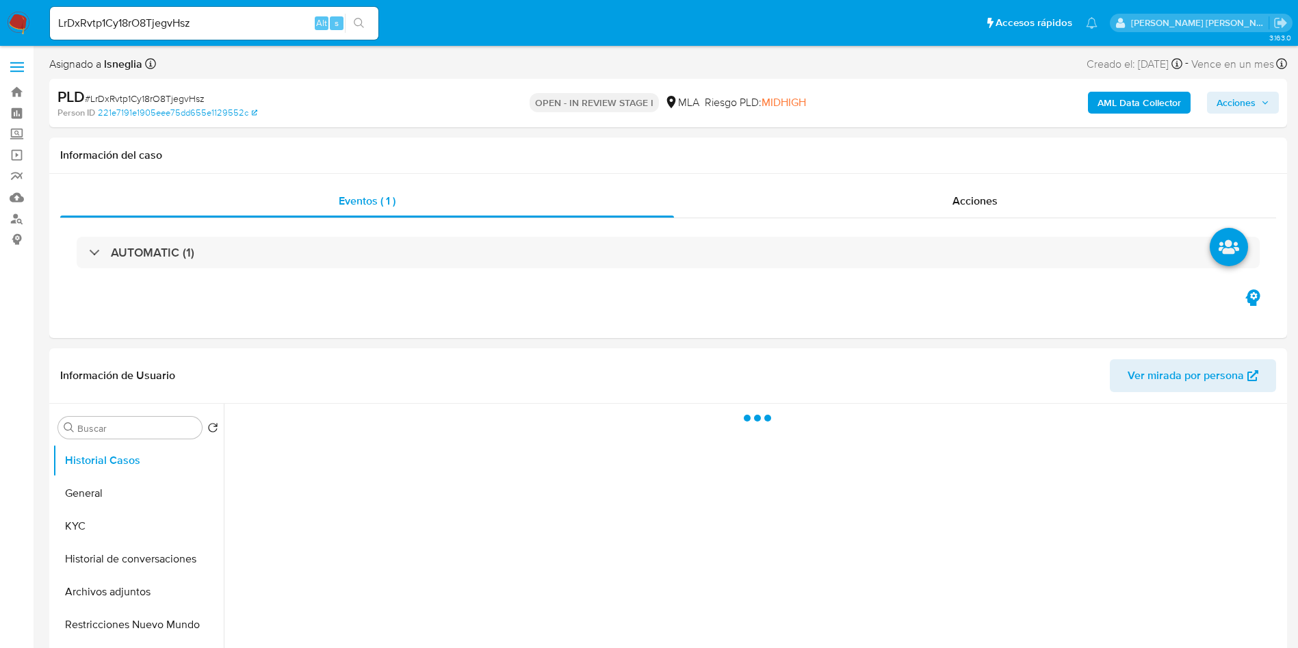
select select "10"
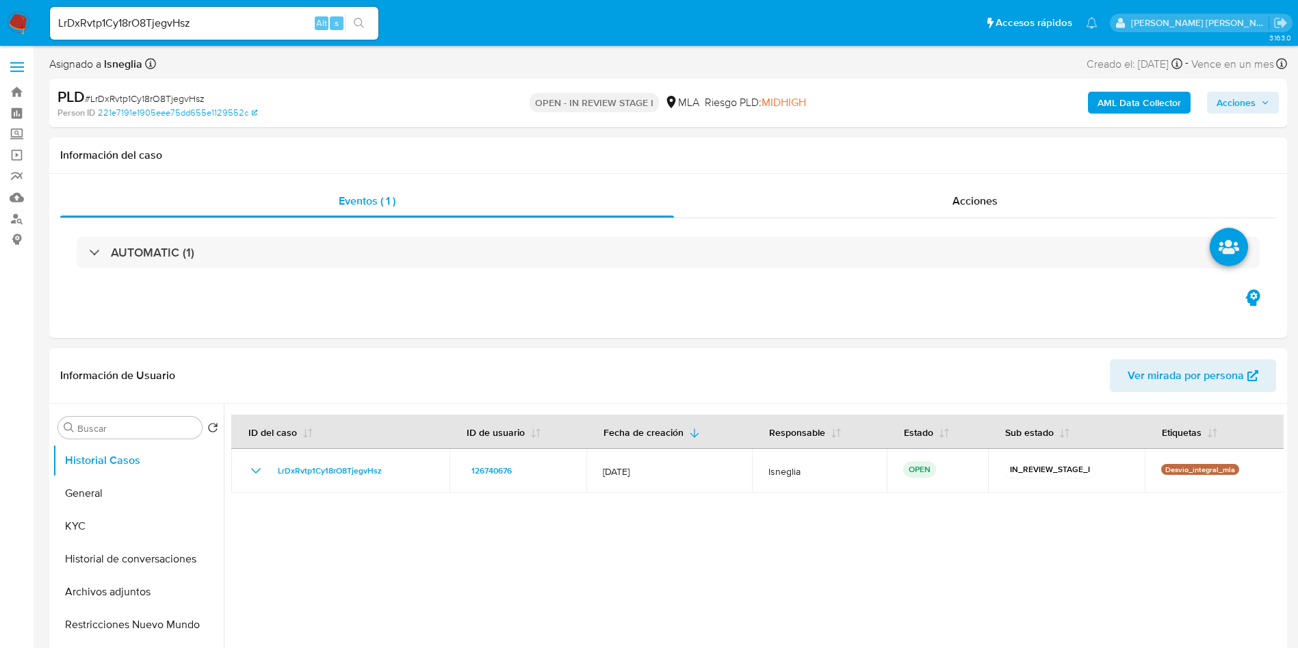
click at [151, 21] on input "LrDxRvtp1Cy18rO8TjegvHsz" at bounding box center [214, 23] width 328 height 18
paste input "mGG0iTXAbCt6X69ngU4gwgDD"
type input "mGG0iTXAbCt6X69ngU4gwgDD"
click at [363, 25] on icon "search-icon" at bounding box center [359, 23] width 11 height 11
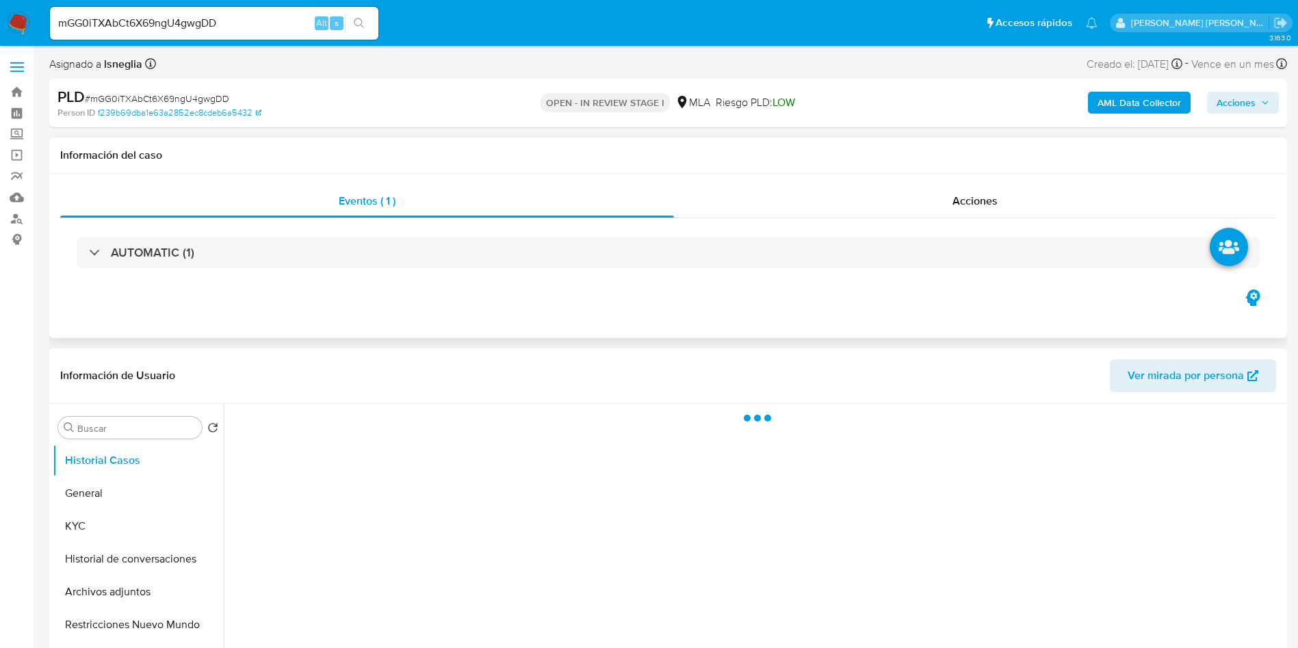
select select "10"
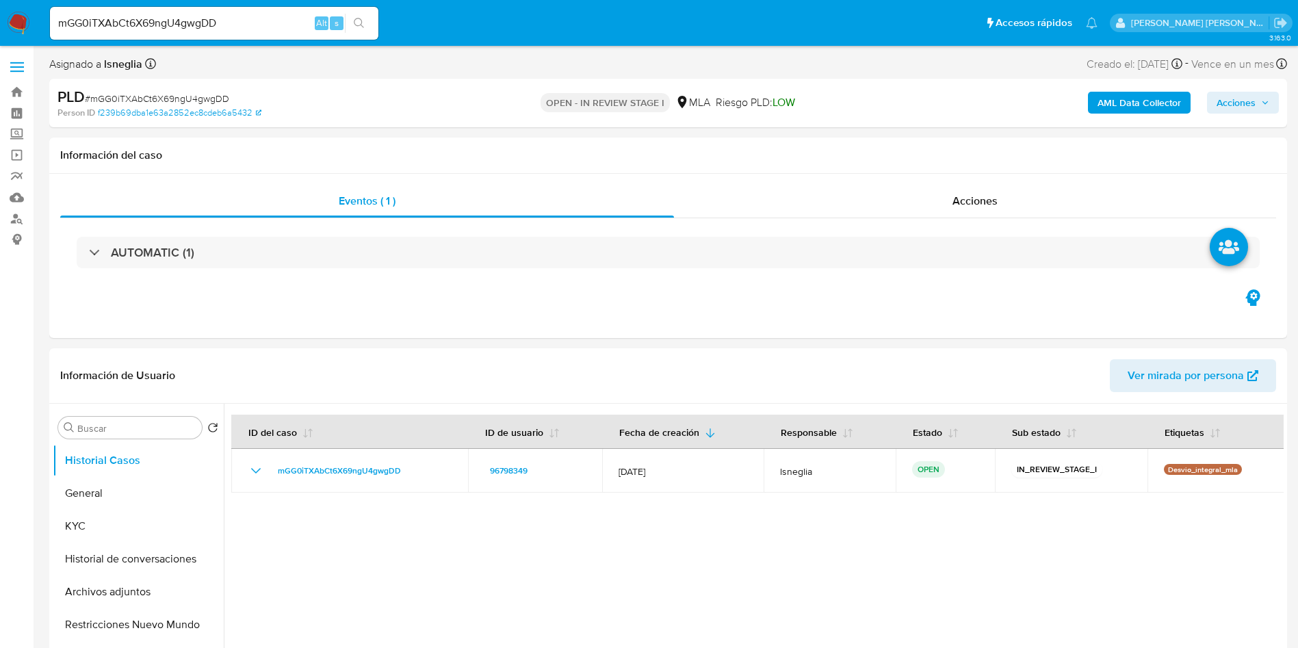
click at [231, 29] on input "mGG0iTXAbCt6X69ngU4gwgDD" at bounding box center [214, 23] width 328 height 18
paste input "YrNJSJwlwIPwKFLVlwvrXqdk"
type input "YrNJSJwlwIPwKFLVlwvrXqdk"
click at [350, 18] on button "search-icon" at bounding box center [359, 23] width 28 height 19
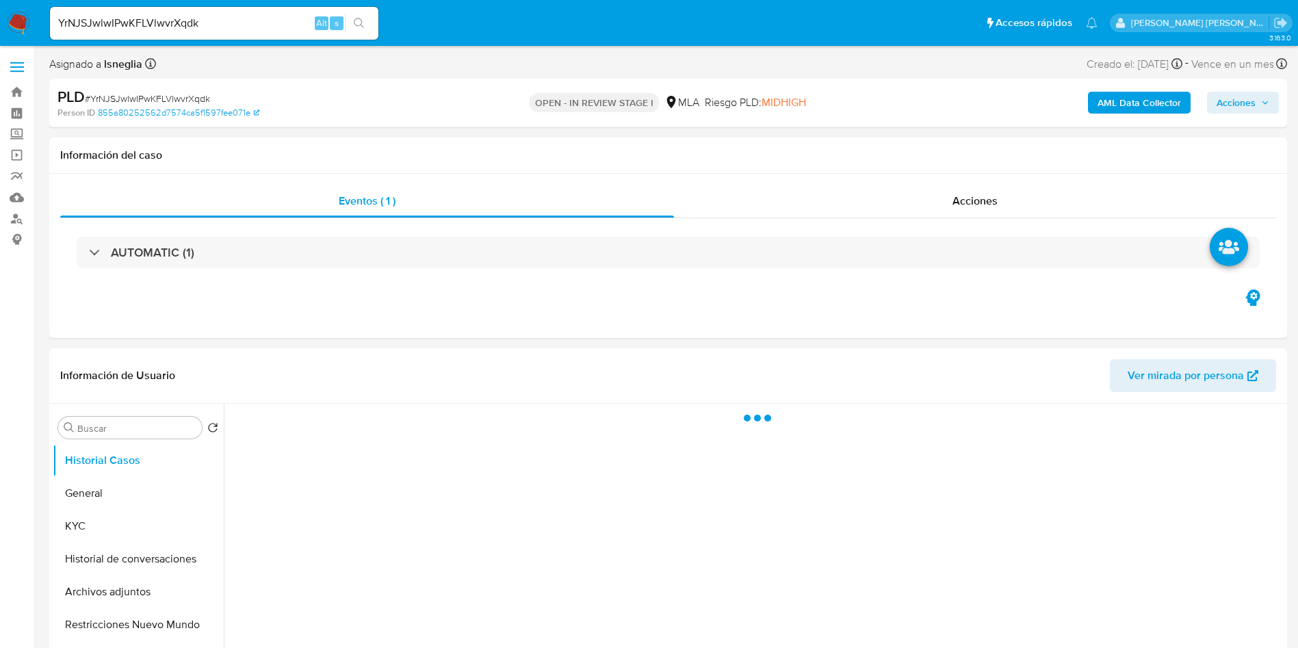
select select "10"
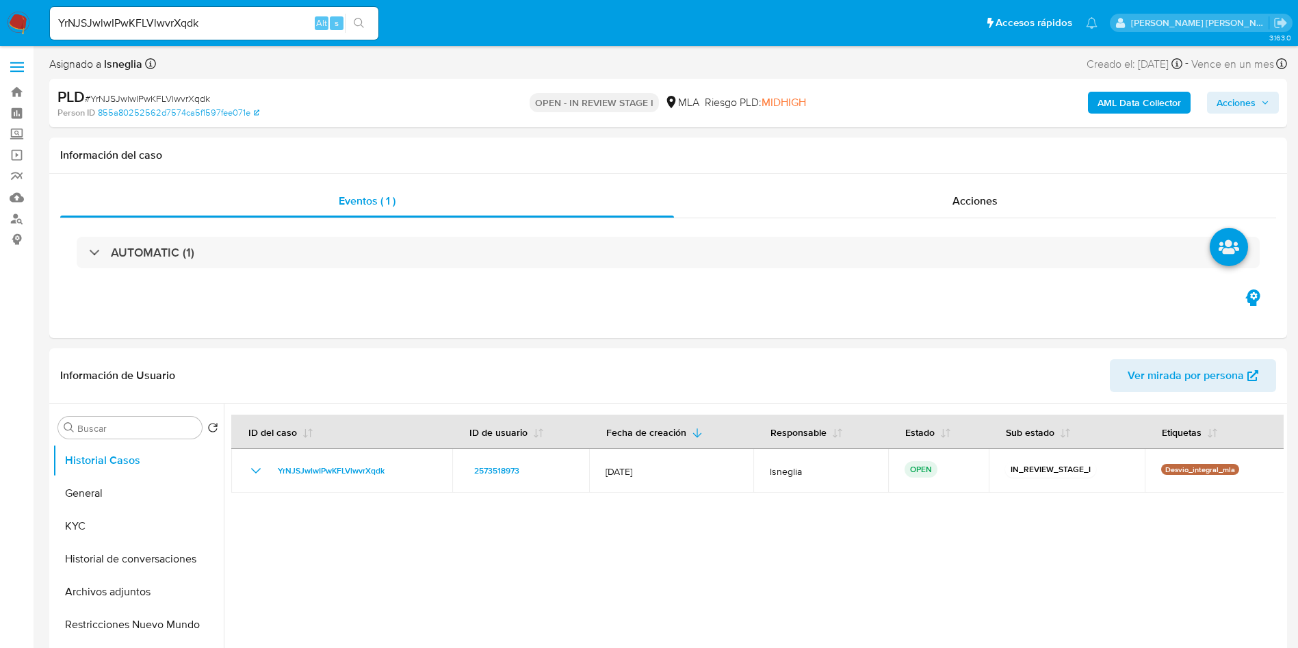
click at [207, 23] on input "YrNJSJwlwIPwKFLVlwvrXqdk" at bounding box center [214, 23] width 328 height 18
paste input "RkCKRuNq8IMennjAp8KHn6u6"
type input "RkCKRuNq8IMennjAp8KHn6u6"
click at [361, 16] on button "search-icon" at bounding box center [359, 23] width 28 height 19
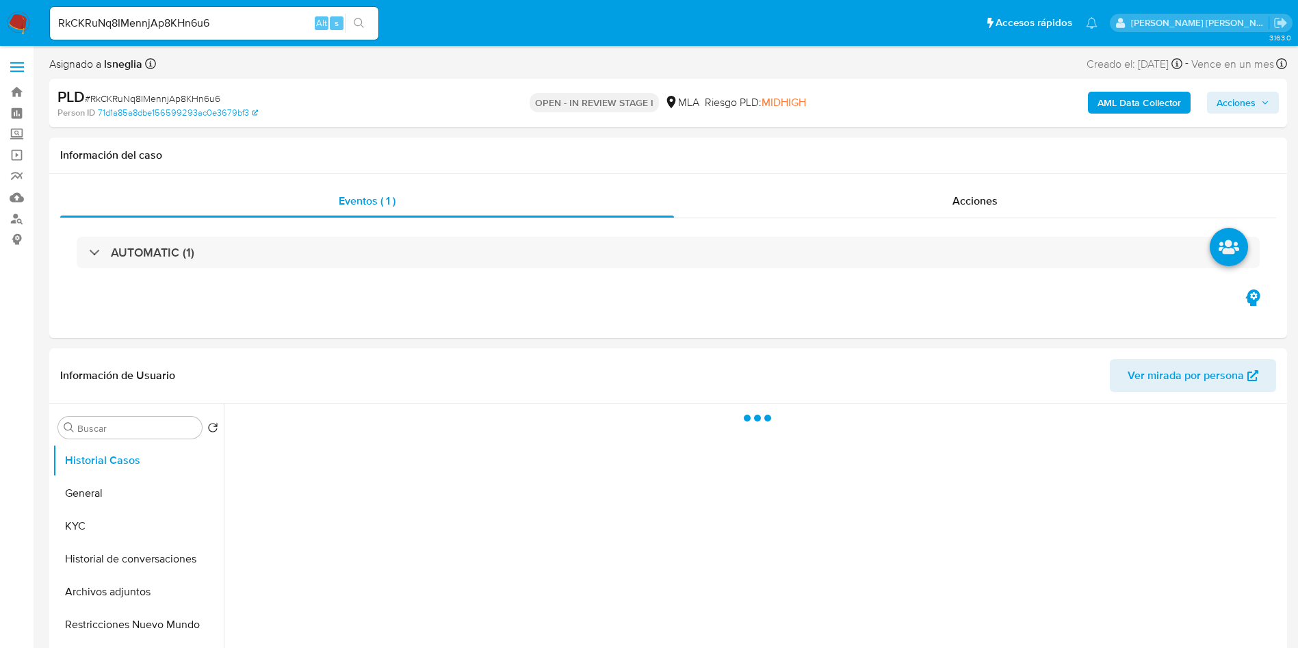
select select "10"
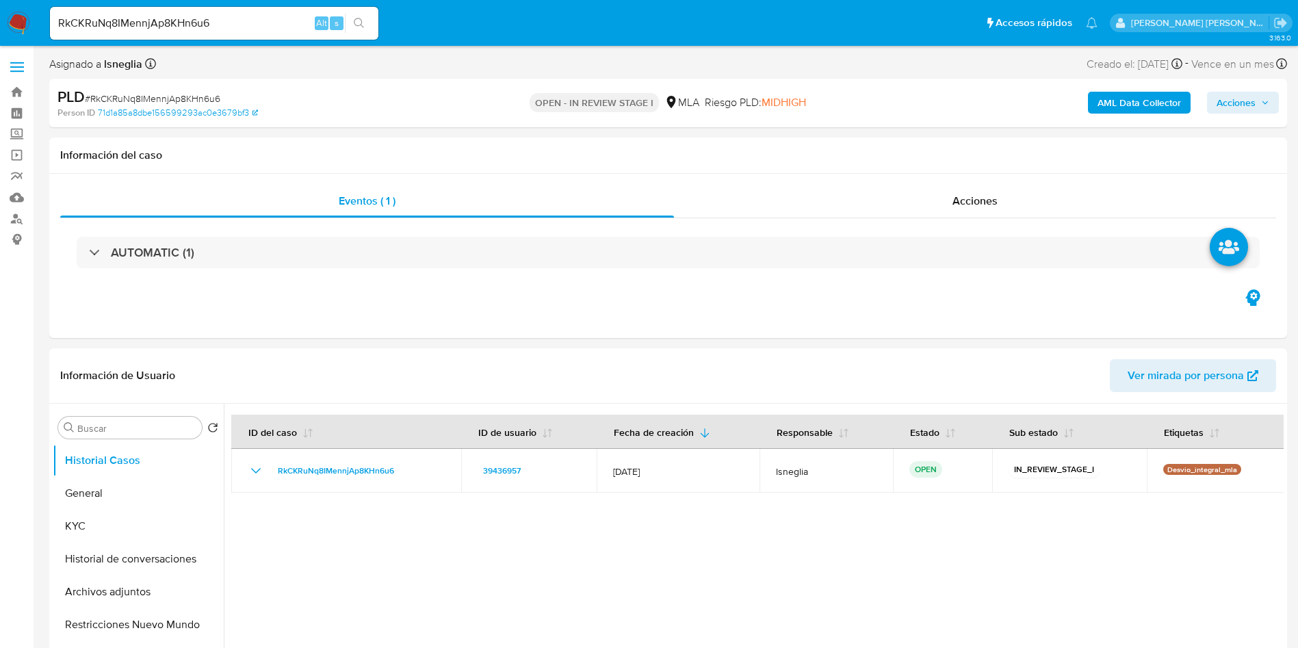
select select "10"
click at [205, 29] on input "RkCKRuNq8IMennjAp8KHn6u6" at bounding box center [214, 23] width 328 height 18
paste input "Hc9uzwbjvvceoPeBUyFwZfbo"
type input "Hc9uzwbjvvceoPeBUyFwZfbo"
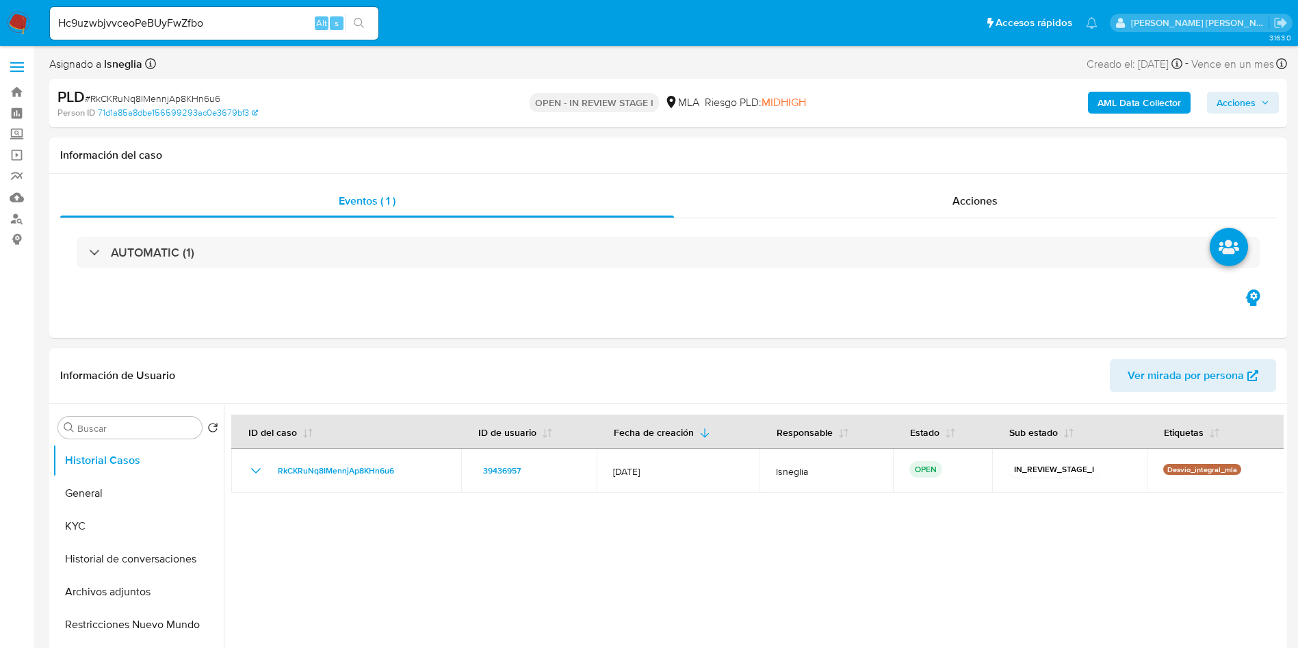
click at [366, 20] on button "search-icon" at bounding box center [359, 23] width 28 height 19
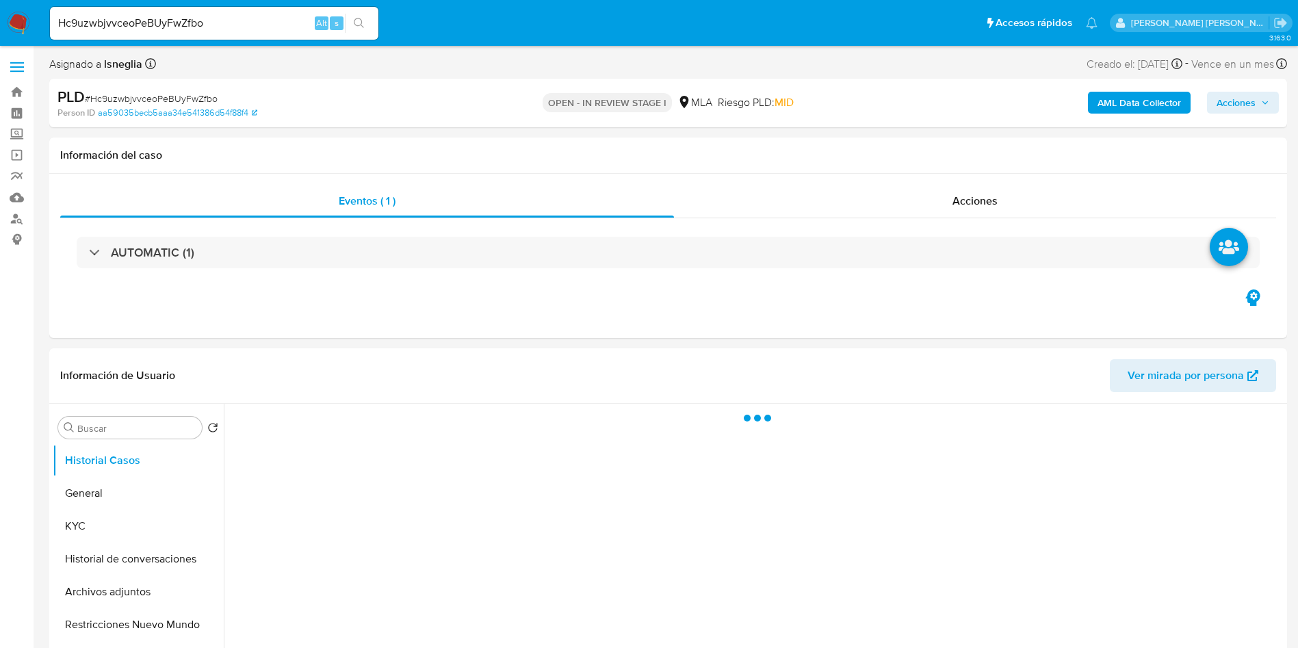
select select "10"
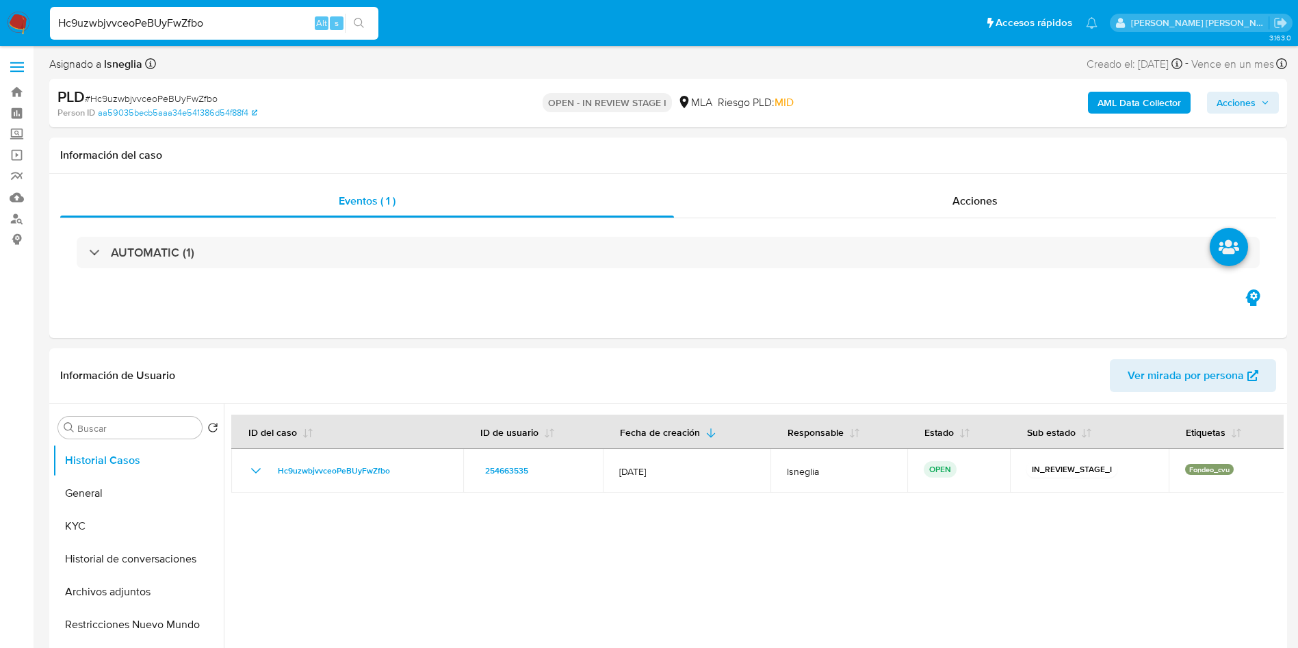
click at [258, 29] on input "Hc9uzwbjvvceoPeBUyFwZfbo" at bounding box center [214, 23] width 328 height 18
paste input "ckJ1JC9pprlMbtEsO35z0ywE"
type input "ckJ1JC9pprlMbtEsO35z0ywE"
click at [359, 25] on icon "search-icon" at bounding box center [359, 23] width 10 height 10
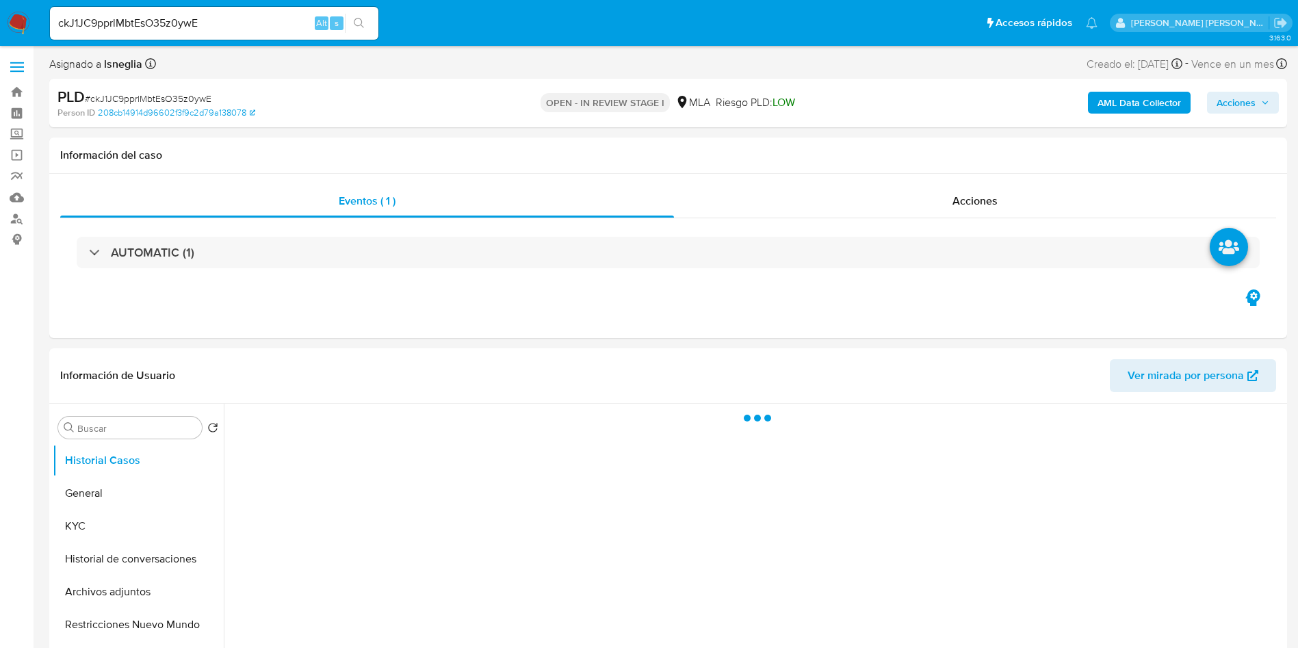
select select "10"
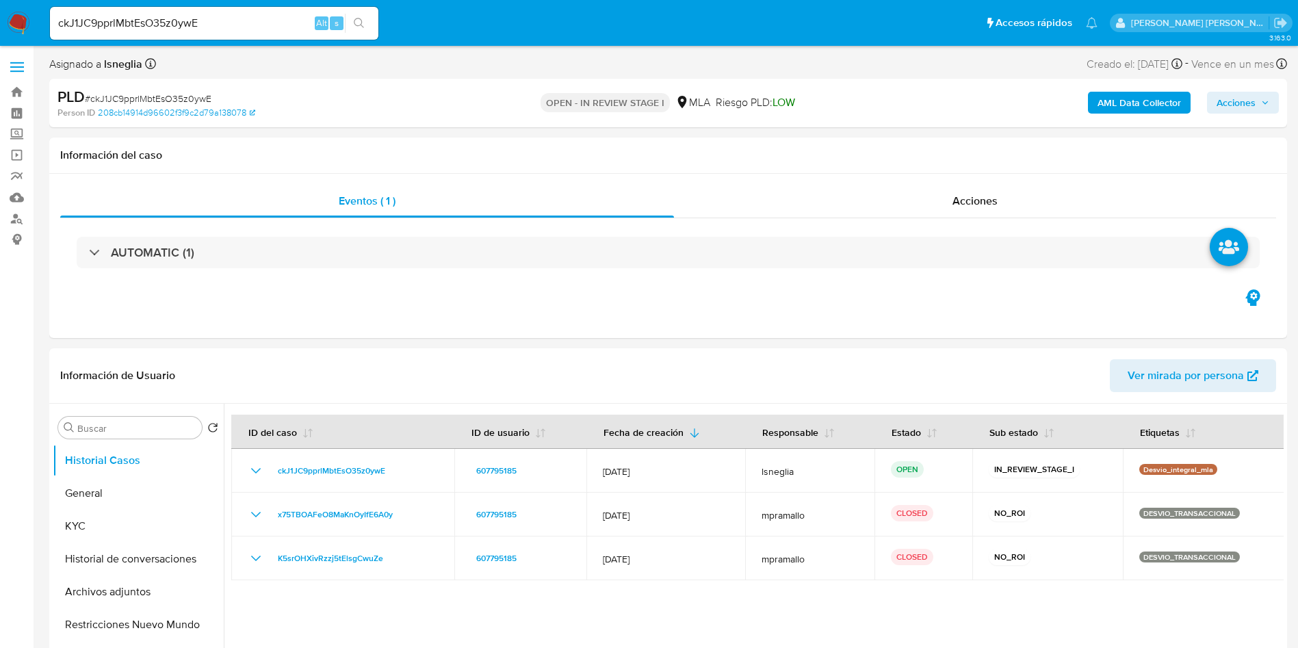
click at [271, 16] on input "ckJ1JC9pprlMbtEsO35z0ywE" at bounding box center [214, 23] width 328 height 18
paste input "8a0w46X5SZWa8FU2puED25Et"
type input "8a0w46X5SZWa8FU2puED25Et"
click at [370, 25] on button "search-icon" at bounding box center [359, 23] width 28 height 19
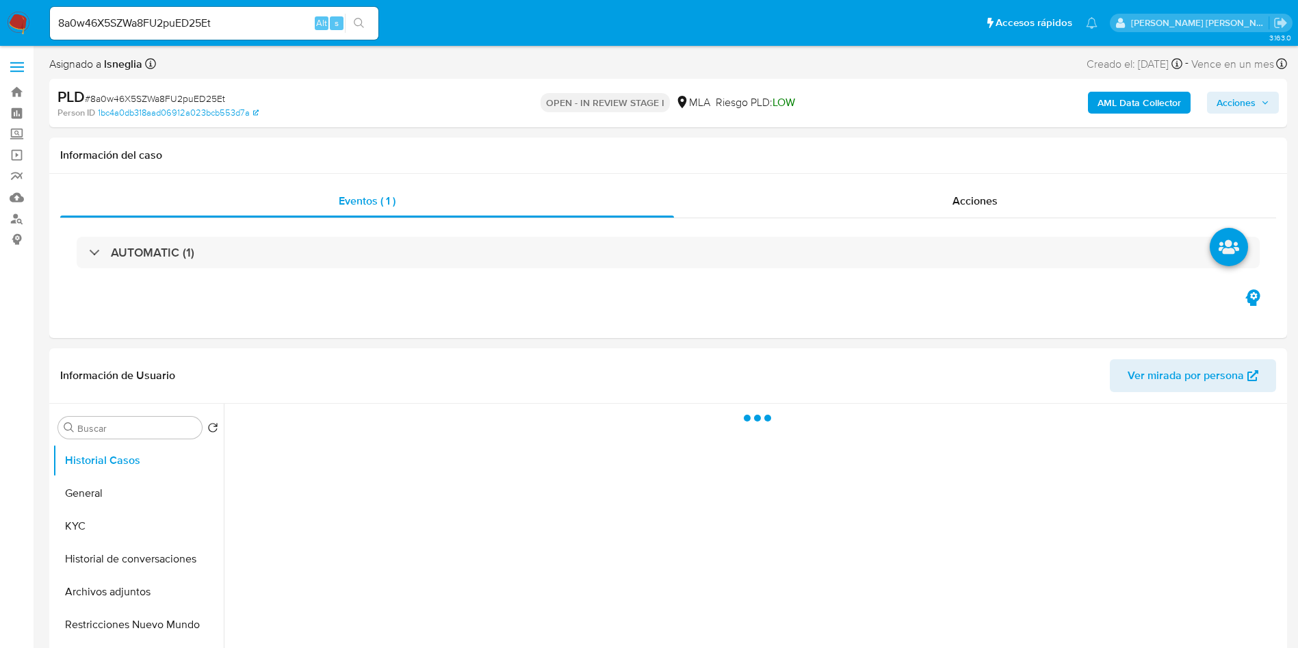
select select "10"
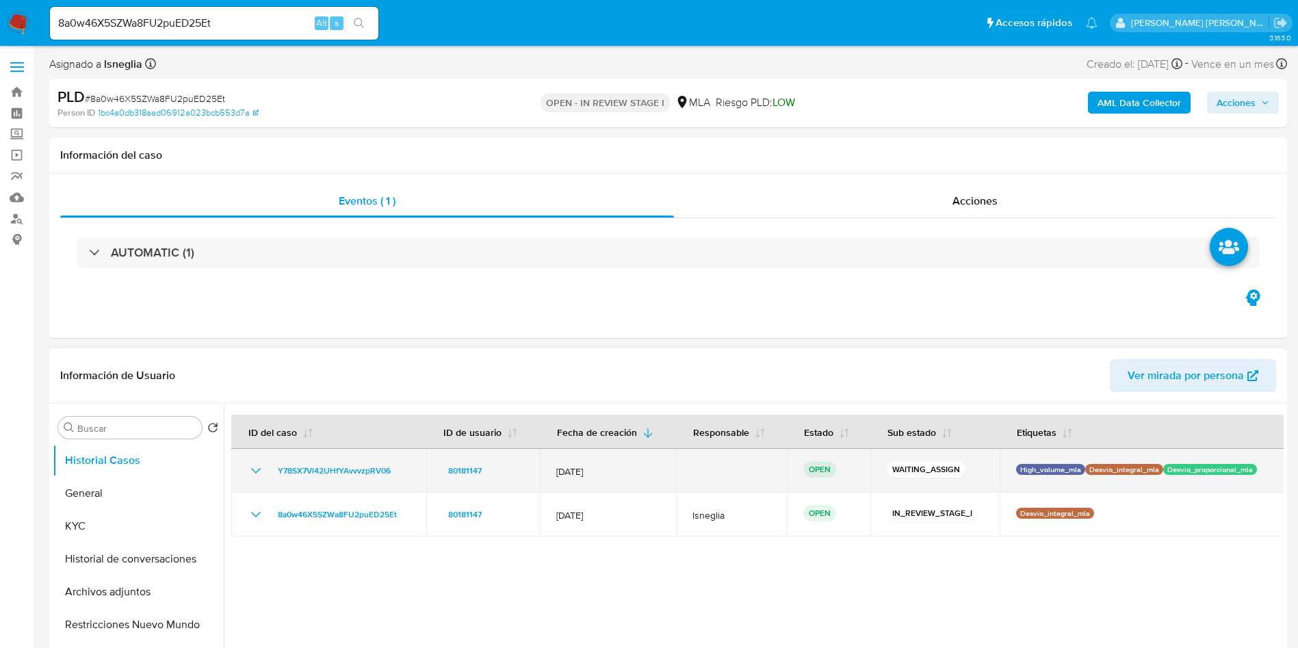
drag, startPoint x: 266, startPoint y: 467, endPoint x: 398, endPoint y: 474, distance: 131.6
click at [398, 474] on div "Y78SX7Vl42UHfYAvvvzpRV06" at bounding box center [329, 471] width 162 height 16
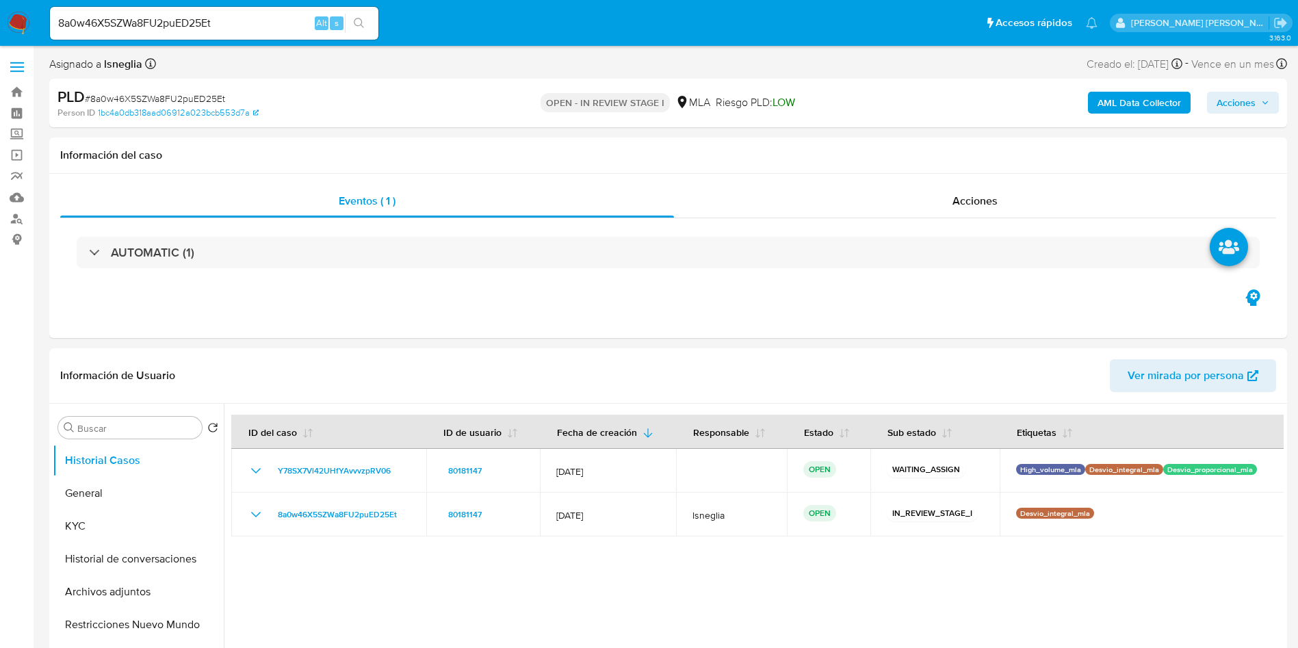
click at [233, 25] on input "8a0w46X5SZWa8FU2puED25Et" at bounding box center [214, 23] width 328 height 18
click at [233, 24] on input "8a0w46X5SZWa8FU2puED25Et" at bounding box center [214, 23] width 328 height 18
paste input "qW1m99HzAZdrgZNJYNQ6u9fT"
type input "qW1m99HzAZdrgZNJYNQ6u9fT"
click at [361, 21] on icon "search-icon" at bounding box center [359, 23] width 11 height 11
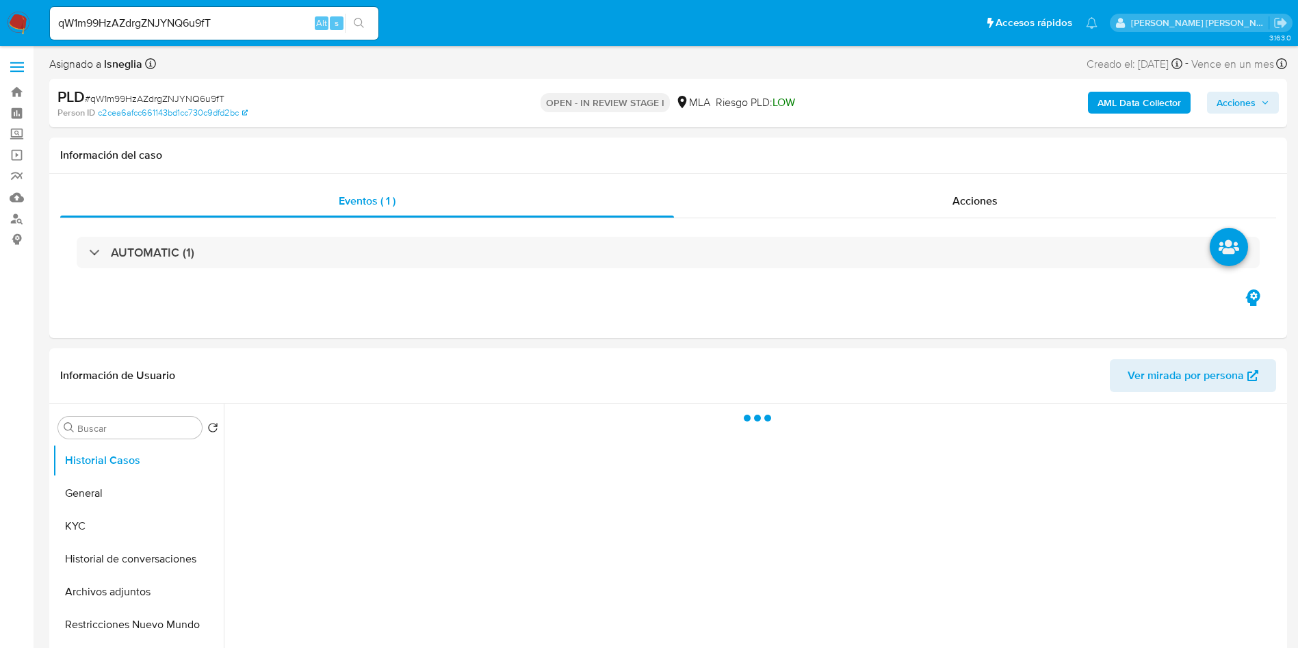
select select "10"
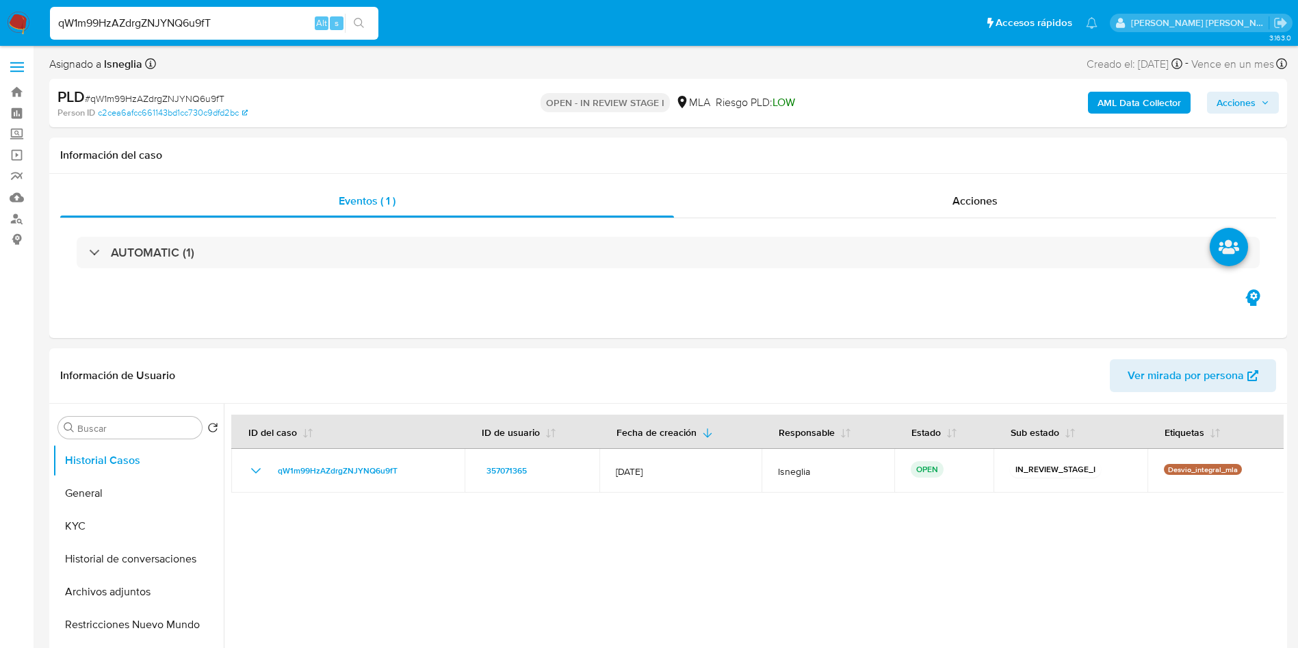
click at [200, 24] on input "qW1m99HzAZdrgZNJYNQ6u9fT" at bounding box center [214, 23] width 328 height 18
paste input "j4pzszLkjZxabgzPVKm1mDOj"
type input "j4pzszLkjZxabgzPVKm1mDOj"
click at [356, 22] on icon "search-icon" at bounding box center [359, 23] width 11 height 11
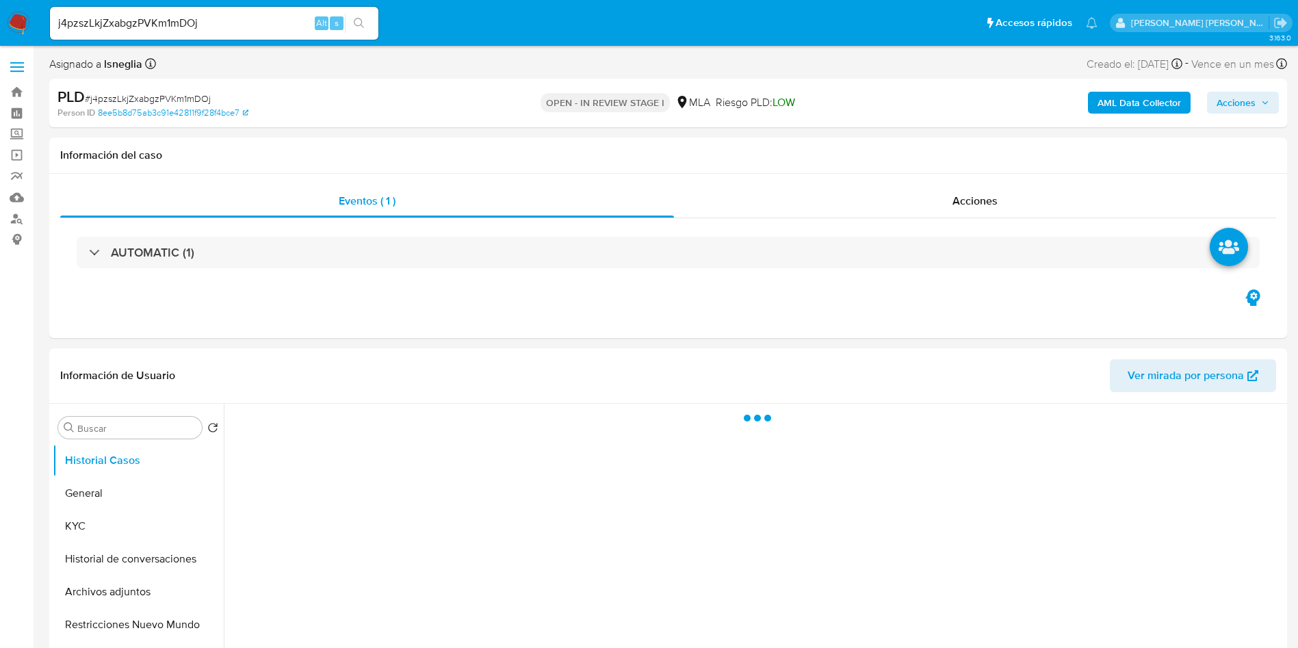
select select "10"
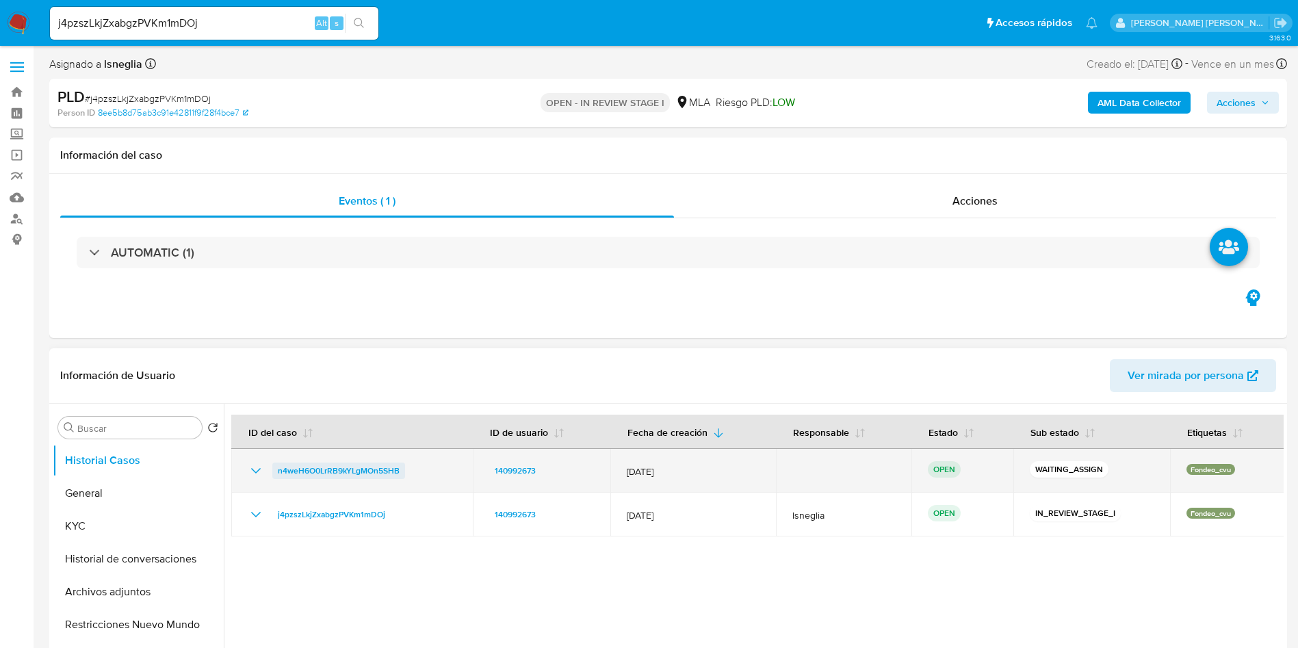
drag, startPoint x: 272, startPoint y: 468, endPoint x: 404, endPoint y: 471, distance: 132.1
click at [404, 471] on div "n4weH6O0LrRB9kYLgMOn5SHB" at bounding box center [352, 471] width 209 height 16
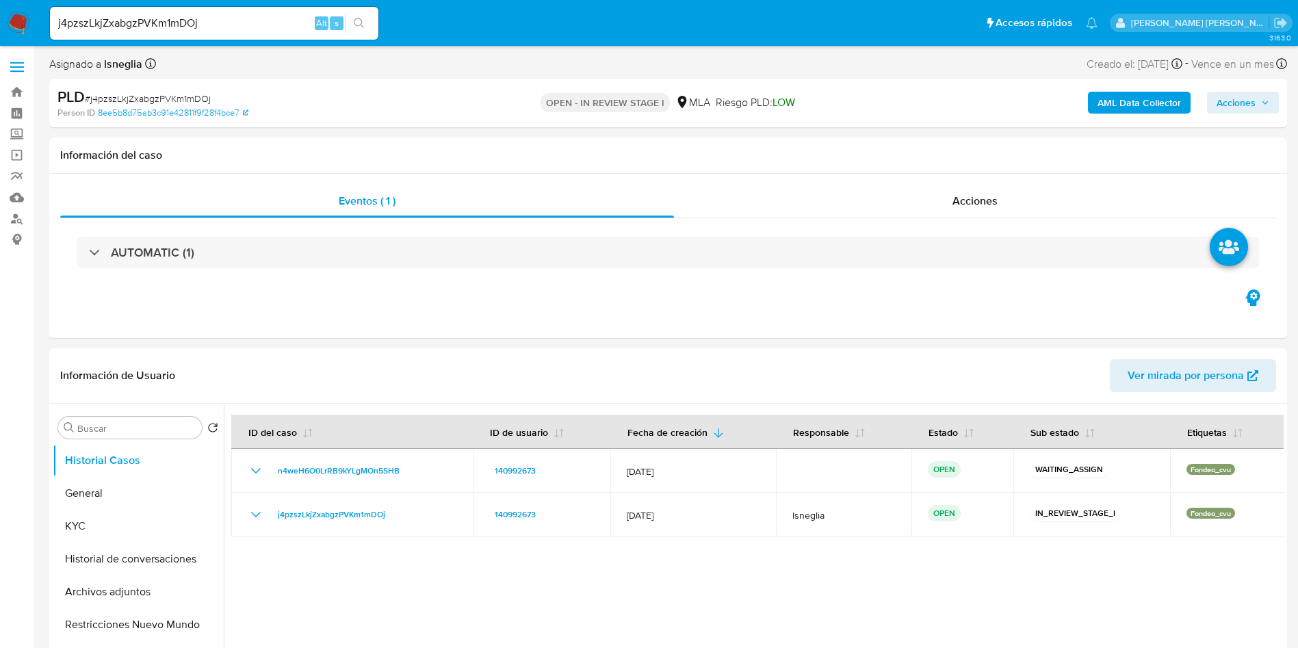
click at [174, 35] on div "j4pzszLkjZxabgzPVKm1mDOj Alt s" at bounding box center [214, 23] width 328 height 33
click at [177, 22] on input "j4pzszLkjZxabgzPVKm1mDOj" at bounding box center [214, 23] width 328 height 18
paste input "7cDugJic7wXxUarw6V8hu7bI"
type input "7cDugJic7wXxUarw6V8hu7bI"
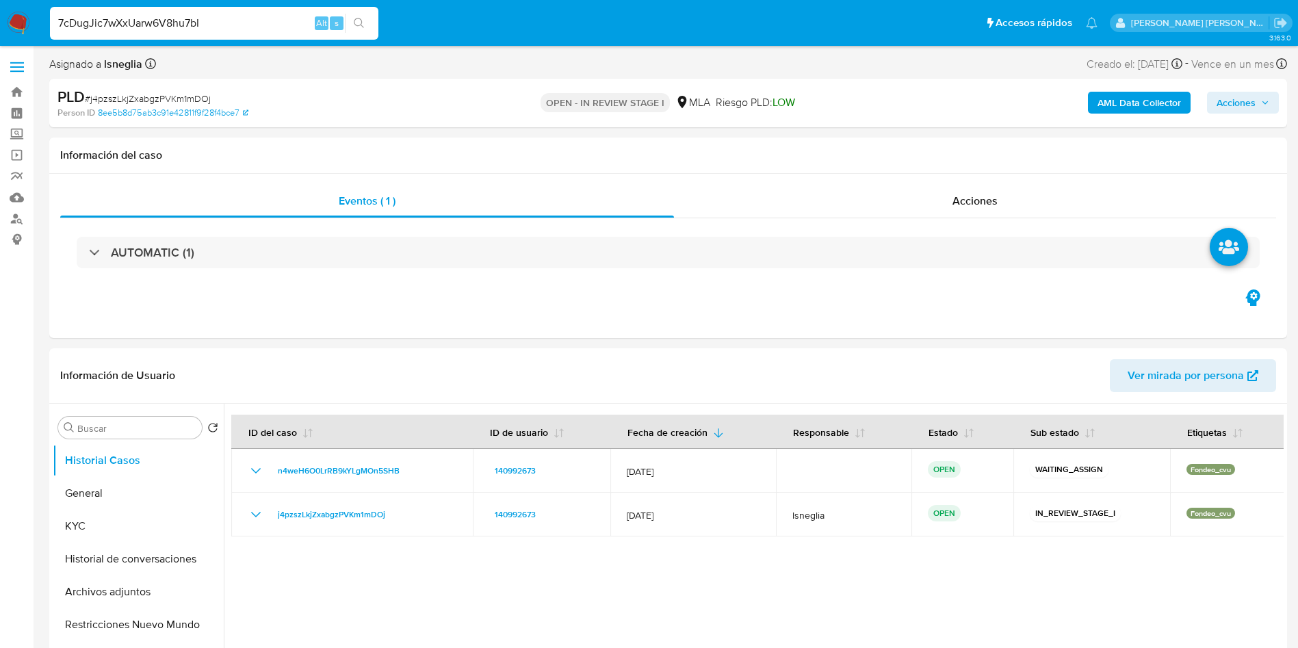
click at [360, 21] on icon "search-icon" at bounding box center [359, 23] width 11 height 11
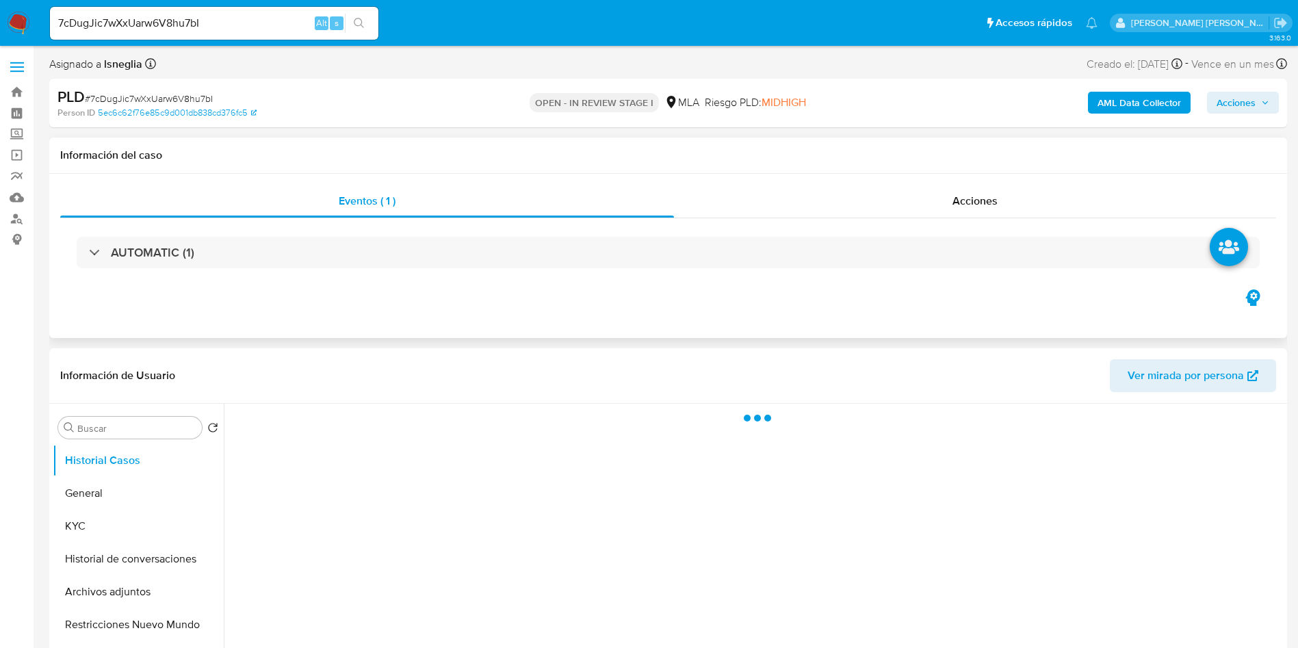
select select "10"
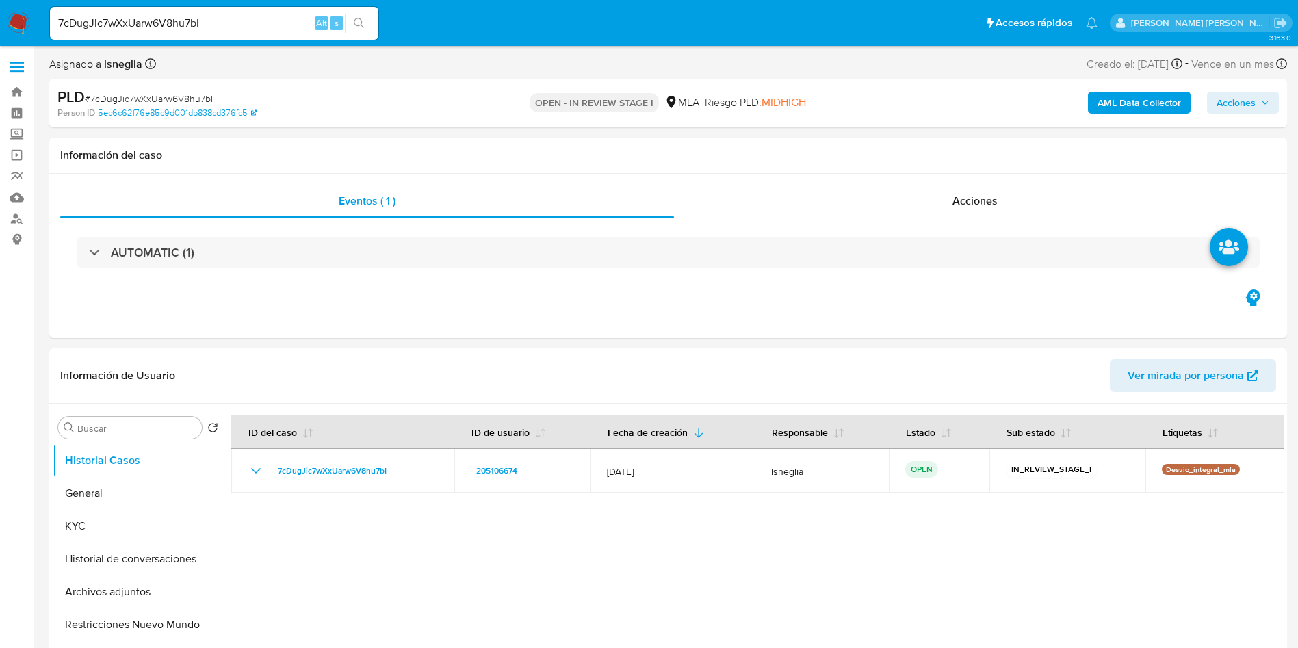
click at [142, 23] on input "7cDugJic7wXxUarw6V8hu7bI" at bounding box center [214, 23] width 328 height 18
paste input "J9oQrQsmbKxWyBGJ37gxqS90"
type input "J9oQrQsmbKxWyBGJ37gxqS90"
click at [365, 28] on icon "search-icon" at bounding box center [359, 23] width 11 height 11
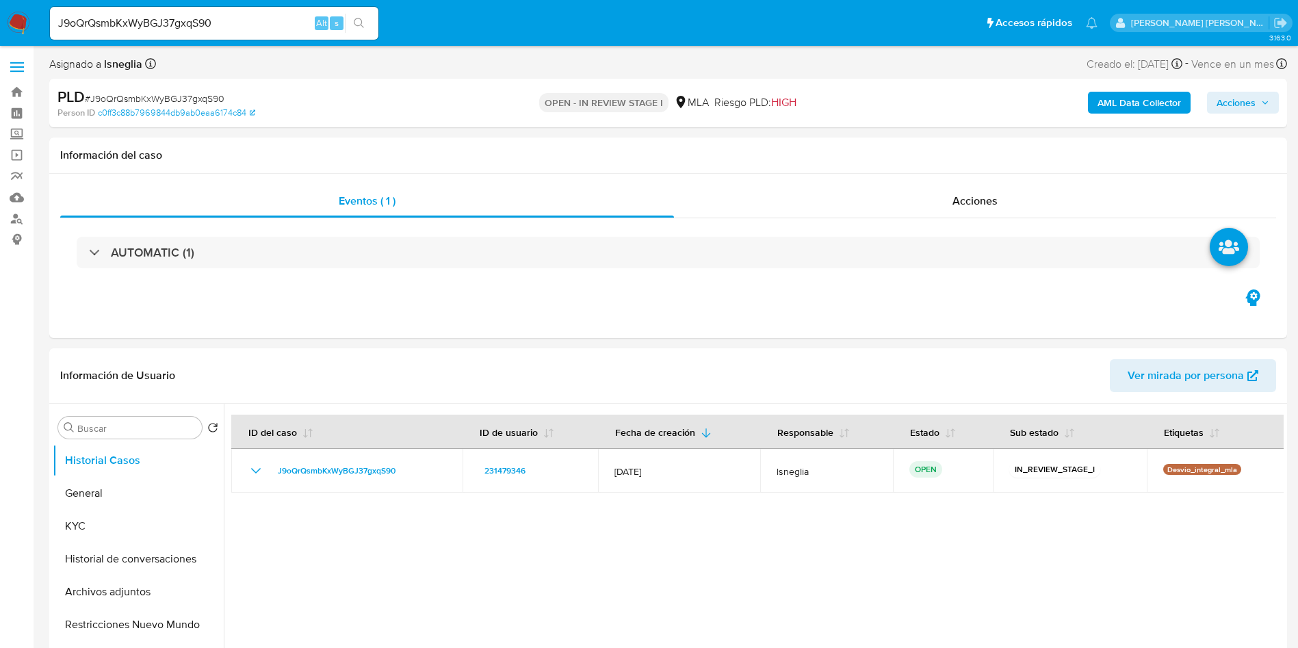
select select "10"
click at [238, 18] on input "J9oQrQsmbKxWyBGJ37gxqS90" at bounding box center [214, 23] width 328 height 18
paste input "y6Bye53MhIeTK5EjXDGDkl0S"
type input "y6Bye53MhIeTK5EjXDGDkl0S"
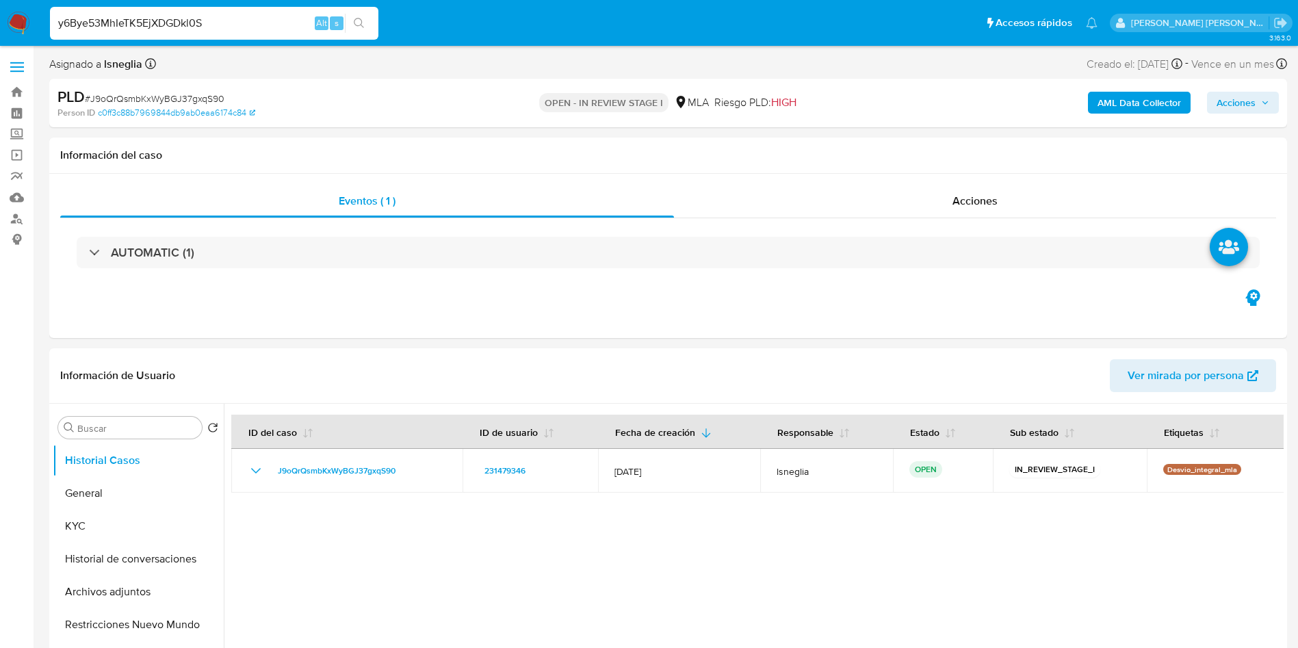
click at [359, 14] on button "search-icon" at bounding box center [359, 23] width 28 height 19
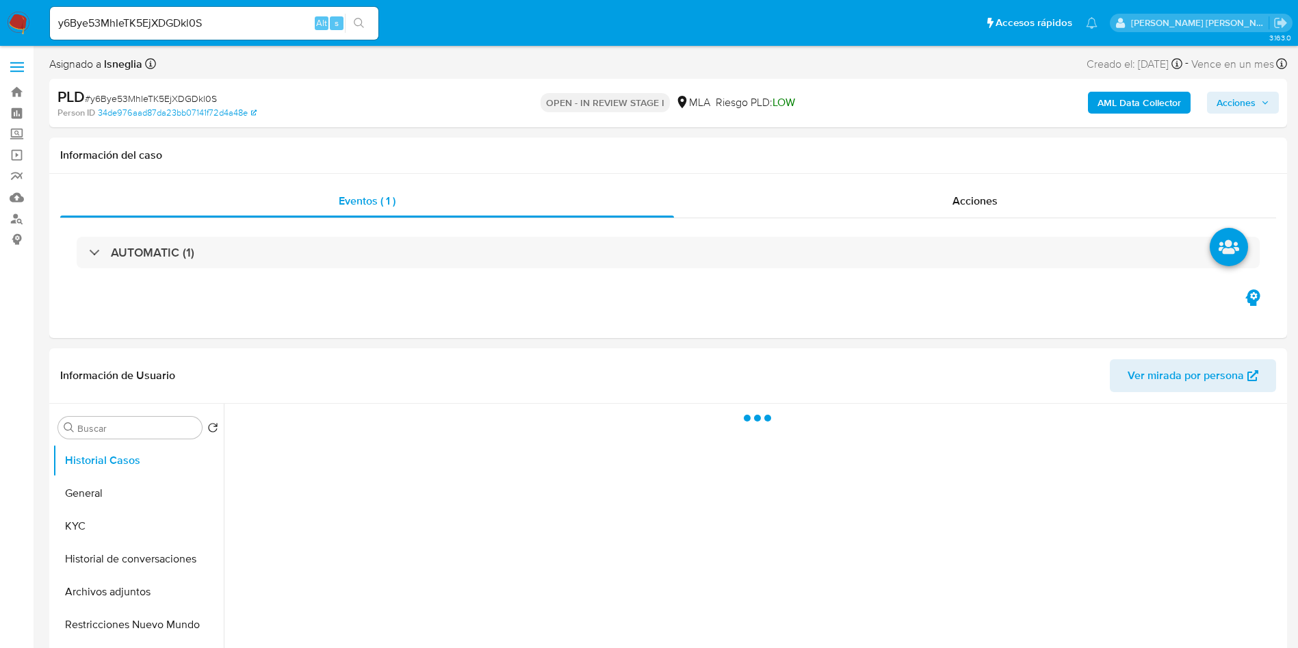
select select "10"
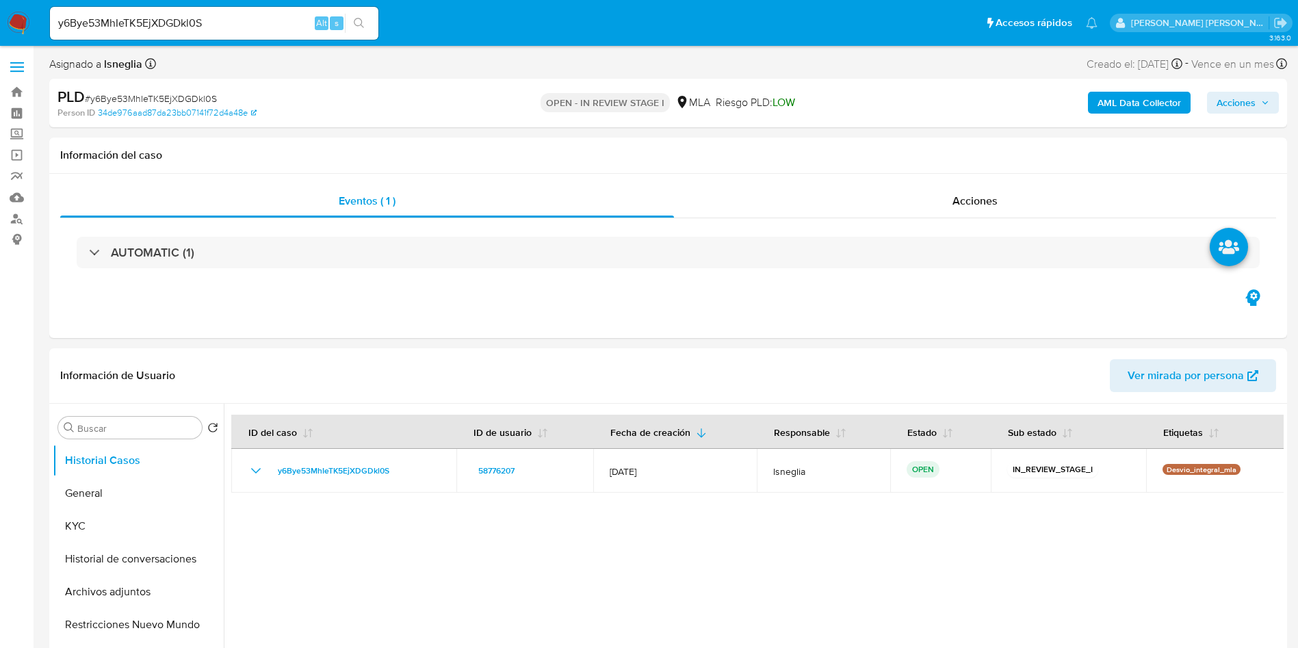
click at [238, 12] on div "y6Bye53MhIeTK5EjXDGDkl0S Alt s" at bounding box center [214, 23] width 328 height 33
click at [237, 23] on input "y6Bye53MhIeTK5EjXDGDkl0S" at bounding box center [214, 23] width 328 height 18
paste input "z8Wn3vJI6WZMobAxCgJntcUt"
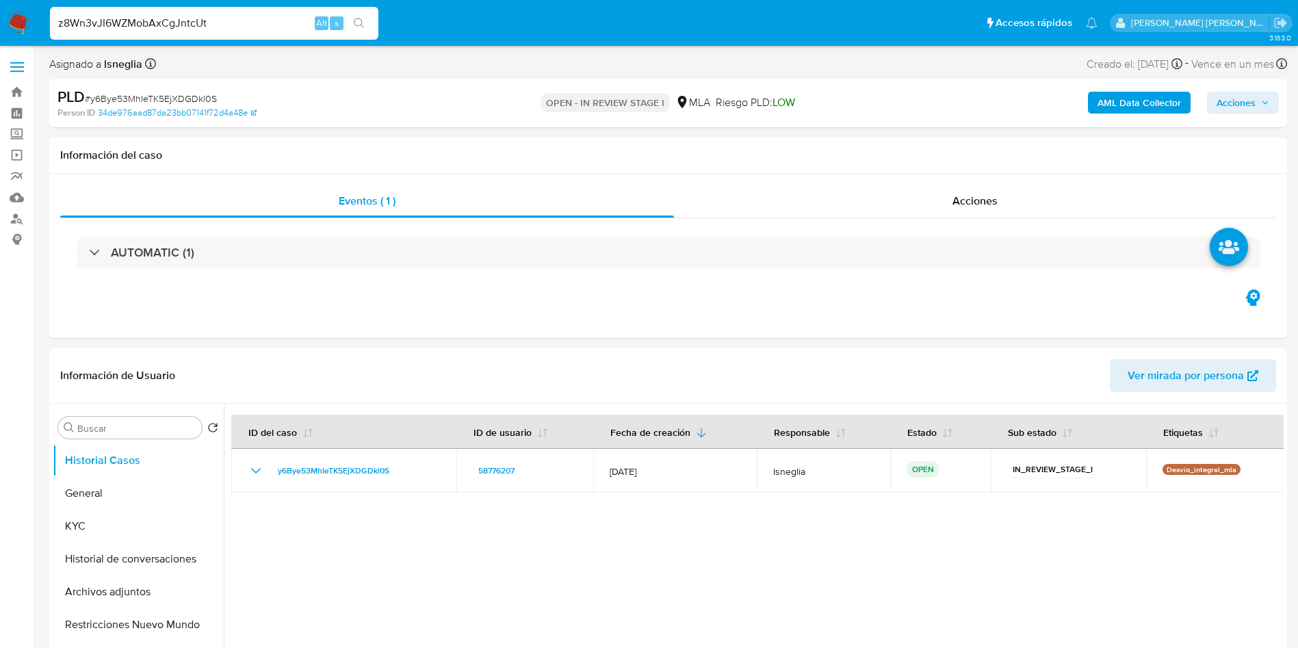
type input "z8Wn3vJI6WZMobAxCgJntcUt"
click at [357, 25] on icon "search-icon" at bounding box center [359, 23] width 10 height 10
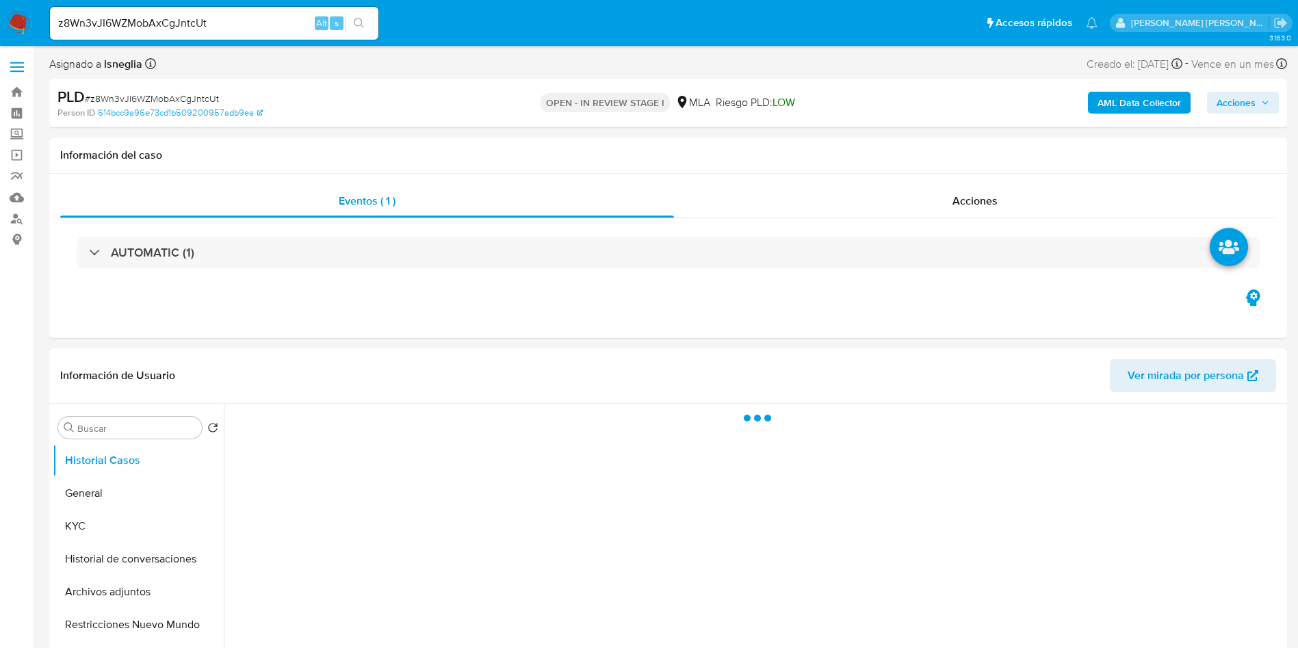
select select "10"
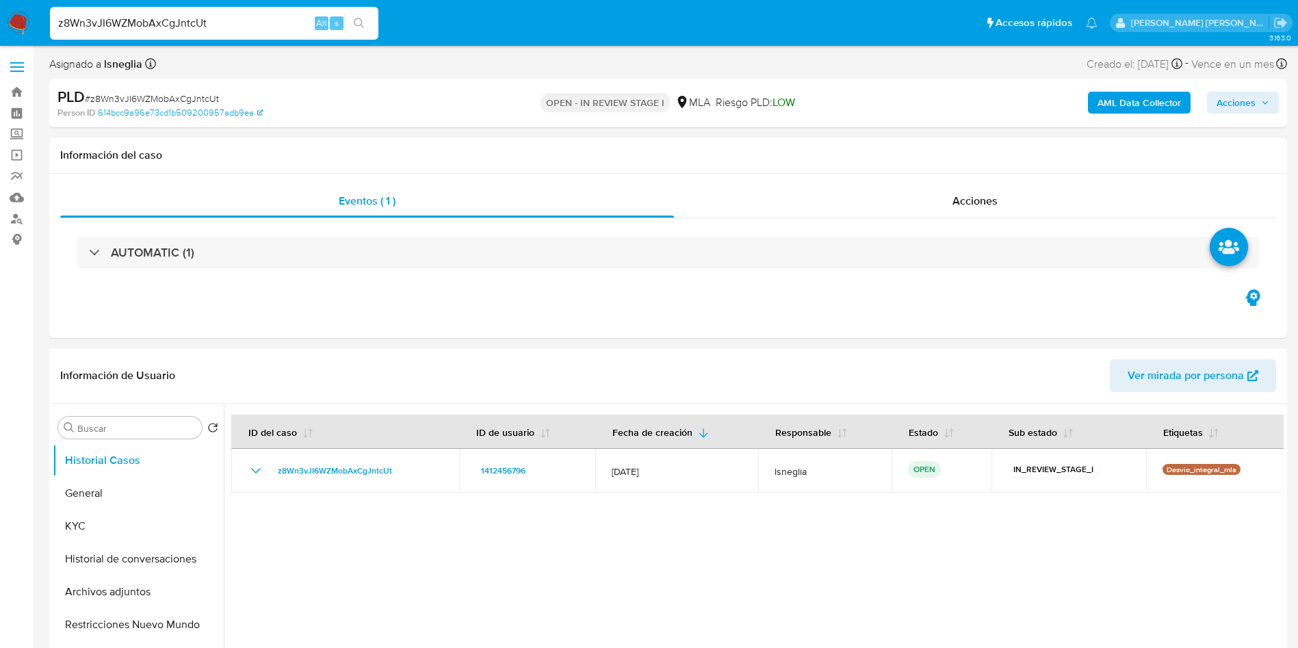
click at [228, 24] on input "z8Wn3vJI6WZMobAxCgJntcUt" at bounding box center [214, 23] width 328 height 18
click at [227, 24] on input "z8Wn3vJI6WZMobAxCgJntcUt" at bounding box center [214, 23] width 328 height 18
paste input "80ZbW36w9dqezwJlZlvomOuo"
type input "80ZbW36w9dqezwJlZlvomOuo"
click at [371, 21] on button "search-icon" at bounding box center [359, 23] width 28 height 19
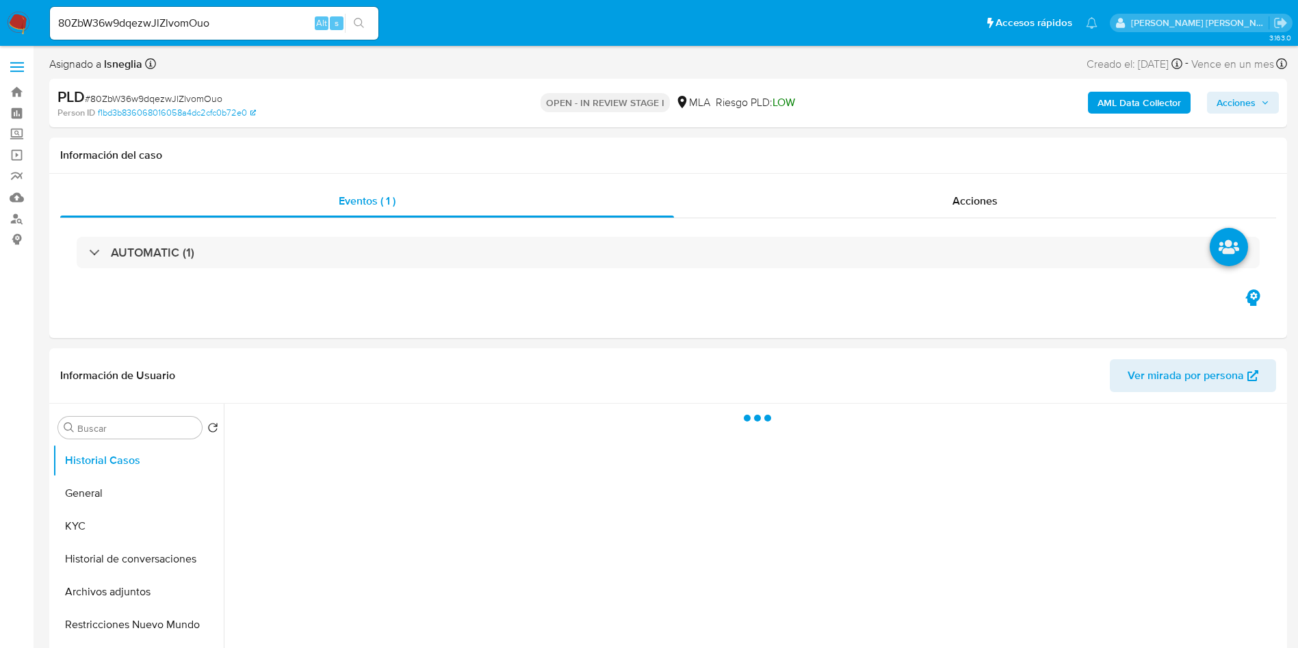
select select "10"
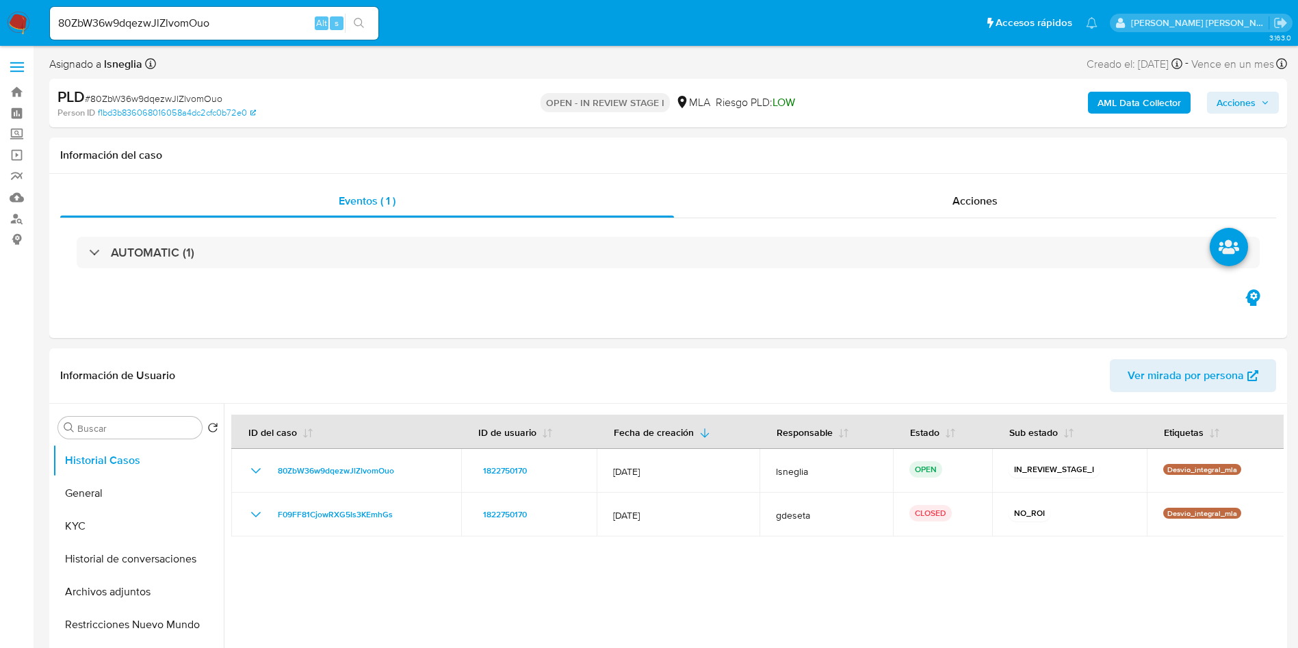
click at [216, 16] on input "80ZbW36w9dqezwJlZlvomOuo" at bounding box center [214, 23] width 328 height 18
paste input "BDeXqBVbXzHdoryqICrBbgcc"
type input "BDeXqBVbXzHdoryqICrBbgcc"
click at [364, 19] on icon "search-icon" at bounding box center [359, 23] width 11 height 11
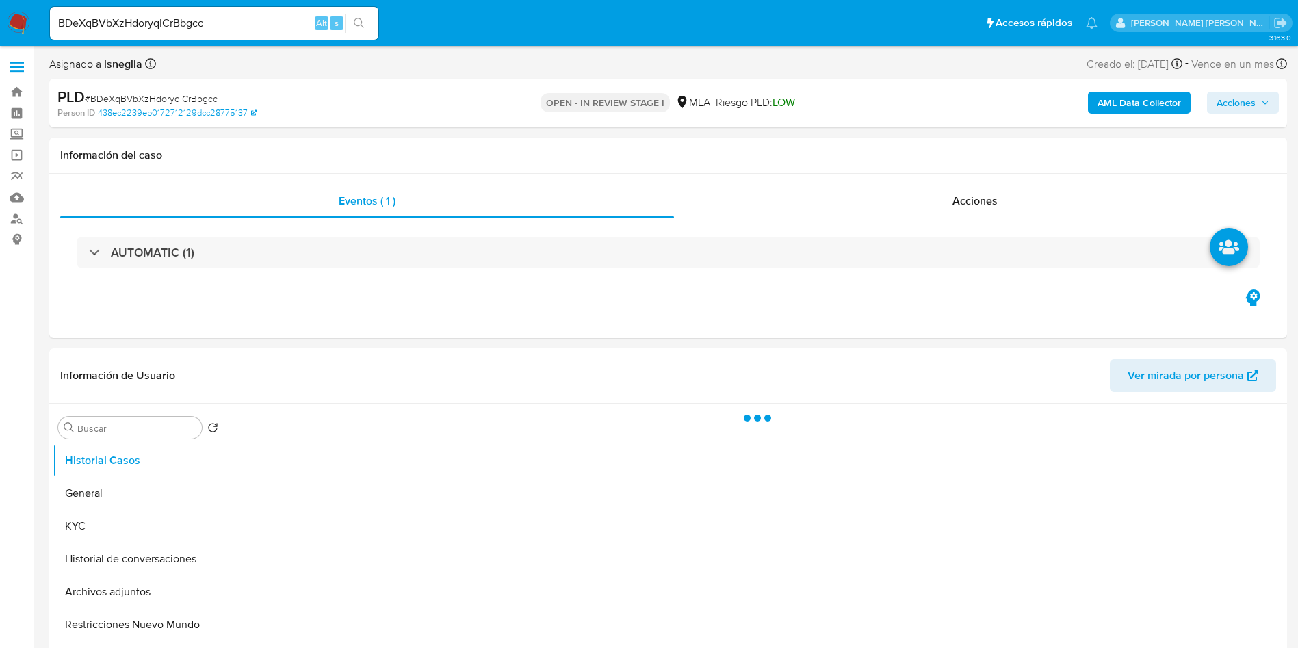
select select "10"
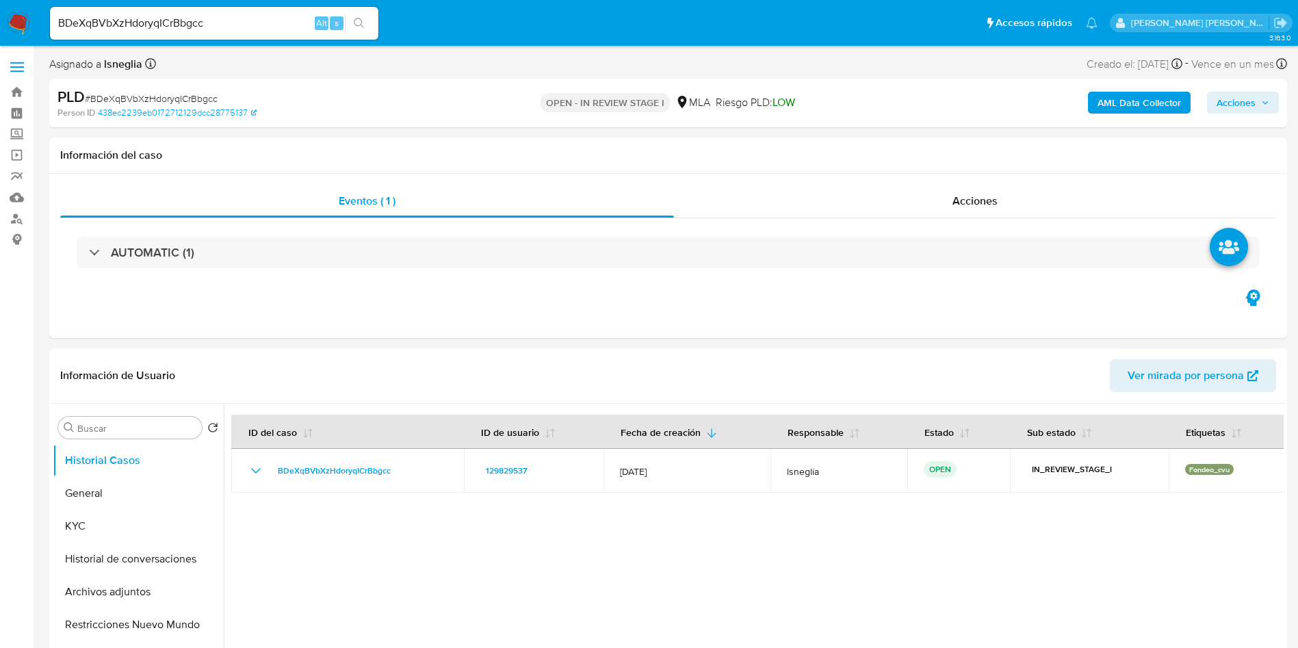
click at [208, 21] on input "BDeXqBVbXzHdoryqICrBbgcc" at bounding box center [214, 23] width 328 height 18
paste input "FET6RuBljqgjE0jH9KcS5OUM"
type input "FET6RuBljqgjE0jH9KcS5OUM"
click at [364, 23] on icon "search-icon" at bounding box center [359, 23] width 11 height 11
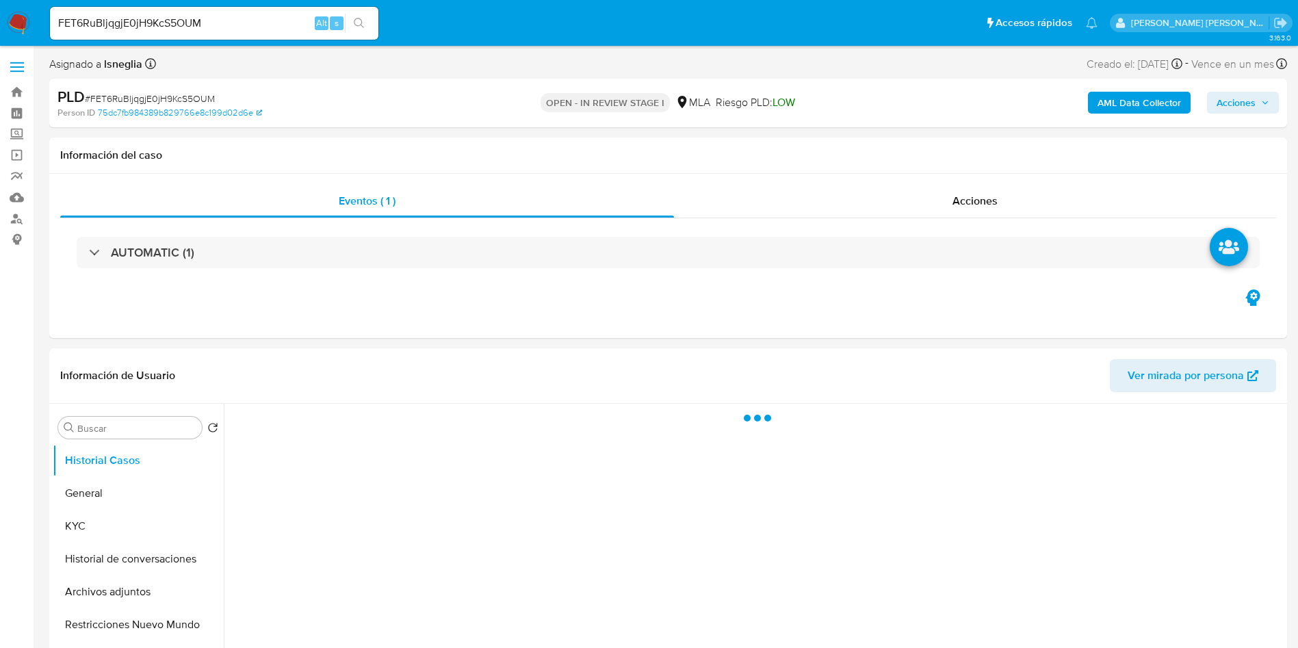
select select "10"
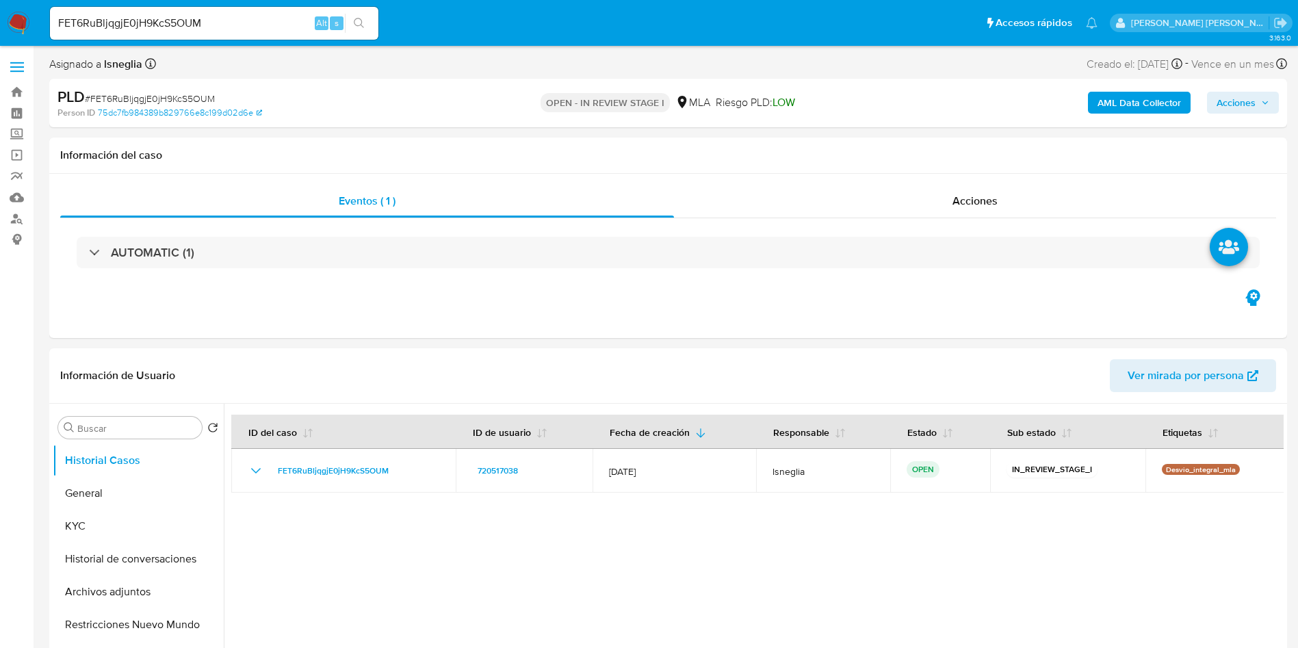
click at [125, 17] on input "FET6RuBljqgjE0jH9KcS5OUM" at bounding box center [214, 23] width 328 height 18
paste input "8totwhMJEY28zhU4KpQGphV"
type input "F8totwhMJEY28zhU4KpQGphV"
click at [371, 23] on button "search-icon" at bounding box center [359, 23] width 28 height 19
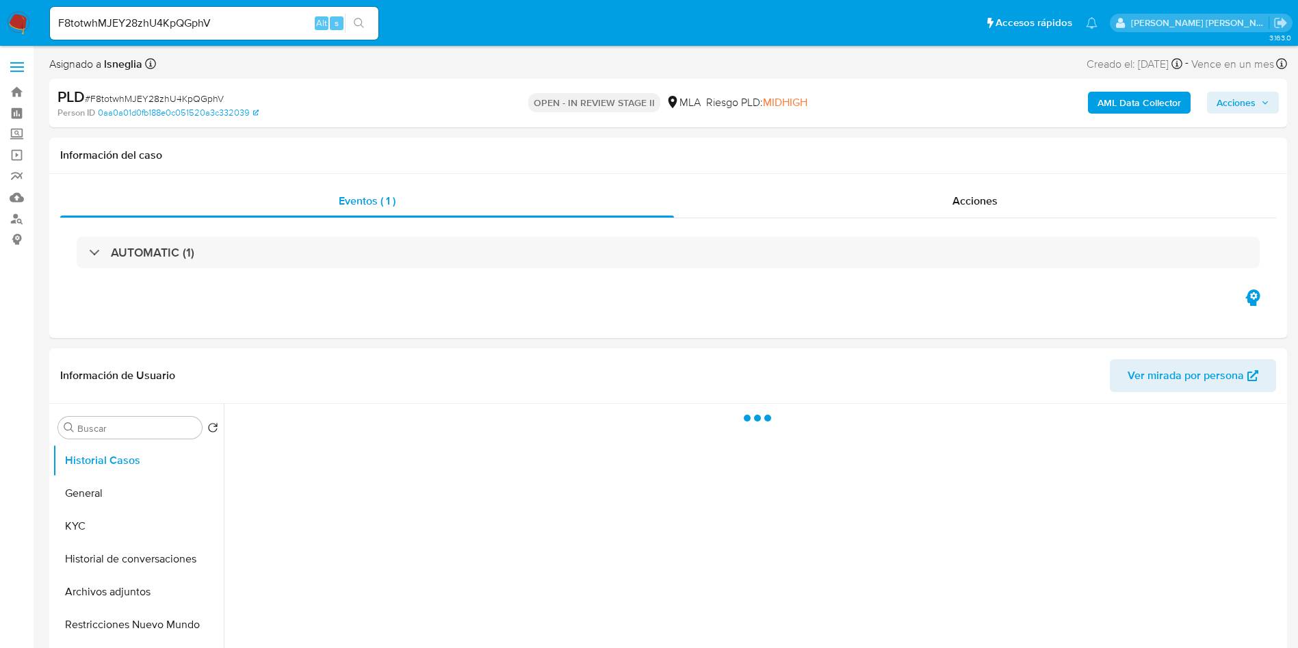
select select "10"
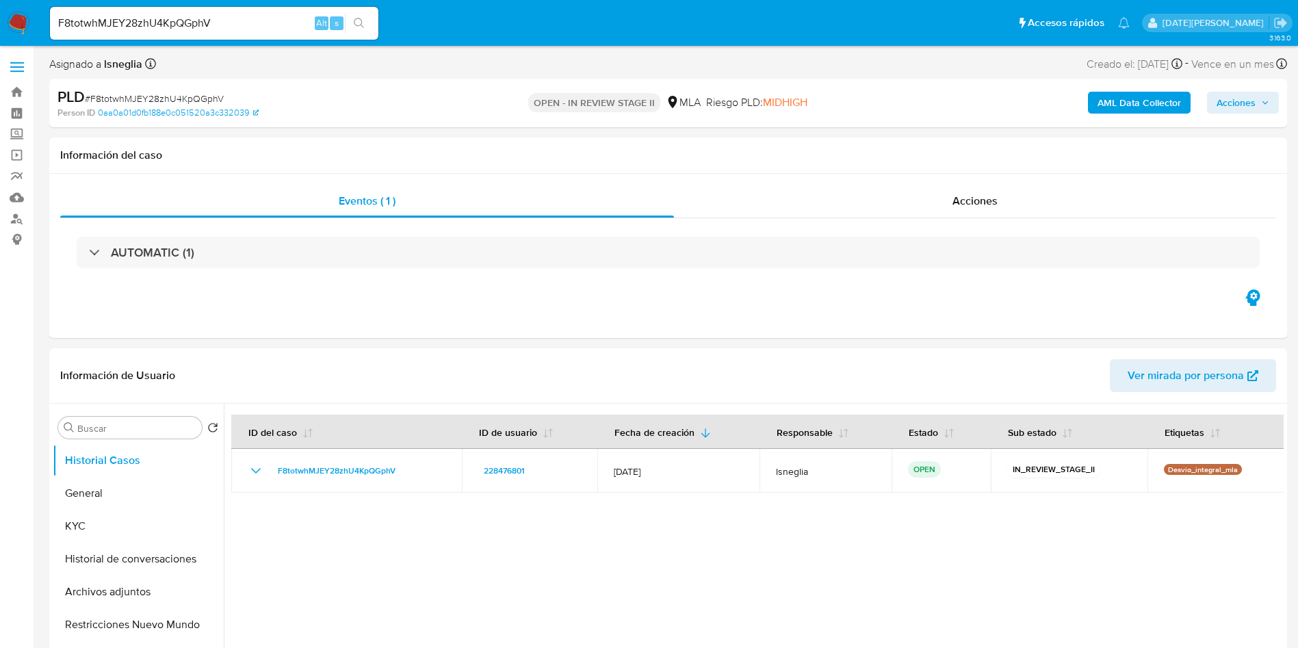
select select "10"
click at [154, 21] on input "F8totwhMJEY28zhU4KpQGphV" at bounding box center [214, 23] width 328 height 18
paste input "AvIGVypm4l4ldCwltt87EfZZ"
type input "AvIGVypm4l4ldCwltt87EfZZ"
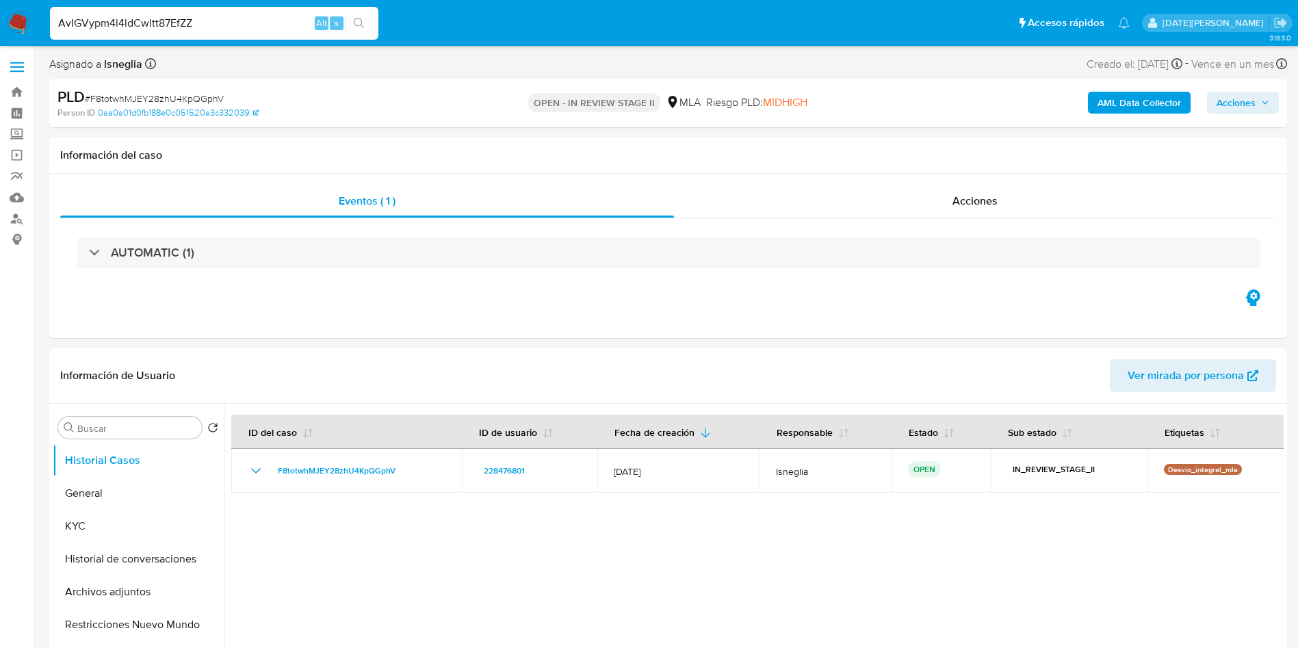
click at [364, 23] on icon "search-icon" at bounding box center [359, 23] width 11 height 11
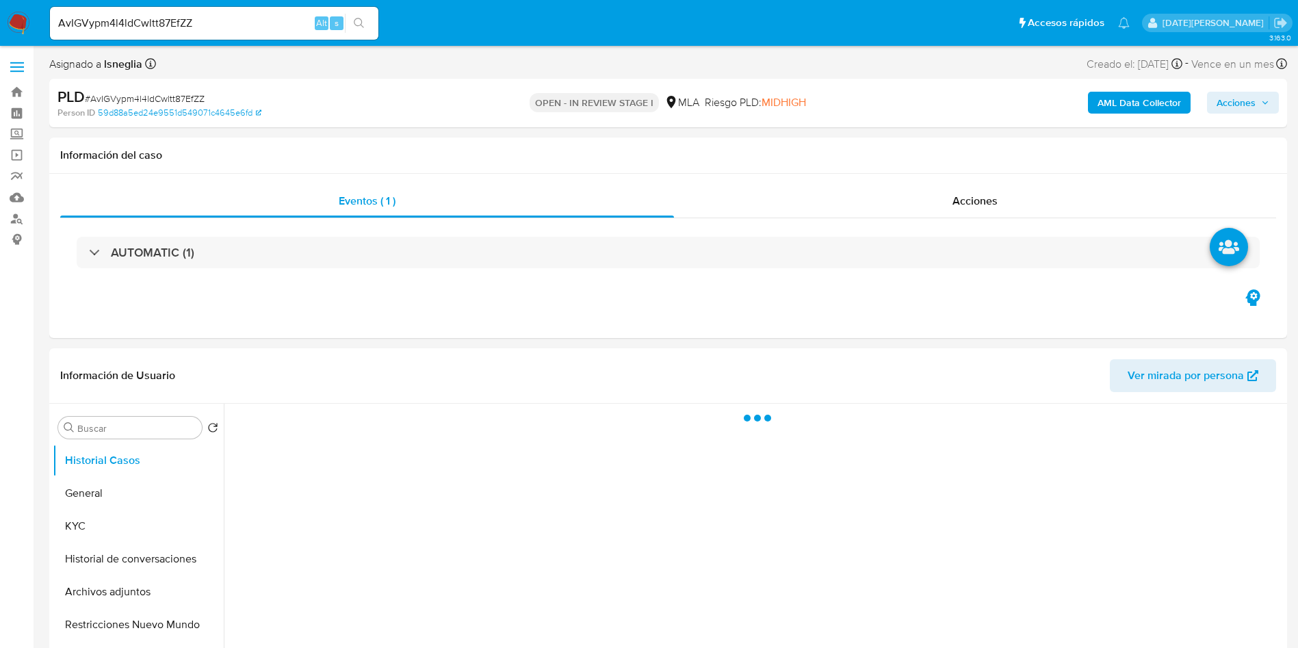
select select "10"
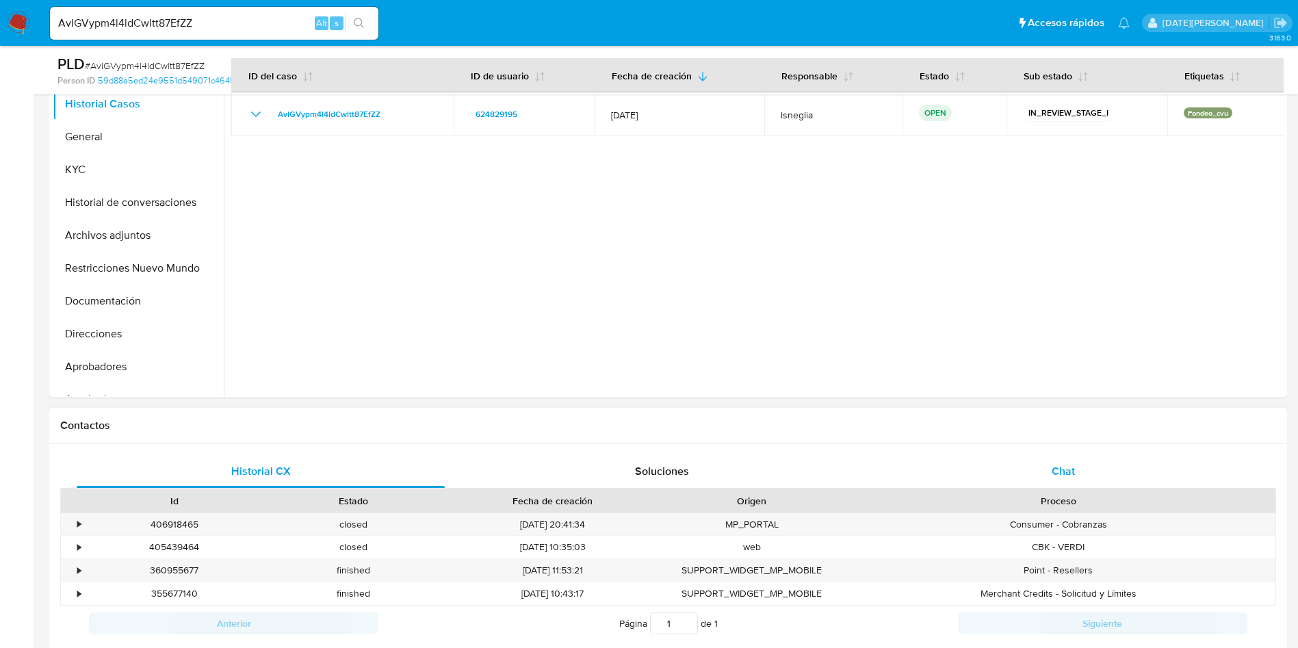
click at [1065, 467] on span "Chat" at bounding box center [1063, 471] width 23 height 16
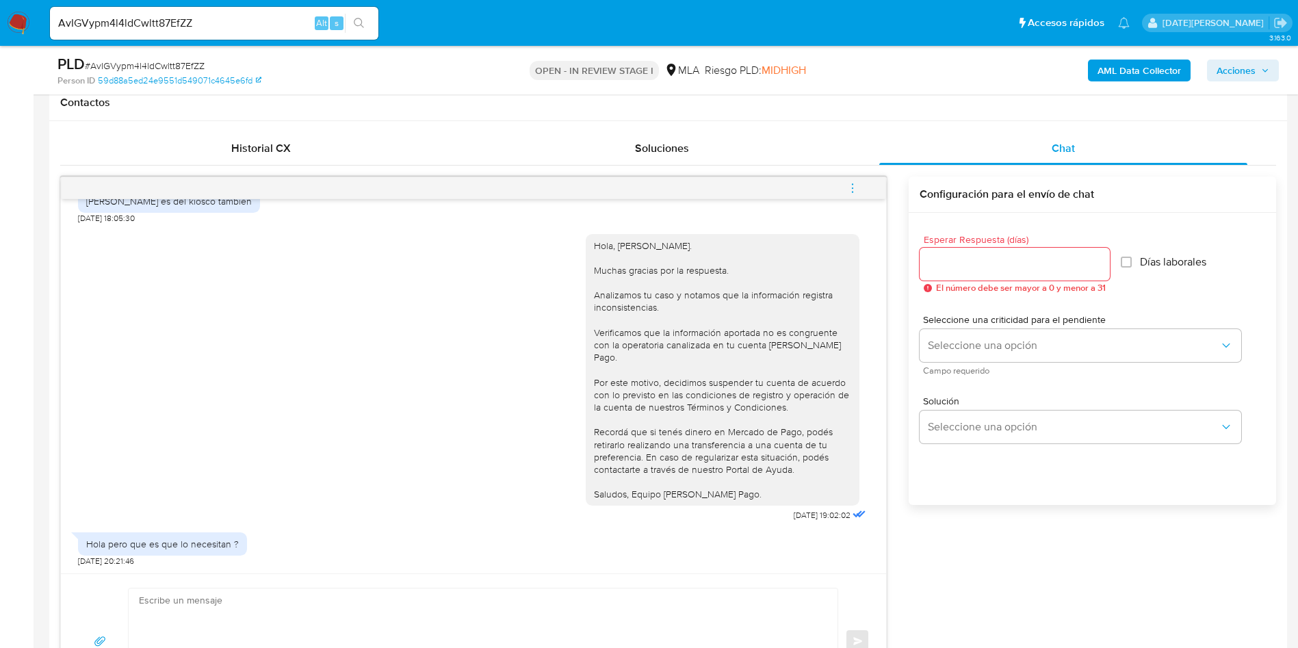
scroll to position [718, 0]
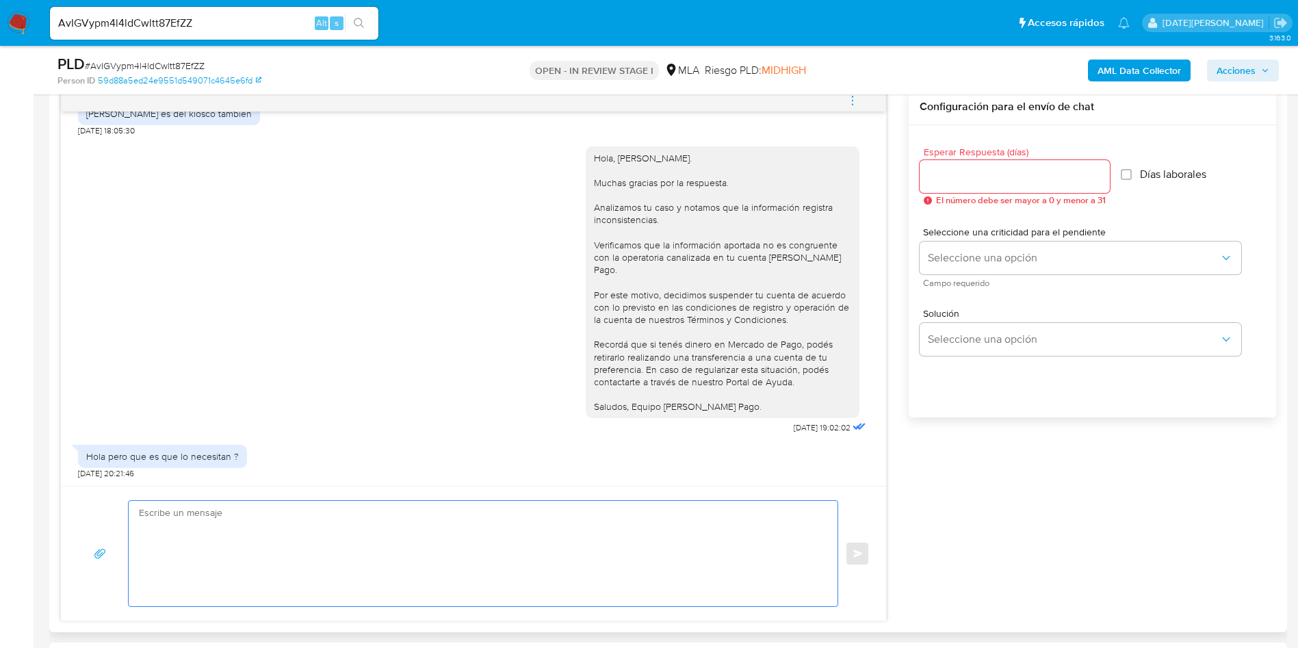
click at [437, 522] on textarea at bounding box center [480, 553] width 682 height 105
drag, startPoint x: 686, startPoint y: 229, endPoint x: 737, endPoint y: 248, distance: 54.5
click at [737, 248] on div "Hola, Micaela Soledad Martinez. Muchas gracias por la respuesta. Analizamos tu …" at bounding box center [722, 282] width 257 height 261
click at [797, 256] on div "Hola, Micaela Soledad Martinez. Muchas gracias por la respuesta. Analizamos tu …" at bounding box center [722, 282] width 257 height 261
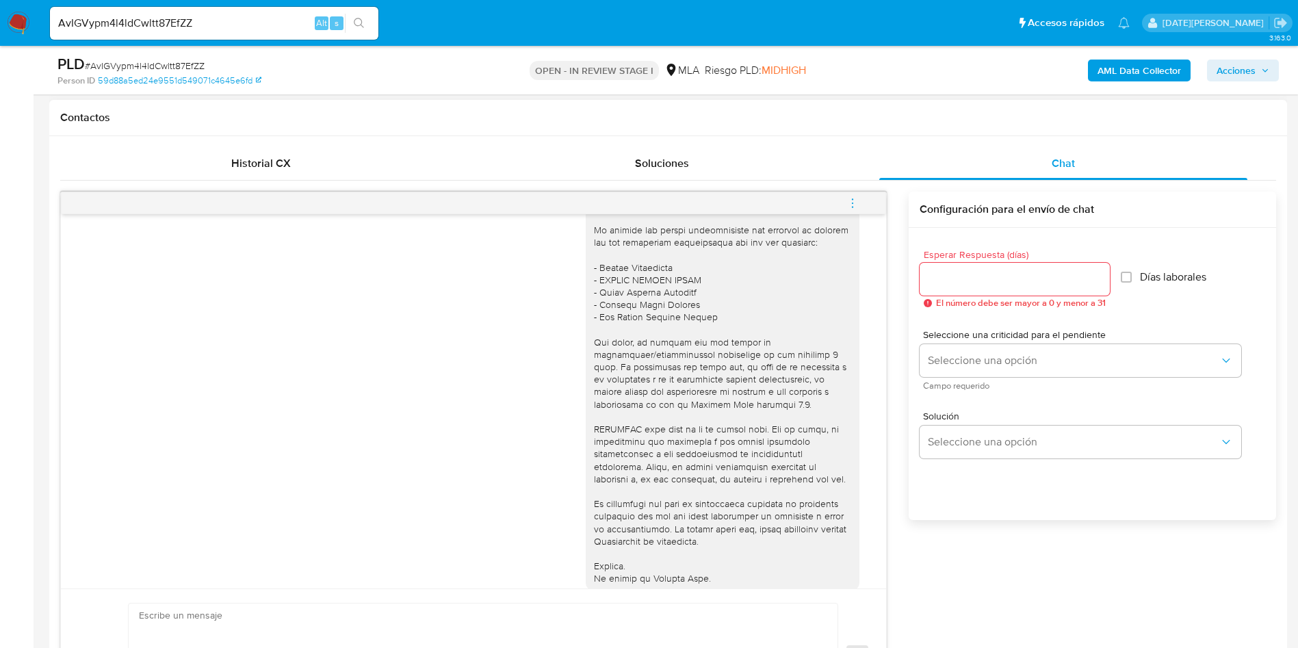
scroll to position [72, 0]
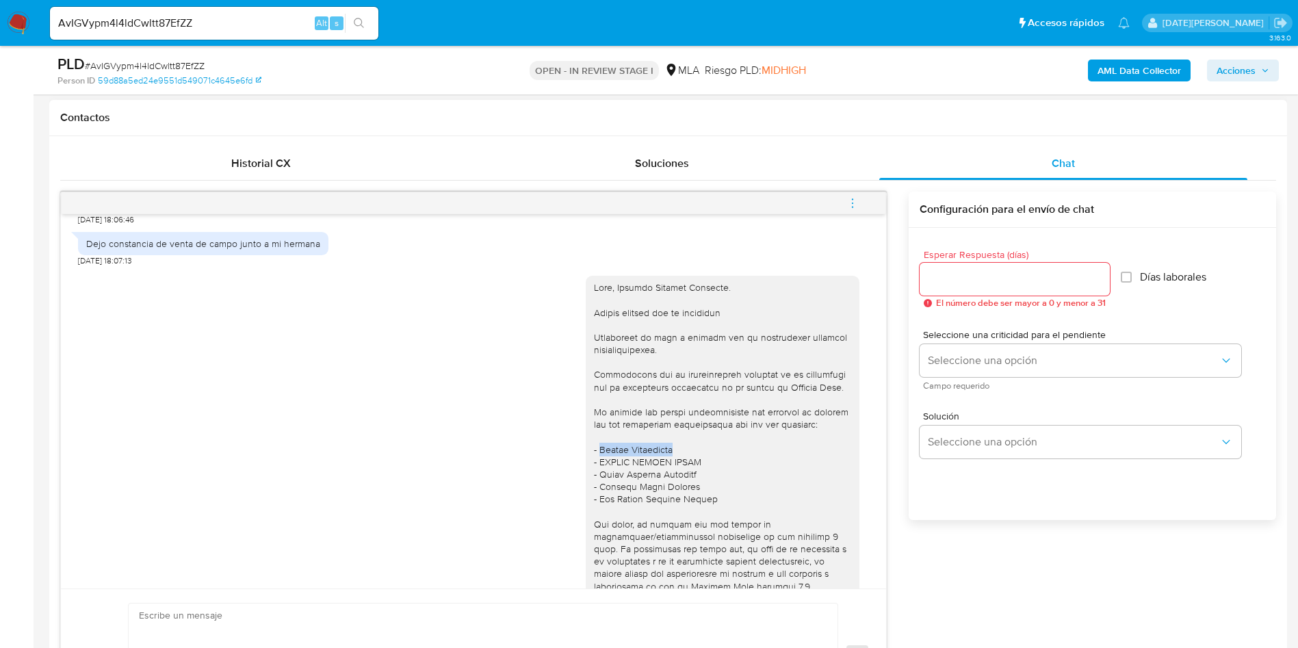
drag, startPoint x: 584, startPoint y: 462, endPoint x: 677, endPoint y: 463, distance: 93.1
click at [677, 463] on div at bounding box center [722, 523] width 257 height 485
drag, startPoint x: 636, startPoint y: 462, endPoint x: 706, endPoint y: 11, distance: 456.4
click at [706, 11] on ul "Pausado Ver notificaciones AvIGVypm4l4ldCwltt87EfZZ Alt s Accesos rápidos Presi…" at bounding box center [589, 22] width 1093 height 34
drag, startPoint x: 648, startPoint y: 459, endPoint x: 582, endPoint y: 458, distance: 65.7
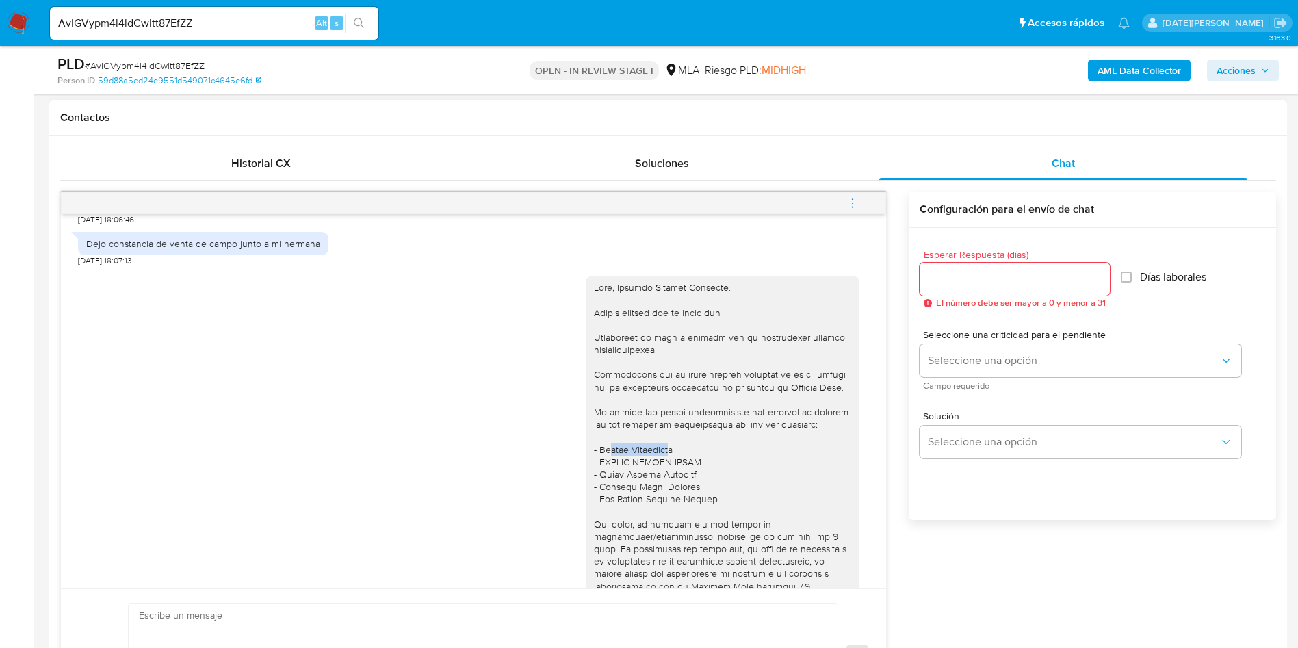
click at [594, 463] on div at bounding box center [722, 523] width 257 height 485
click at [594, 458] on div at bounding box center [722, 523] width 257 height 485
drag, startPoint x: 582, startPoint y: 462, endPoint x: 657, endPoint y: 465, distance: 74.6
click at [657, 465] on div at bounding box center [722, 523] width 257 height 485
copy div "Baires Logisticas"
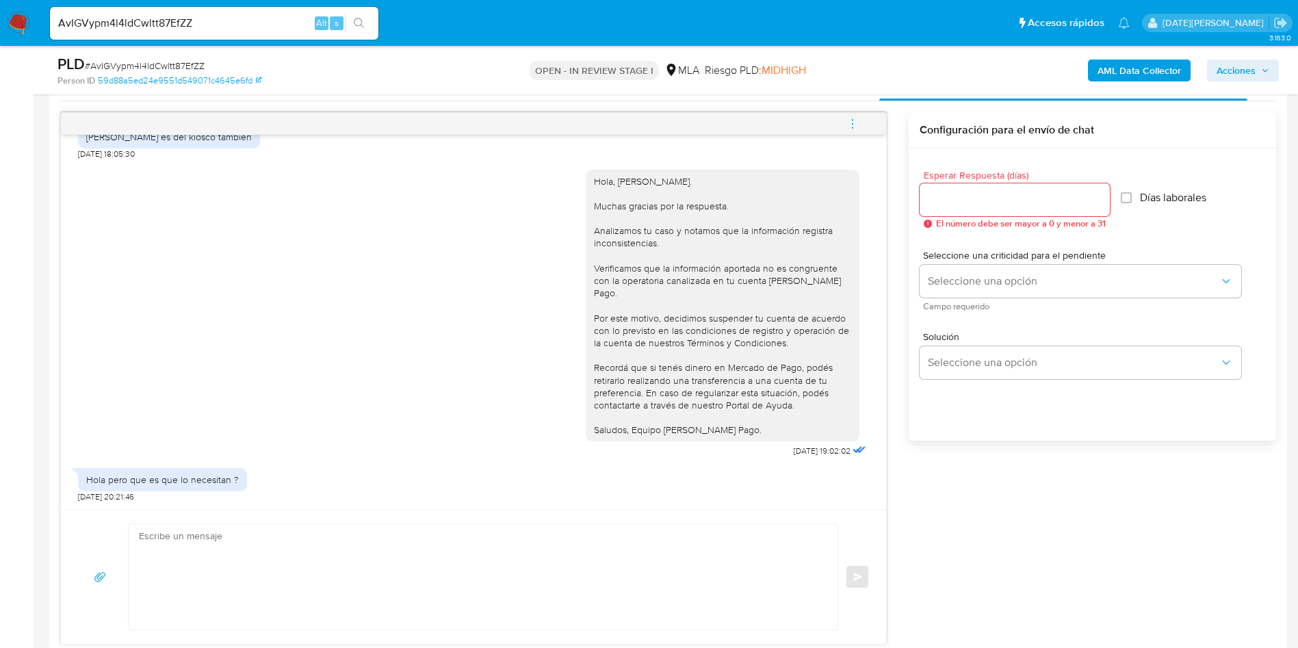
scroll to position [821, 0]
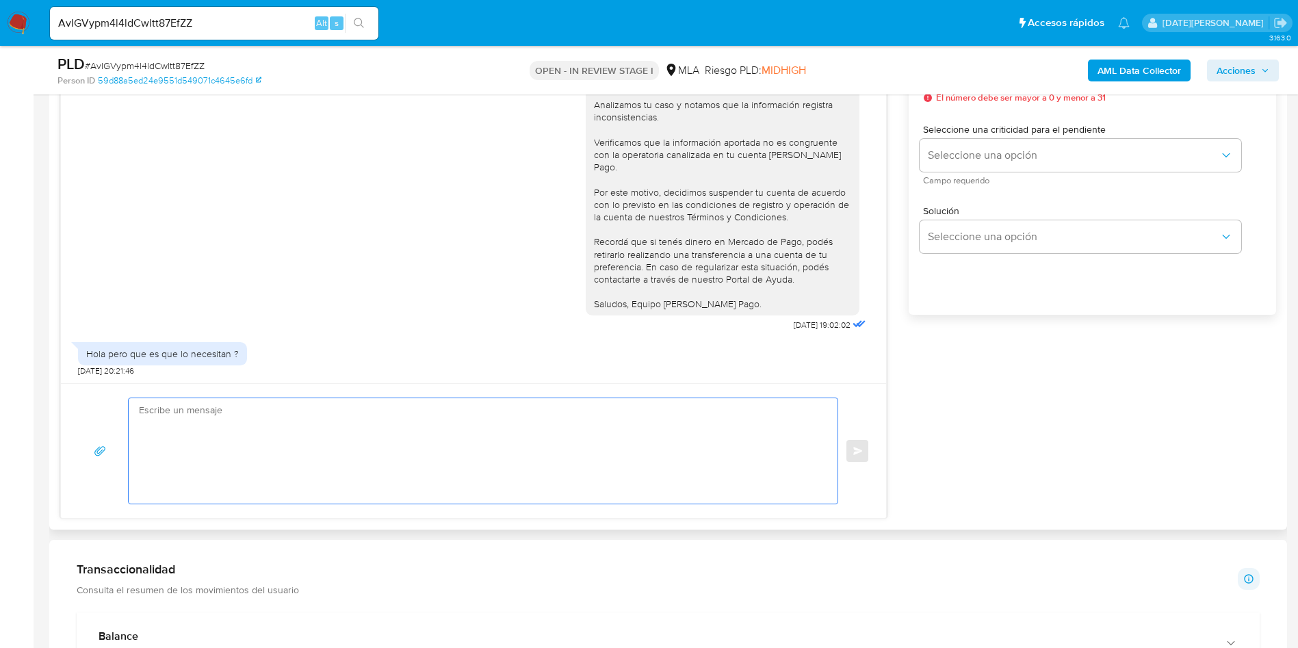
click at [301, 442] on textarea at bounding box center [480, 450] width 682 height 105
paste textarea "Baires Logisticas"
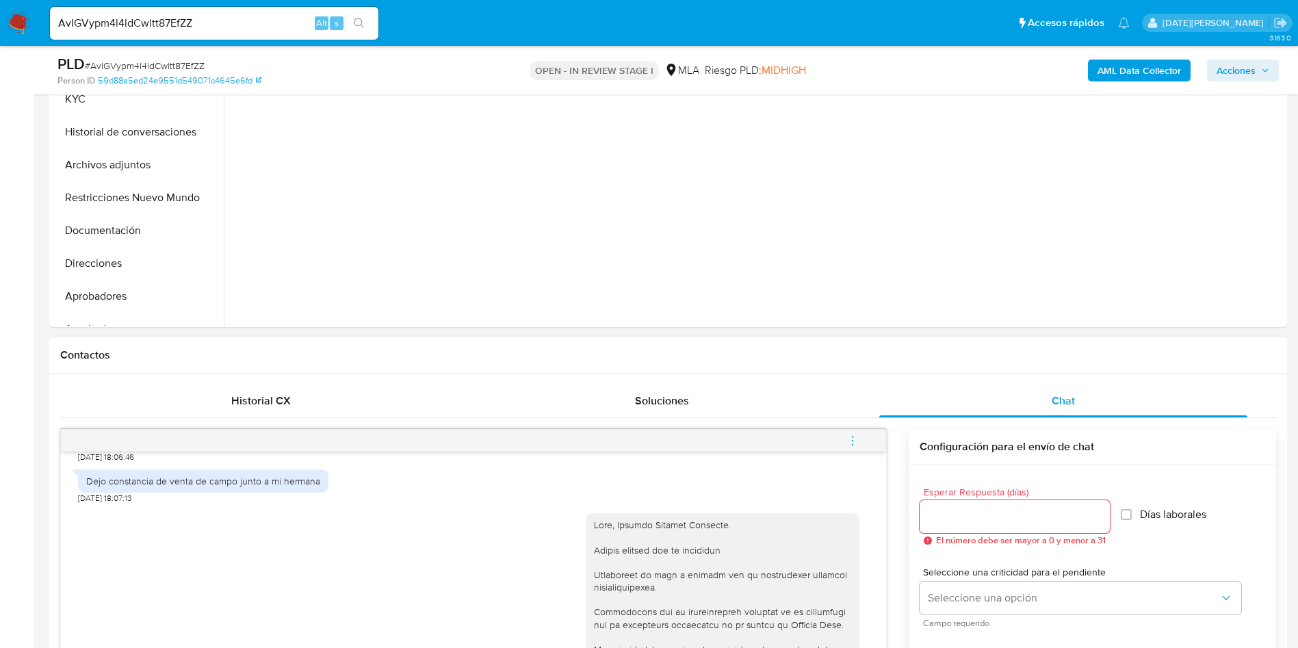
scroll to position [308, 0]
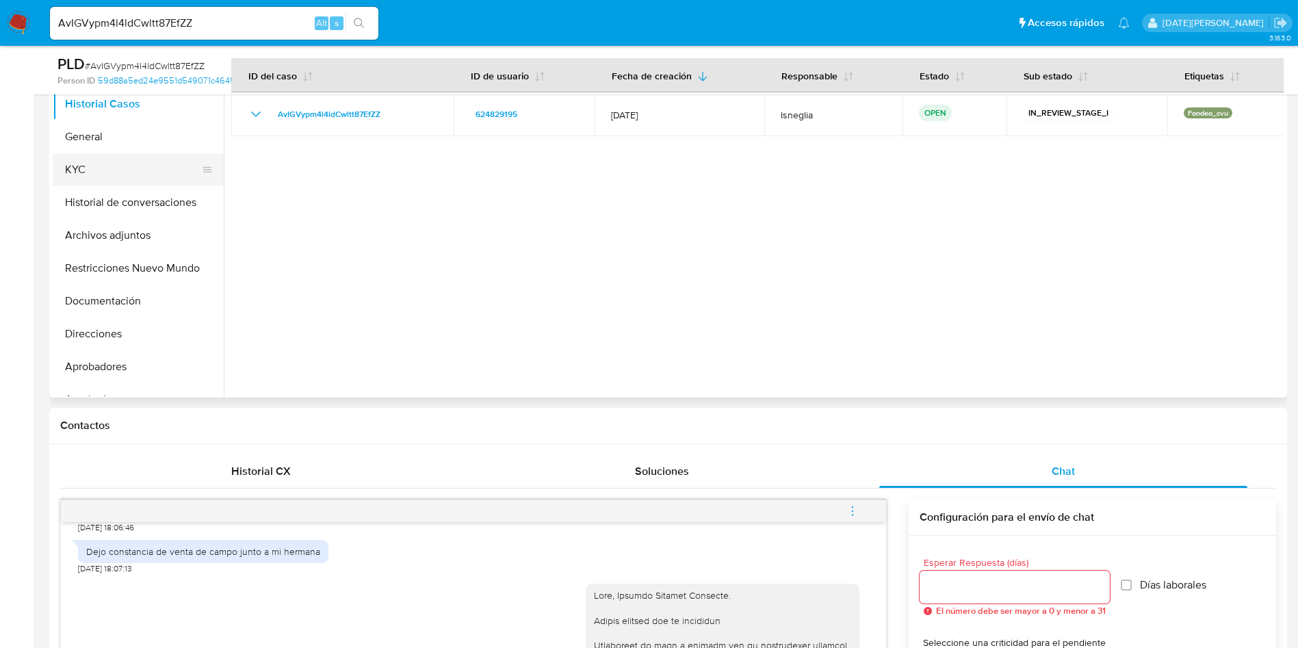
click at [118, 172] on button "KYC" at bounding box center [133, 169] width 160 height 33
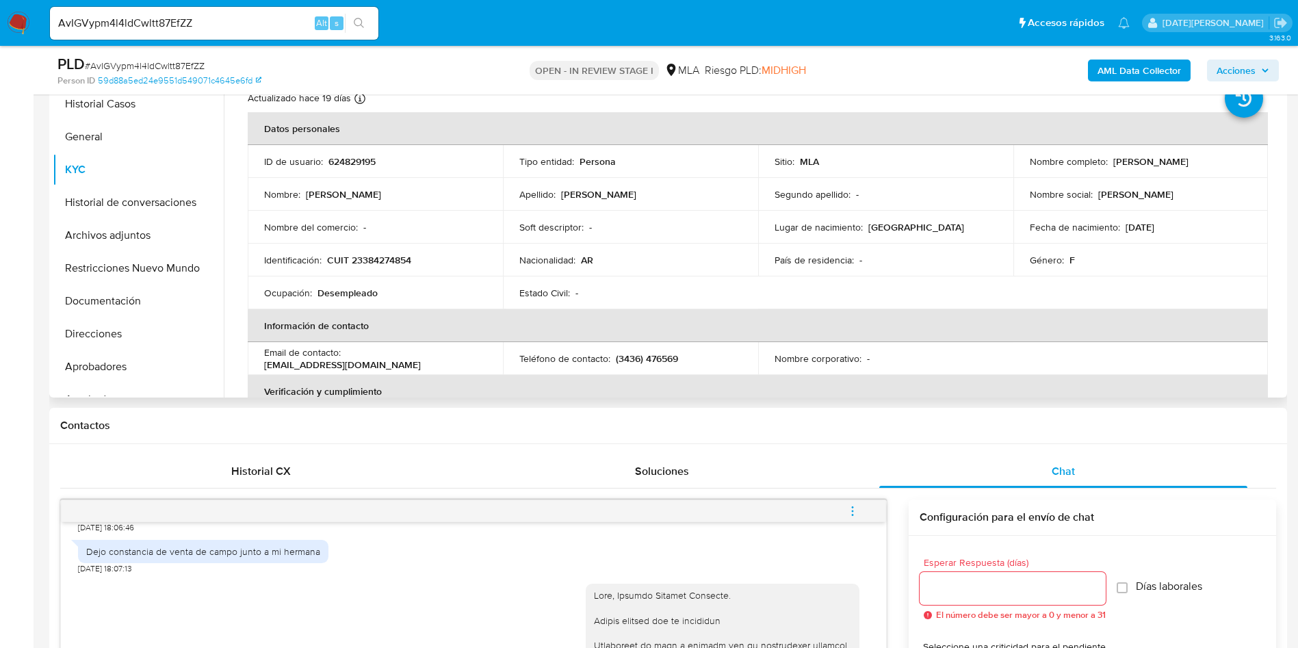
drag, startPoint x: 1110, startPoint y: 164, endPoint x: 1221, endPoint y: 166, distance: 111.5
click at [1221, 166] on div "Nombre completo : Micaela Soledad Martinez" at bounding box center [1141, 161] width 222 height 12
copy p "Micaela Soledad Martinez"
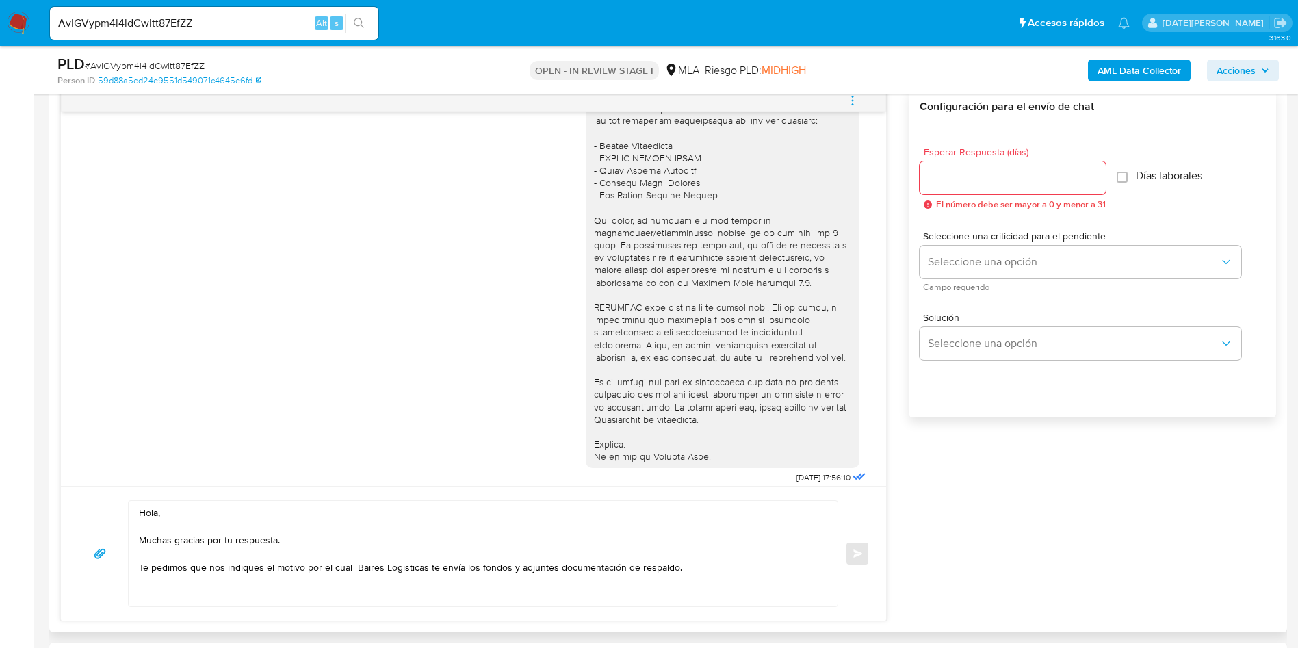
scroll to position [277, 0]
click at [228, 517] on textarea "Hola, Muchas gracias por tu respuesta. Te pedimos que nos indiques el motivo po…" at bounding box center [480, 553] width 682 height 105
paste textarea "Micaela Soledad Martinez"
click at [708, 571] on textarea "Hola, Micaela Soledad Martinez Muchas gracias por tu respuesta. Te pedimos que …" at bounding box center [480, 553] width 682 height 105
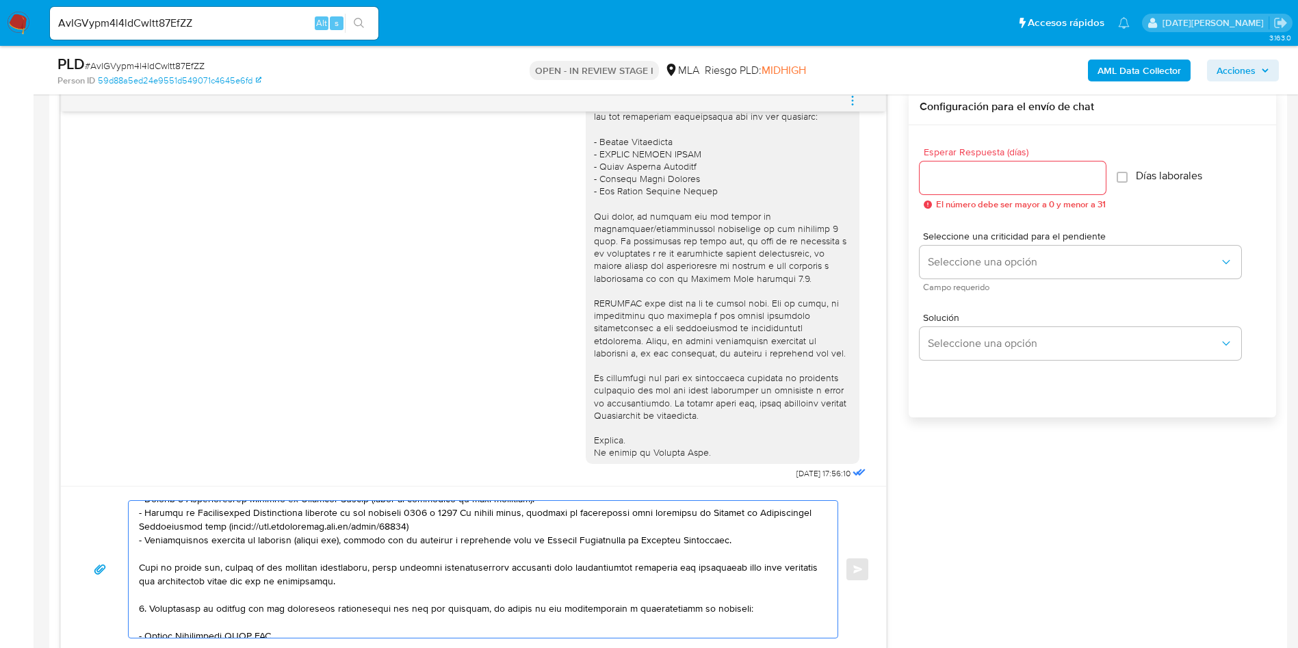
scroll to position [308, 0]
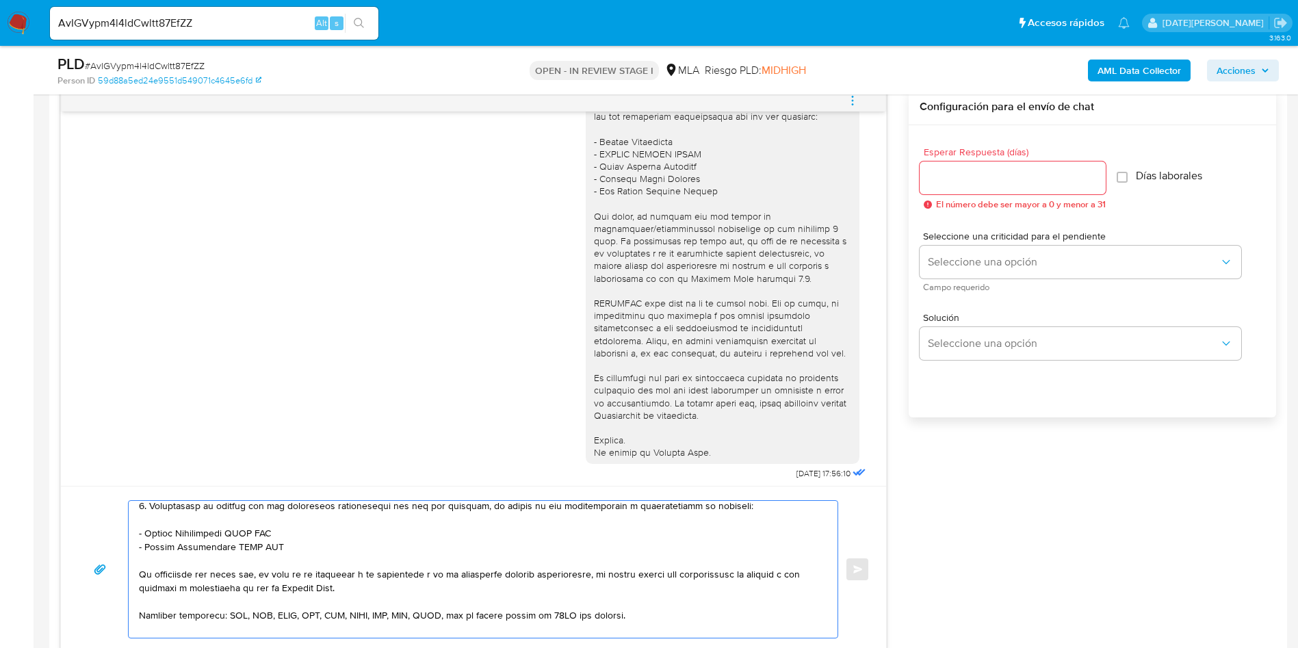
drag, startPoint x: 141, startPoint y: 596, endPoint x: 374, endPoint y: 547, distance: 237.7
click at [374, 547] on textarea at bounding box center [480, 569] width 682 height 137
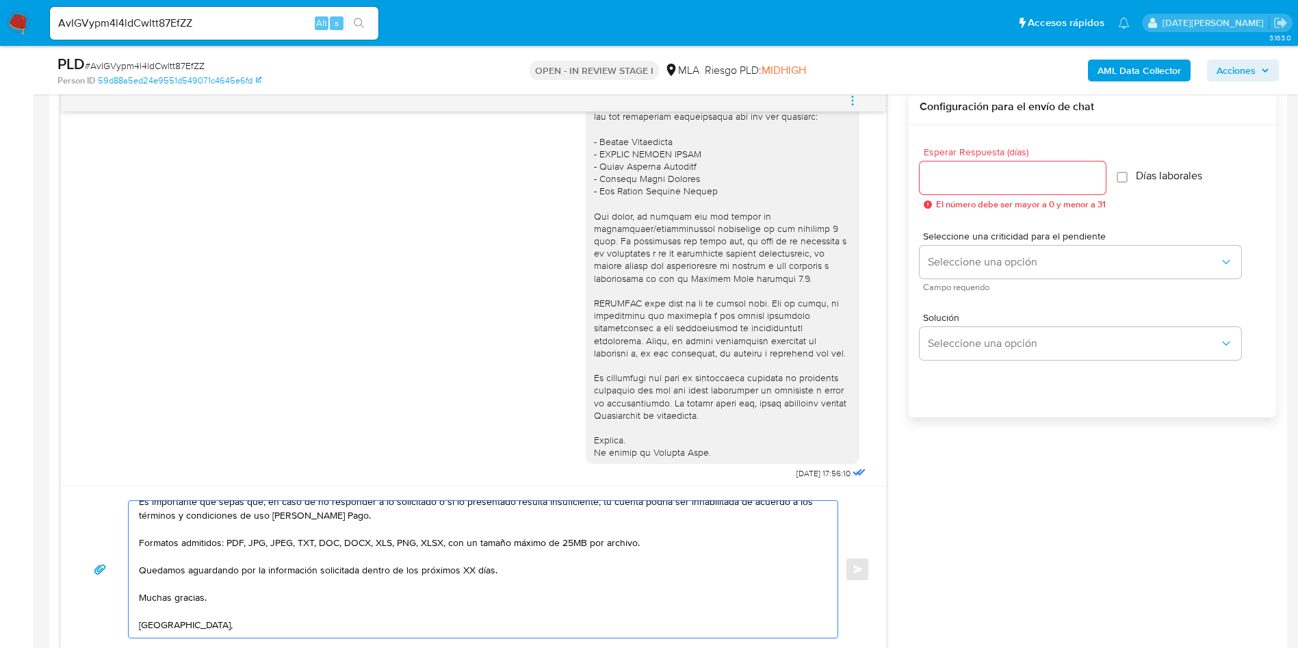
scroll to position [123, 0]
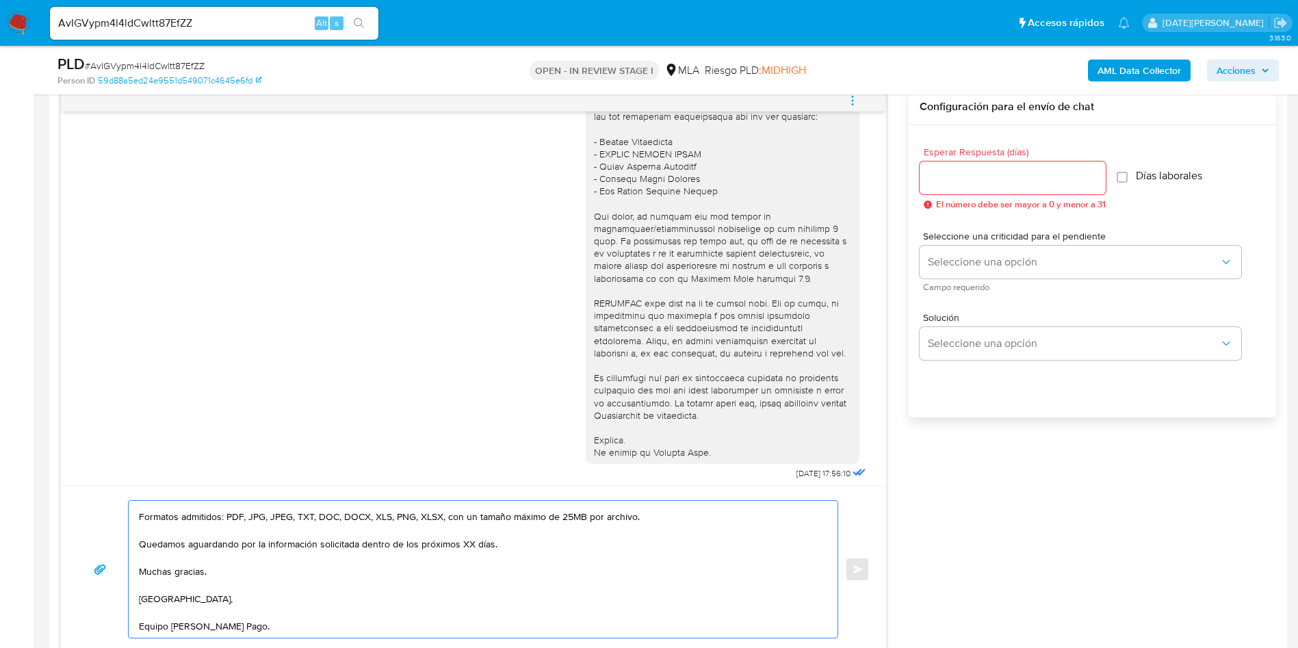
click at [467, 536] on textarea "Hola, Micaela Soledad Martinez Muchas gracias por tu respuesta. Te pedimos que …" at bounding box center [480, 569] width 682 height 137
type textarea "Hola, Micaela Soledad Martinez Muchas gracias por tu respuesta. Te pedimos que …"
click at [1079, 178] on input "Esperar Respuesta (días)" at bounding box center [1013, 178] width 186 height 18
type input "2"
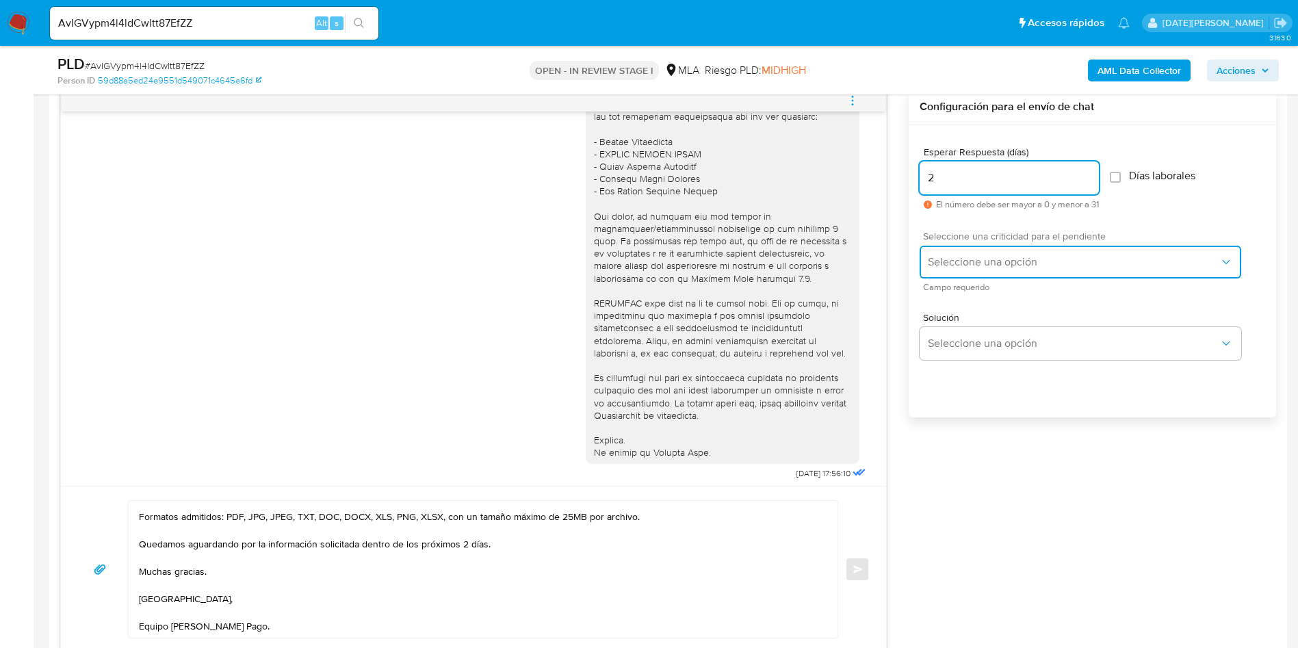
click at [1057, 257] on span "Seleccione una opción" at bounding box center [1074, 262] width 292 height 14
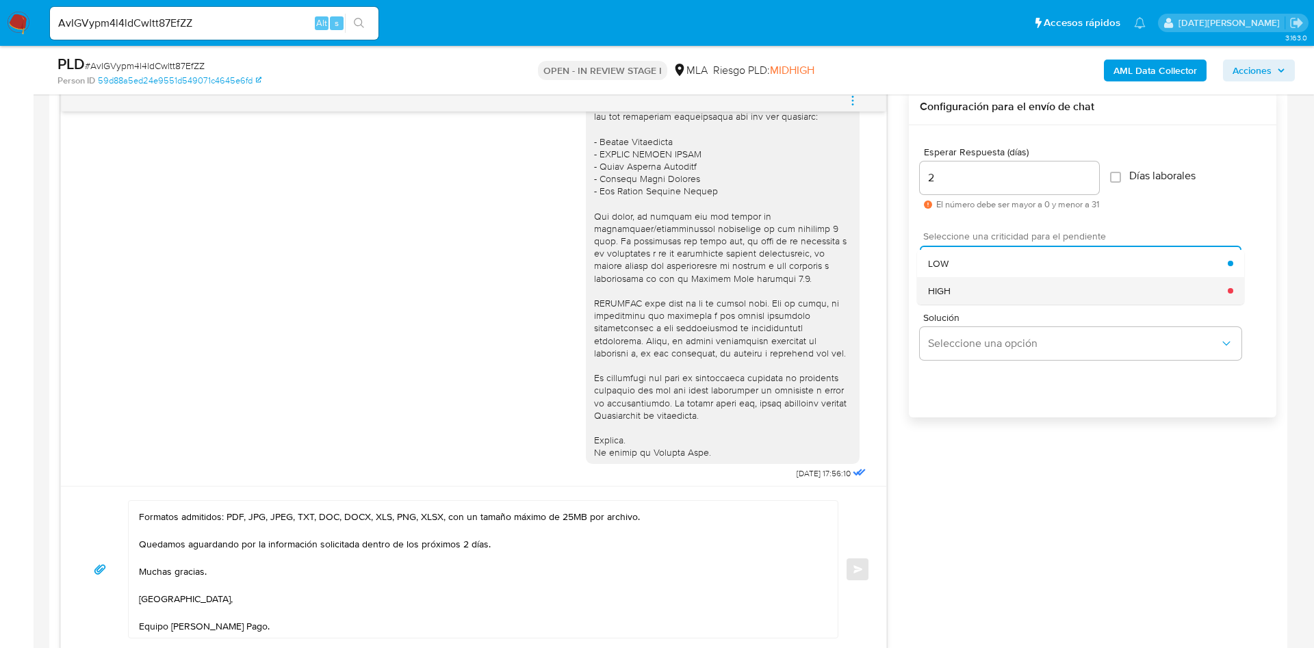
click at [983, 294] on div "HIGH" at bounding box center [1078, 290] width 300 height 27
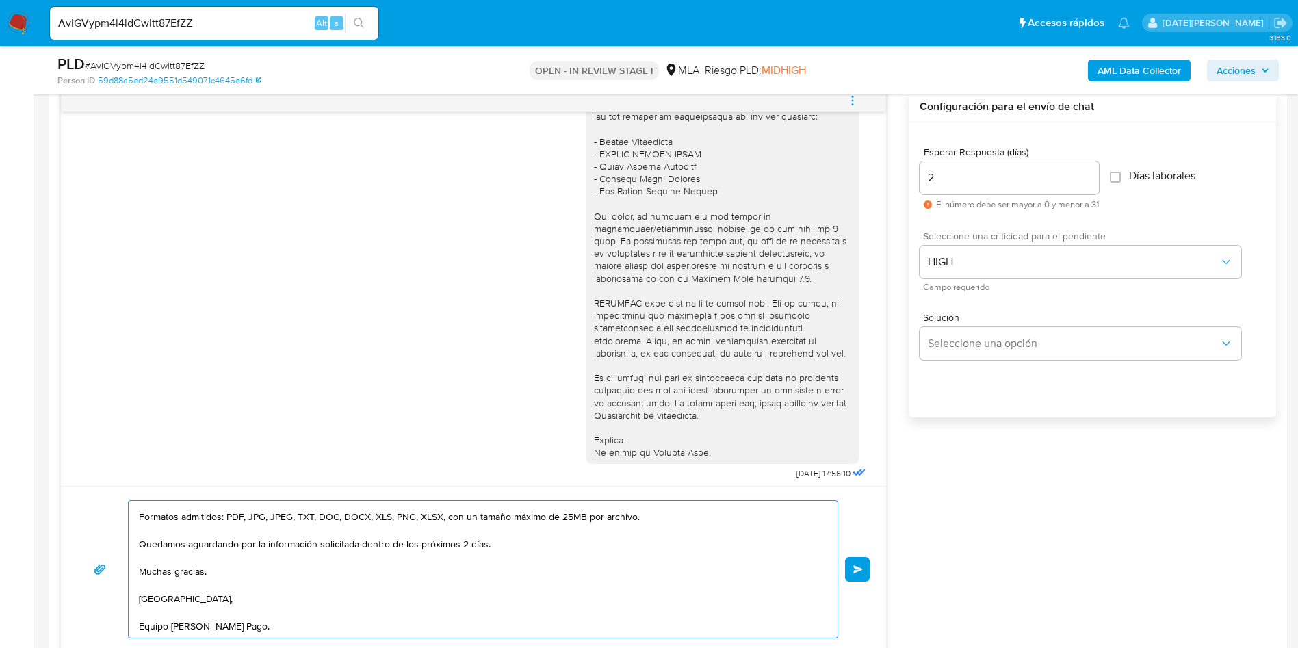
scroll to position [127, 0]
click at [858, 569] on span "Enviar" at bounding box center [858, 569] width 10 height 8
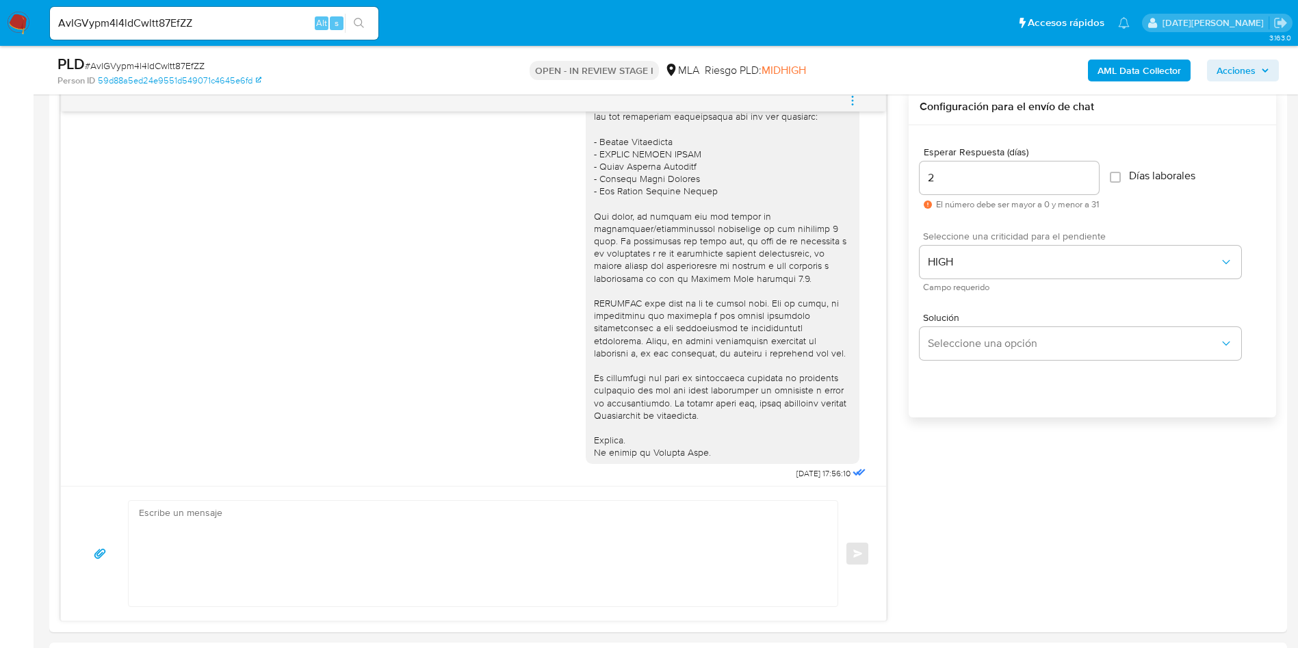
scroll to position [1294, 0]
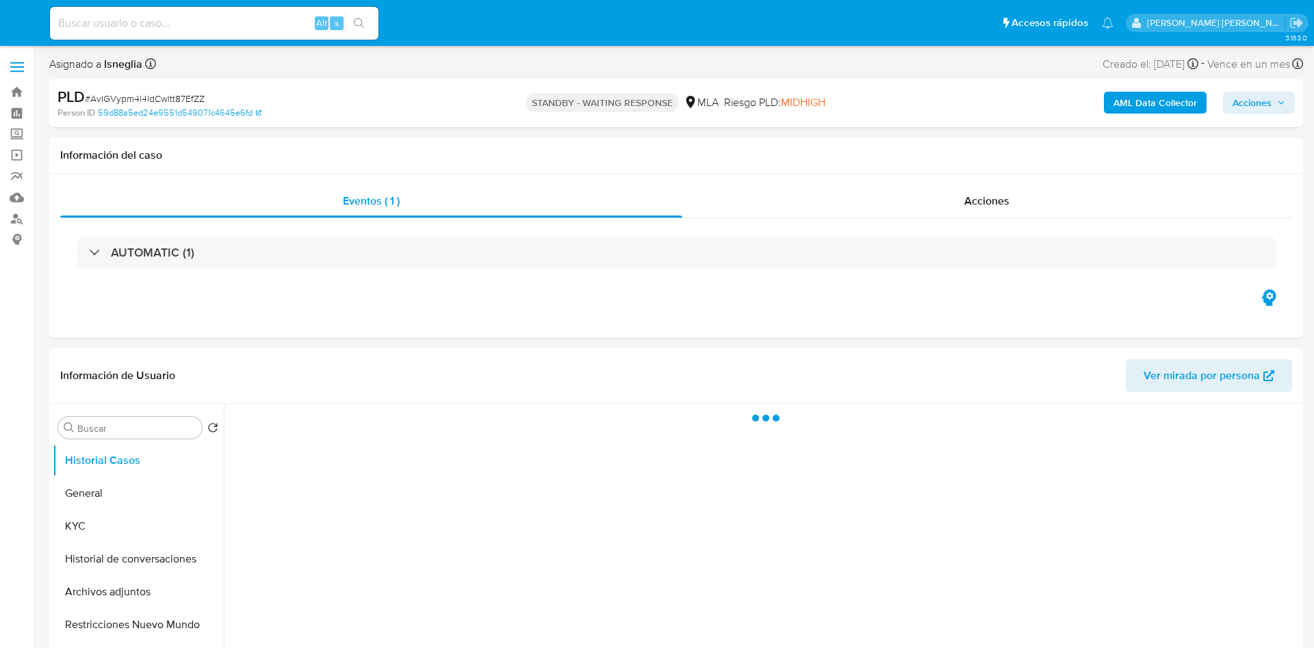
select select "10"
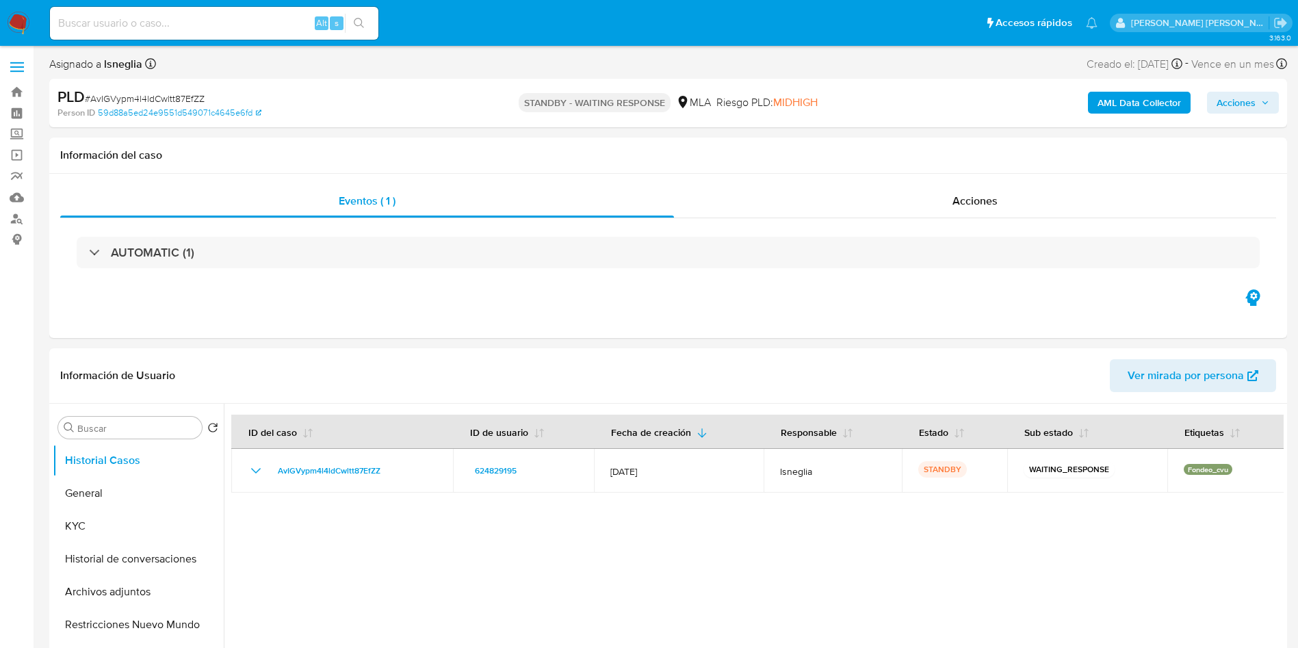
click at [181, 31] on input at bounding box center [214, 23] width 328 height 18
paste input "09S7Ql89LZAnlNXaFSqx1EEU"
type input "09S7Ql89LZAnlNXaFSqx1EEU"
click at [363, 18] on icon "search-icon" at bounding box center [359, 23] width 11 height 11
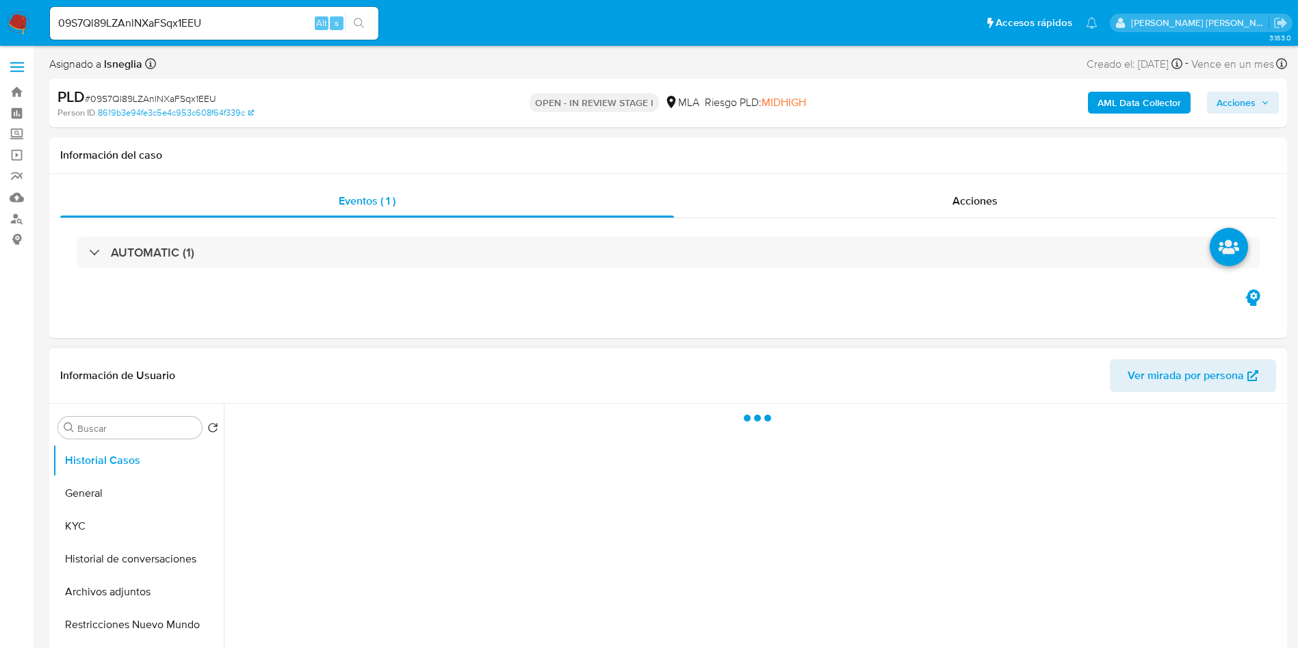
select select "10"
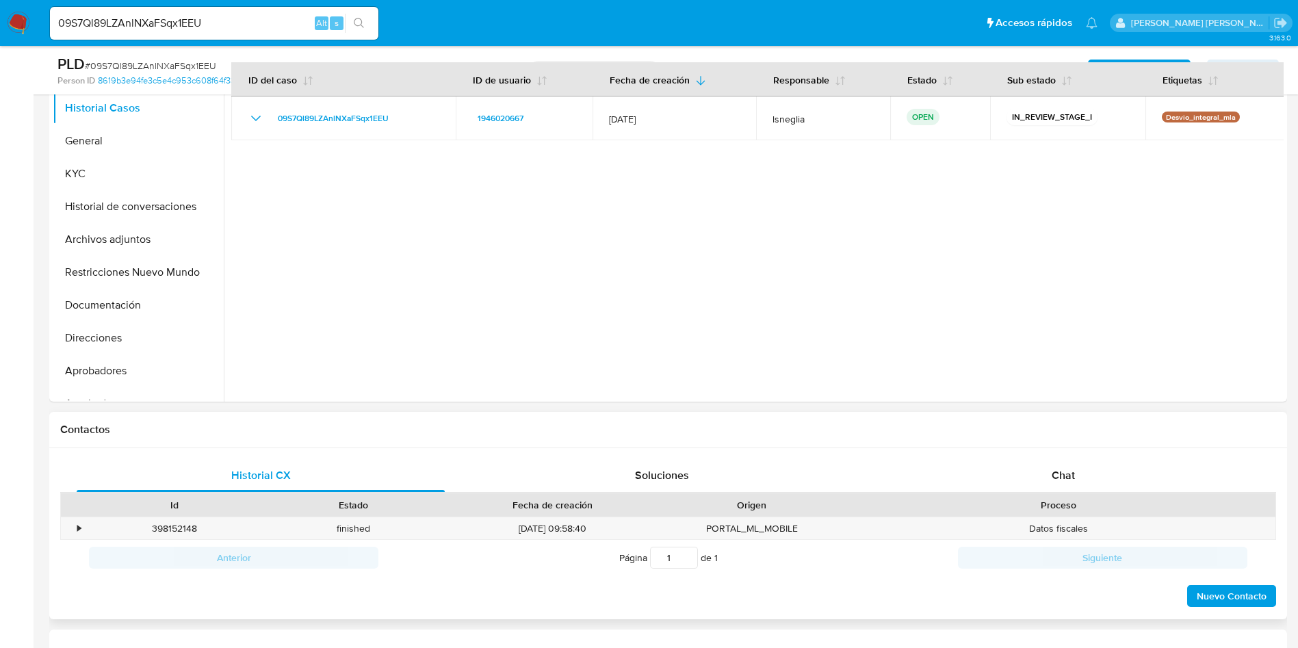
scroll to position [308, 0]
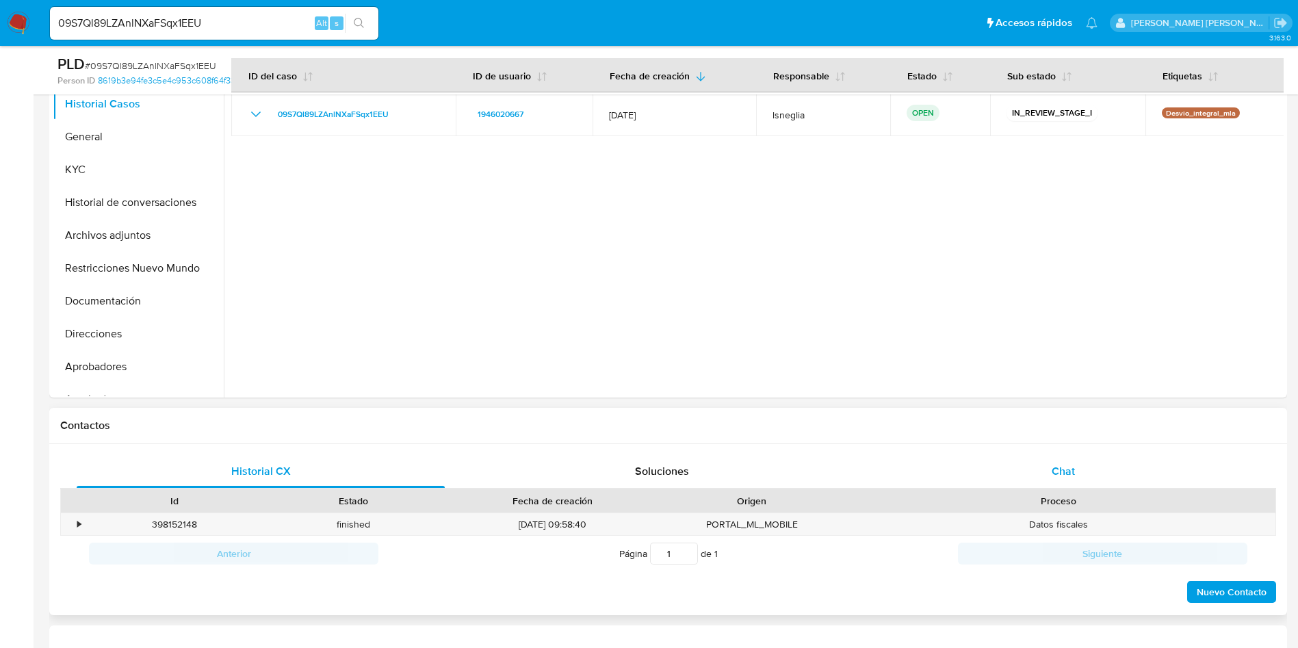
click at [1044, 482] on div "Chat" at bounding box center [1063, 471] width 368 height 33
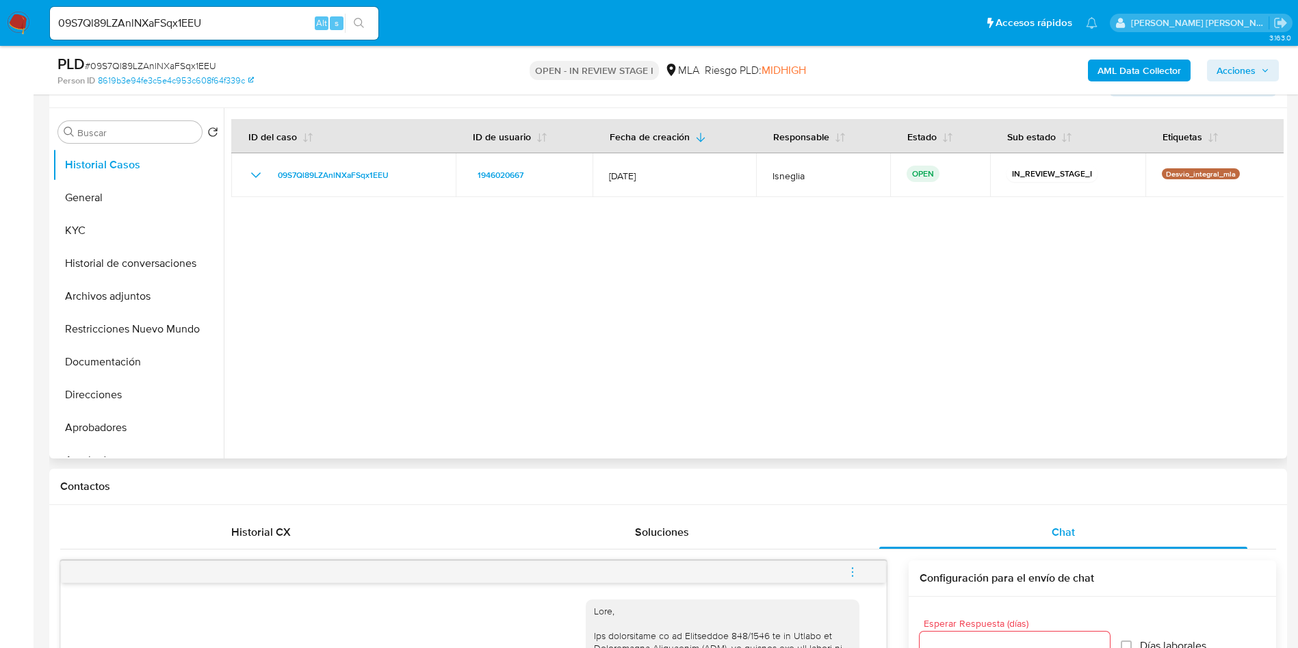
scroll to position [205, 0]
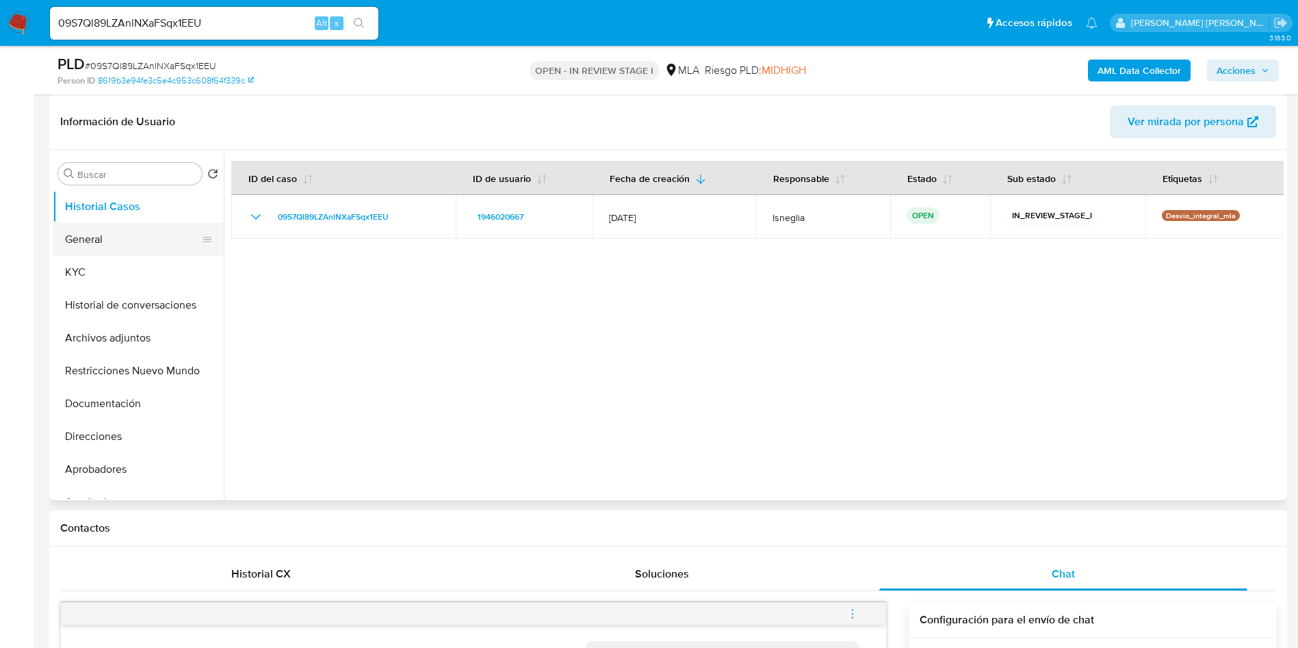
click at [83, 239] on button "General" at bounding box center [133, 239] width 160 height 33
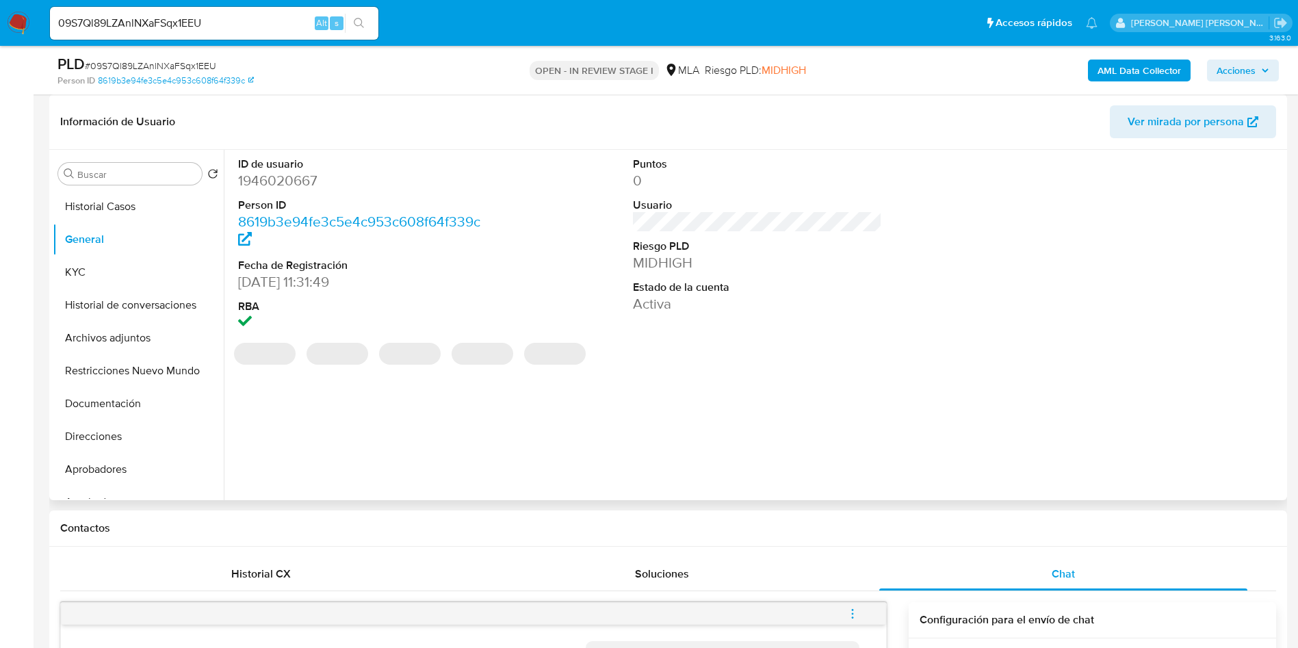
click at [285, 187] on dd "1946020667" at bounding box center [363, 180] width 250 height 19
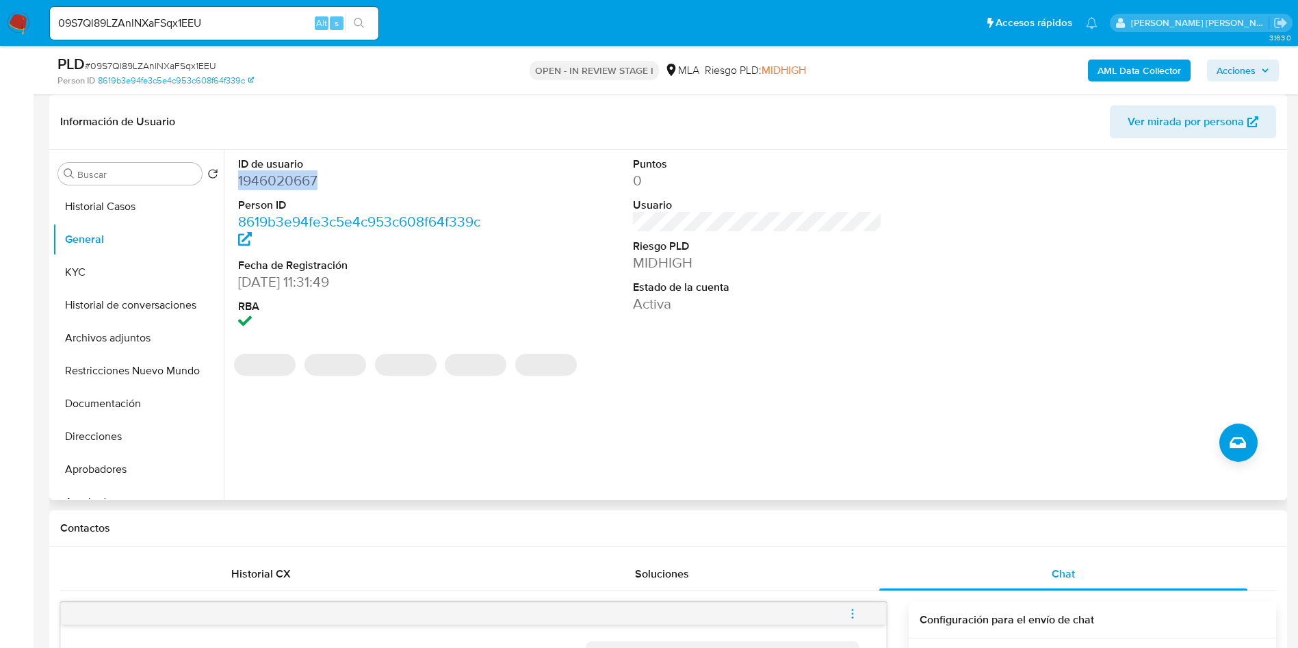
copy dd "1946020667"
click at [268, 180] on dd "1946020667" at bounding box center [363, 180] width 250 height 19
click at [315, 185] on dd "1946020667" at bounding box center [363, 180] width 250 height 19
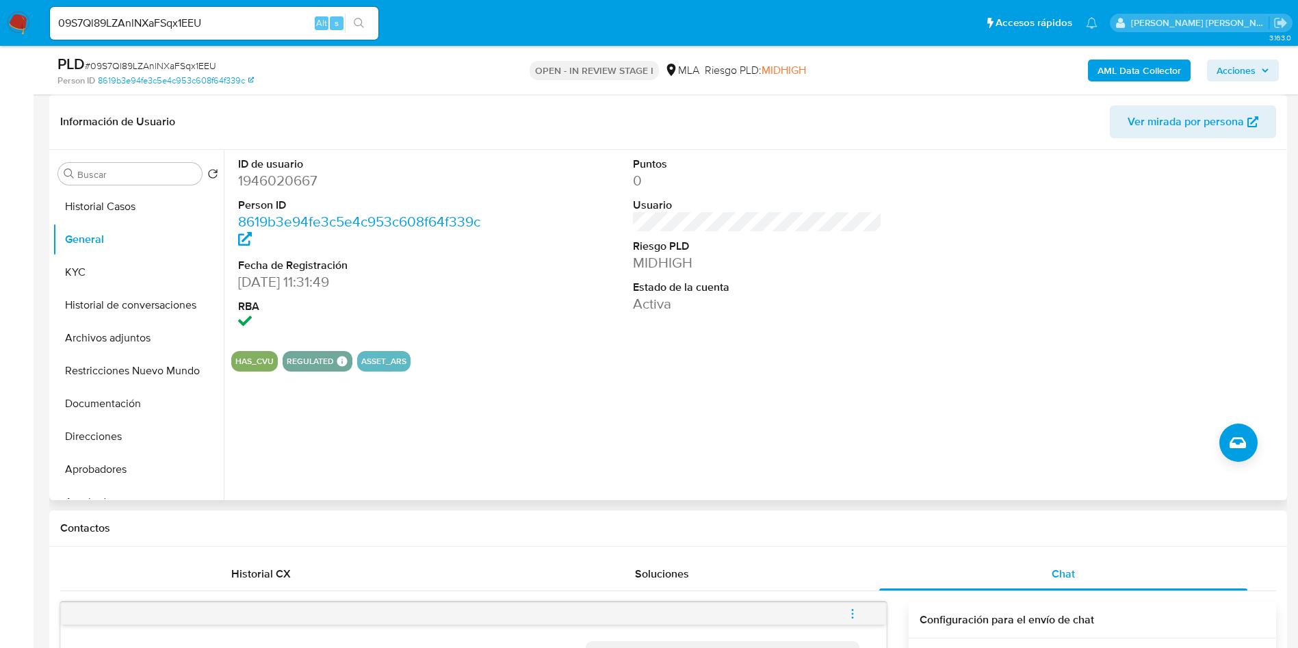
click at [305, 177] on dd "1946020667" at bounding box center [363, 180] width 250 height 19
copy dd "1946020667"
click at [94, 264] on button "KYC" at bounding box center [133, 272] width 160 height 33
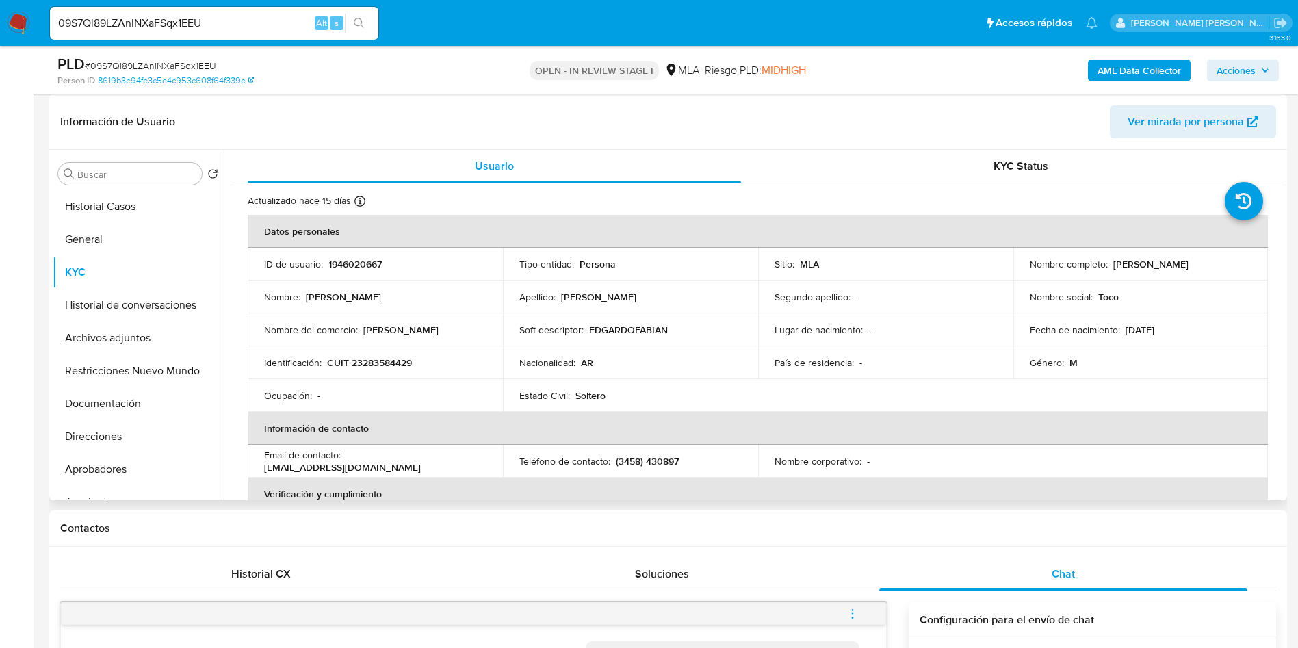
drag, startPoint x: 1108, startPoint y: 265, endPoint x: 1229, endPoint y: 276, distance: 121.6
click at [1229, 276] on td "Nombre completo : [PERSON_NAME]" at bounding box center [1140, 264] width 255 height 33
copy p "[PERSON_NAME]"
drag, startPoint x: 328, startPoint y: 361, endPoint x: 432, endPoint y: 363, distance: 104.7
click at [432, 363] on div "Identificación : CUIT 23283584429" at bounding box center [375, 363] width 222 height 12
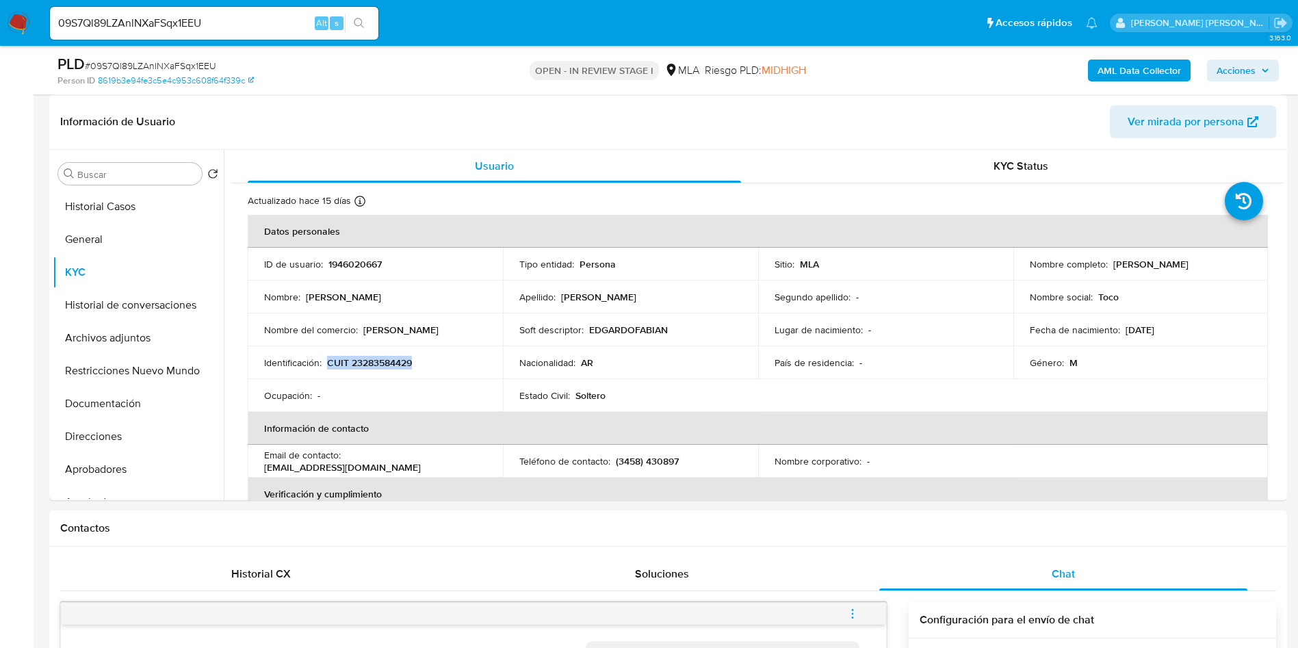
copy p "CUIT 23283584429"
click at [385, 359] on p "CUIT 23283584429" at bounding box center [369, 363] width 85 height 12
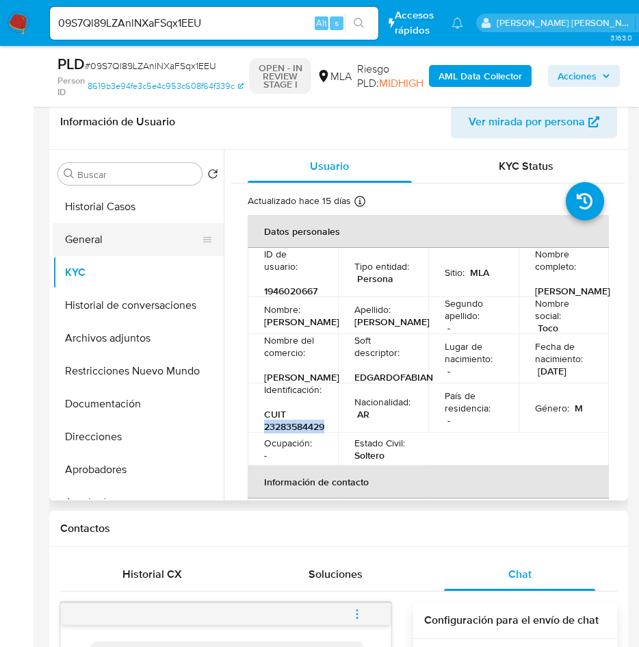
click at [80, 238] on button "General" at bounding box center [133, 239] width 160 height 33
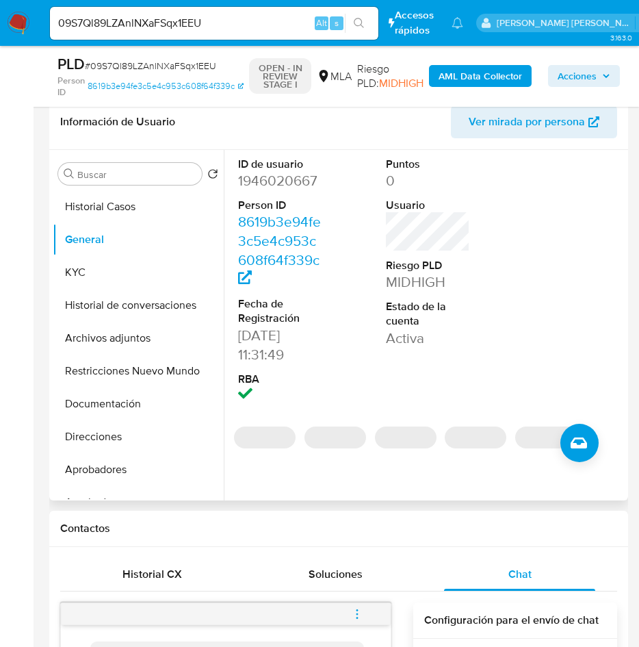
click at [253, 185] on dd "1946020667" at bounding box center [280, 180] width 85 height 19
click at [254, 185] on dd "1946020667" at bounding box center [280, 180] width 85 height 19
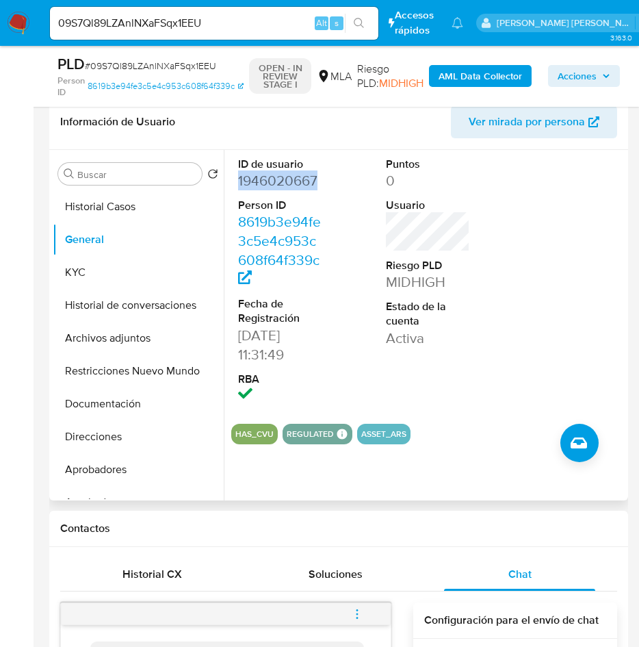
copy dd "1946020667"
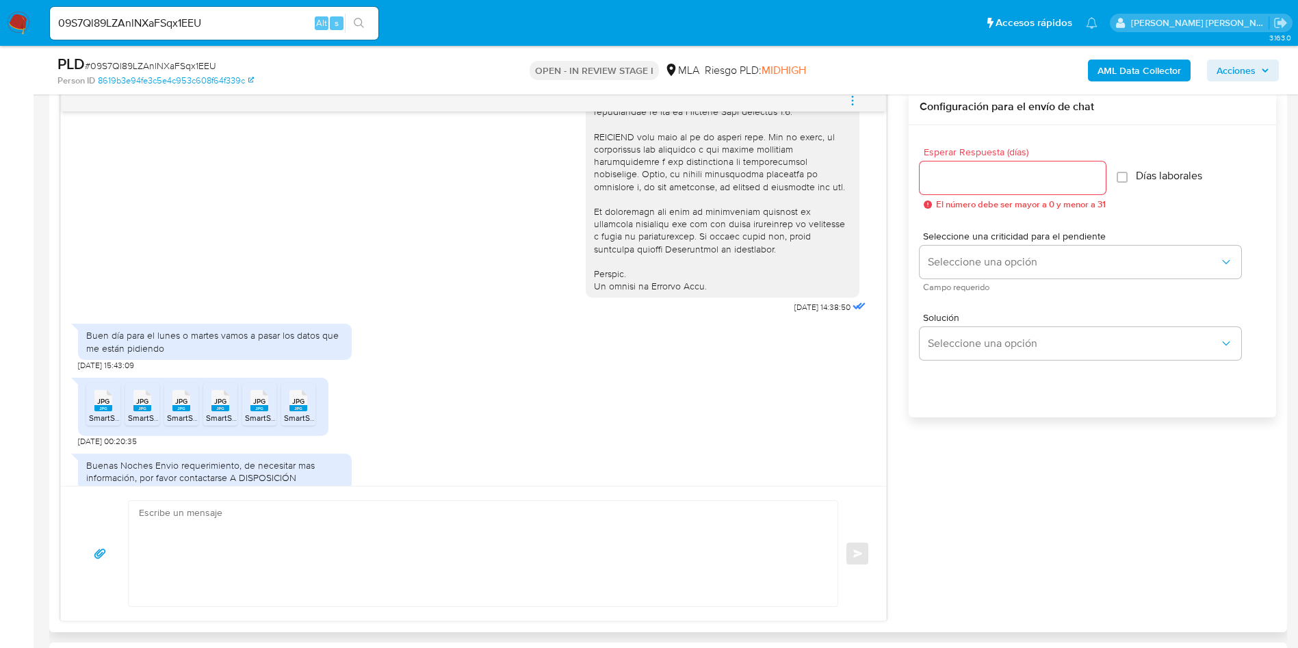
scroll to position [597, 0]
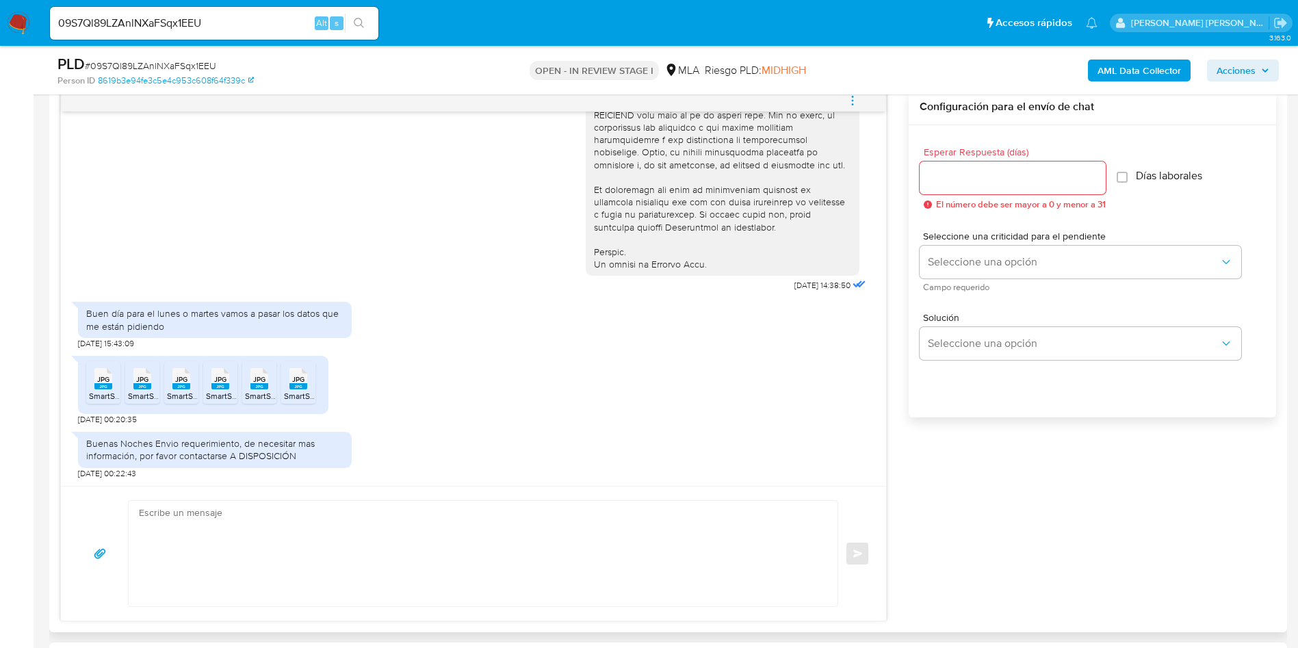
click at [104, 380] on span "JPG" at bounding box center [103, 379] width 12 height 9
click at [138, 387] on rect at bounding box center [142, 386] width 18 height 6
click at [174, 381] on icon at bounding box center [181, 378] width 18 height 21
click at [209, 385] on div "JPG JPG" at bounding box center [220, 377] width 29 height 27
click at [257, 387] on rect at bounding box center [259, 386] width 18 height 6
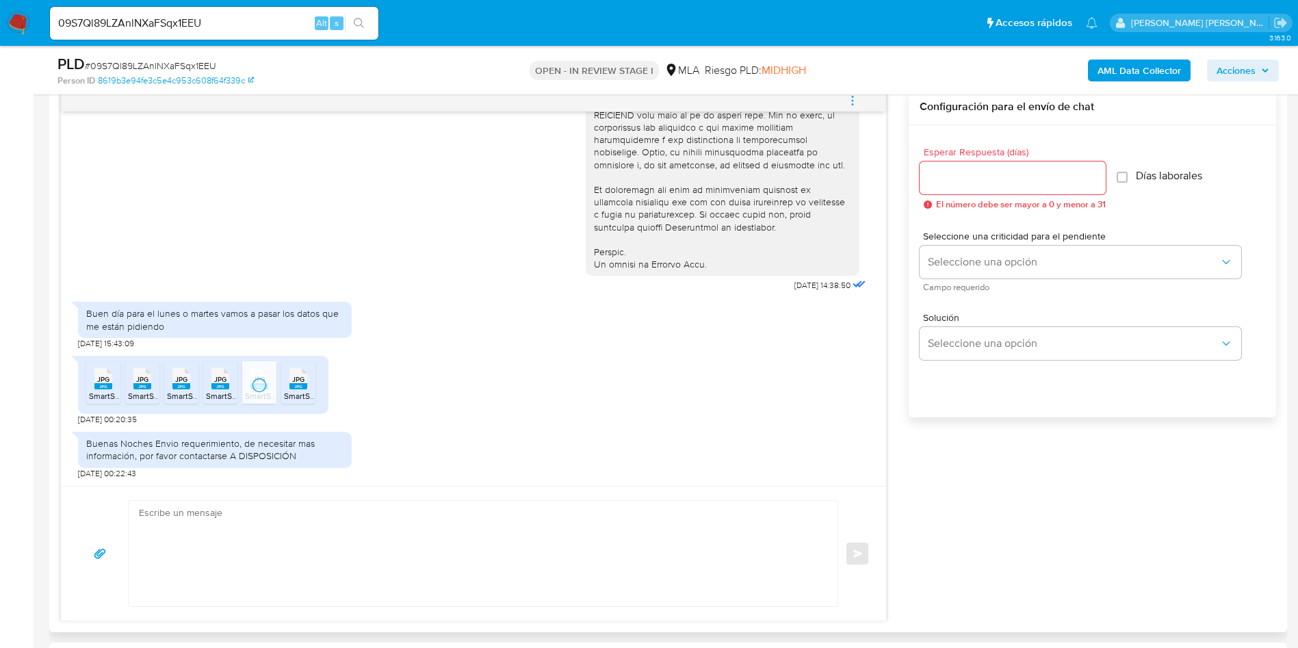
click at [298, 386] on rect at bounding box center [298, 386] width 18 height 6
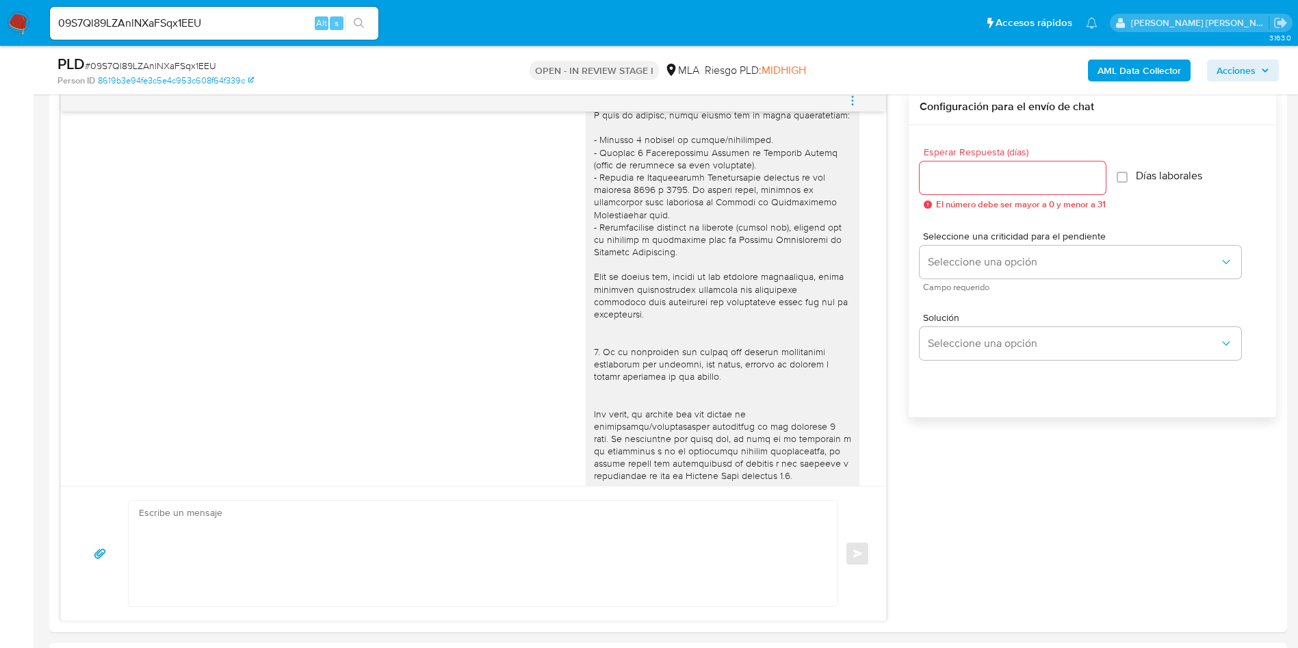
scroll to position [103, 0]
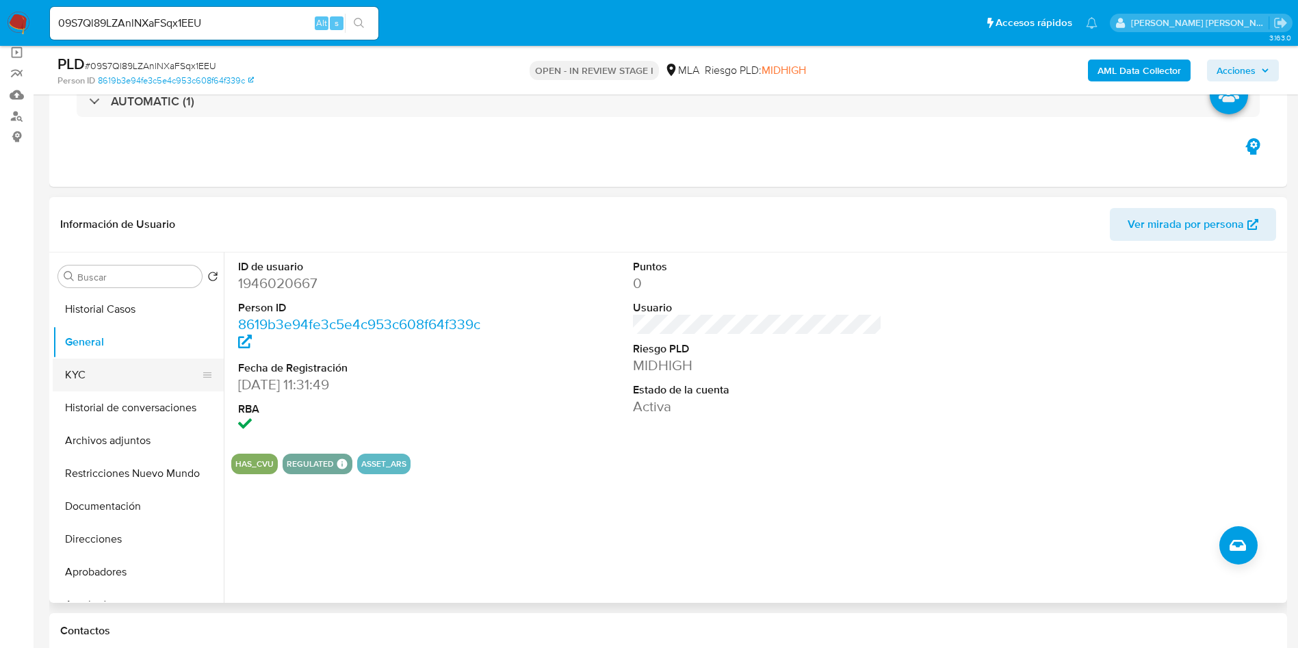
click at [115, 376] on button "KYC" at bounding box center [133, 375] width 160 height 33
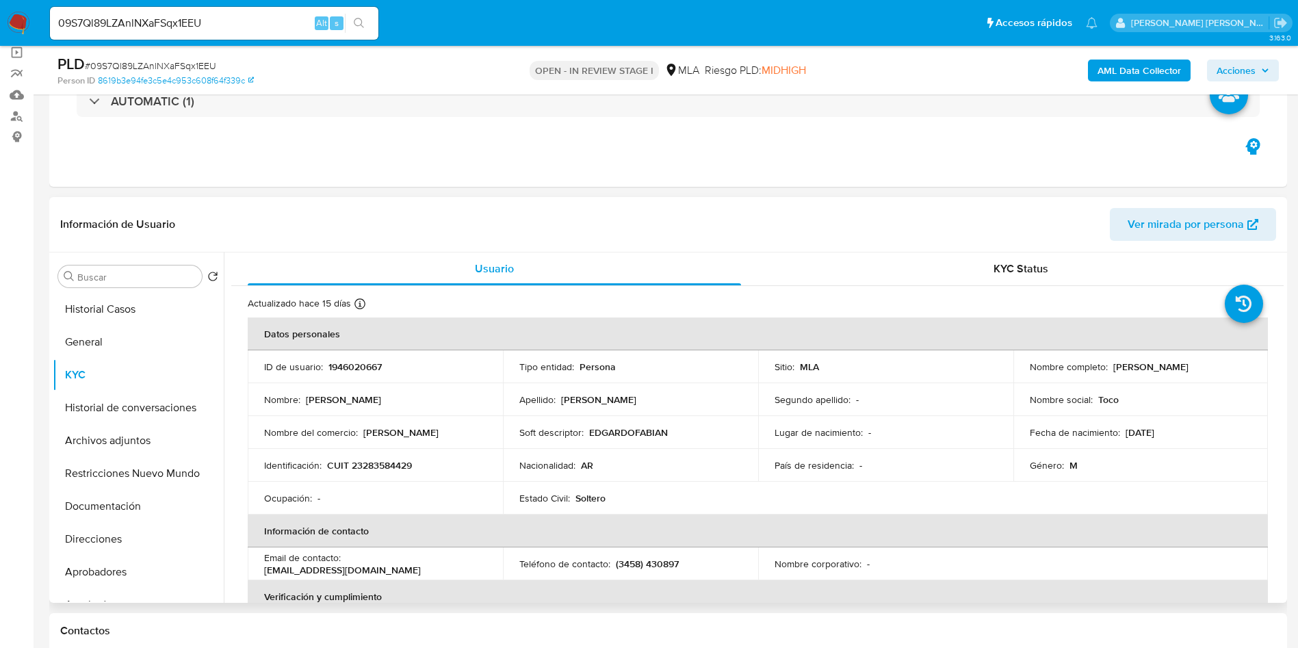
drag, startPoint x: 1109, startPoint y: 366, endPoint x: 1234, endPoint y: 367, distance: 125.2
click at [1234, 367] on div "Nombre completo : Edgardo Fabian Bachmann" at bounding box center [1141, 367] width 222 height 12
copy p "[PERSON_NAME]"
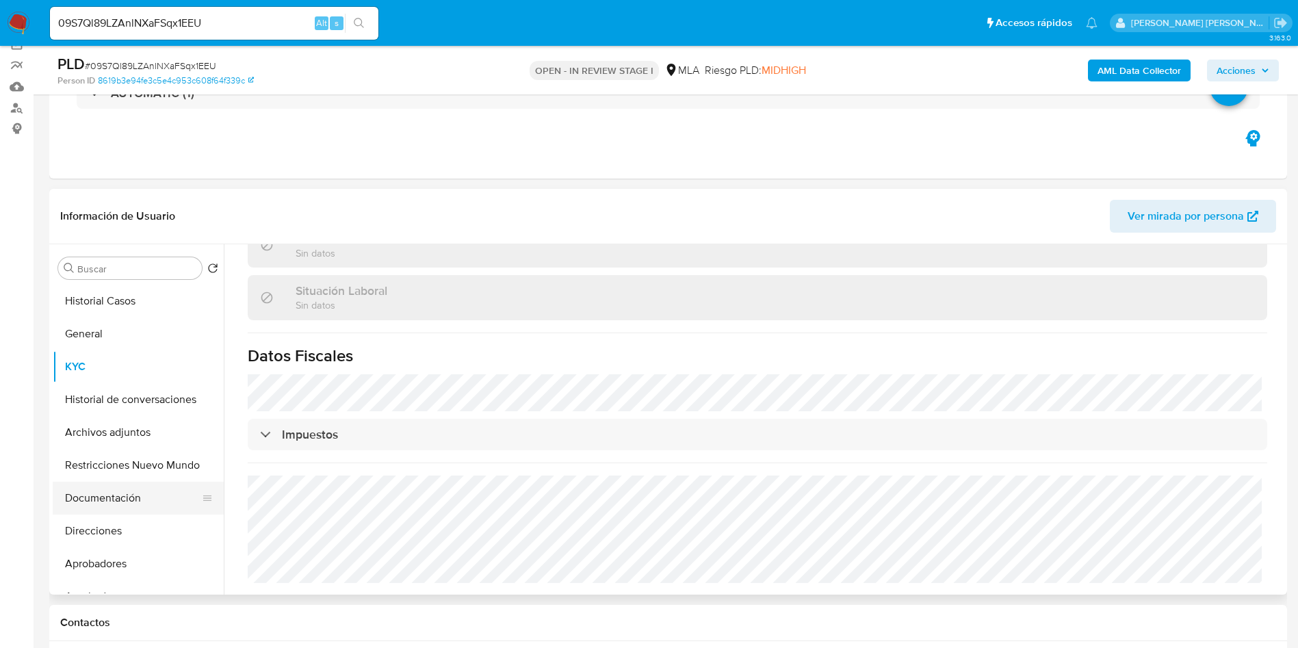
scroll to position [205, 0]
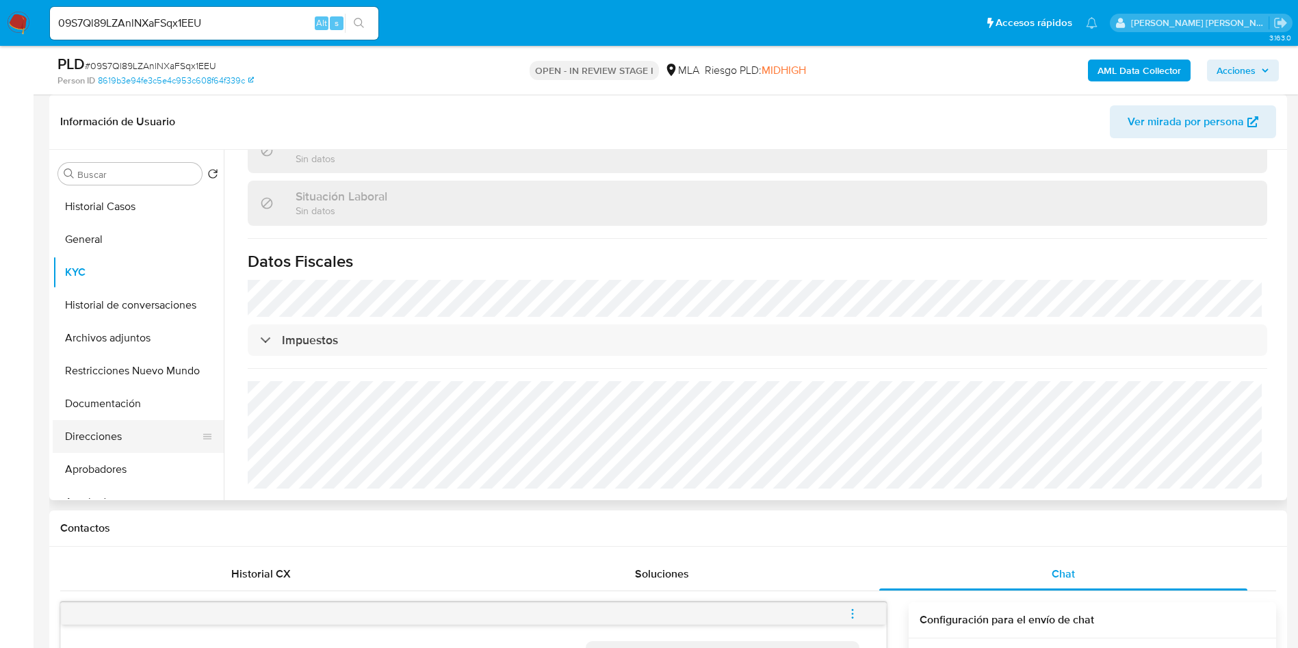
click at [123, 441] on button "Direcciones" at bounding box center [133, 436] width 160 height 33
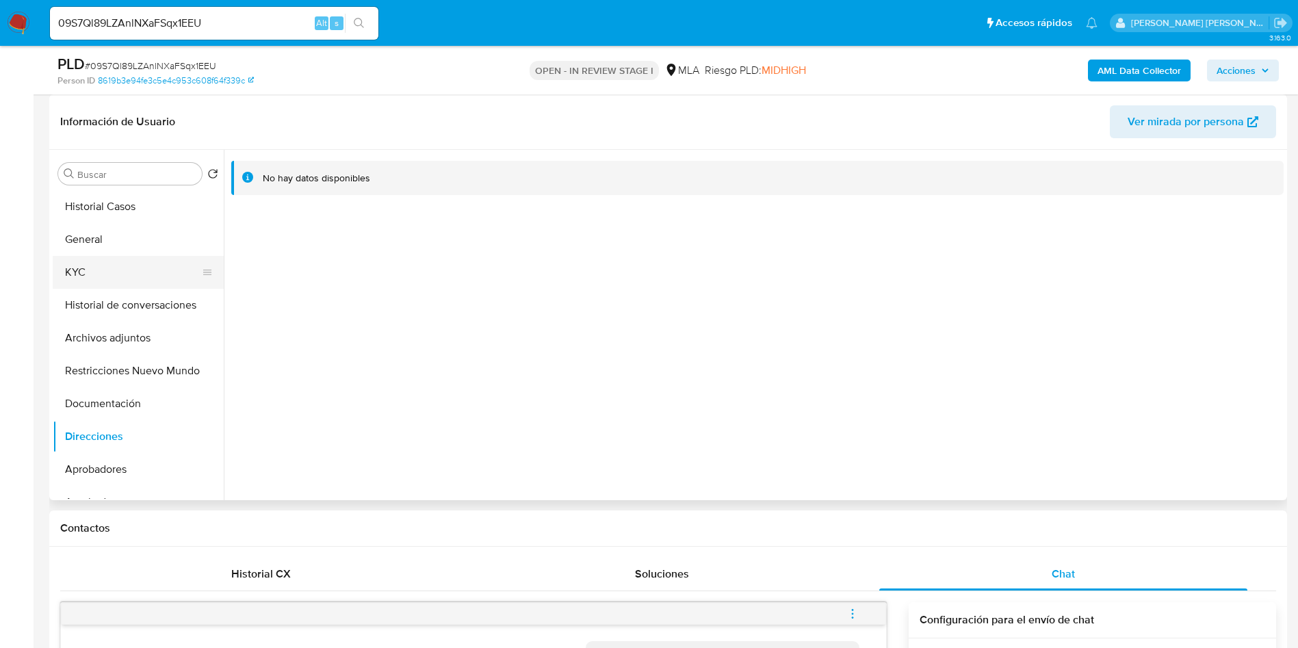
click at [97, 275] on button "KYC" at bounding box center [133, 272] width 160 height 33
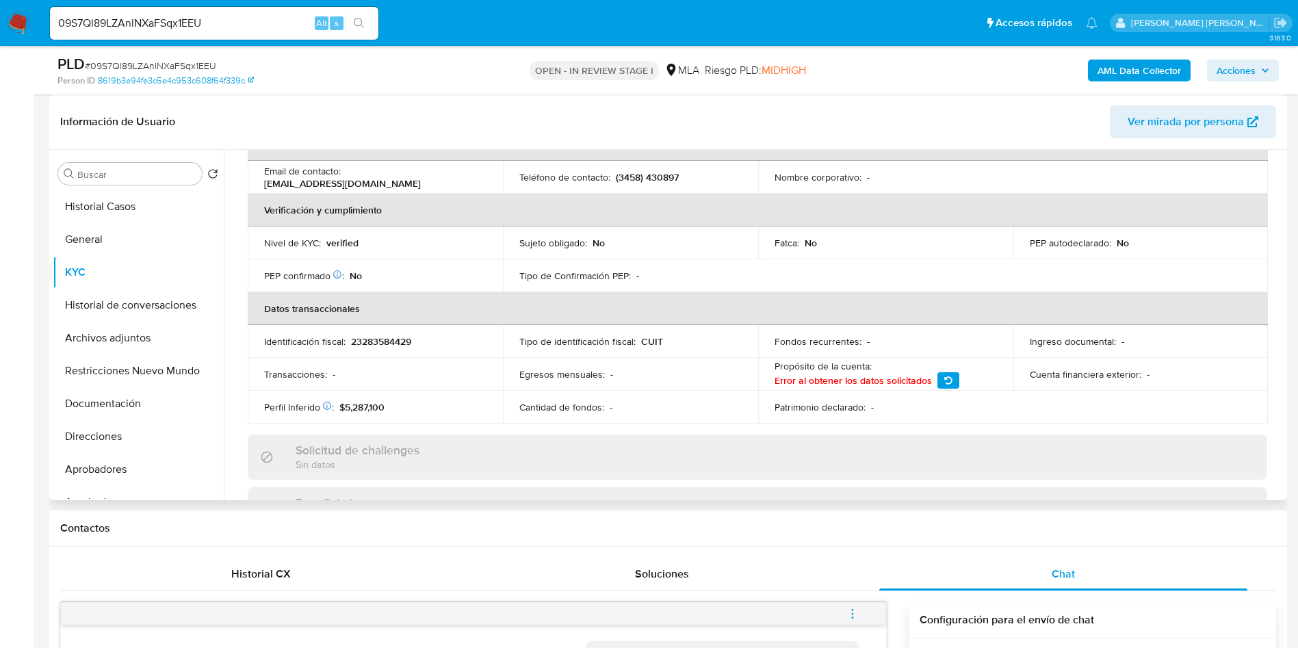
scroll to position [181, 0]
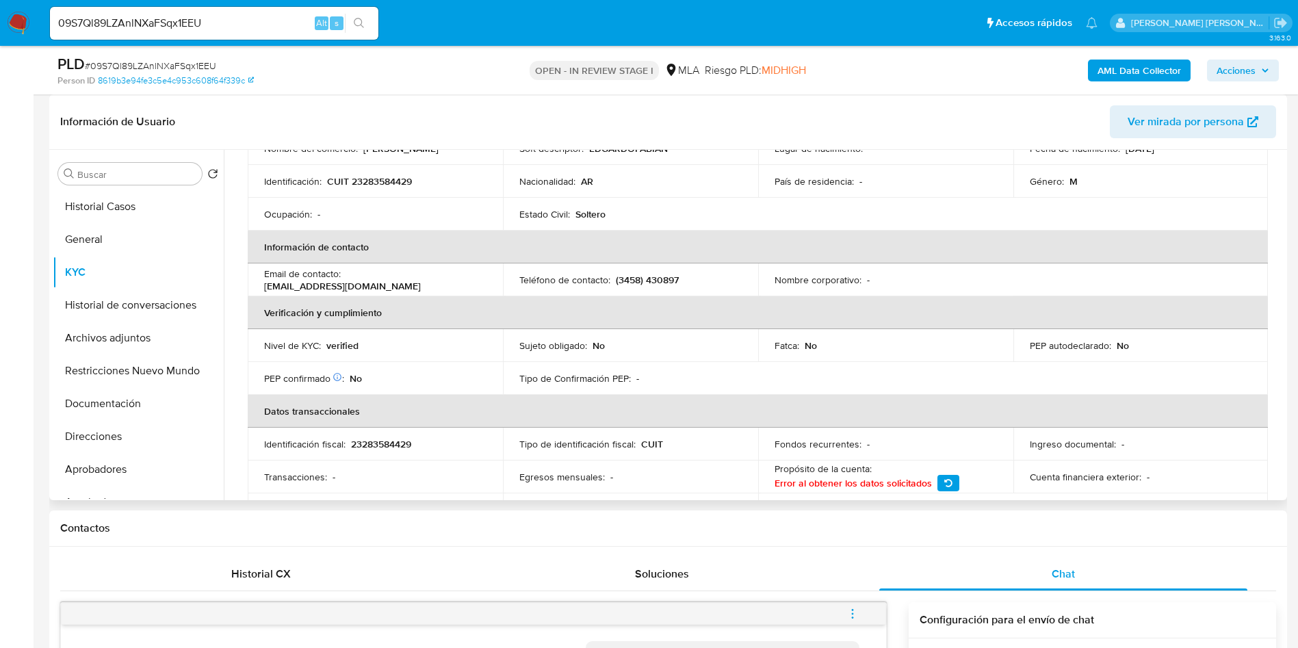
drag, startPoint x: 266, startPoint y: 283, endPoint x: 415, endPoint y: 278, distance: 148.6
click at [415, 278] on div "Email de contacto : bachmannfabian357@gmail.com" at bounding box center [375, 280] width 222 height 25
drag, startPoint x: 402, startPoint y: 286, endPoint x: 266, endPoint y: 287, distance: 136.2
click at [266, 287] on p "bachmannfabian357@gmail.com" at bounding box center [342, 286] width 157 height 12
copy p "bachmannfabian357@gmail.com"
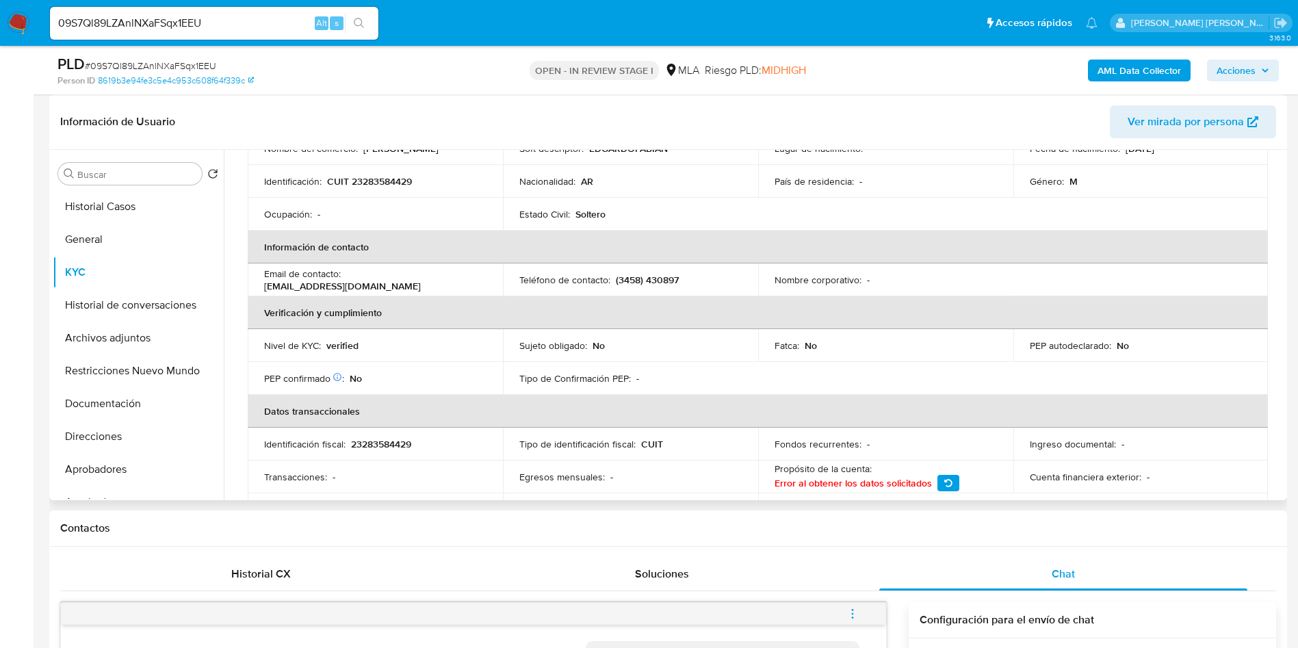
click at [657, 280] on p "(3458) 430897" at bounding box center [647, 280] width 63 height 12
copy p "430897"
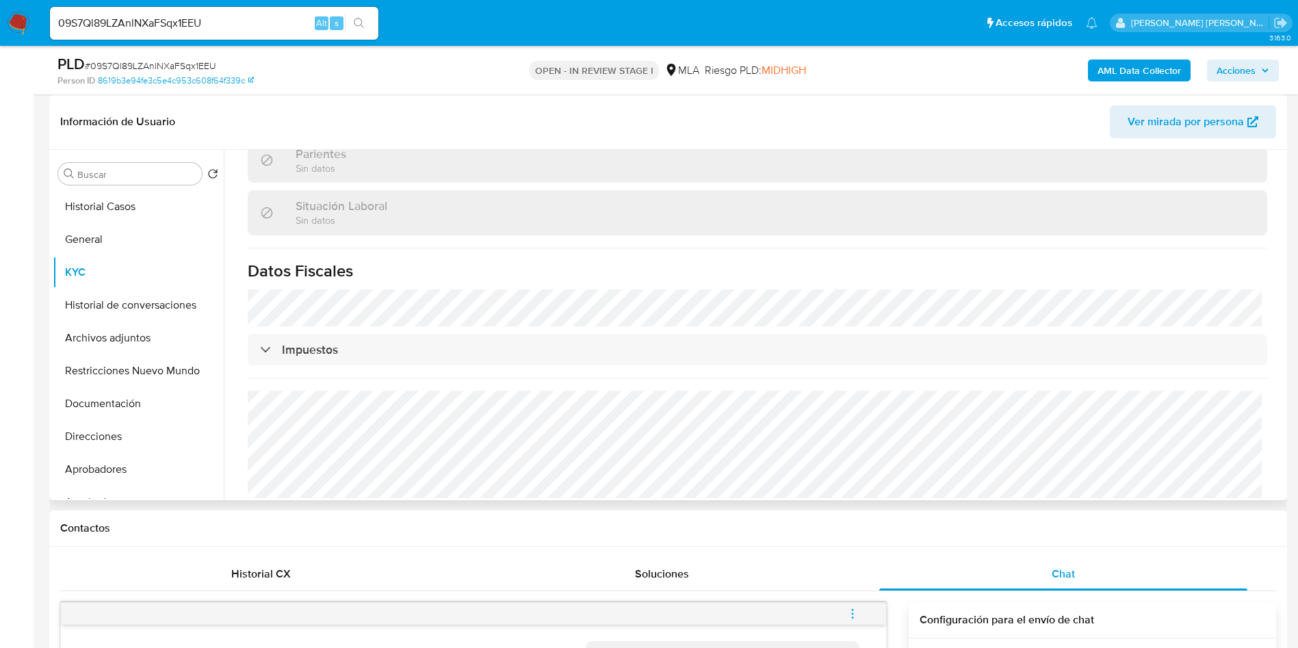
scroll to position [695, 0]
click at [118, 431] on button "Direcciones" at bounding box center [133, 436] width 160 height 33
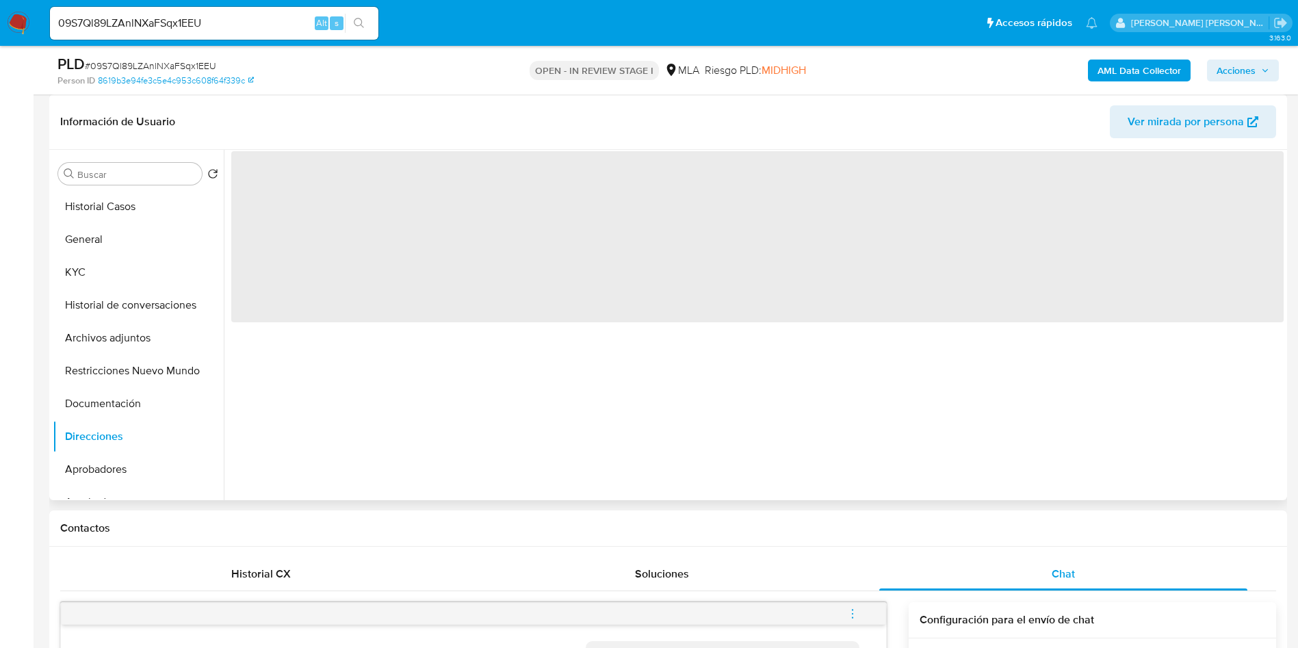
scroll to position [0, 0]
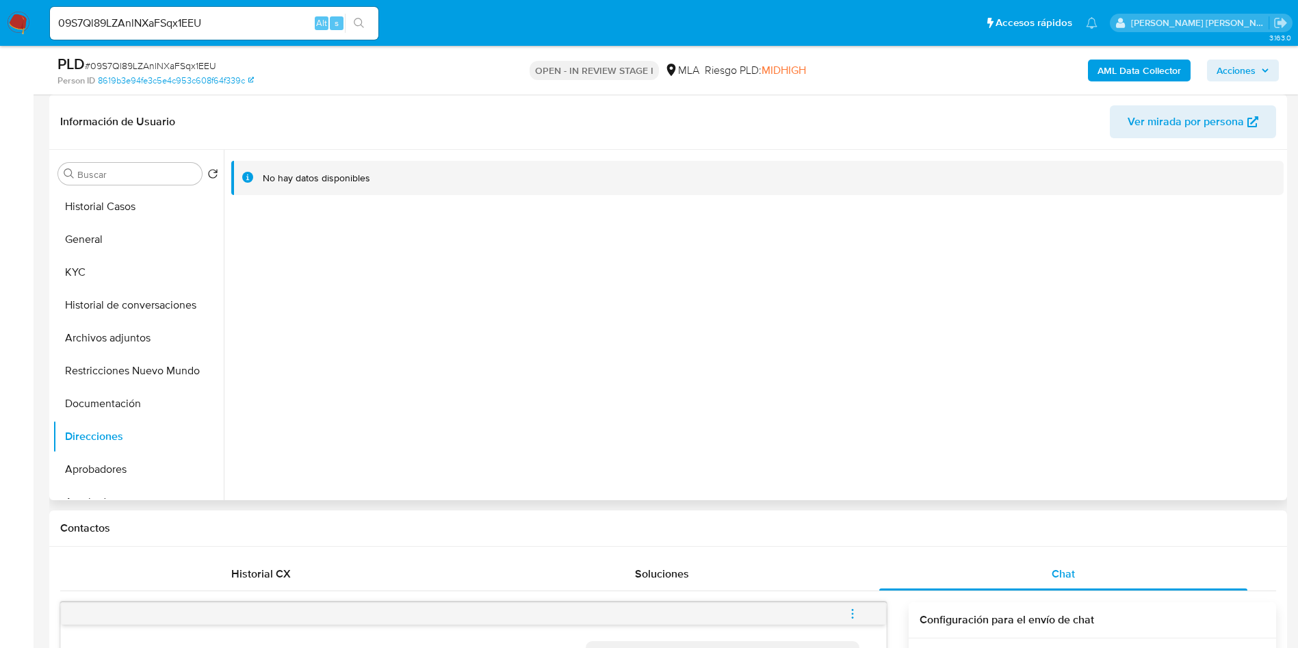
click at [1228, 124] on span "Ver mirada por persona" at bounding box center [1186, 121] width 116 height 33
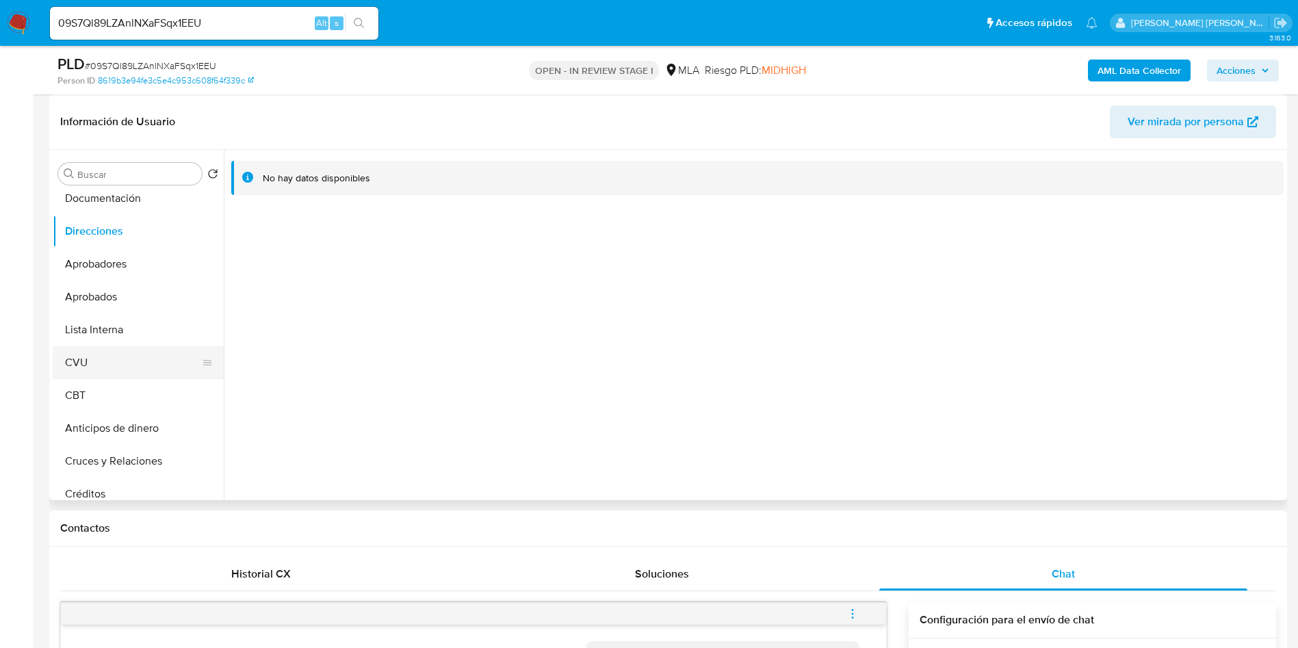
click at [109, 359] on button "CVU" at bounding box center [133, 362] width 160 height 33
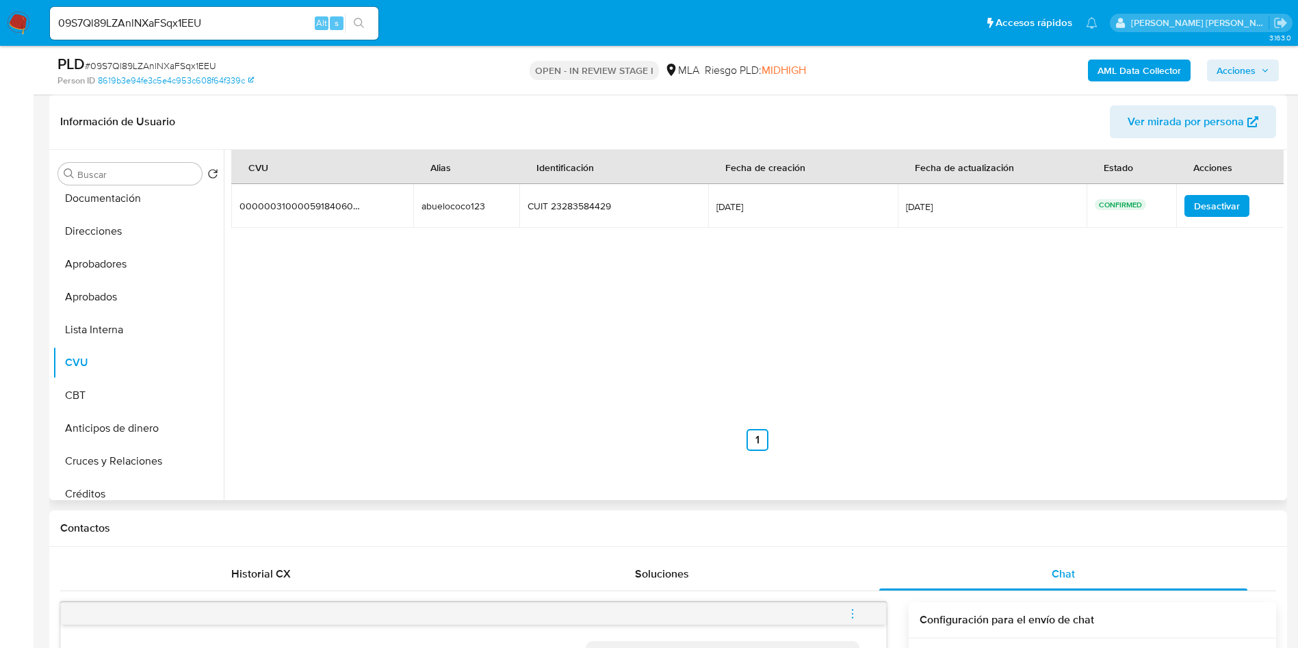
click at [462, 204] on div "abuelococo123" at bounding box center [466, 206] width 88 height 12
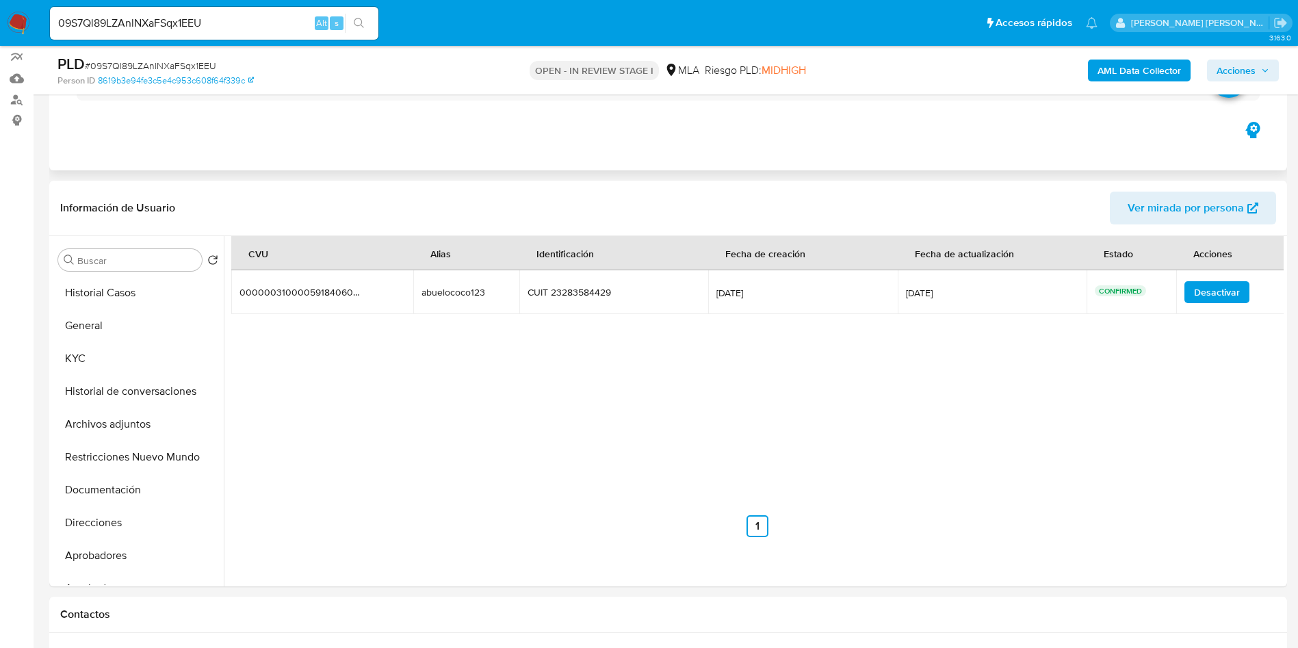
scroll to position [0, 0]
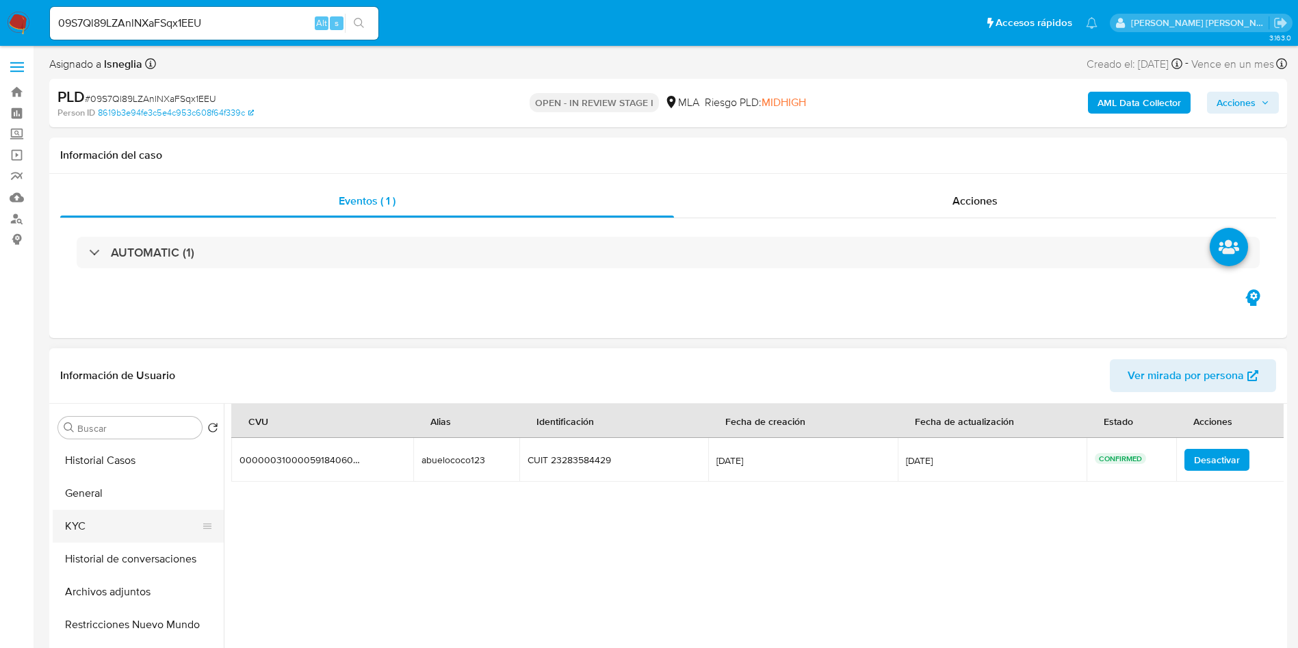
click at [90, 524] on button "KYC" at bounding box center [133, 526] width 160 height 33
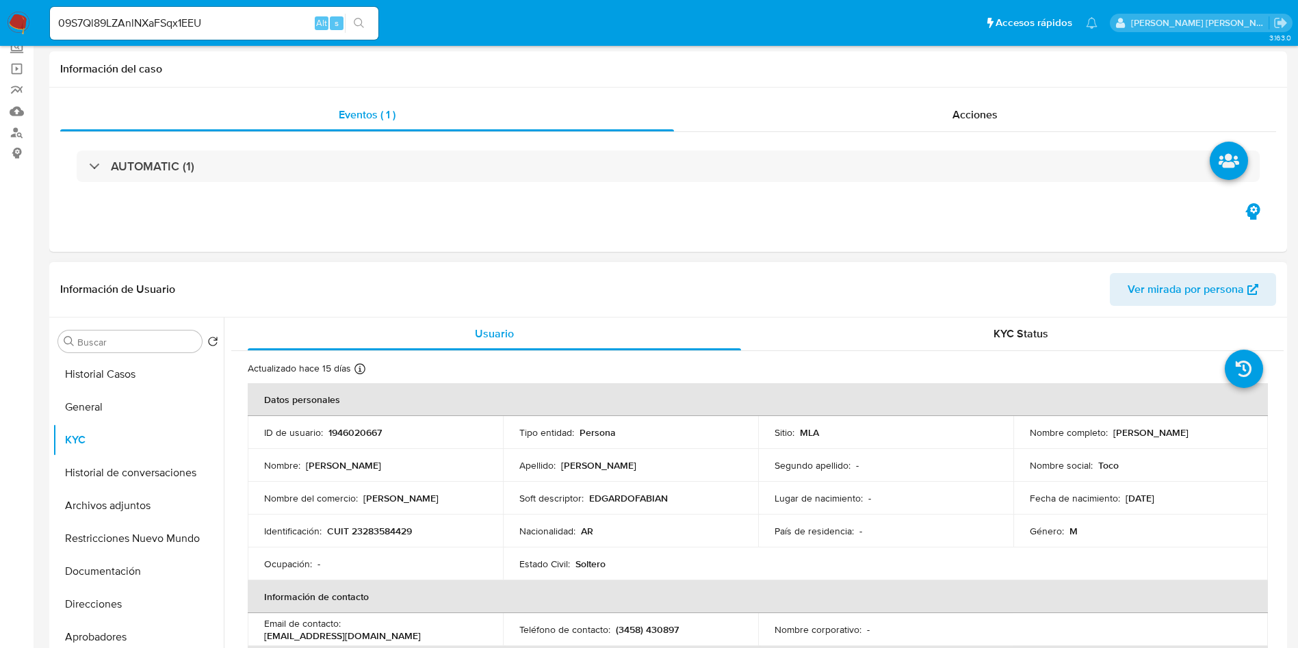
scroll to position [205, 0]
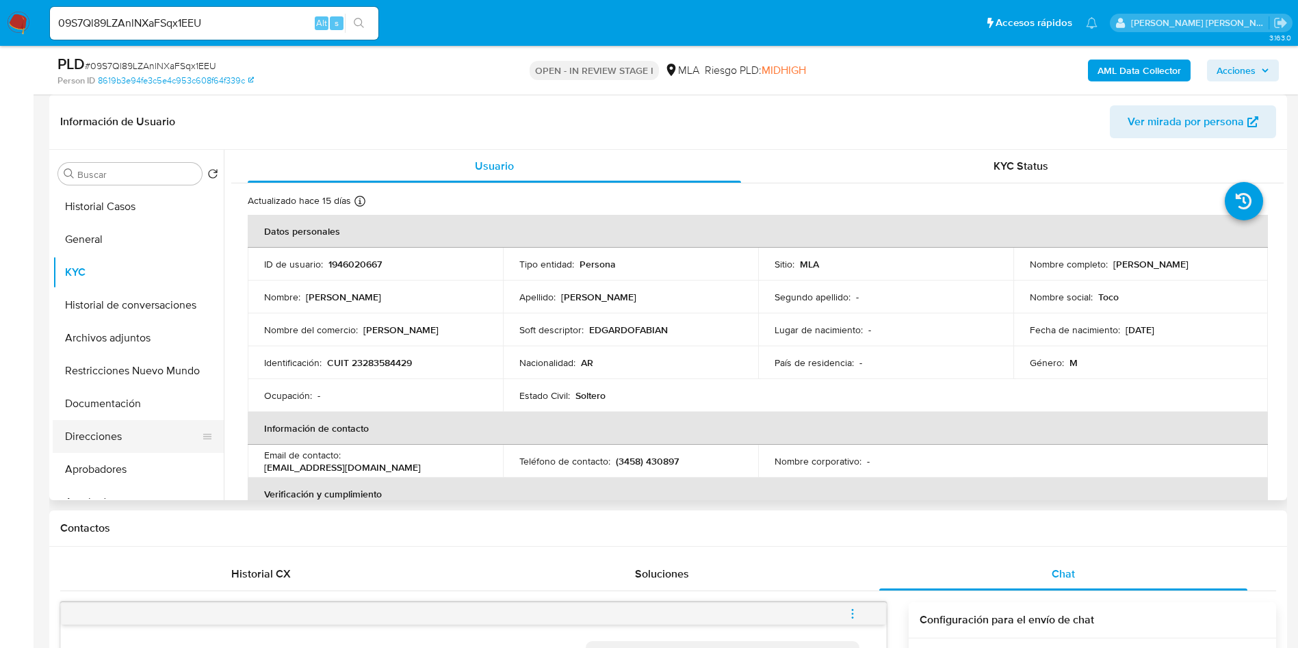
click at [125, 424] on button "Direcciones" at bounding box center [133, 436] width 160 height 33
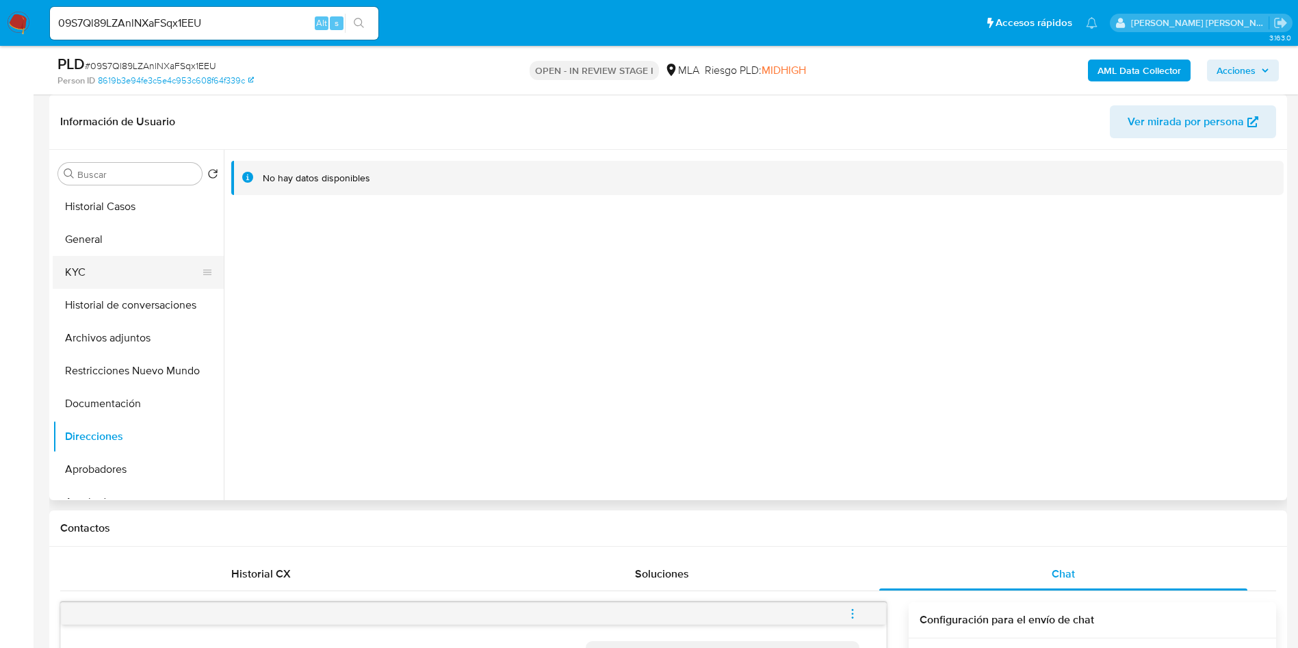
click at [103, 269] on button "KYC" at bounding box center [133, 272] width 160 height 33
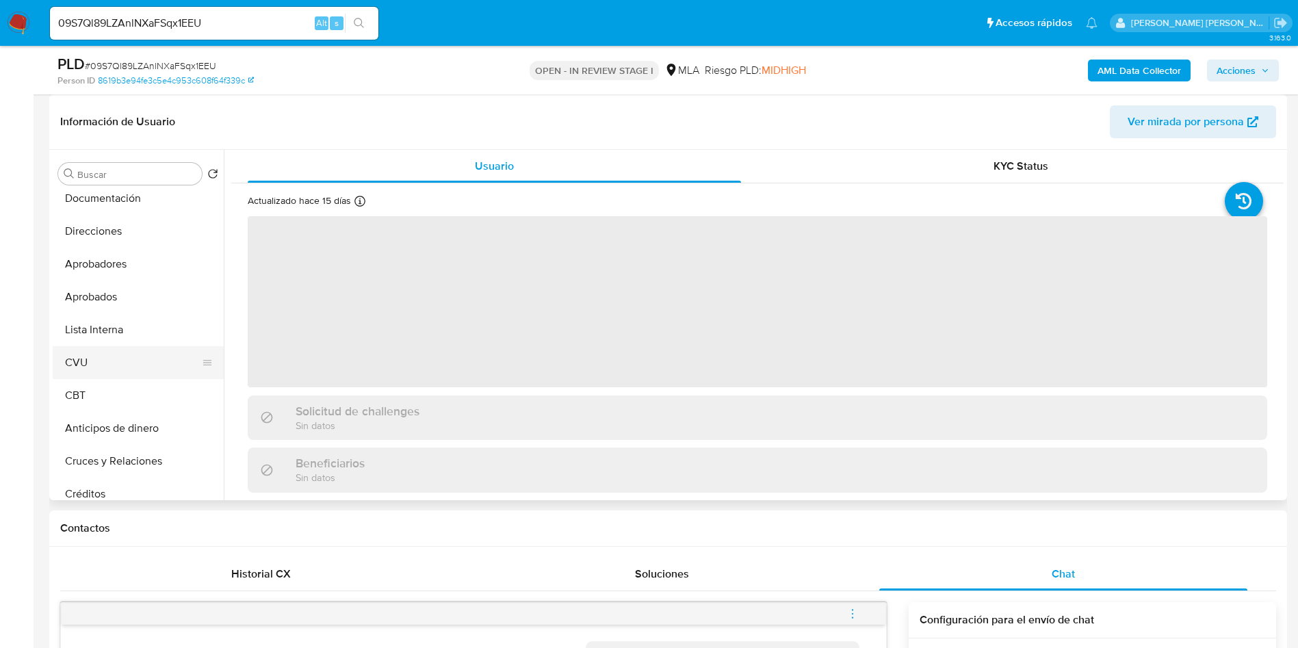
click at [122, 374] on button "CVU" at bounding box center [133, 362] width 160 height 33
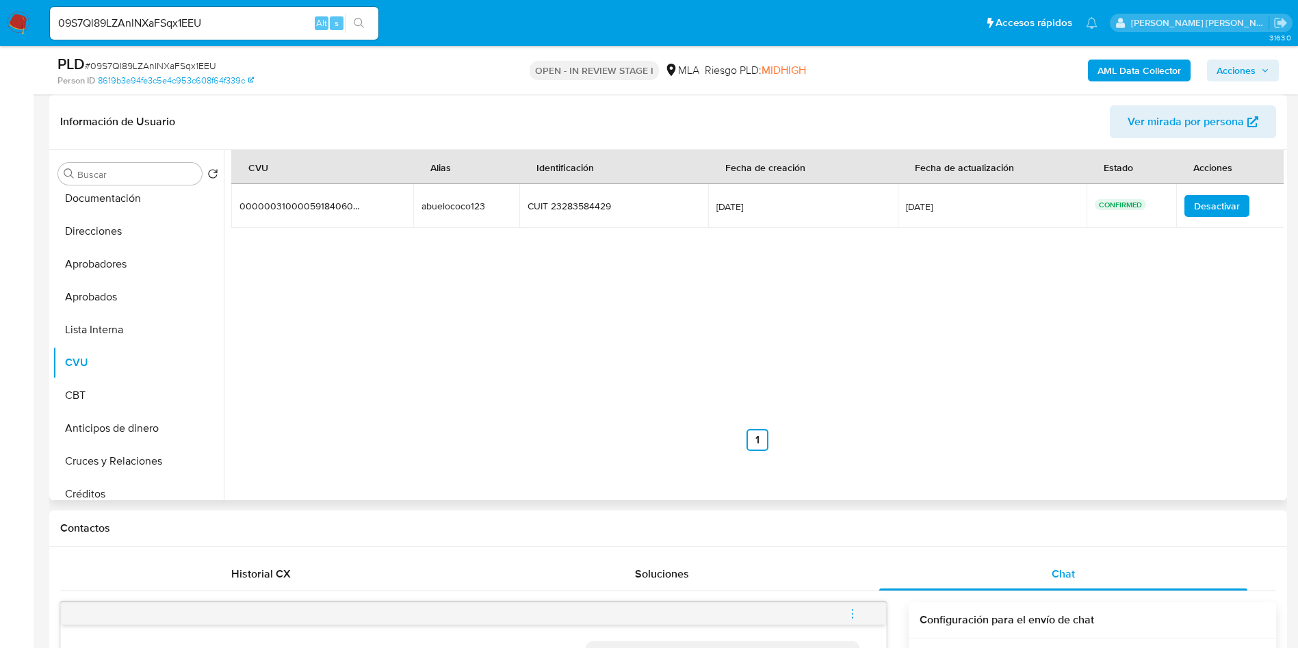
click at [467, 208] on div "abuelococo123" at bounding box center [466, 206] width 88 height 12
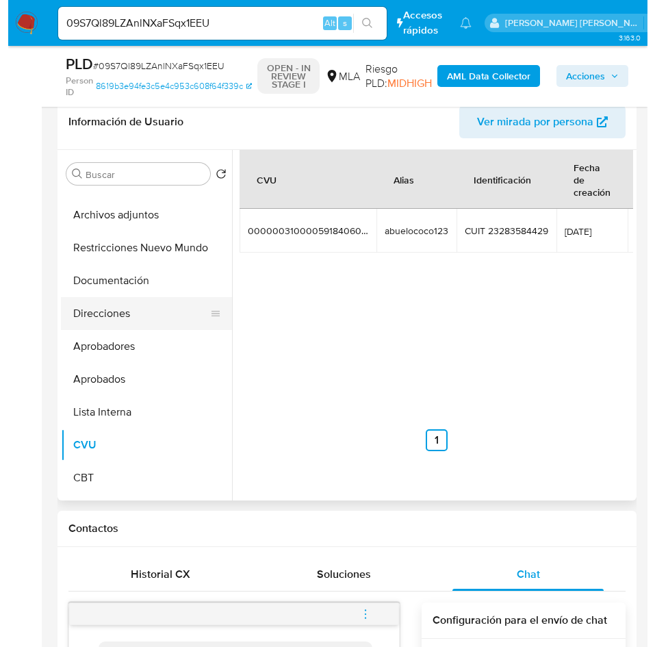
scroll to position [0, 0]
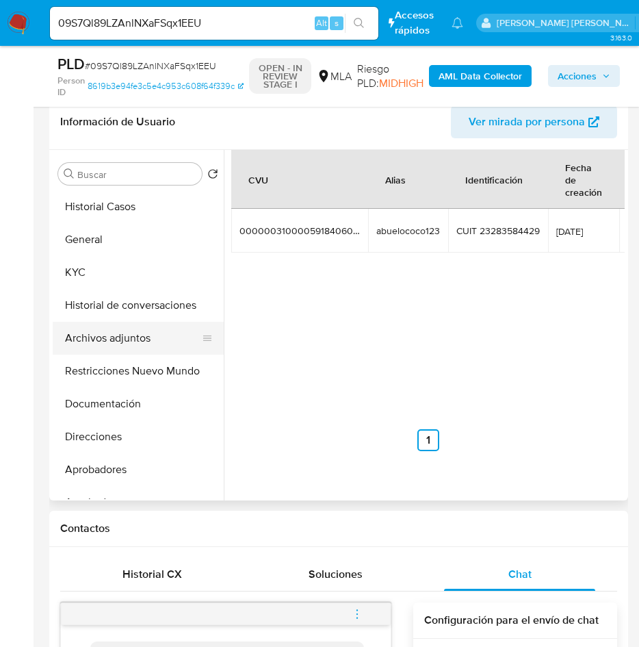
click at [143, 331] on button "Archivos adjuntos" at bounding box center [133, 338] width 160 height 33
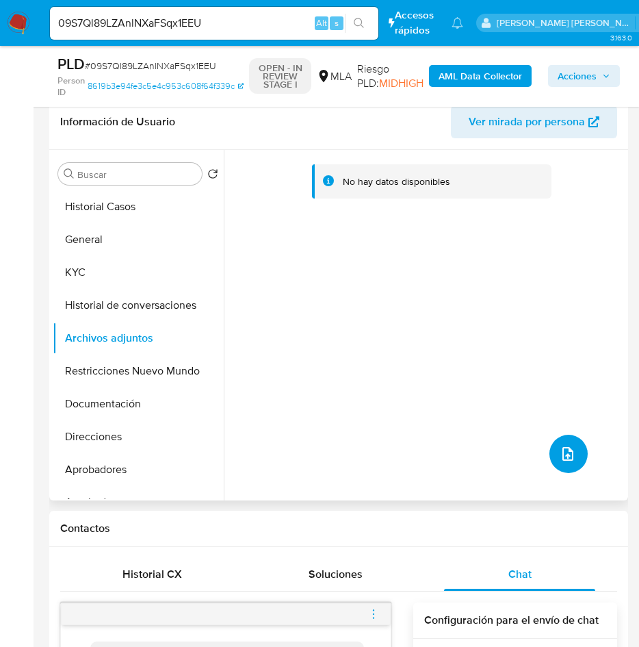
click at [575, 450] on button "upload-file" at bounding box center [568, 454] width 38 height 38
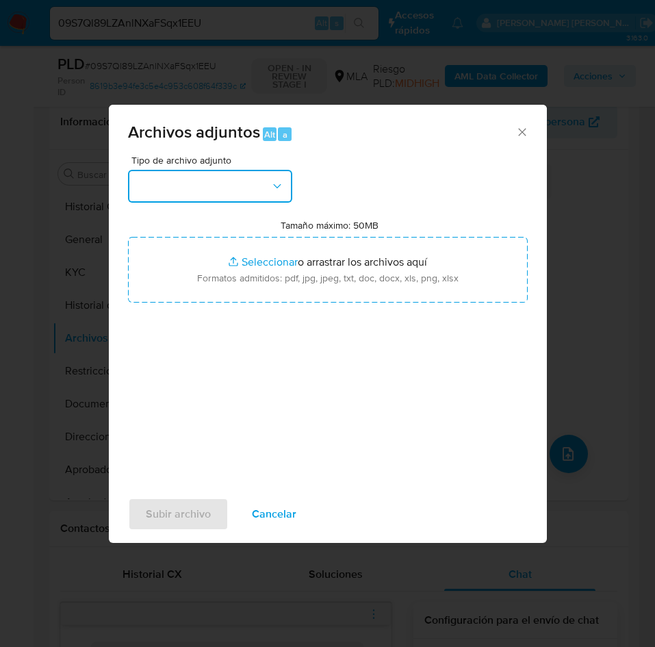
click at [250, 178] on button "button" at bounding box center [210, 186] width 164 height 33
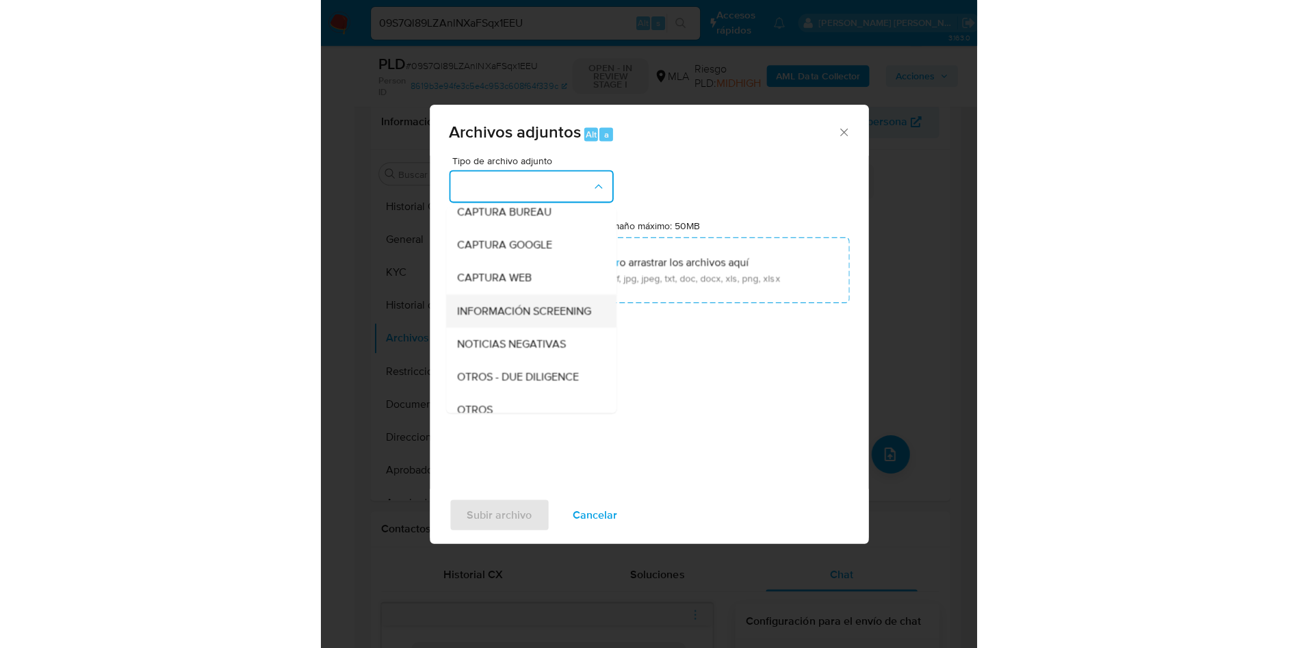
scroll to position [103, 0]
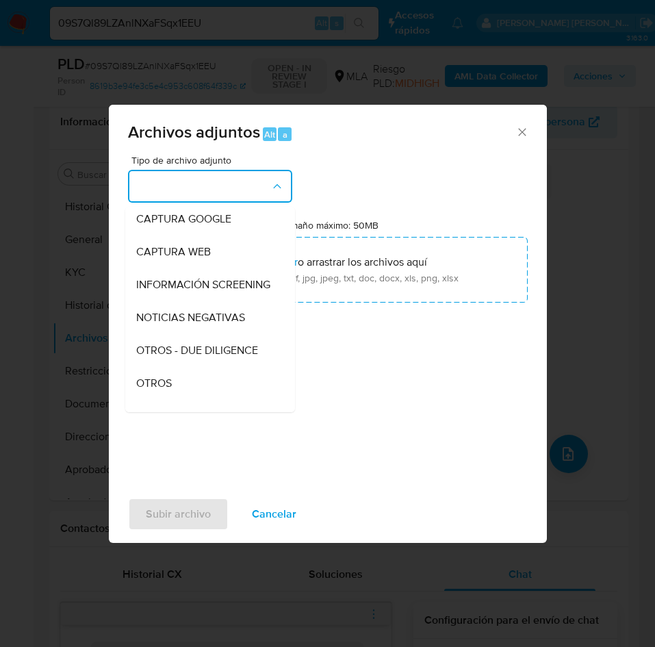
click at [168, 390] on span "OTROS" at bounding box center [154, 383] width 36 height 14
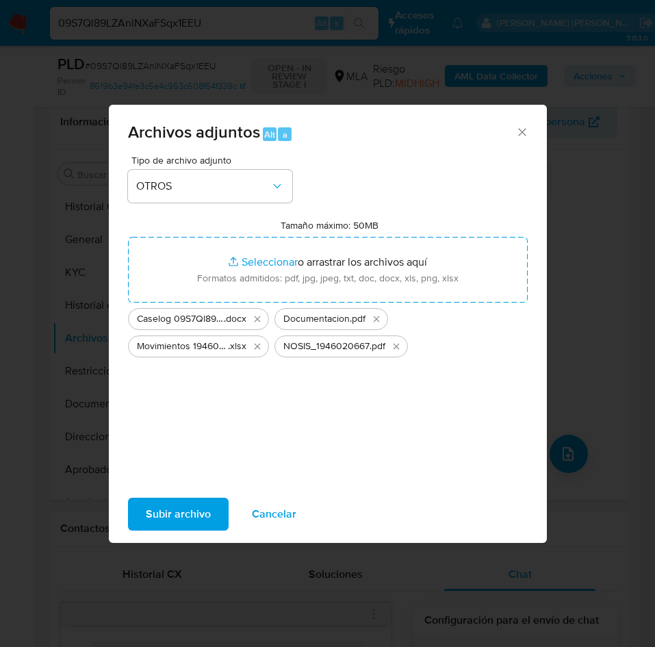
click at [181, 511] on span "Subir archivo" at bounding box center [178, 514] width 65 height 30
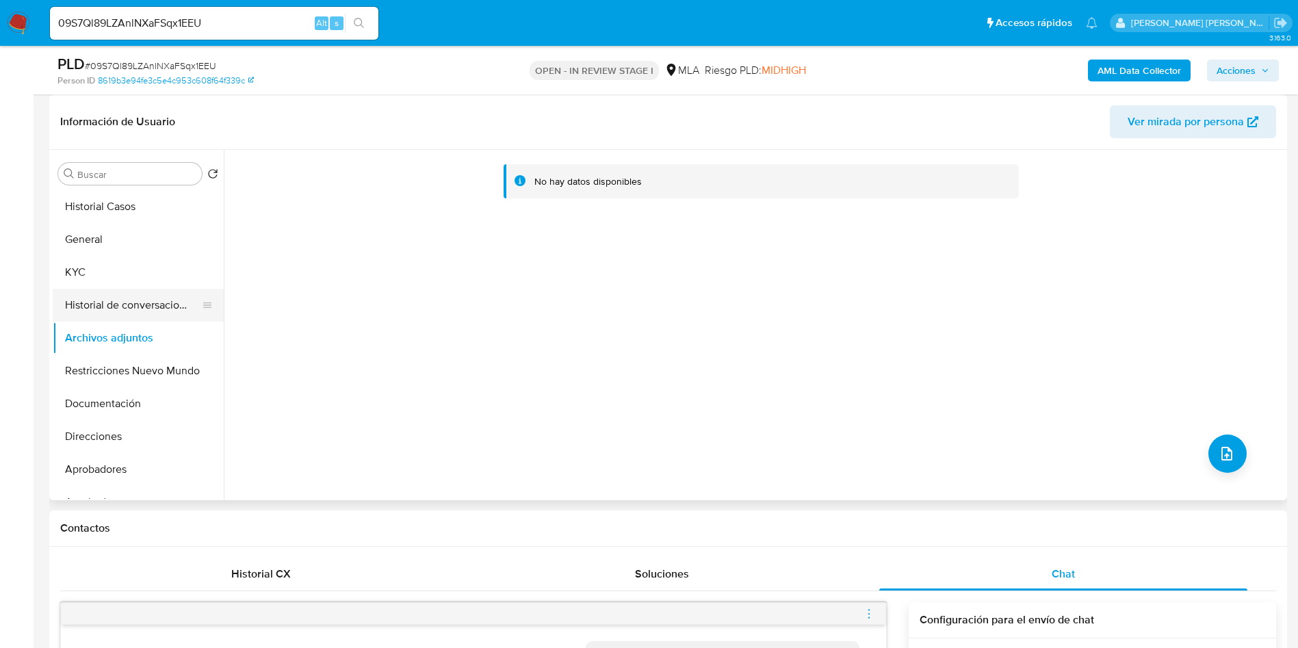
click at [135, 301] on button "Historial de conversaciones" at bounding box center [133, 305] width 160 height 33
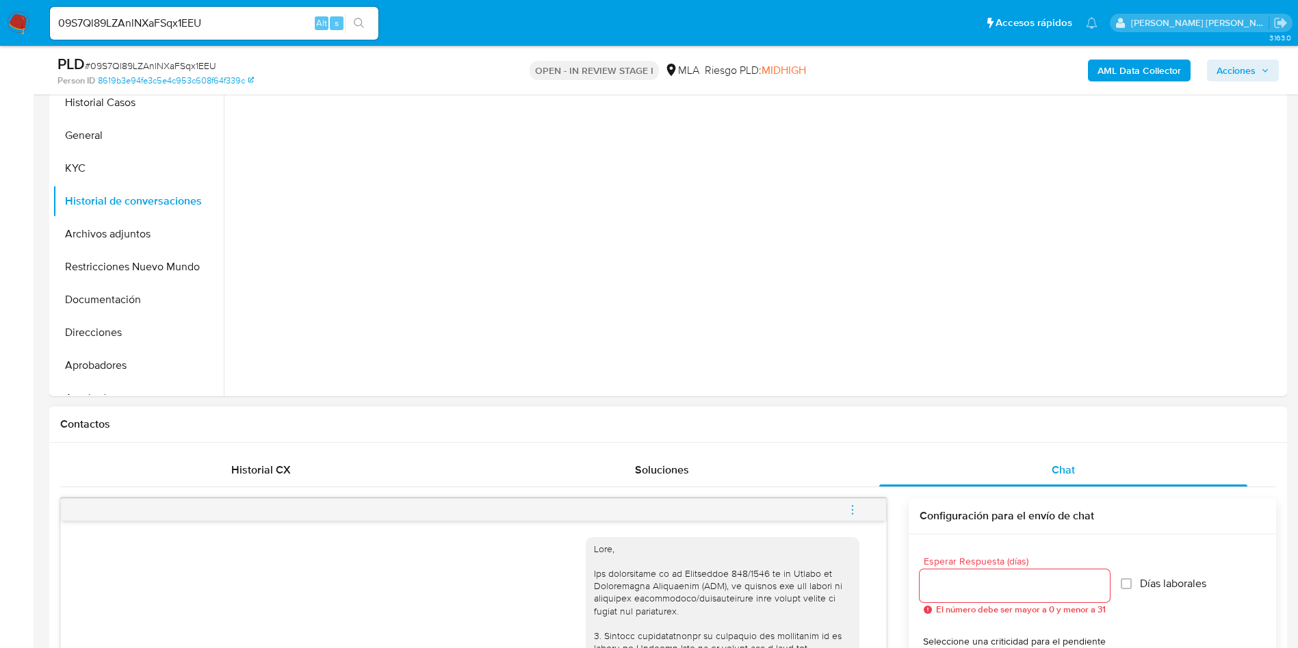
scroll to position [411, 0]
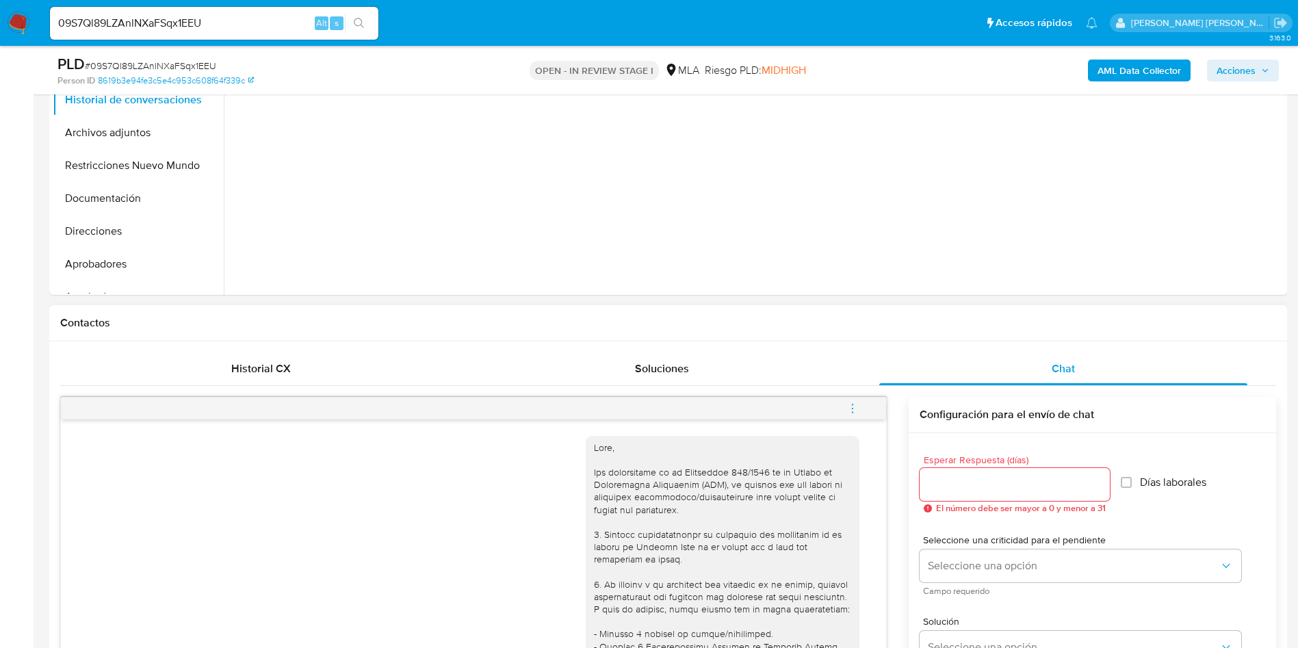
click at [857, 409] on icon "menu-action" at bounding box center [852, 408] width 12 height 12
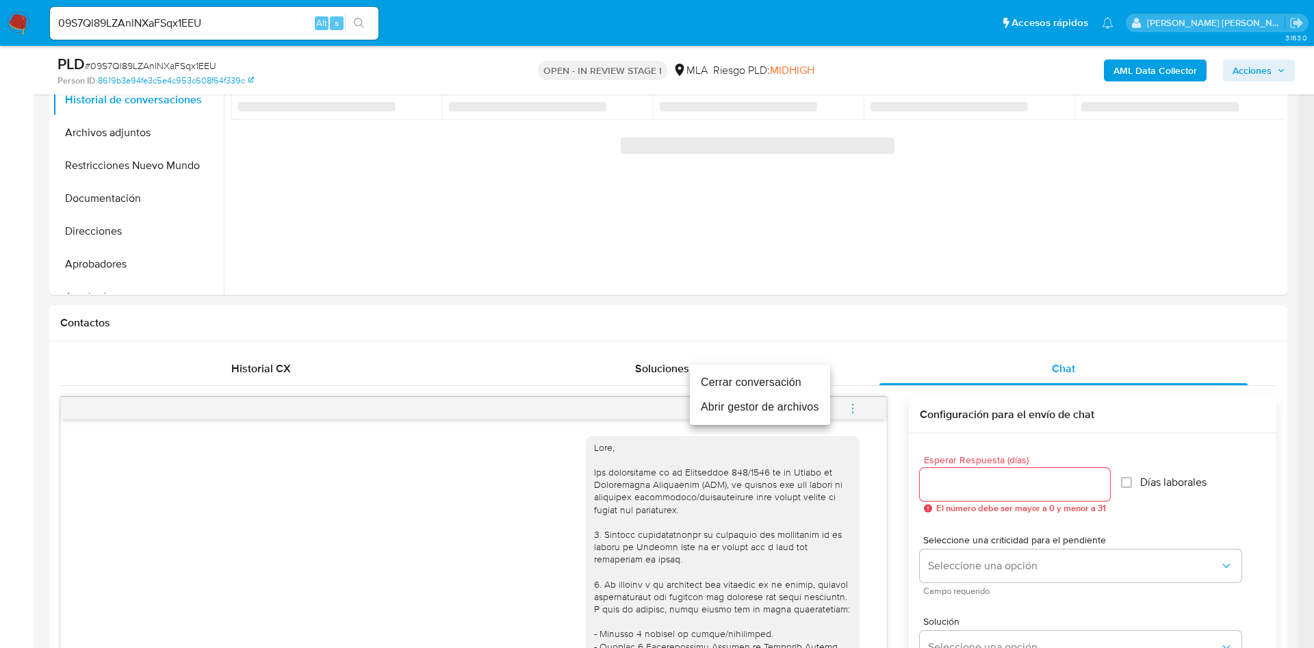
click at [737, 383] on li "Cerrar conversación" at bounding box center [760, 382] width 140 height 25
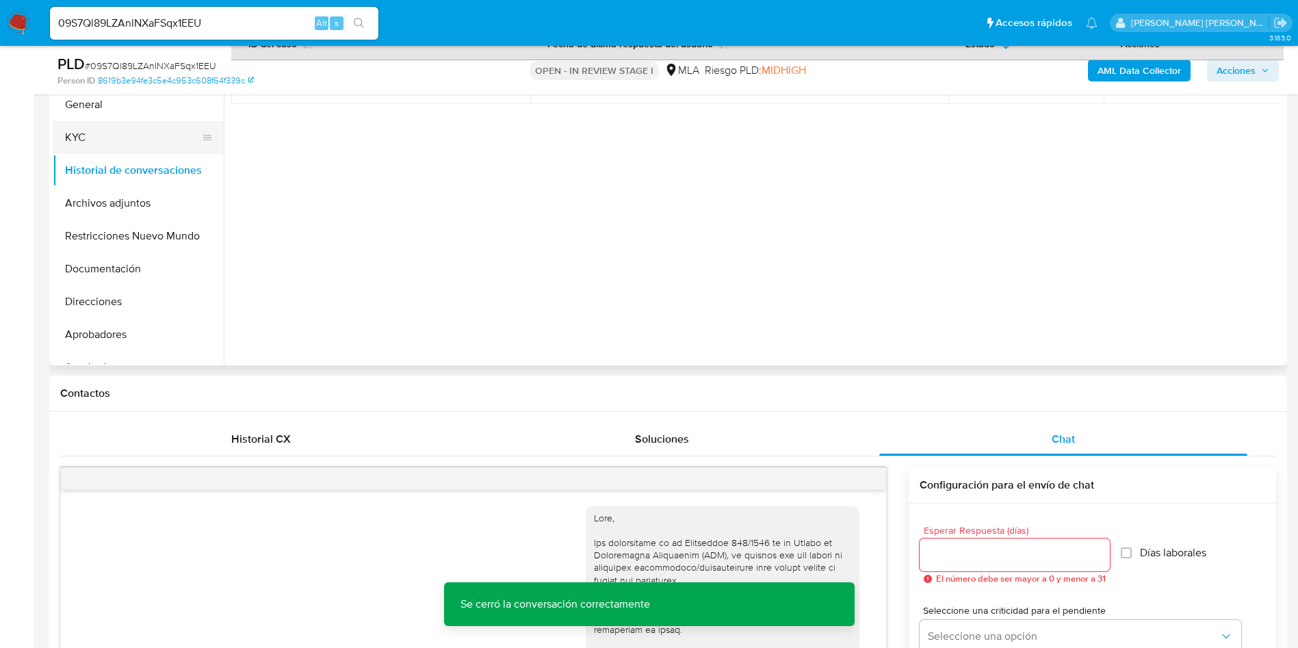
scroll to position [308, 0]
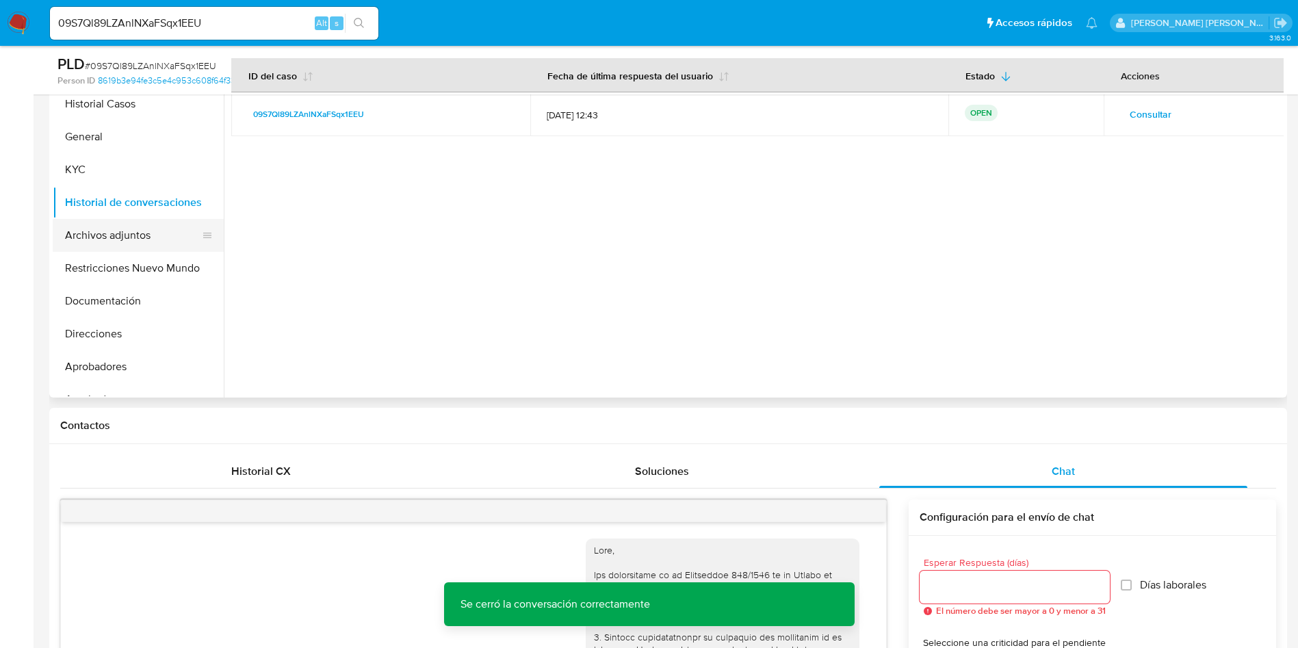
click at [140, 235] on button "Archivos adjuntos" at bounding box center [133, 235] width 160 height 33
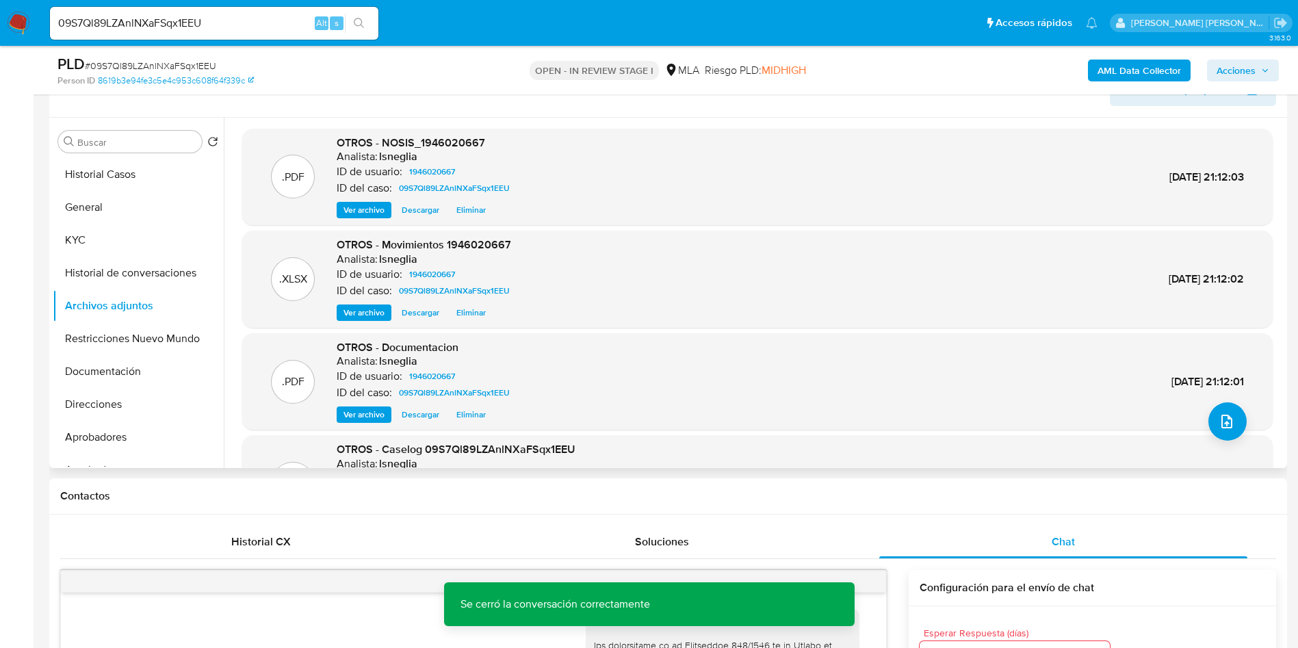
scroll to position [205, 0]
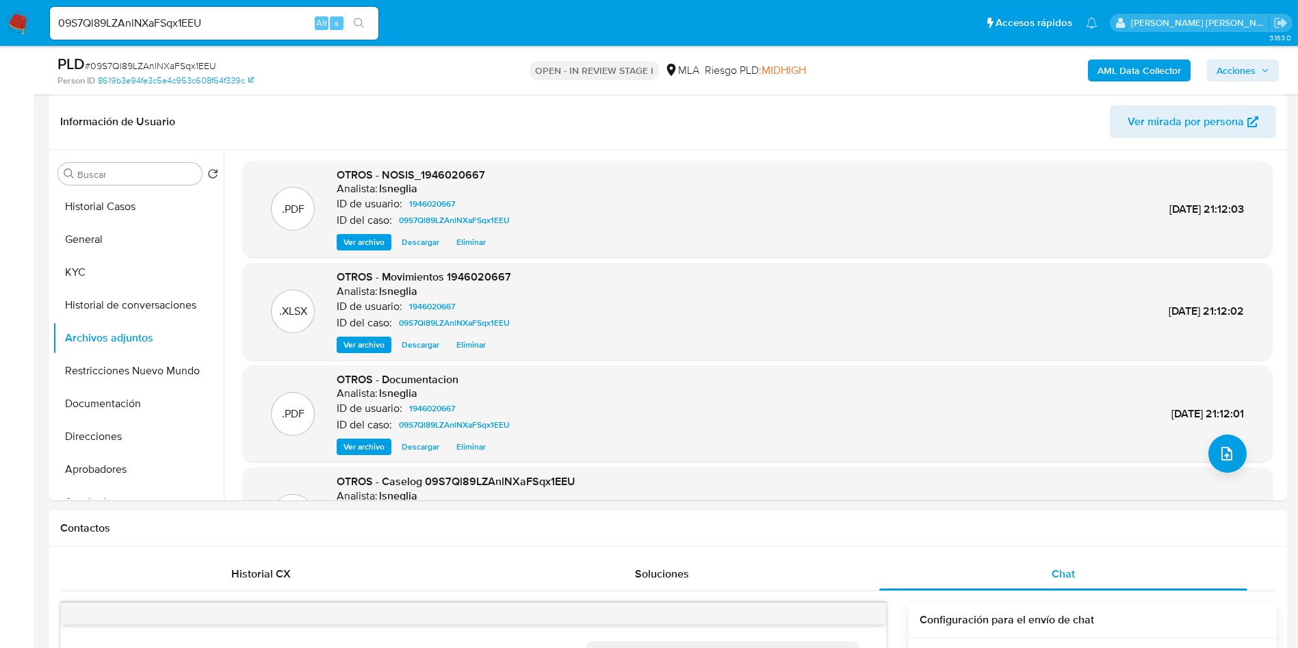
click at [1129, 73] on b "AML Data Collector" at bounding box center [1139, 71] width 83 height 22
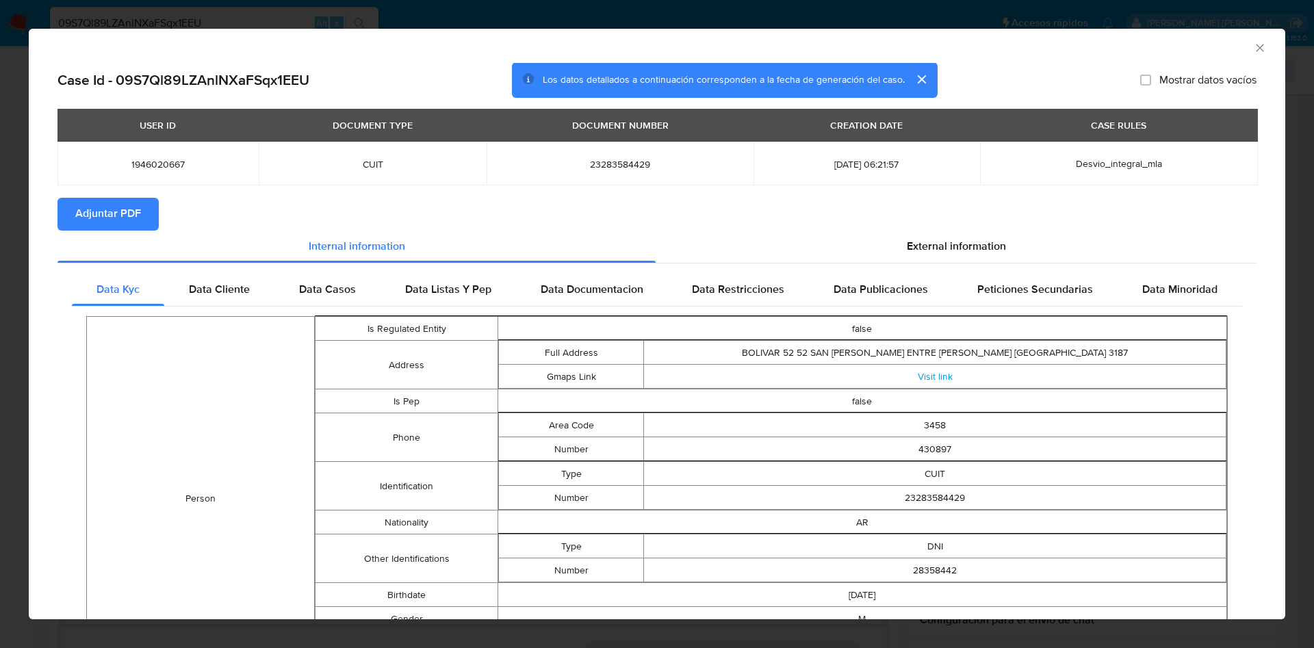
click at [92, 213] on span "Adjuntar PDF" at bounding box center [108, 214] width 66 height 30
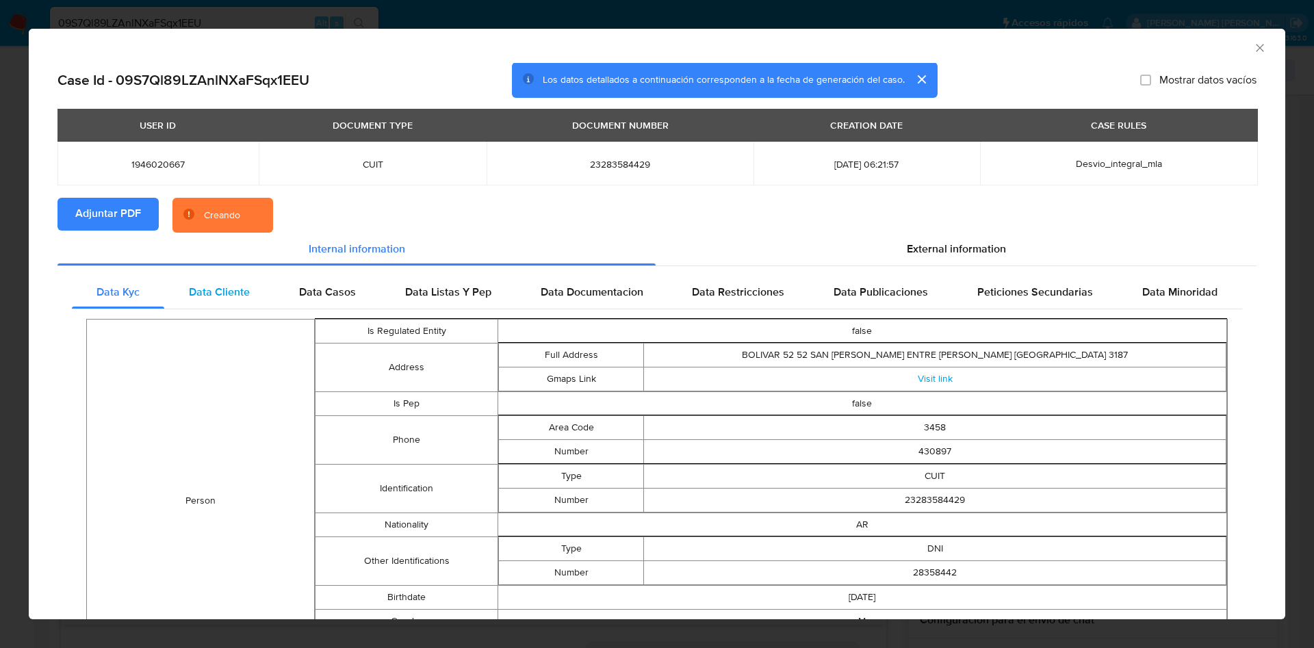
click at [227, 283] on div "Data Cliente" at bounding box center [219, 292] width 110 height 33
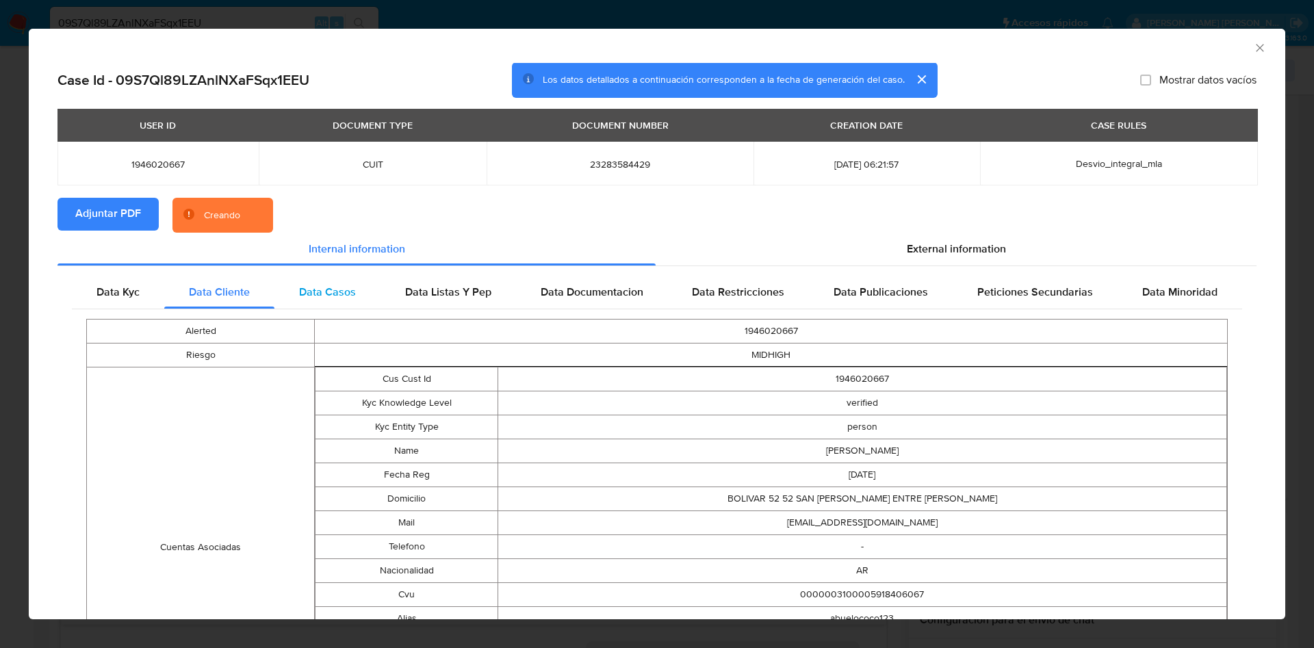
click at [306, 295] on span "Data Casos" at bounding box center [327, 292] width 57 height 16
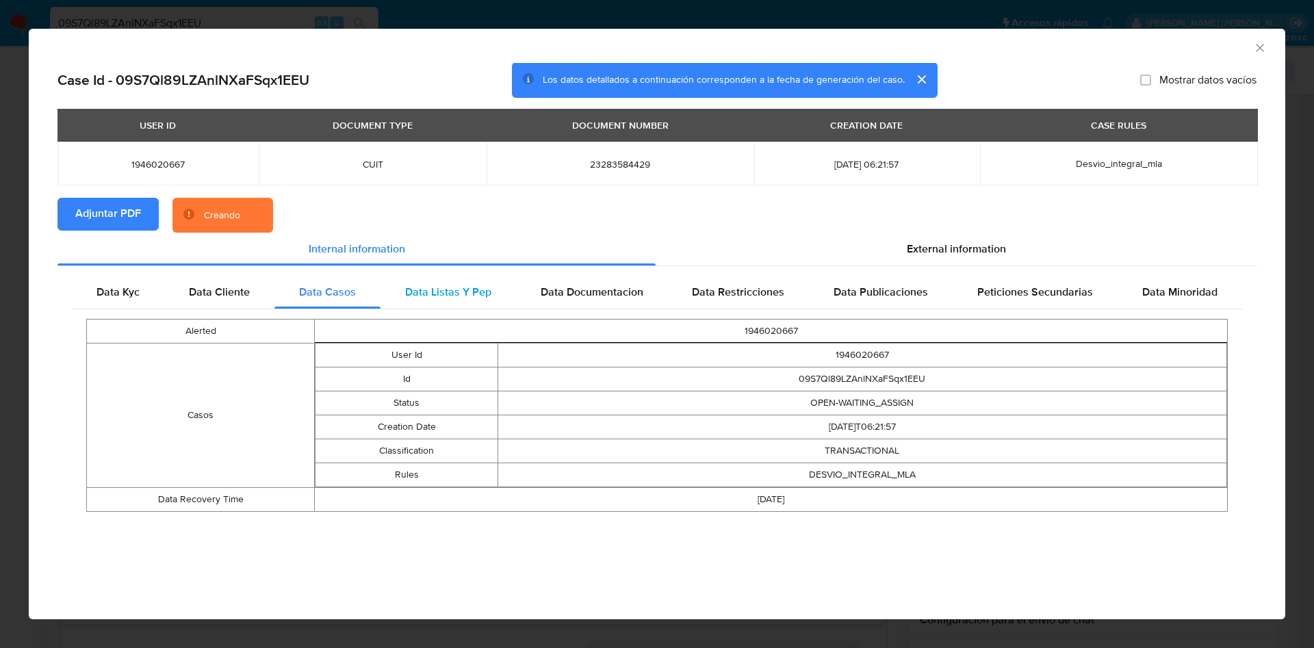
click at [444, 296] on span "Data Listas Y Pep" at bounding box center [448, 292] width 86 height 16
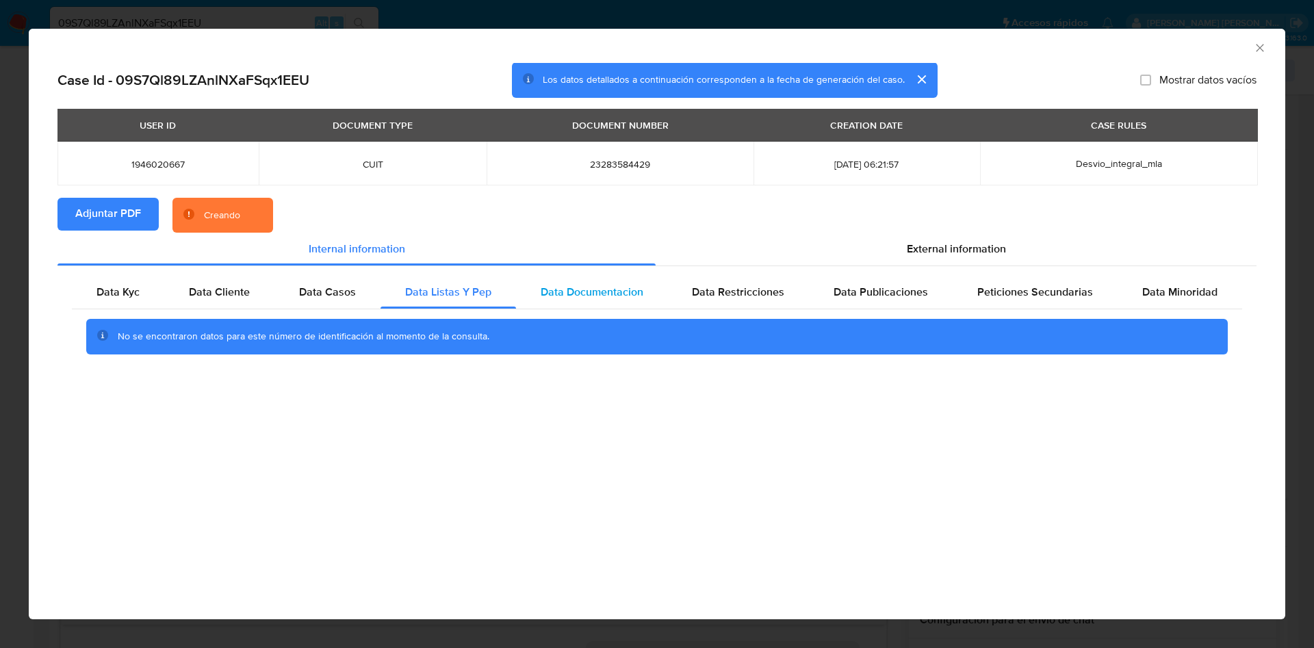
click at [578, 293] on span "Data Documentacion" at bounding box center [592, 292] width 103 height 16
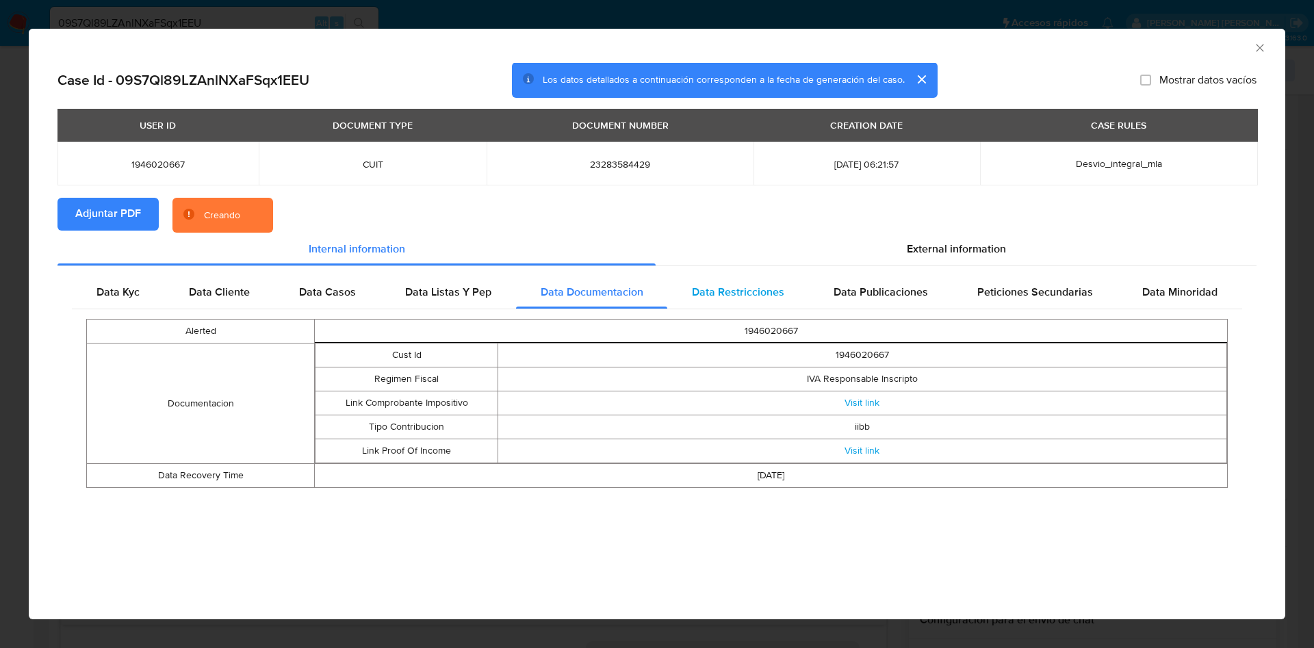
click at [728, 296] on span "Data Restricciones" at bounding box center [738, 292] width 92 height 16
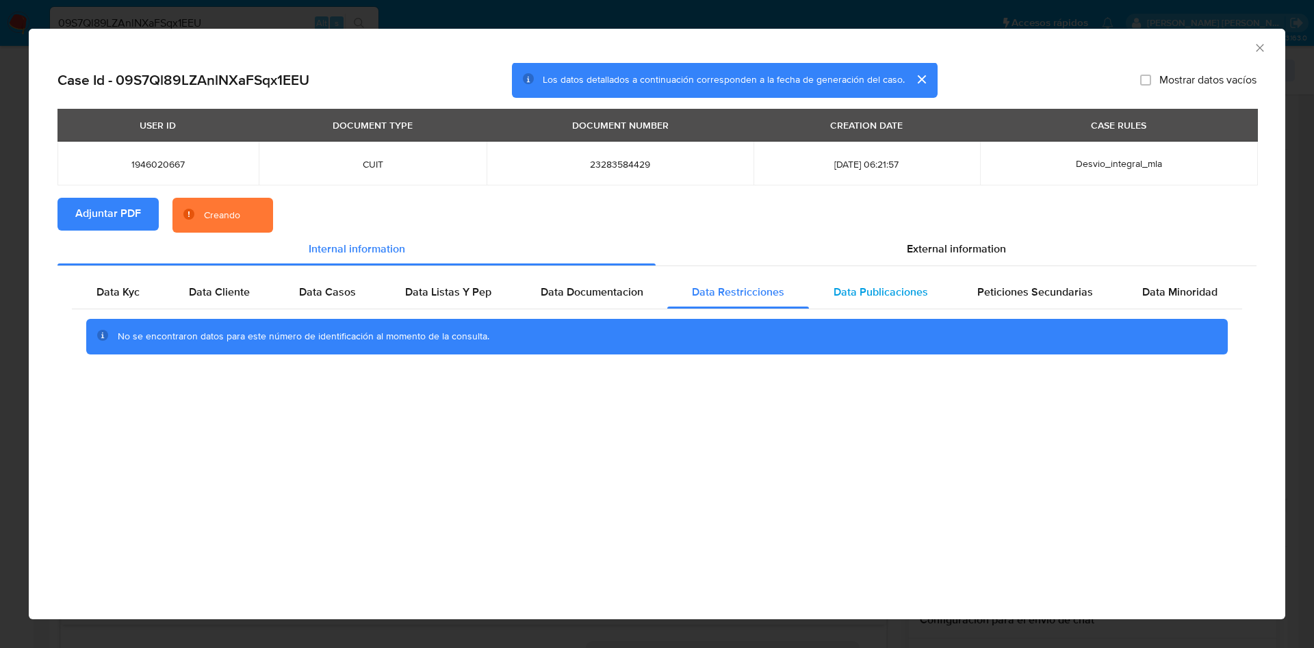
click at [885, 297] on span "Data Publicaciones" at bounding box center [880, 292] width 94 height 16
click at [1009, 296] on span "Peticiones Secundarias" at bounding box center [1035, 292] width 116 height 16
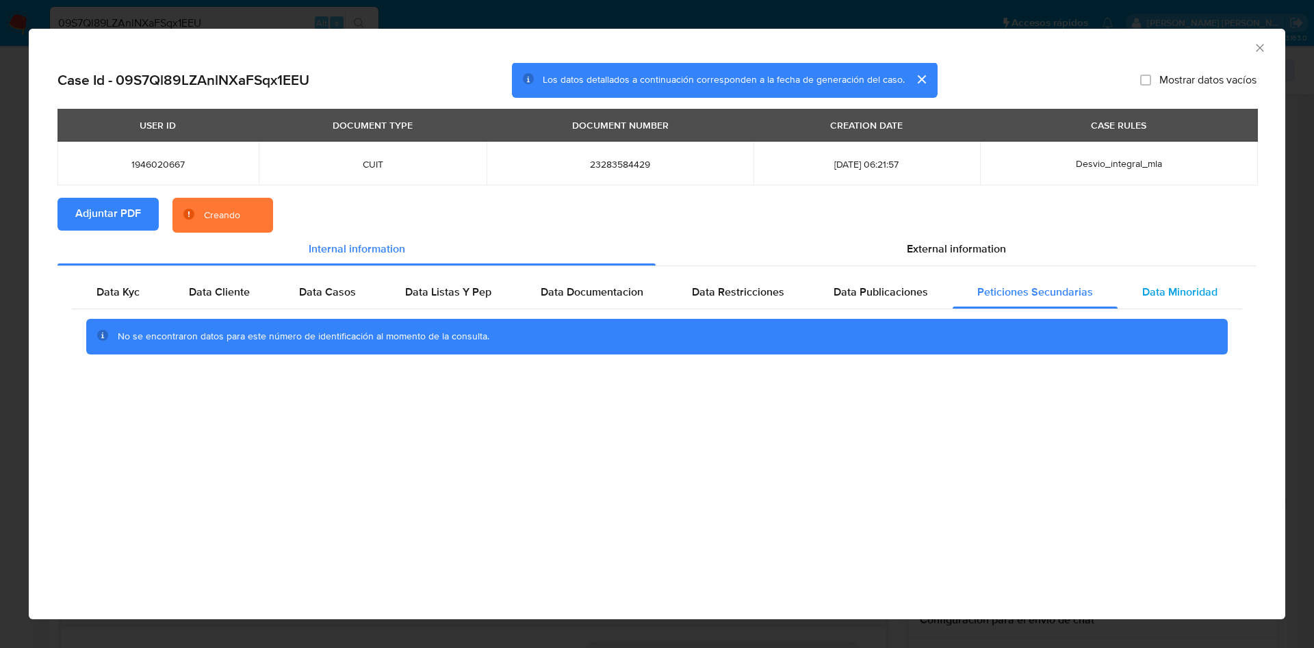
click at [1165, 292] on span "Data Minoridad" at bounding box center [1179, 292] width 75 height 16
click at [969, 247] on span "External information" at bounding box center [956, 249] width 99 height 16
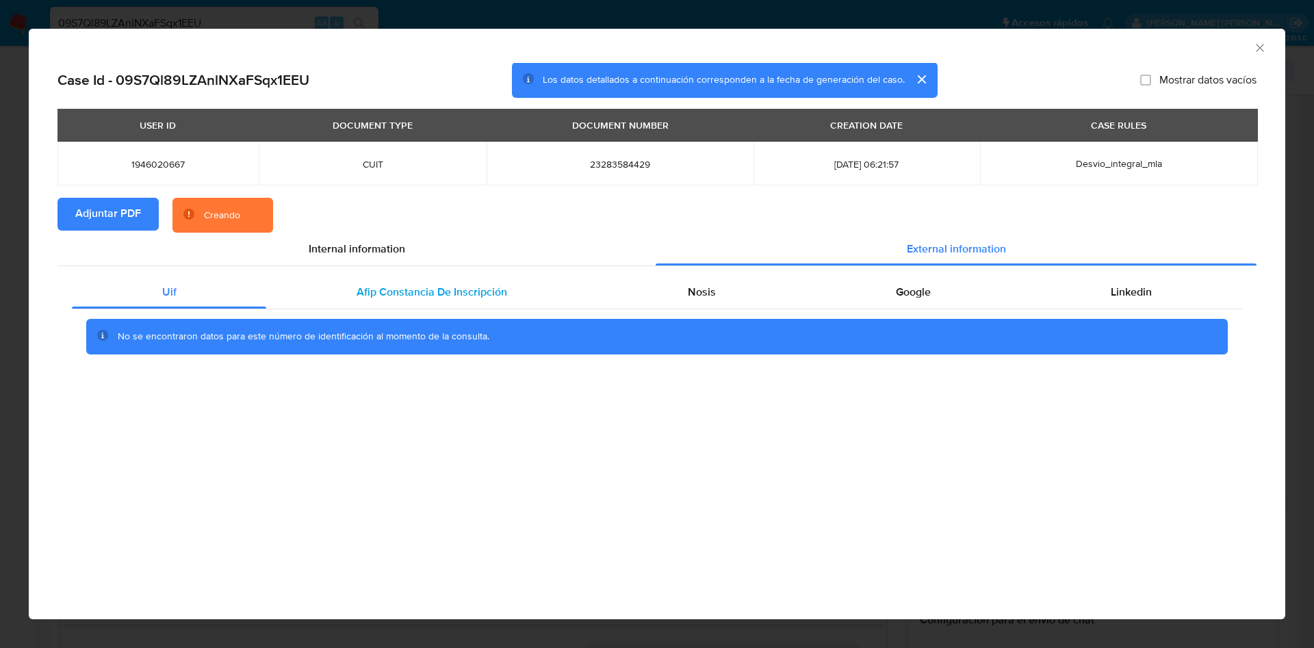
click at [439, 296] on span "Afip Constancia De Inscripción" at bounding box center [432, 292] width 151 height 16
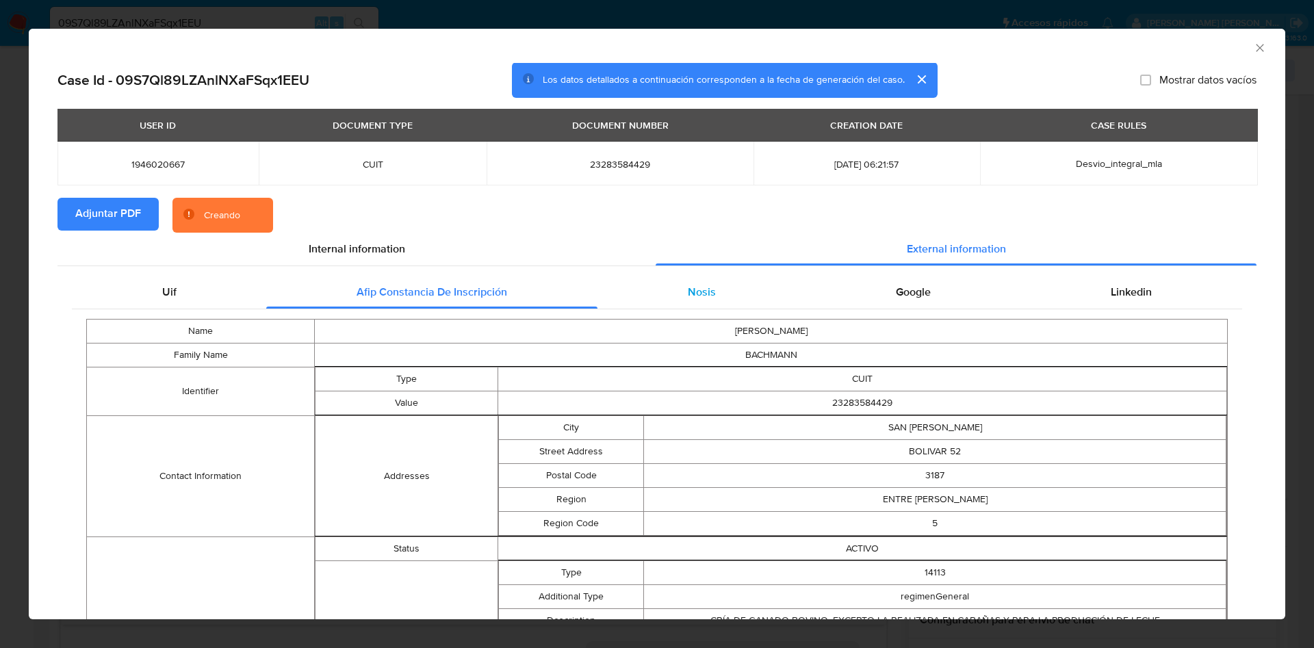
click at [734, 305] on div "Nosis" at bounding box center [701, 292] width 208 height 33
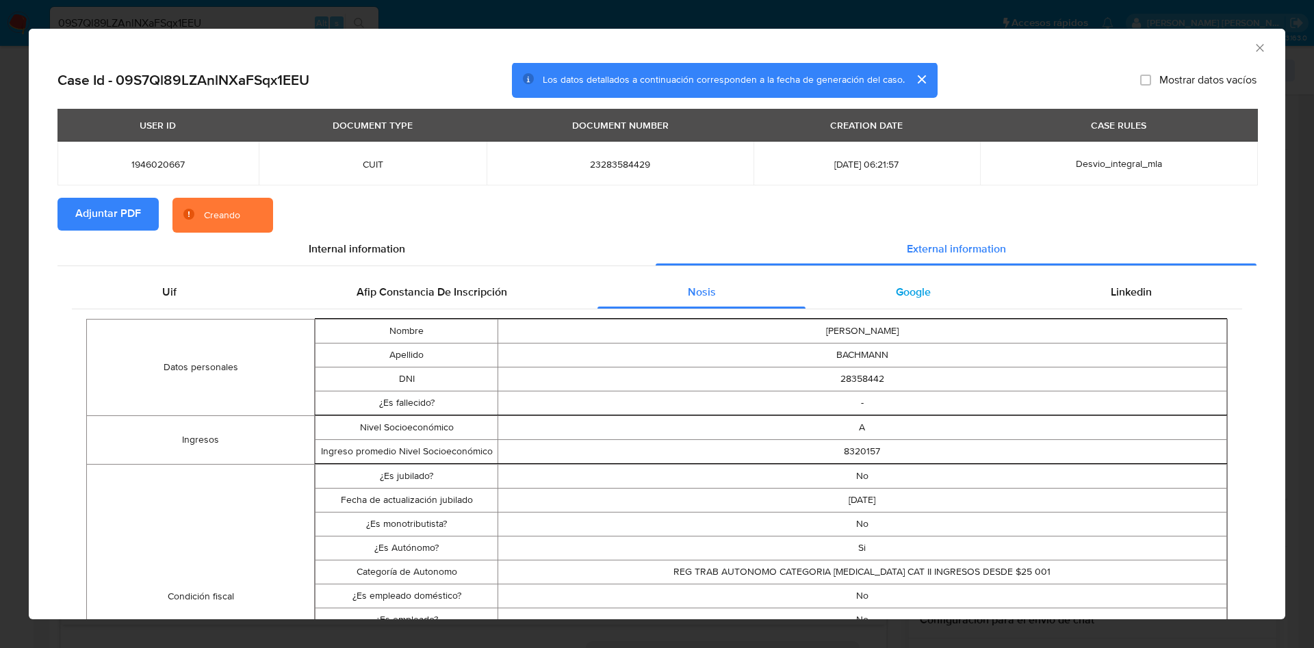
click at [896, 290] on span "Google" at bounding box center [913, 292] width 35 height 16
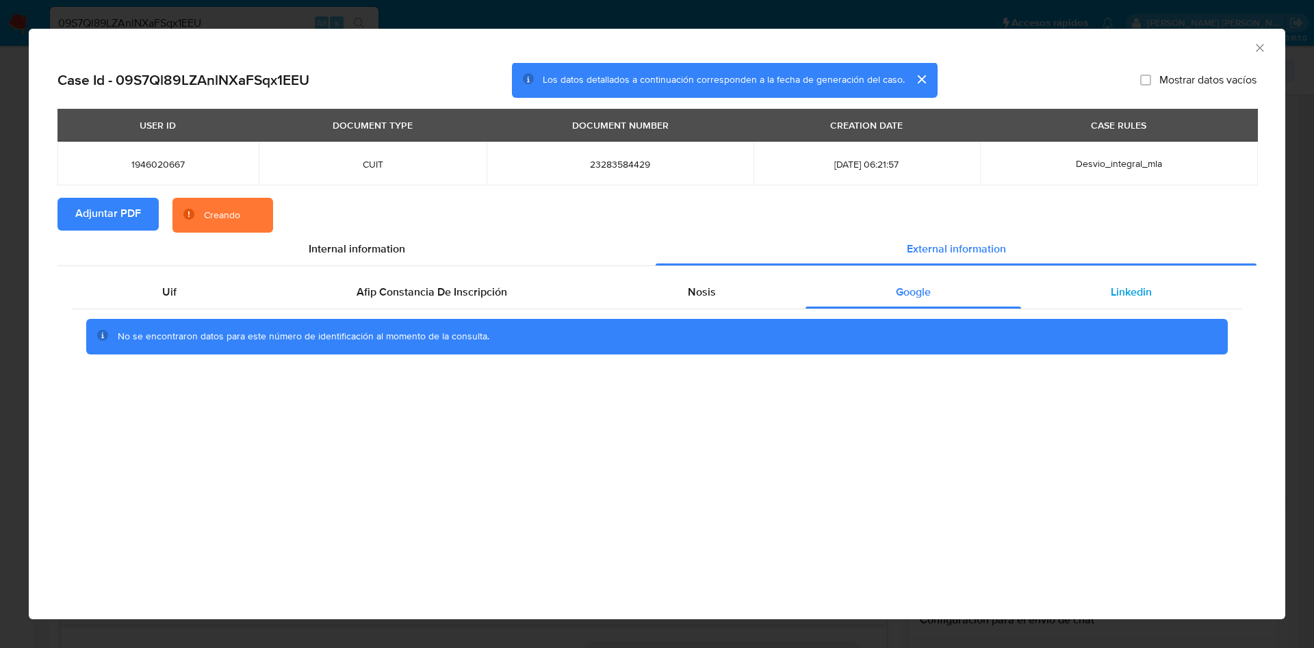
click at [1108, 291] on div "Linkedin" at bounding box center [1131, 292] width 221 height 33
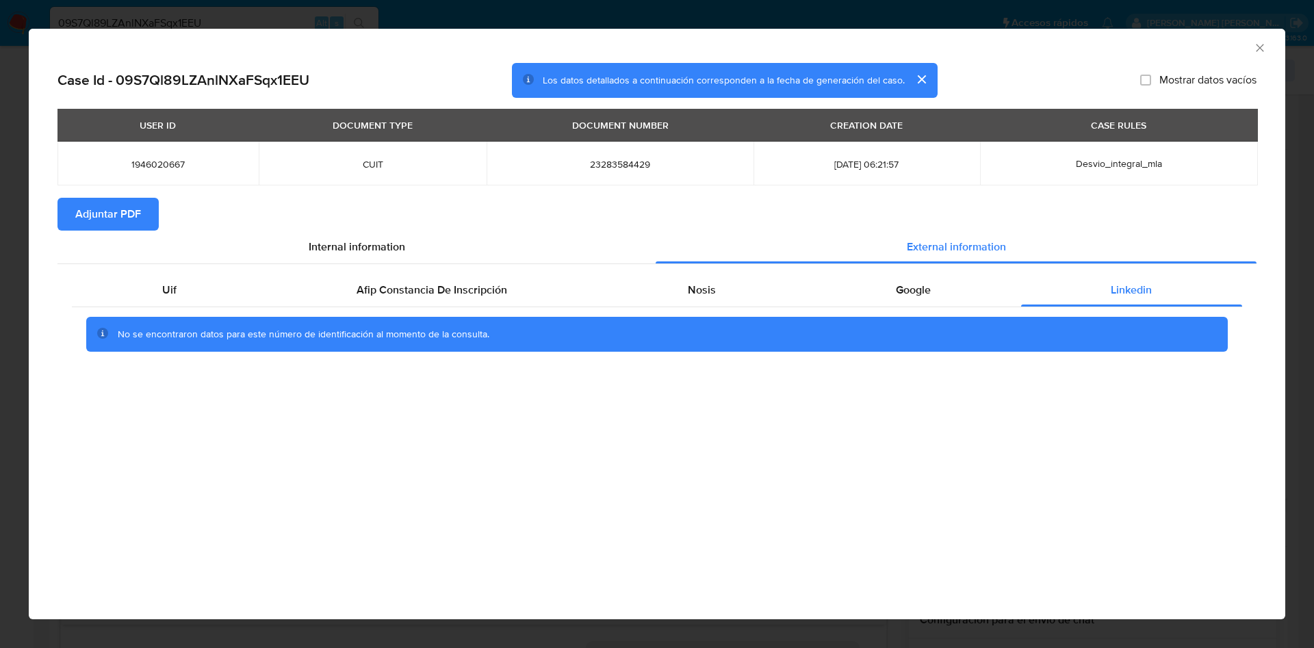
click at [1265, 45] on icon "Cerrar ventana" at bounding box center [1260, 48] width 14 height 14
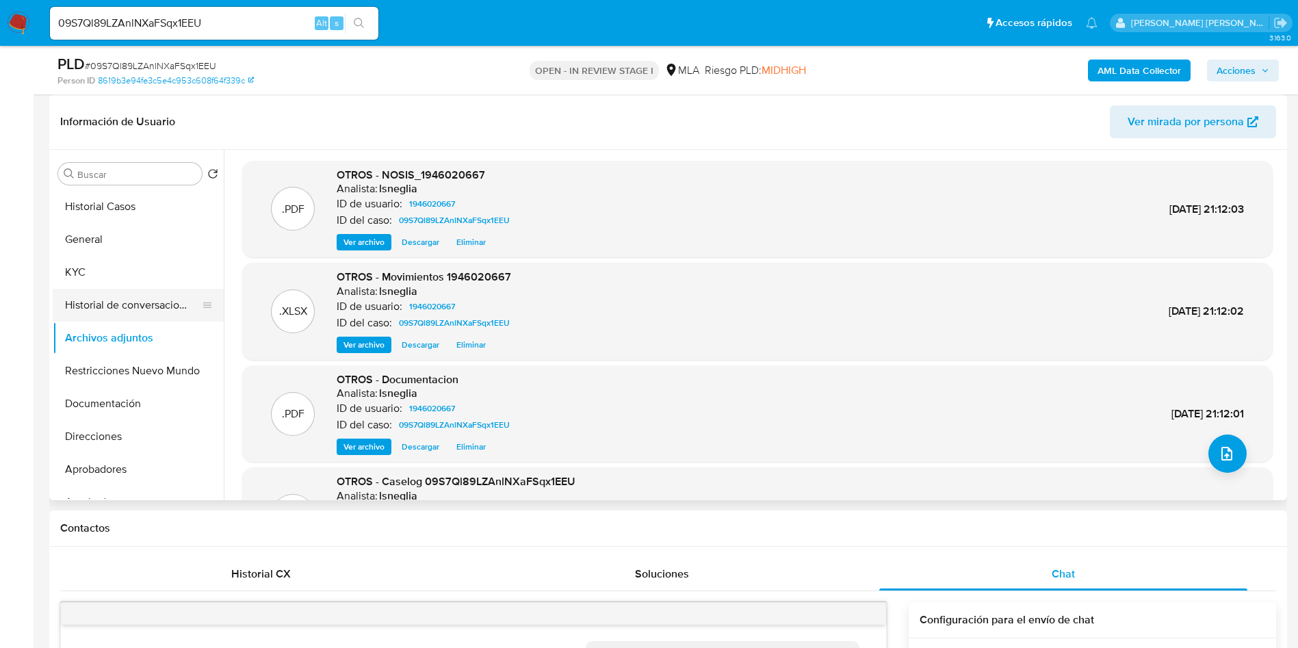
click at [121, 305] on button "Historial de conversaciones" at bounding box center [133, 305] width 160 height 33
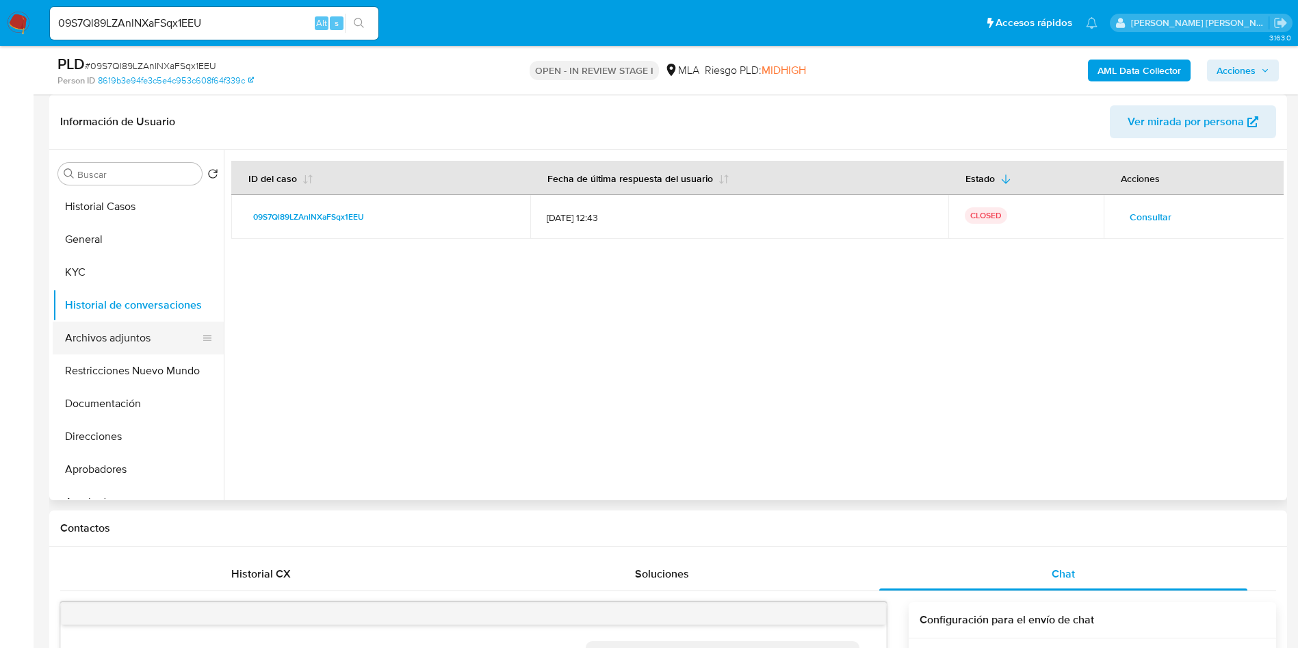
click at [94, 328] on button "Archivos adjuntos" at bounding box center [133, 338] width 160 height 33
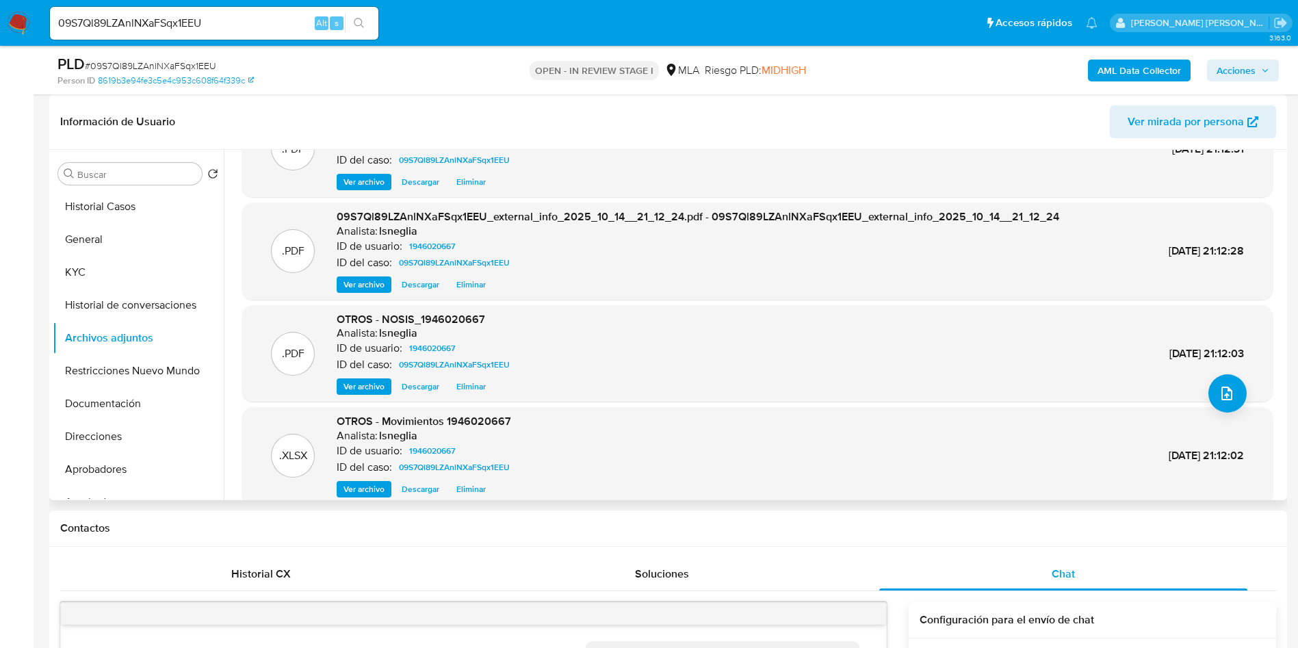
scroll to position [115, 0]
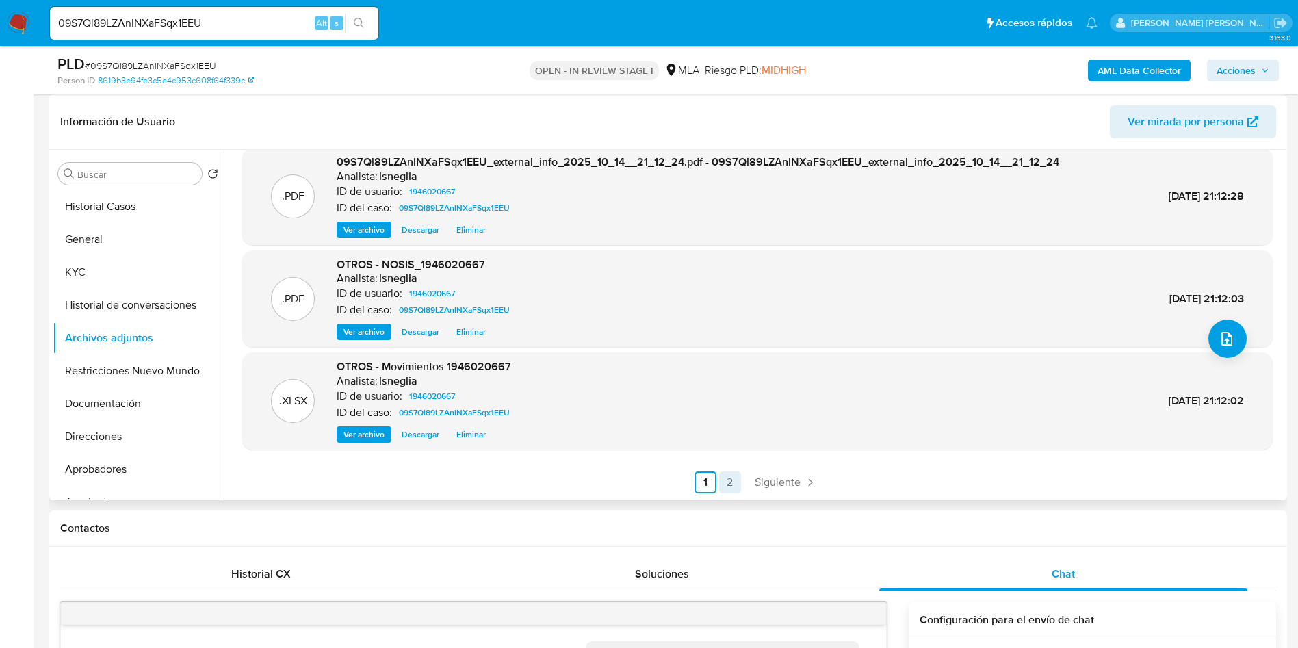
click at [731, 480] on link "2" at bounding box center [730, 482] width 22 height 22
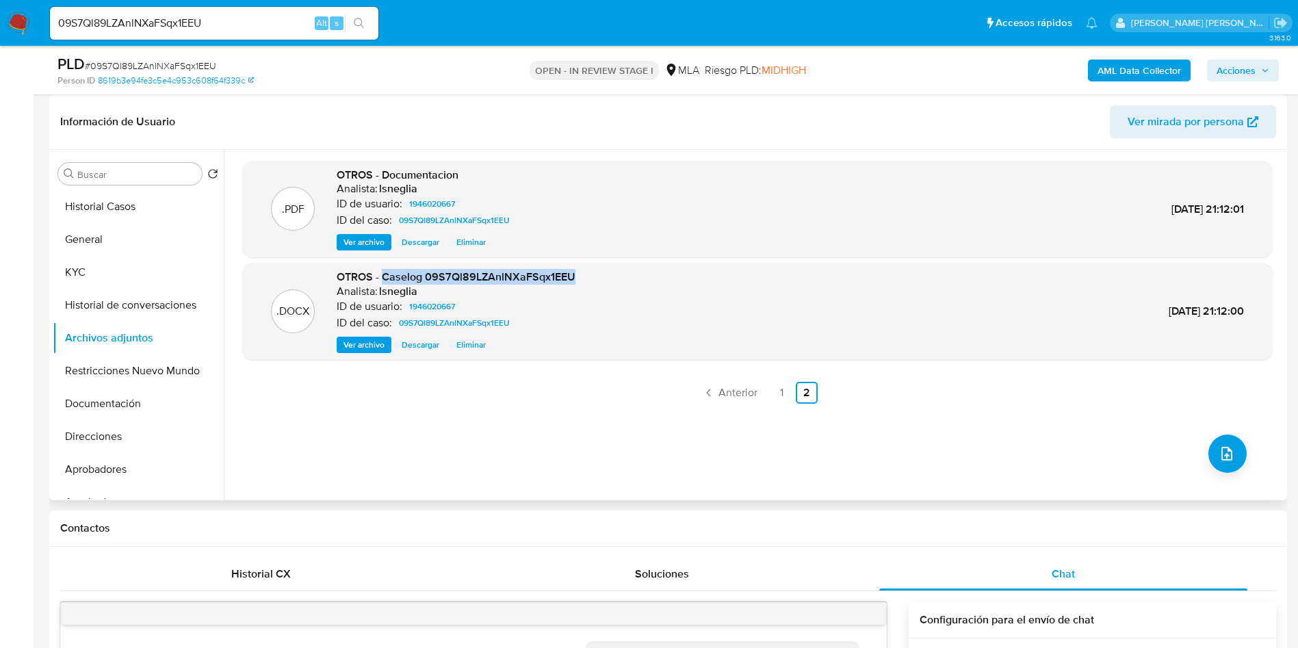
drag, startPoint x: 383, startPoint y: 274, endPoint x: 580, endPoint y: 277, distance: 197.8
click at [580, 277] on div ".DOCX OTROS - Caselog 09S7Ql89LZAnlNXaFSqx1EEU Analista: lsneglia ID de usuario…" at bounding box center [757, 311] width 1017 height 83
copy span "Caselog 09S7Ql89LZAnlNXaFSqx1EEU"
click at [116, 365] on button "Restricciones Nuevo Mundo" at bounding box center [133, 370] width 160 height 33
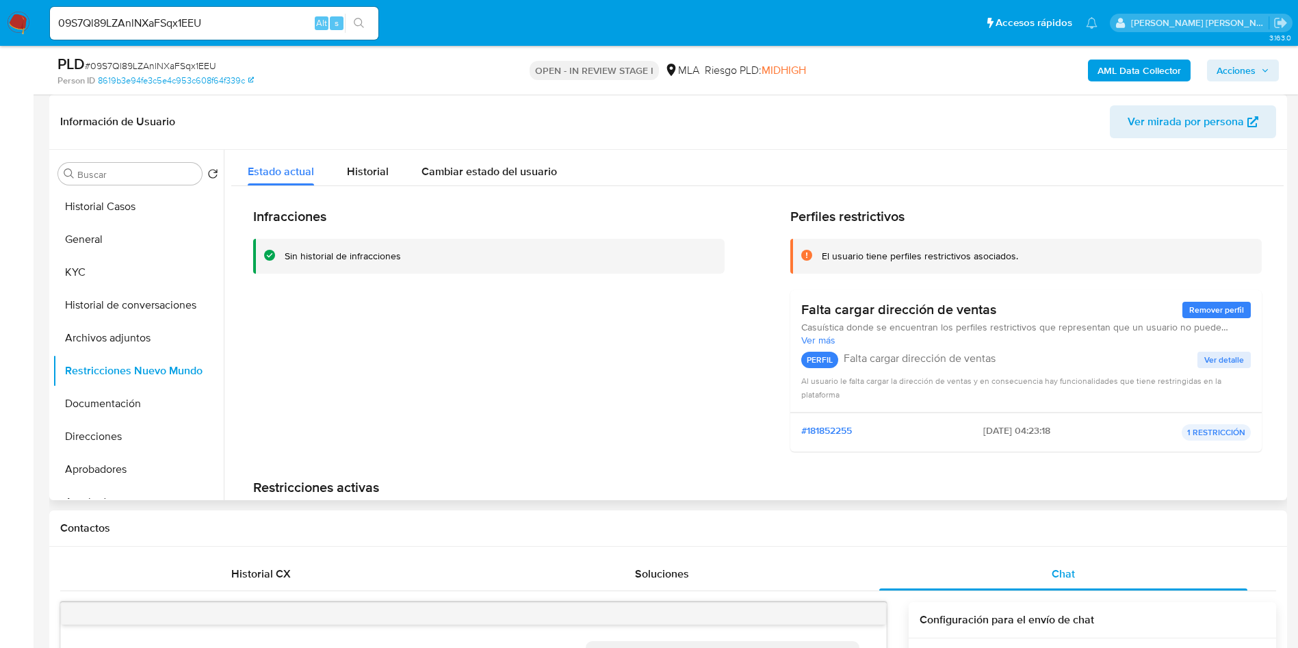
click at [324, 353] on div "Infracciones Sin historial de infracciones" at bounding box center [488, 335] width 471 height 255
click at [91, 344] on button "Archivos adjuntos" at bounding box center [133, 338] width 160 height 33
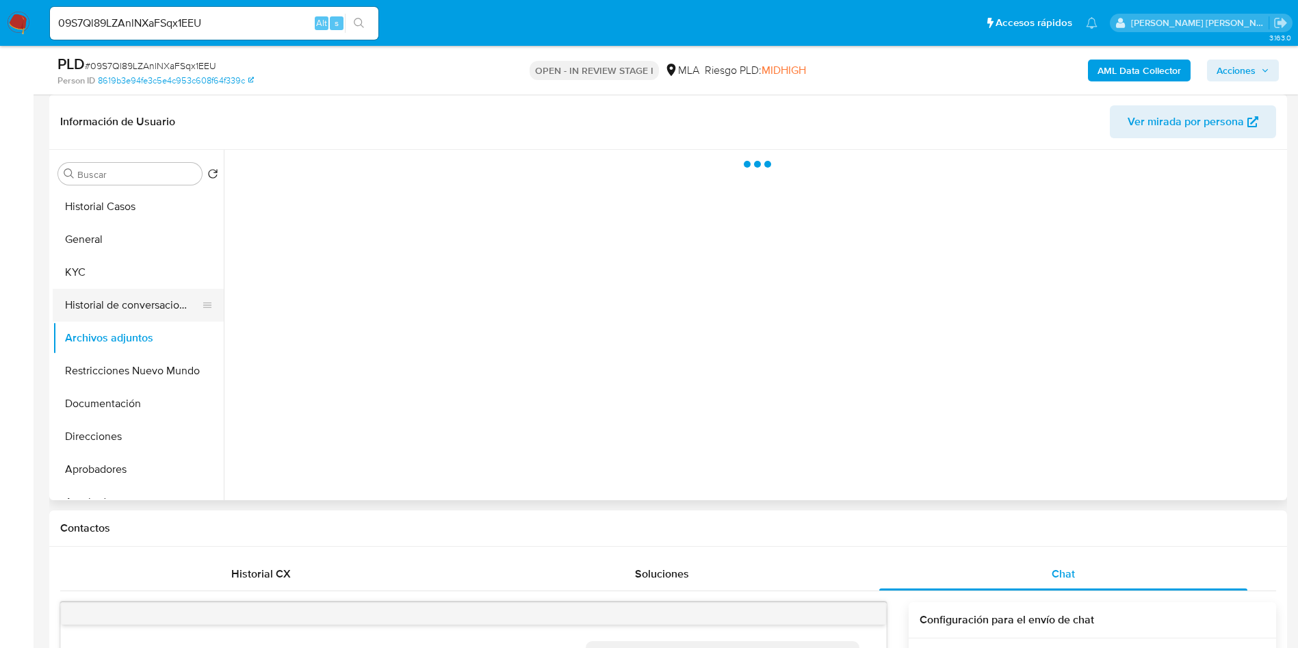
click at [153, 307] on button "Historial de conversaciones" at bounding box center [133, 305] width 160 height 33
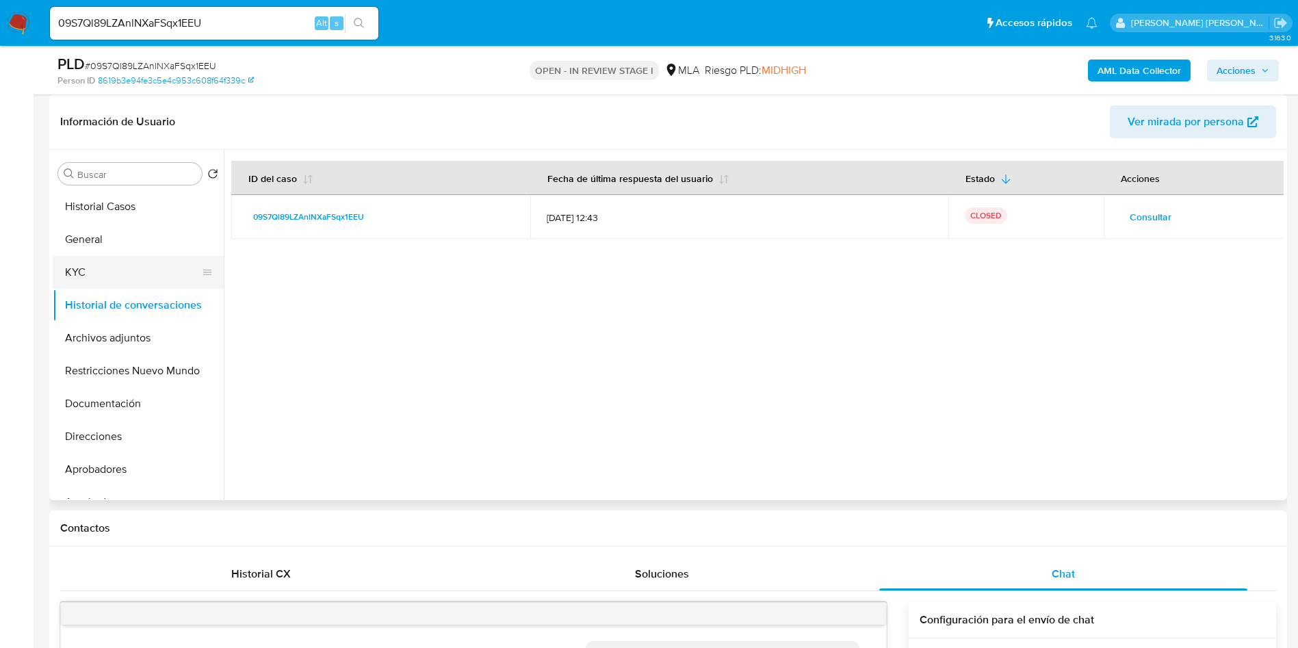
click at [144, 270] on button "KYC" at bounding box center [133, 272] width 160 height 33
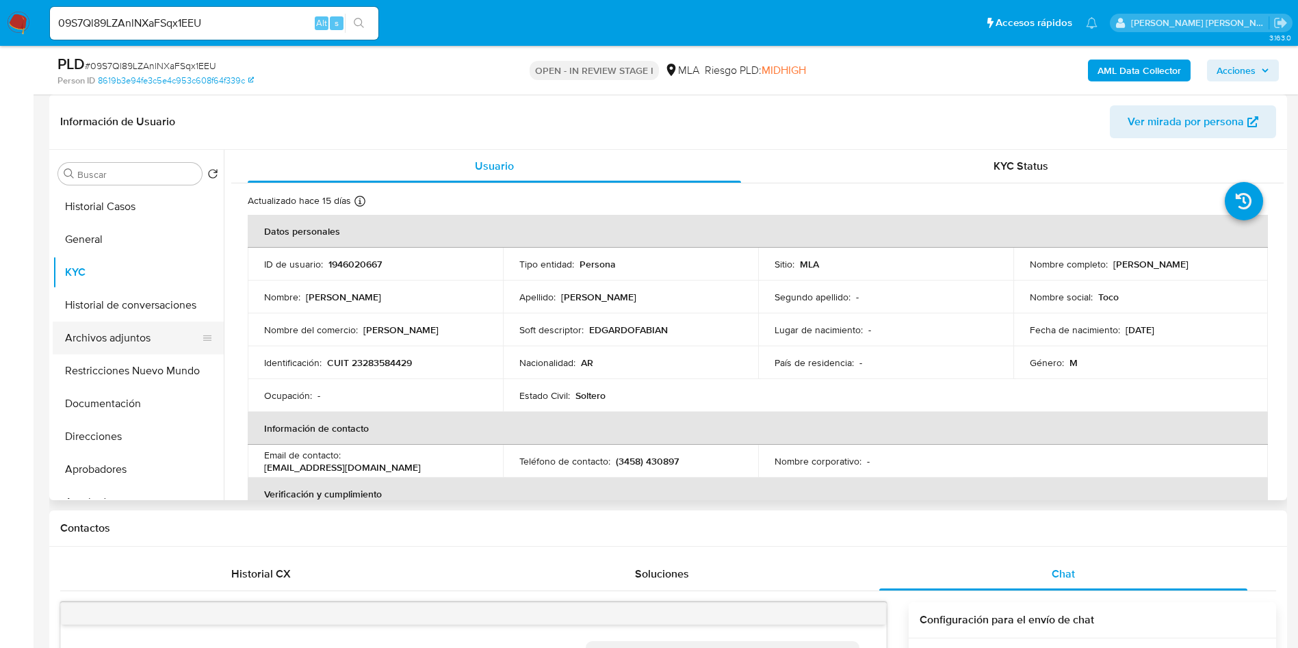
click at [135, 332] on button "Archivos adjuntos" at bounding box center [133, 338] width 160 height 33
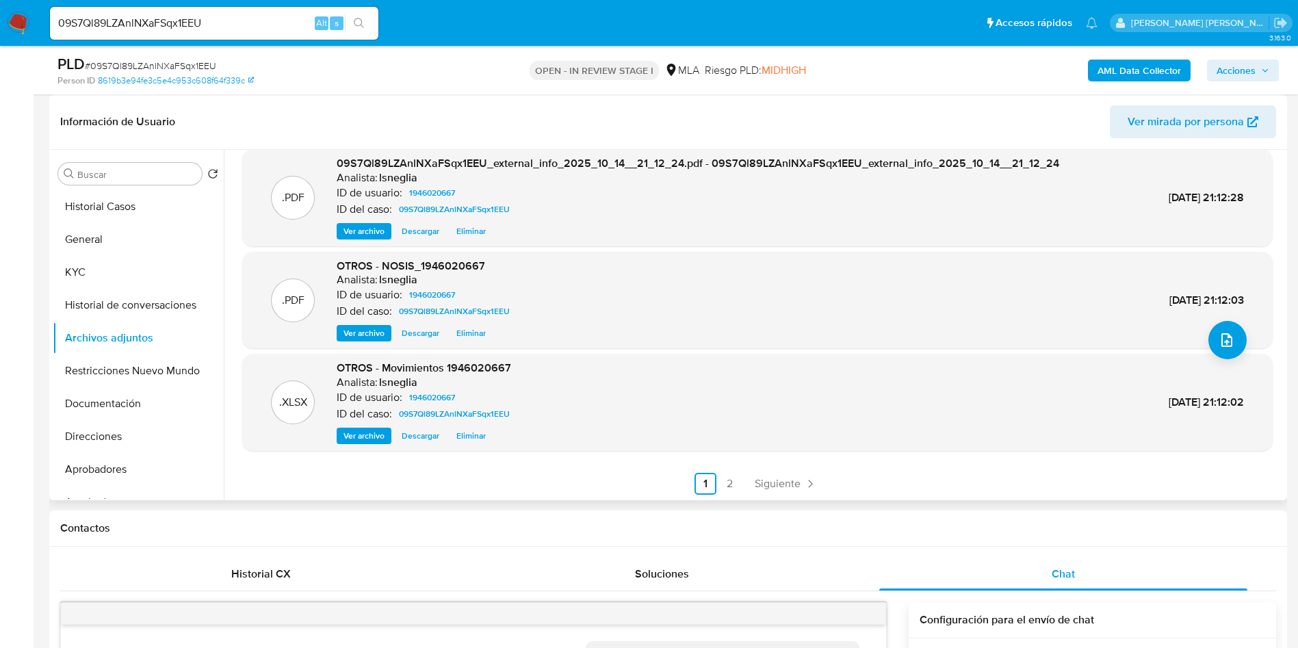
scroll to position [308, 0]
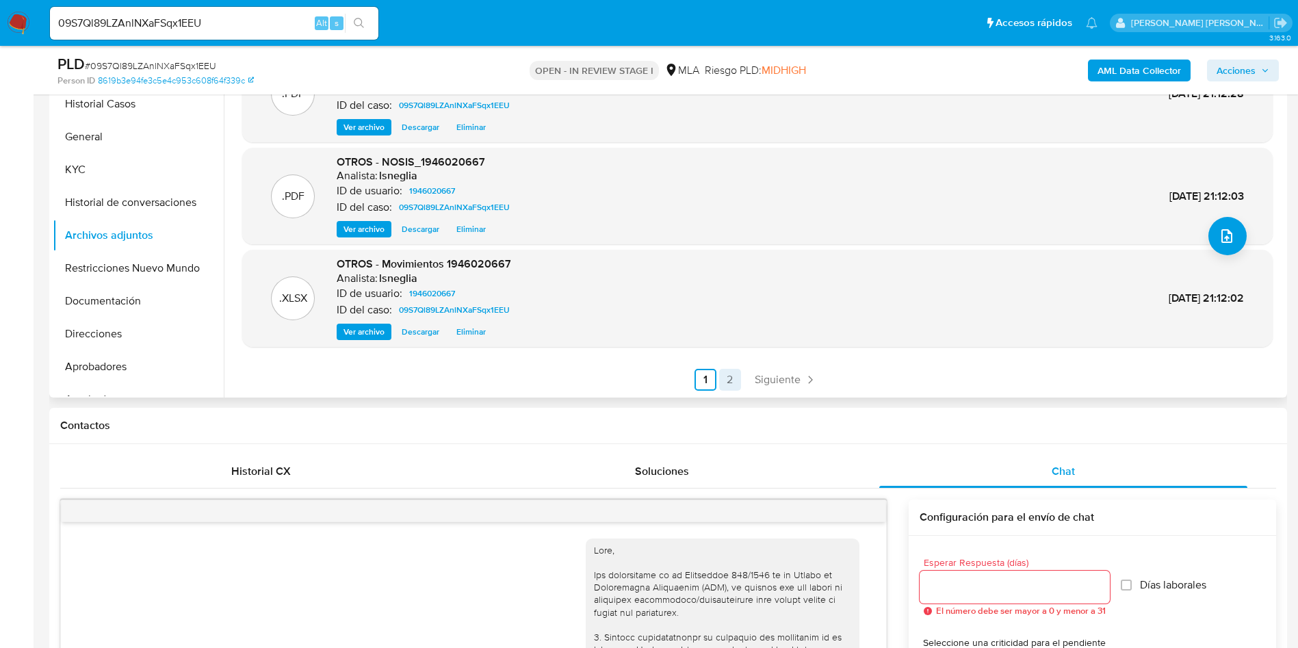
click at [725, 382] on link "2" at bounding box center [730, 380] width 22 height 22
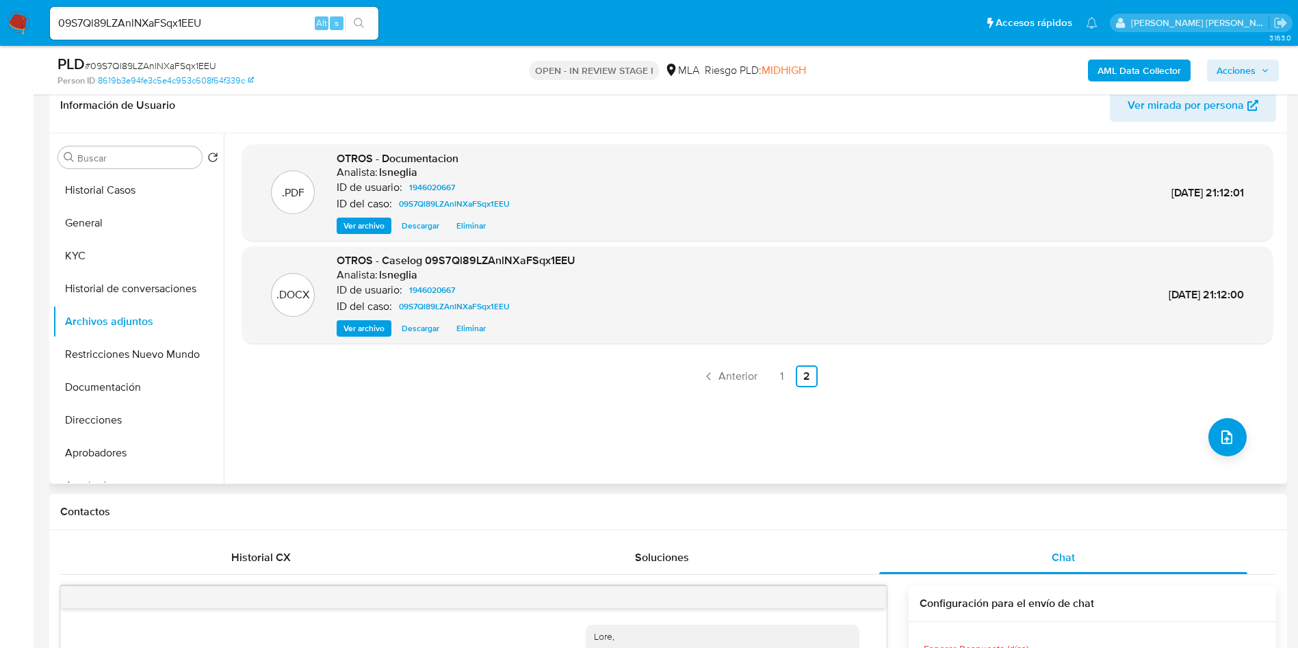
scroll to position [103, 0]
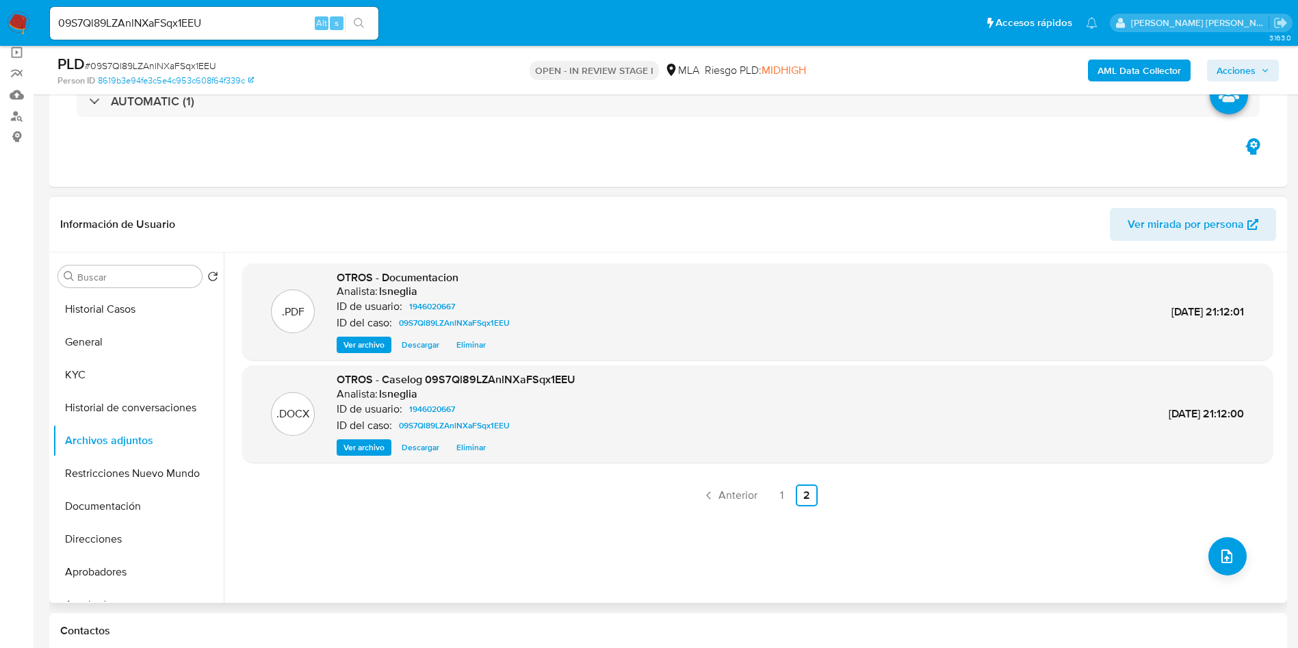
click at [453, 374] on span "OTROS - Caselog 09S7Ql89LZAnlNXaFSqx1EEU" at bounding box center [456, 380] width 239 height 16
click at [454, 374] on span "OTROS - Caselog 09S7Ql89LZAnlNXaFSqx1EEU" at bounding box center [456, 380] width 239 height 16
click at [118, 309] on button "Historial Casos" at bounding box center [133, 309] width 160 height 33
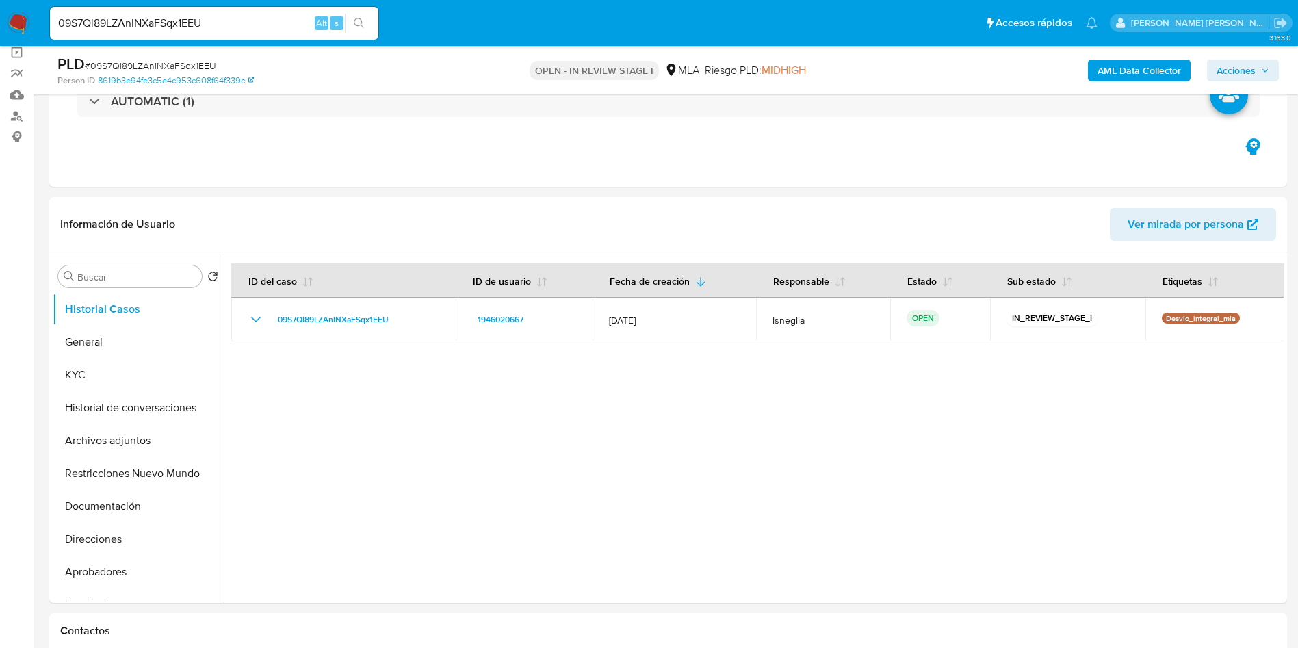
click at [1241, 70] on span "Acciones" at bounding box center [1236, 71] width 39 height 22
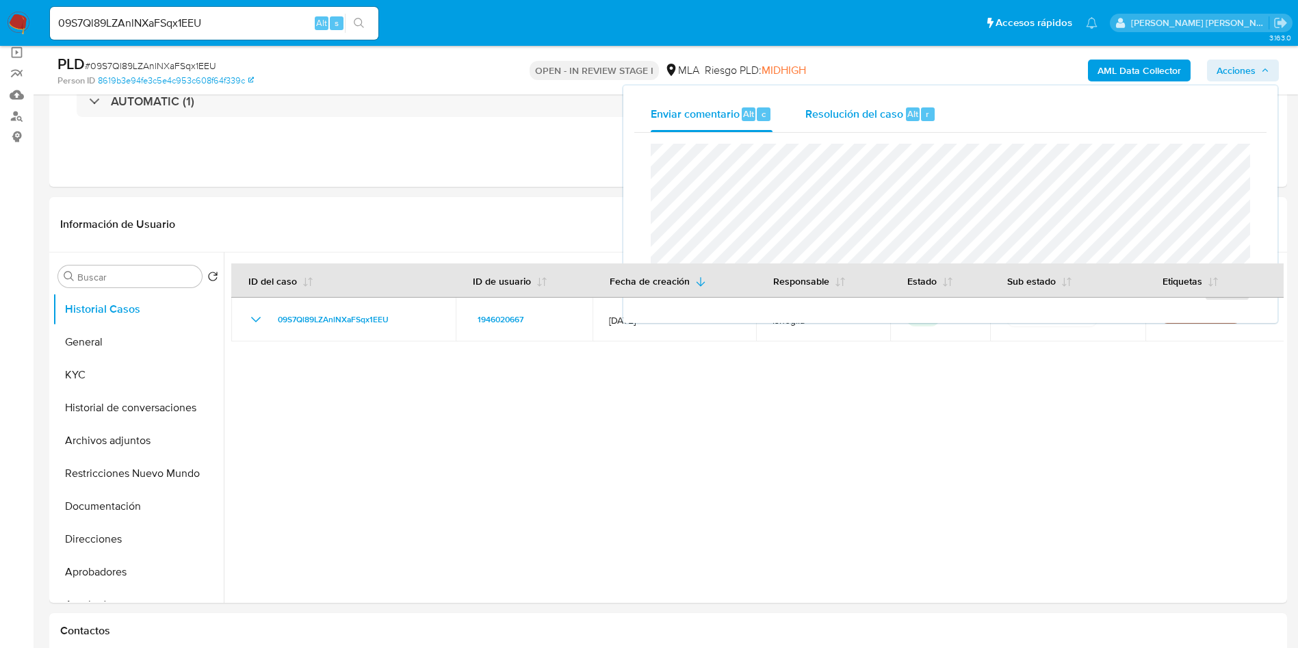
click at [848, 110] on span "Resolución del caso" at bounding box center [854, 113] width 98 height 16
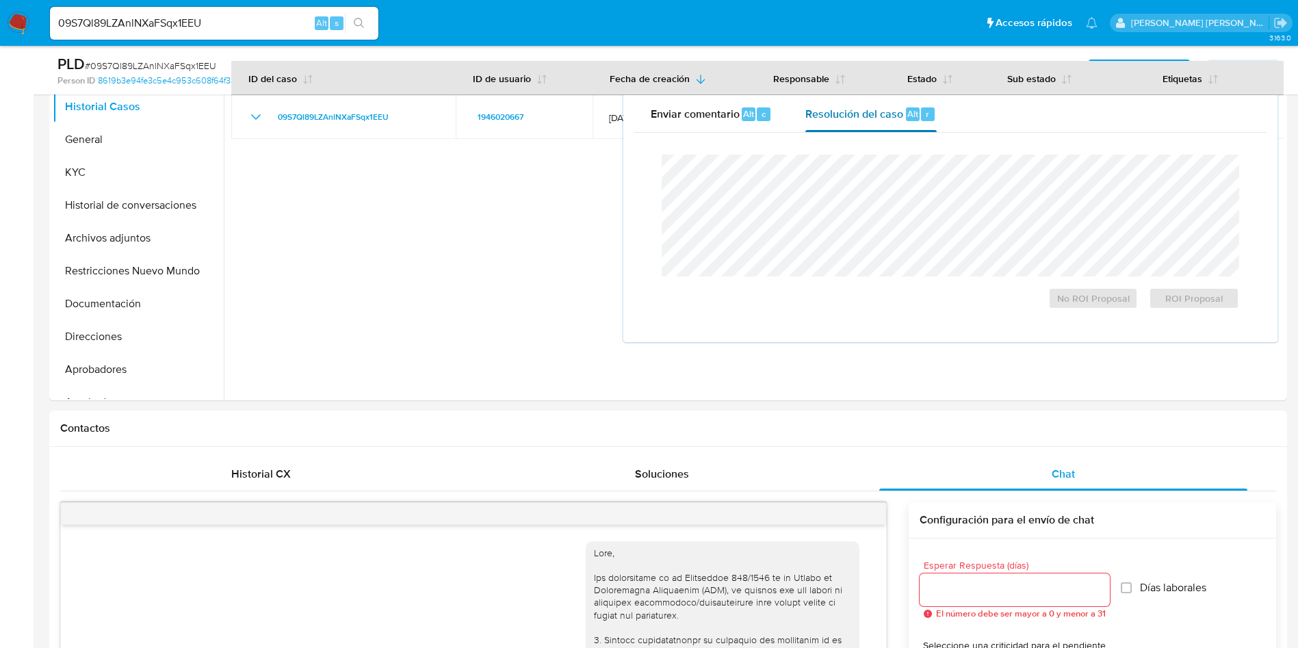
scroll to position [308, 0]
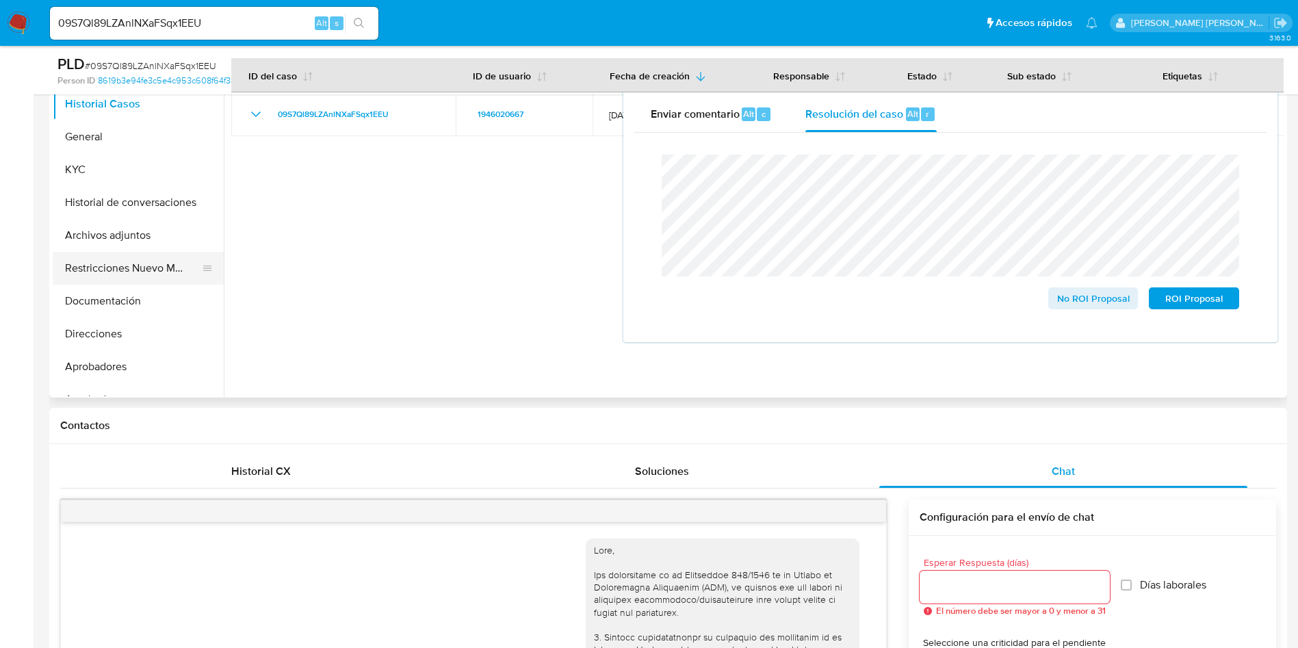
click at [109, 272] on button "Restricciones Nuevo Mundo" at bounding box center [133, 268] width 160 height 33
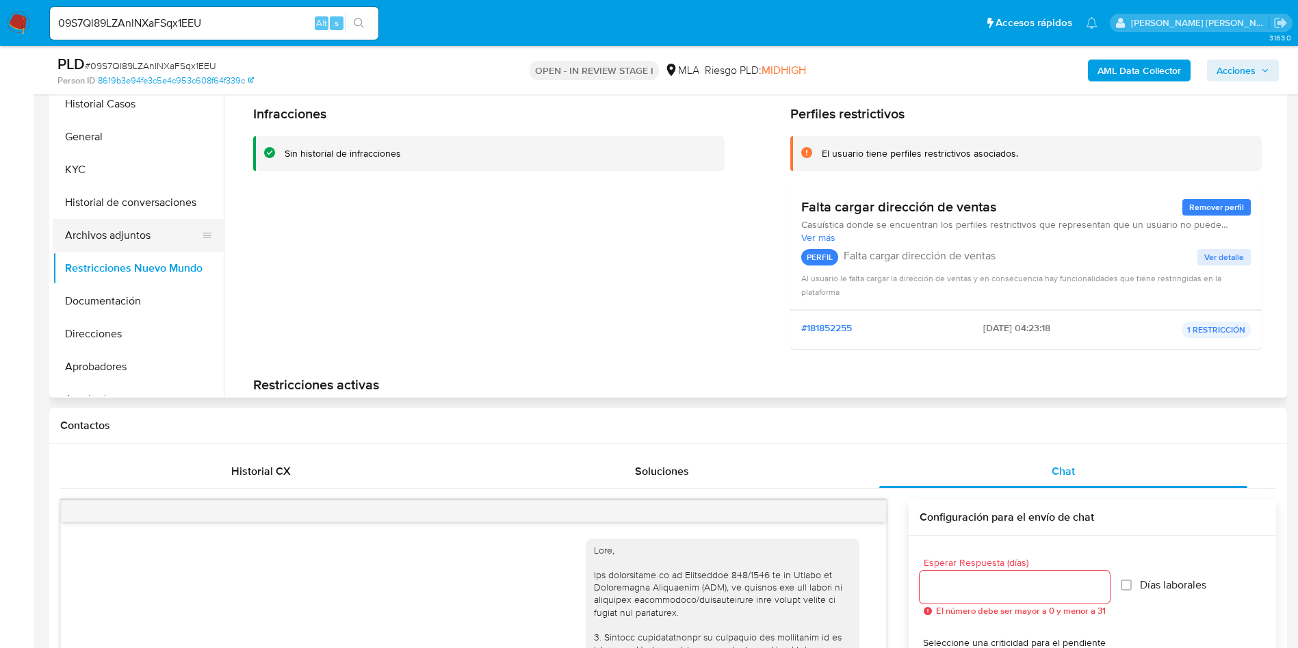
click at [127, 232] on button "Archivos adjuntos" at bounding box center [133, 235] width 160 height 33
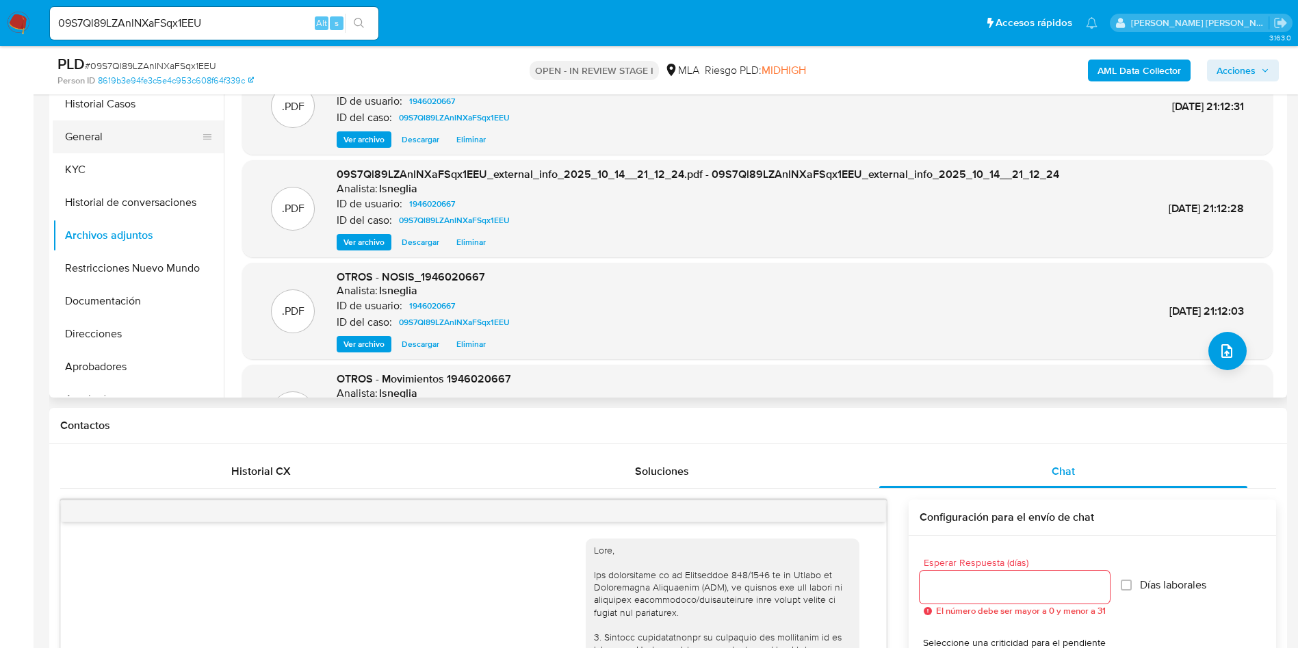
click at [133, 134] on button "General" at bounding box center [133, 136] width 160 height 33
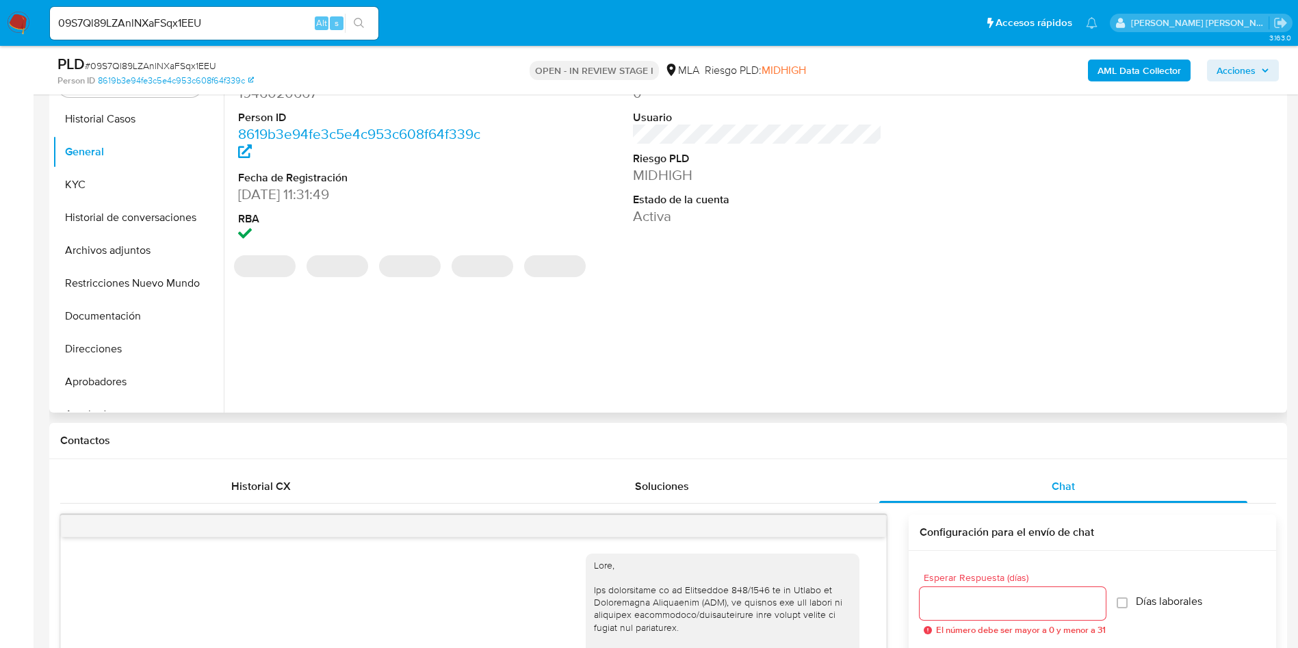
scroll to position [205, 0]
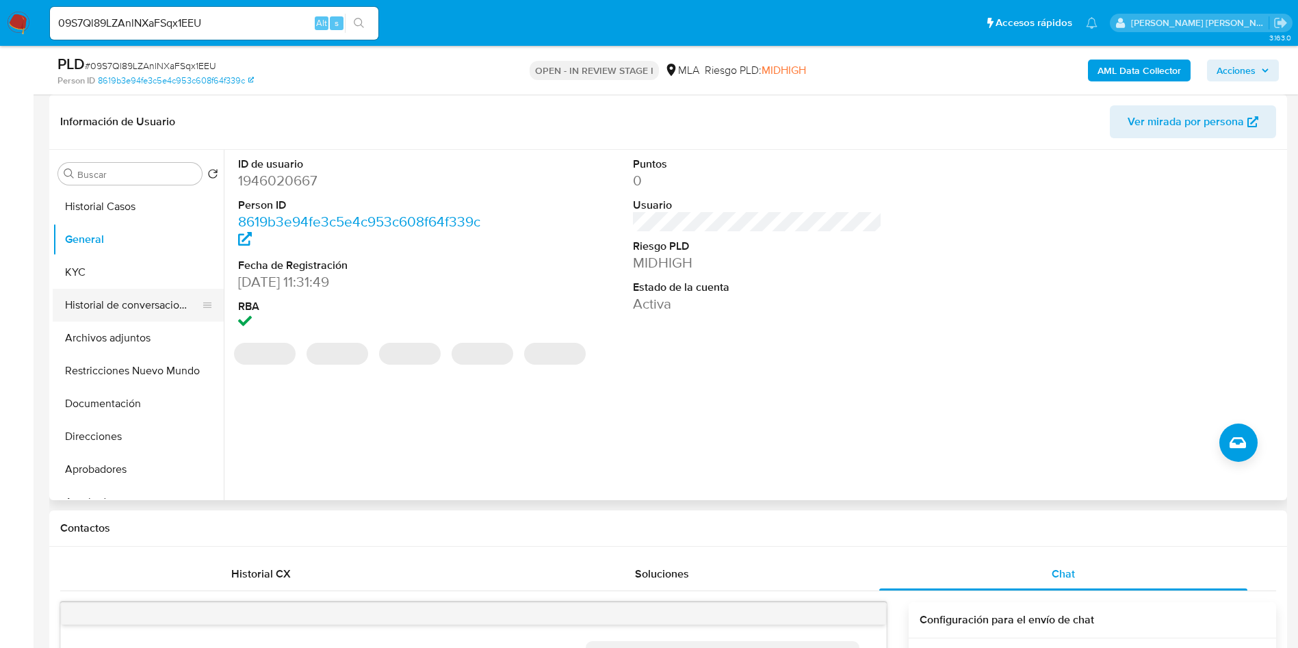
click at [132, 314] on button "Historial de conversaciones" at bounding box center [133, 305] width 160 height 33
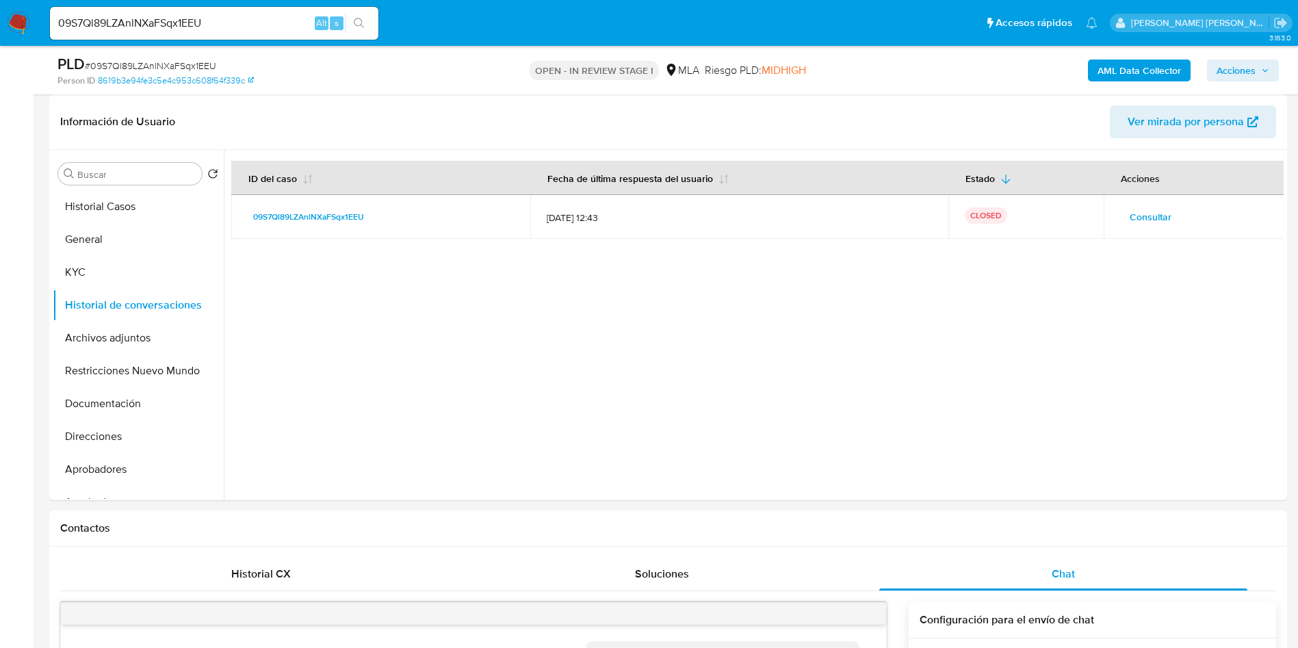
click at [1236, 68] on span "Acciones" at bounding box center [1236, 71] width 39 height 22
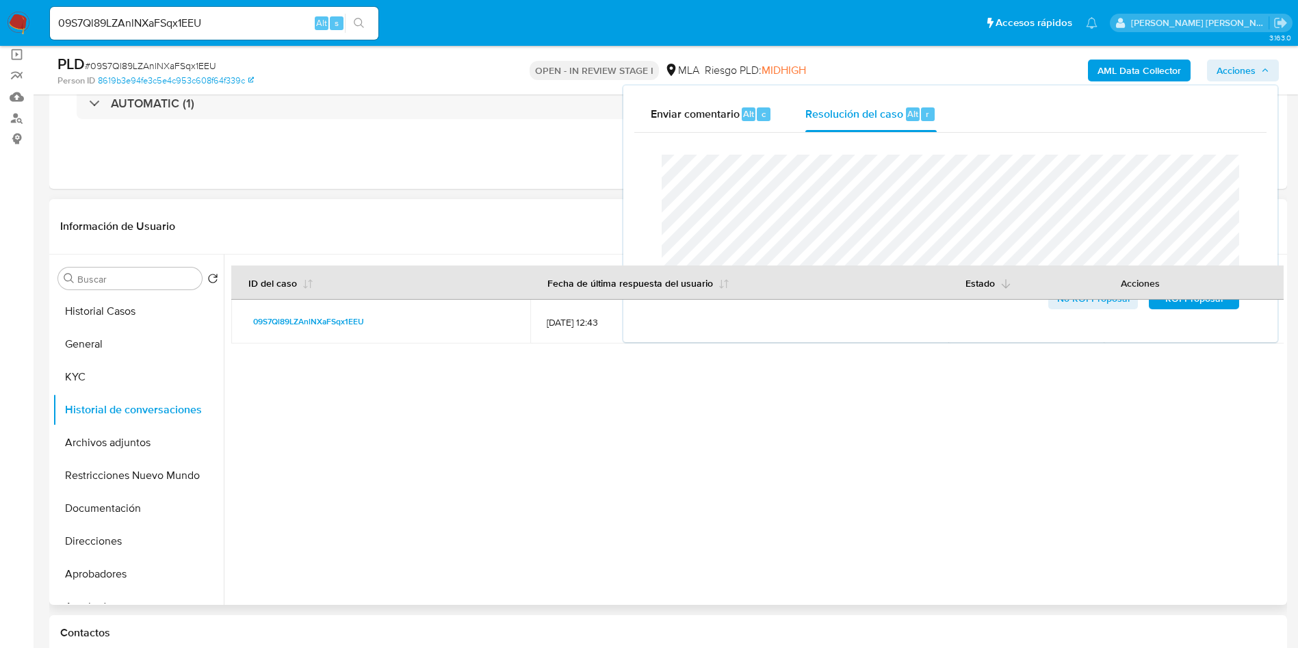
scroll to position [0, 0]
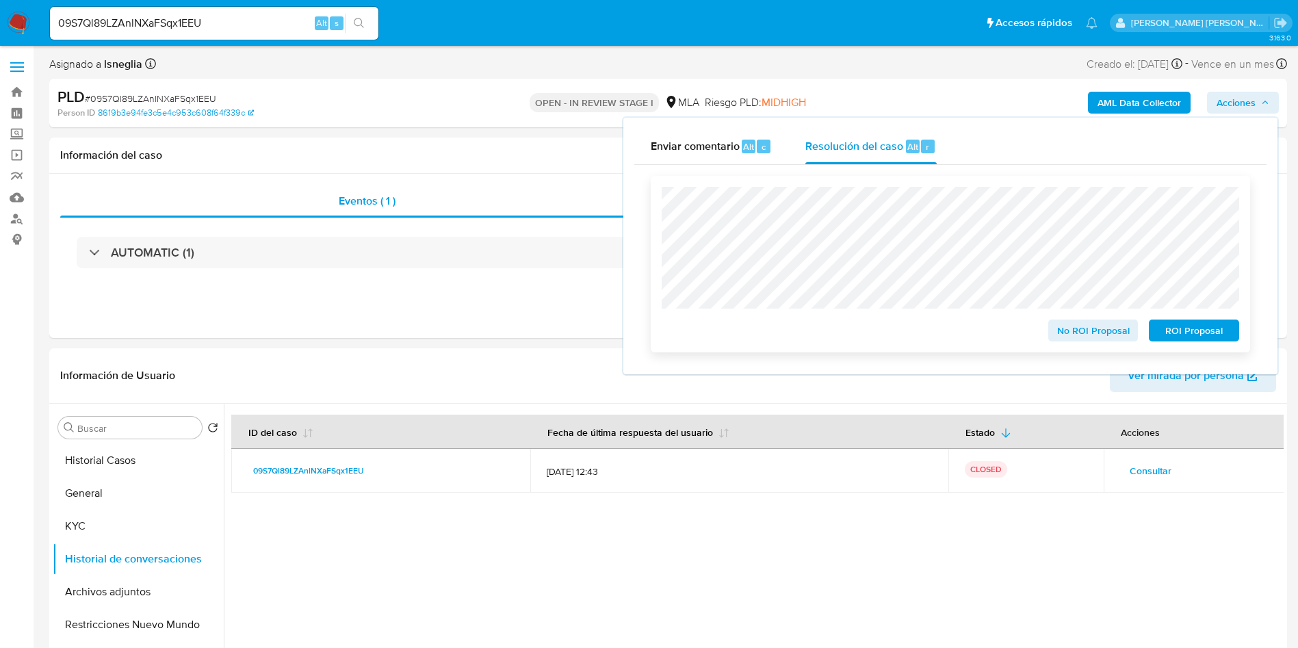
click at [1104, 339] on span "No ROI Proposal" at bounding box center [1093, 330] width 71 height 19
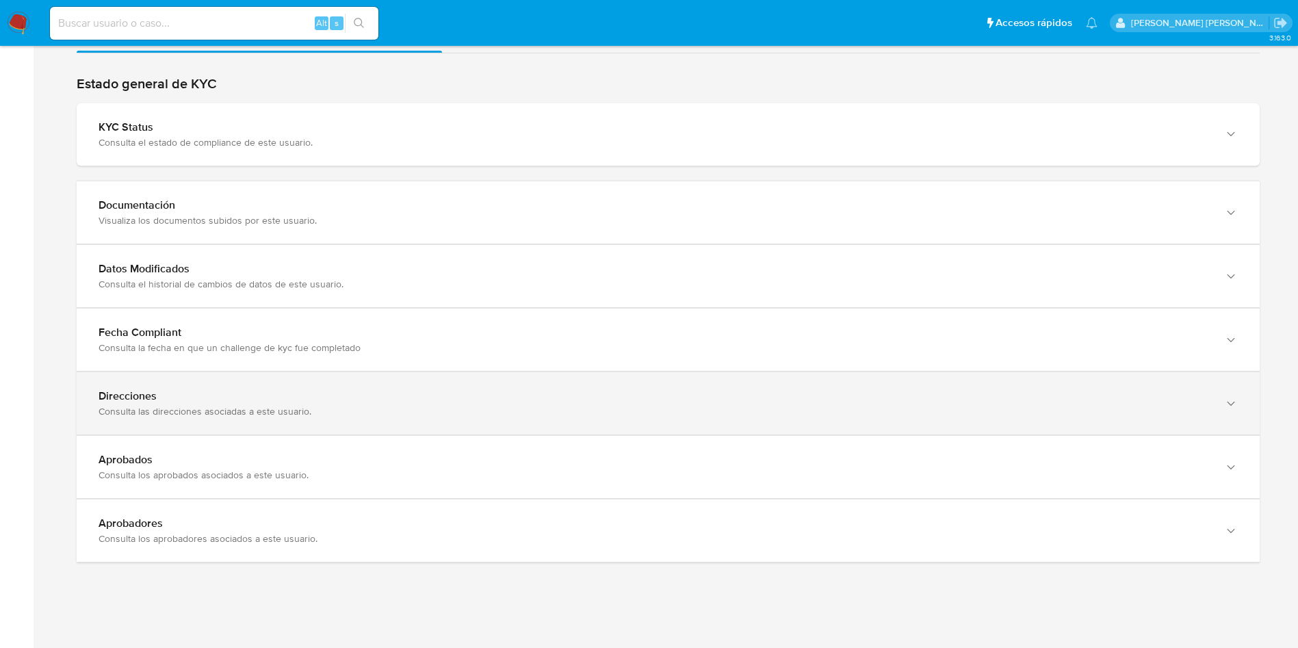
scroll to position [1304, 0]
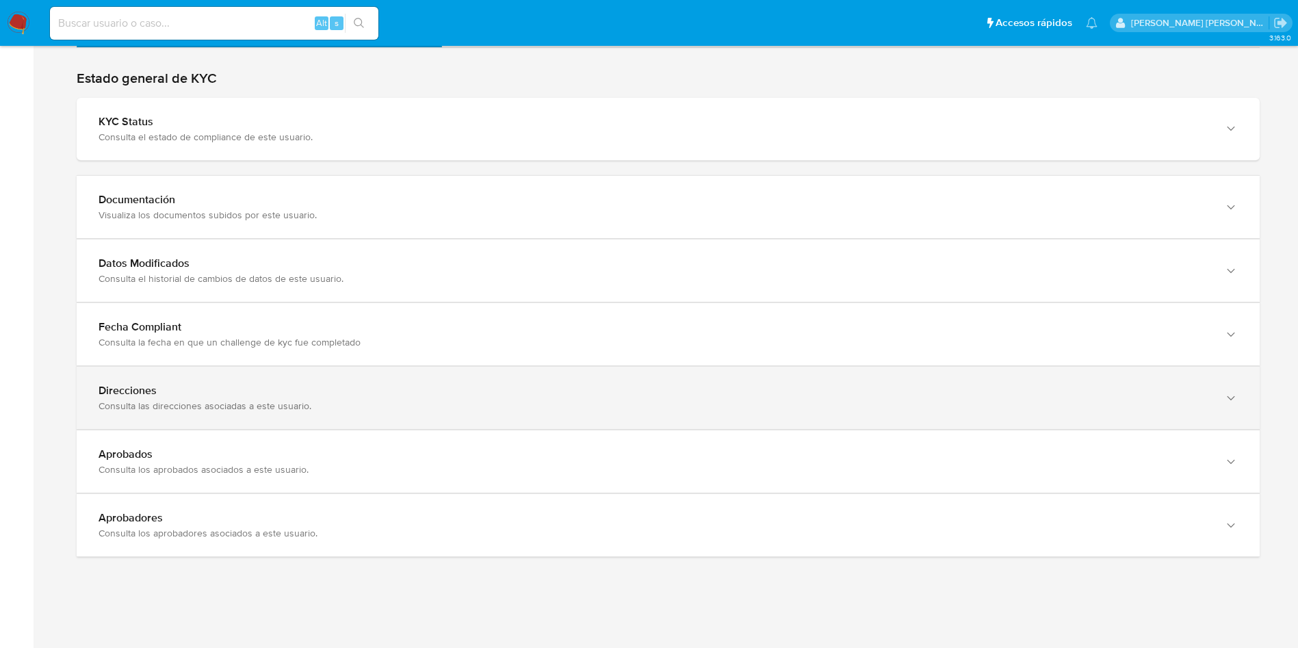
click at [226, 396] on div "Direcciones" at bounding box center [655, 391] width 1112 height 14
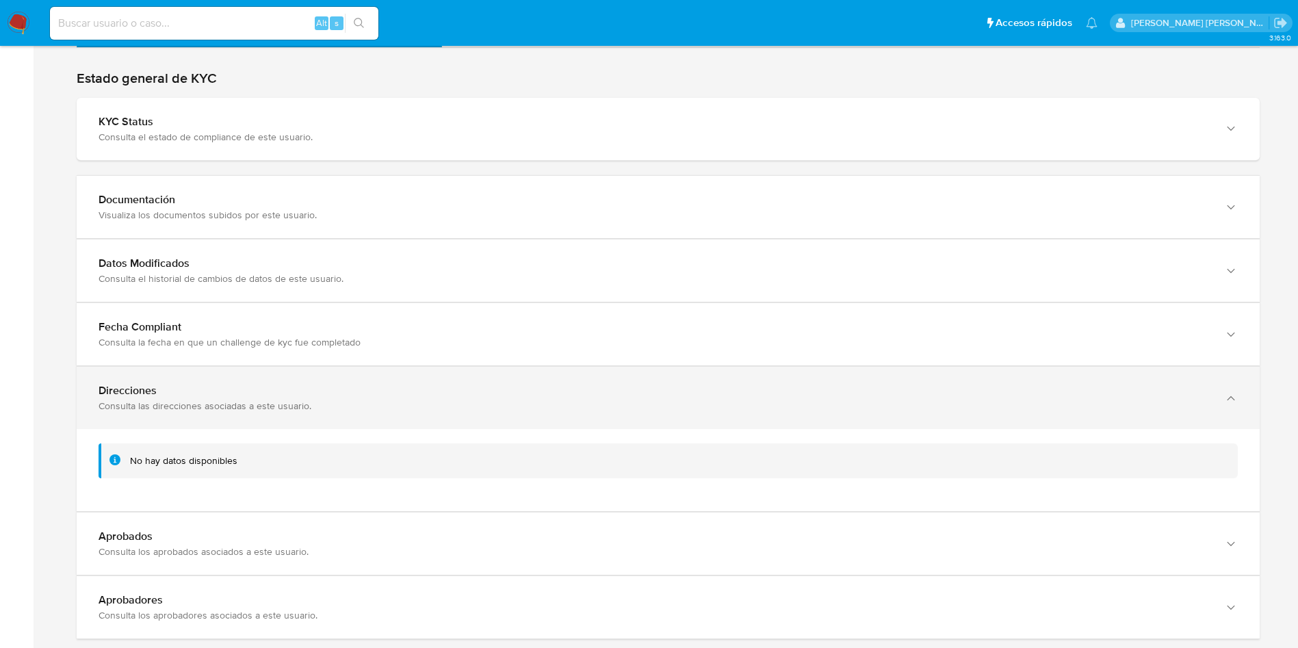
click at [226, 396] on div "Direcciones" at bounding box center [655, 391] width 1112 height 14
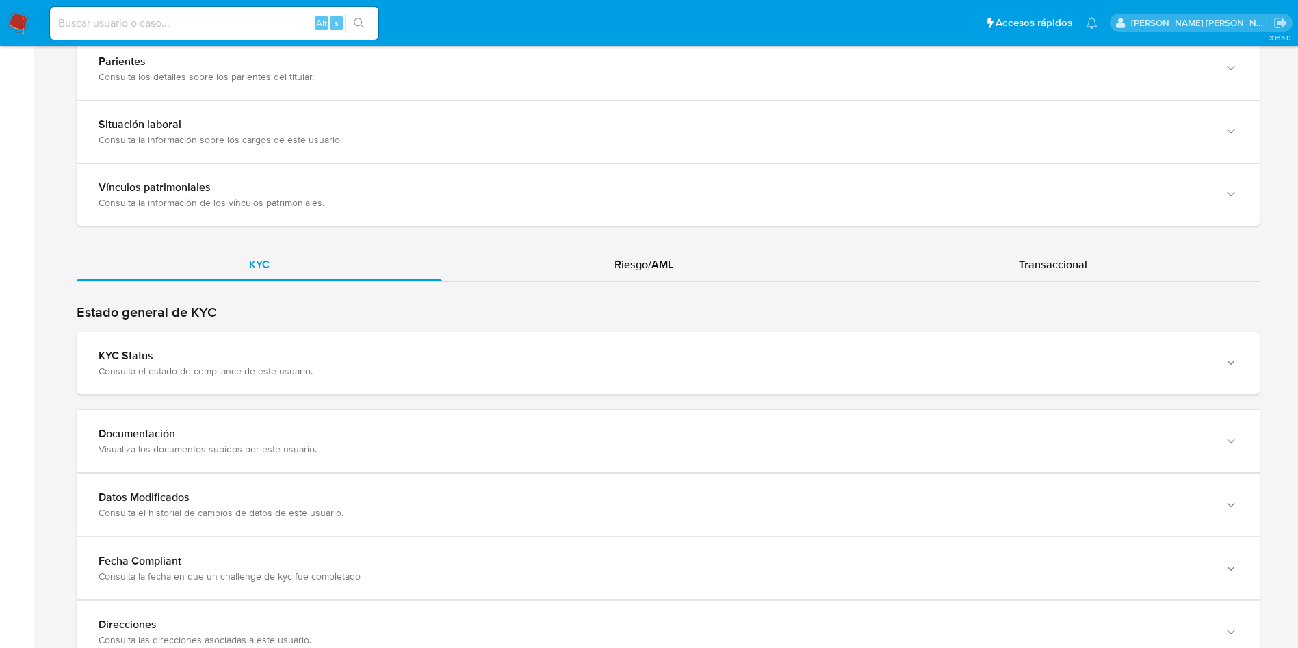
scroll to position [1098, 0]
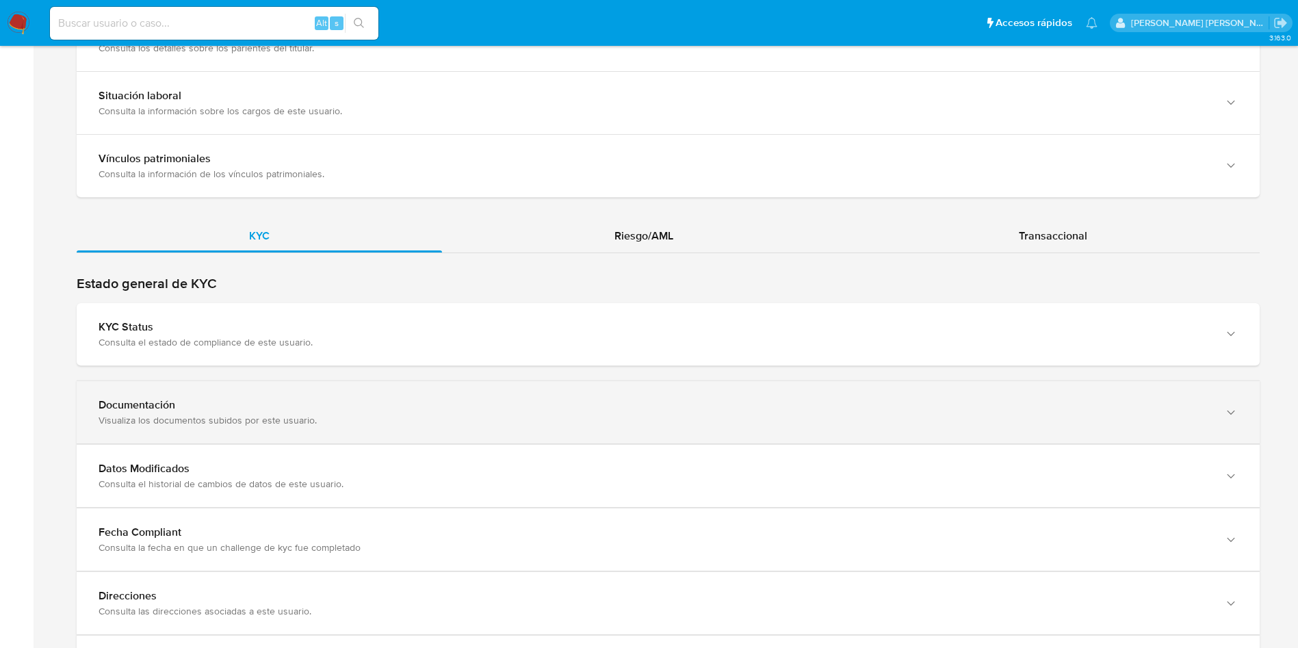
click at [255, 414] on div "Visualiza los documentos subidos por este usuario." at bounding box center [655, 420] width 1112 height 12
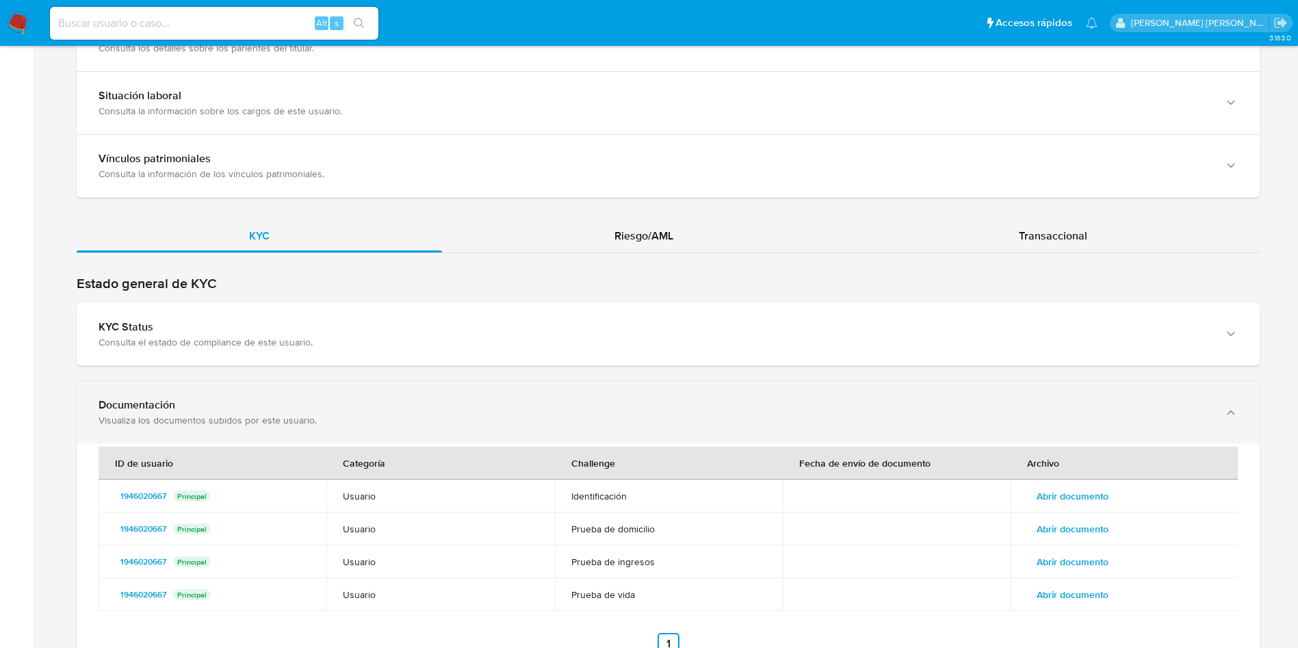
click at [226, 407] on div "Documentación" at bounding box center [655, 405] width 1112 height 14
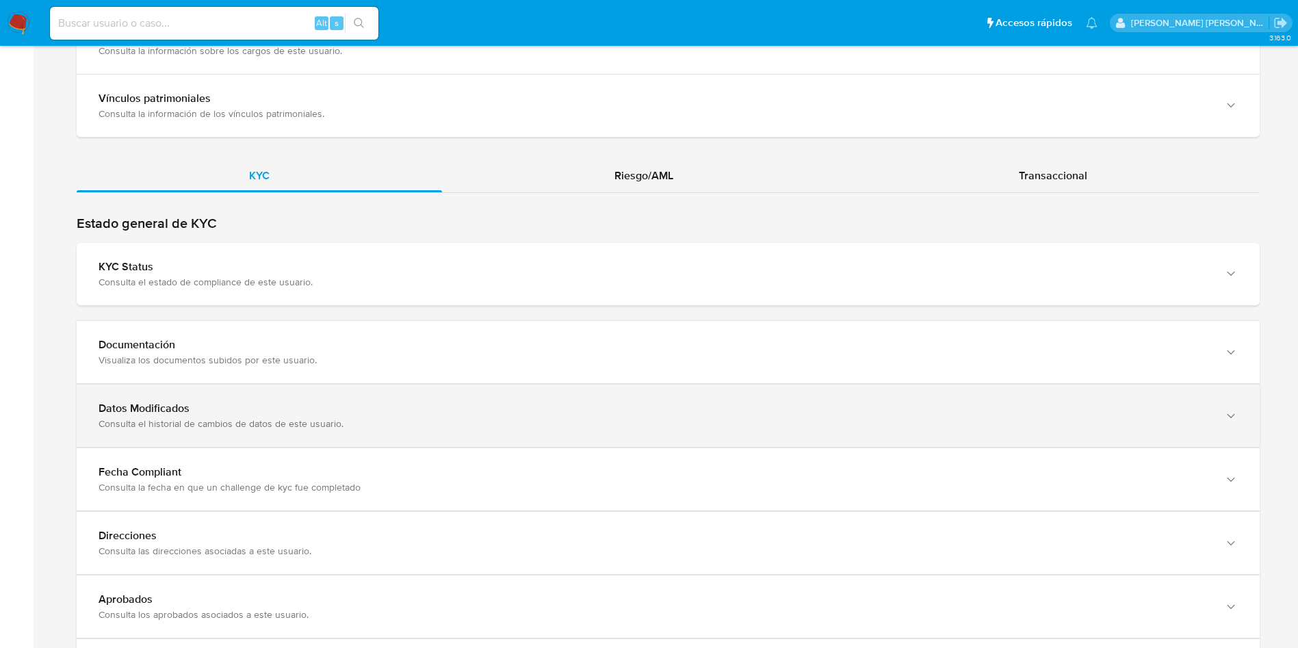
scroll to position [1201, 0]
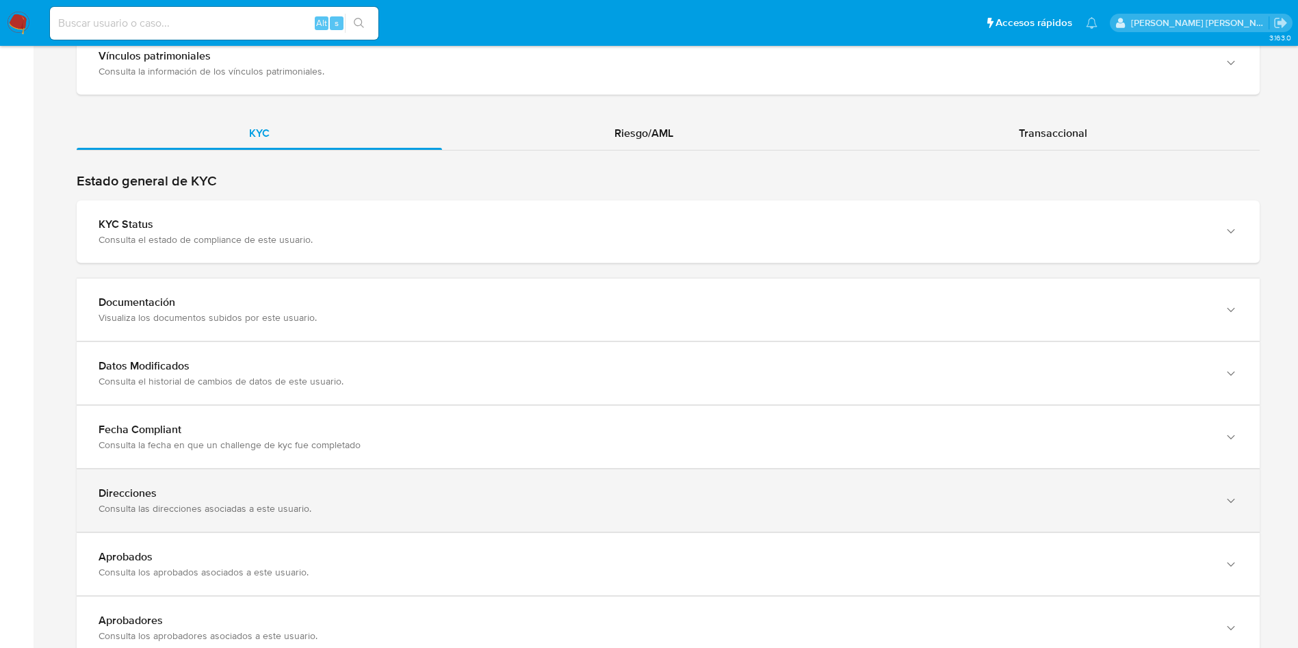
click at [189, 483] on div "Direcciones Consulta las direcciones asociadas a este usuario." at bounding box center [668, 500] width 1183 height 62
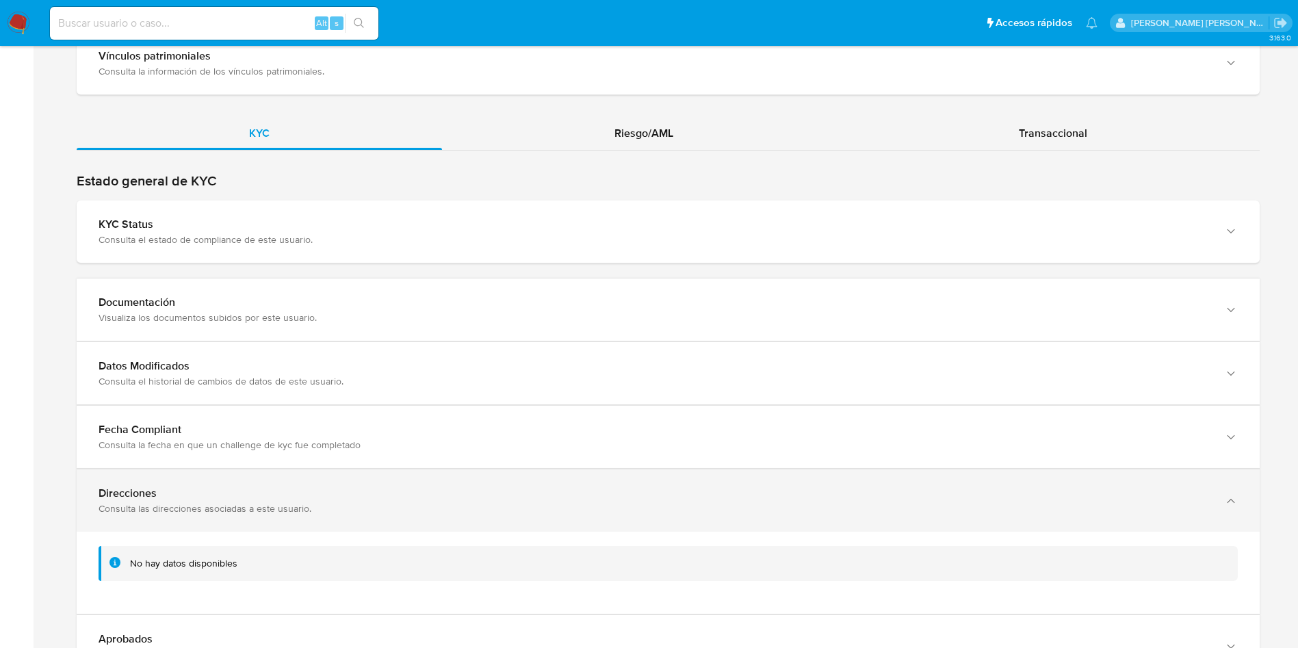
click at [191, 495] on div "Direcciones" at bounding box center [655, 494] width 1112 height 14
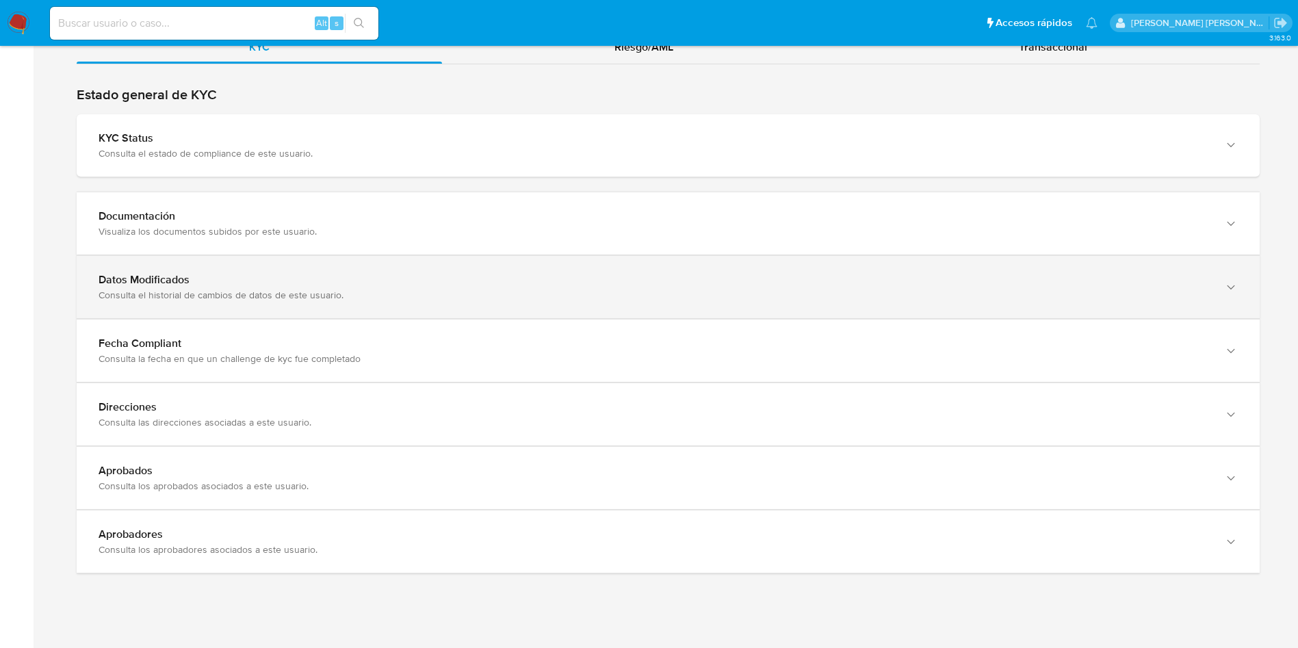
scroll to position [1304, 0]
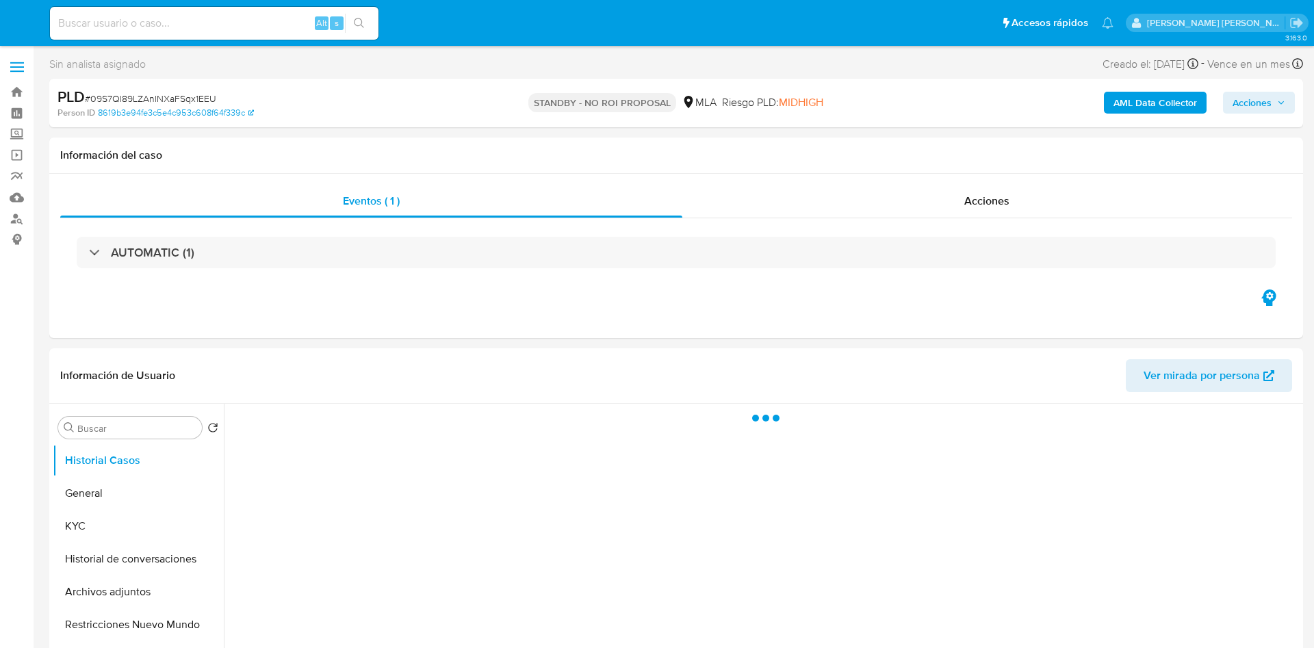
select select "10"
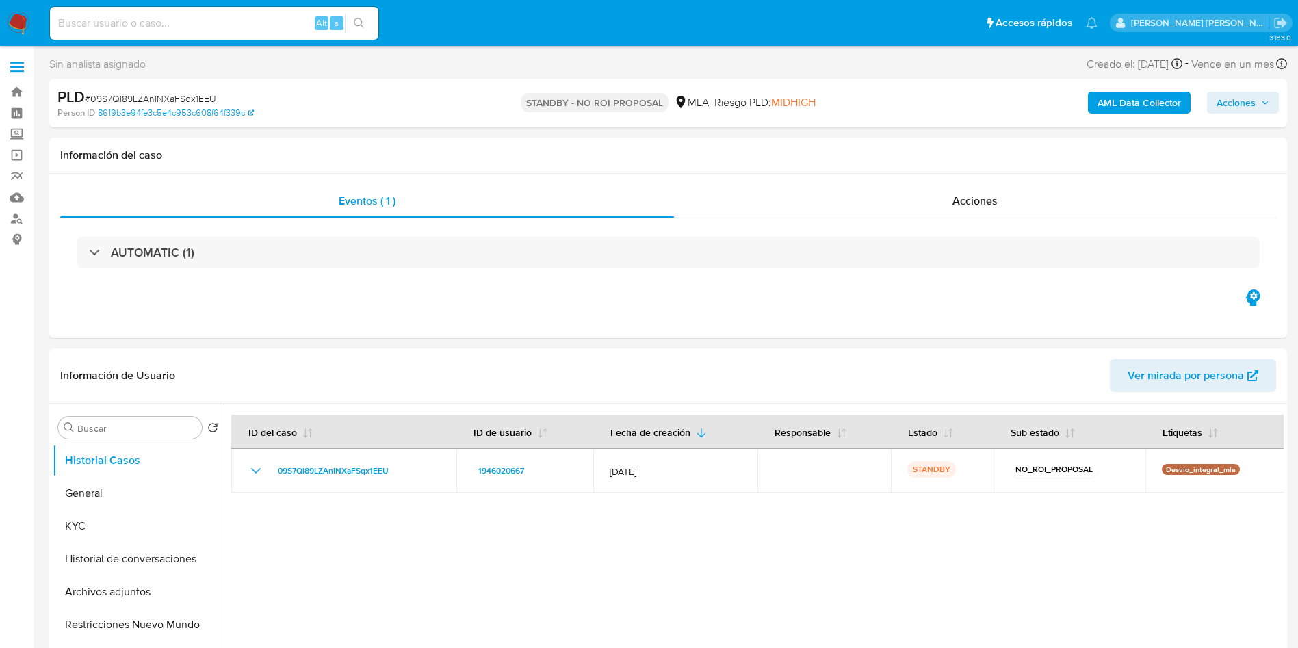
click at [168, 23] on input at bounding box center [214, 23] width 328 height 18
paste input "n4mssErvfLMEg1jYc1hu4eLi"
type input "n4mssErvfLMEg1jYc1hu4eLi"
click at [357, 20] on icon "search-icon" at bounding box center [359, 23] width 11 height 11
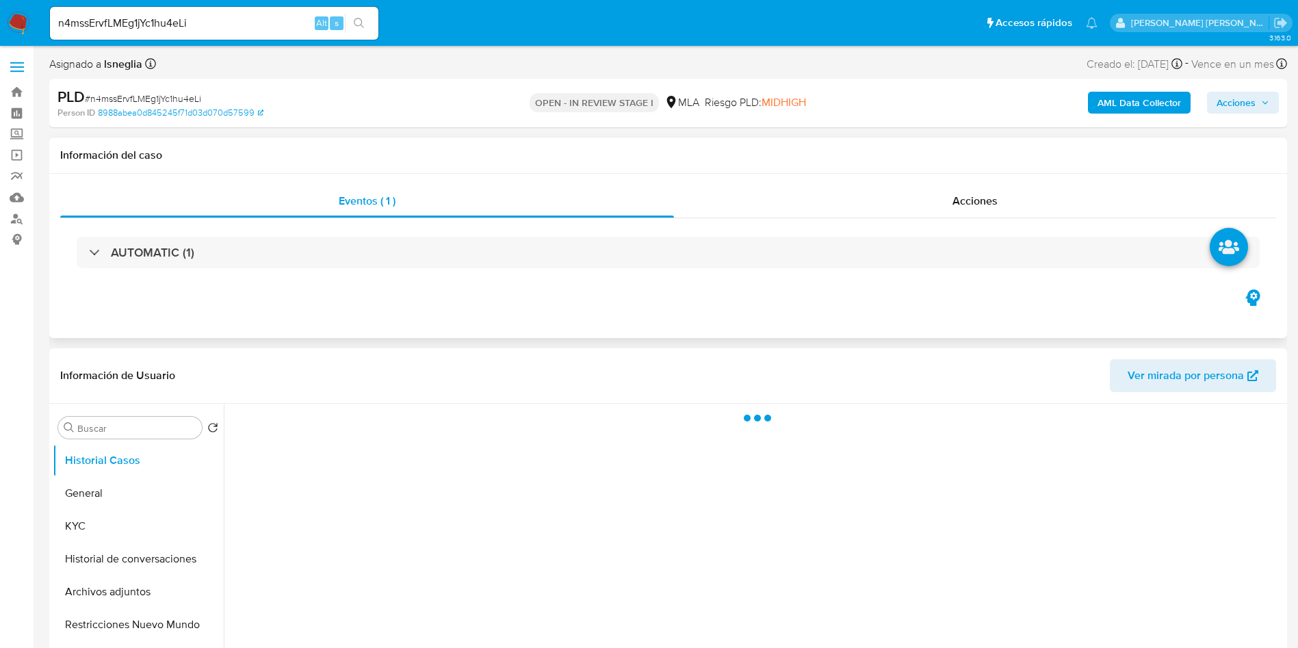
select select "10"
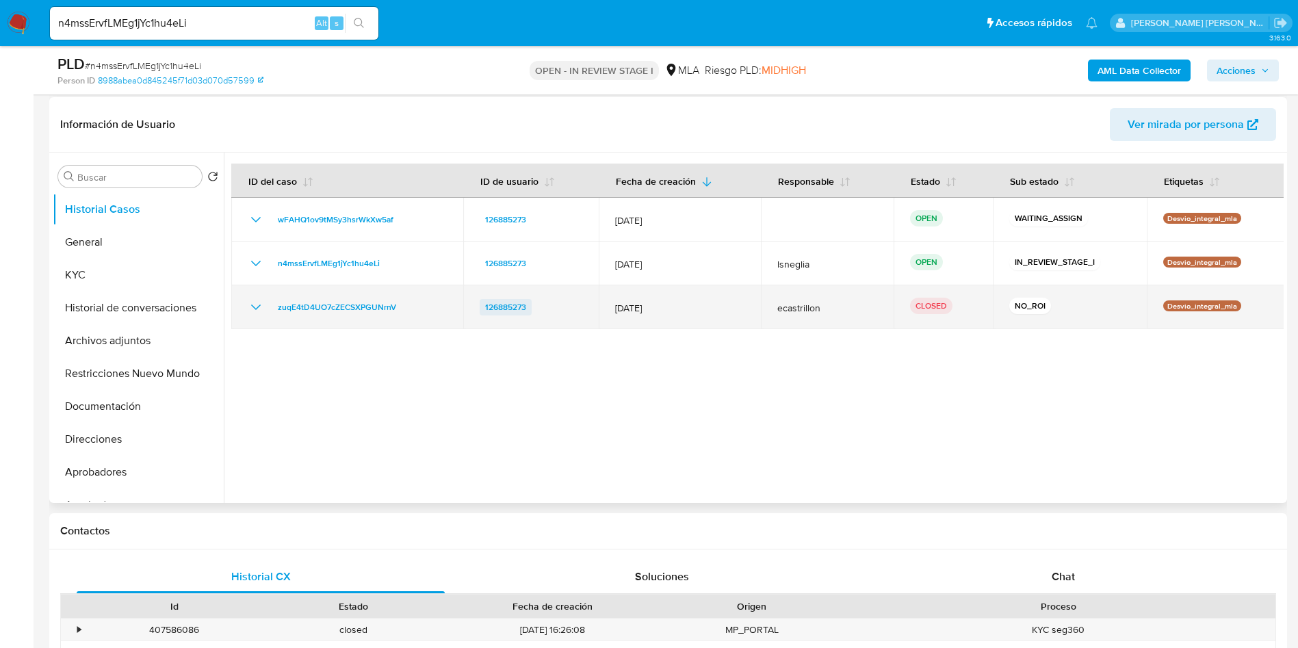
scroll to position [103, 0]
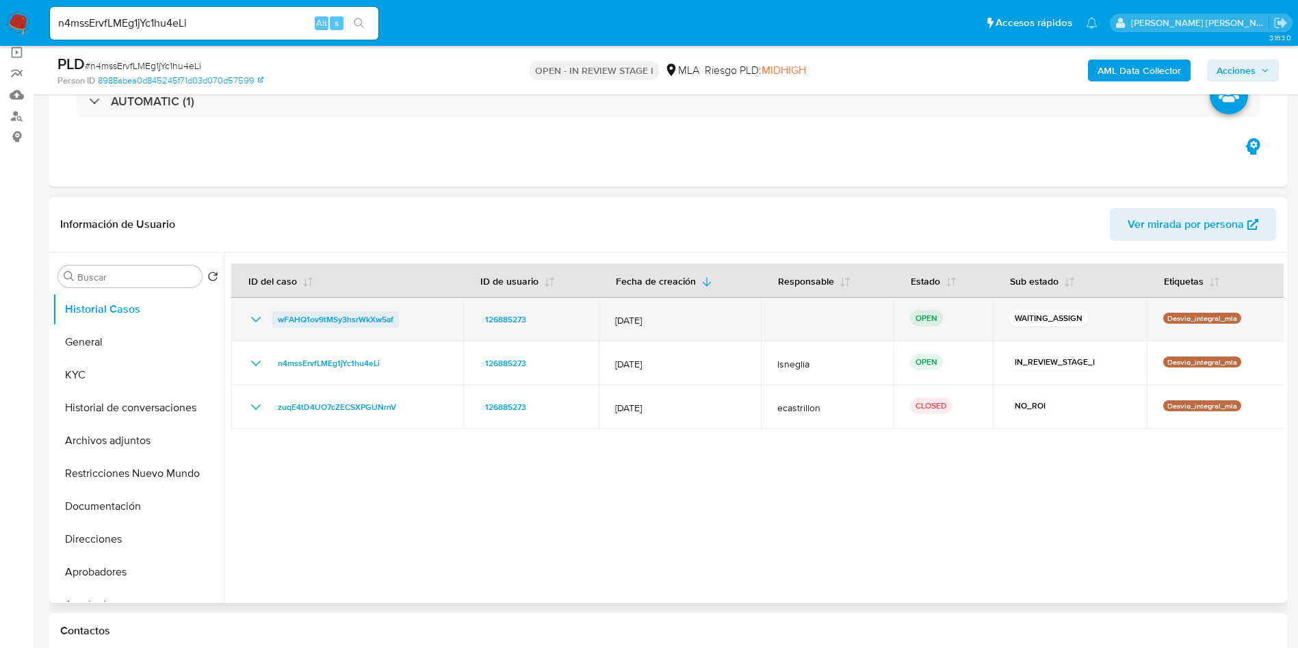
drag, startPoint x: 400, startPoint y: 317, endPoint x: 272, endPoint y: 318, distance: 128.0
click at [274, 318] on div "wFAHQ1ov9tMSy3hsrWkXw5af" at bounding box center [347, 319] width 199 height 16
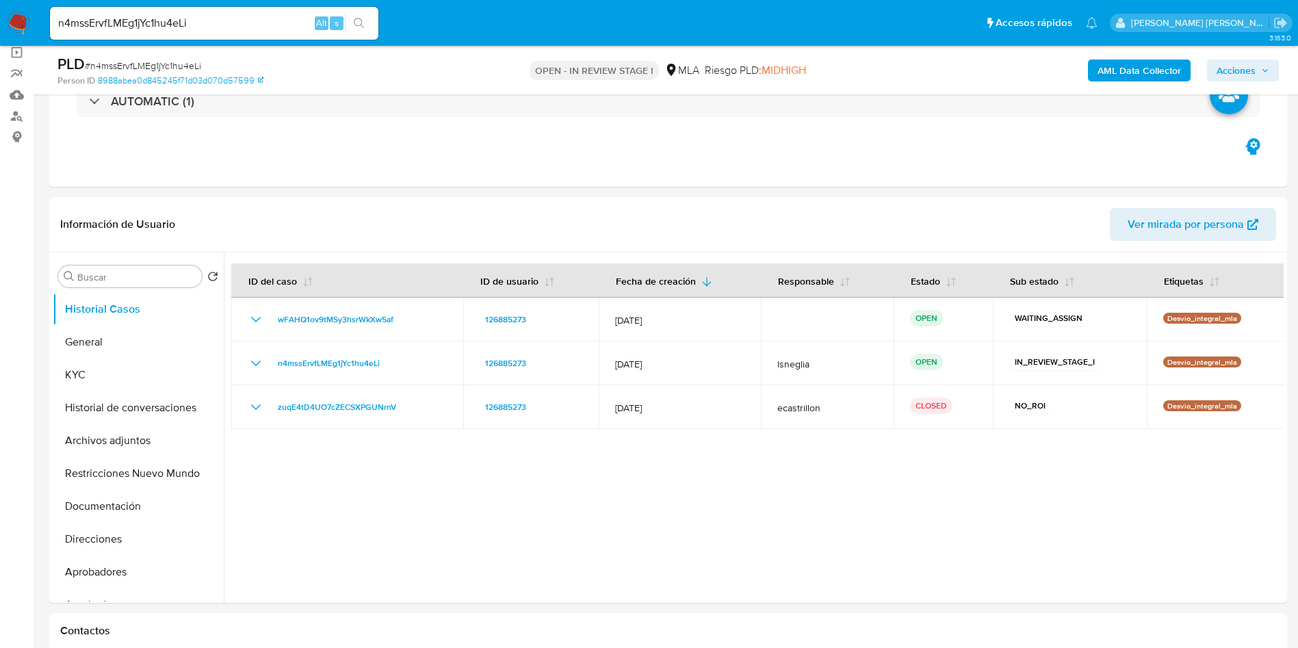
click at [21, 21] on img at bounding box center [18, 23] width 23 height 23
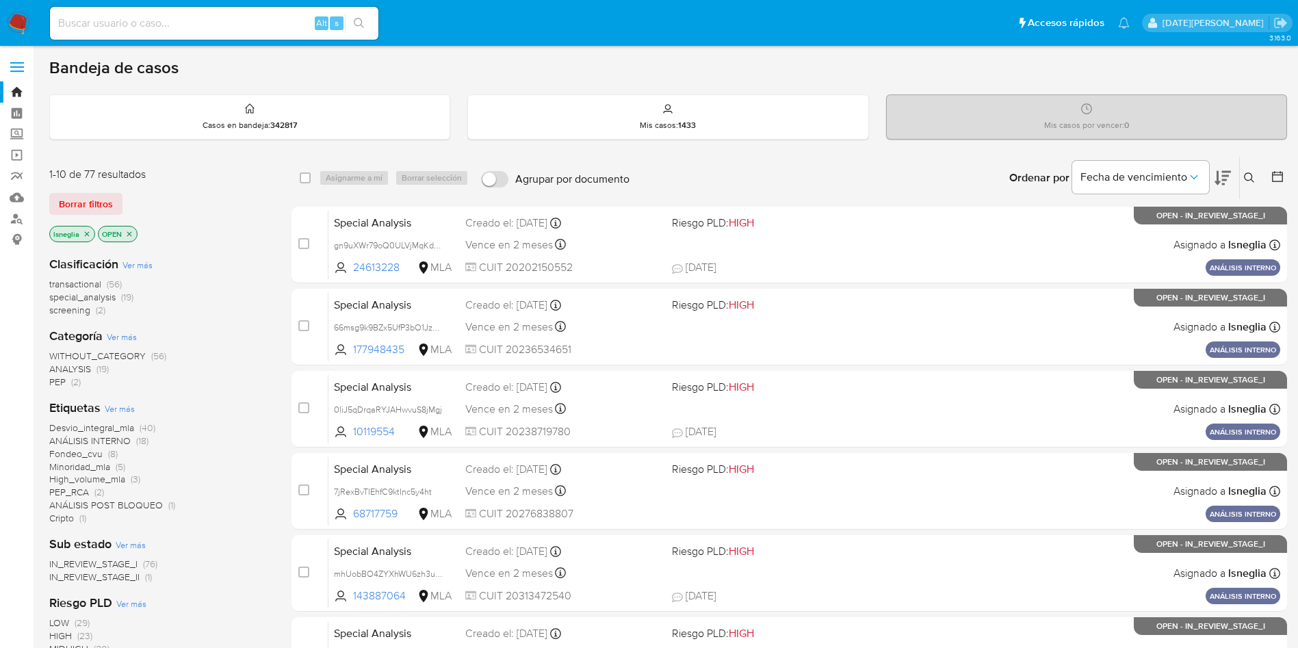
click at [89, 231] on icon "close-filter" at bounding box center [87, 234] width 8 height 8
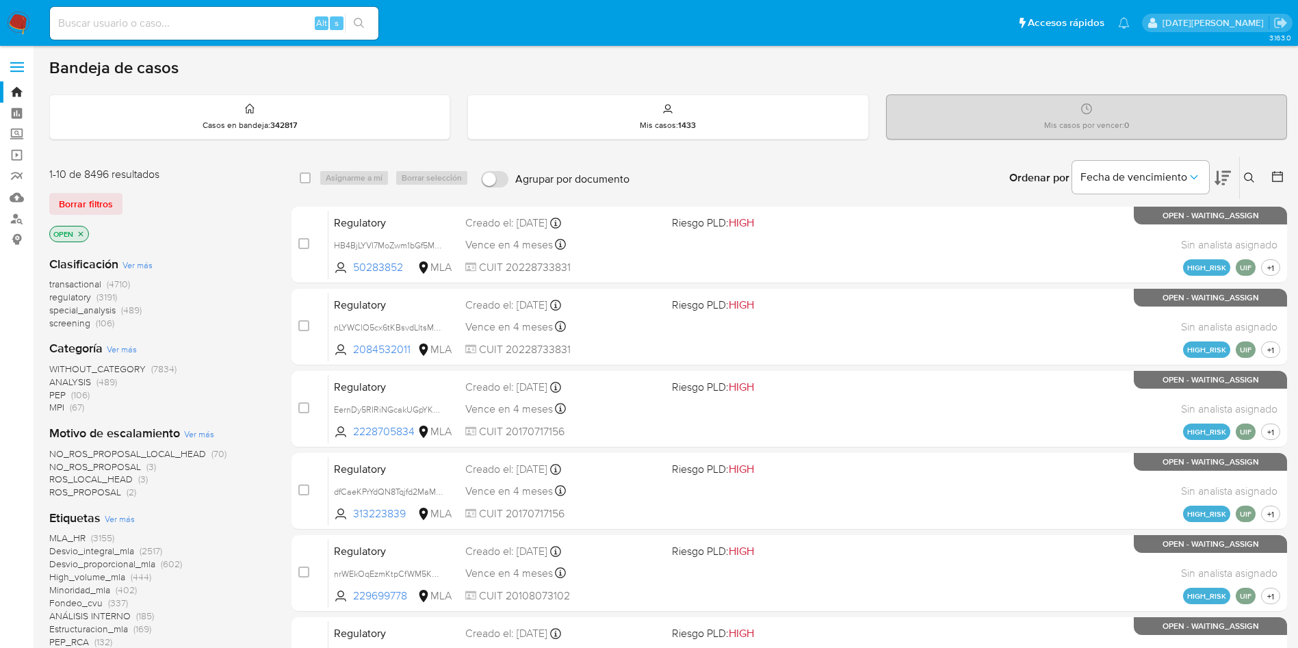
click at [1251, 177] on icon at bounding box center [1249, 177] width 11 height 11
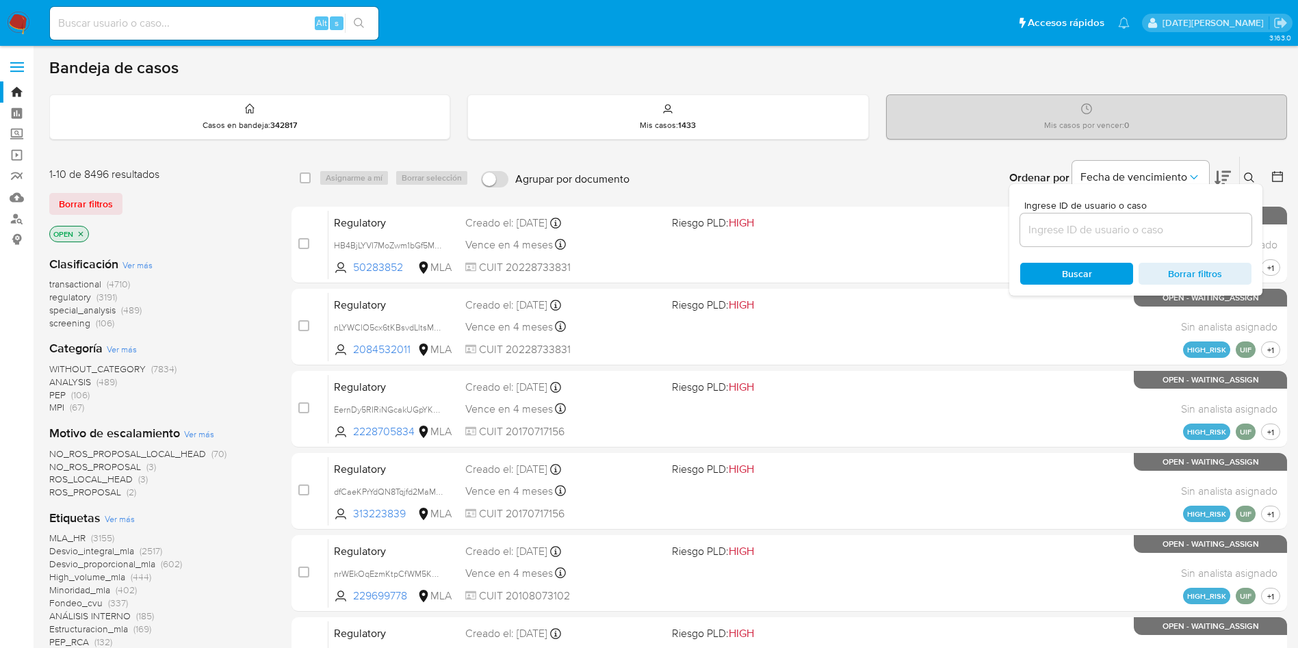
click at [1067, 231] on input at bounding box center [1135, 230] width 231 height 18
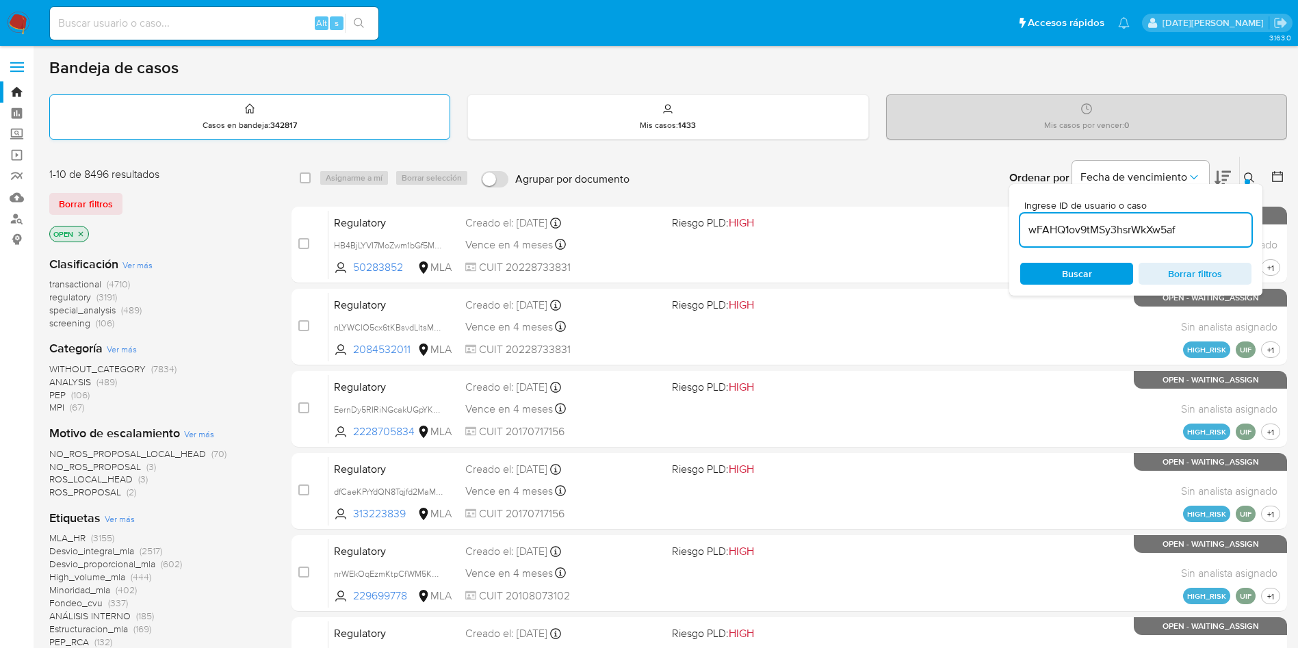
type input "wFAHQ1ov9tMSy3hsrWkXw5af"
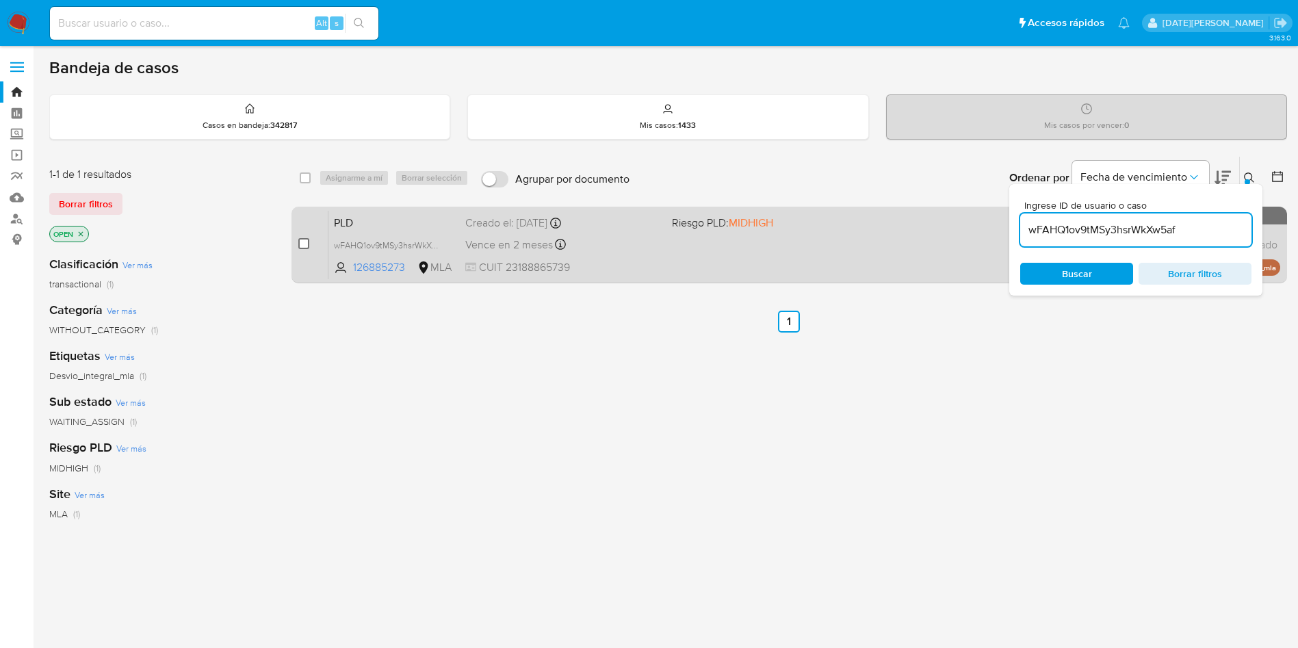
click at [299, 243] on input "checkbox" at bounding box center [303, 243] width 11 height 11
checkbox input "true"
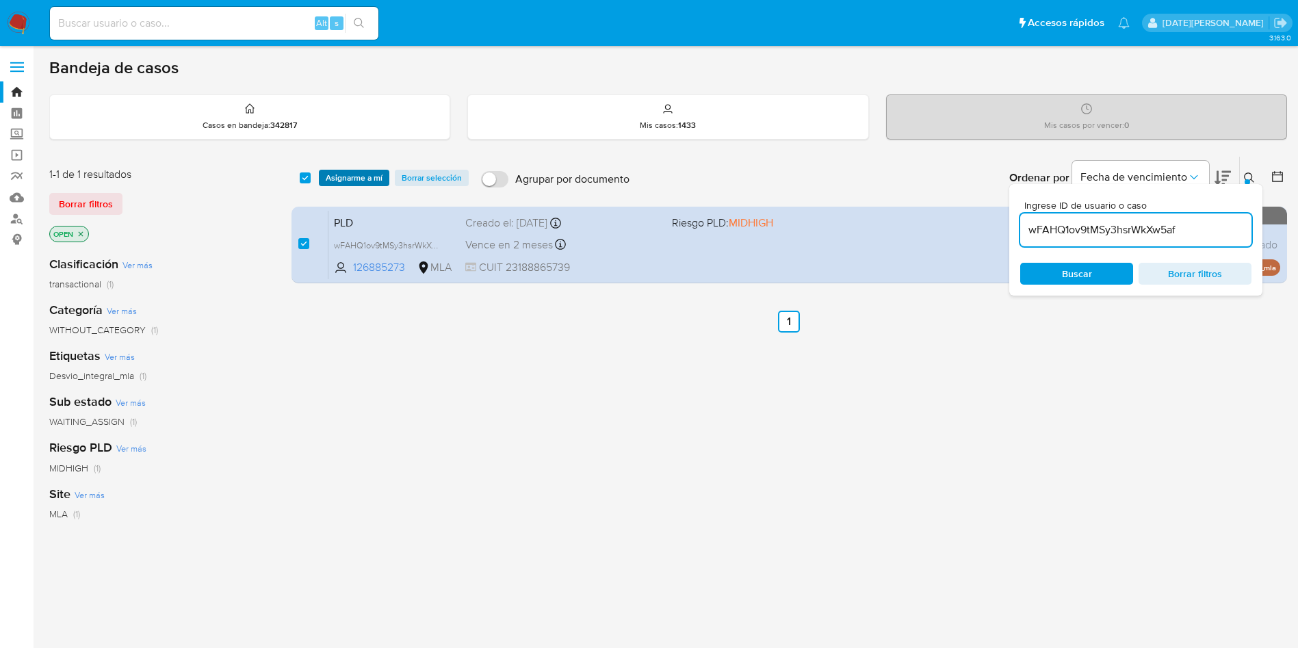
click at [353, 171] on span "Asignarme a mí" at bounding box center [354, 178] width 57 height 14
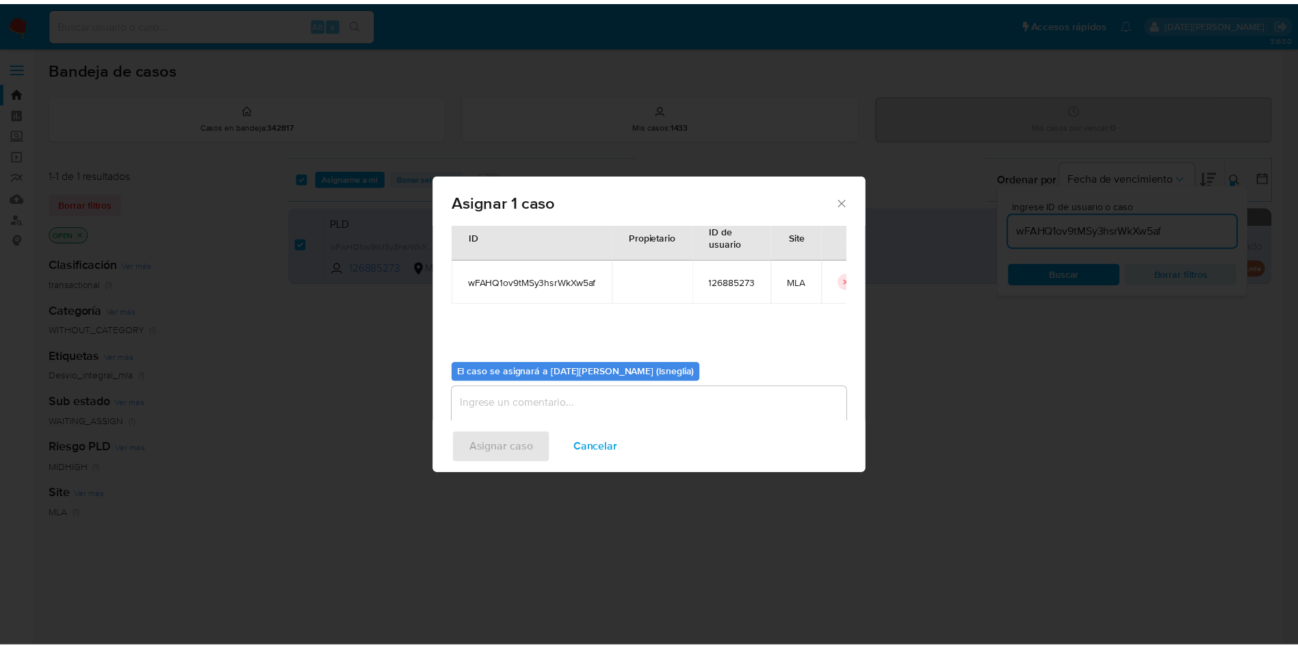
scroll to position [71, 0]
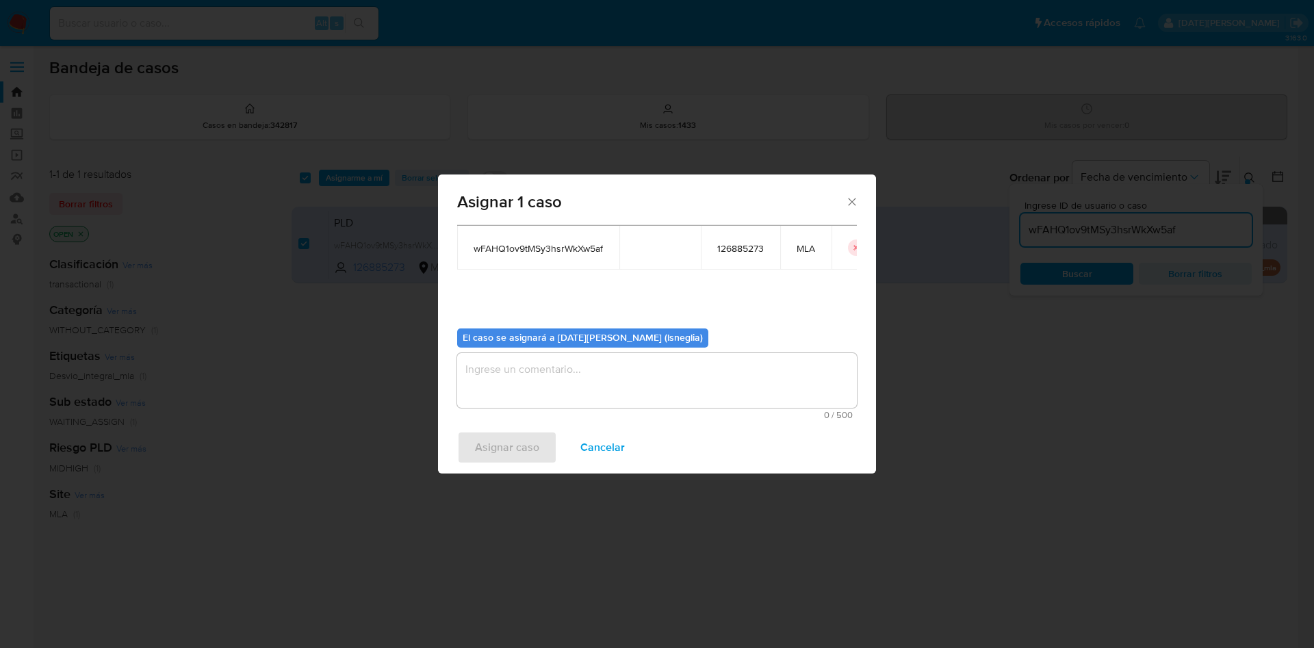
click at [526, 387] on textarea "assign-modal" at bounding box center [657, 380] width 400 height 55
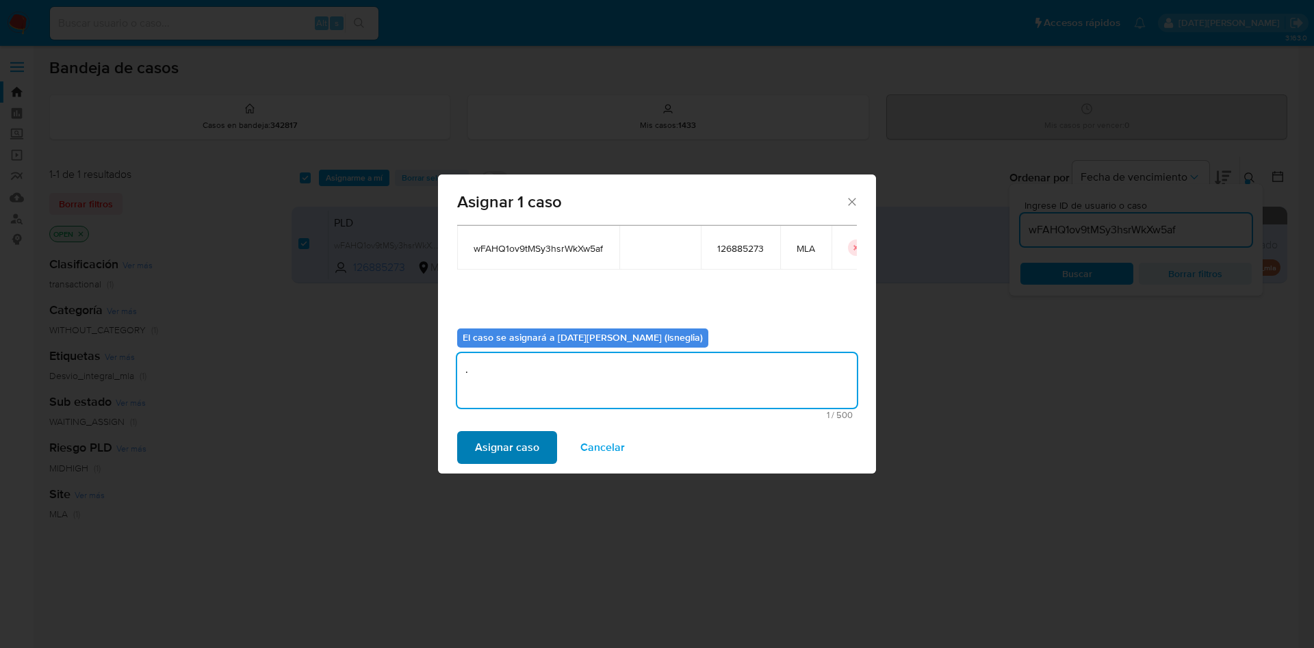
type textarea "."
click at [505, 444] on span "Asignar caso" at bounding box center [507, 447] width 64 height 30
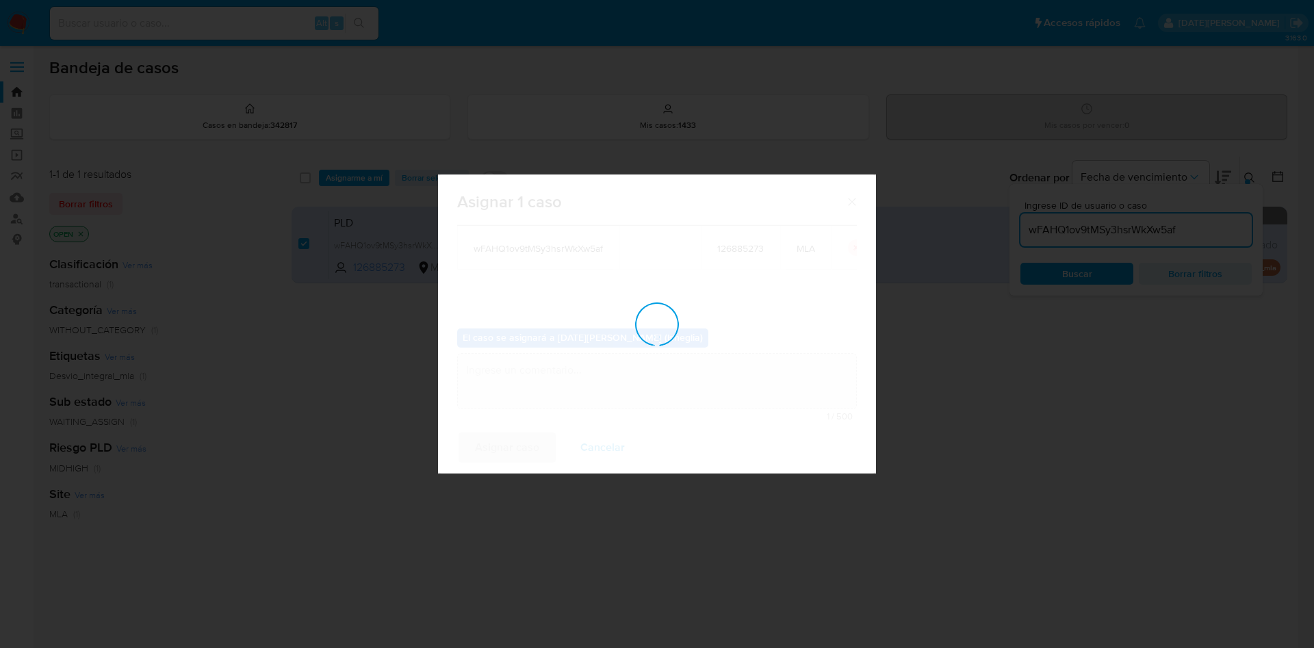
checkbox input "false"
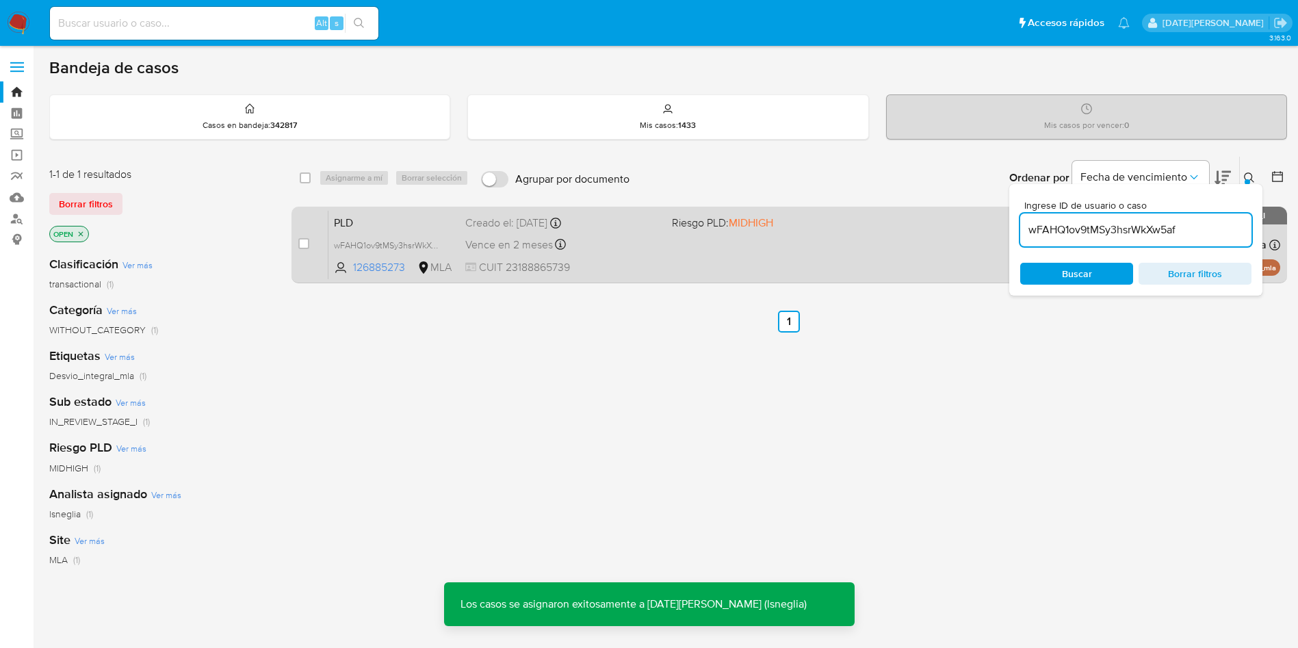
click at [359, 211] on div "PLD wFAHQ1ov9tMSy3hsrWkXw5af 126885273 MLA Riesgo PLD: MIDHIGH Creado el: [DATE…" at bounding box center [804, 244] width 952 height 69
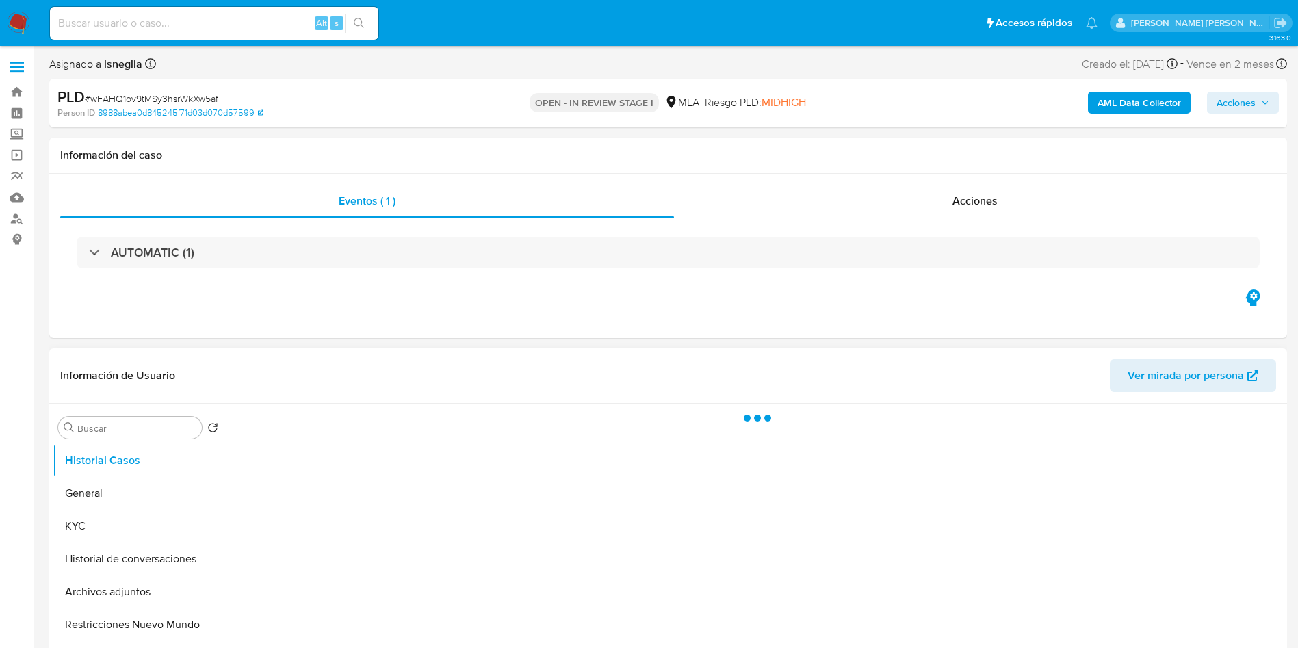
select select "10"
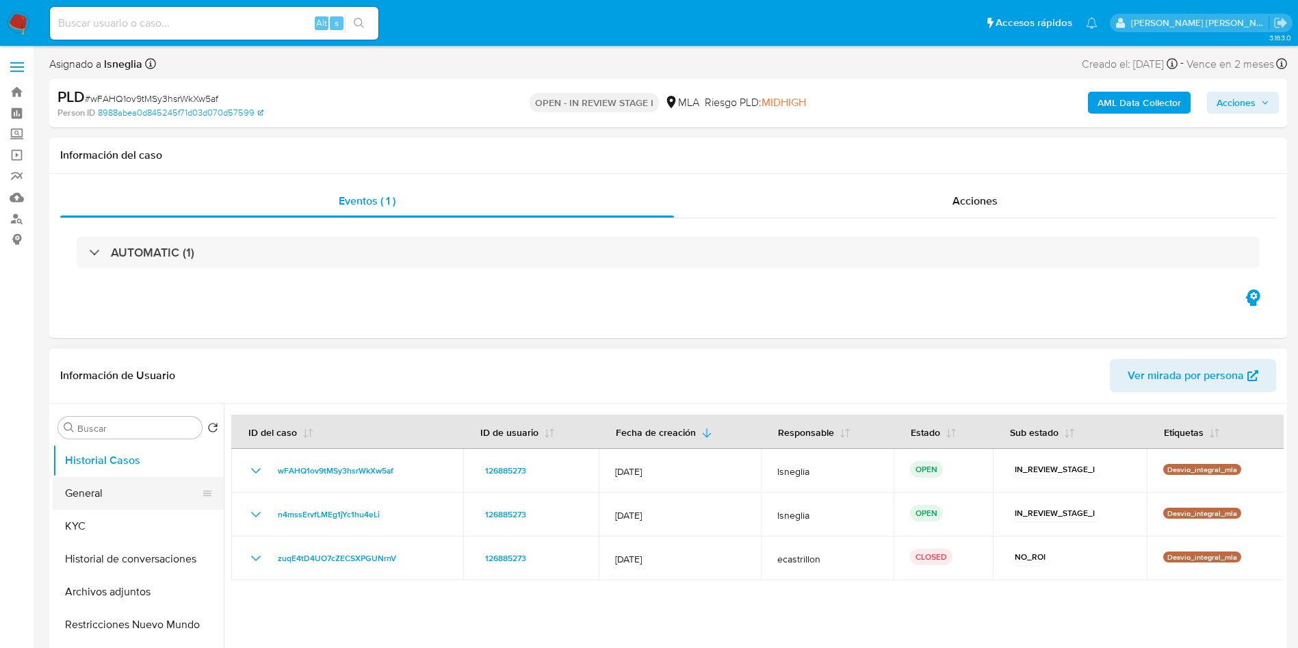
click at [90, 492] on button "General" at bounding box center [133, 493] width 160 height 33
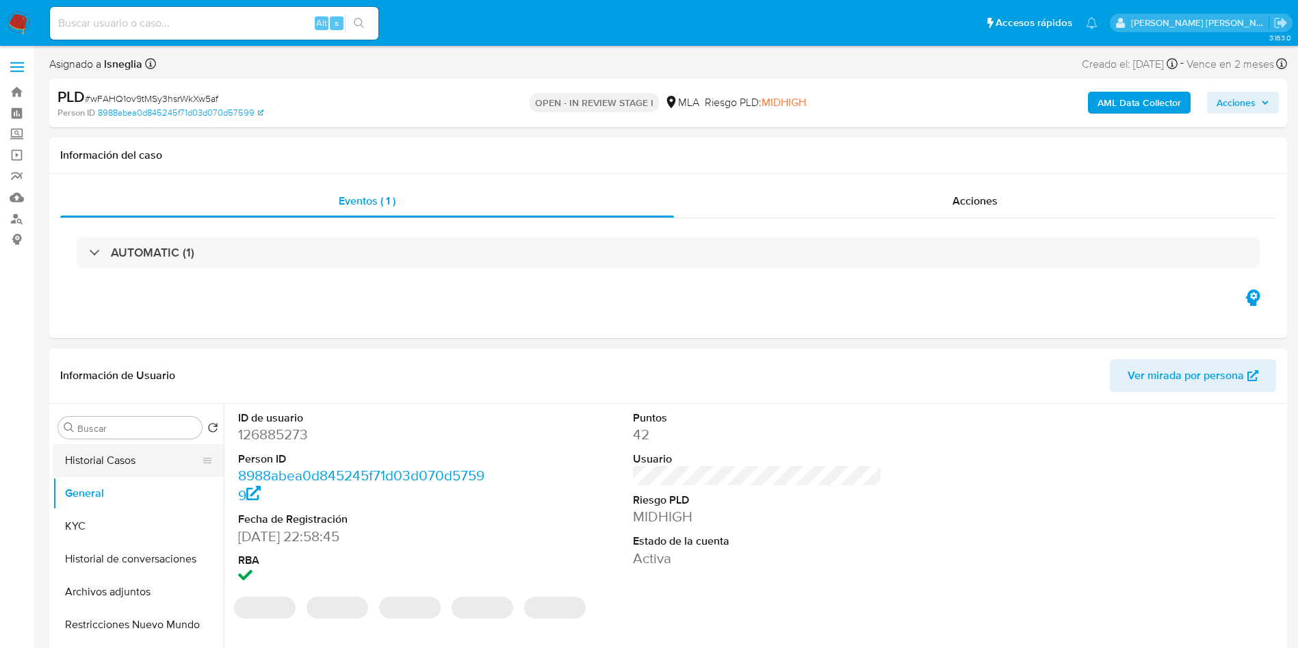
click at [100, 471] on button "Historial Casos" at bounding box center [133, 460] width 160 height 33
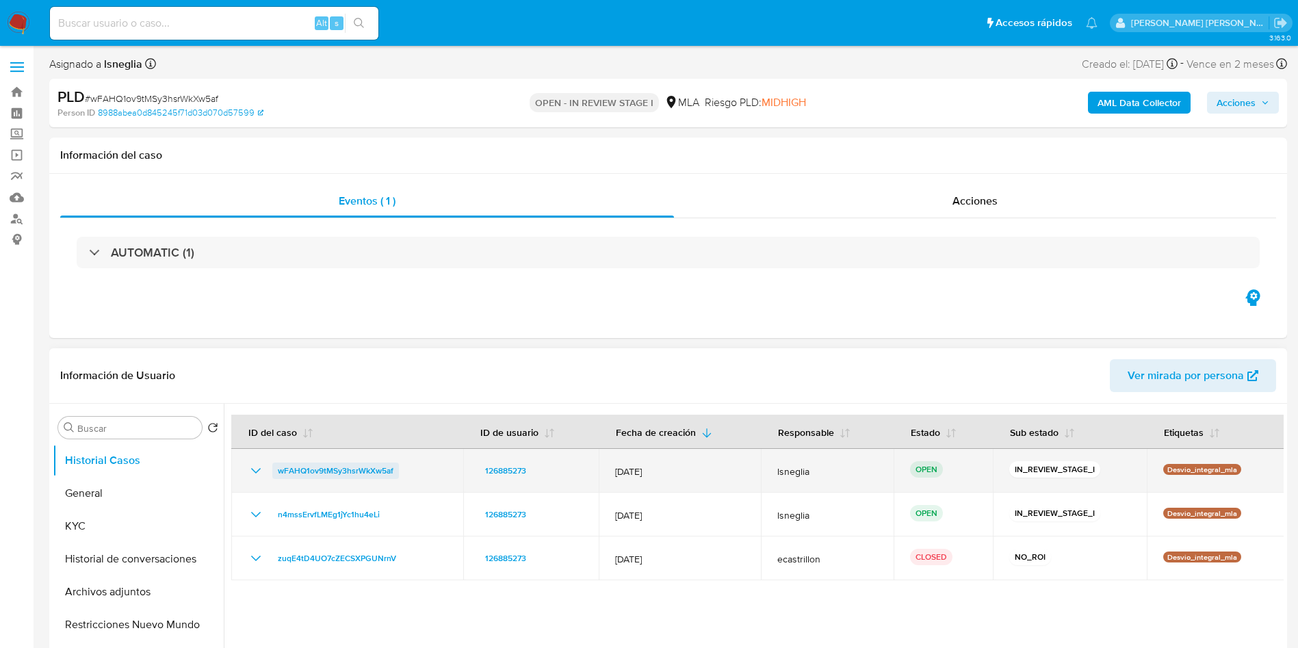
click at [331, 470] on span "wFAHQ1ov9tMSy3hsrWkXw5af" at bounding box center [336, 471] width 116 height 16
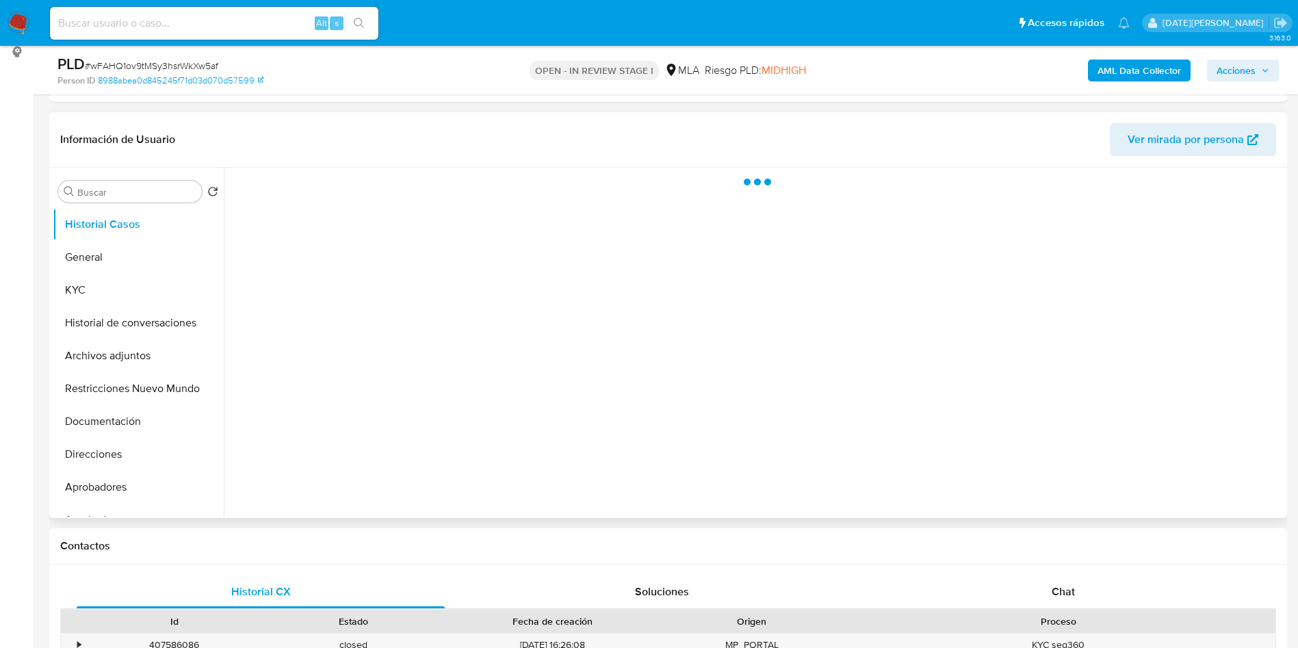
scroll to position [205, 0]
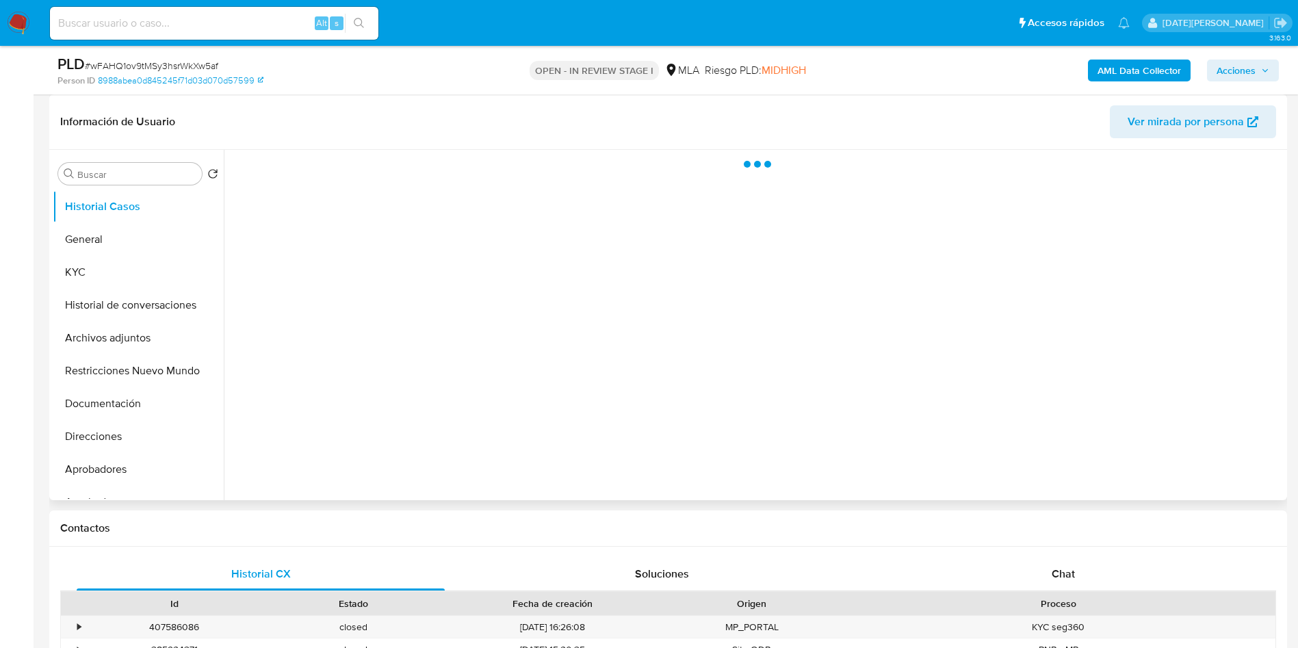
select select "10"
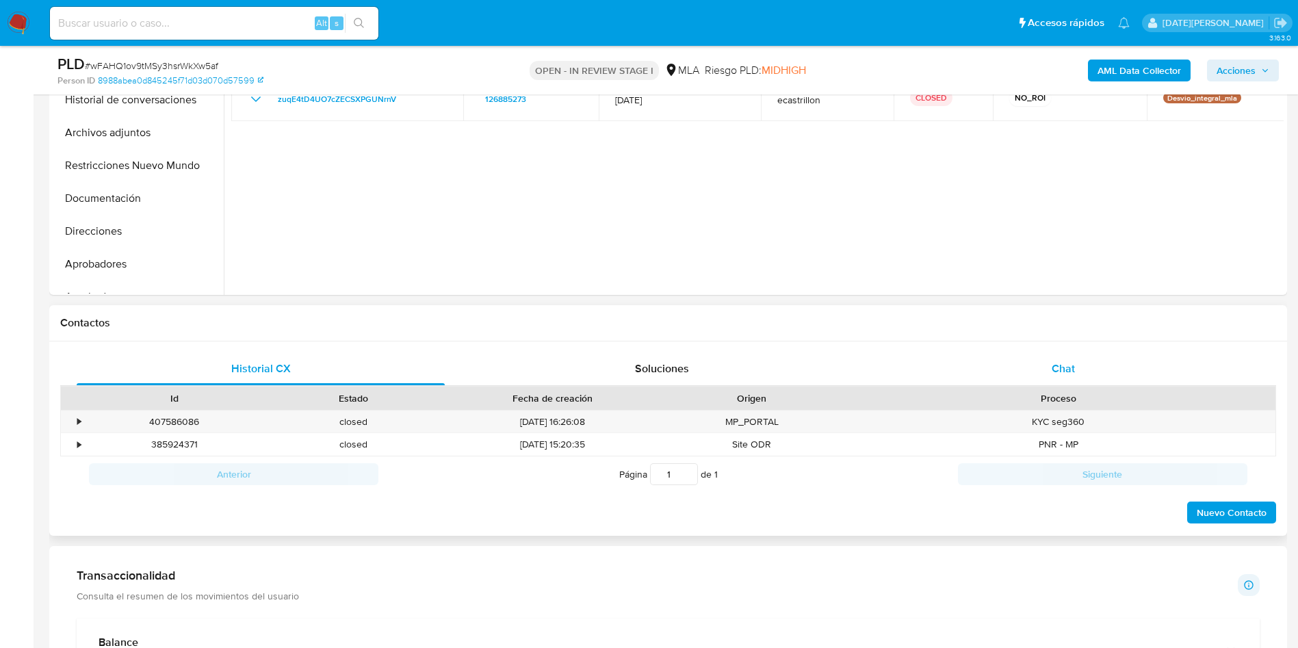
click at [1066, 354] on div "Chat" at bounding box center [1063, 368] width 368 height 33
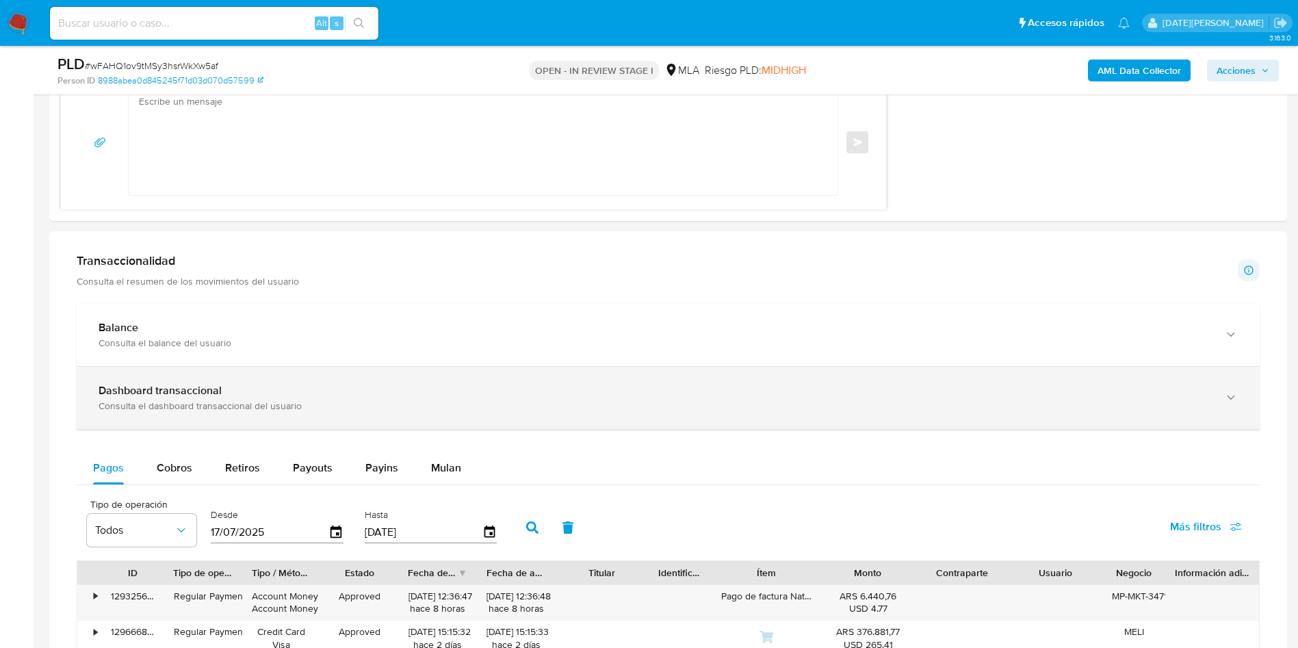
scroll to position [1129, 0]
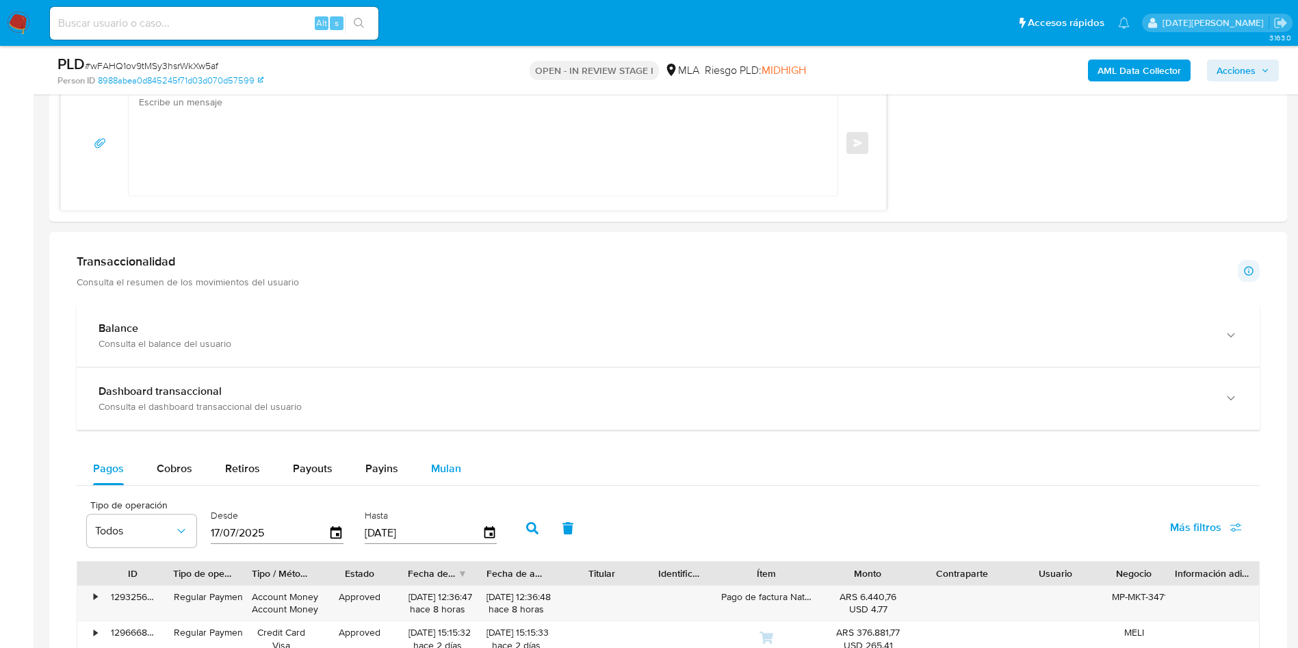
click at [440, 468] on span "Mulan" at bounding box center [446, 469] width 30 height 16
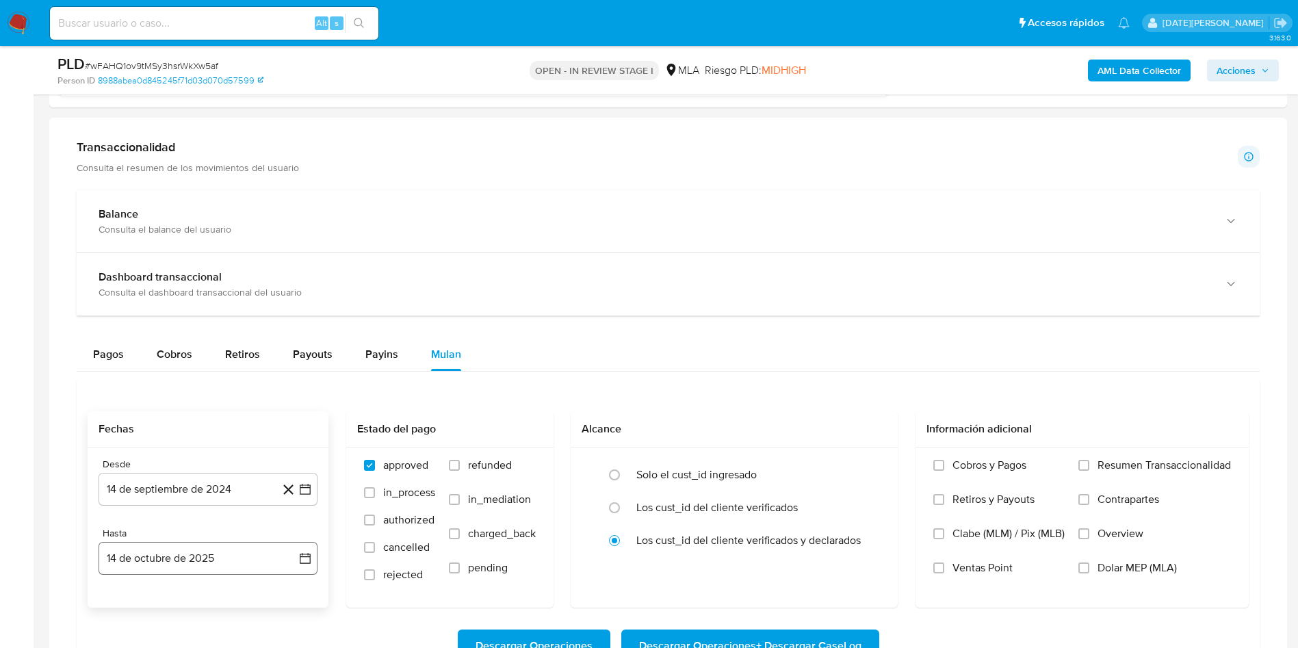
scroll to position [1334, 0]
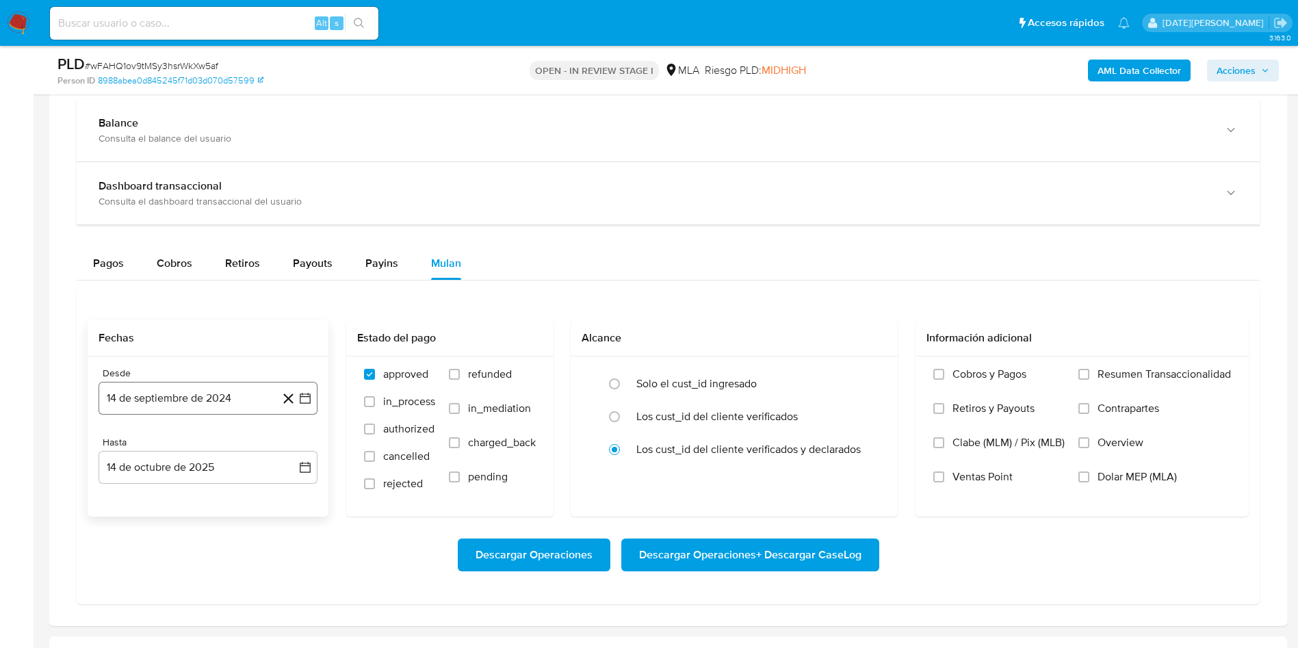
click at [231, 406] on button "14 de septiembre de 2024" at bounding box center [208, 398] width 219 height 33
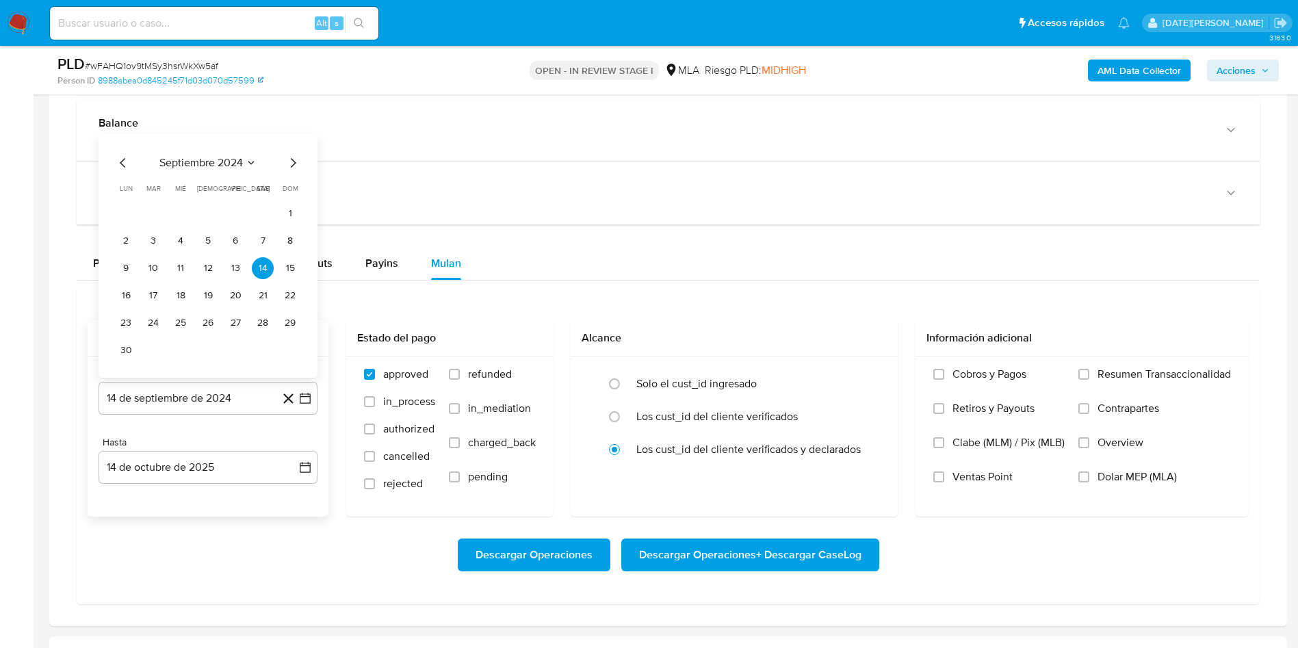
click at [251, 170] on div "septiembre 2024" at bounding box center [208, 163] width 186 height 16
click at [244, 158] on button "septiembre 2024" at bounding box center [207, 163] width 97 height 14
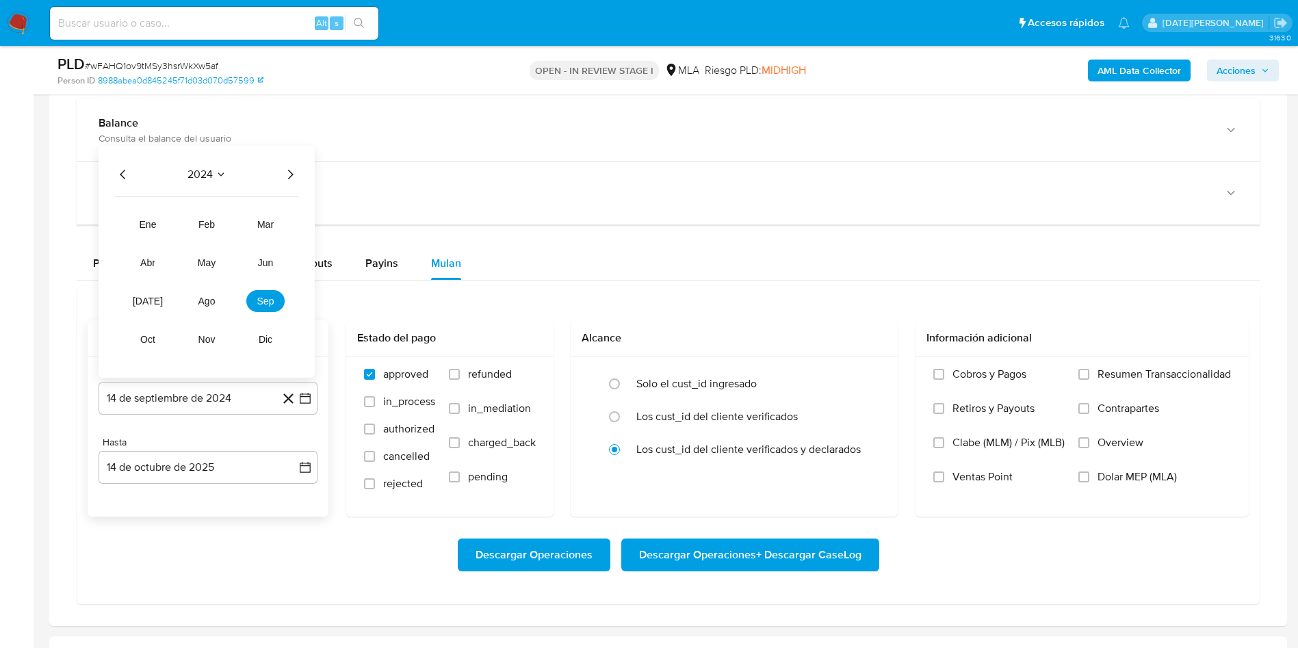
click at [289, 171] on icon "Año siguiente" at bounding box center [290, 174] width 16 height 16
click at [209, 263] on span "may" at bounding box center [207, 262] width 18 height 11
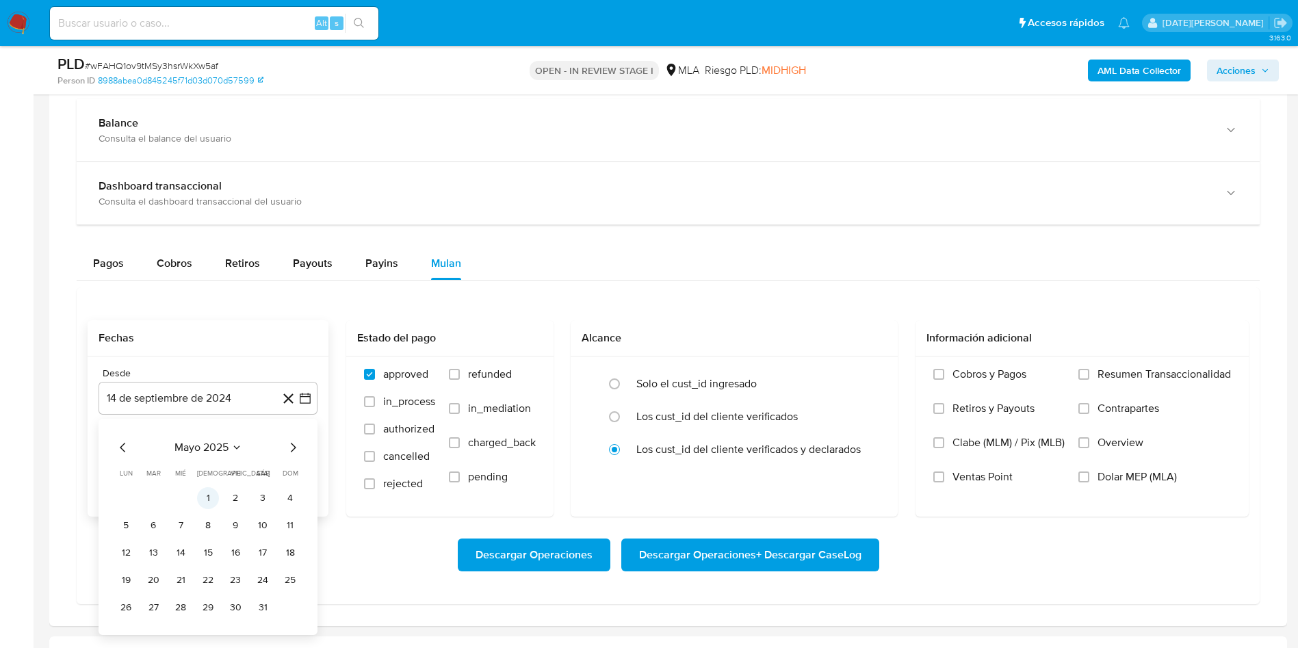
click at [207, 497] on button "1" at bounding box center [208, 498] width 22 height 22
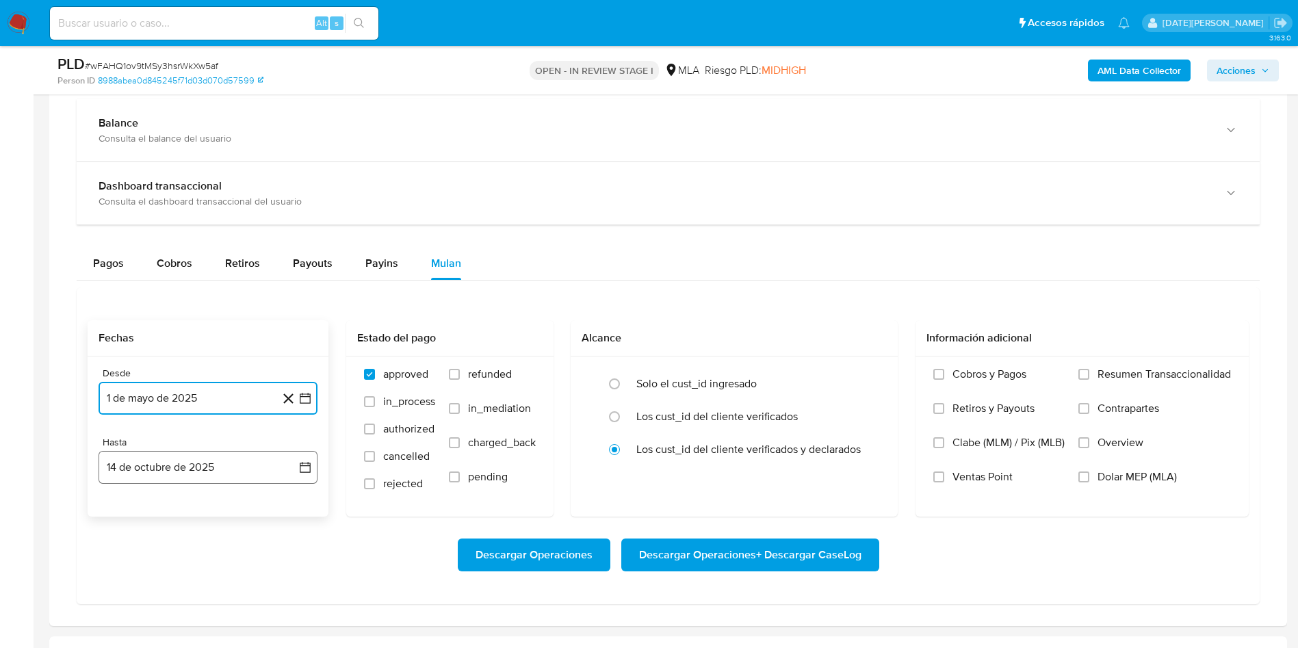
click at [220, 469] on button "14 de octubre de 2025" at bounding box center [208, 467] width 219 height 33
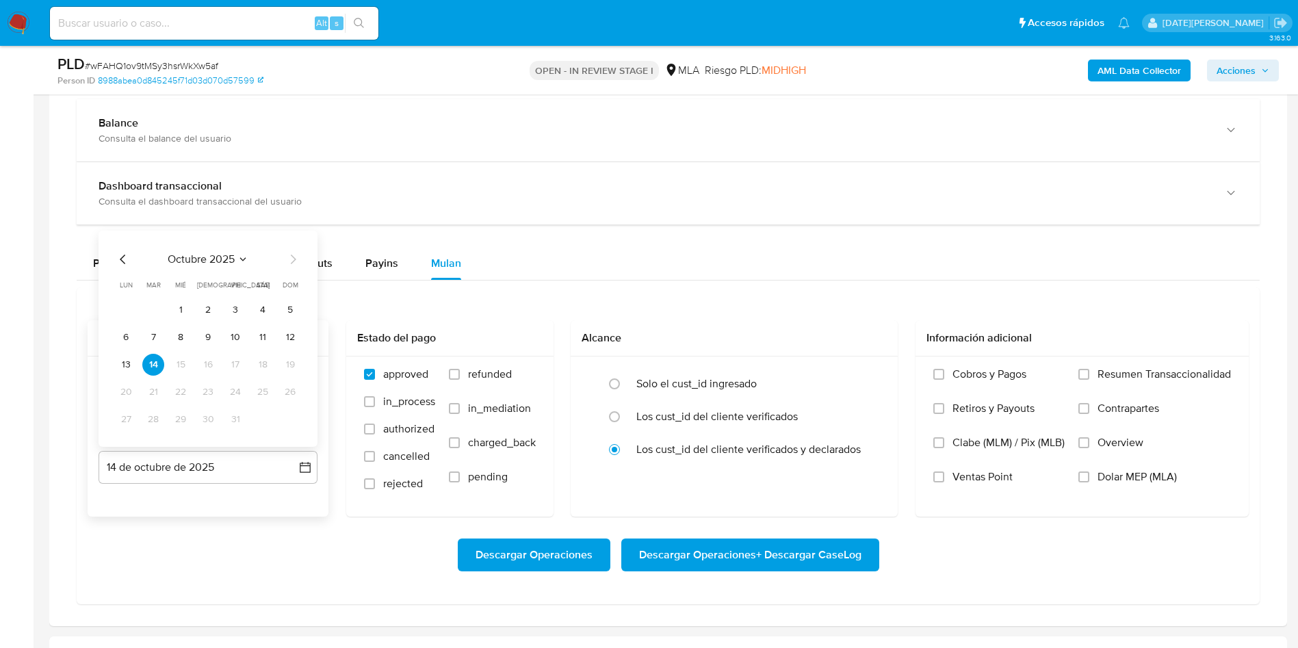
click at [117, 262] on icon "Mes anterior" at bounding box center [123, 259] width 16 height 16
click at [119, 259] on icon "Mes anterior" at bounding box center [123, 259] width 16 height 16
click at [294, 261] on icon "Mes siguiente" at bounding box center [293, 259] width 16 height 16
click at [152, 424] on button "30" at bounding box center [153, 420] width 22 height 22
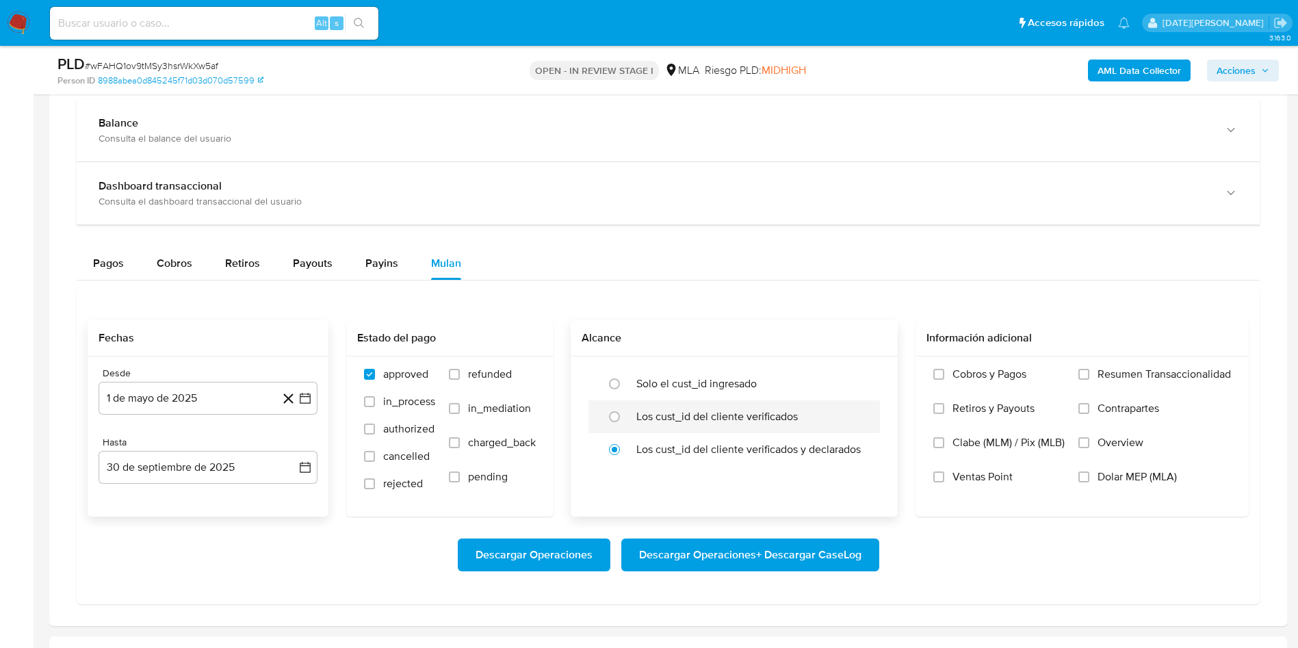
click at [648, 410] on label "Los cust_id del cliente verificados" at bounding box center [716, 417] width 161 height 14
click at [625, 410] on input "radio" at bounding box center [615, 417] width 22 height 22
radio input "true"
click at [1132, 477] on span "Dolar MEP (MLA)" at bounding box center [1137, 477] width 79 height 14
click at [1089, 477] on input "Dolar MEP (MLA)" at bounding box center [1083, 476] width 11 height 11
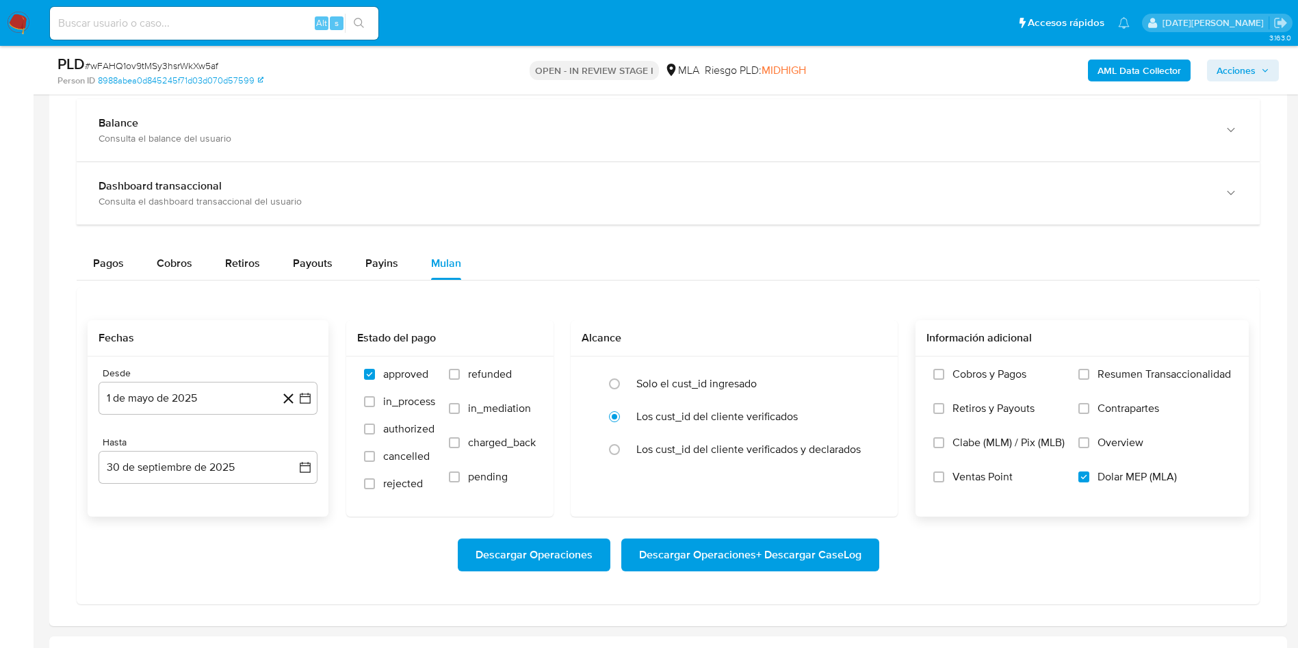
click at [810, 559] on span "Descargar Operaciones + Descargar CaseLog" at bounding box center [750, 555] width 222 height 30
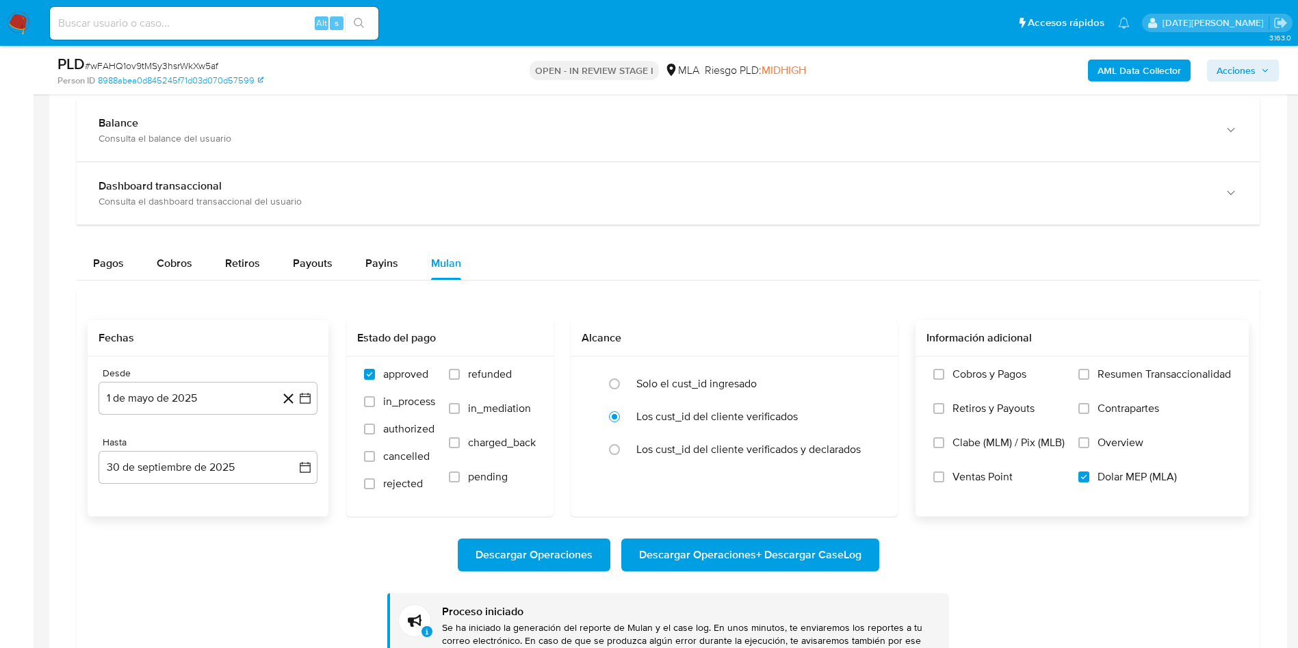
click at [184, 24] on input at bounding box center [214, 23] width 328 height 18
paste input "ndy89Yo5km3uOTnAF3xlyv1f"
type input "ndy89Yo5km3uOTnAF3xlyv1f"
click at [363, 19] on icon "search-icon" at bounding box center [359, 23] width 11 height 11
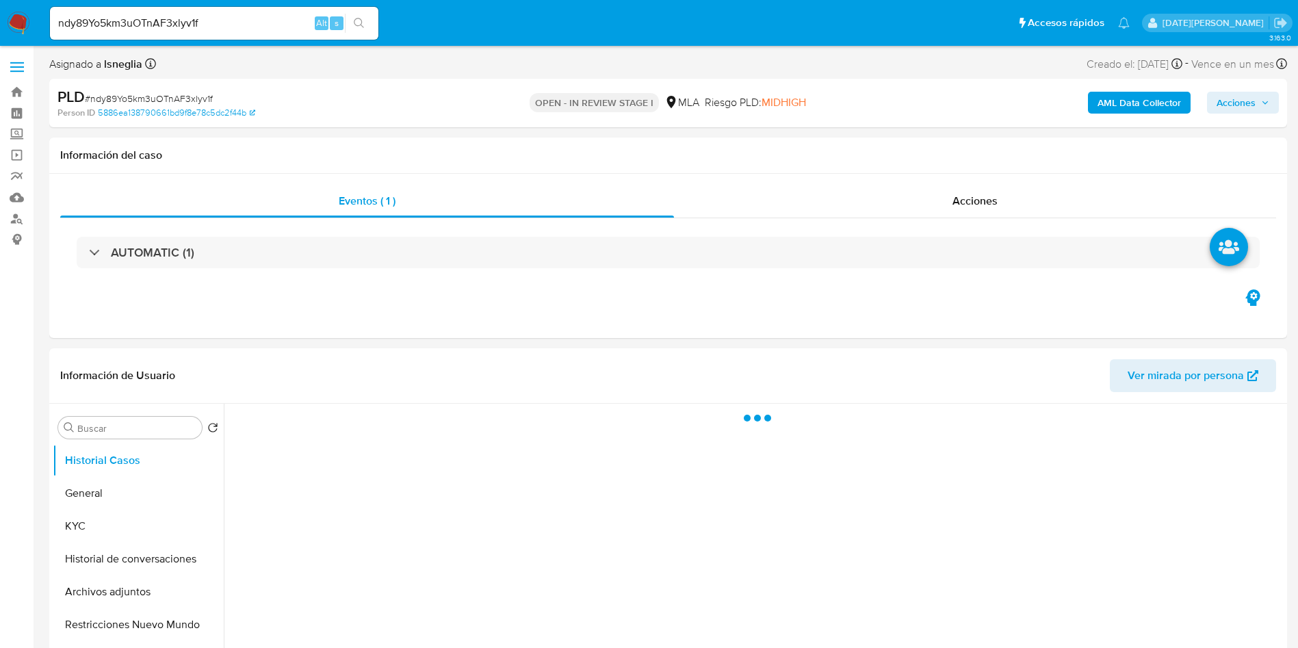
select select "10"
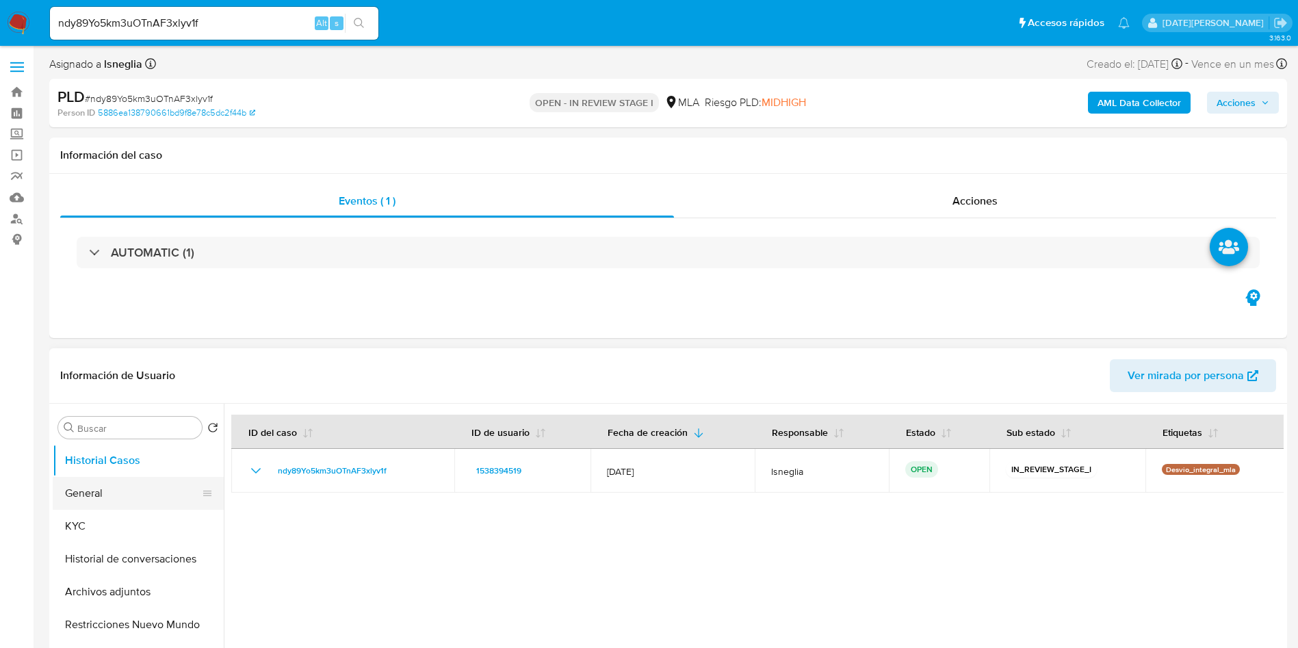
click at [73, 495] on button "General" at bounding box center [133, 493] width 160 height 33
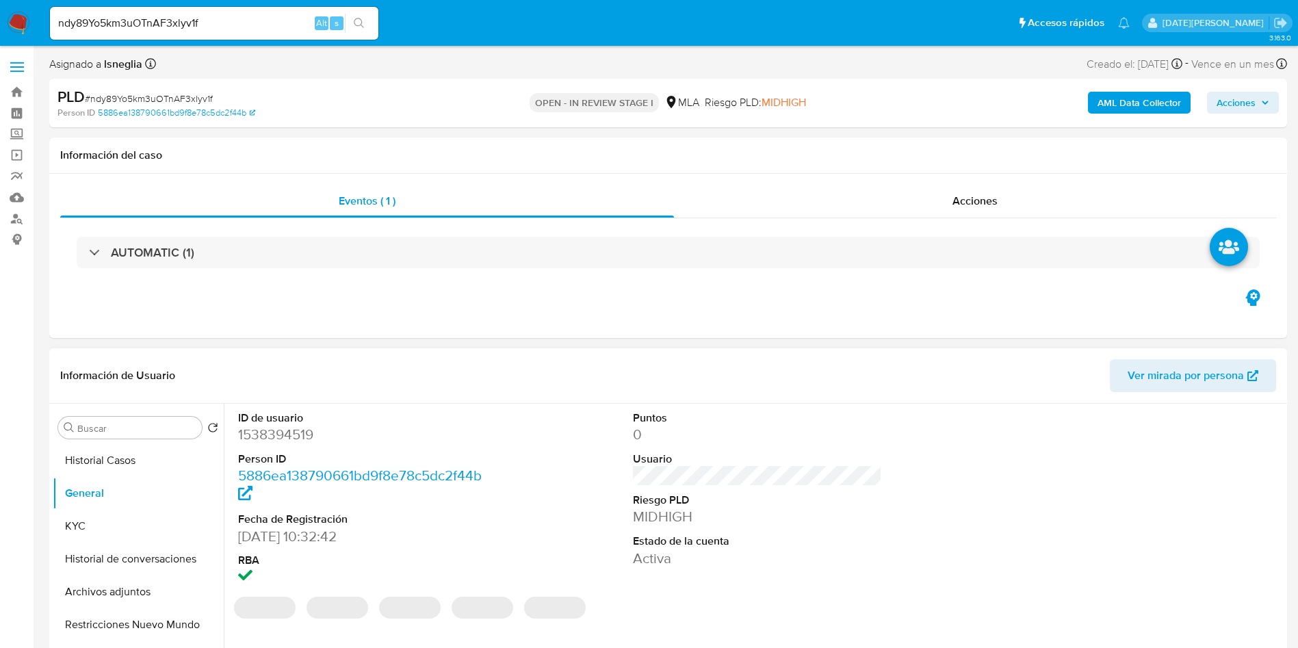
click at [281, 433] on dd "1538394519" at bounding box center [363, 434] width 250 height 19
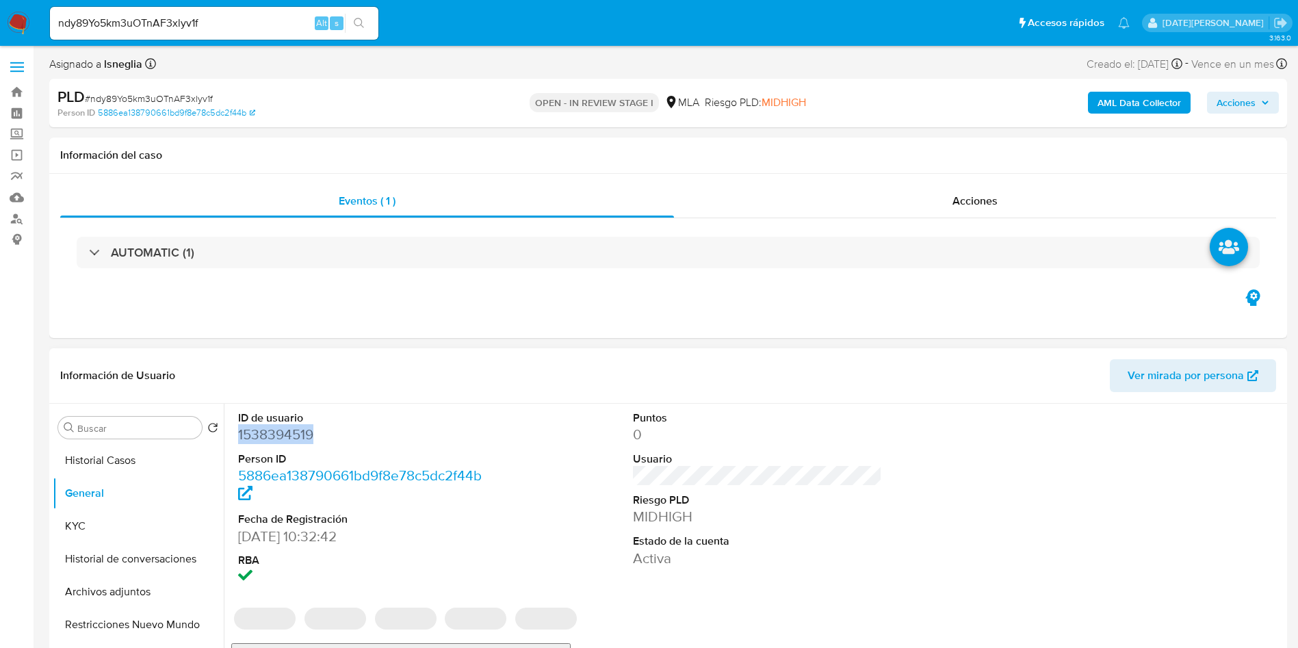
copy dd "1538394519"
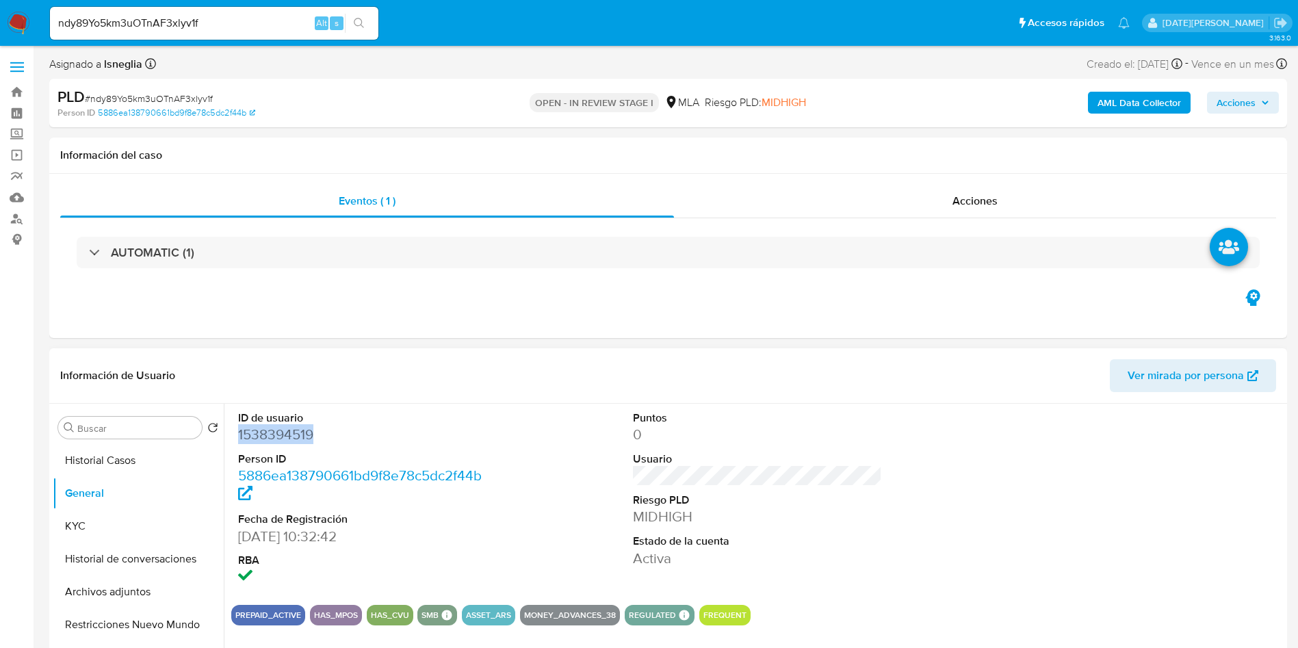
click at [315, 431] on dd "1538394519" at bounding box center [363, 434] width 250 height 19
click at [316, 430] on dd "1538394519" at bounding box center [363, 434] width 250 height 19
click at [286, 436] on dd "1538394519" at bounding box center [363, 434] width 250 height 19
copy dd "1538394519"
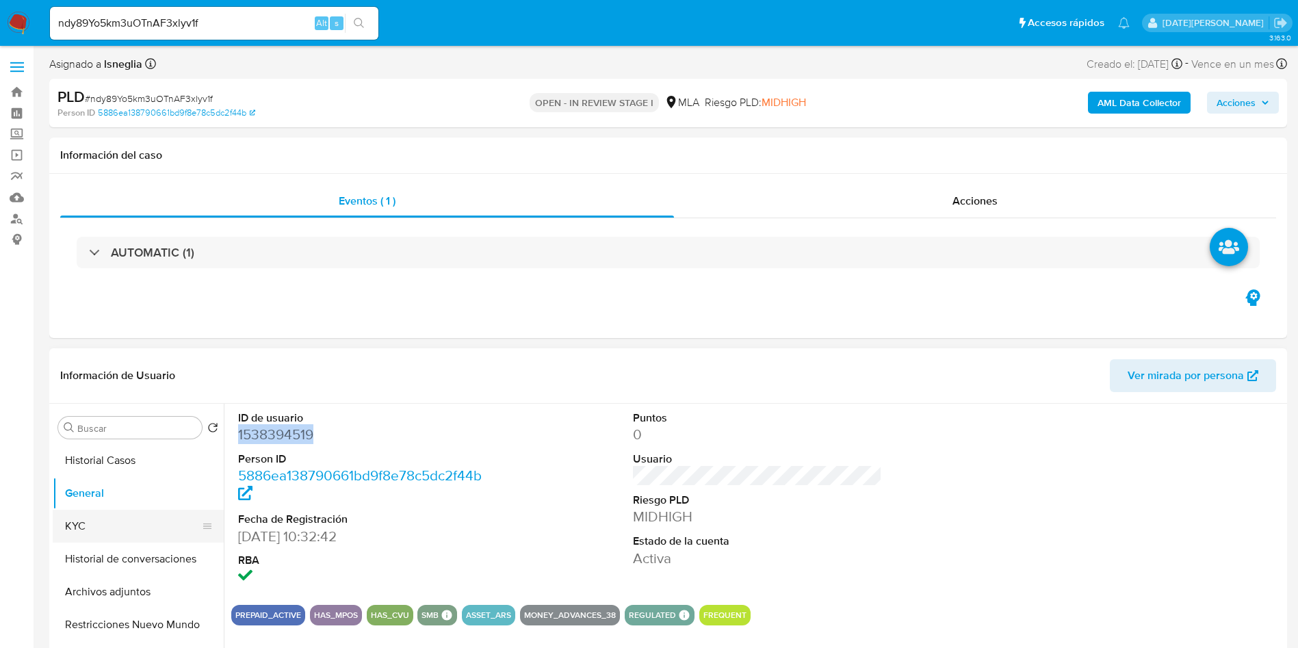
drag, startPoint x: 76, startPoint y: 520, endPoint x: 155, endPoint y: 521, distance: 79.4
click at [78, 520] on button "KYC" at bounding box center [133, 526] width 160 height 33
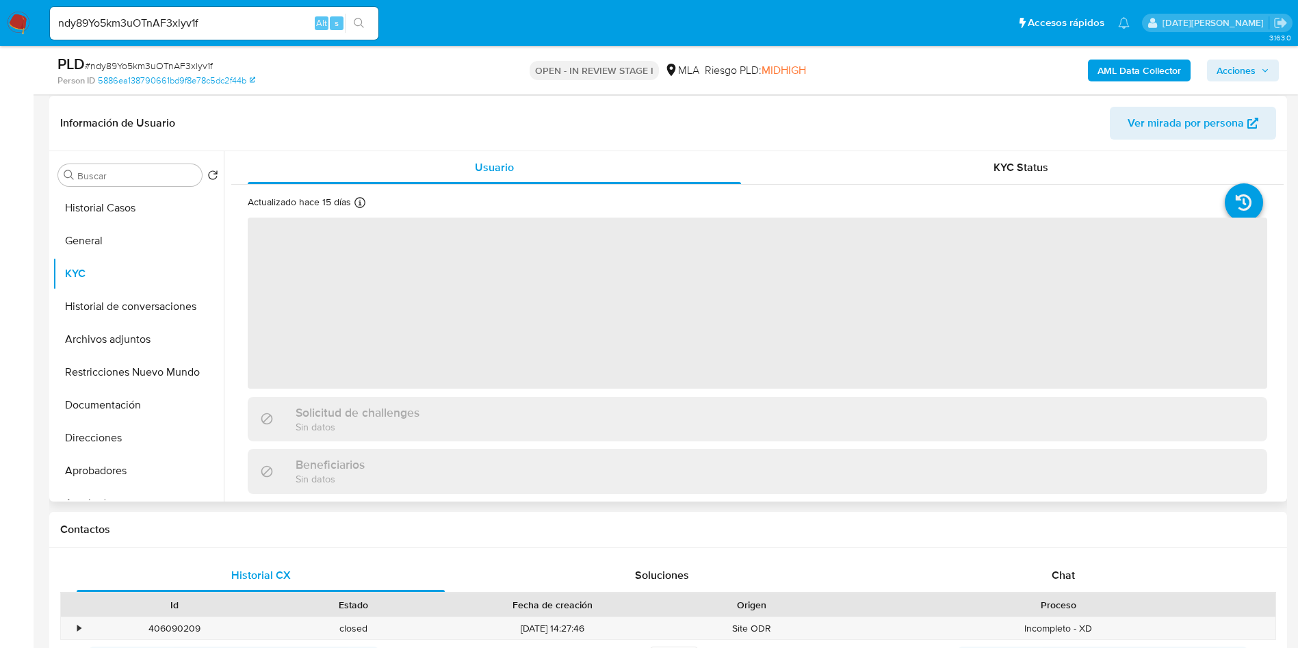
scroll to position [205, 0]
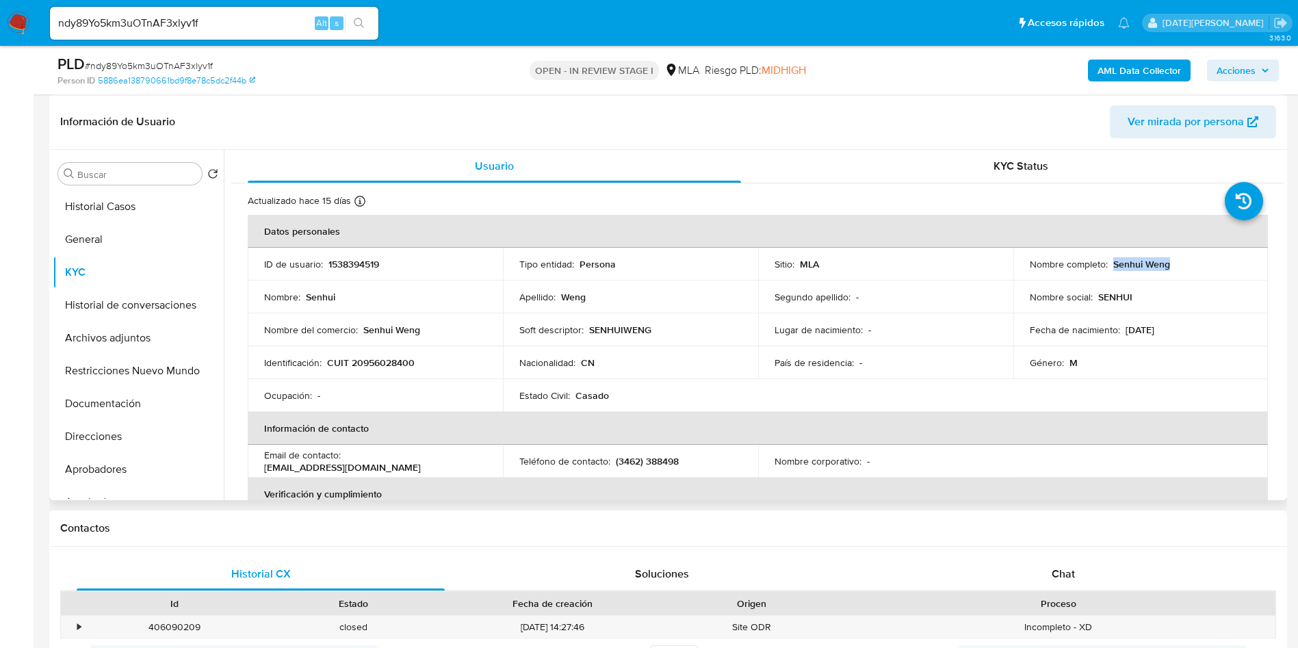
drag, startPoint x: 1109, startPoint y: 263, endPoint x: 1187, endPoint y: 268, distance: 77.5
click at [1187, 268] on div "Nombre completo : [PERSON_NAME]" at bounding box center [1141, 264] width 222 height 12
copy p "Senhui Weng"
drag, startPoint x: 328, startPoint y: 365, endPoint x: 445, endPoint y: 365, distance: 117.0
click at [445, 365] on div "Identificación : CUIT 20956028400" at bounding box center [375, 363] width 222 height 12
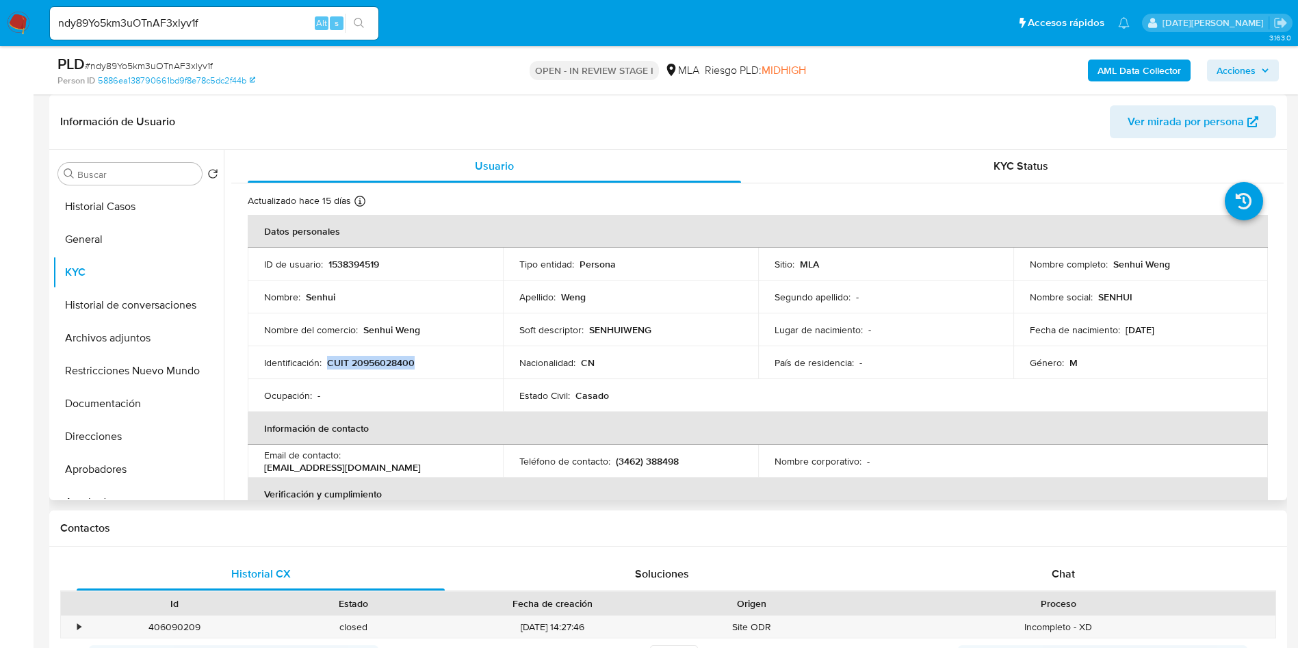
copy p "CUIT 20956028400"
click at [93, 436] on button "Direcciones" at bounding box center [133, 436] width 160 height 33
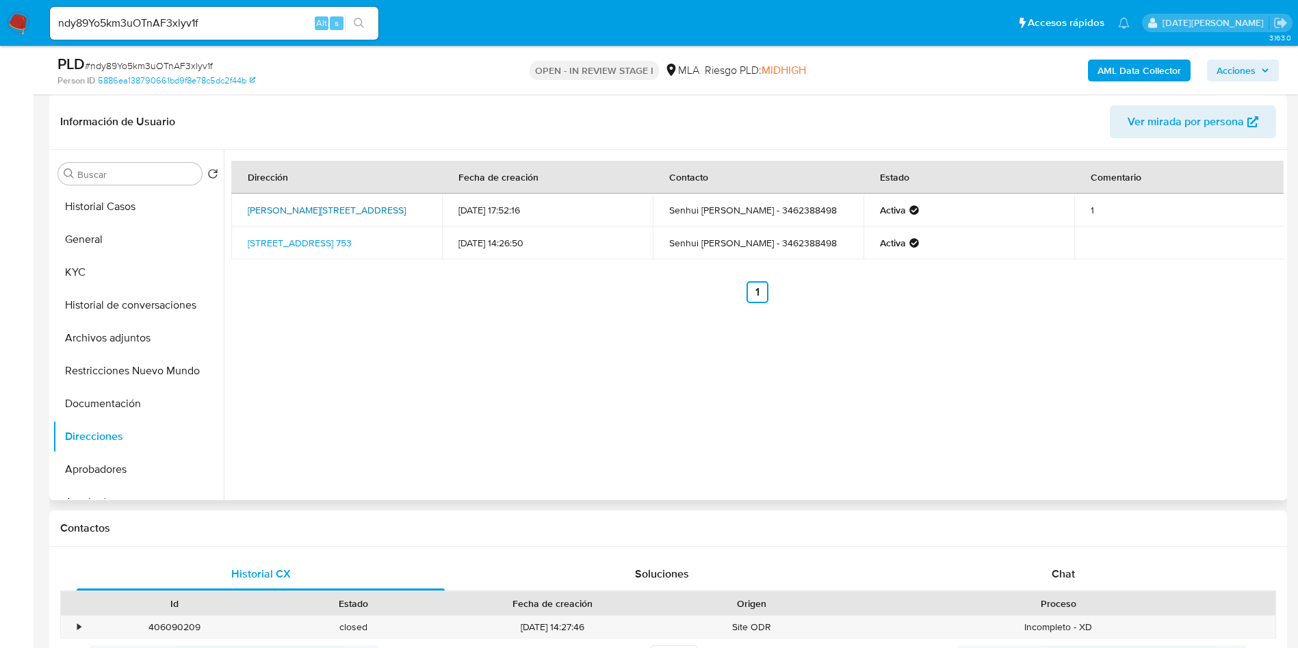
click at [329, 203] on link "Calle Casey 475, Venado Tuerto, Santa Fe, 2600, Argentina 475" at bounding box center [327, 210] width 158 height 14
click at [114, 277] on button "KYC" at bounding box center [133, 272] width 160 height 33
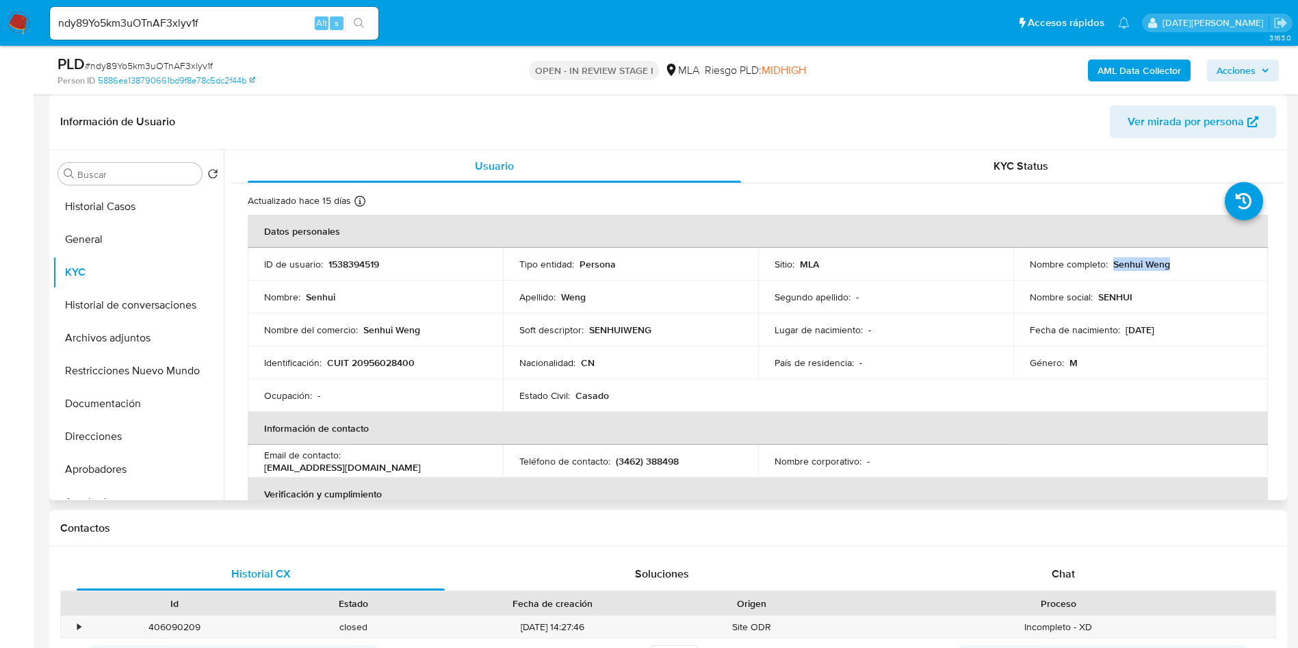
drag, startPoint x: 1110, startPoint y: 266, endPoint x: 1174, endPoint y: 264, distance: 64.3
click at [1174, 264] on div "Nombre completo : Senhui Weng" at bounding box center [1141, 264] width 222 height 12
click at [99, 435] on button "Direcciones" at bounding box center [133, 436] width 160 height 33
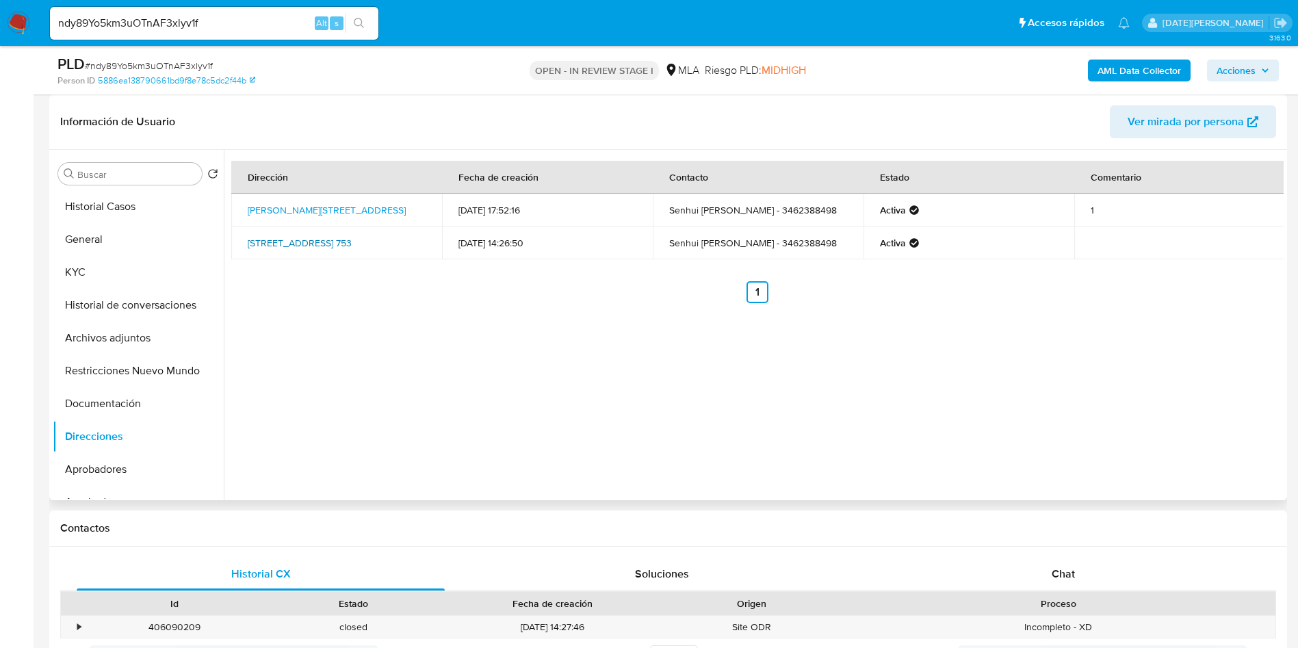
click at [298, 237] on link "Calle Belgrano 753, Venado Tuerto, Santa Fe, 2600, Argentina 753" at bounding box center [300, 243] width 104 height 14
drag, startPoint x: 243, startPoint y: 231, endPoint x: 352, endPoint y: 246, distance: 109.8
click at [352, 246] on td "Calle Belgrano 753, Venado Tuerto, Santa Fe, 2600, Argentina 753" at bounding box center [336, 242] width 211 height 33
copy link "Calle Belgrano 753, Venado Tuerto, Santa Fe, 2600, Argentina 753"
click at [111, 279] on button "KYC" at bounding box center [133, 272] width 160 height 33
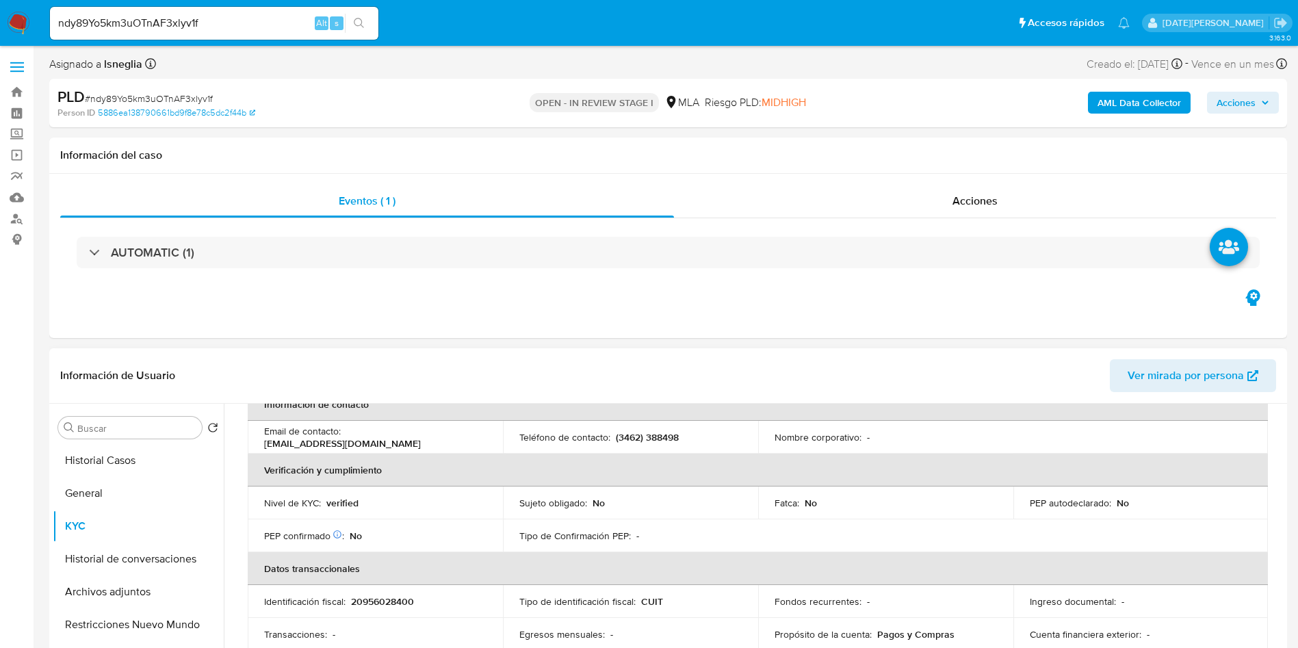
scroll to position [323, 0]
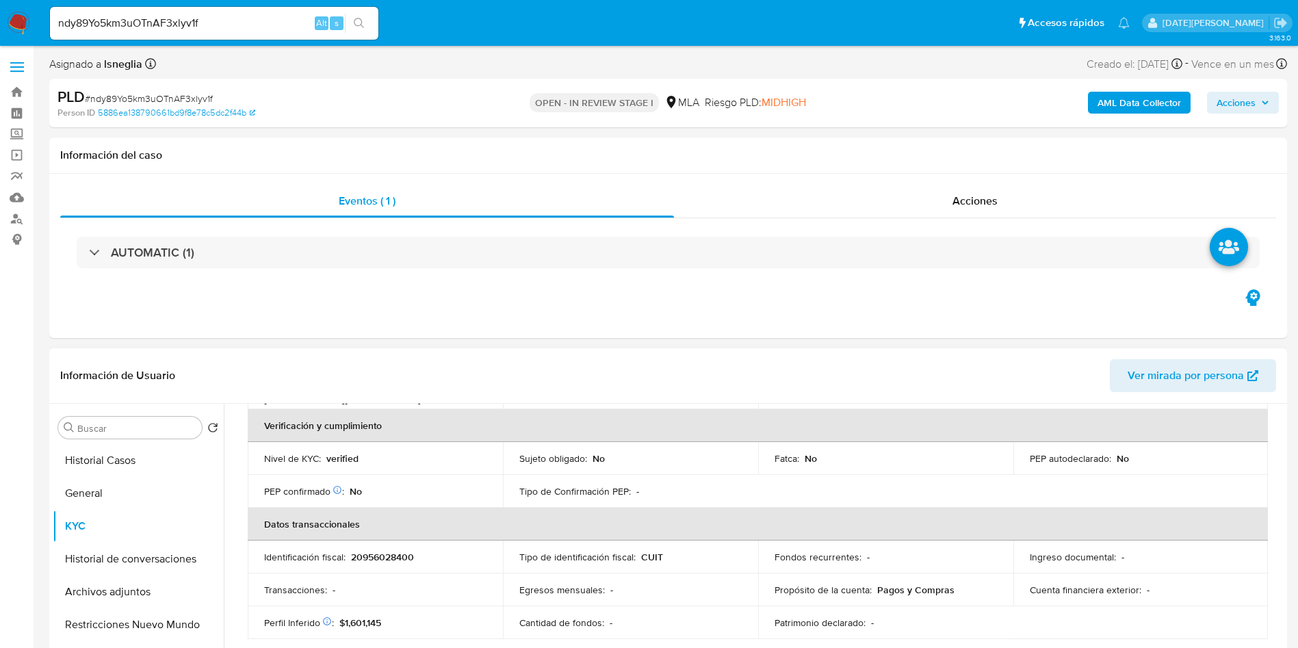
click at [404, 561] on p "20956028400" at bounding box center [382, 557] width 63 height 12
copy p "20956028400"
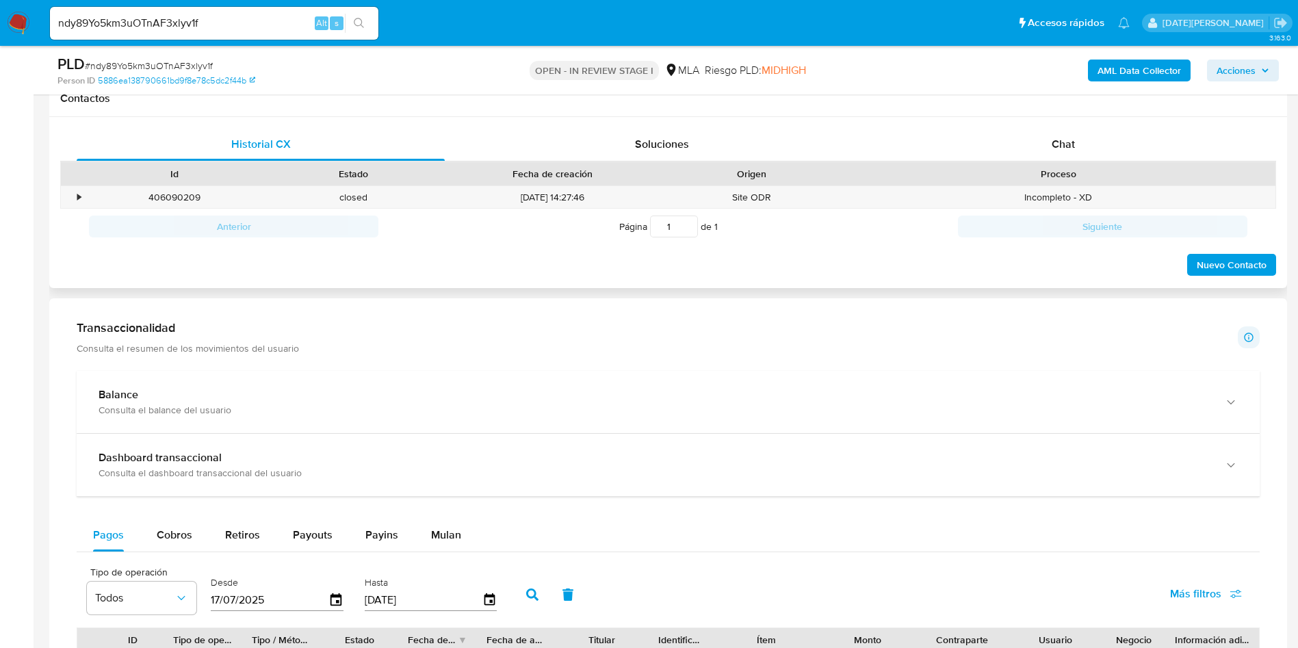
scroll to position [616, 0]
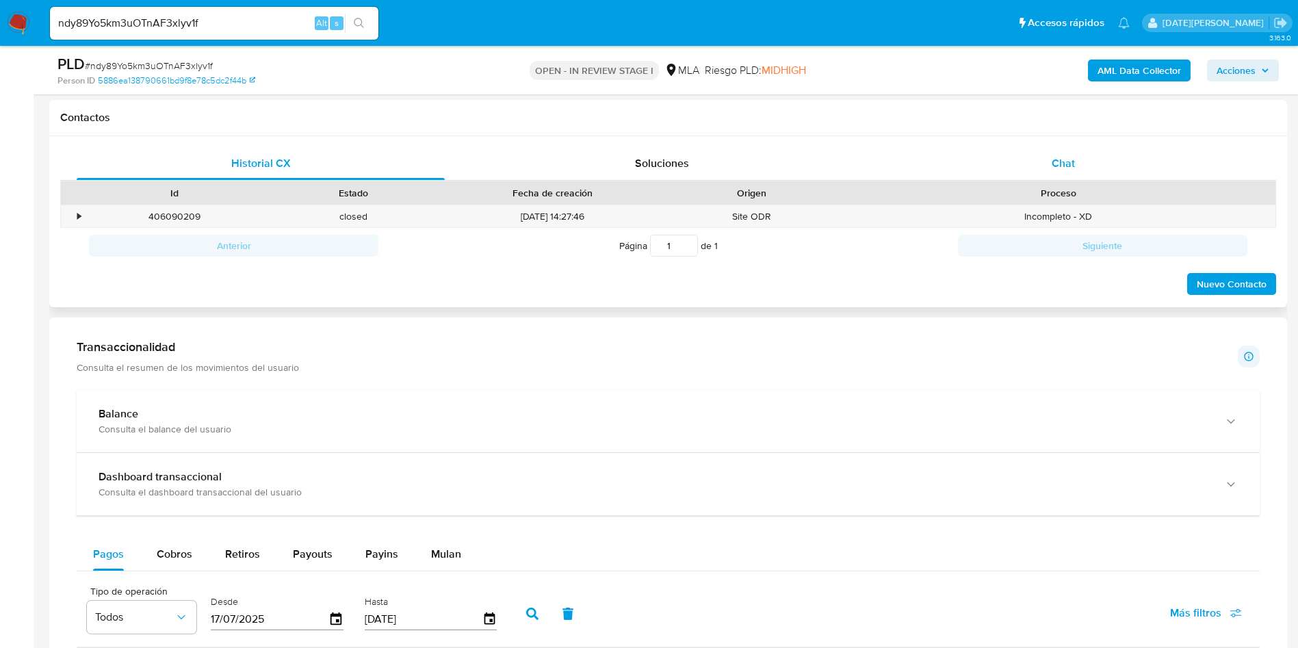
click at [1058, 162] on span "Chat" at bounding box center [1063, 163] width 23 height 16
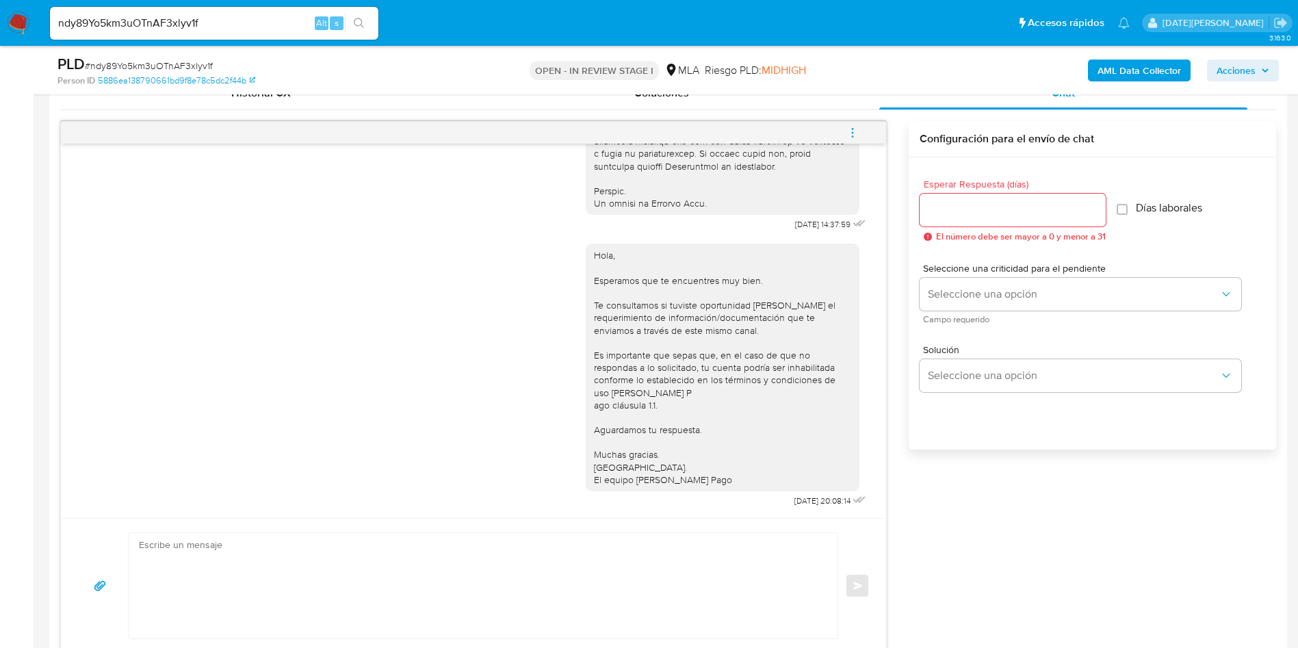
scroll to position [718, 0]
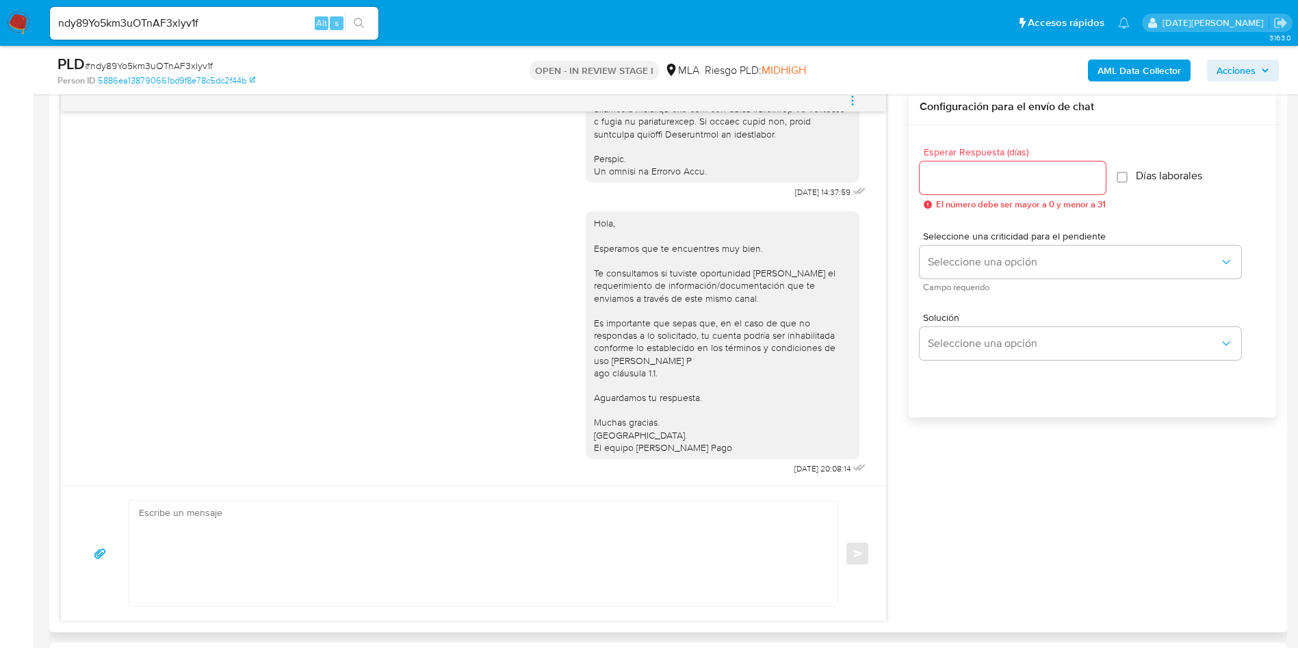
click at [393, 563] on textarea at bounding box center [480, 553] width 682 height 105
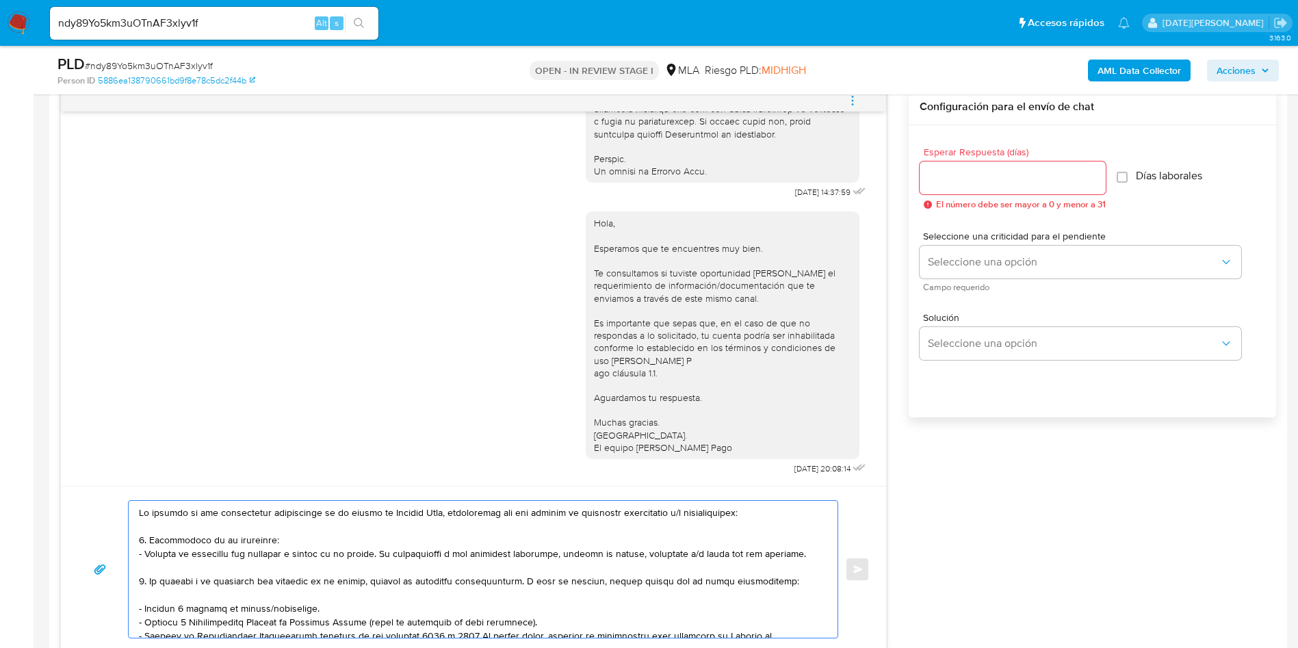
click at [142, 509] on textarea at bounding box center [480, 569] width 682 height 137
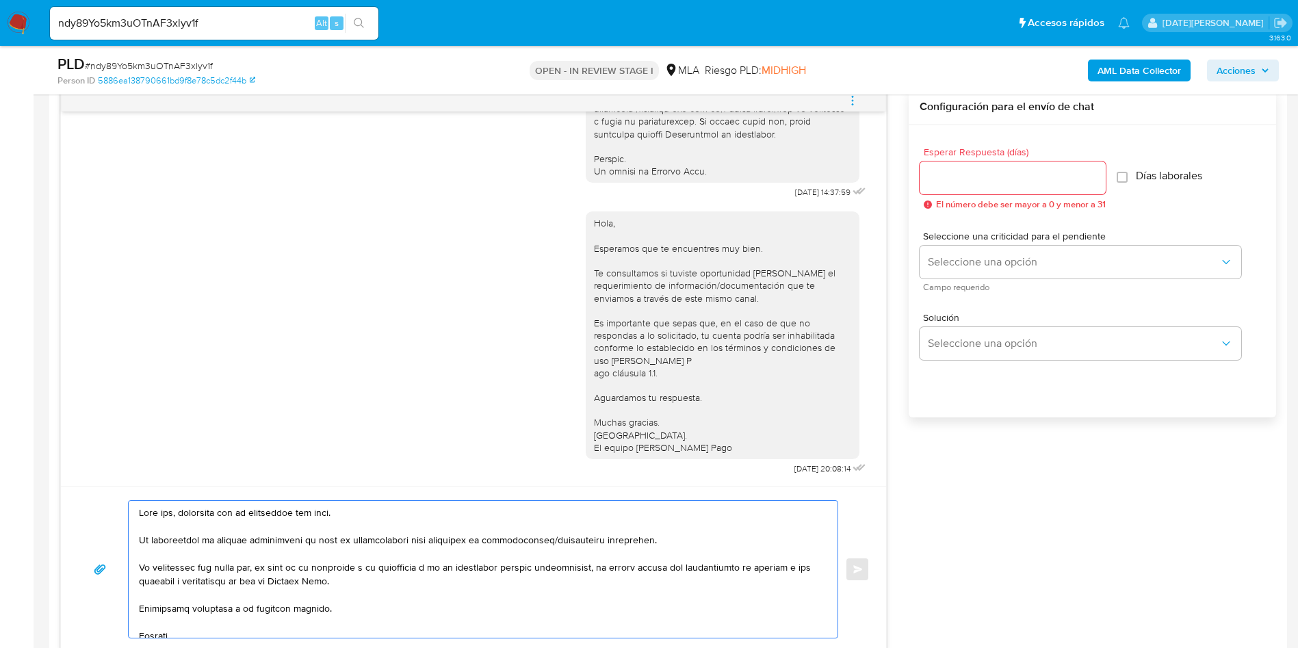
click at [162, 517] on textarea at bounding box center [480, 569] width 682 height 137
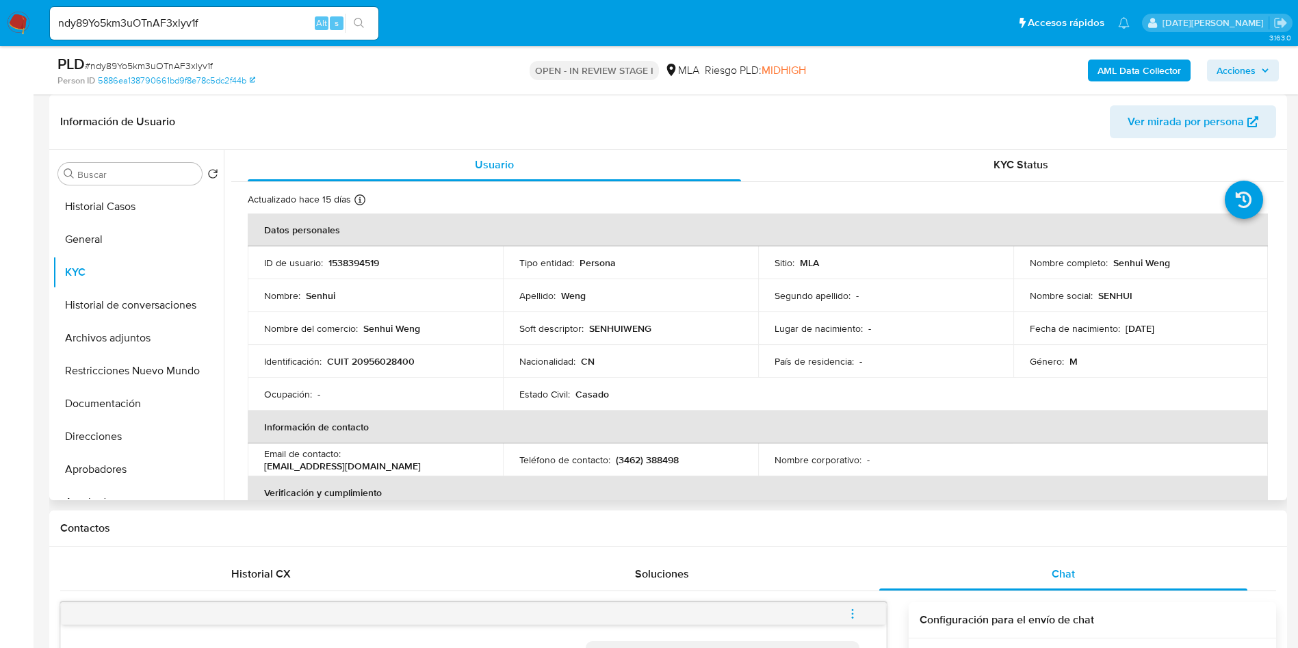
scroll to position [0, 0]
drag, startPoint x: 1109, startPoint y: 265, endPoint x: 1176, endPoint y: 264, distance: 67.1
click at [1176, 264] on div "Nombre completo : Senhui Weng" at bounding box center [1141, 264] width 222 height 12
copy p "Senhui Weng"
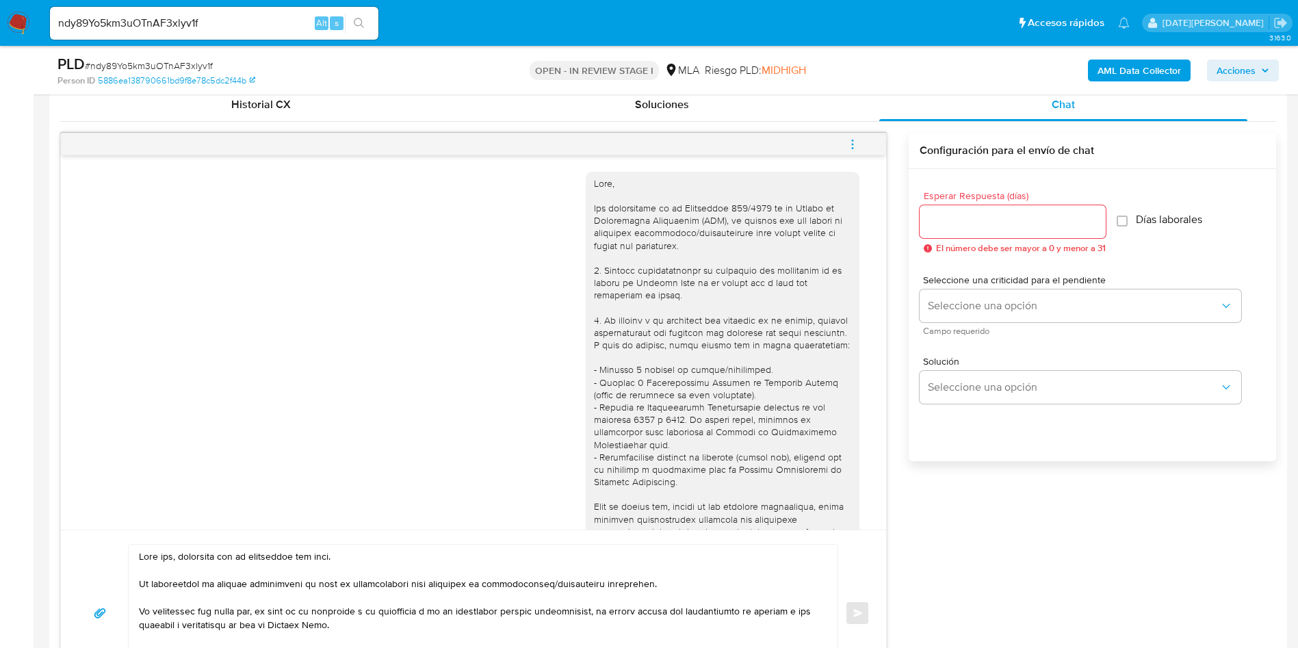
scroll to position [718, 0]
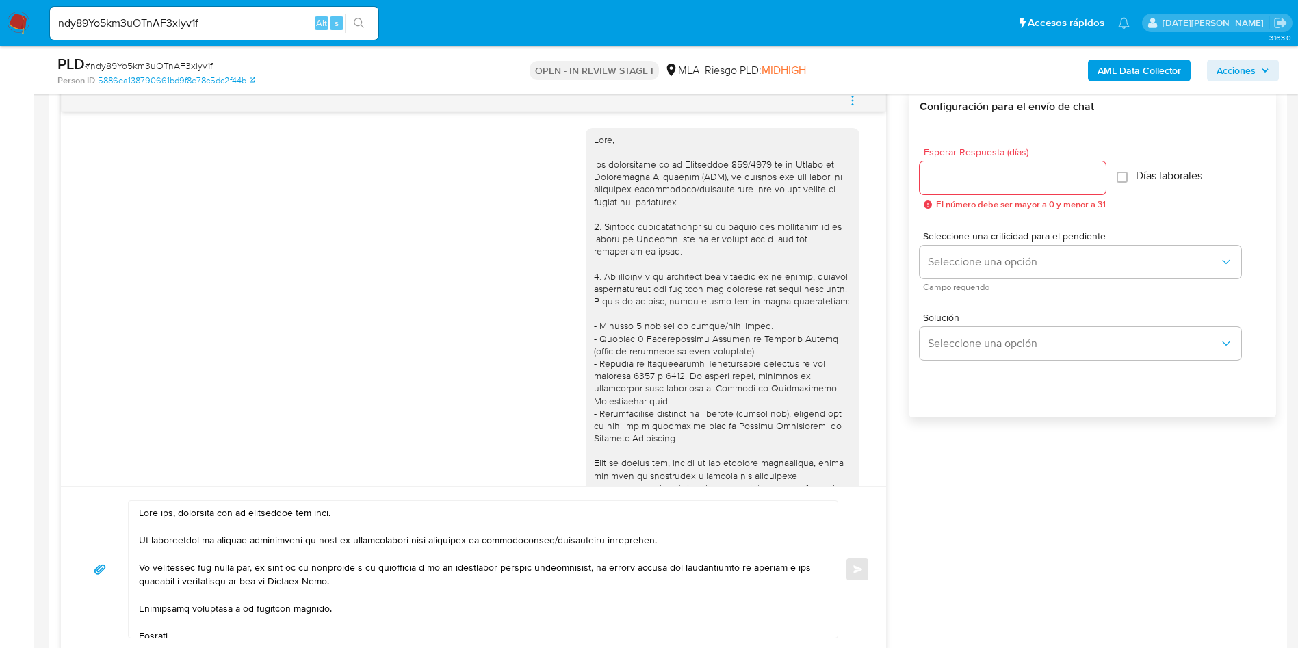
click at [163, 508] on textarea at bounding box center [480, 569] width 682 height 137
paste textarea "Senhui Weng"
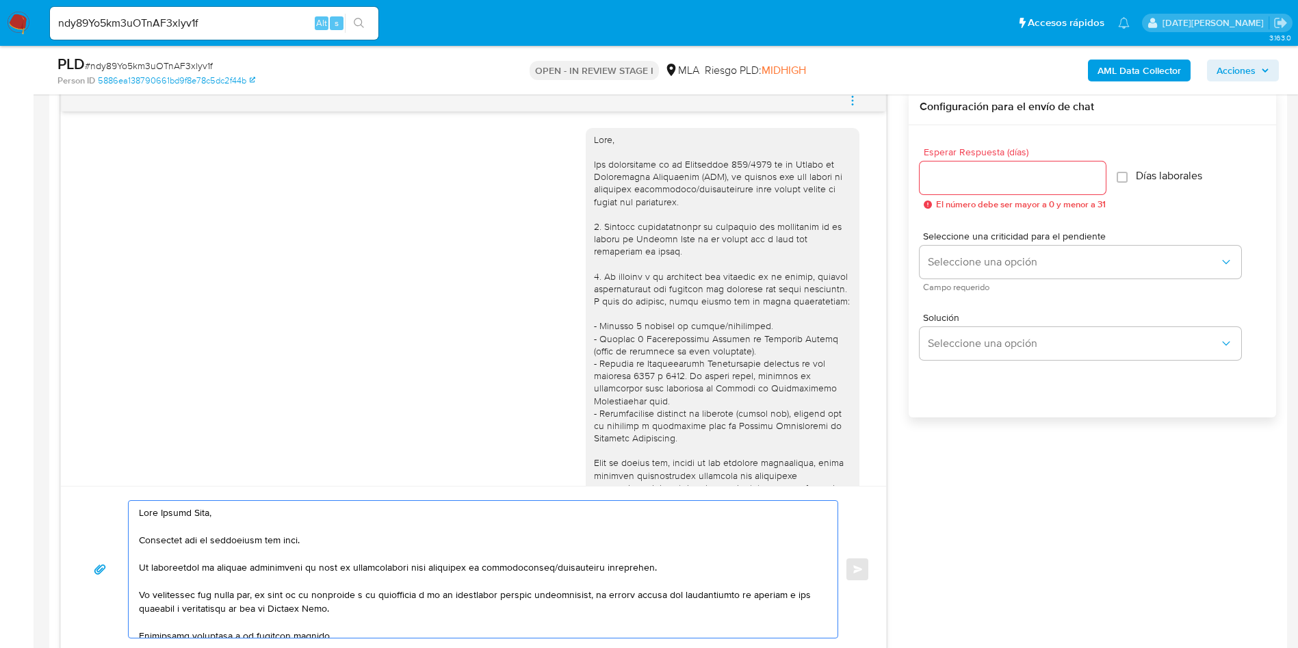
click at [327, 541] on textarea at bounding box center [480, 569] width 682 height 137
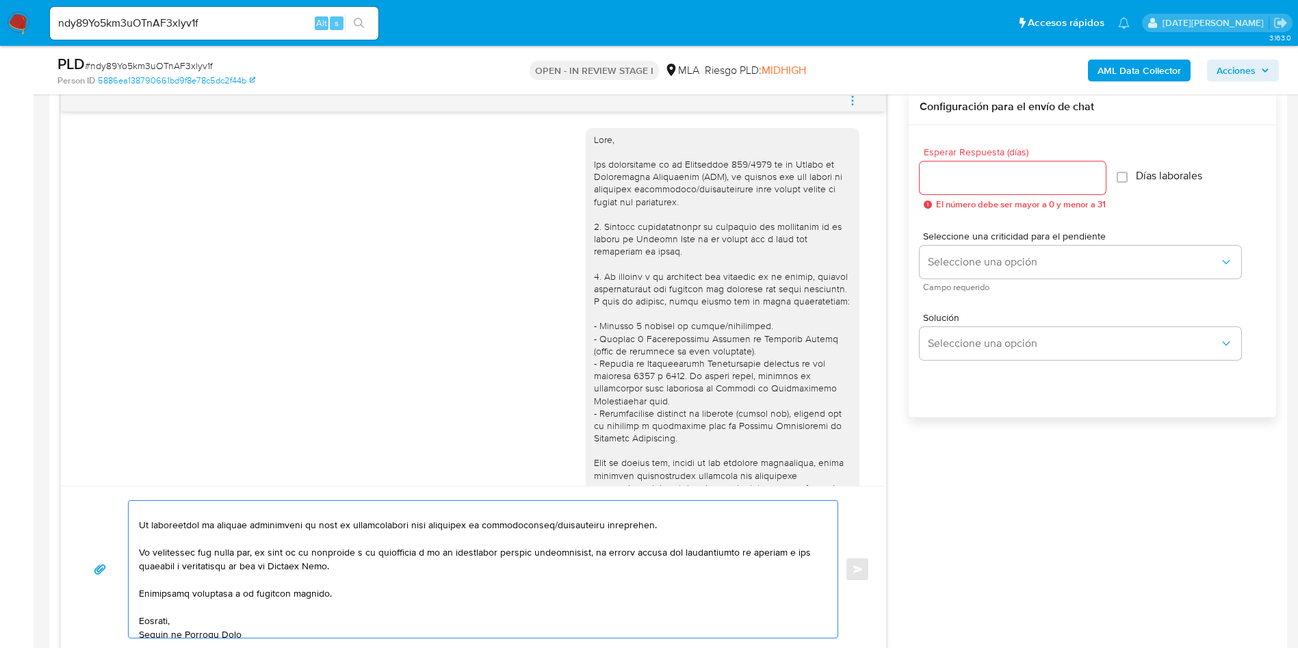
scroll to position [103, 0]
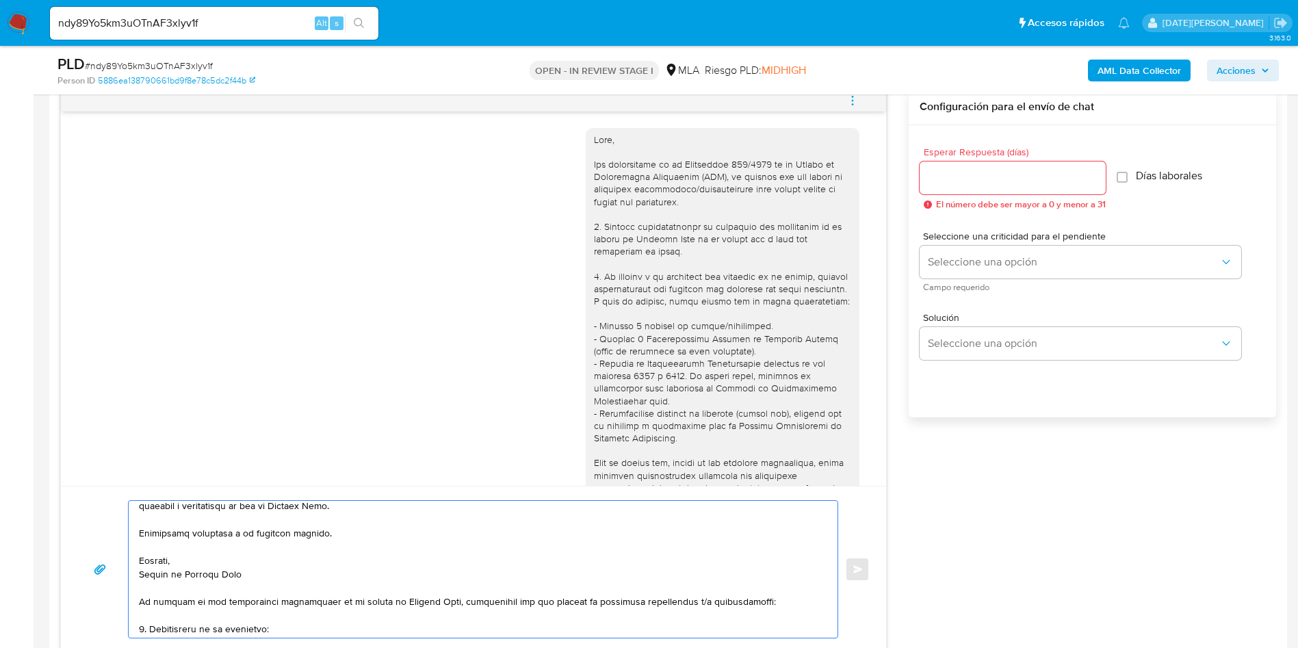
drag, startPoint x: 140, startPoint y: 594, endPoint x: 275, endPoint y: 573, distance: 137.0
click at [275, 573] on textarea at bounding box center [480, 569] width 682 height 137
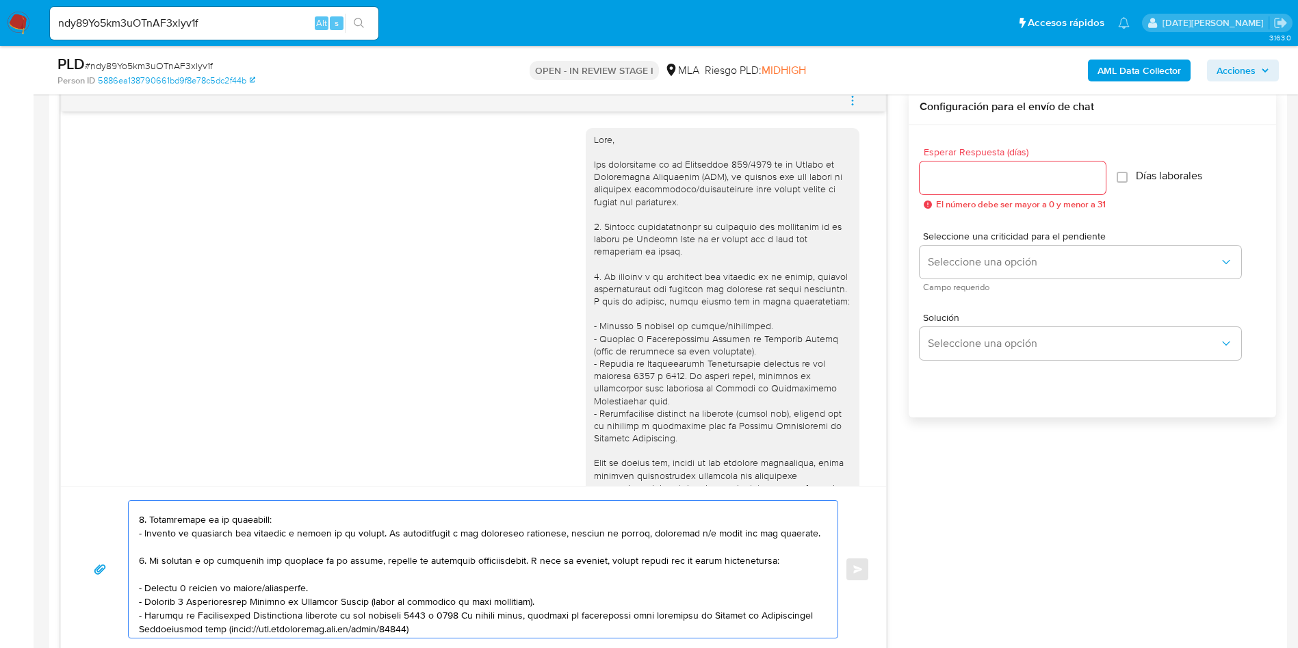
drag, startPoint x: 318, startPoint y: 588, endPoint x: 123, endPoint y: 591, distance: 195.0
click at [124, 593] on div "Enviar" at bounding box center [473, 569] width 792 height 138
click at [123, 588] on div "Enviar" at bounding box center [473, 569] width 792 height 138
drag, startPoint x: 311, startPoint y: 584, endPoint x: 182, endPoint y: 561, distance: 131.4
click at [131, 585] on div at bounding box center [480, 569] width 702 height 137
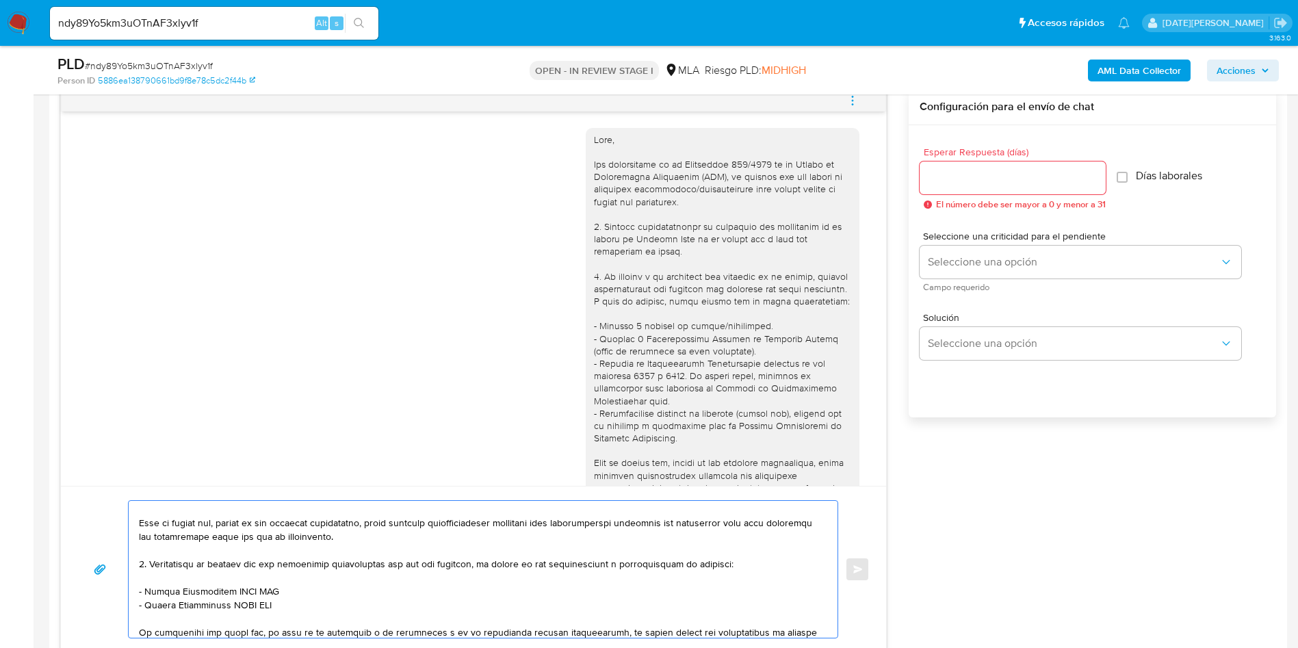
scroll to position [205, 0]
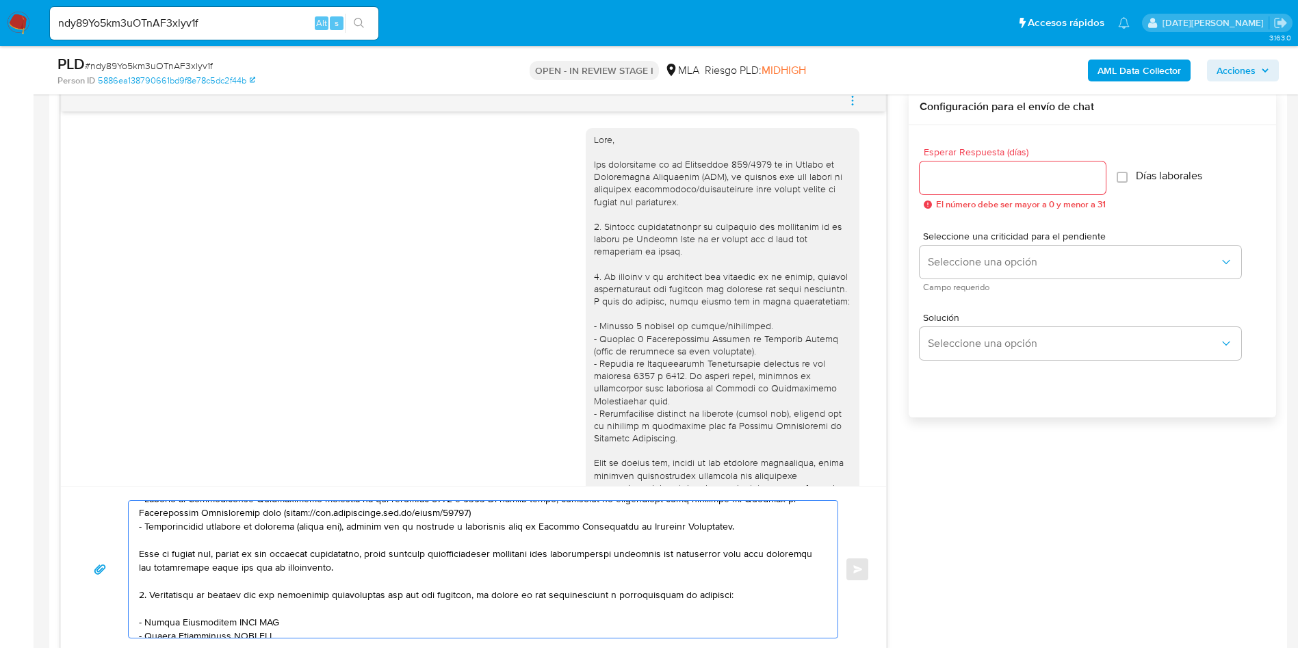
click at [137, 597] on div at bounding box center [480, 569] width 702 height 137
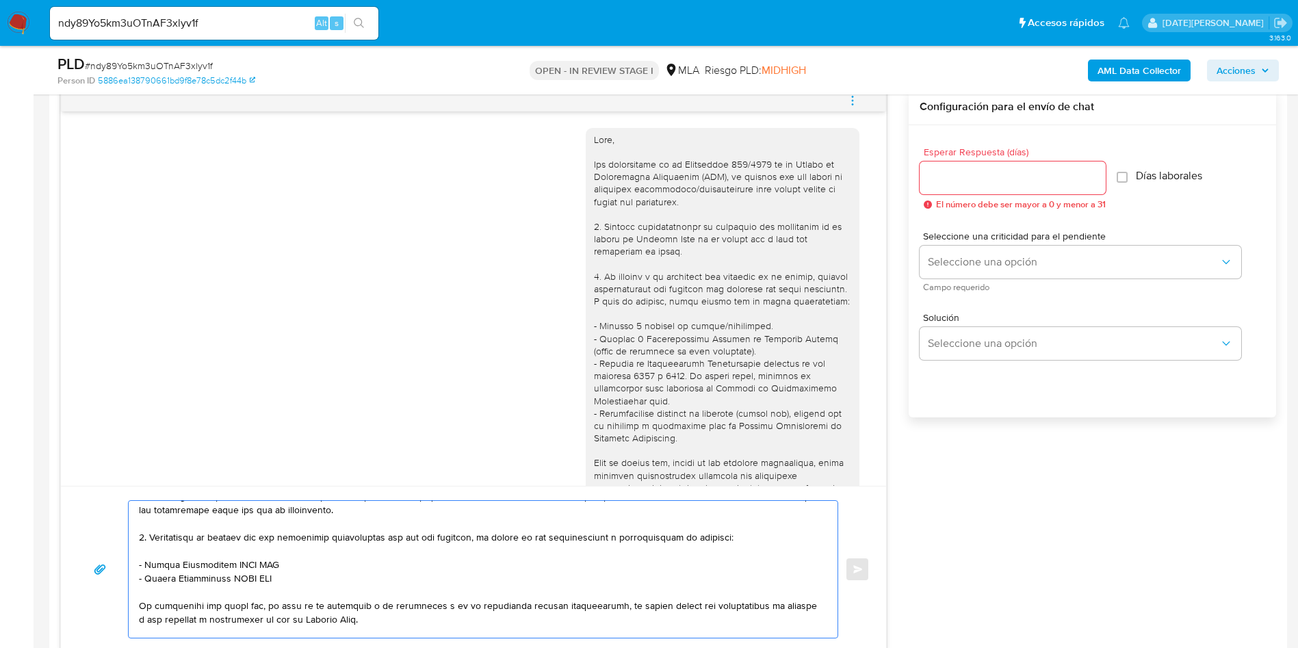
scroll to position [308, 0]
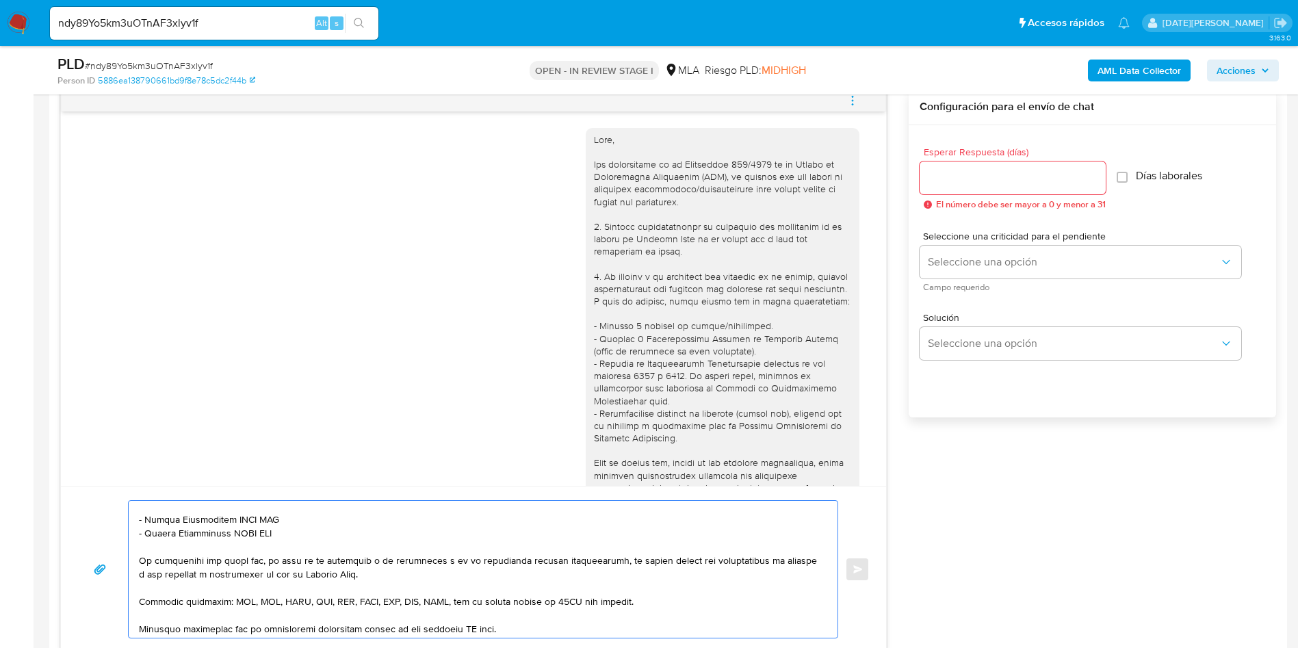
drag, startPoint x: 146, startPoint y: 592, endPoint x: 309, endPoint y: 545, distance: 169.6
click at [309, 545] on textarea at bounding box center [480, 569] width 682 height 137
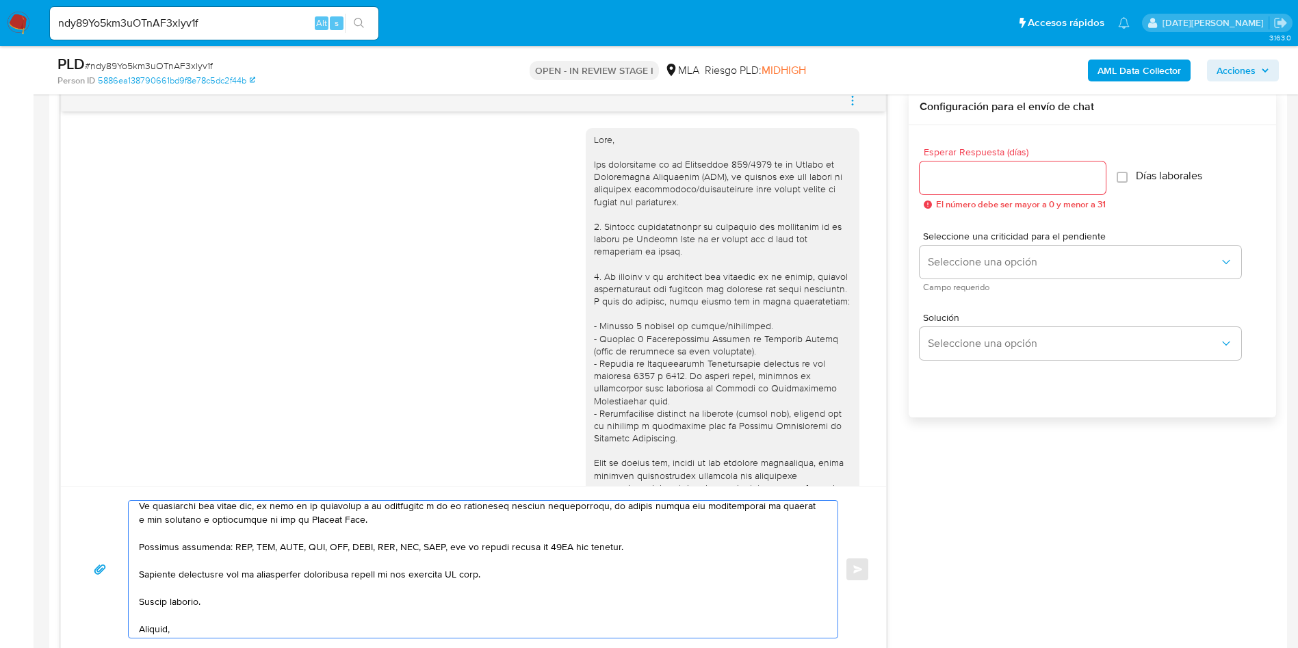
scroll to position [253, 0]
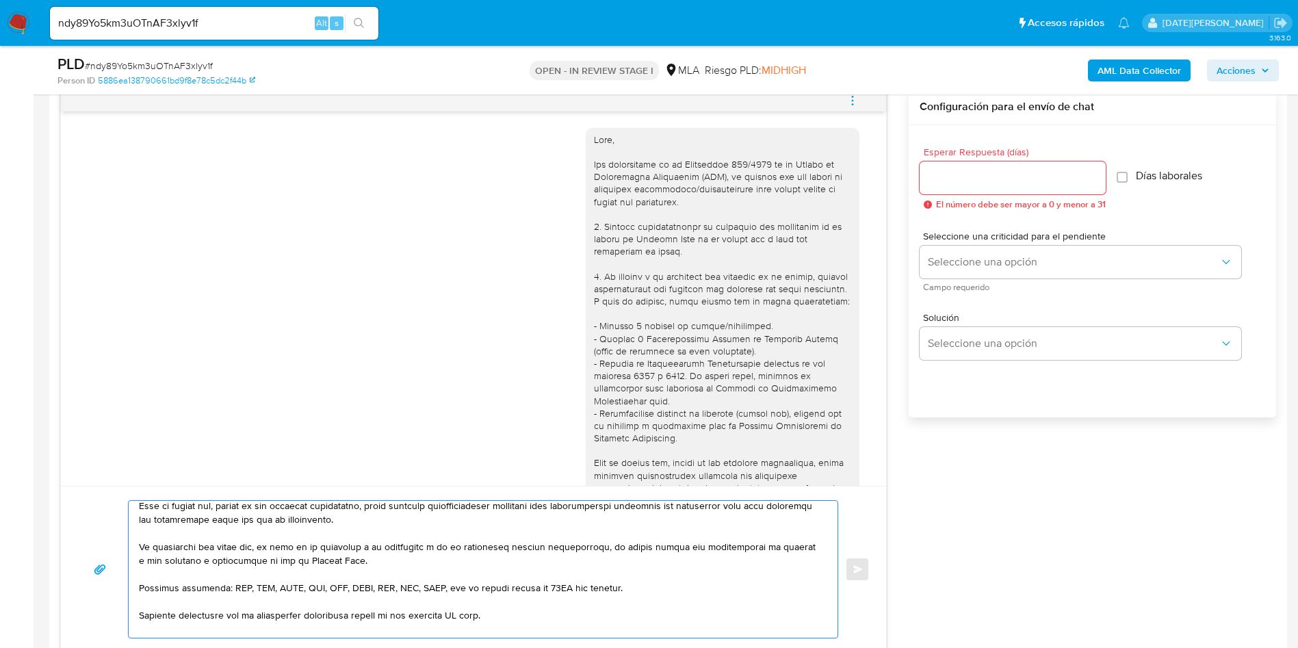
click at [464, 614] on textarea at bounding box center [480, 569] width 682 height 137
click at [469, 617] on textarea at bounding box center [480, 569] width 682 height 137
type textarea "Hola Senhui Weng, Esperamos que te encuentres muy bien. Te consultamos si tuvis…"
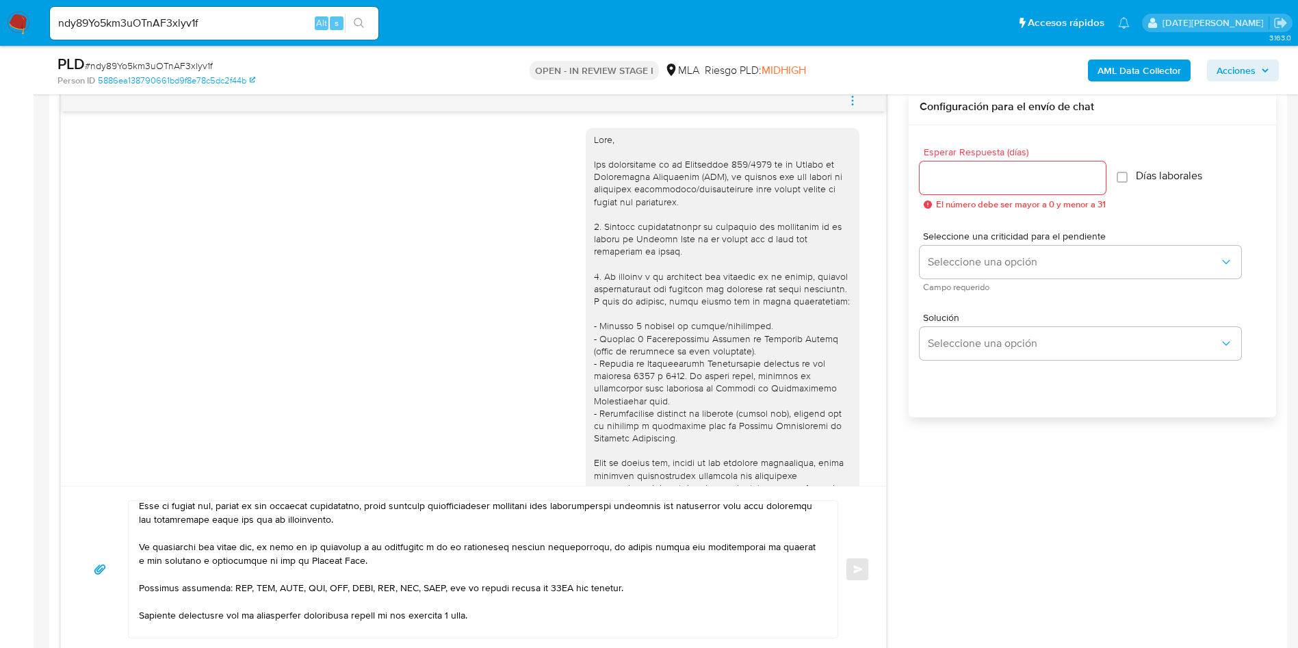
click at [968, 192] on div at bounding box center [1013, 177] width 186 height 33
click at [968, 186] on input "Esperar Respuesta (días)" at bounding box center [1013, 178] width 186 height 18
type input "3"
click at [1014, 244] on div "Seleccione una criticidad para el pendiente Seleccione una opción Campo requeri…" at bounding box center [1081, 261] width 322 height 60
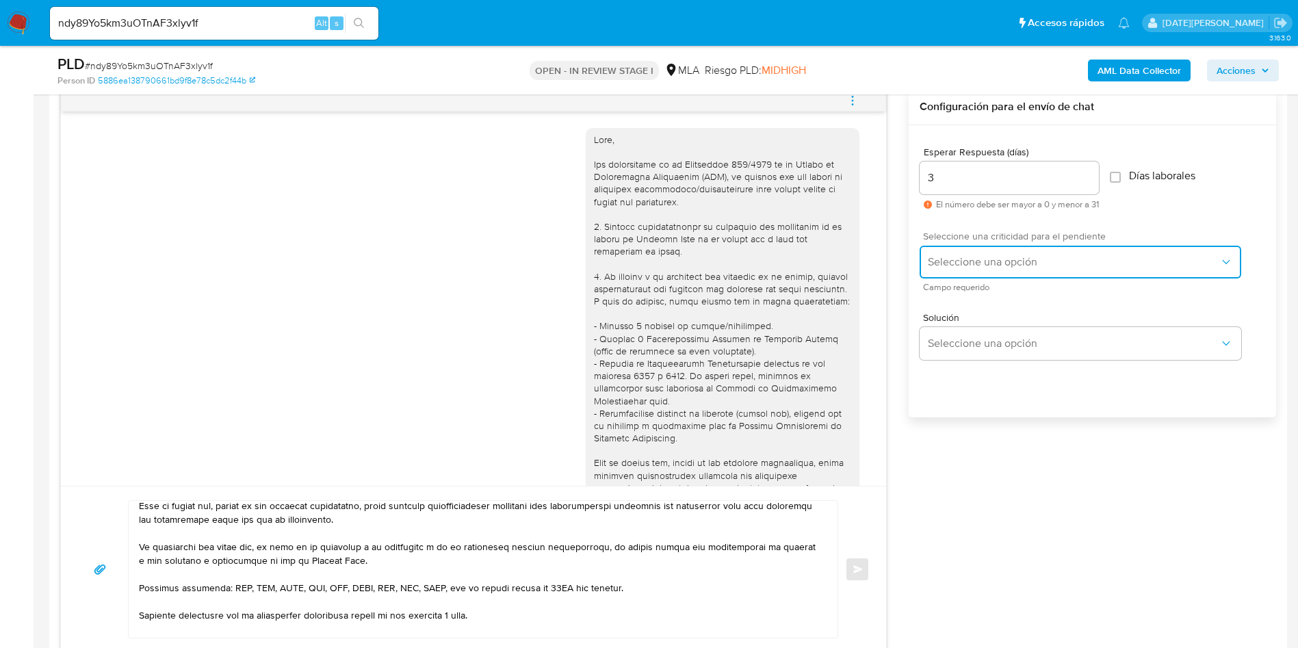
click at [1014, 253] on button "Seleccione una opción" at bounding box center [1081, 262] width 322 height 33
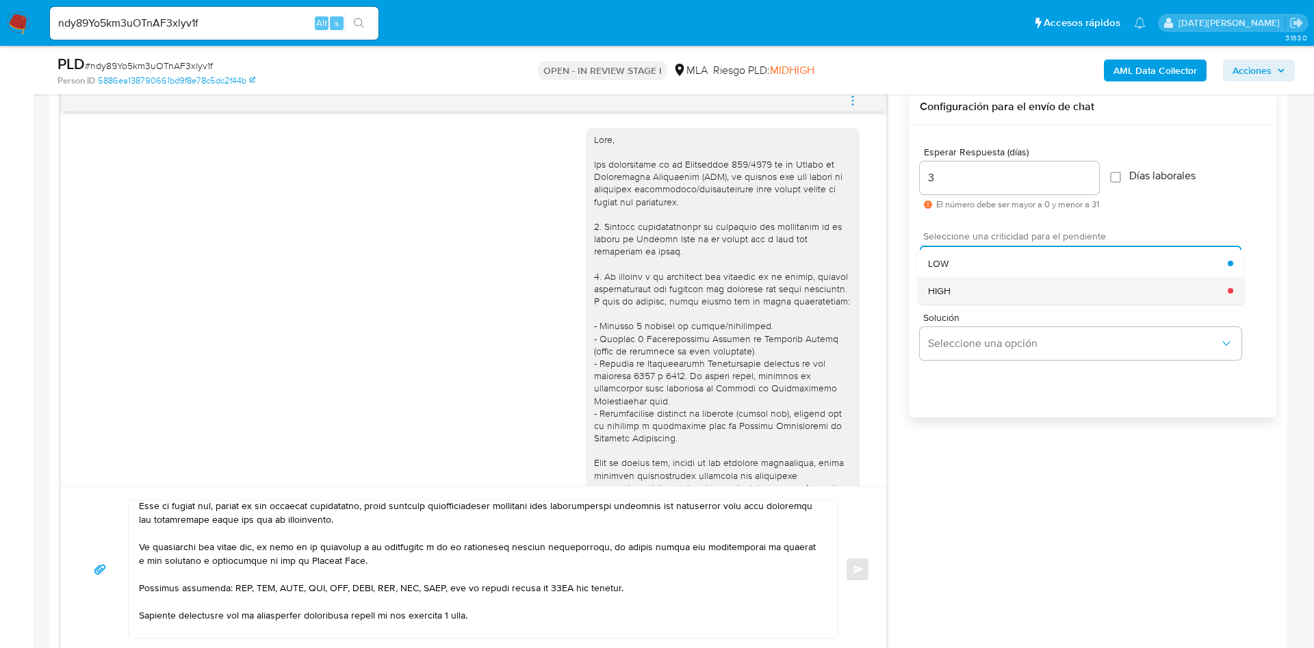
click at [987, 286] on div "HIGH" at bounding box center [1078, 290] width 300 height 27
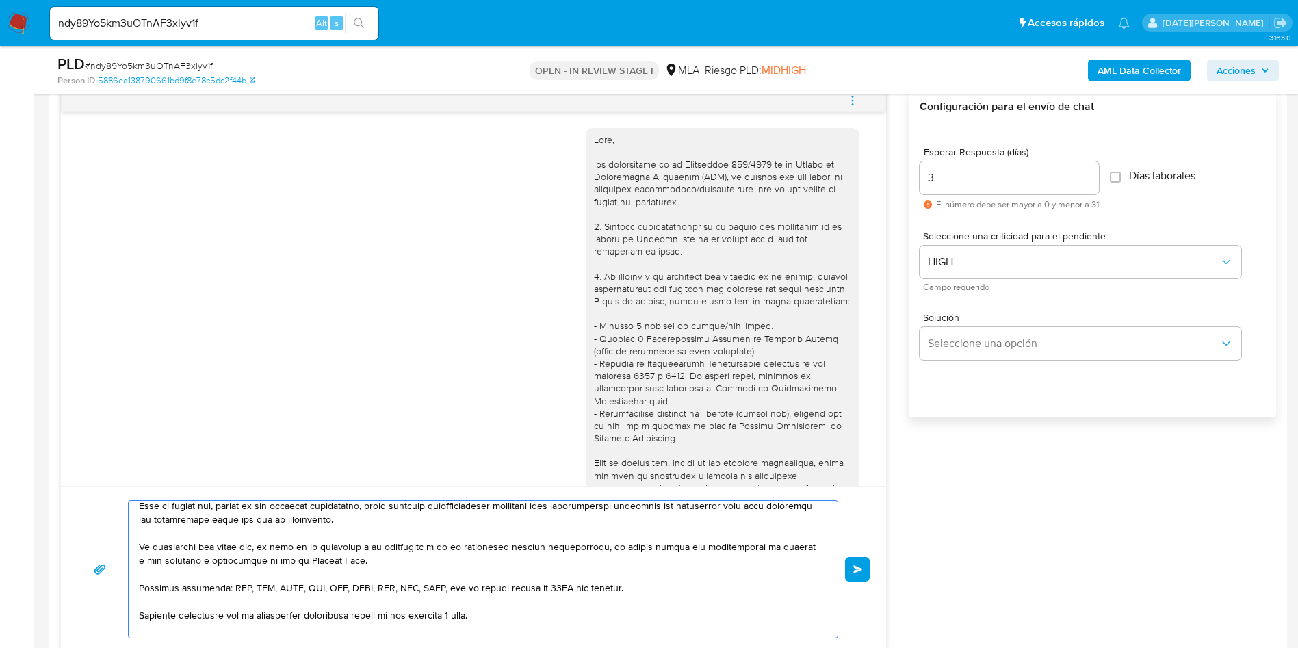
drag, startPoint x: 464, startPoint y: 573, endPoint x: 443, endPoint y: 567, distance: 21.4
click at [465, 573] on textarea at bounding box center [480, 569] width 682 height 137
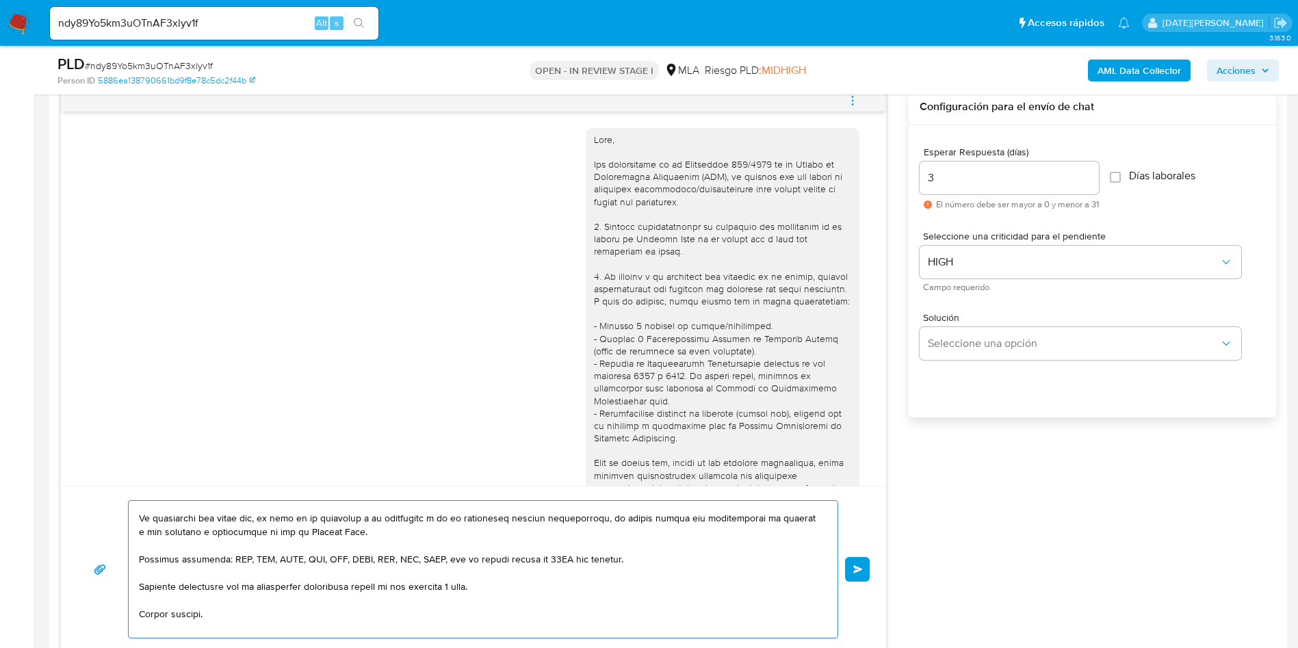
scroll to position [356, 0]
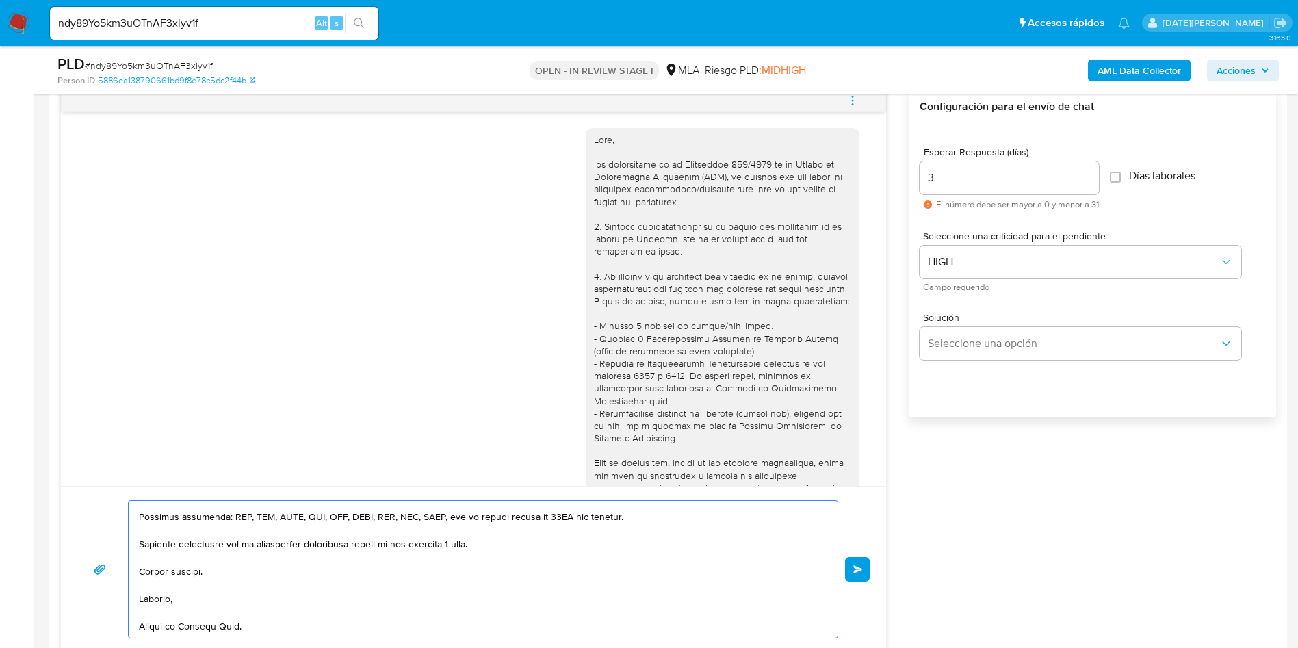
click at [860, 569] on span "Enviar" at bounding box center [858, 569] width 10 height 8
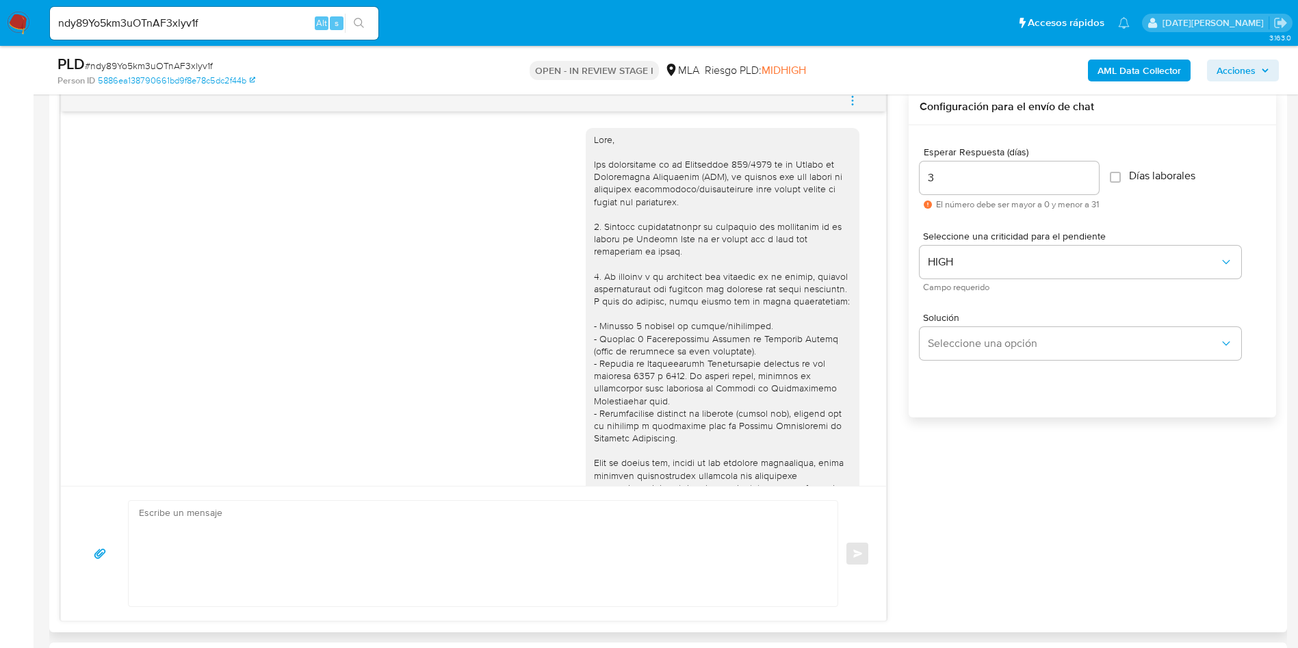
scroll to position [1427, 0]
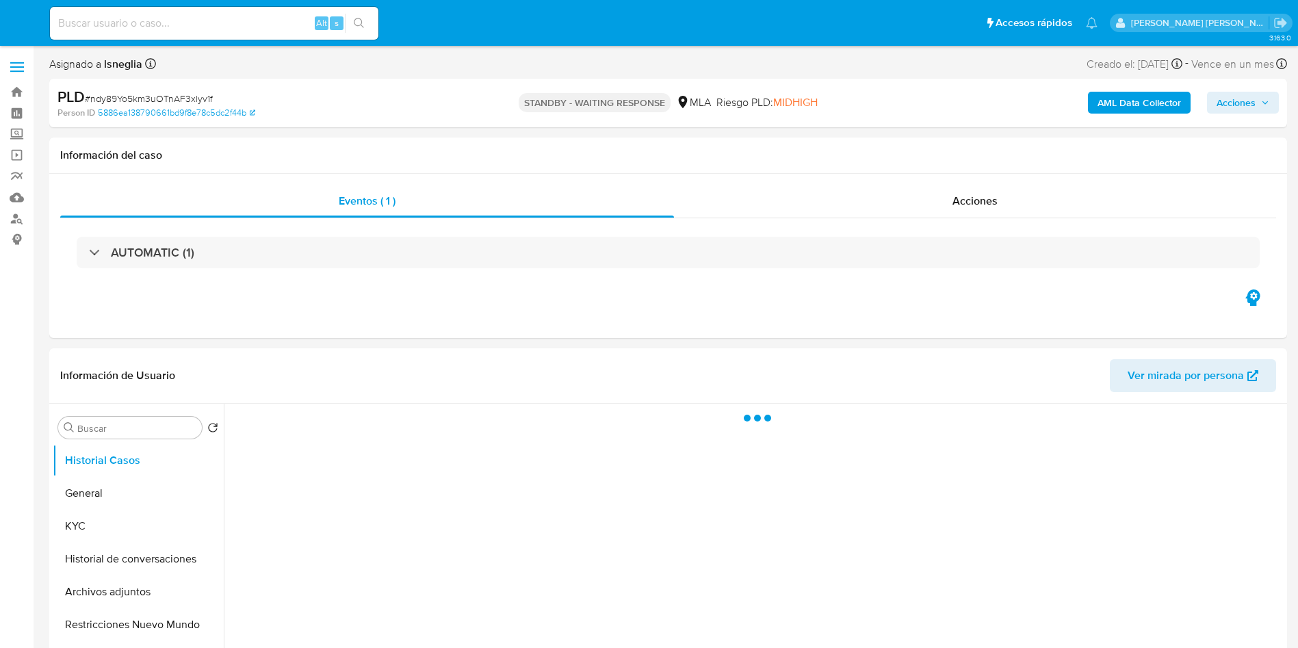
select select "10"
